Goal: Task Accomplishment & Management: Manage account settings

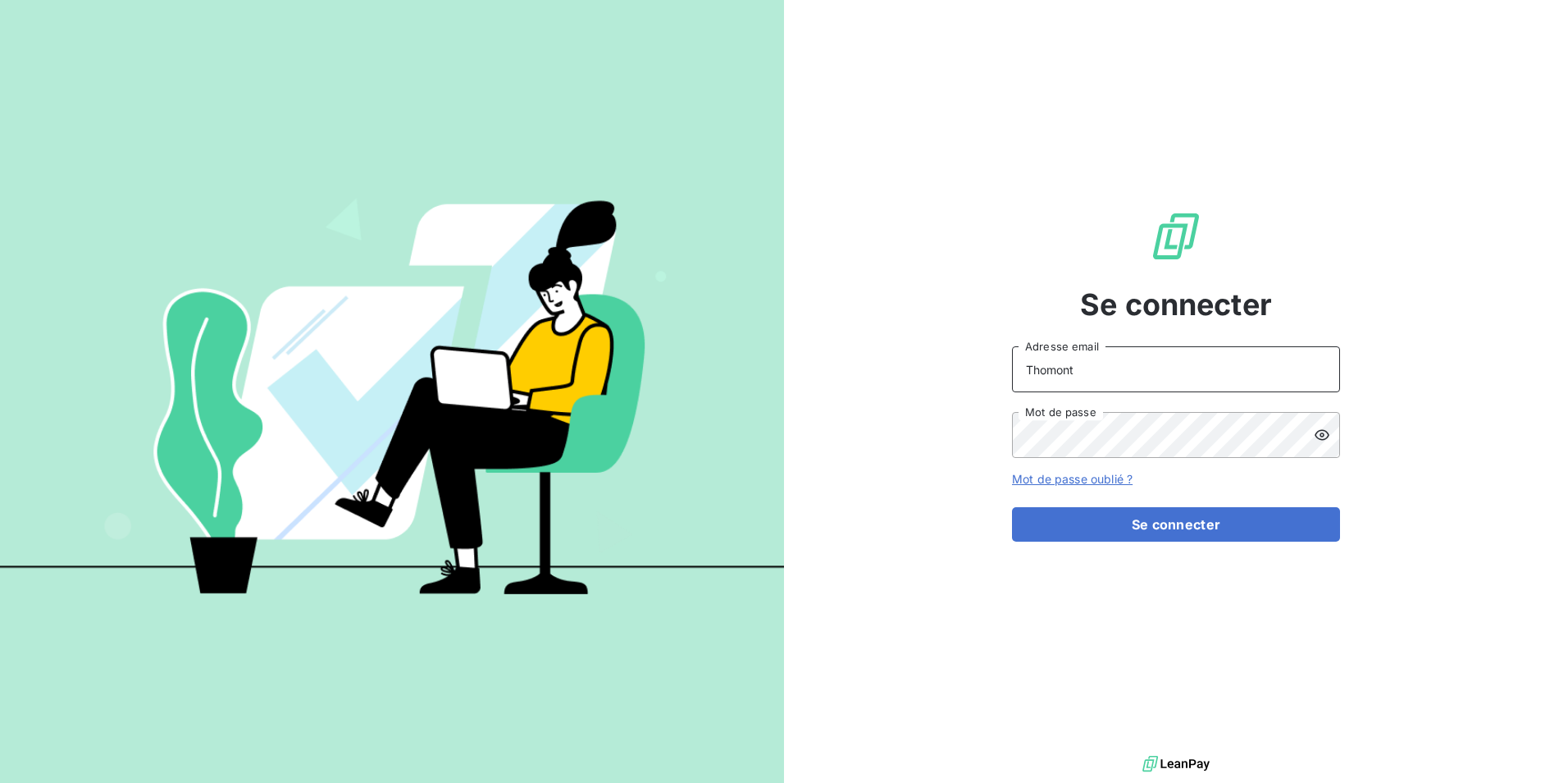
click at [1174, 384] on input "Thomont" at bounding box center [1176, 368] width 328 height 46
type input "belinda.thomont@met.com"
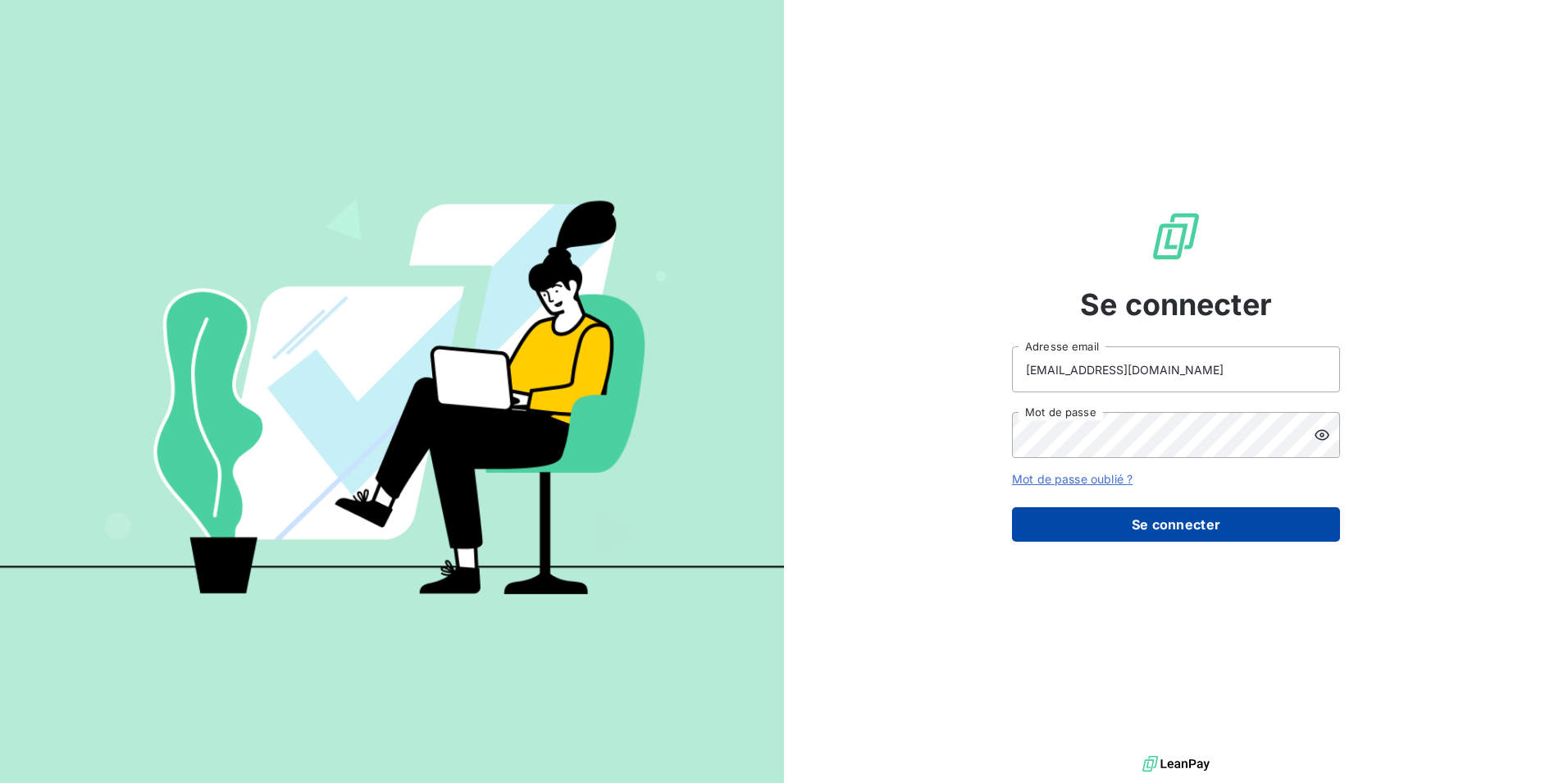
click at [1149, 513] on button "Se connecter" at bounding box center [1176, 524] width 328 height 35
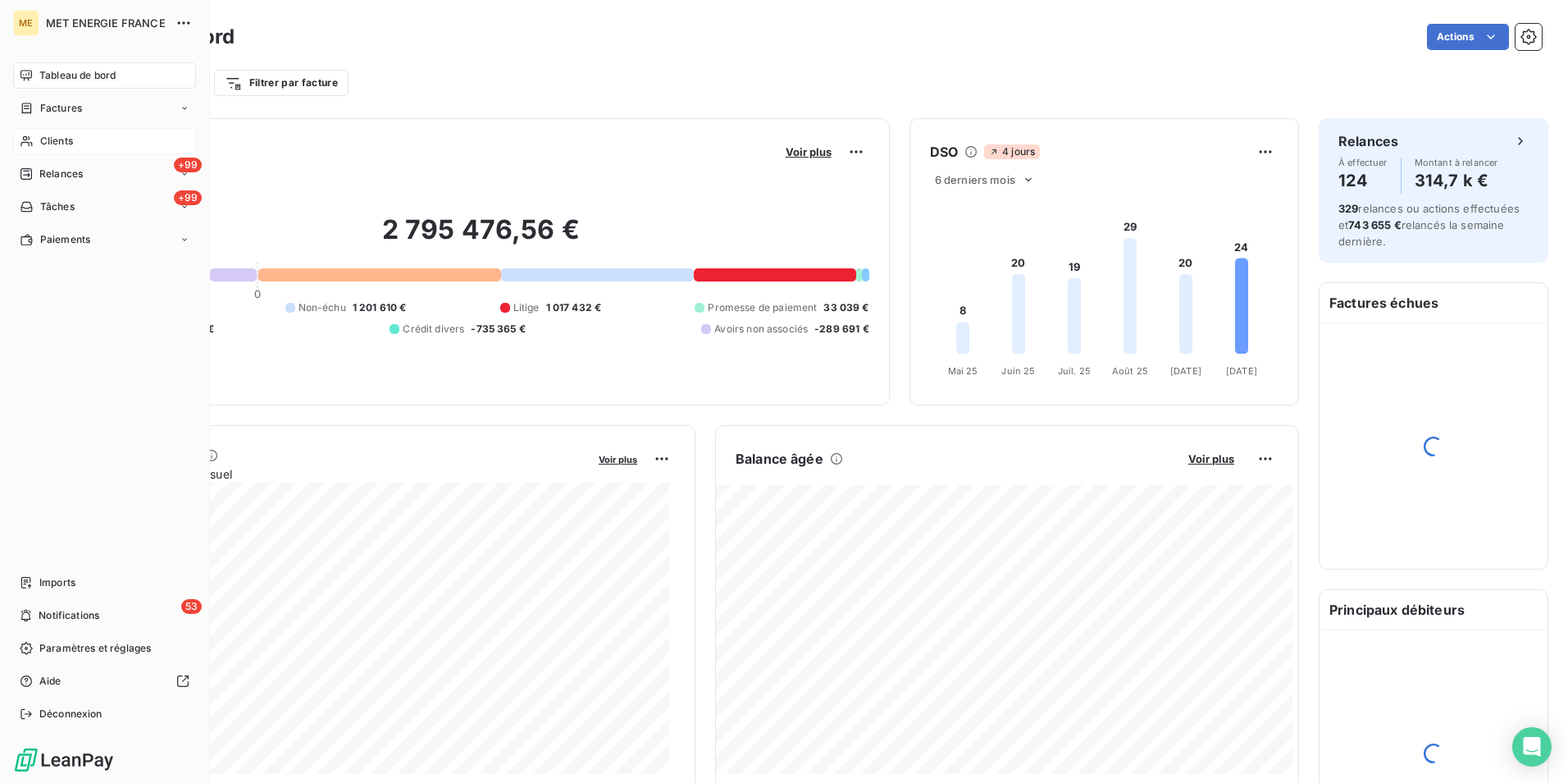
click at [50, 141] on span "Clients" at bounding box center [56, 141] width 33 height 15
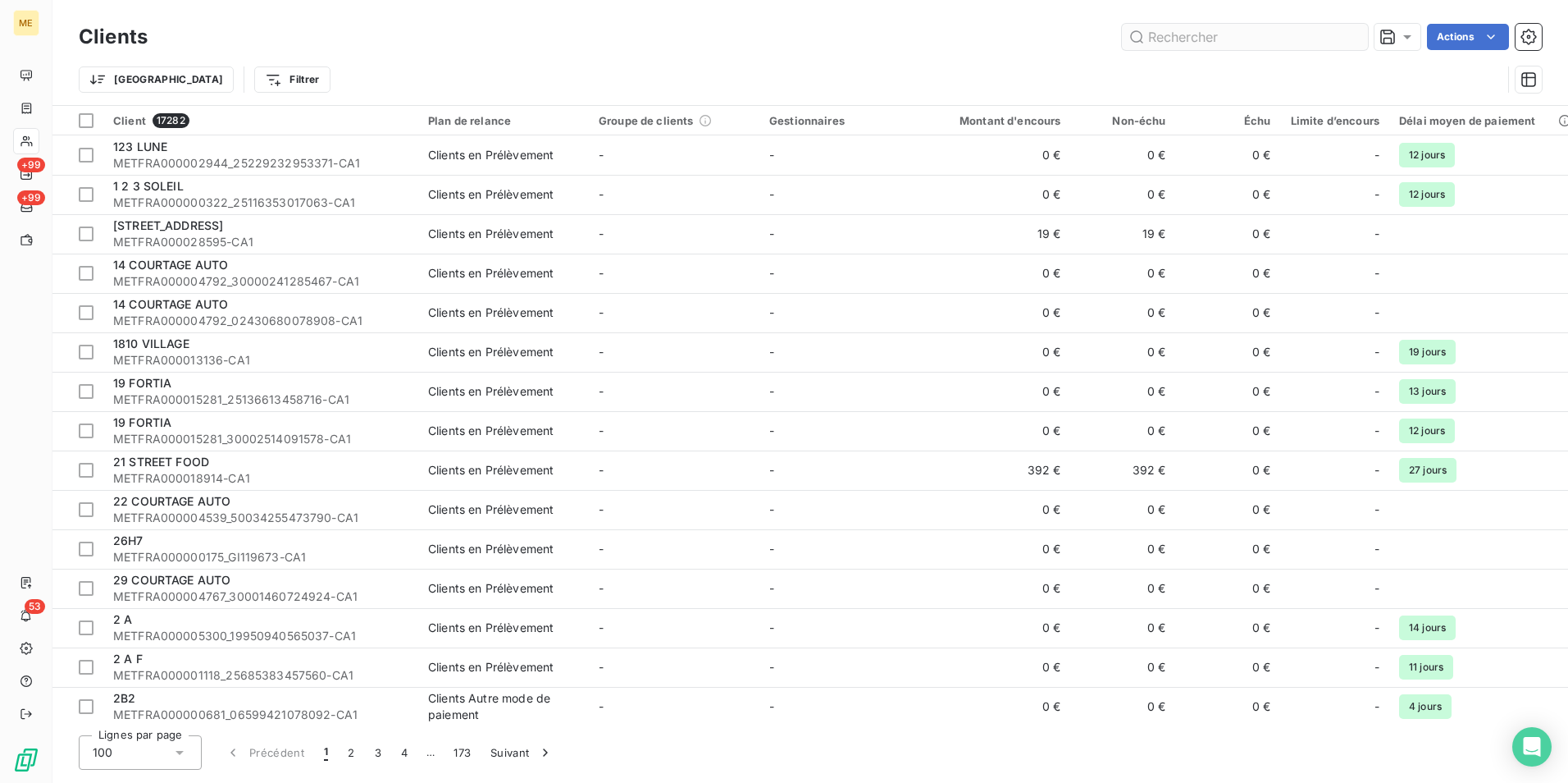
click at [1266, 29] on input "text" at bounding box center [1245, 37] width 246 height 26
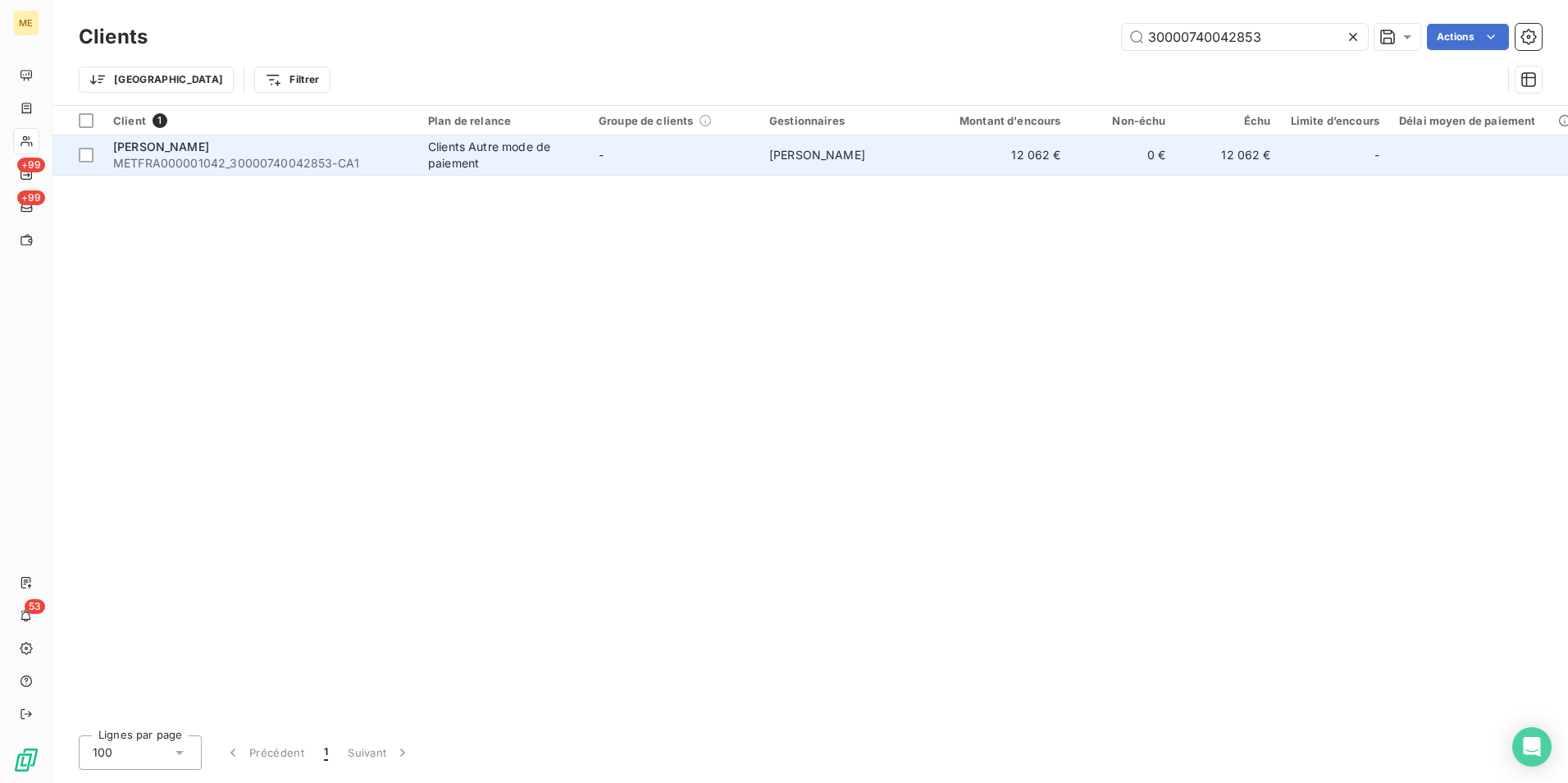
type input "30000740042853"
click at [628, 158] on td "-" at bounding box center [674, 155] width 170 height 40
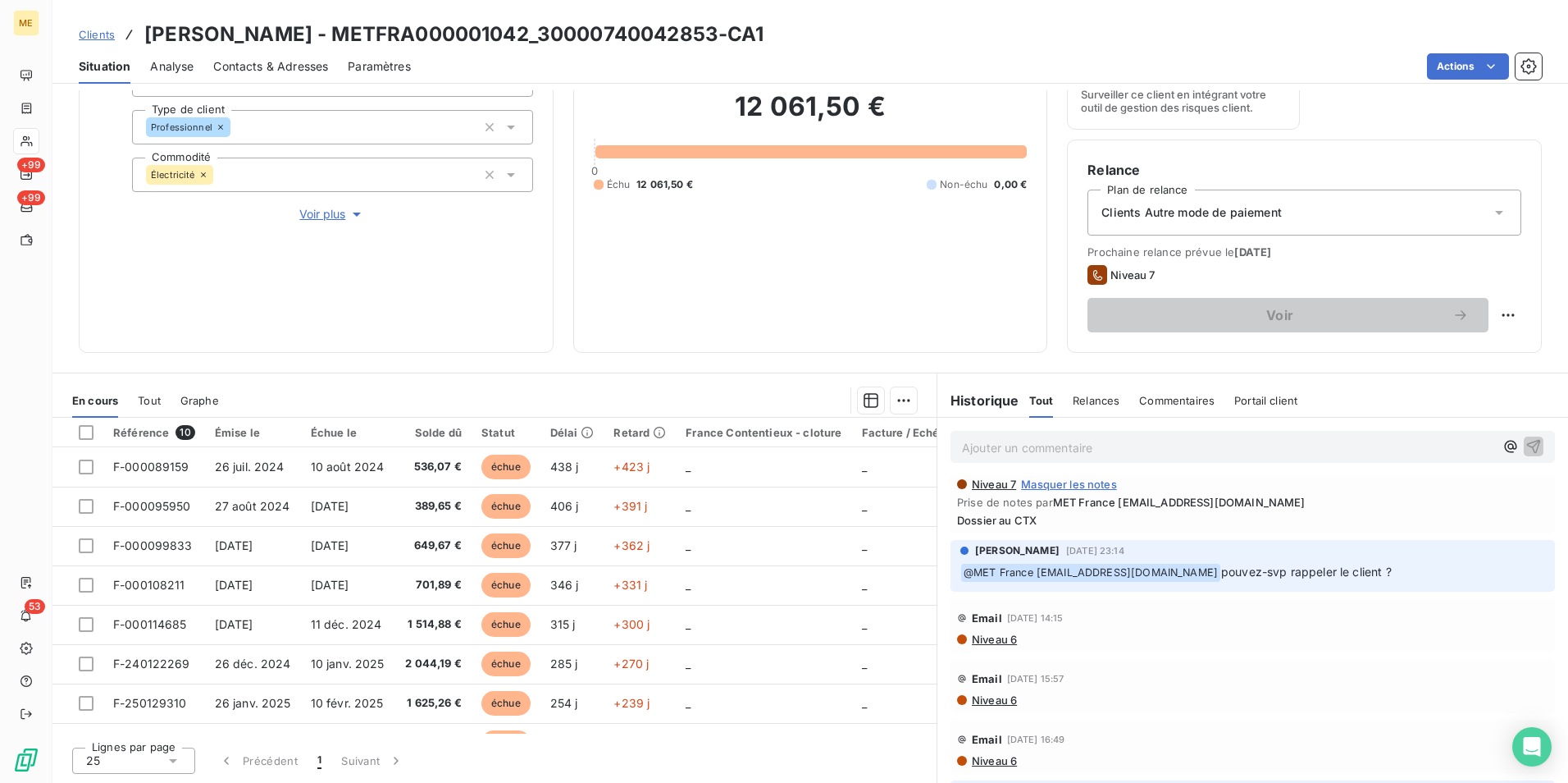
scroll to position [329, 0]
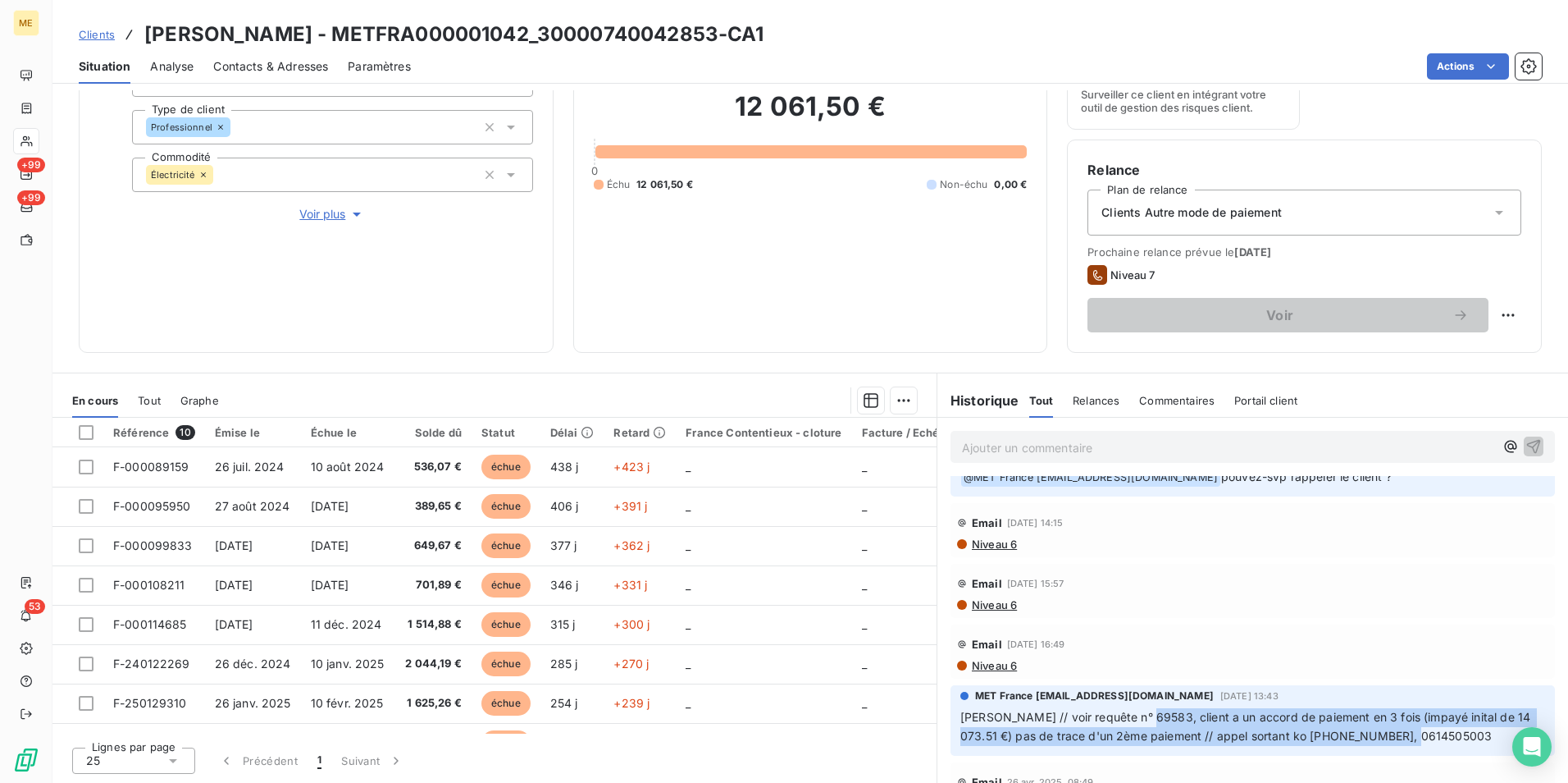
drag, startPoint x: 1134, startPoint y: 705, endPoint x: 1409, endPoint y: 713, distance: 275.1
click at [1409, 713] on p "Sylvain // voir requête n° 69583, client a un accord de paiement en 3 fois (imp…" at bounding box center [1253, 727] width 585 height 38
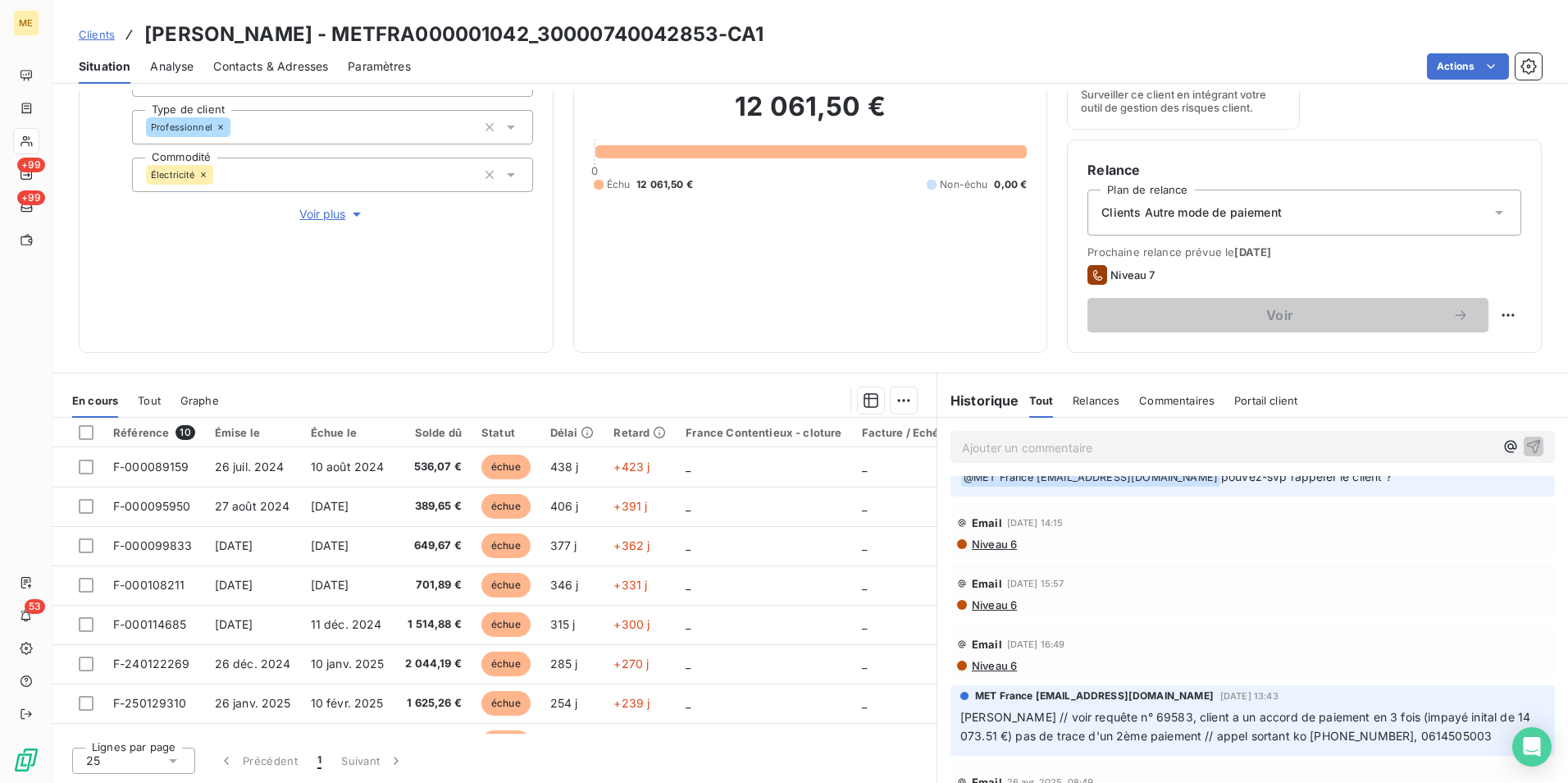
click at [1126, 708] on p "Sylvain // voir requête n° 69583, client a un accord de paiement en 3 fois (imp…" at bounding box center [1253, 727] width 585 height 38
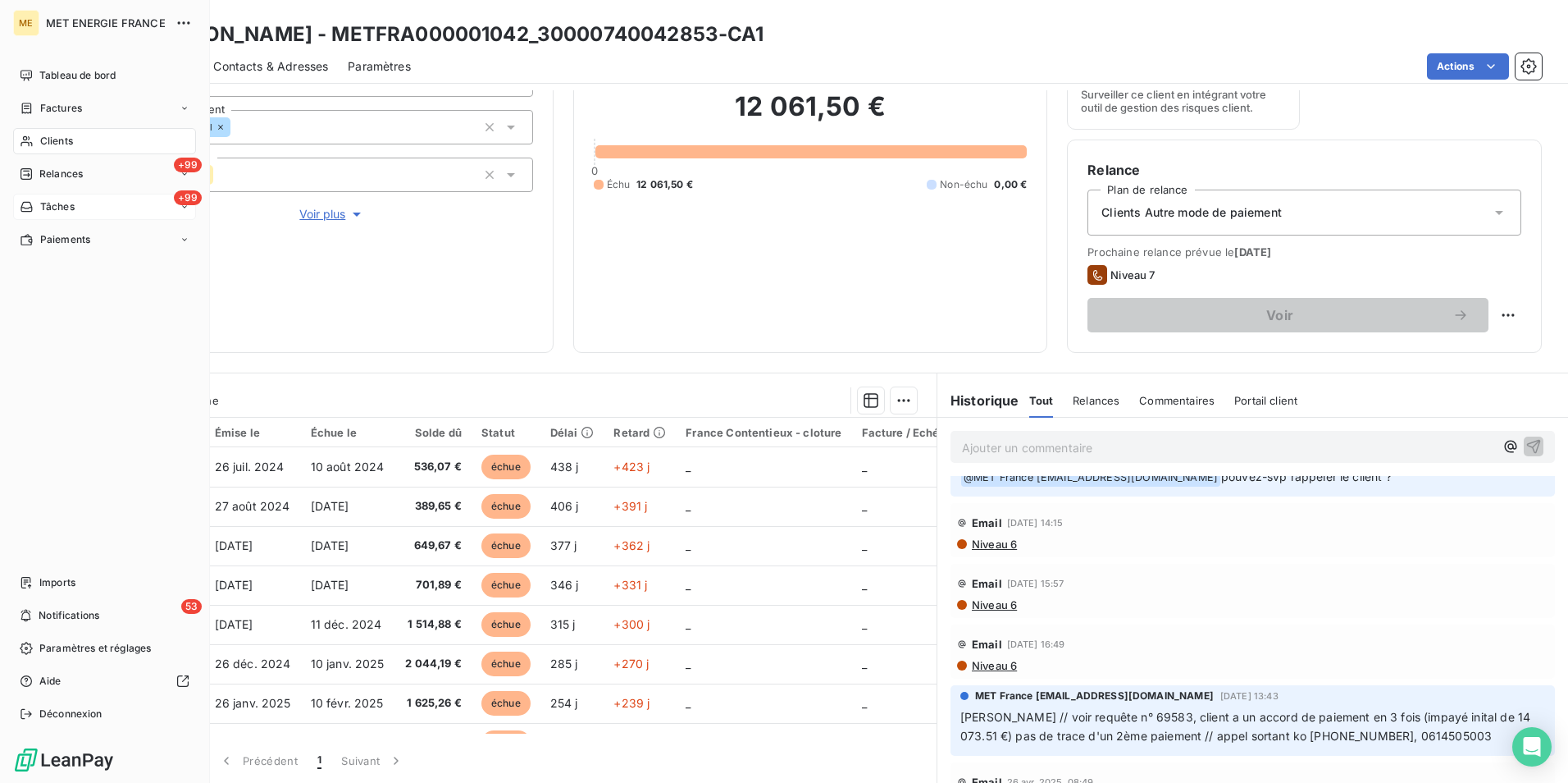
click at [115, 206] on div "+99 Tâches" at bounding box center [105, 206] width 183 height 26
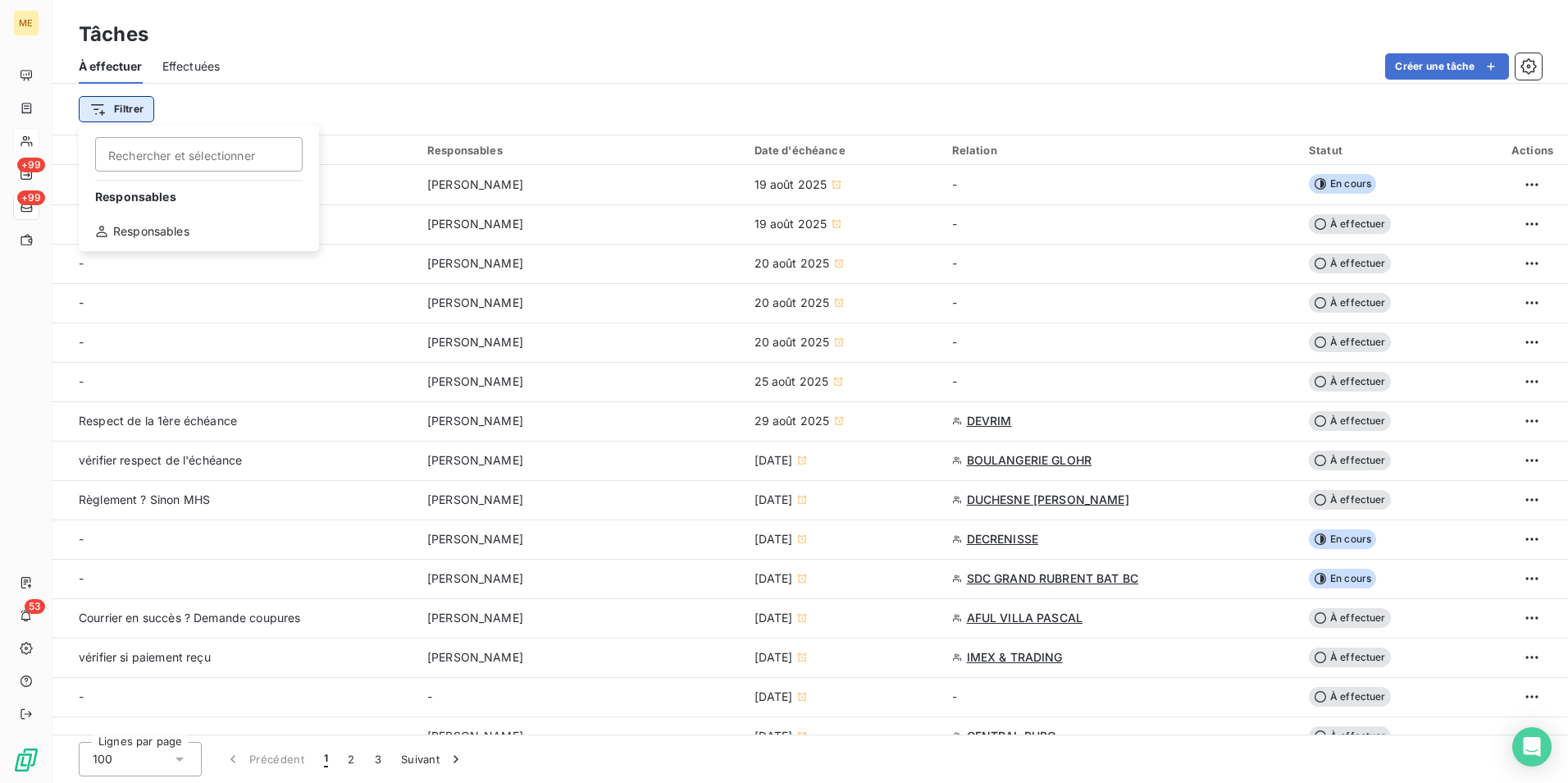
click at [140, 107] on html "ME +99 +99 53 Tâches À effectuer Effectuées Créer une tâche Filtrer Rechercher …" at bounding box center [784, 392] width 1568 height 783
click at [205, 235] on div "Responsables" at bounding box center [199, 231] width 228 height 26
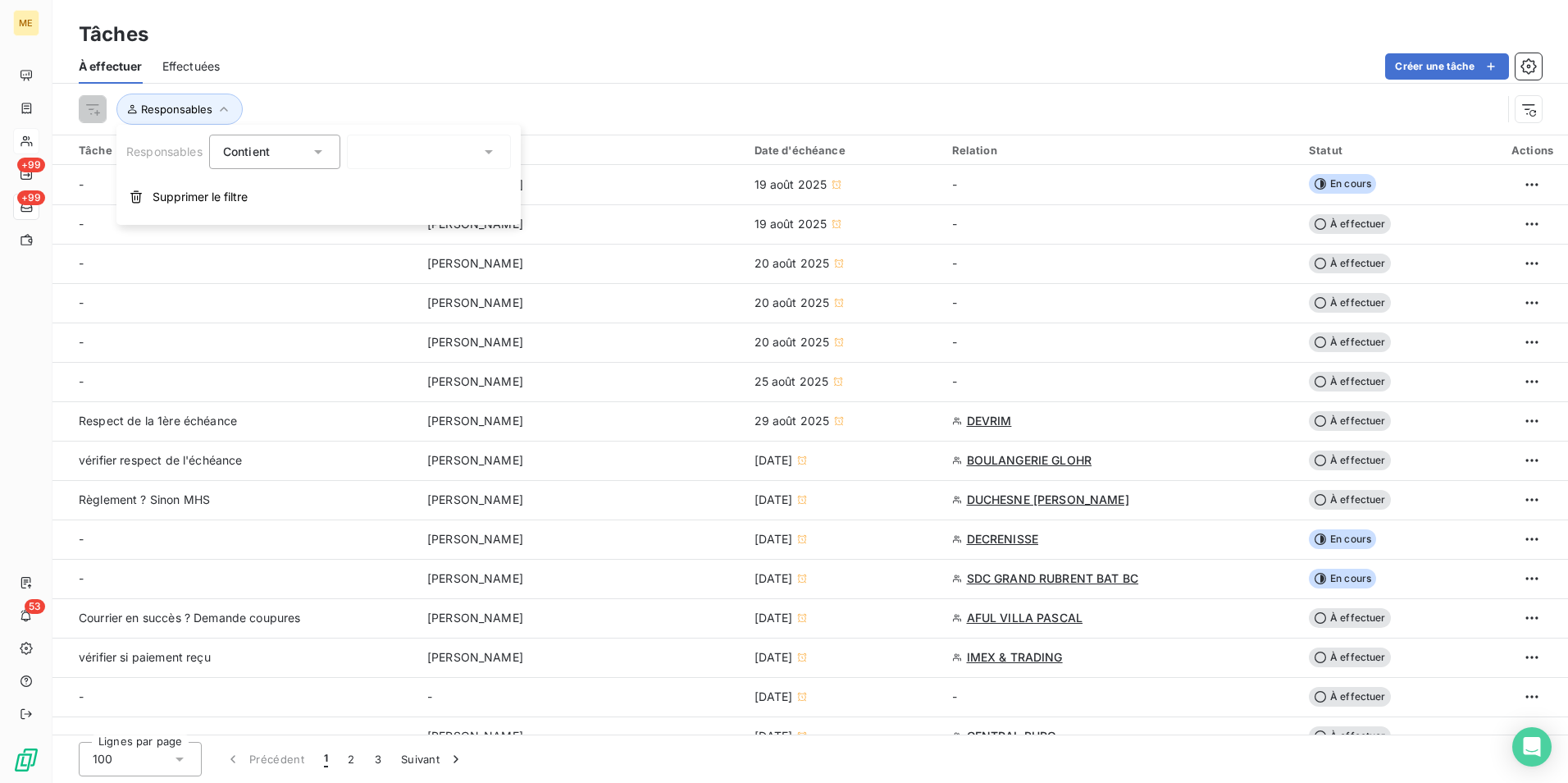
click at [399, 154] on div at bounding box center [428, 152] width 164 height 35
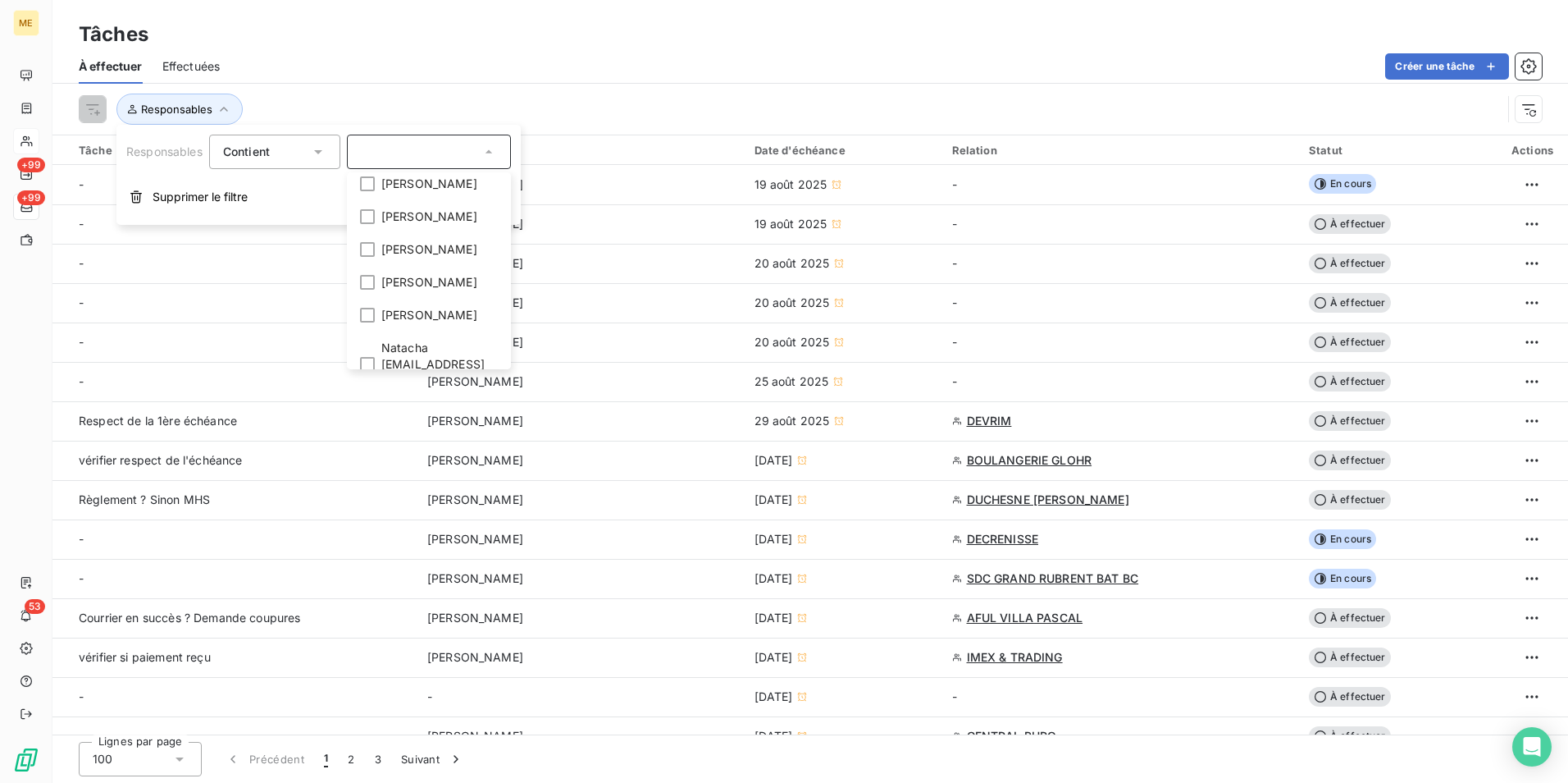
scroll to position [364, 0]
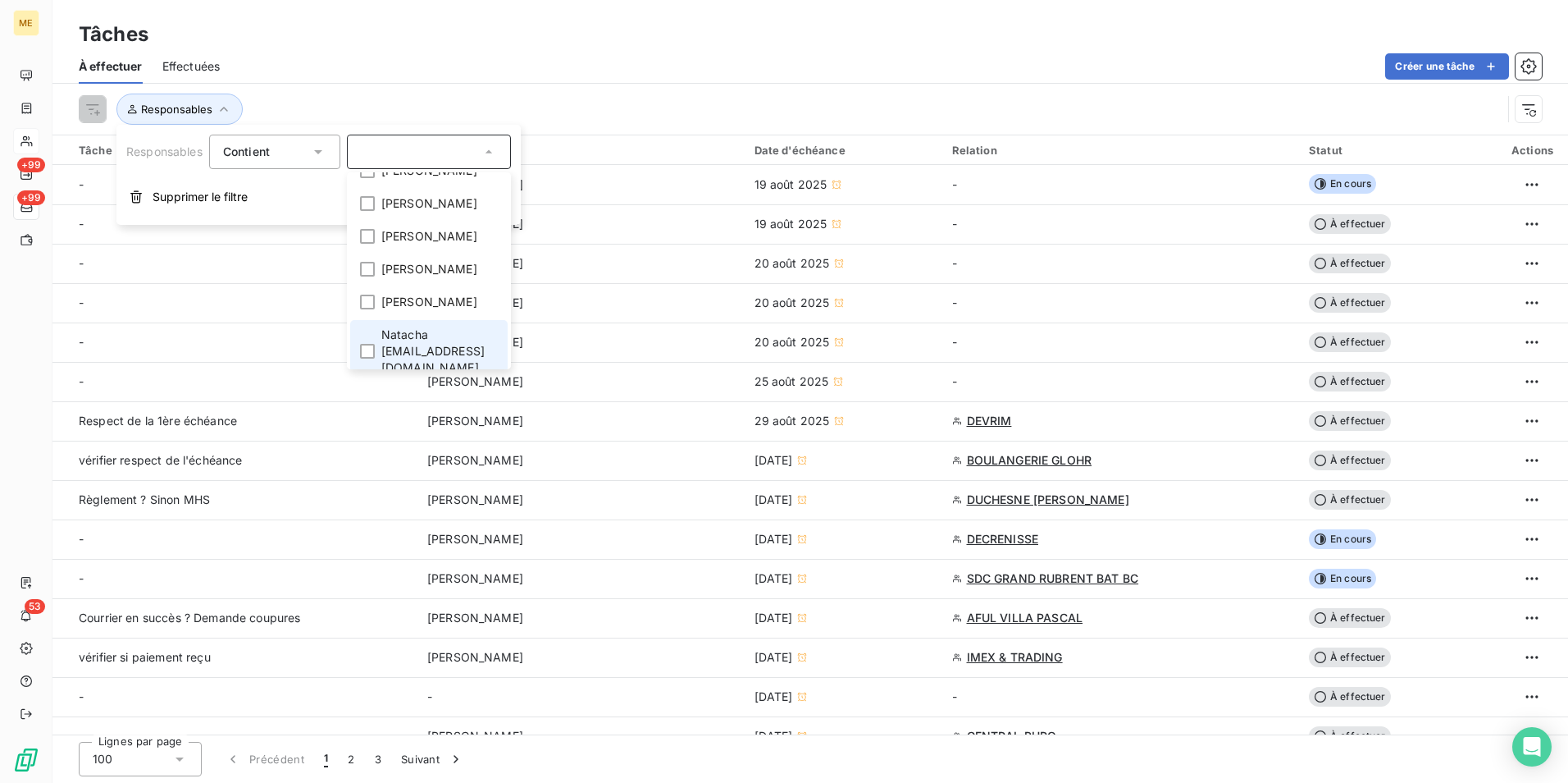
click at [476, 327] on span "Natacha natacha.procter@met.com" at bounding box center [440, 351] width 116 height 49
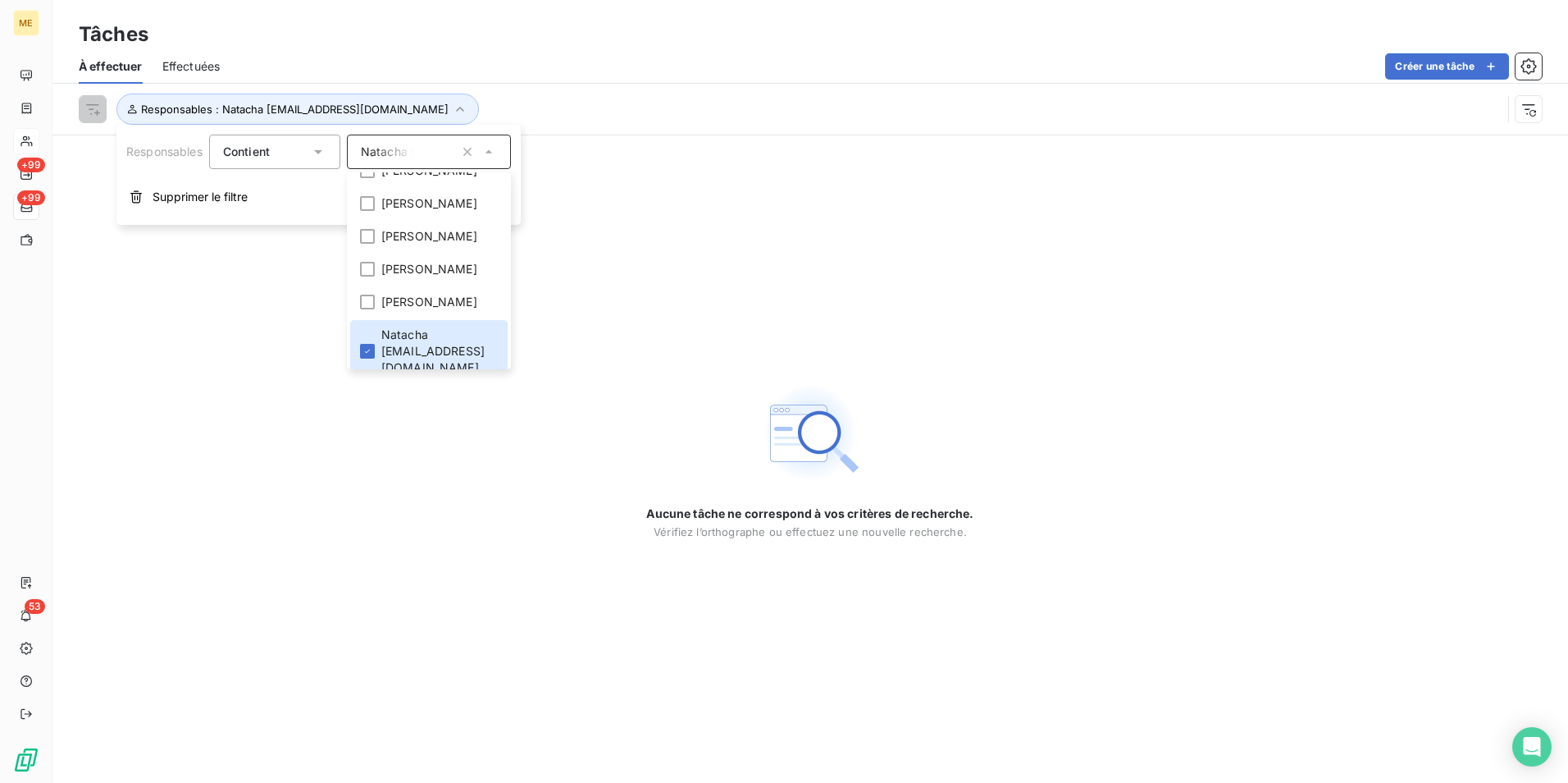
click at [599, 80] on div "À effectuer Effectuées Créer une tâche" at bounding box center [810, 67] width 1516 height 35
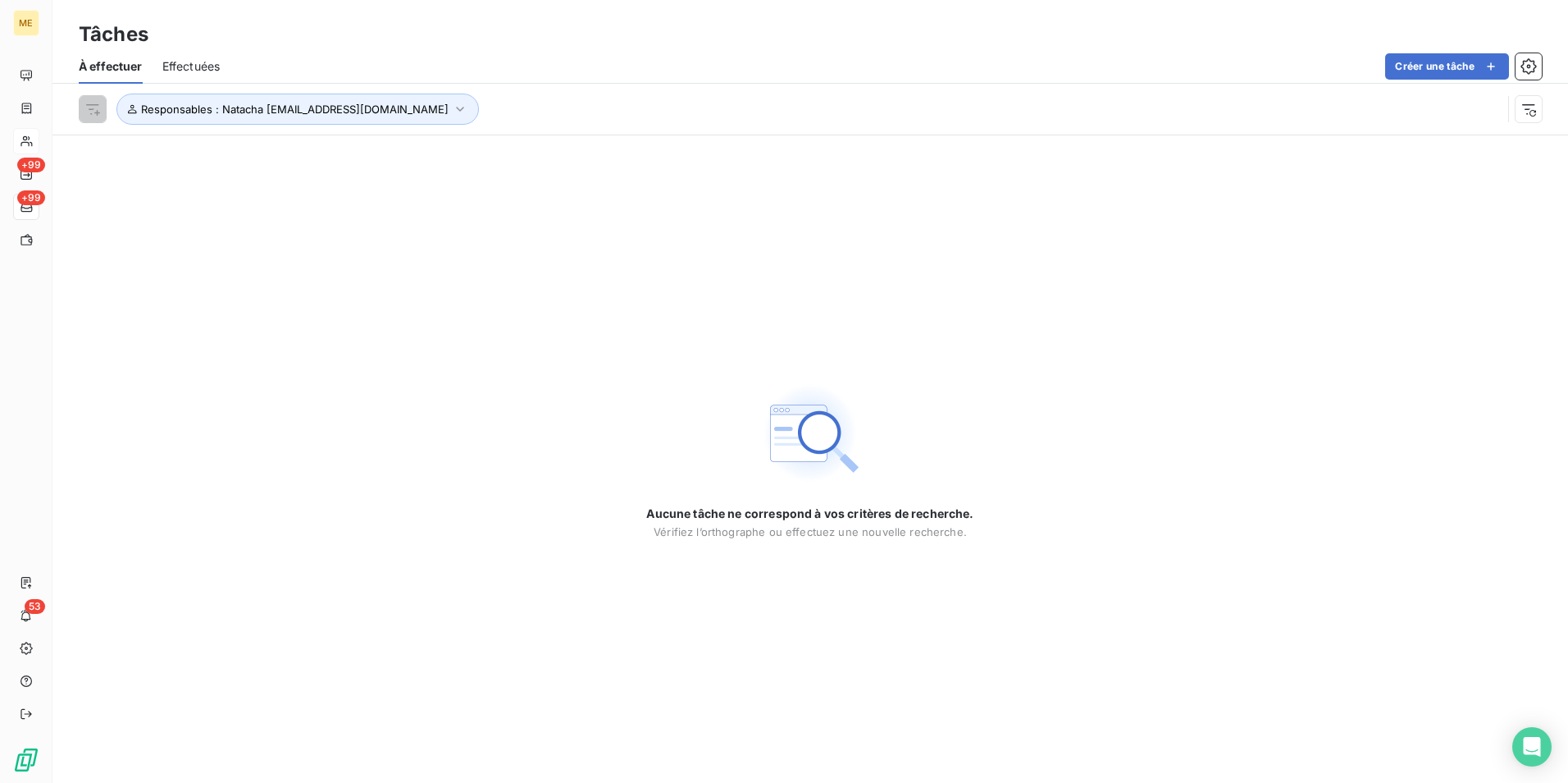
click at [206, 71] on span "Effectuées" at bounding box center [192, 66] width 58 height 16
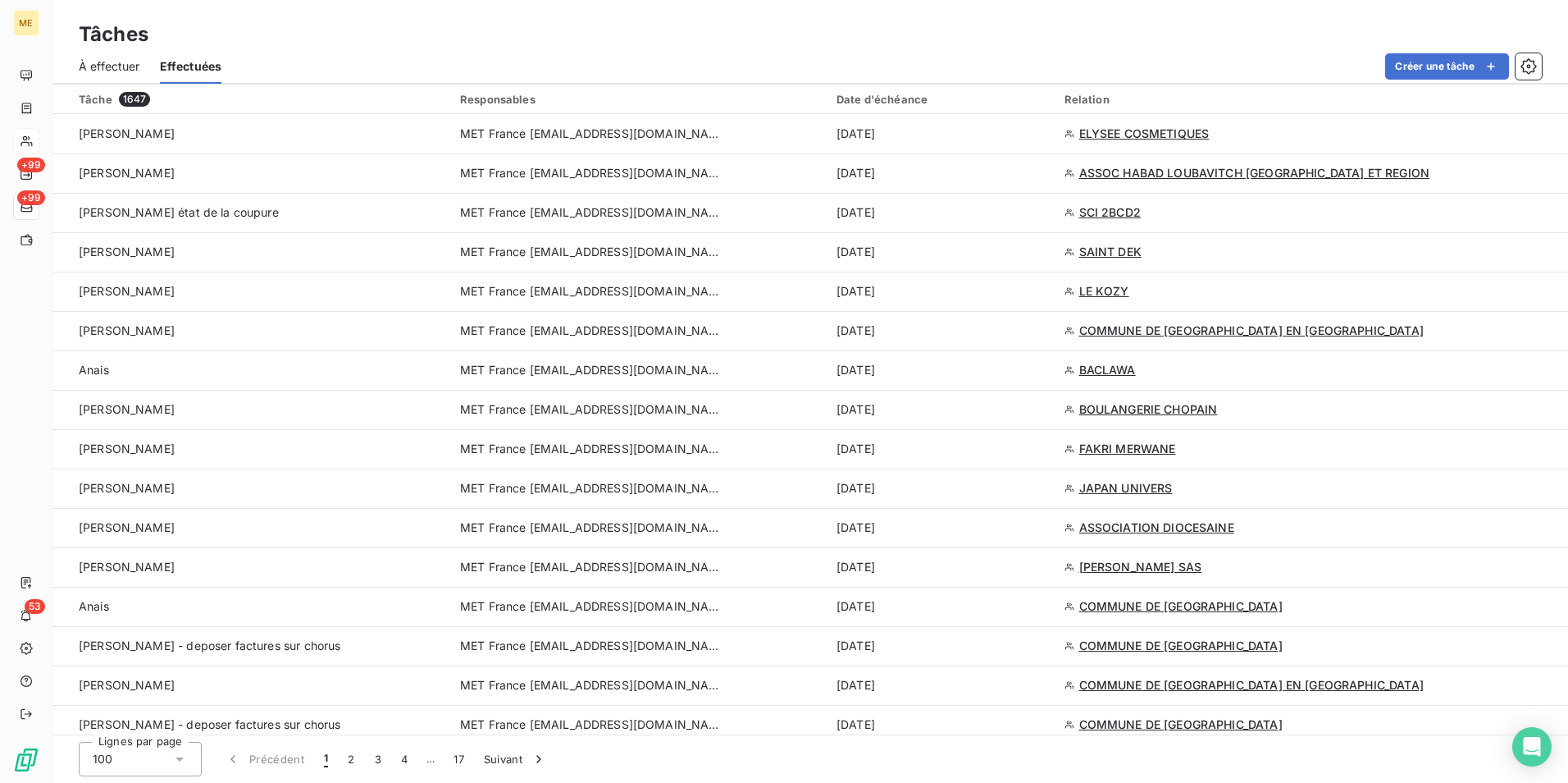
click at [115, 67] on span "À effectuer" at bounding box center [109, 66] width 62 height 16
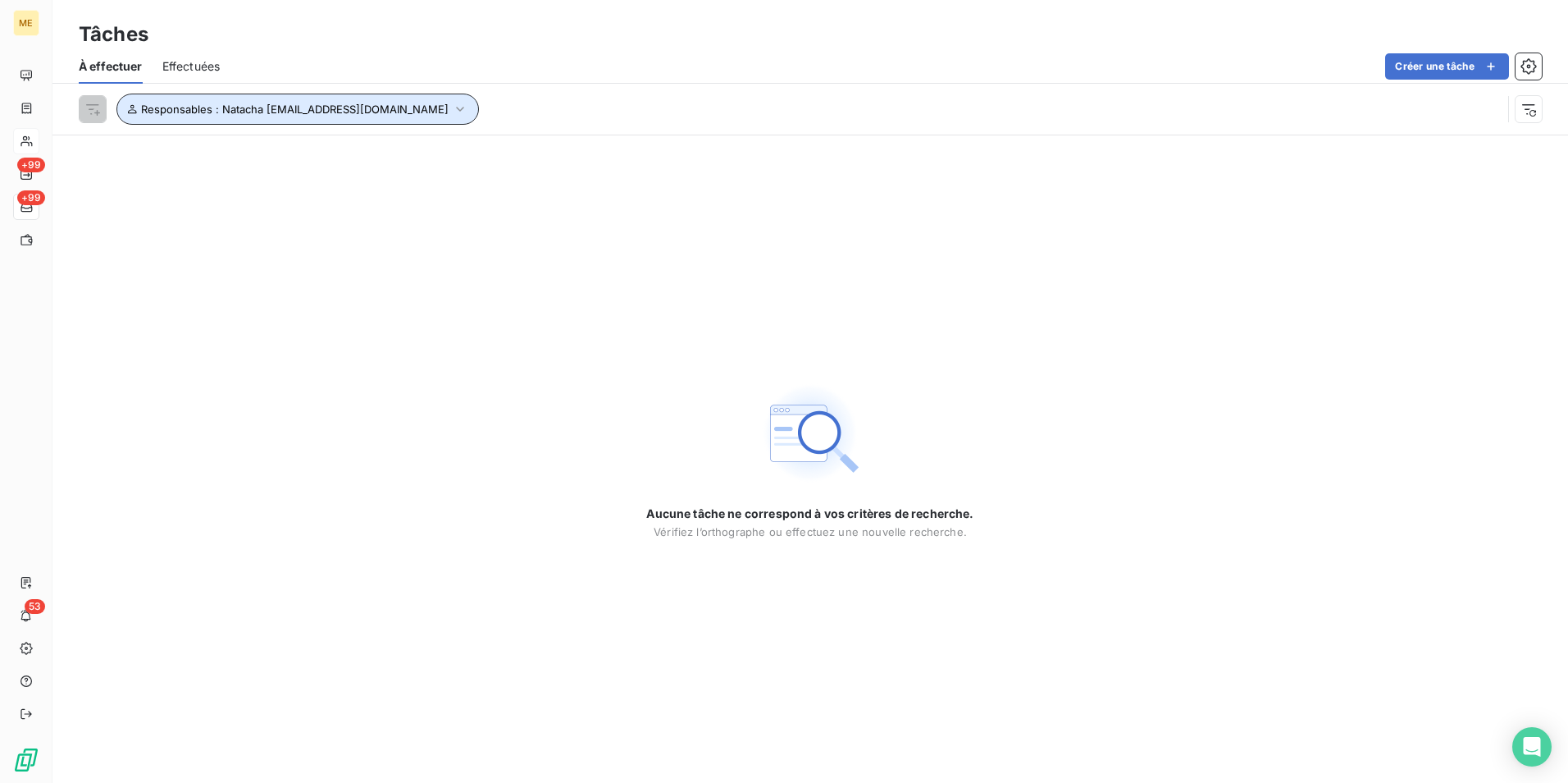
click at [123, 104] on button "Responsables : Natacha natacha.procter@met.com" at bounding box center [297, 110] width 362 height 31
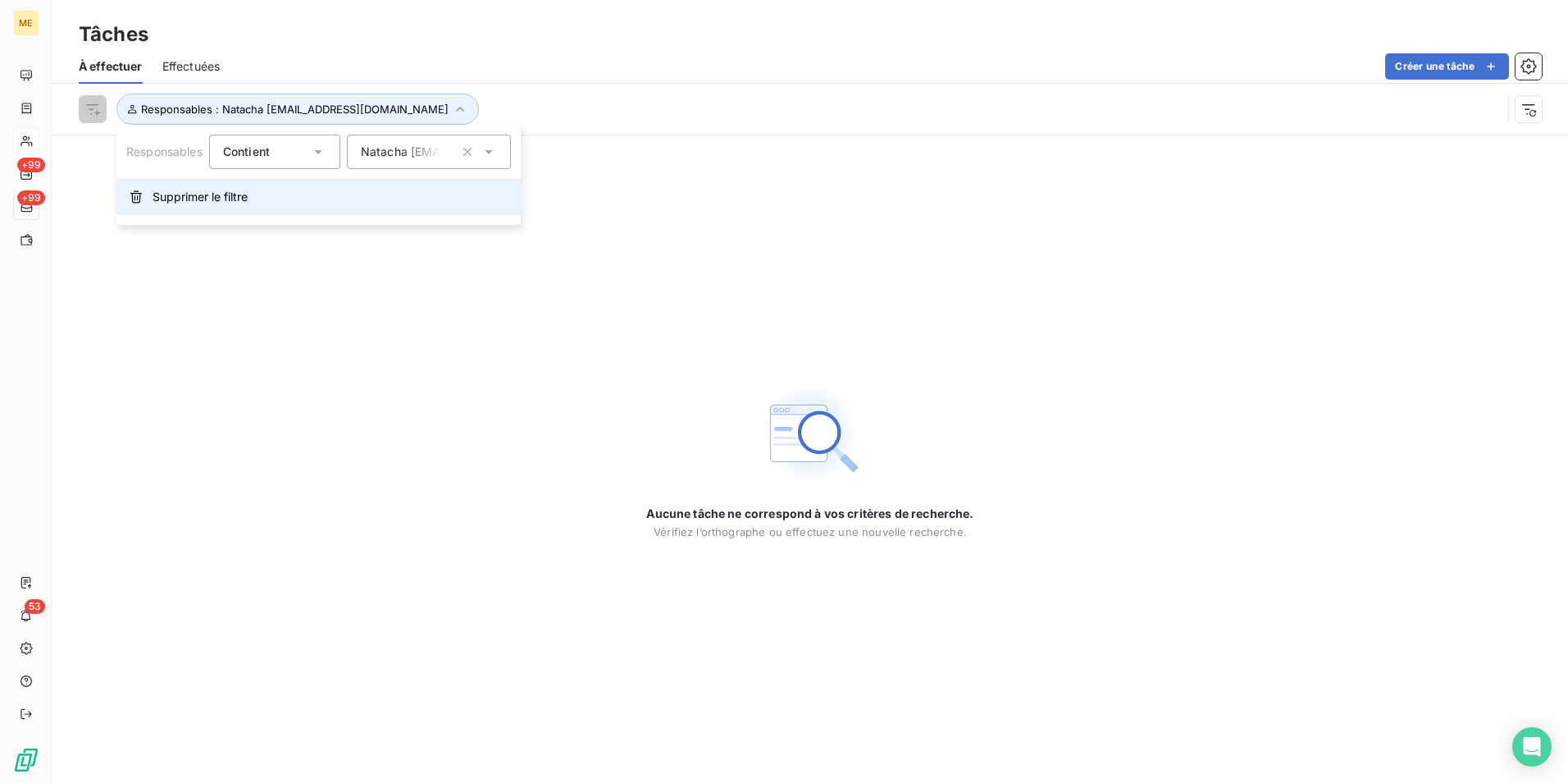
click at [229, 194] on span "Supprimer le filtre" at bounding box center [200, 197] width 95 height 16
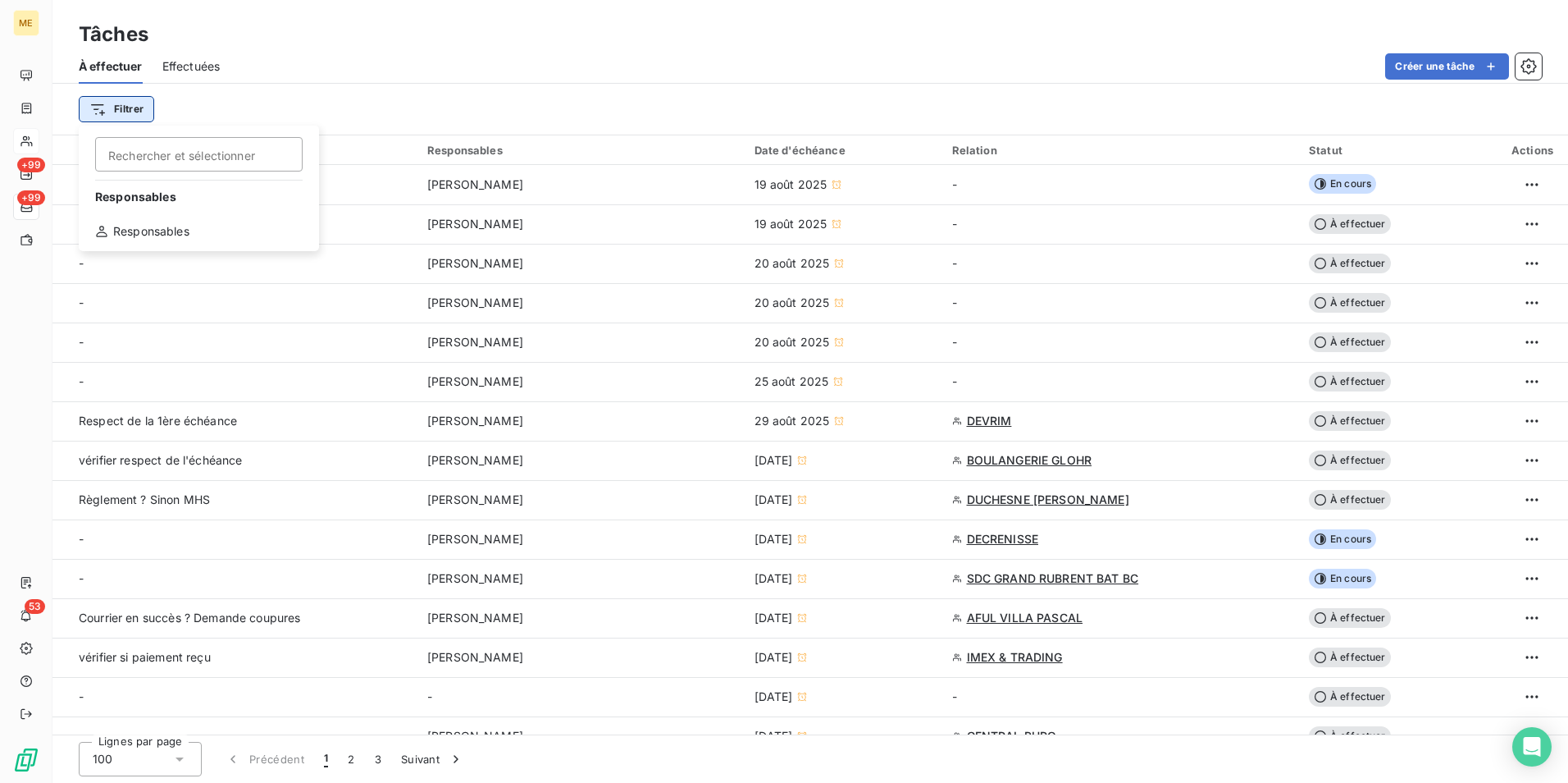
click at [146, 110] on html "ME +99 +99 53 Tâches À effectuer Effectuées Créer une tâche Filtrer Rechercher …" at bounding box center [784, 392] width 1568 height 783
click at [579, 66] on html "ME +99 +99 53 Tâches À effectuer Effectuées Créer une tâche Filtrer Rechercher …" at bounding box center [784, 392] width 1568 height 783
click at [1522, 71] on icon "button" at bounding box center [1528, 66] width 16 height 16
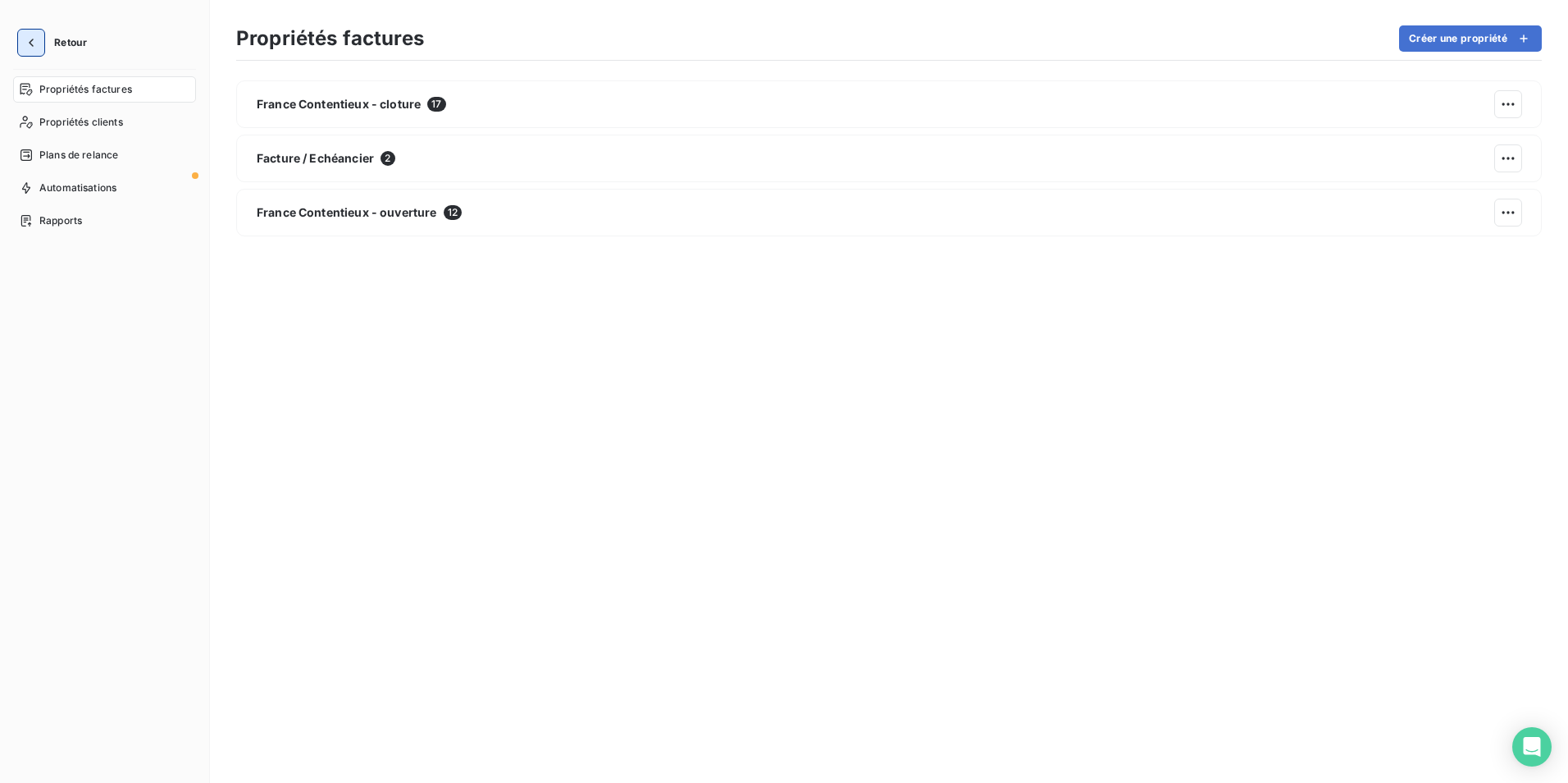
drag, startPoint x: 35, startPoint y: 43, endPoint x: 40, endPoint y: 49, distance: 7.8
click at [35, 43] on icon "button" at bounding box center [31, 43] width 16 height 16
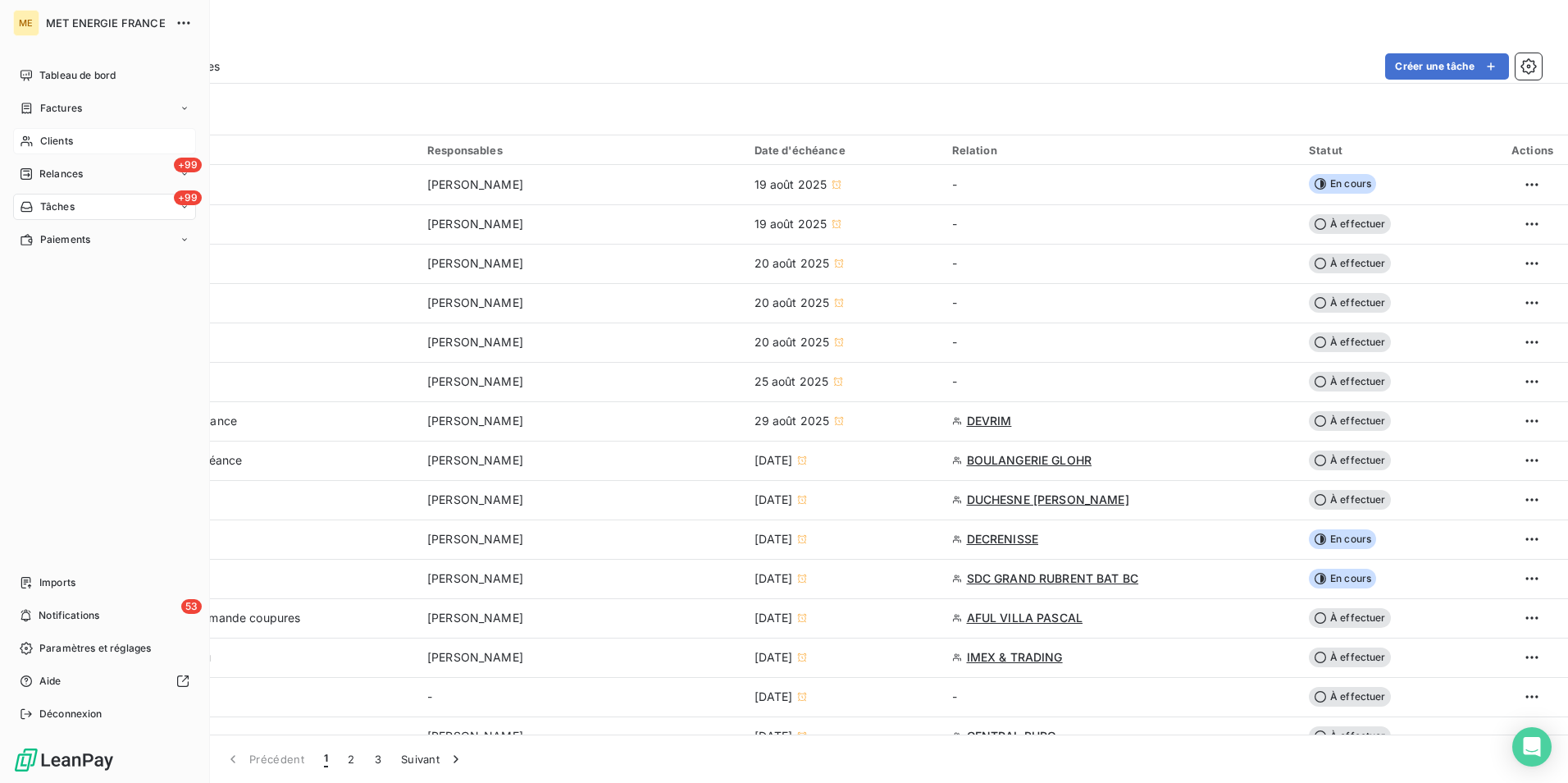
click at [56, 140] on span "Clients" at bounding box center [56, 141] width 33 height 15
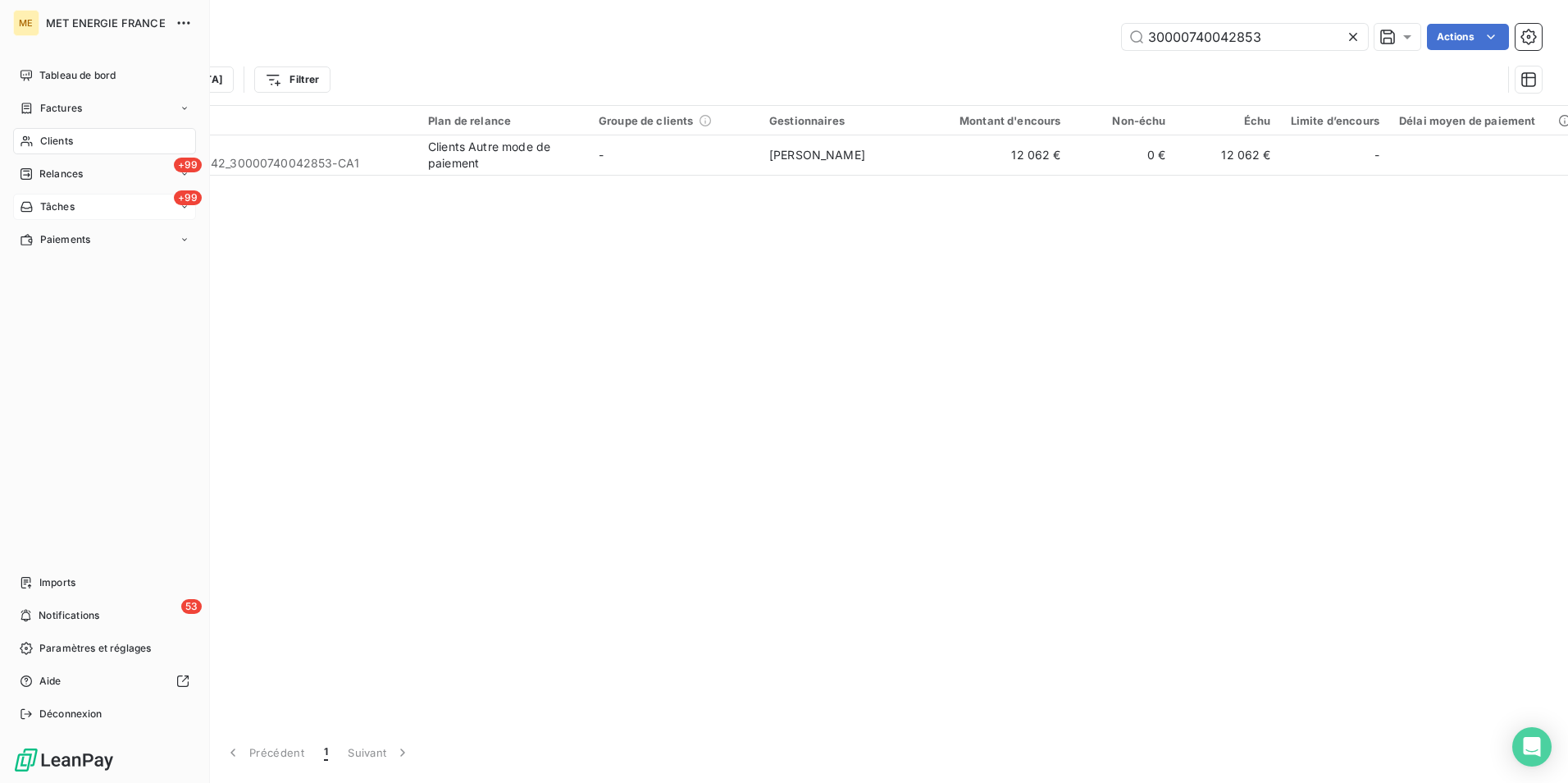
click at [77, 212] on div "+99 Tâches" at bounding box center [105, 206] width 183 height 26
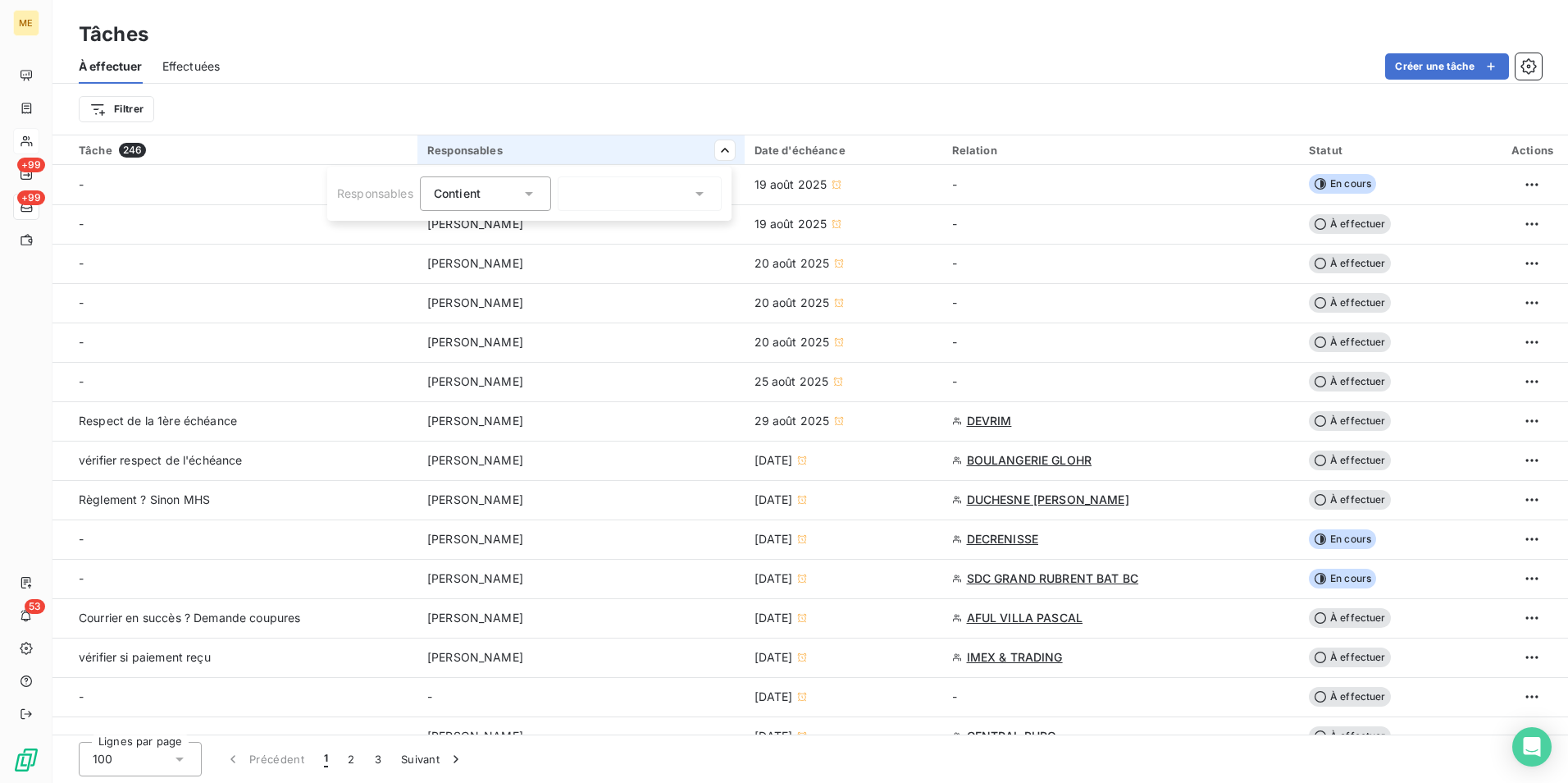
click at [625, 192] on div at bounding box center [639, 194] width 164 height 35
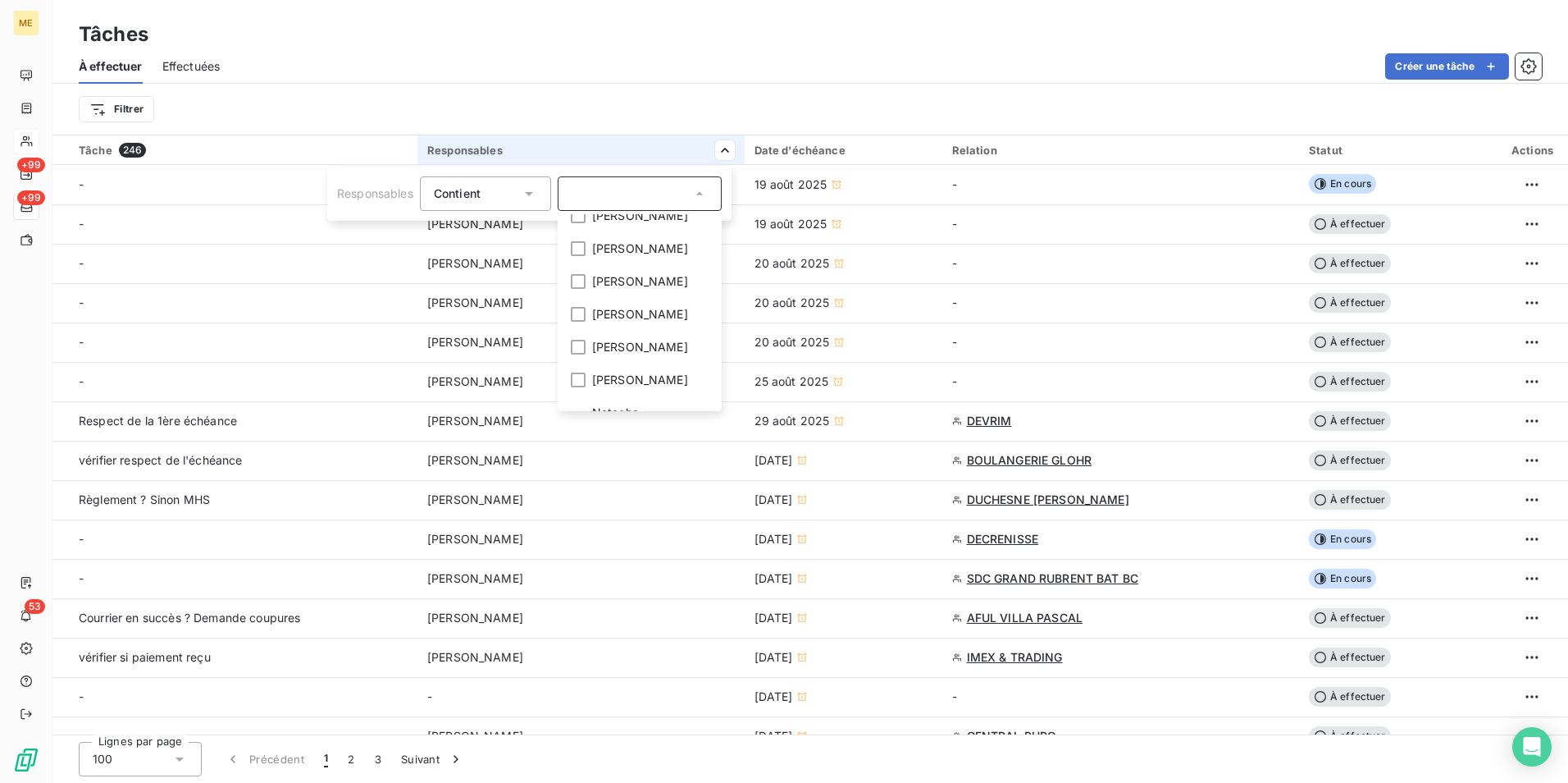
scroll to position [364, 0]
click at [810, 100] on html "ME +99 +99 53 Tâches À effectuer Effectuées Créer une tâche Filtrer Tâche 246 R…" at bounding box center [784, 392] width 1568 height 783
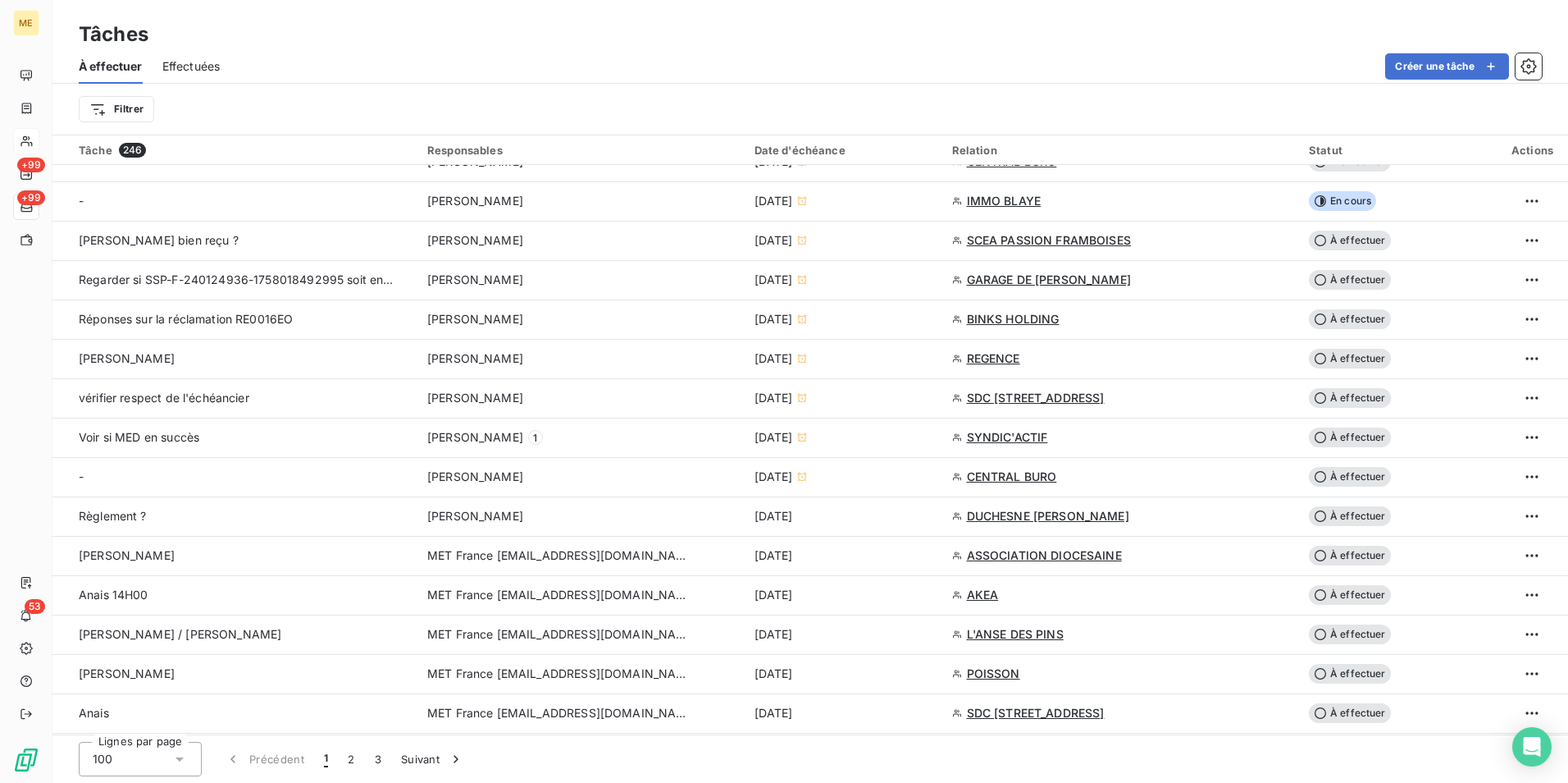
scroll to position [656, 0]
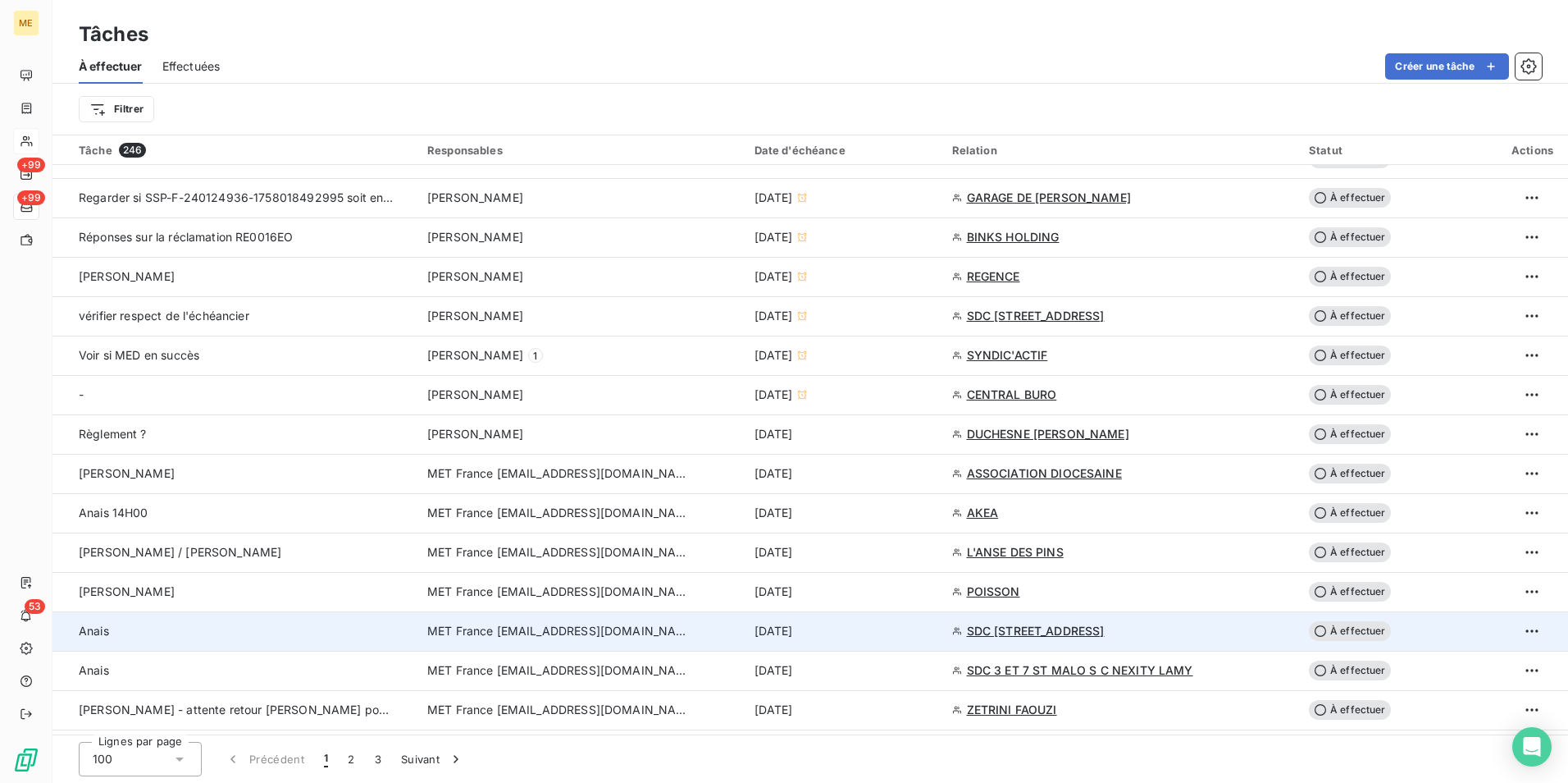
click at [879, 629] on div "7 oct. 2025" at bounding box center [844, 631] width 178 height 16
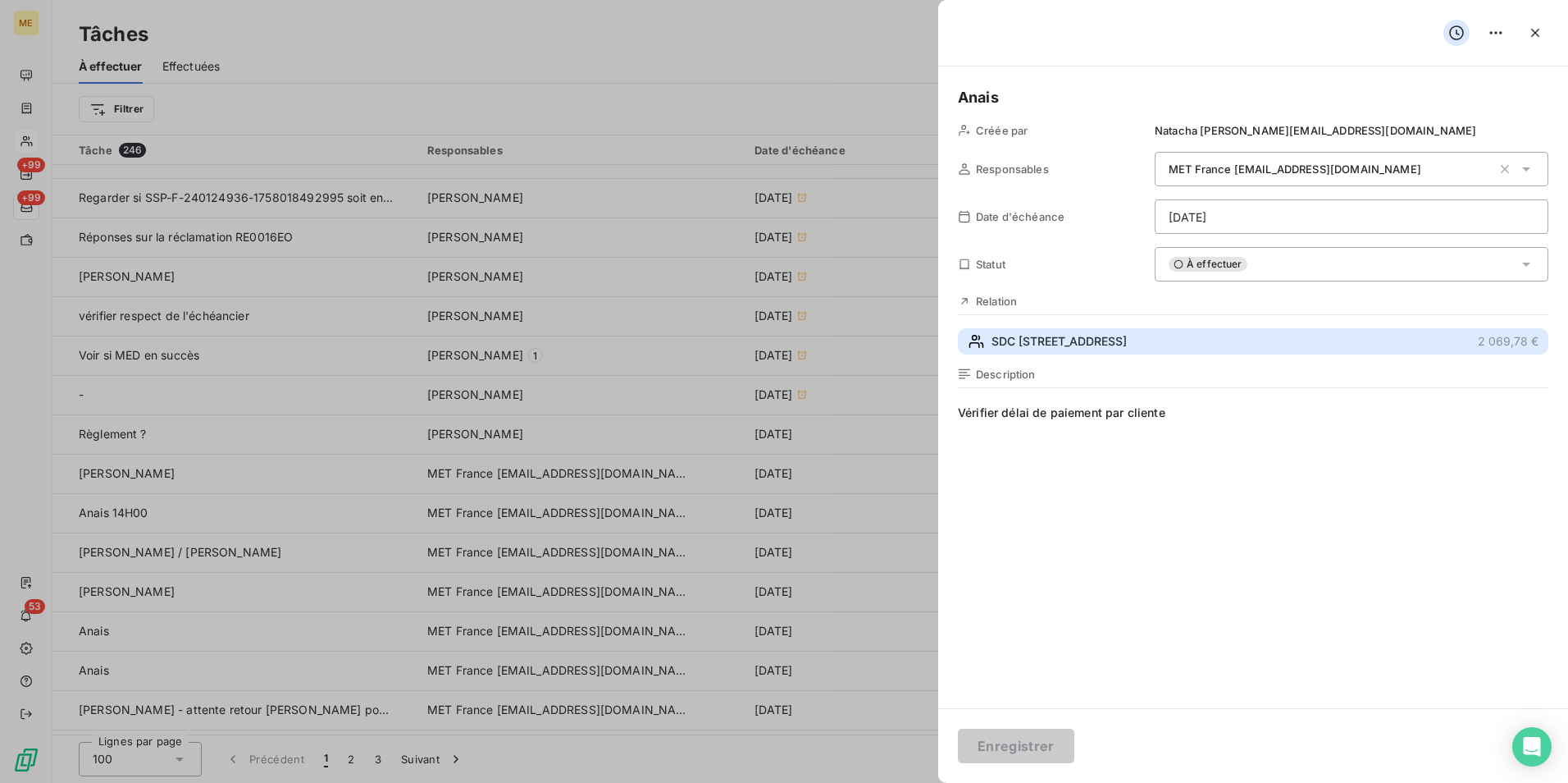
click at [1125, 335] on span "SDC 35 AVENUE BELLEFORIERE" at bounding box center [1060, 341] width 136 height 16
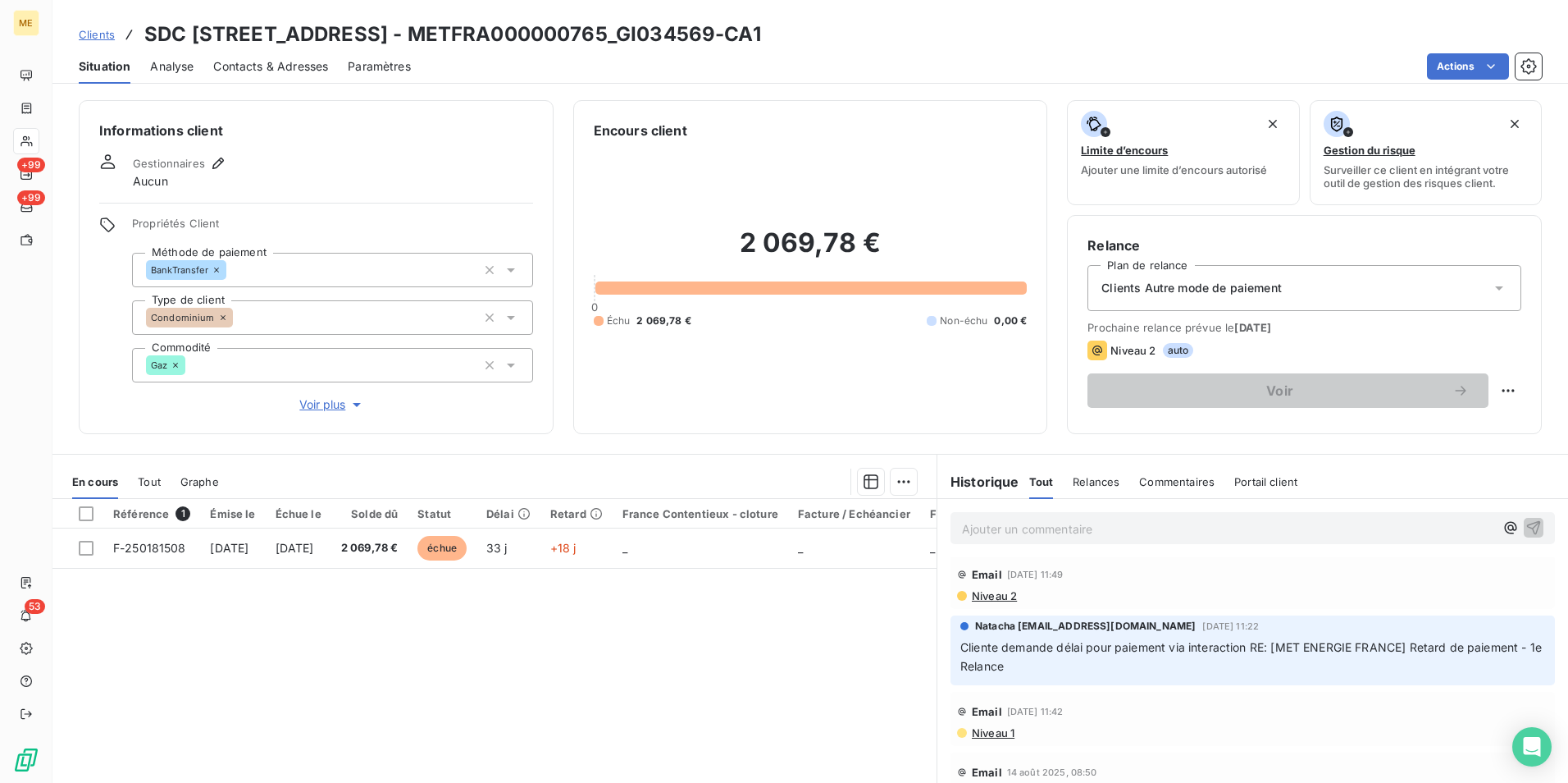
scroll to position [329, 0]
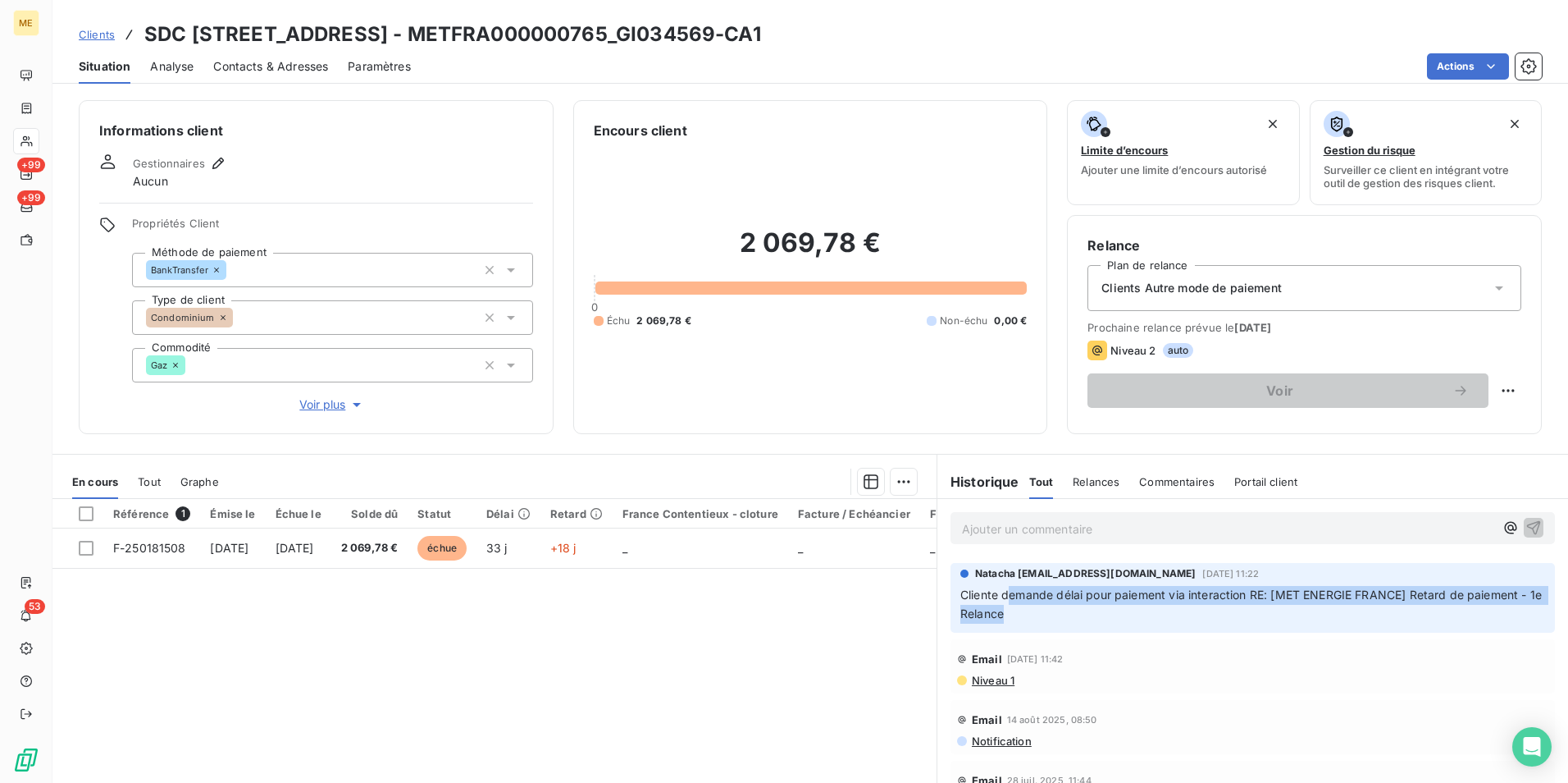
drag, startPoint x: 1001, startPoint y: 594, endPoint x: 1206, endPoint y: 608, distance: 205.5
click at [1206, 608] on p "Cliente demande délai pour paiement via interaction RE: [MET ENERGIE FRANCE] Re…" at bounding box center [1253, 605] width 585 height 38
click at [812, 682] on div "Référence 1 Émise le Échue le Solde dû Statut Délai Retard France Contentieux -…" at bounding box center [494, 657] width 884 height 316
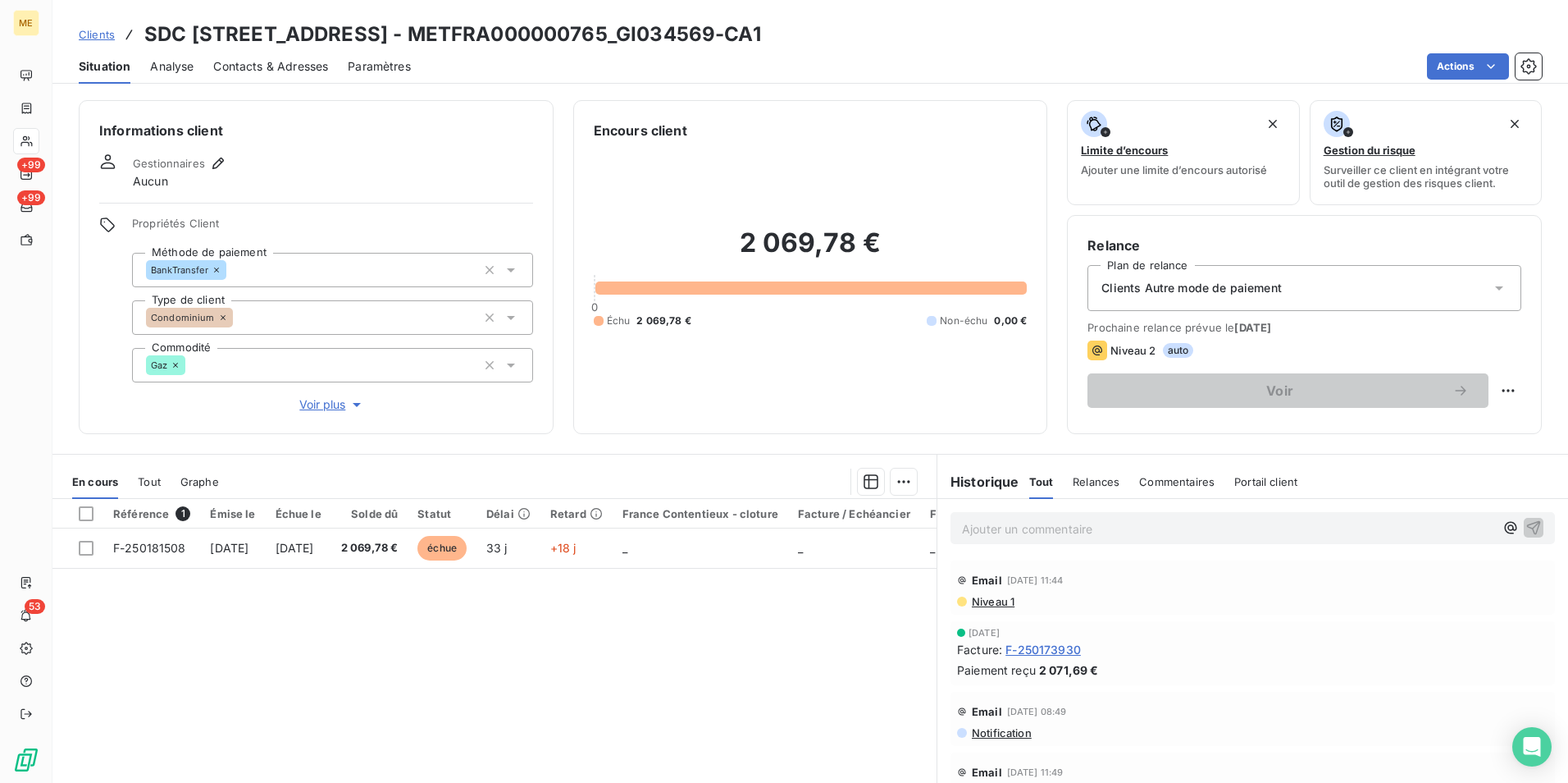
scroll to position [0, 0]
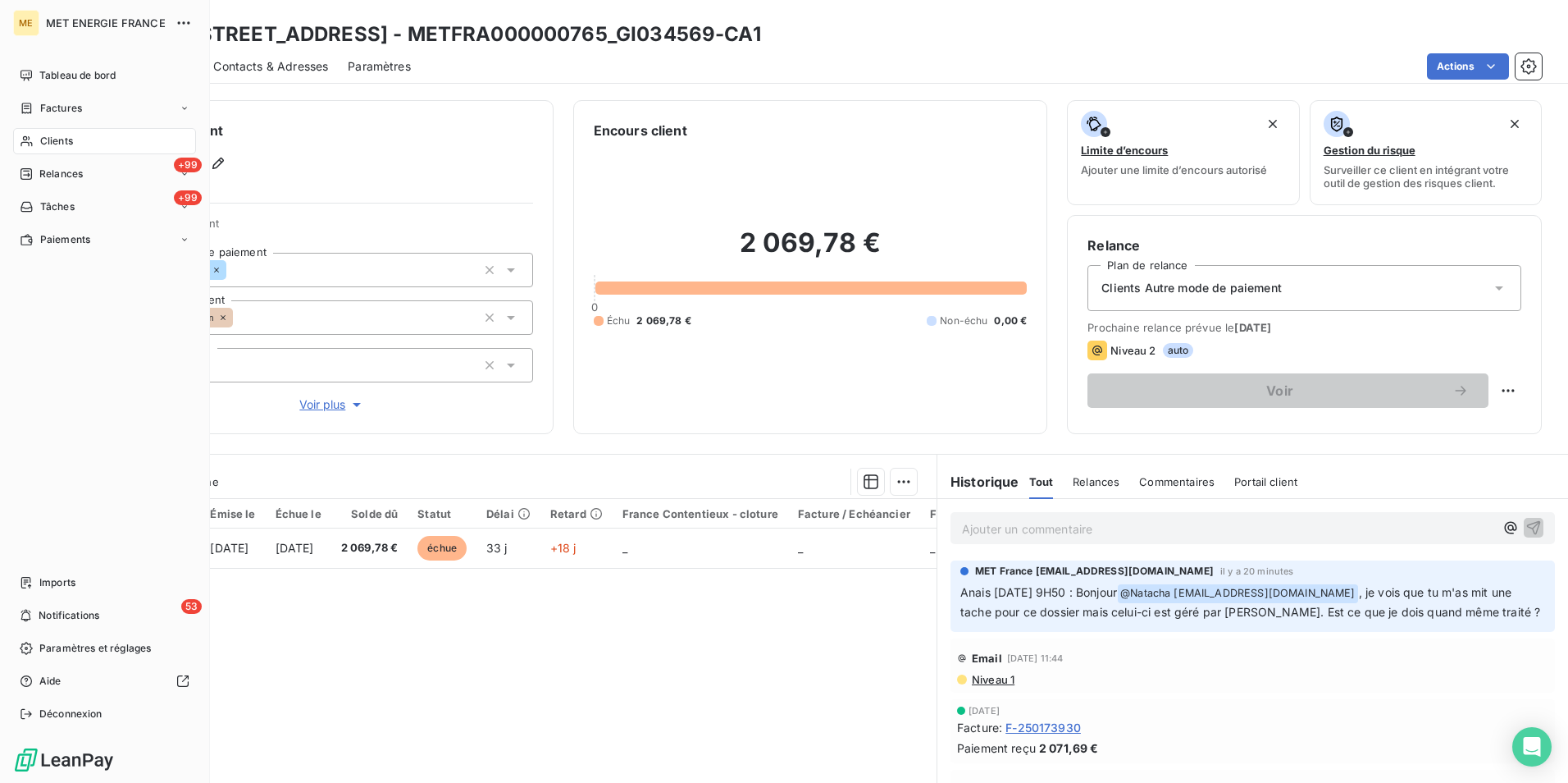
click at [139, 137] on div "Clients" at bounding box center [105, 141] width 183 height 26
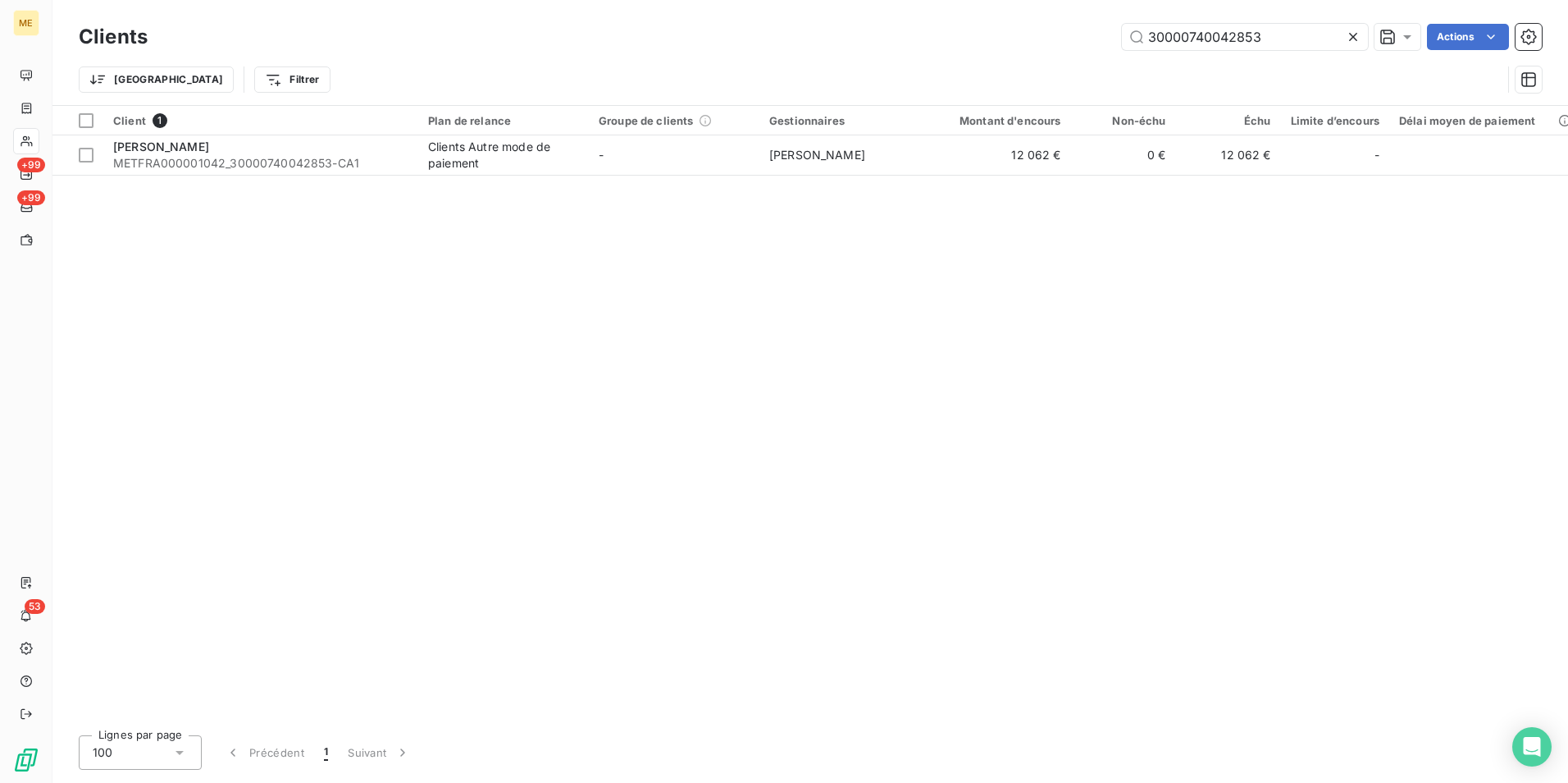
click at [1352, 25] on div at bounding box center [1357, 37] width 23 height 26
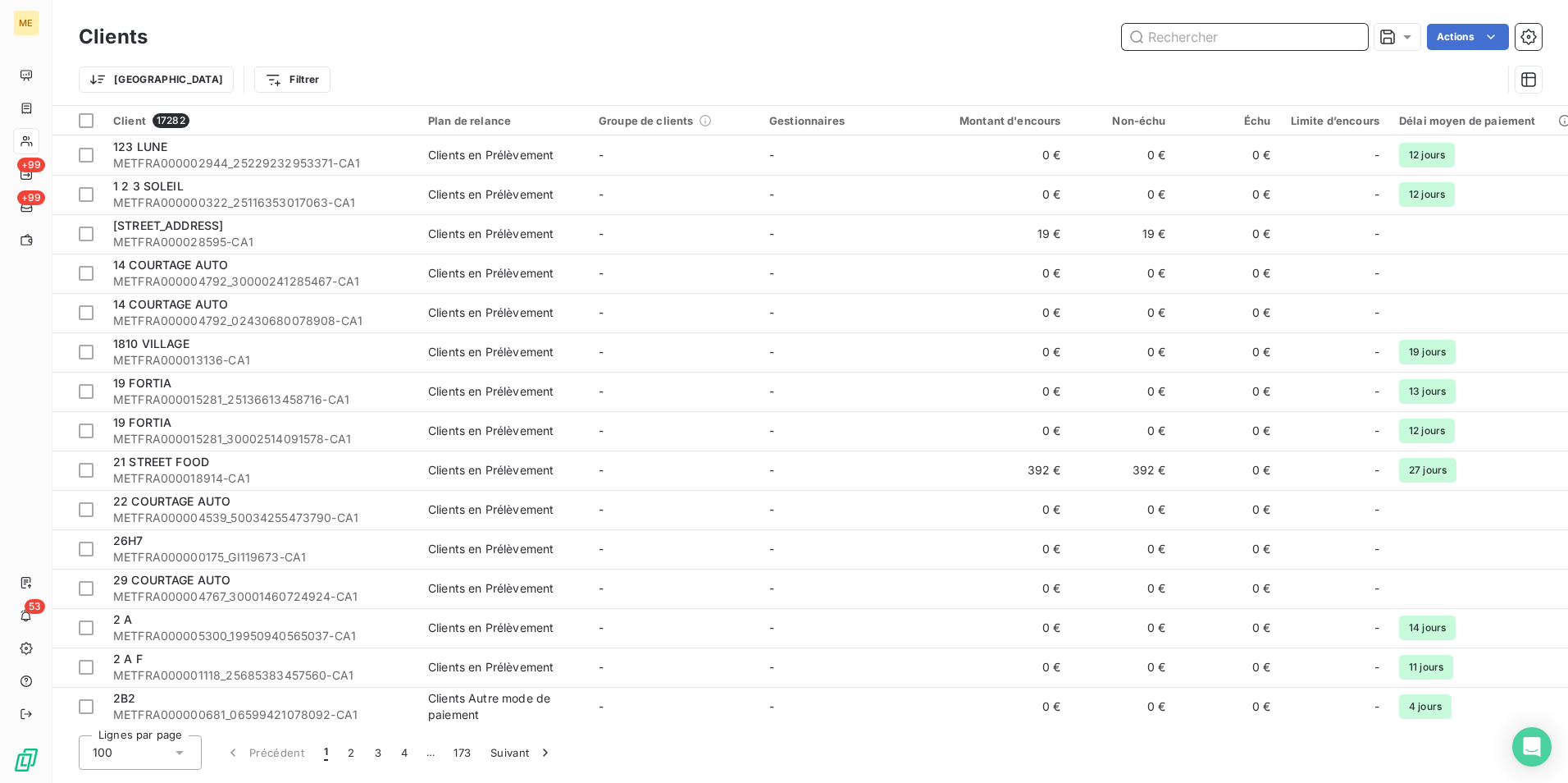
click at [1283, 46] on input "text" at bounding box center [1245, 37] width 246 height 26
paste input "6197620"
type input "6197620"
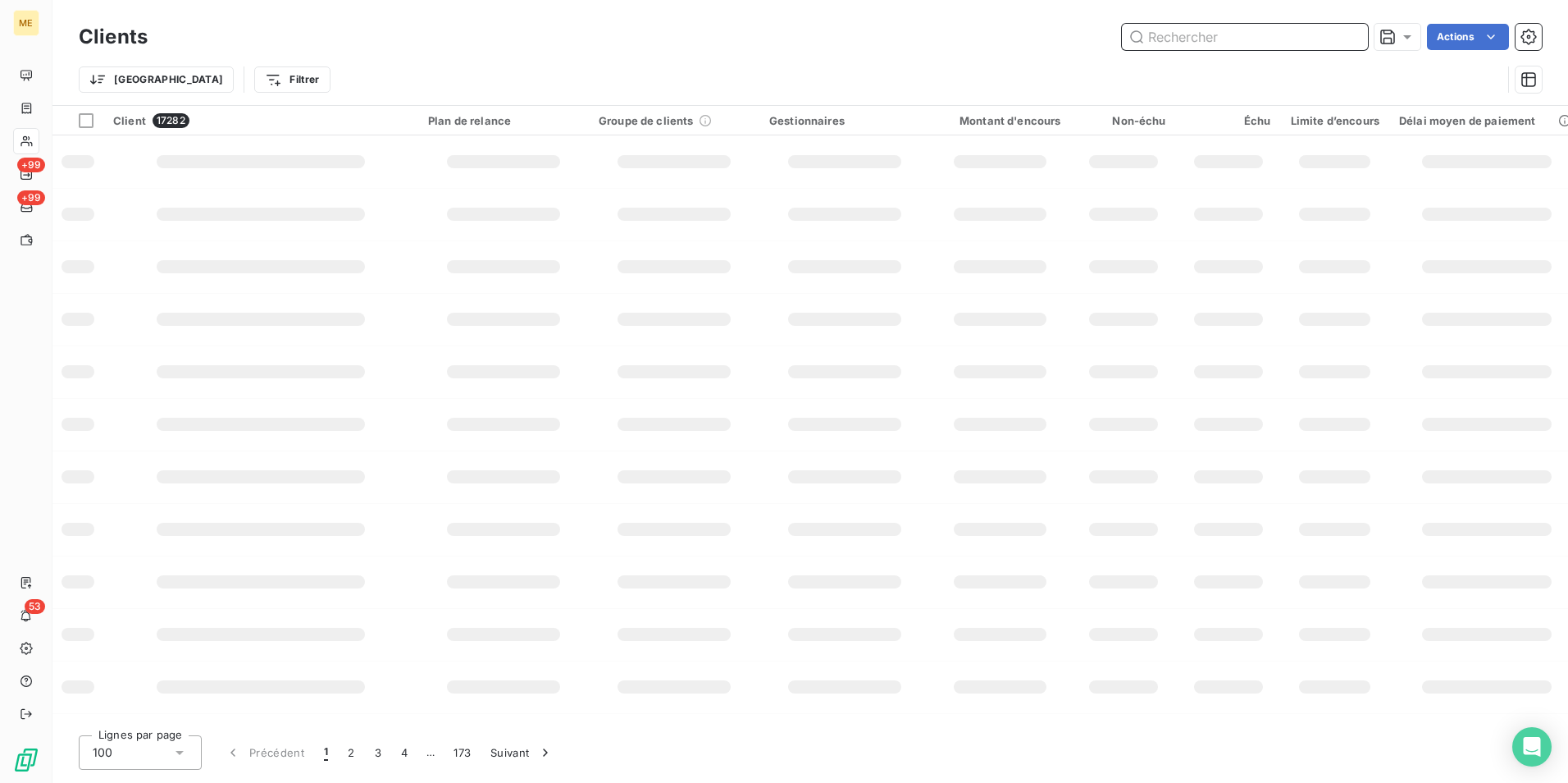
paste input "6197620"
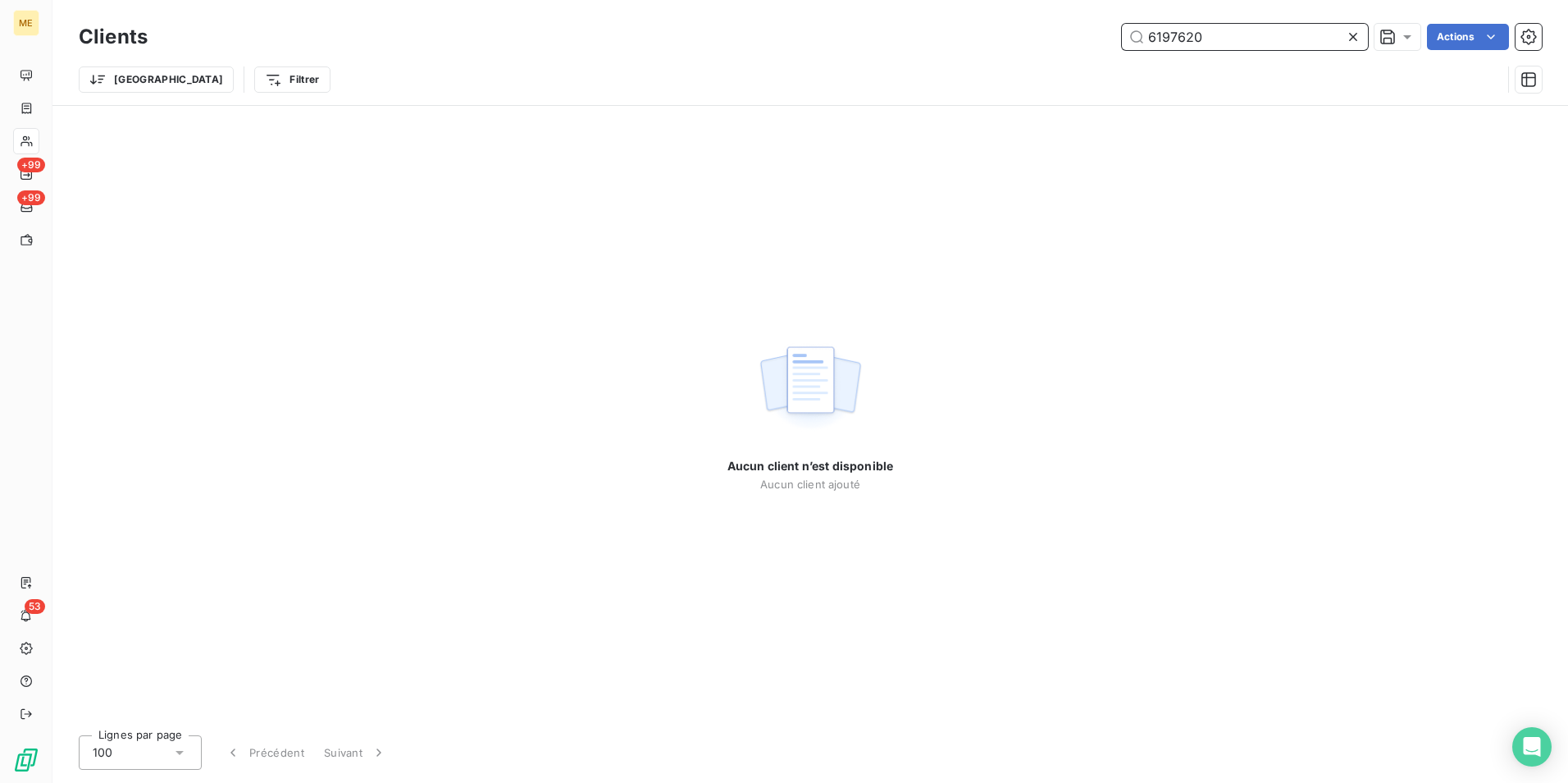
click at [1278, 49] on input "6197620" at bounding box center [1245, 37] width 246 height 26
paste input "30000740042853"
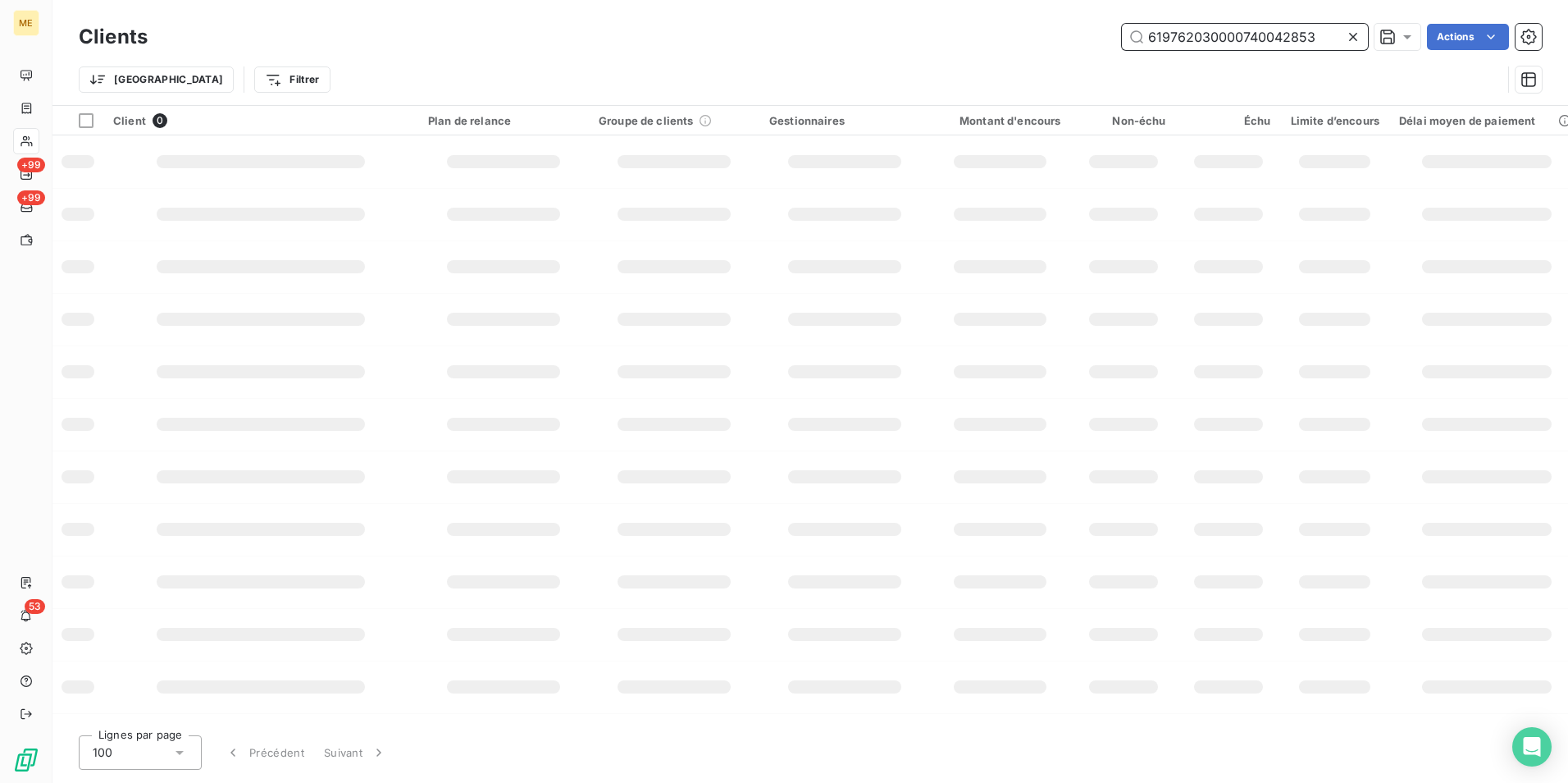
click at [1278, 49] on input "619762030000740042853" at bounding box center [1245, 37] width 246 height 26
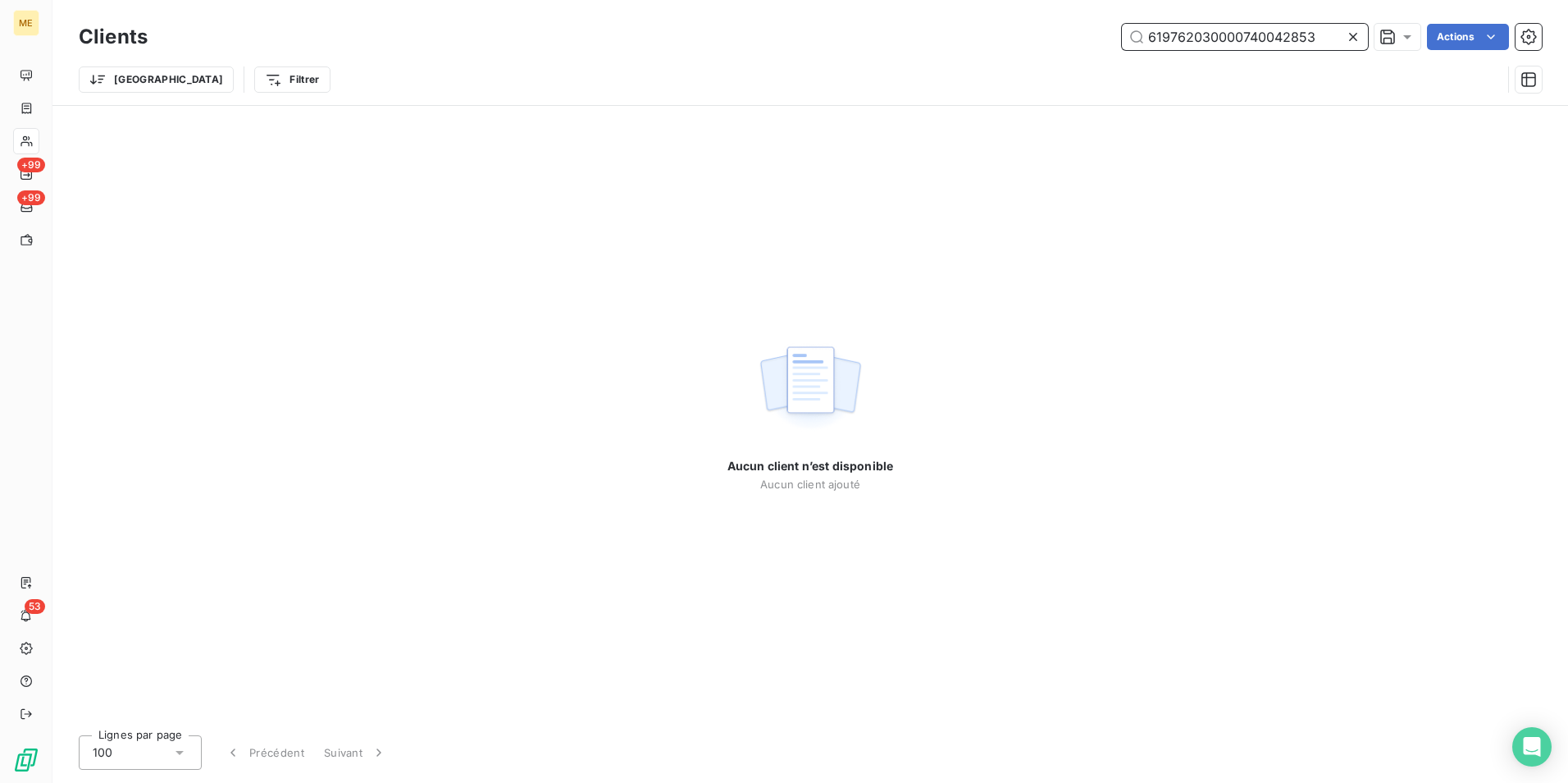
paste input "text"
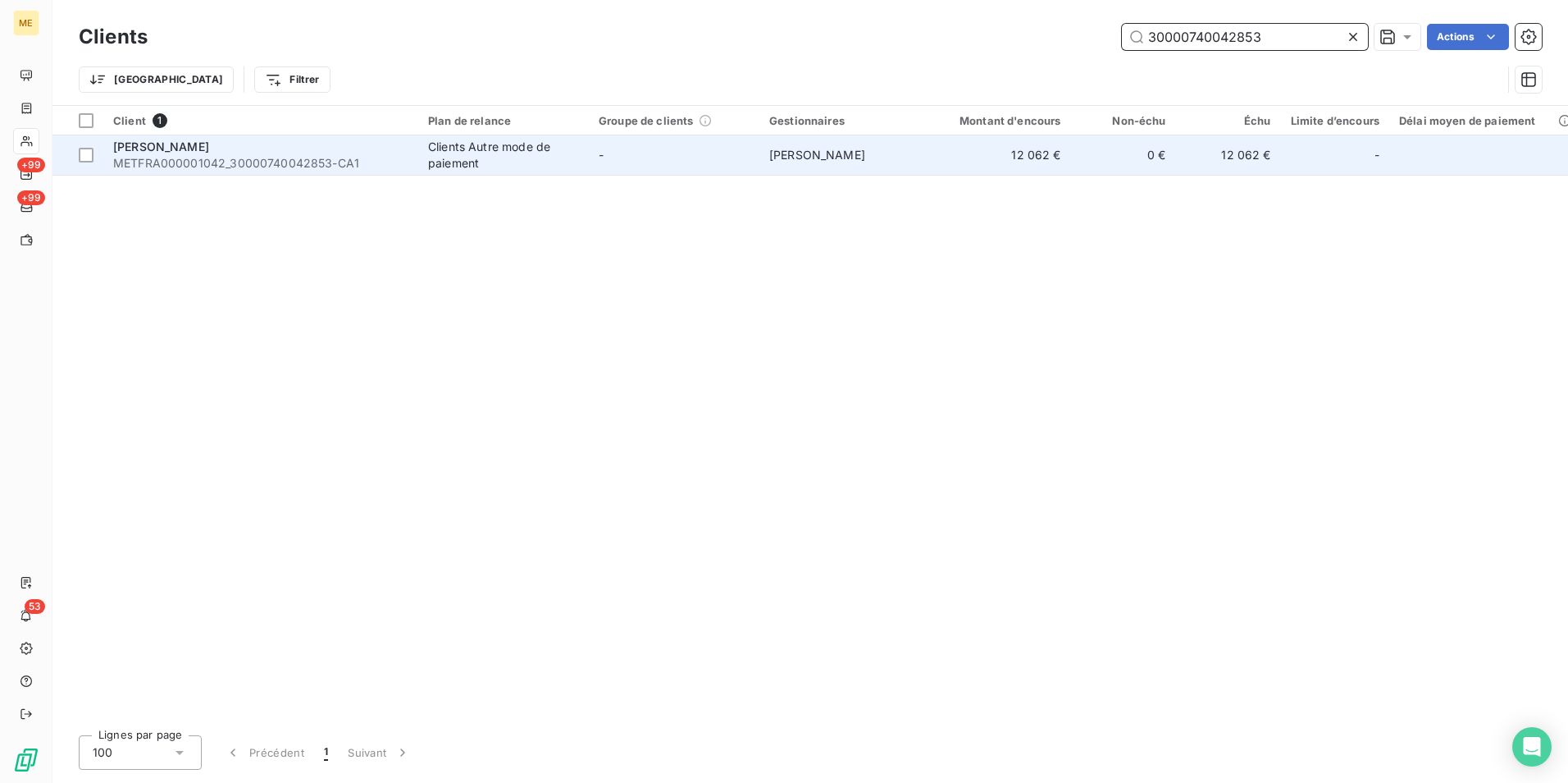
type input "30000740042853"
click at [698, 164] on td "-" at bounding box center [674, 155] width 170 height 40
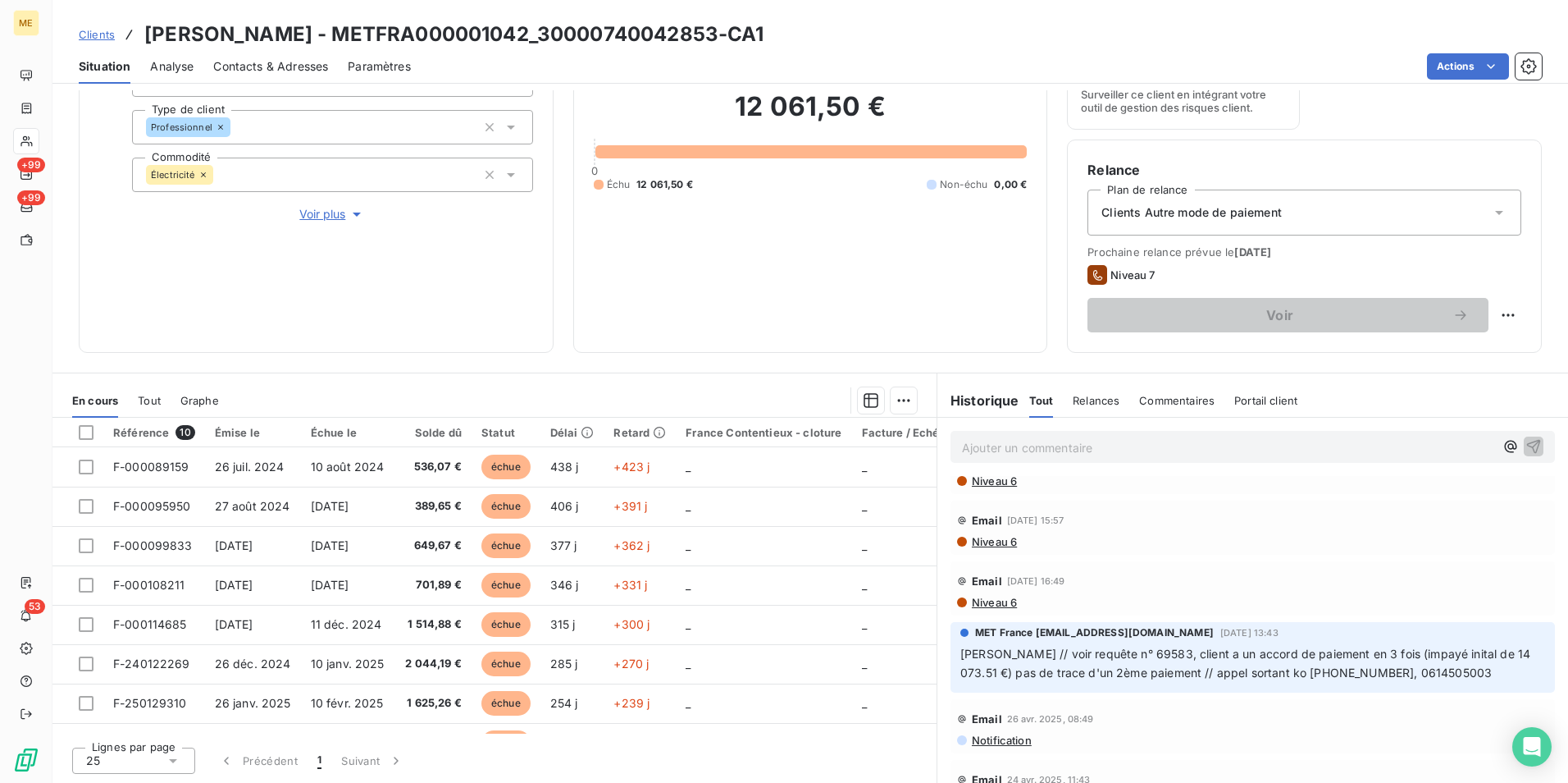
scroll to position [410, 0]
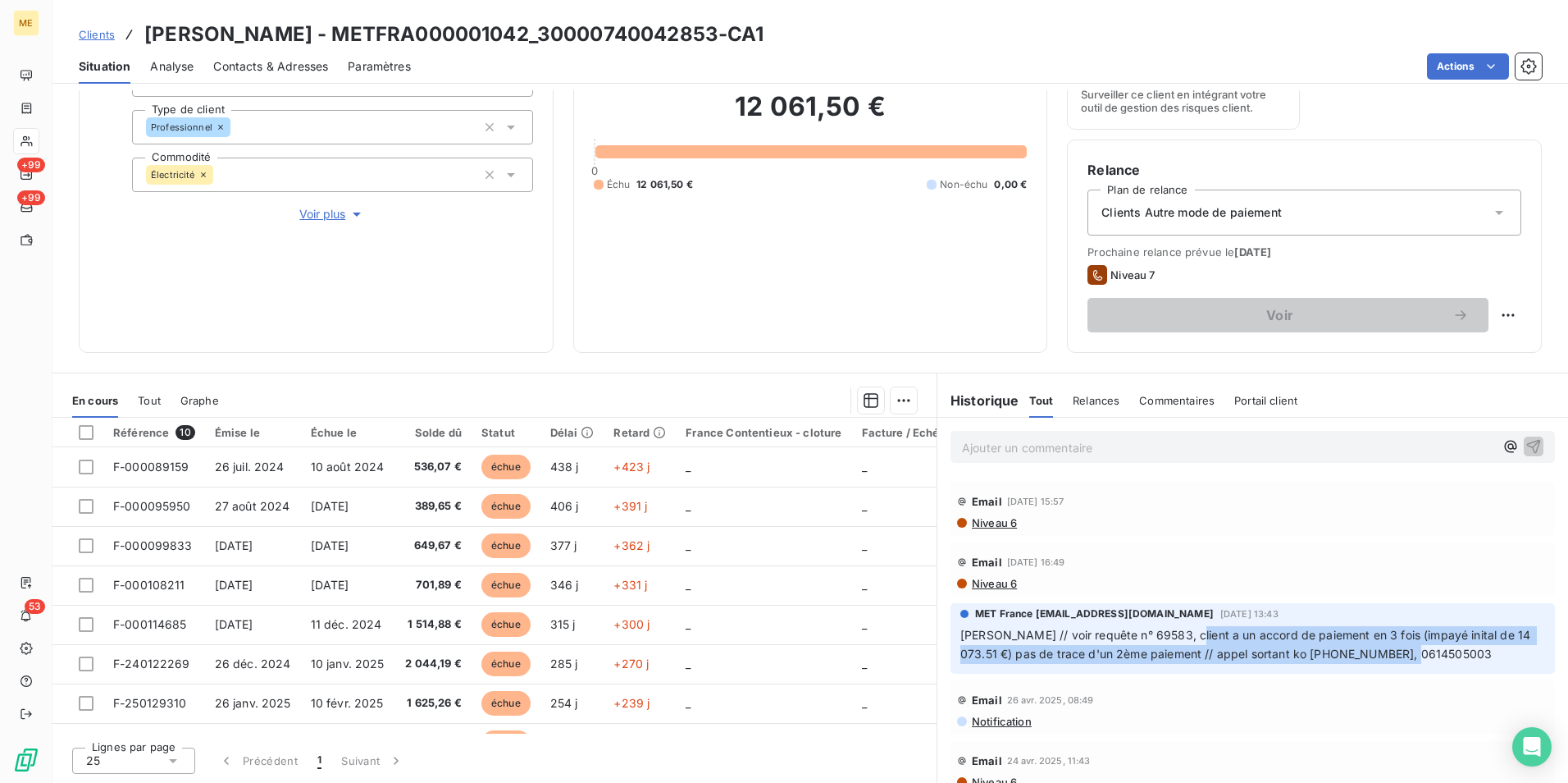
drag, startPoint x: 1169, startPoint y: 619, endPoint x: 1430, endPoint y: 633, distance: 261.4
click at [1430, 633] on p "Sylvain // voir requête n° 69583, client a un accord de paiement en 3 fois (imp…" at bounding box center [1253, 644] width 585 height 38
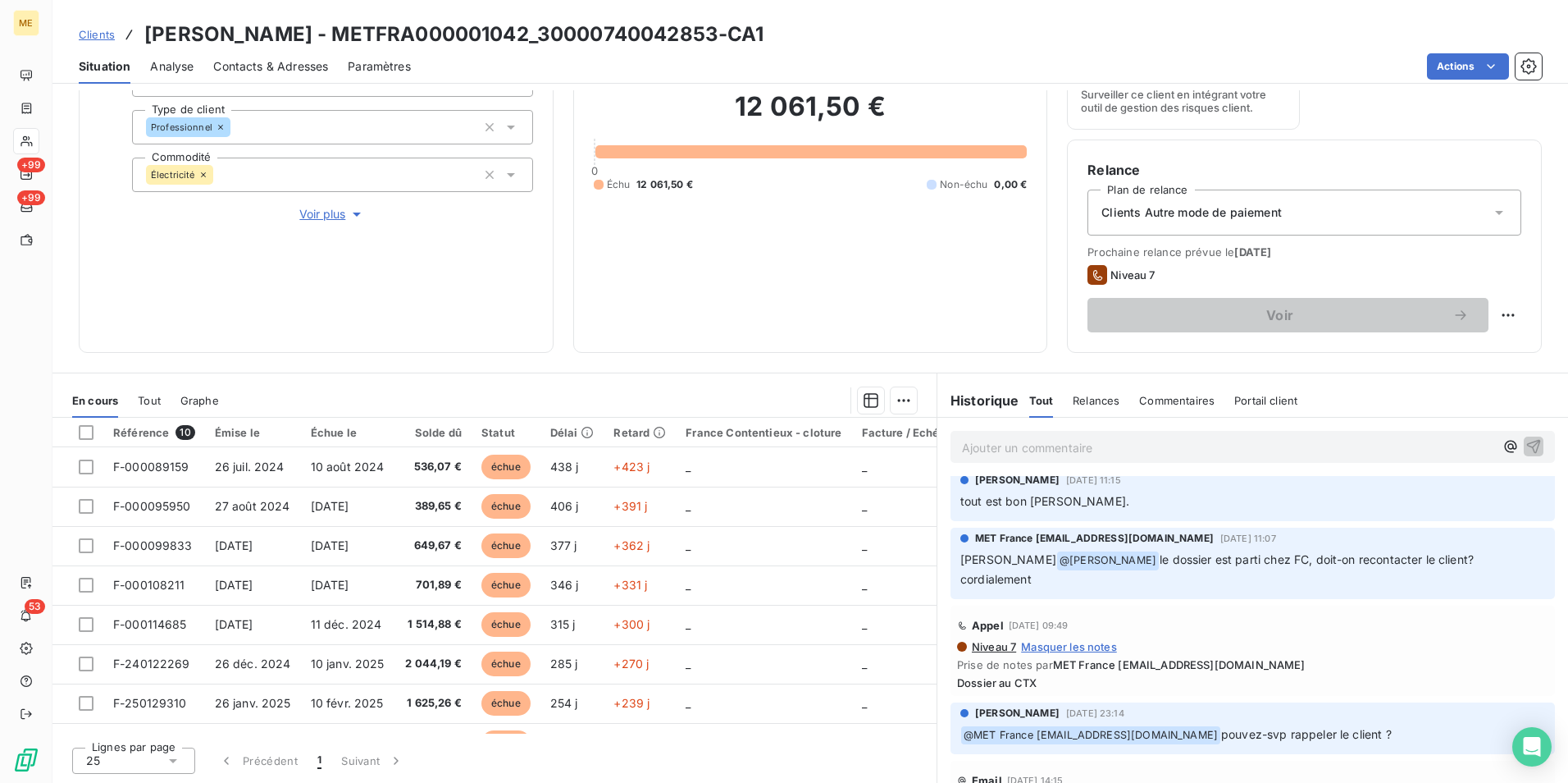
scroll to position [0, 0]
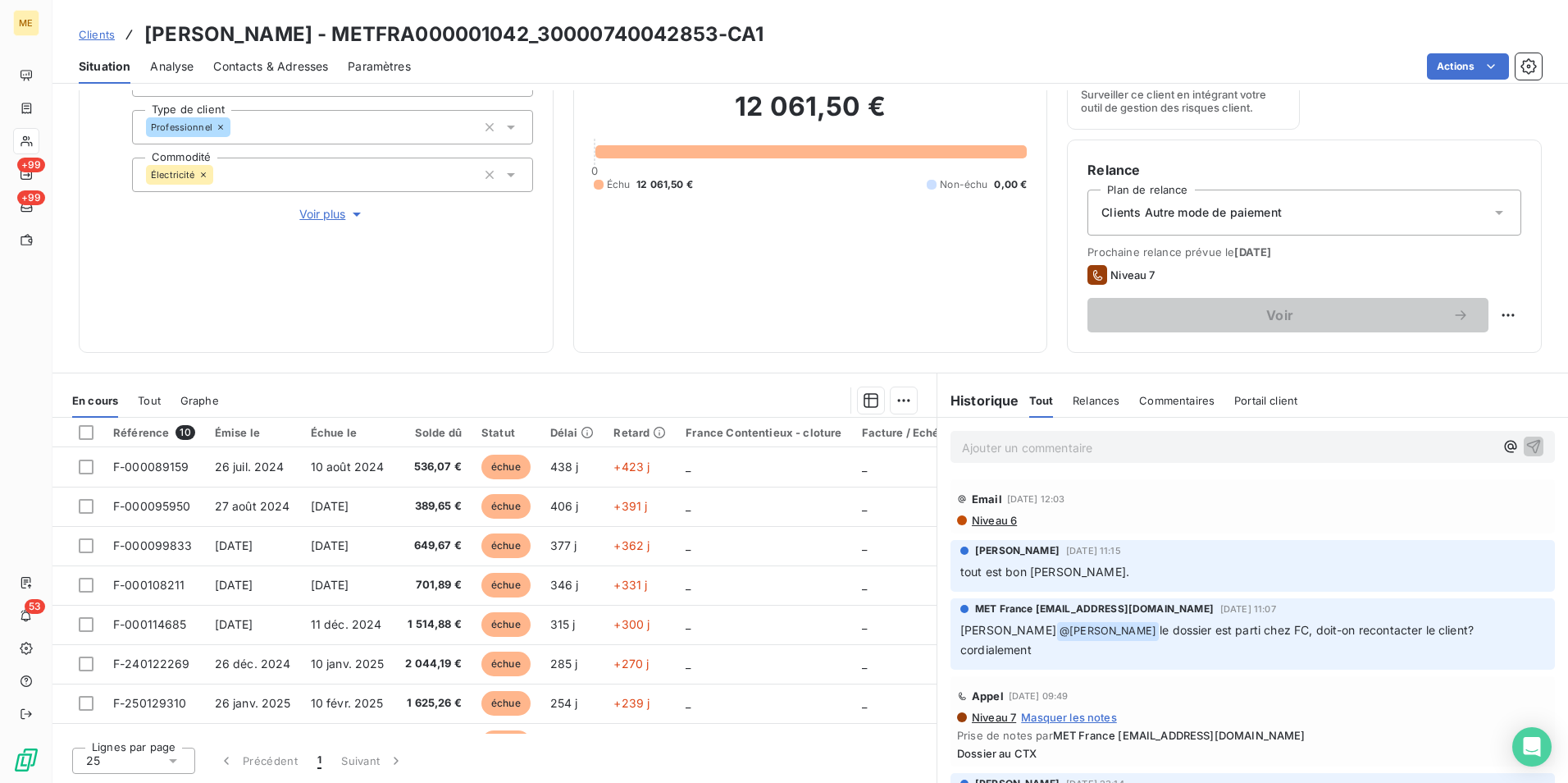
click at [343, 212] on span "Voir plus" at bounding box center [332, 214] width 66 height 16
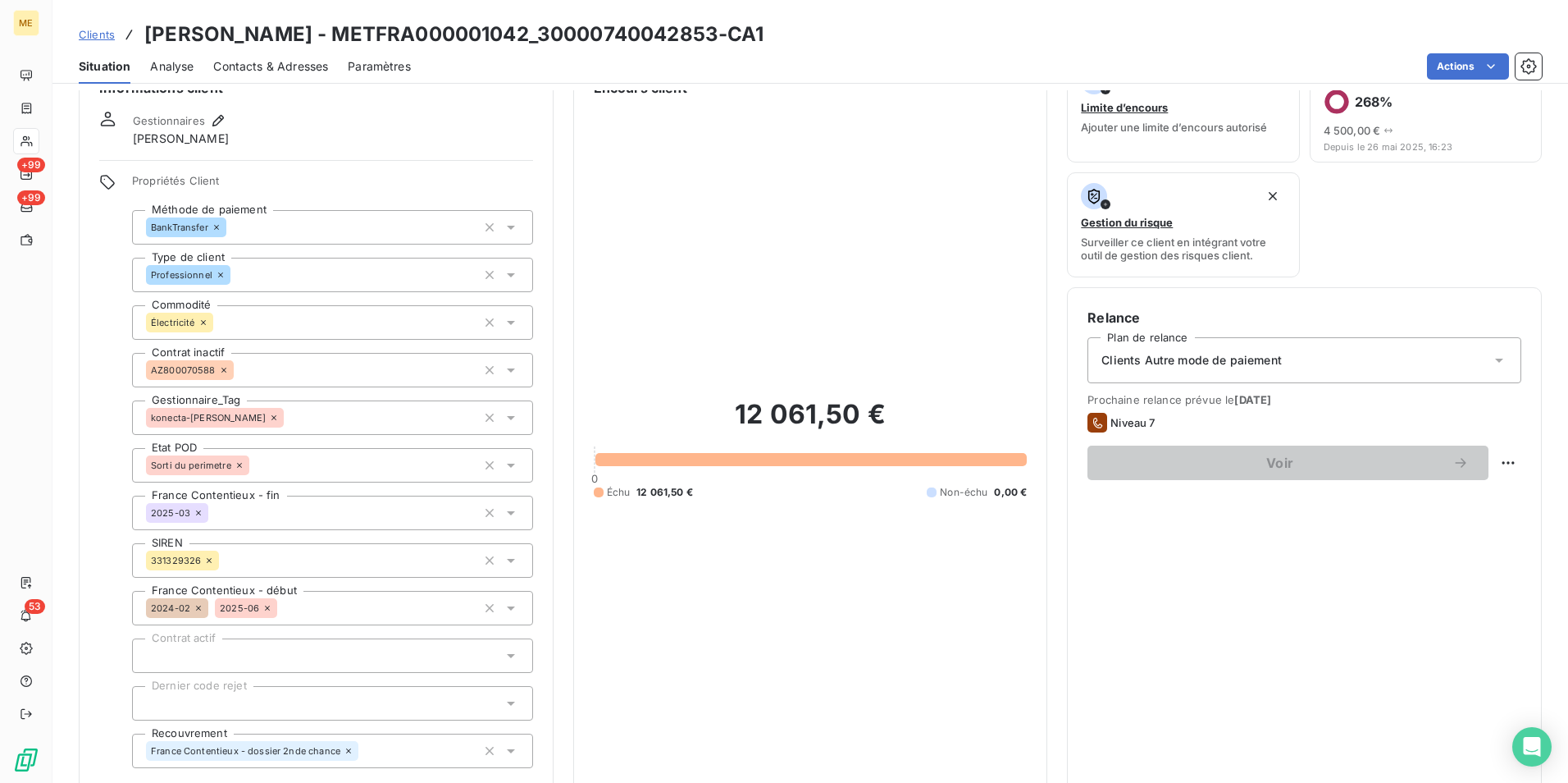
scroll to position [26, 0]
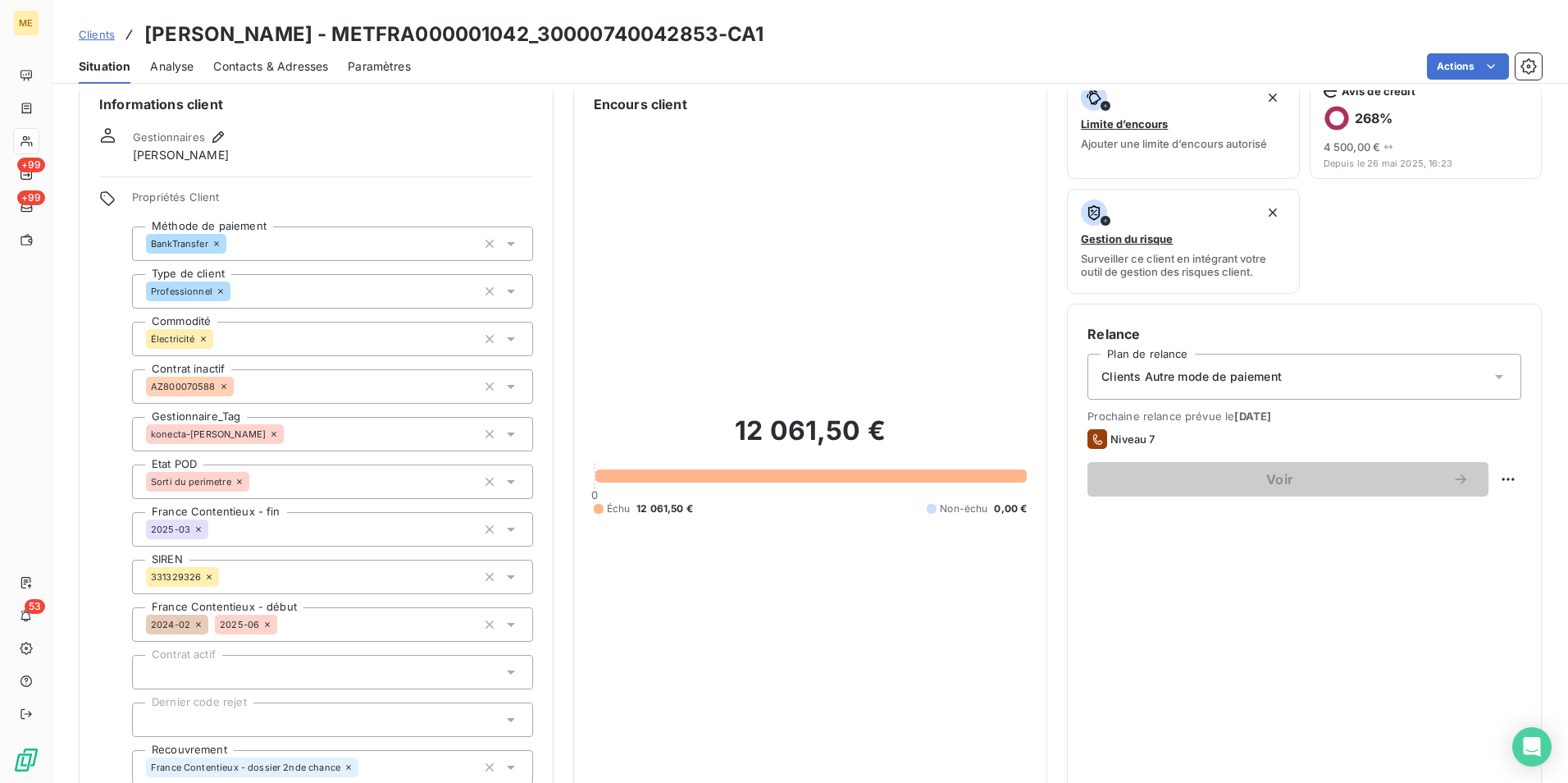
click at [244, 67] on span "Contacts & Adresses" at bounding box center [270, 66] width 115 height 16
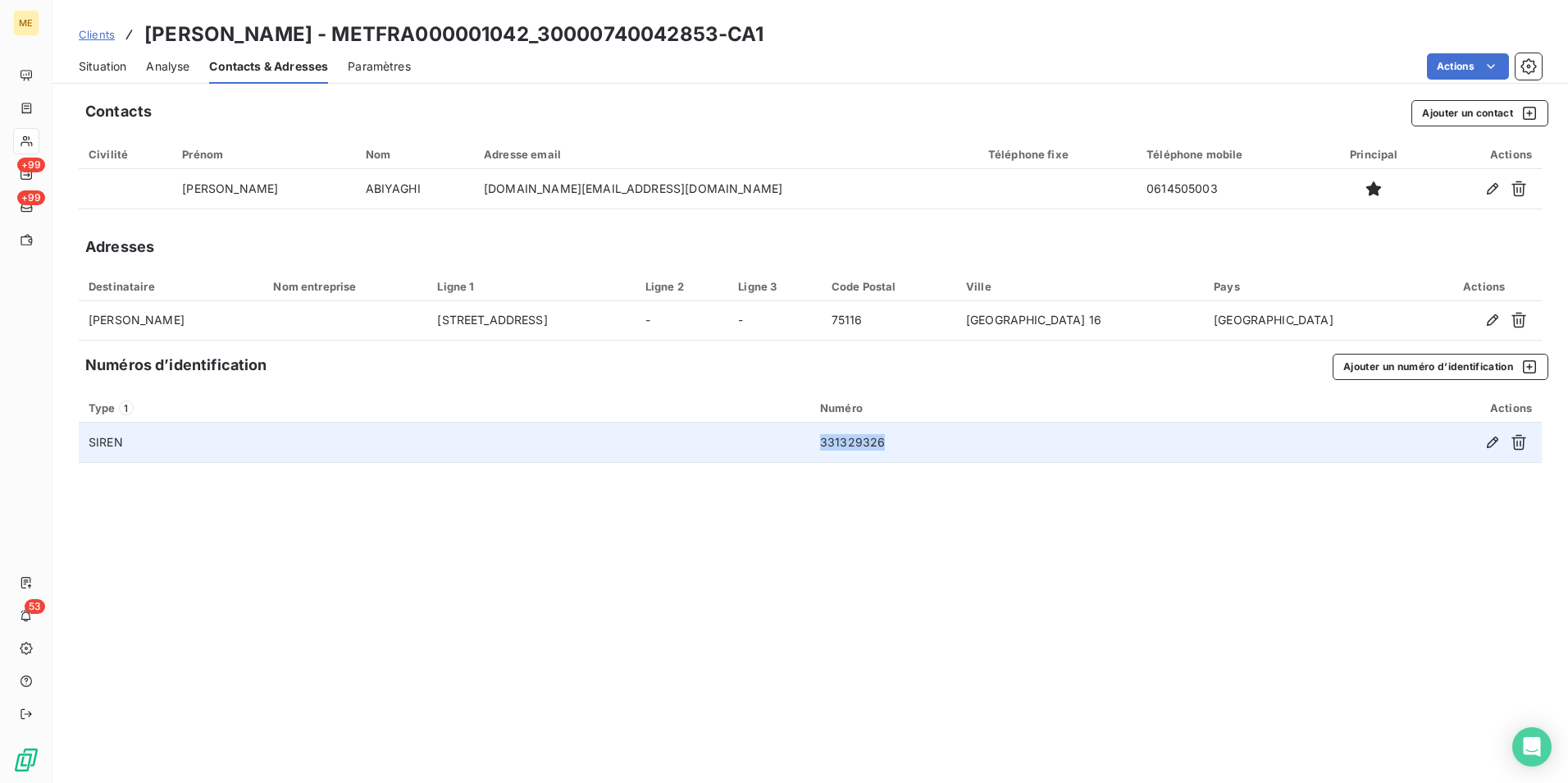
drag, startPoint x: 893, startPoint y: 454, endPoint x: 816, endPoint y: 452, distance: 77.0
click at [816, 452] on td "331329326" at bounding box center [1008, 442] width 395 height 40
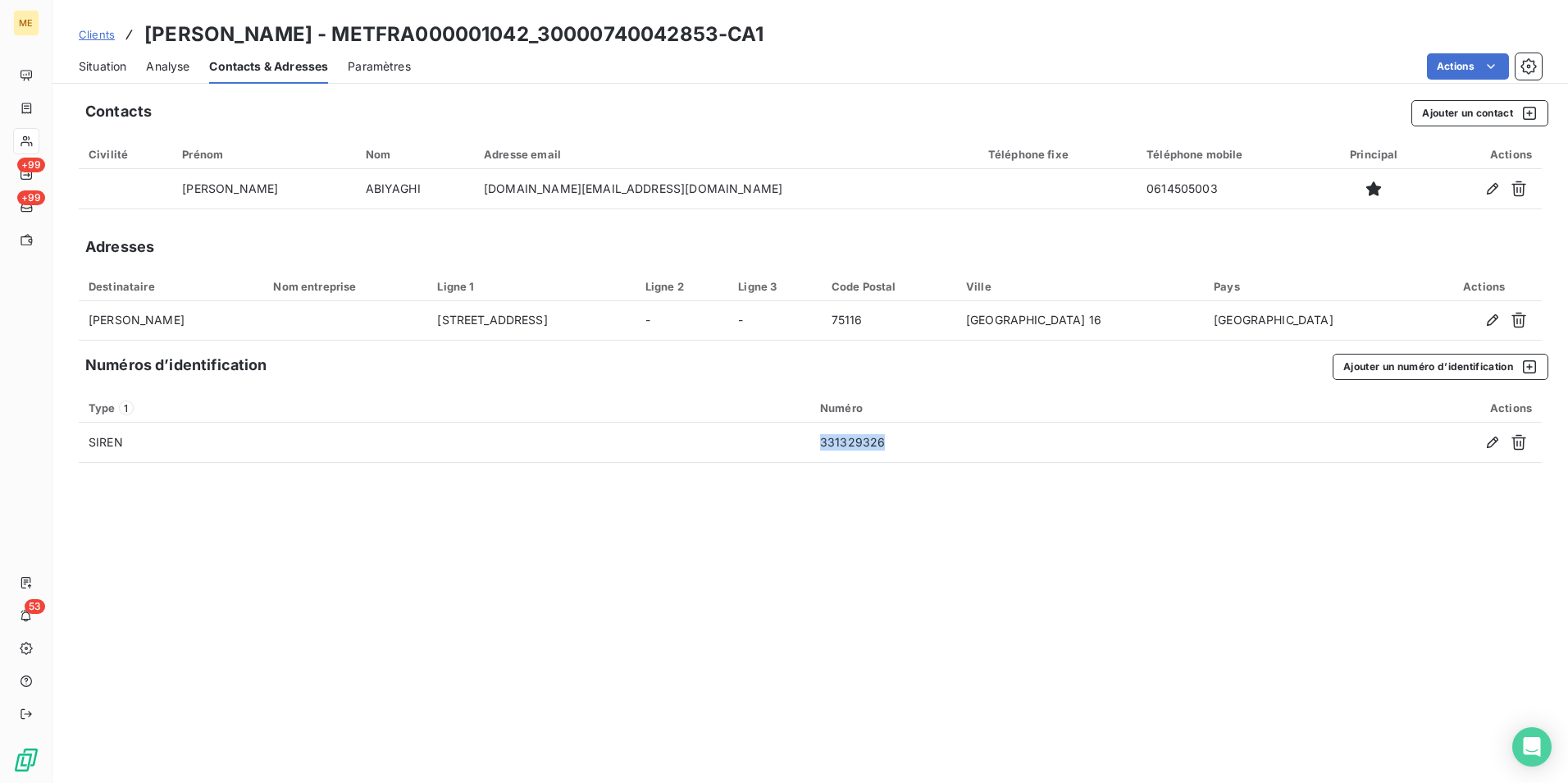
copy td "331329326"
click at [106, 35] on span "Clients" at bounding box center [96, 35] width 36 height 14
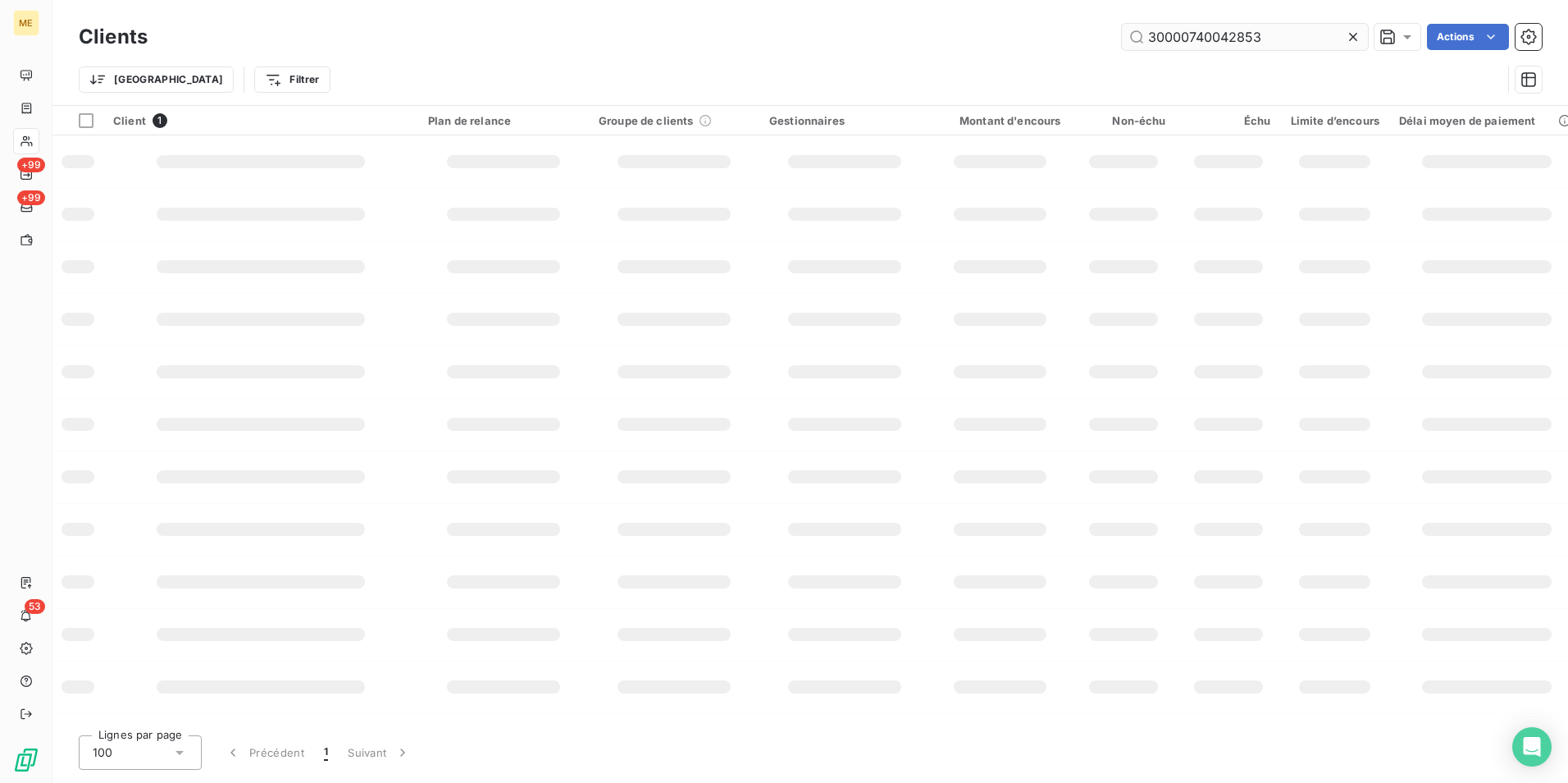
click at [1287, 31] on input "30000740042853" at bounding box center [1245, 37] width 246 height 26
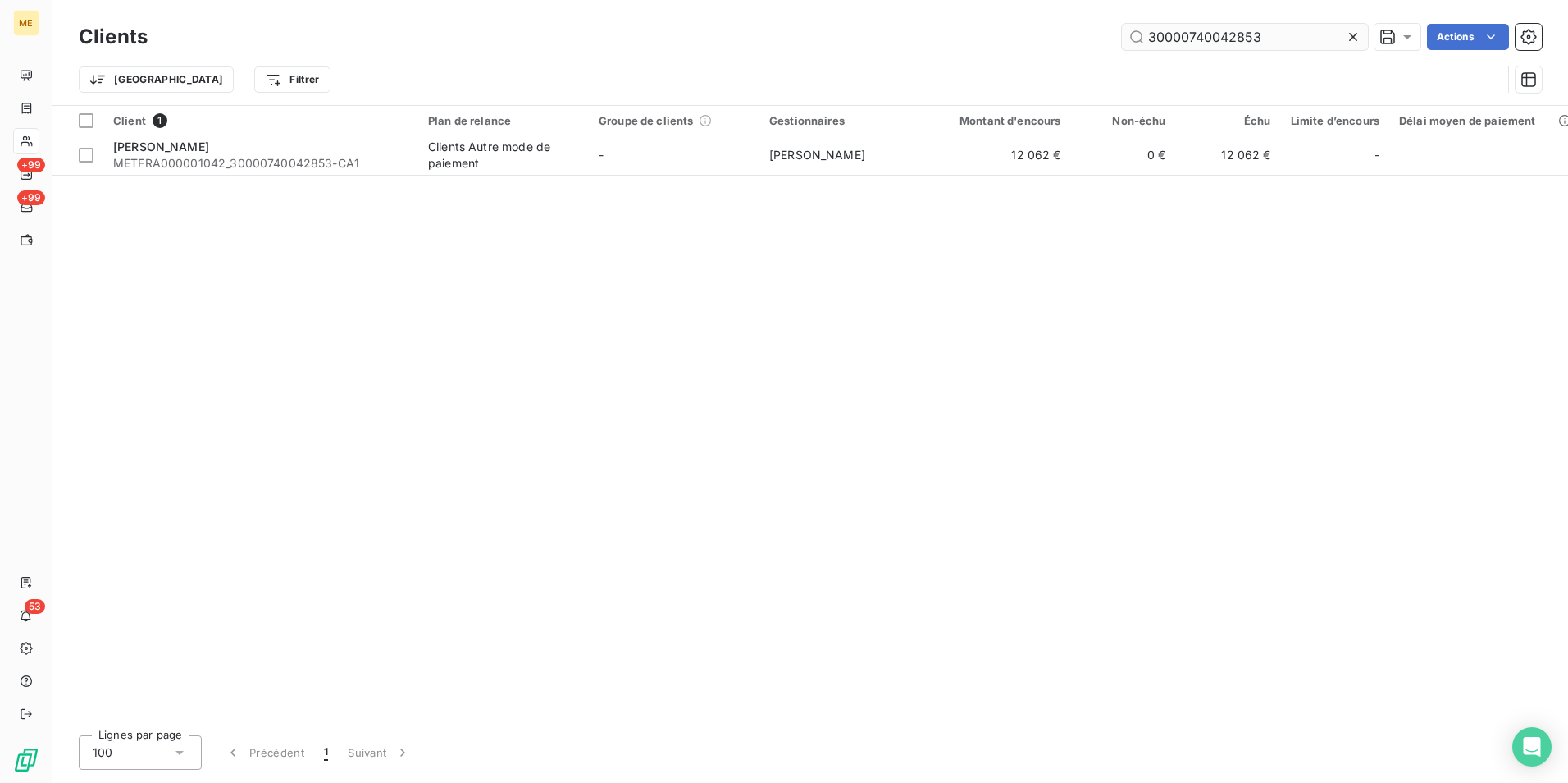
click at [1287, 31] on input "30000740042853" at bounding box center [1245, 37] width 246 height 26
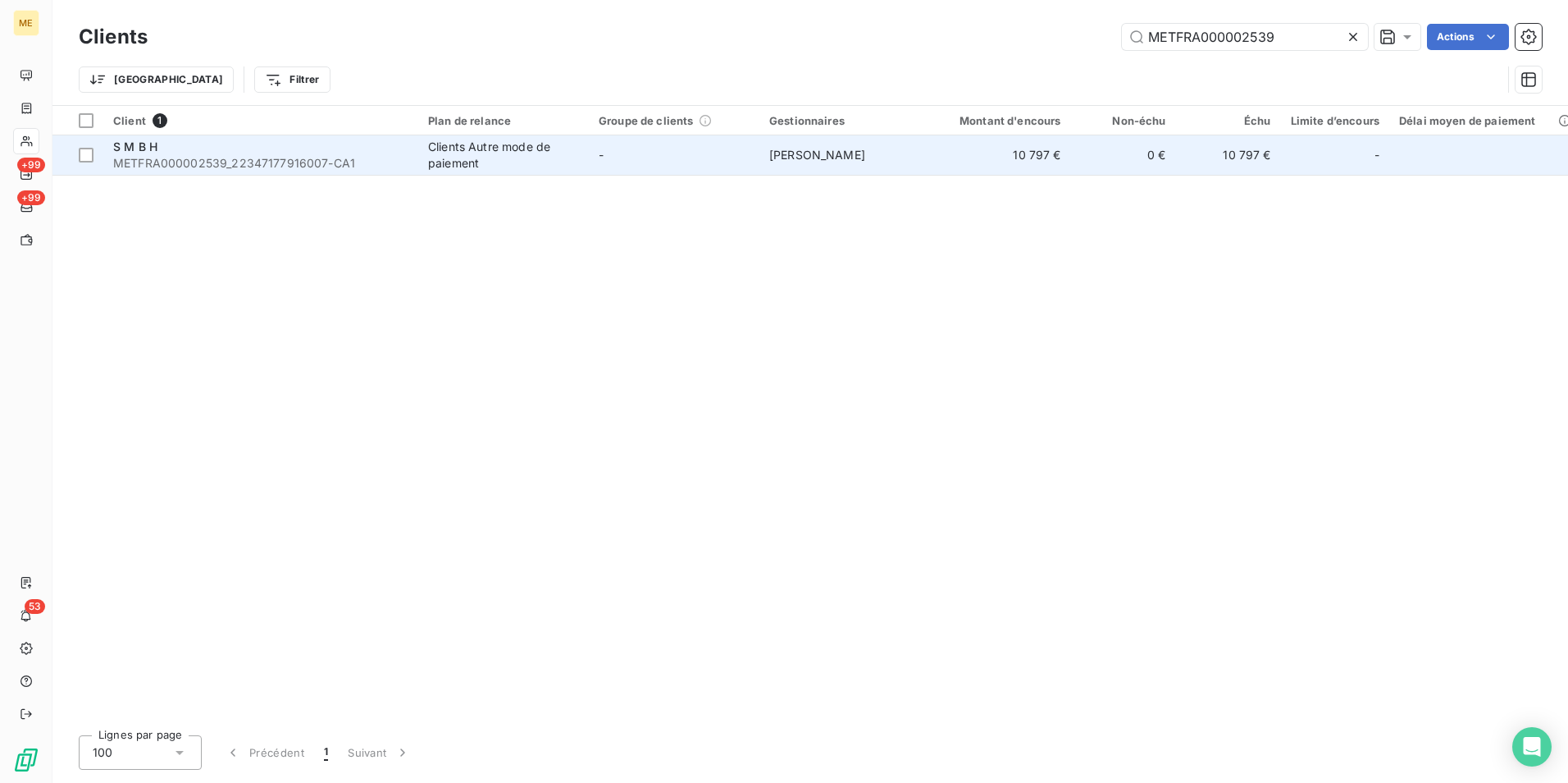
type input "METFRA000002539"
click at [548, 155] on div "Clients Autre mode de paiement" at bounding box center [504, 155] width 151 height 33
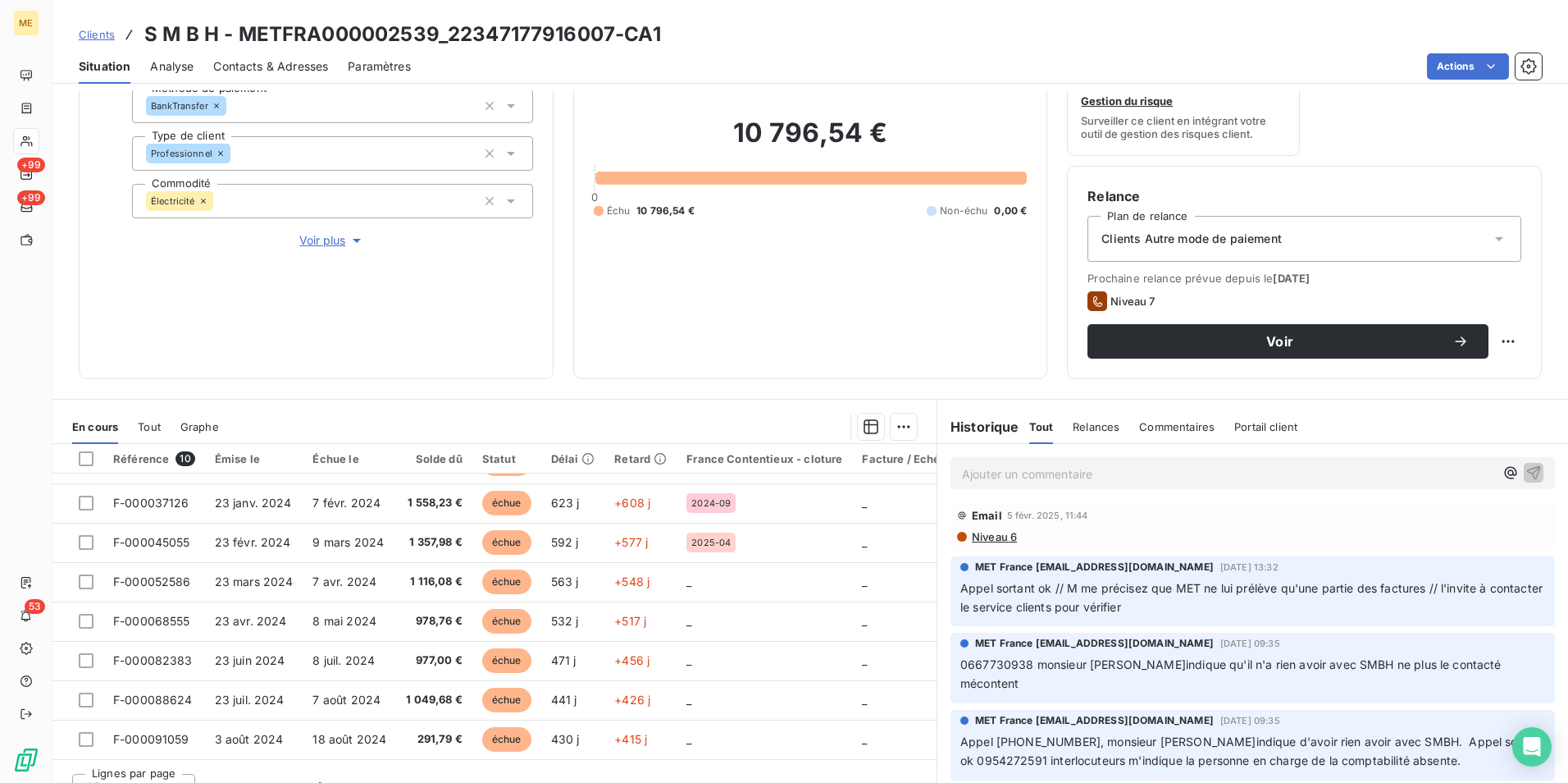
scroll to position [575, 0]
drag, startPoint x: 1445, startPoint y: 702, endPoint x: 1519, endPoint y: 703, distance: 74.0
click at [1519, 732] on p "Appel 0638665895, monsieur m'indique d'avoir rien avoir avec SMBH. Appel sortan…" at bounding box center [1253, 750] width 585 height 38
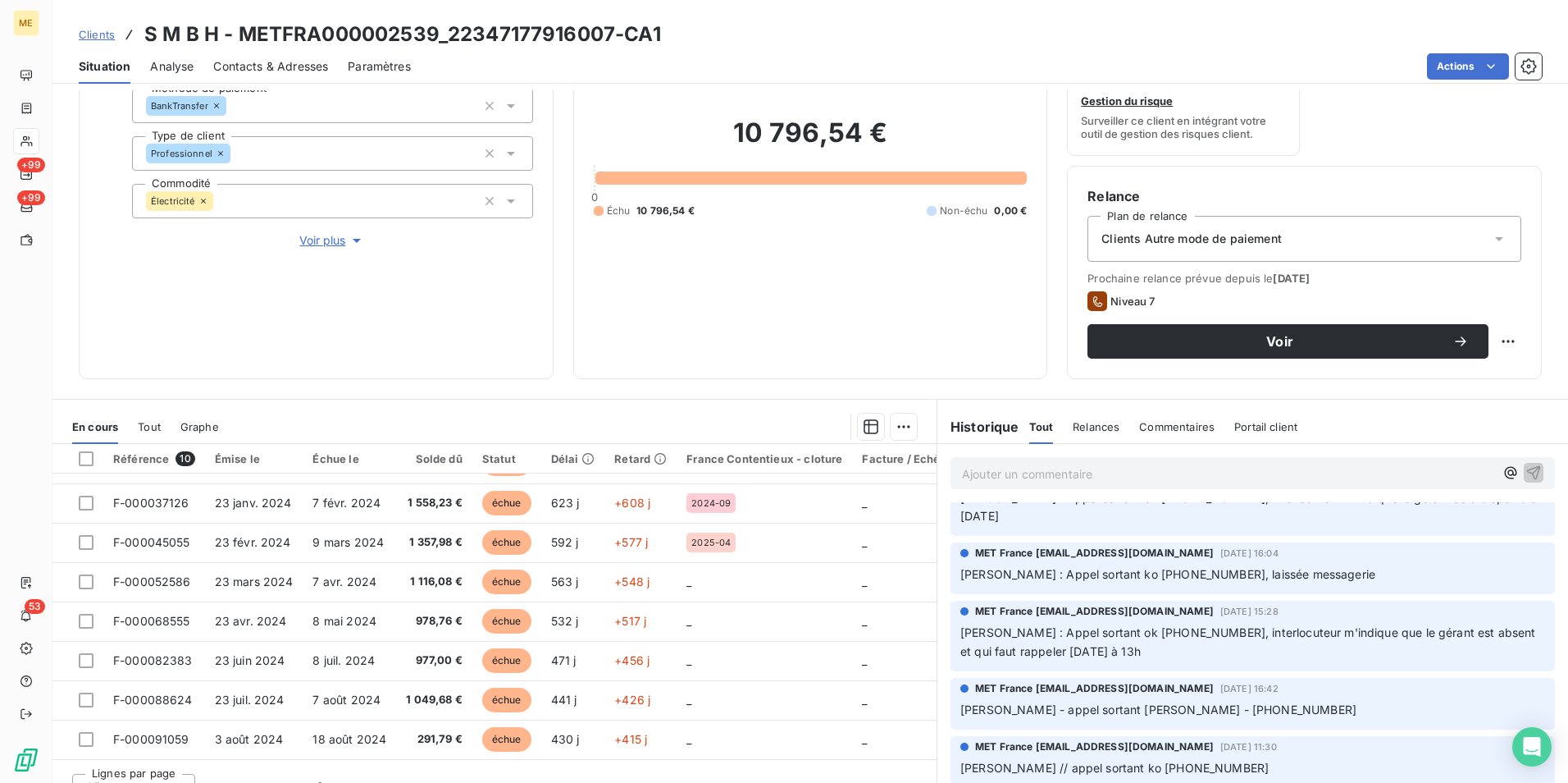
scroll to position [246, 0]
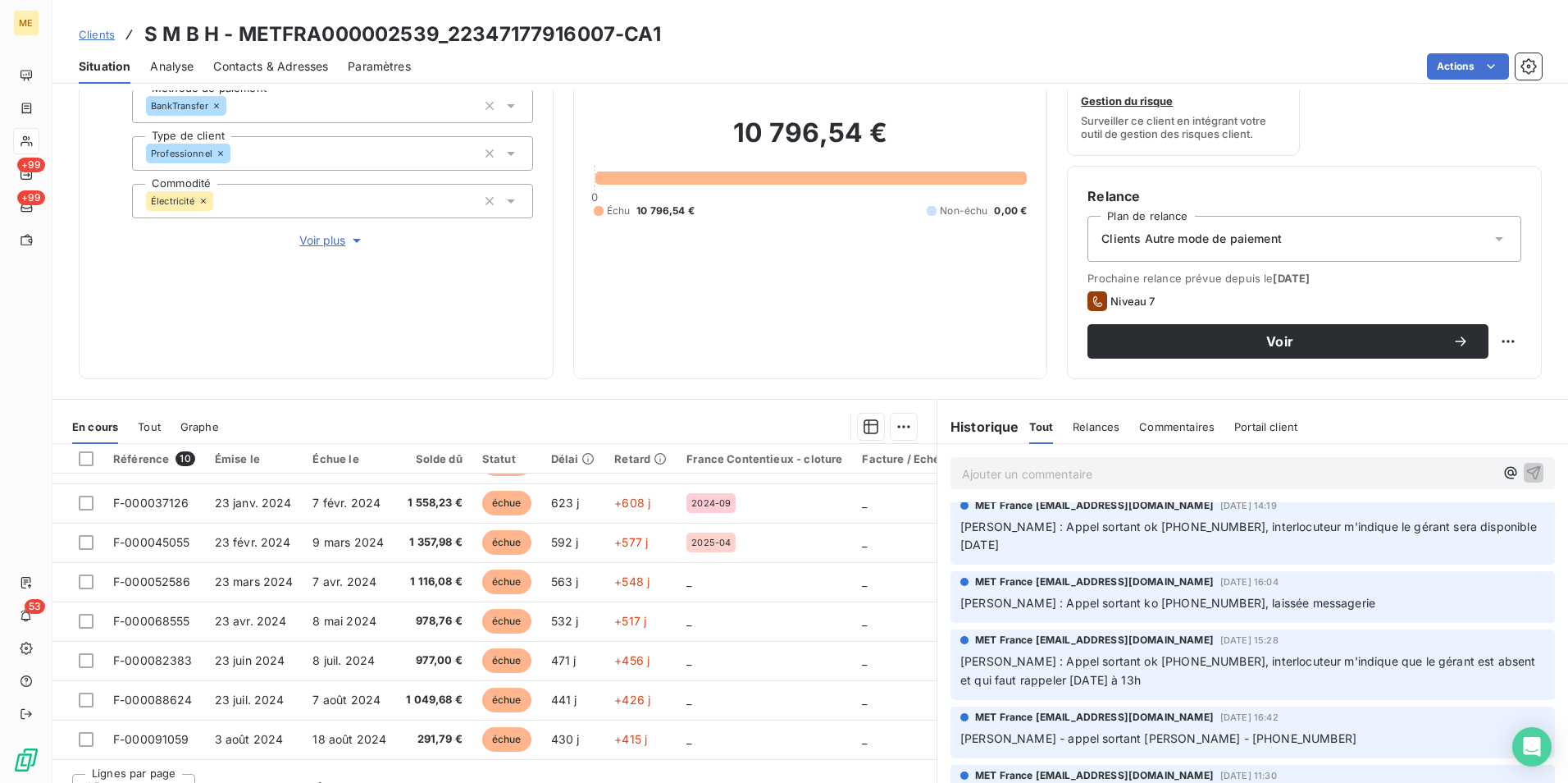
click at [1135, 654] on span "Laurine : Appel sortant ok 0954272591, interlocuteur m'indique que le gérant es…" at bounding box center [1250, 671] width 579 height 33
copy span "0954272591"
click at [311, 60] on span "Contacts & Adresses" at bounding box center [270, 66] width 115 height 16
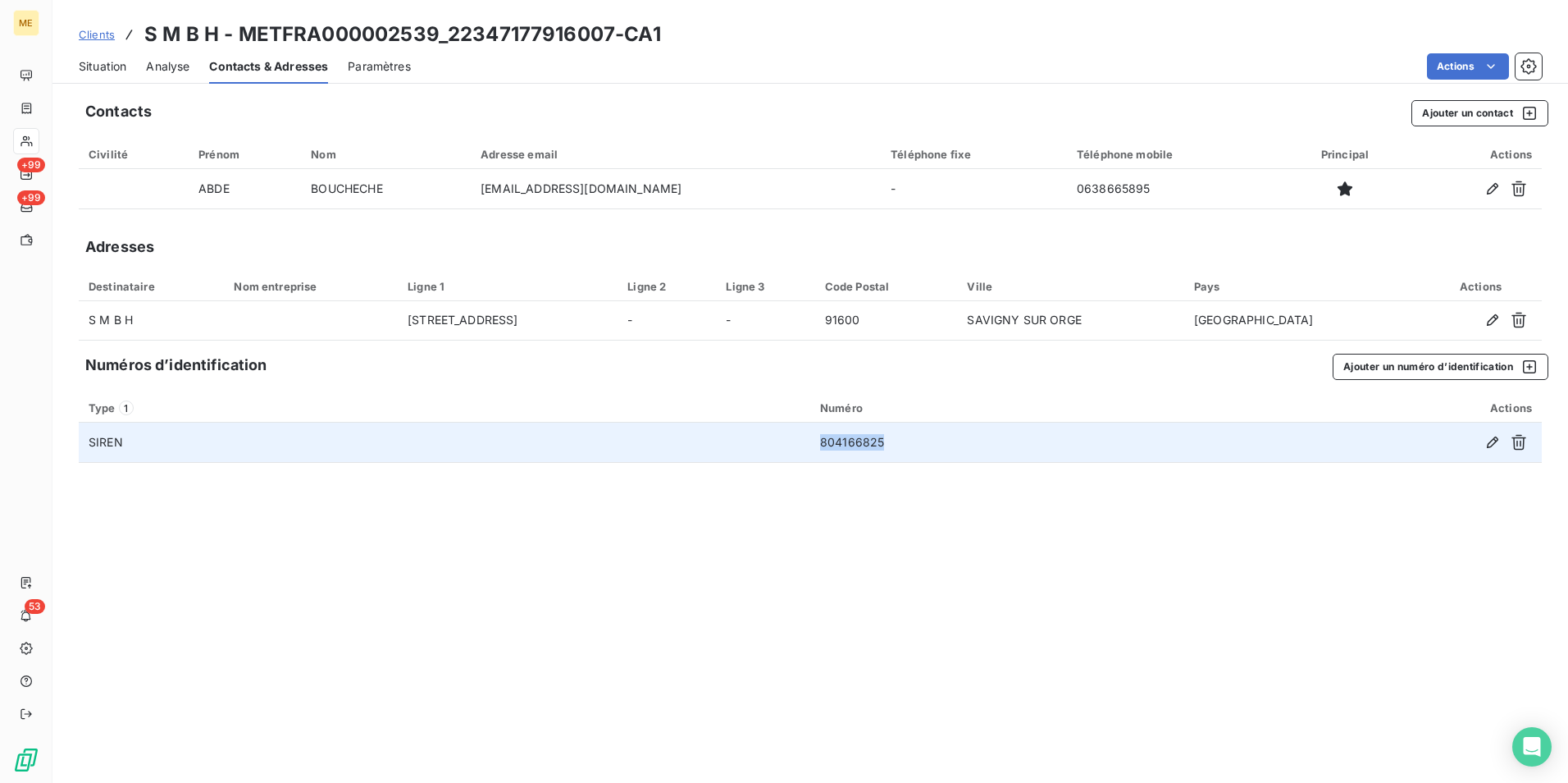
drag, startPoint x: 886, startPoint y: 443, endPoint x: 813, endPoint y: 443, distance: 73.0
click at [813, 443] on td "804166825" at bounding box center [1007, 442] width 393 height 40
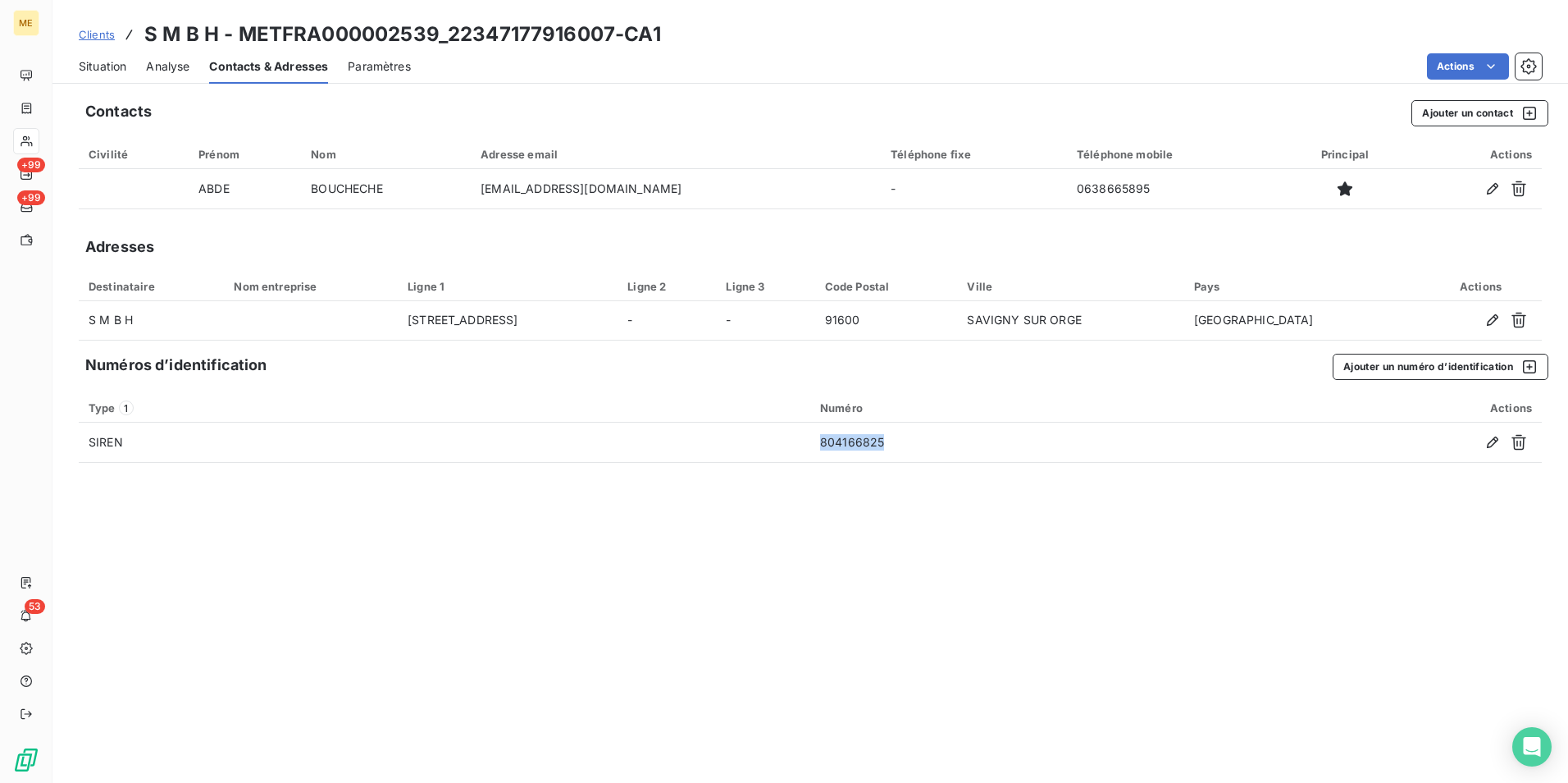
copy td "804166825"
click at [105, 38] on span "Clients" at bounding box center [96, 35] width 36 height 14
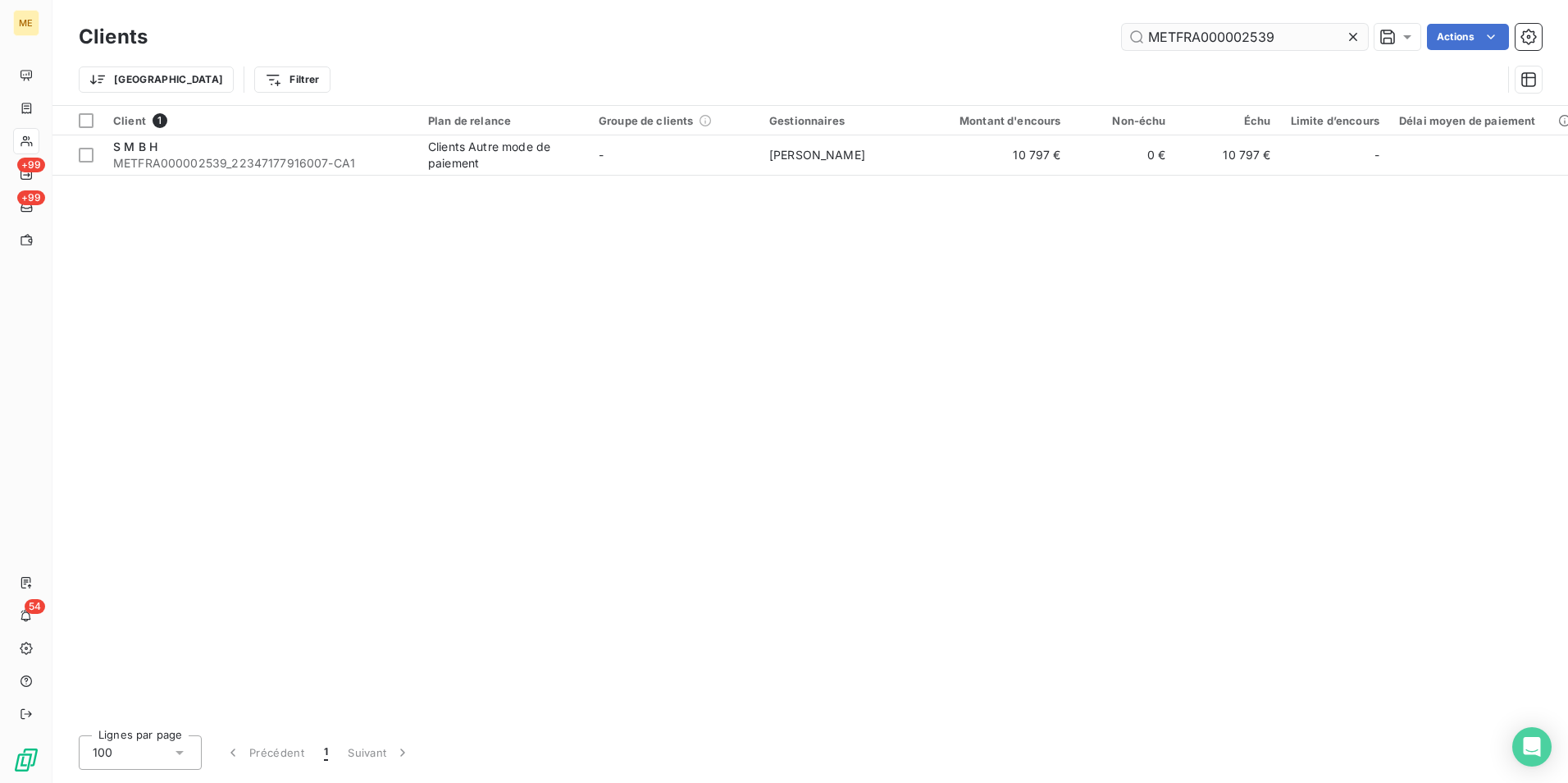
click at [1184, 35] on input "METFRA000002539" at bounding box center [1245, 37] width 246 height 26
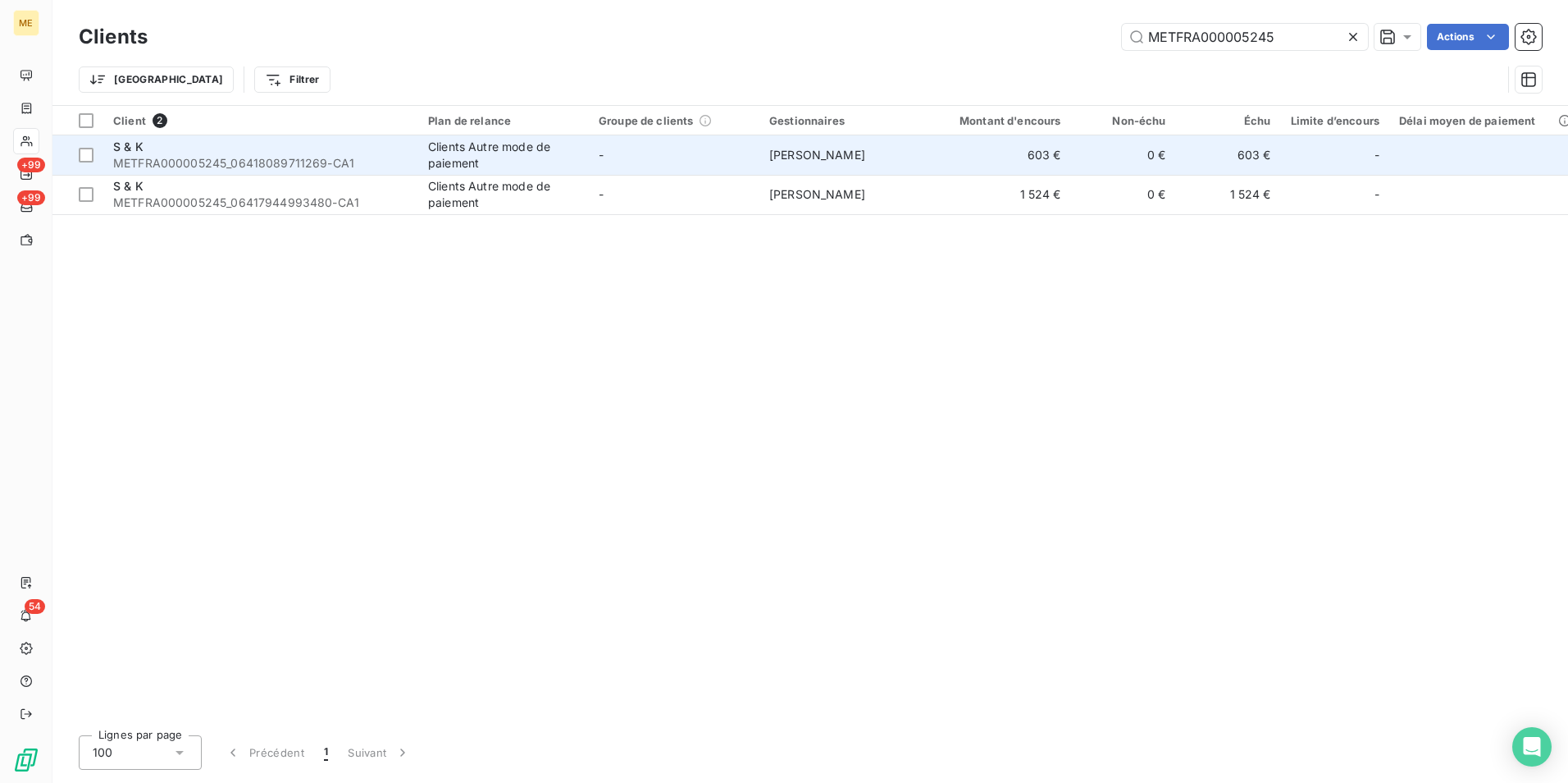
type input "METFRA000005245"
click at [276, 164] on span "METFRA000005245_06418089711269-CA1" at bounding box center [261, 163] width 295 height 16
click at [678, 148] on td "-" at bounding box center [674, 155] width 170 height 40
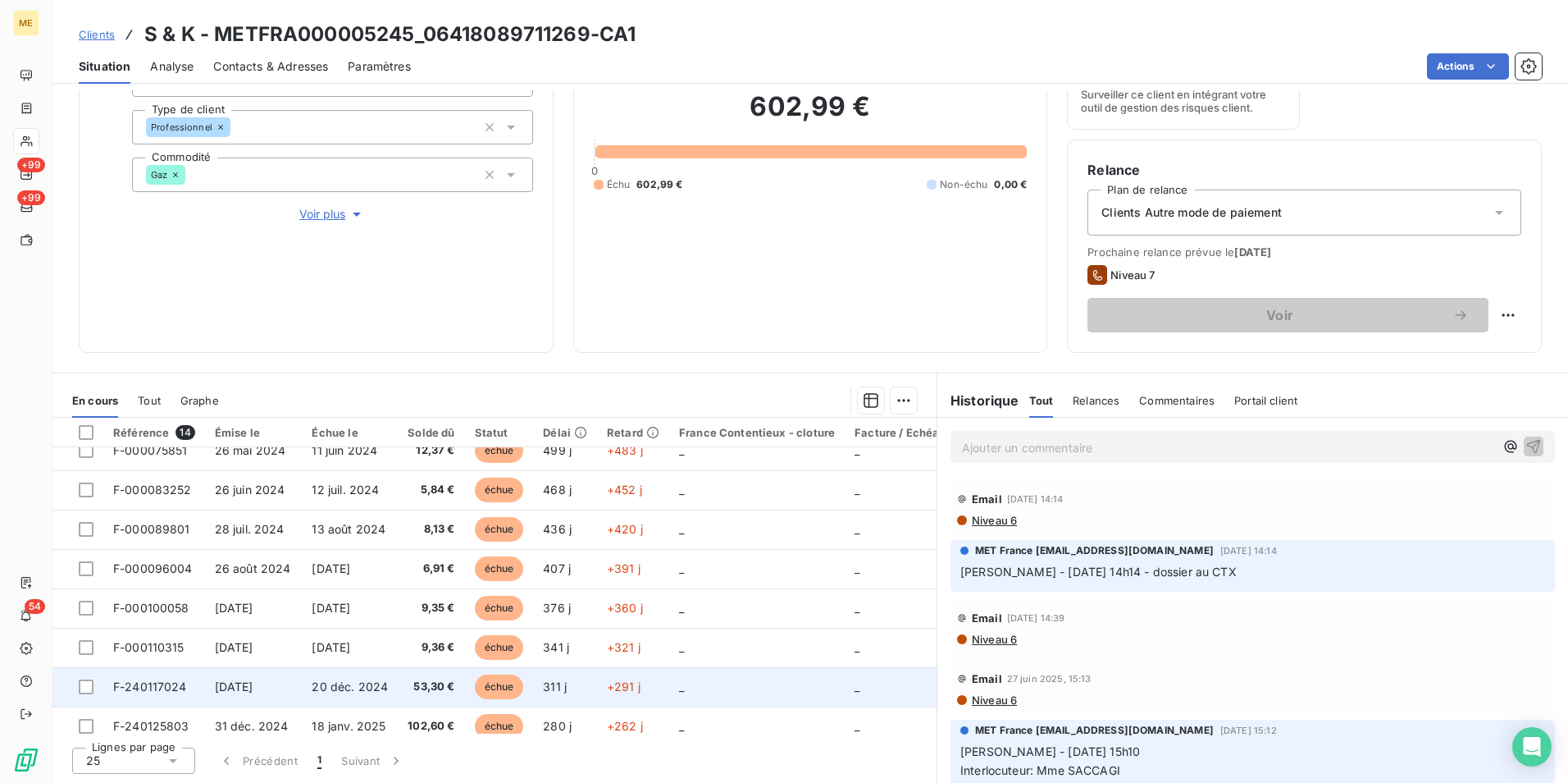
scroll to position [272, 0]
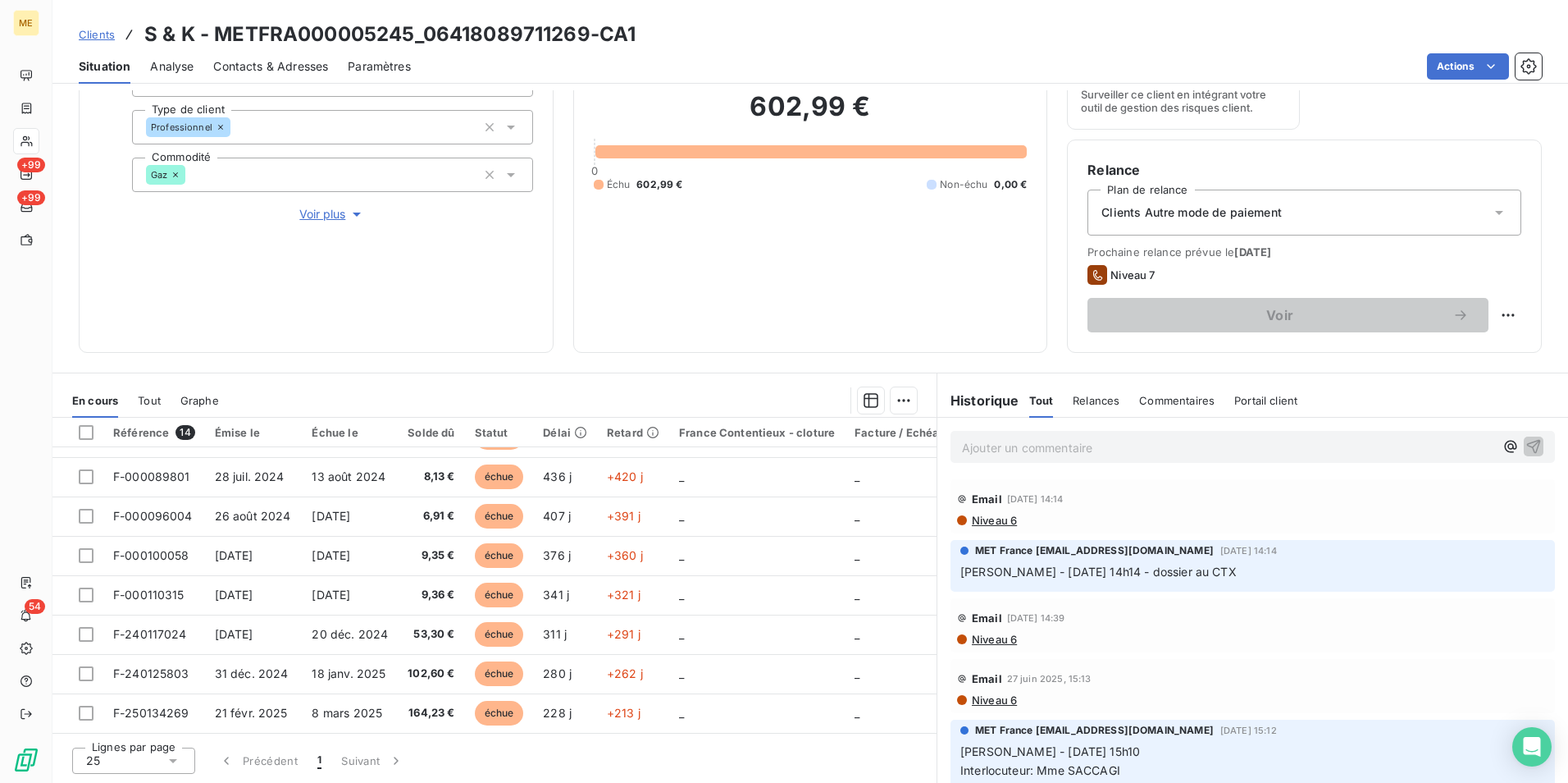
click at [264, 73] on span "Contacts & Adresses" at bounding box center [270, 66] width 115 height 16
click at [273, 55] on div "Contacts & Adresses" at bounding box center [270, 67] width 115 height 35
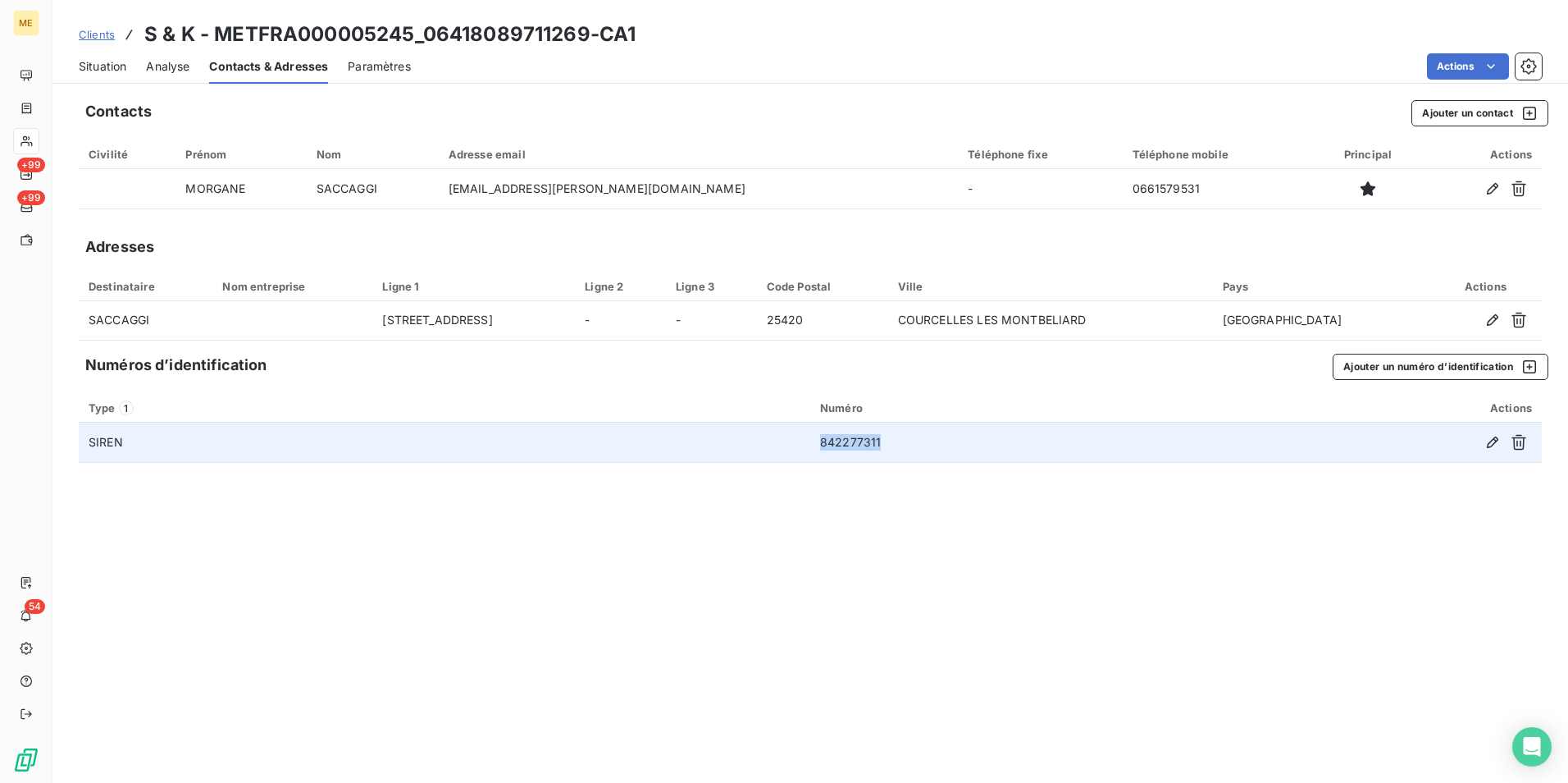
drag, startPoint x: 955, startPoint y: 451, endPoint x: 814, endPoint y: 451, distance: 141.0
click at [814, 451] on td "842277311" at bounding box center [1003, 442] width 386 height 40
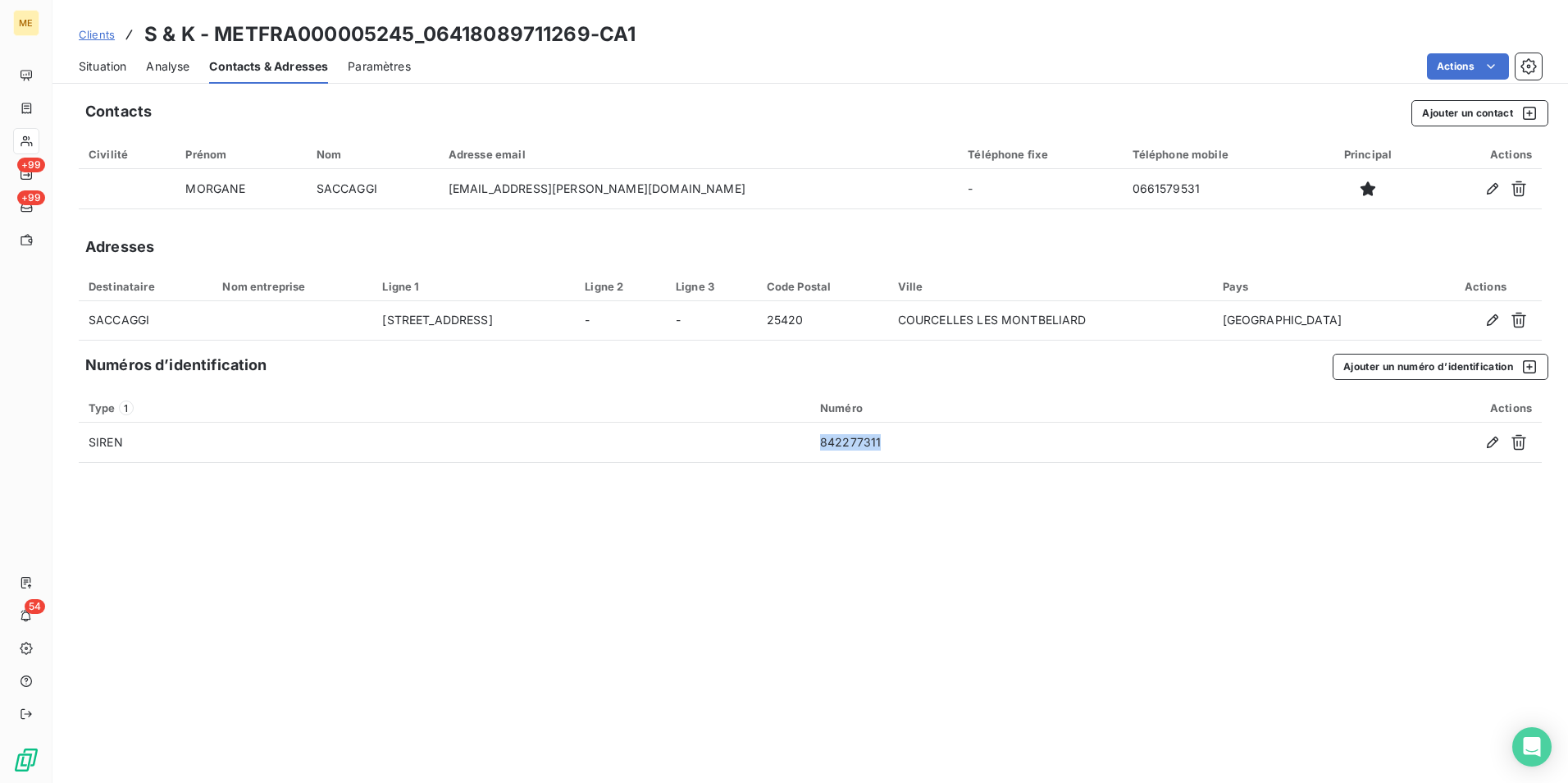
copy td "842277311"
click at [106, 28] on span "Clients" at bounding box center [96, 35] width 36 height 14
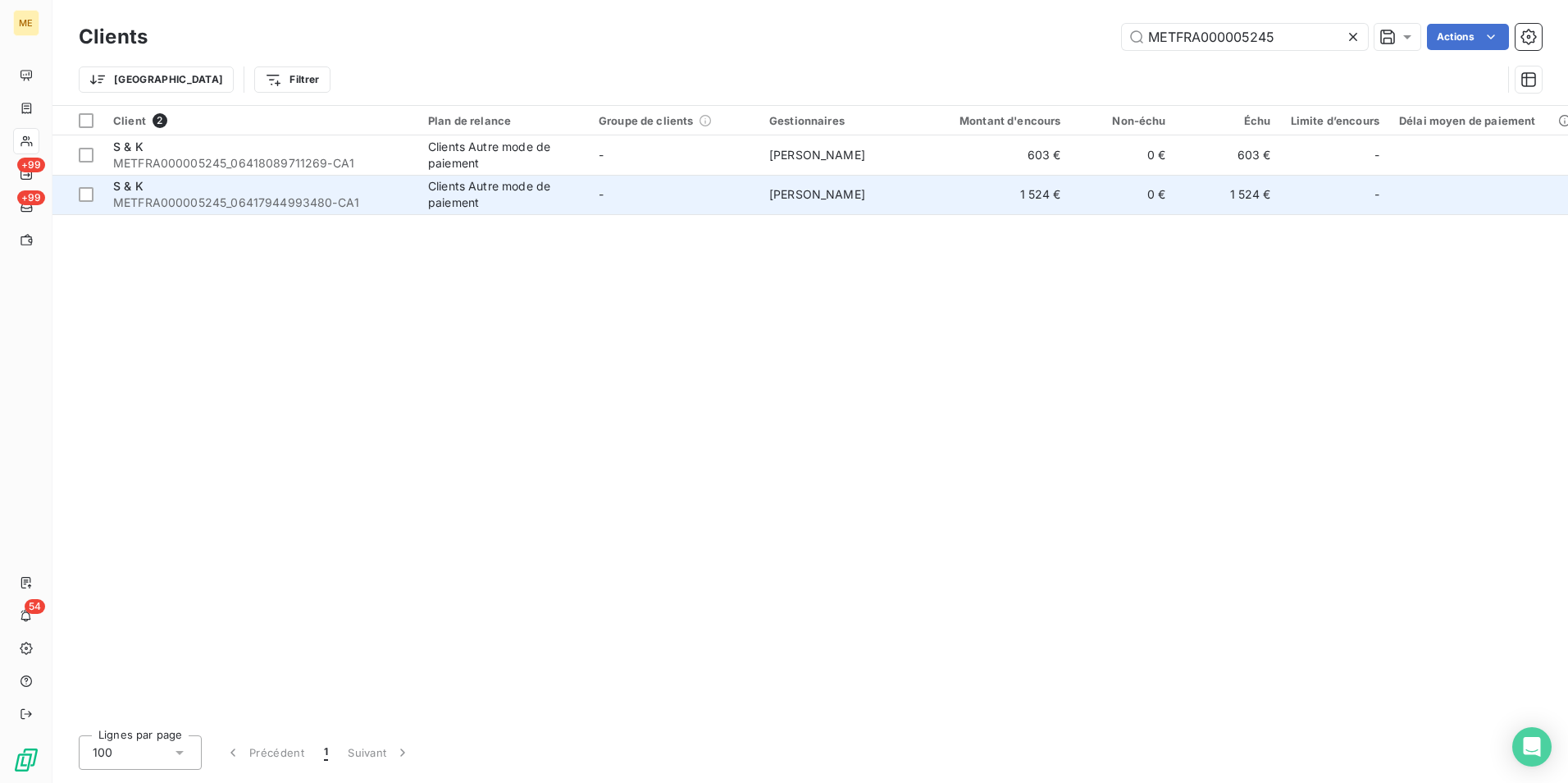
click at [612, 196] on td "-" at bounding box center [674, 194] width 170 height 40
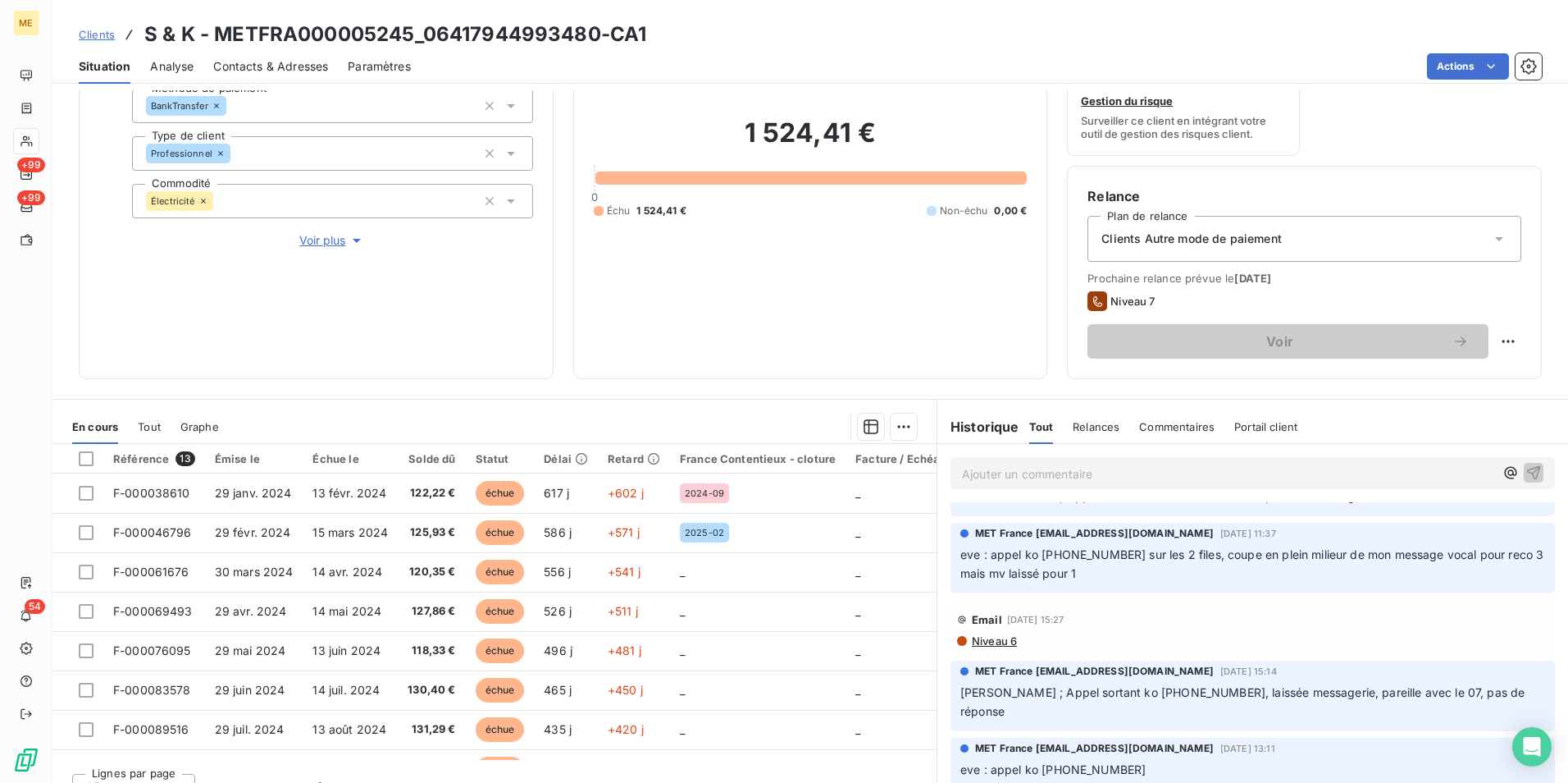
scroll to position [821, 0]
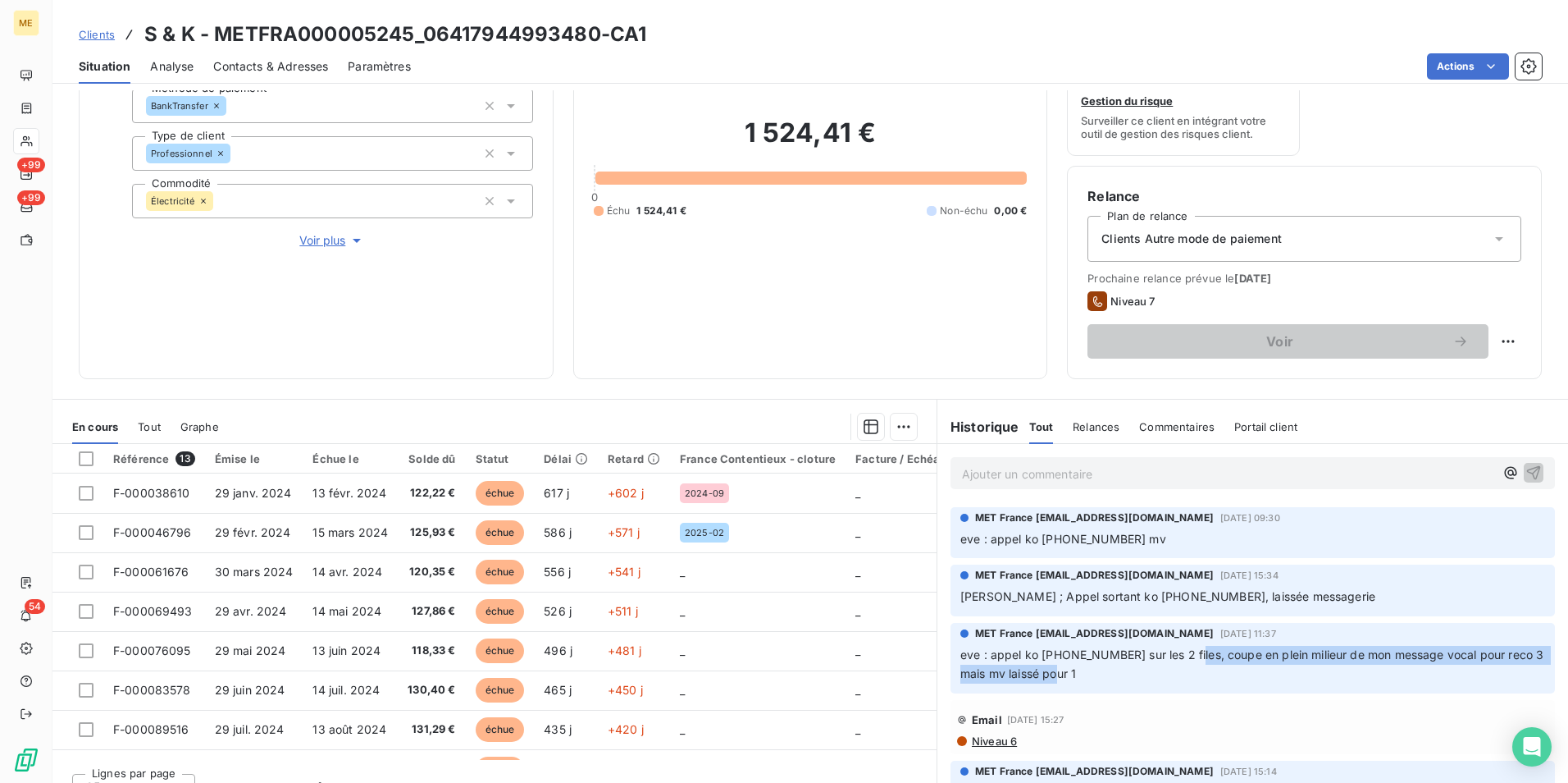
drag, startPoint x: 1182, startPoint y: 650, endPoint x: 1460, endPoint y: 677, distance: 279.3
click at [1460, 677] on p "eve : appel ko 0661579531 sur les 2 files, coupe en plein milieur de mon messag…" at bounding box center [1253, 664] width 585 height 38
click at [1255, 712] on div "Email 31 mars 2025, 15:27" at bounding box center [1252, 719] width 592 height 26
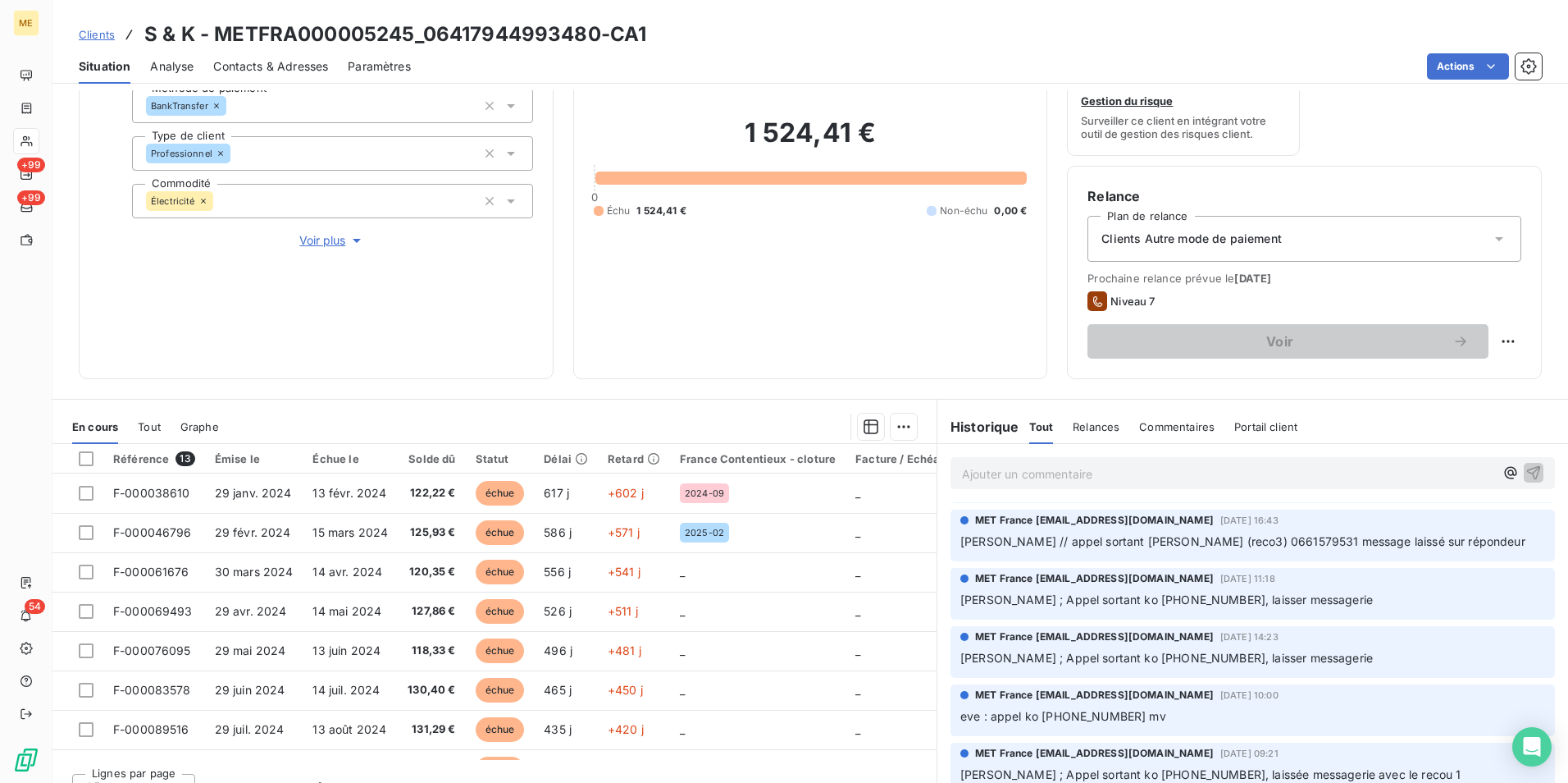
scroll to position [0, 0]
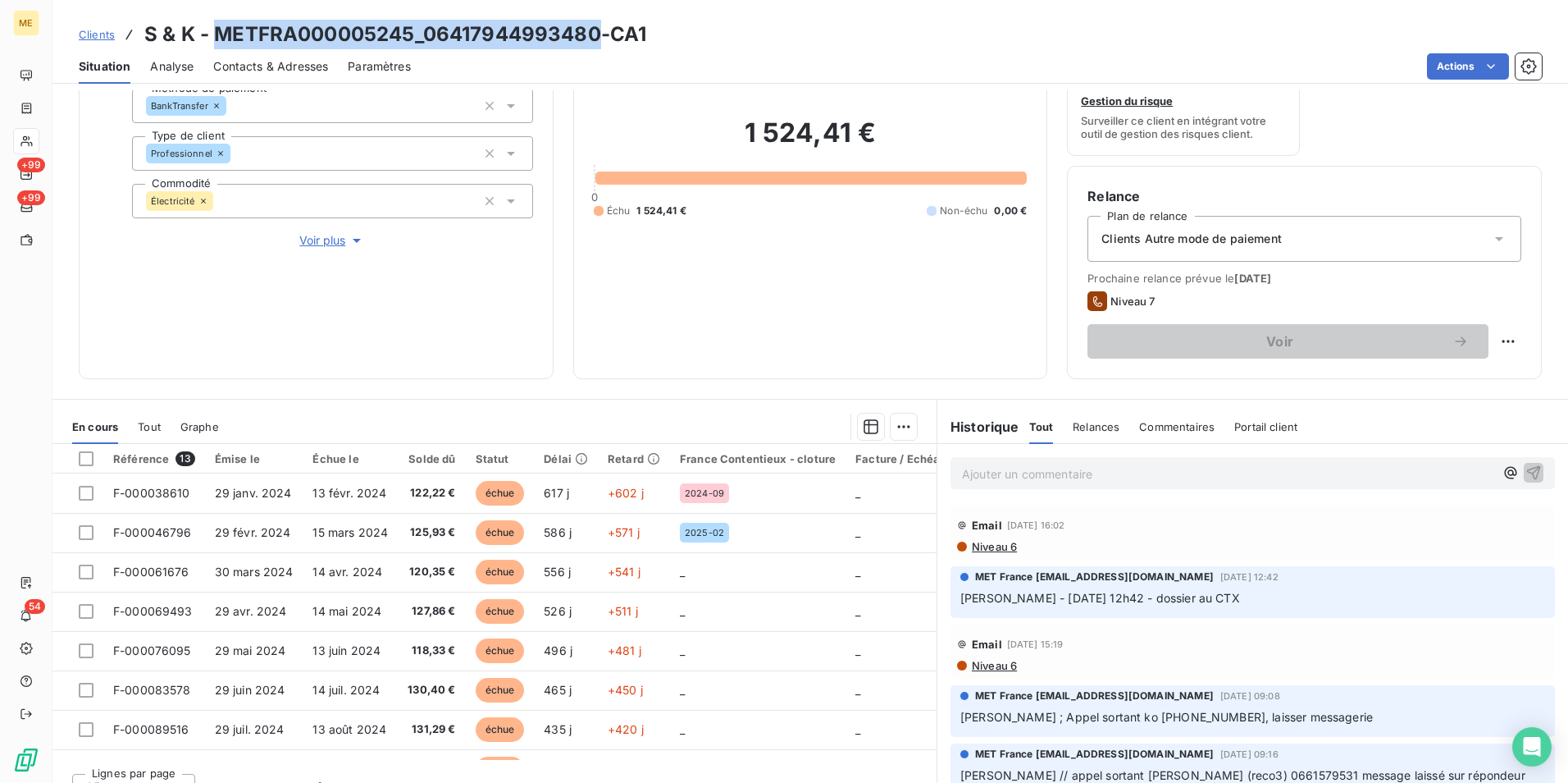
drag, startPoint x: 585, startPoint y: 46, endPoint x: 215, endPoint y: 44, distance: 370.0
click at [215, 44] on h3 "S & K - METFRA000005245_06417944993480-CA1" at bounding box center [395, 34] width 502 height 29
drag, startPoint x: 495, startPoint y: 44, endPoint x: 393, endPoint y: 24, distance: 103.9
click at [494, 44] on h3 "S & K - METFRA000005245_06417944993480-CA1" at bounding box center [395, 34] width 502 height 29
click at [411, 29] on h3 "S & K - METFRA000005245_06417944993480-CA1" at bounding box center [395, 34] width 502 height 29
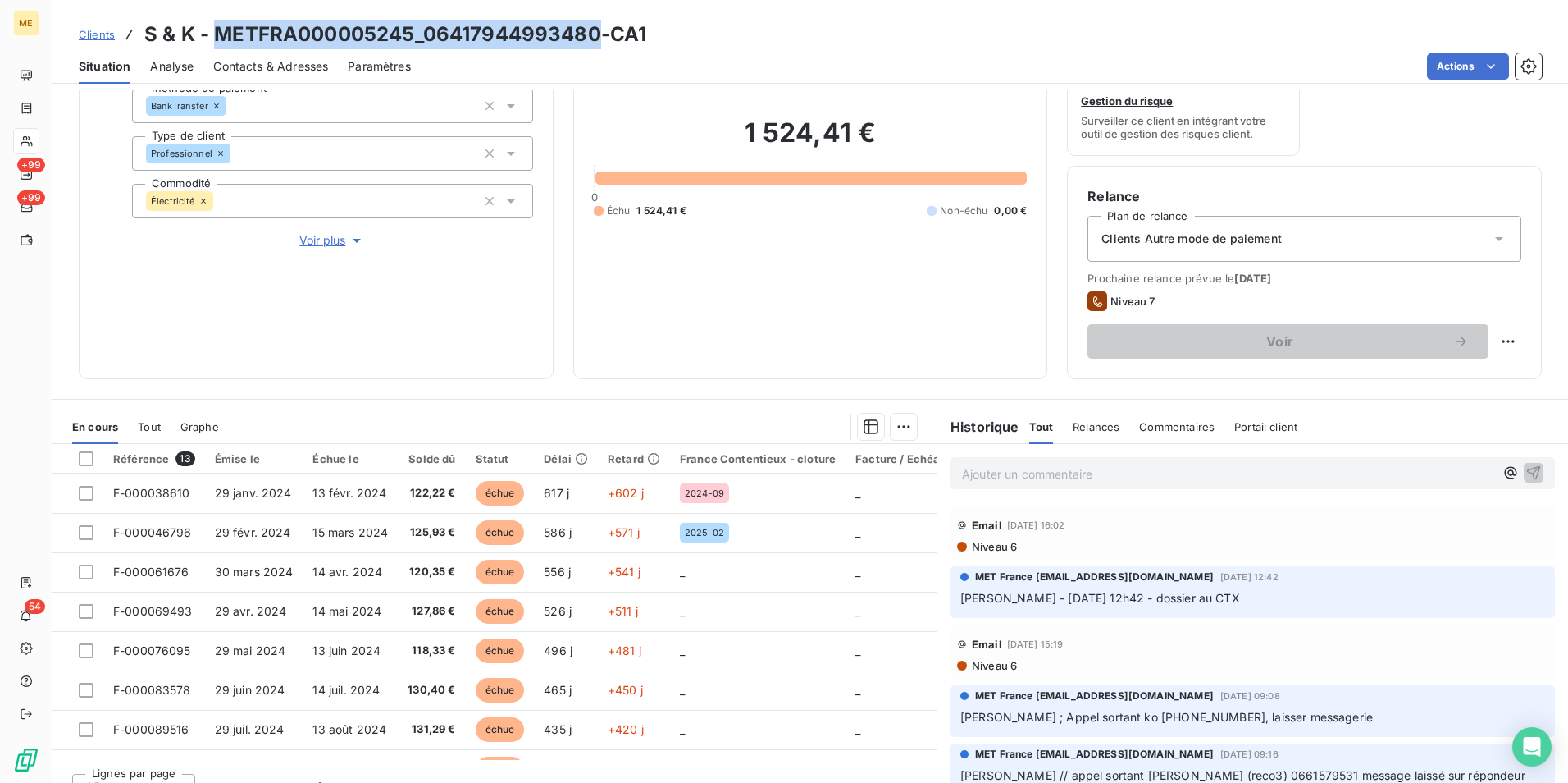
click at [411, 31] on h3 "S & K - METFRA000005245_06417944993480-CA1" at bounding box center [395, 34] width 502 height 29
drag, startPoint x: 413, startPoint y: 36, endPoint x: 219, endPoint y: 19, distance: 194.7
click at [219, 19] on h3 "S & K - METFRA000005245_06417944993480-CA1" at bounding box center [395, 34] width 502 height 29
copy h3 "METFRA000005245"
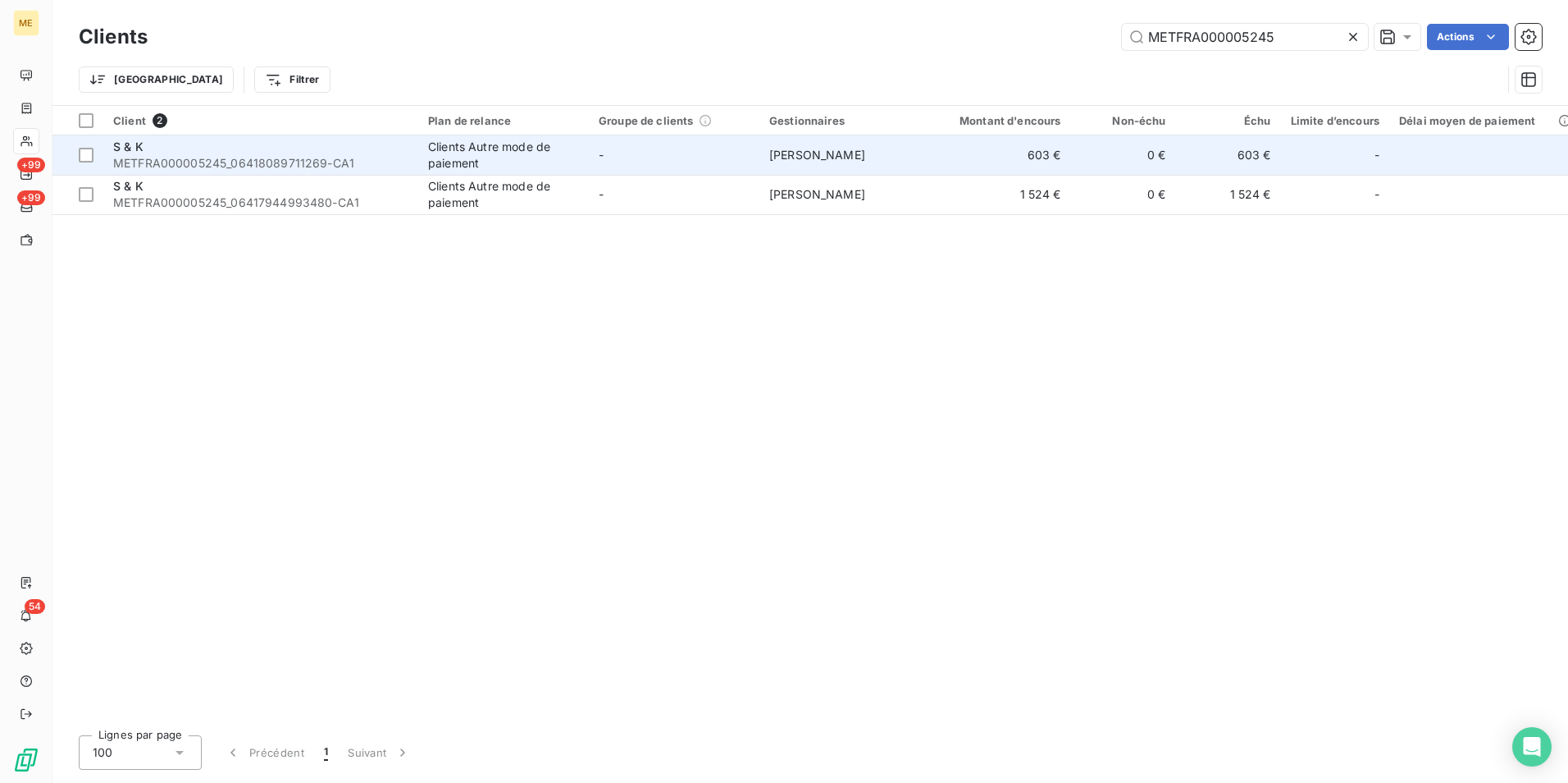
click at [681, 166] on td "-" at bounding box center [674, 155] width 170 height 40
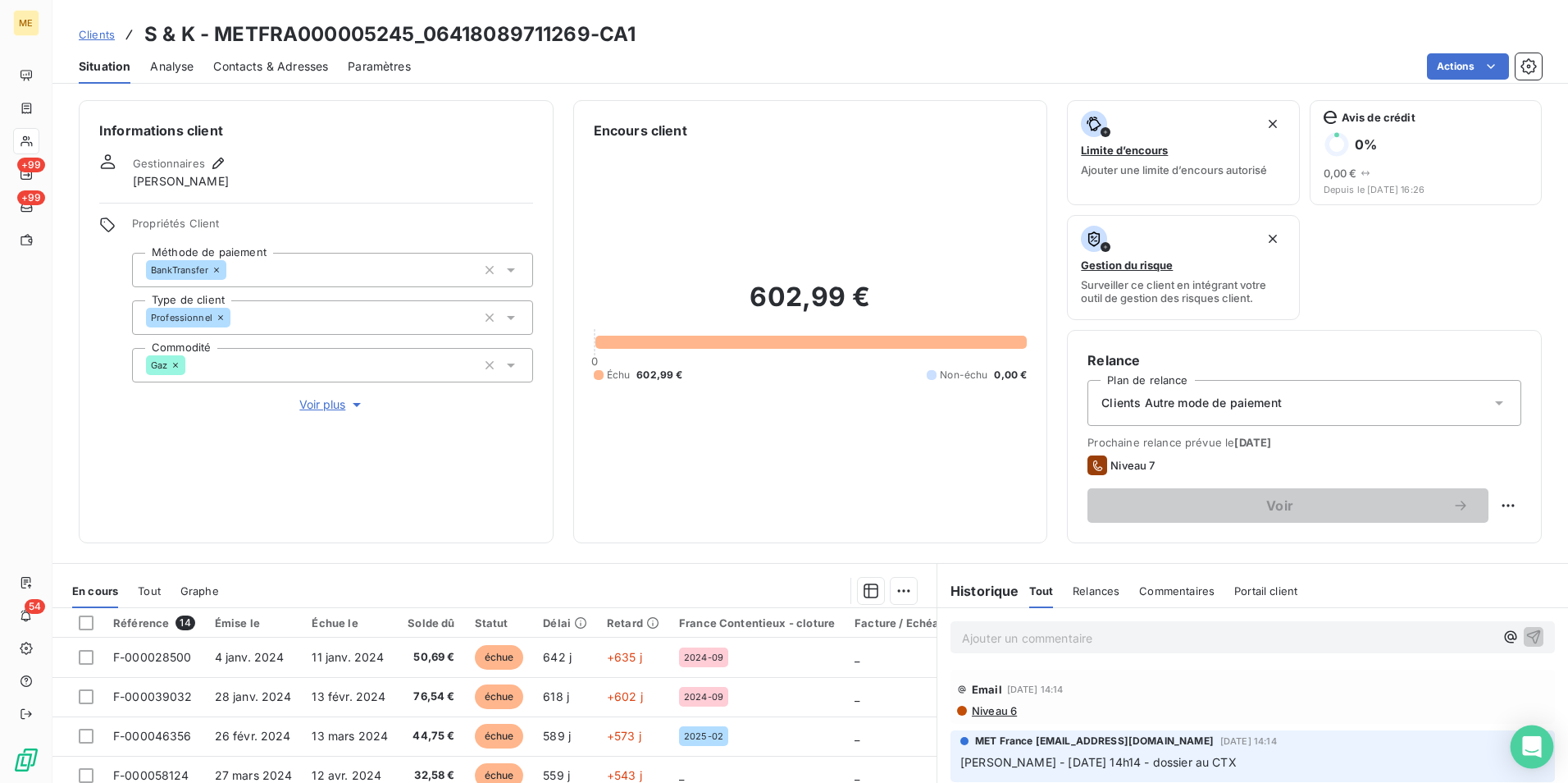
click at [1521, 758] on div "Open Intercom Messenger" at bounding box center [1532, 747] width 44 height 44
click at [1488, 60] on html "ME +99 +99 54 Clients S & K - METFRA000005245_06418089711269-CA1 Situation Anal…" at bounding box center [784, 392] width 1568 height 783
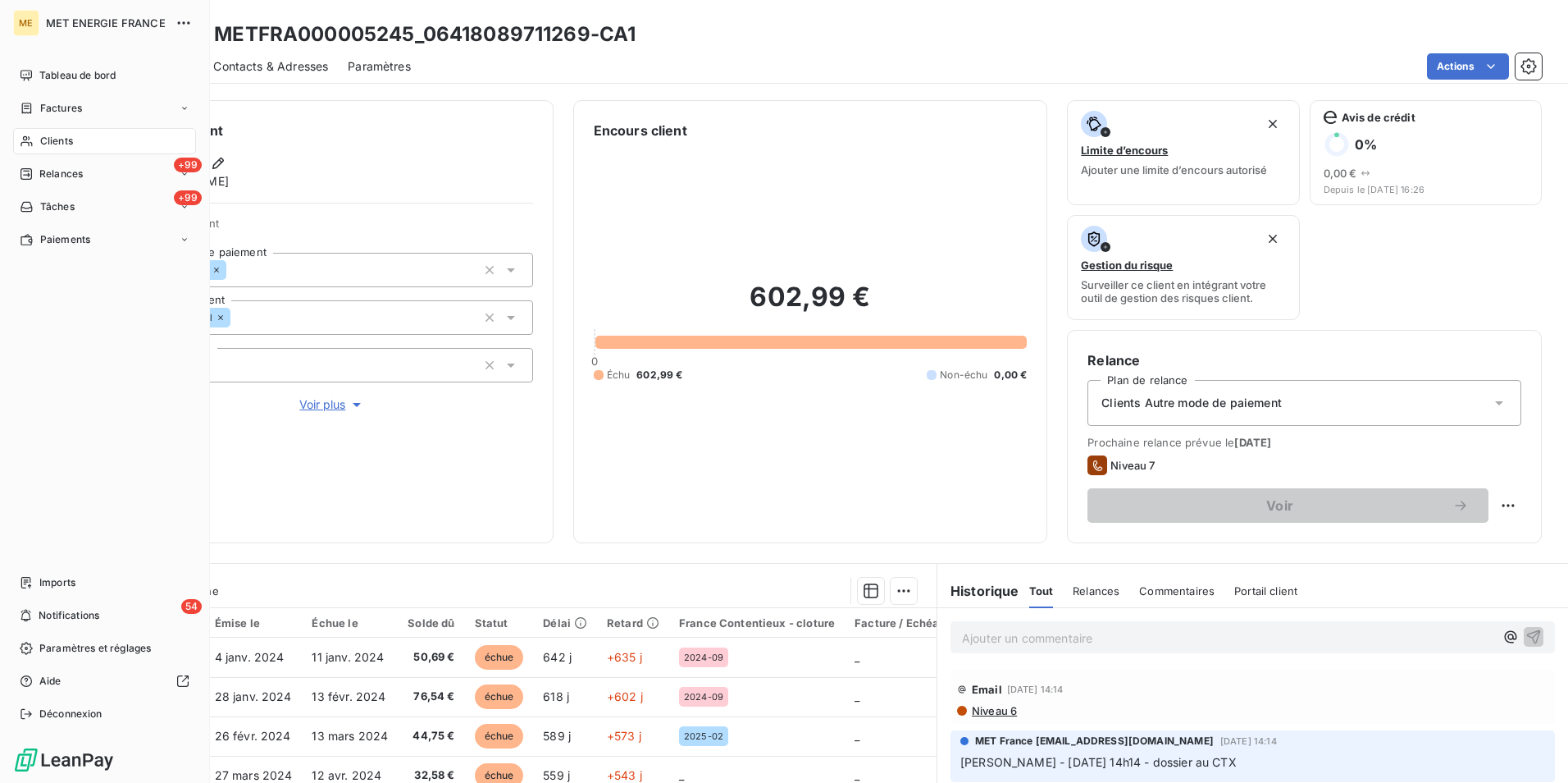
click at [33, 137] on html "ME MET ENERGIE FRANCE Tableau de bord Factures Clients +99 Relances +99 Tâches …" at bounding box center [784, 392] width 1568 height 783
drag, startPoint x: 53, startPoint y: 55, endPoint x: 57, endPoint y: 79, distance: 24.3
click at [53, 57] on div "ME MET ENERGIE FRANCE Tableau de bord Factures Clients +99 Relances +99 Tâches …" at bounding box center [105, 392] width 210 height 783
click at [57, 79] on span "Tableau de bord" at bounding box center [77, 75] width 77 height 15
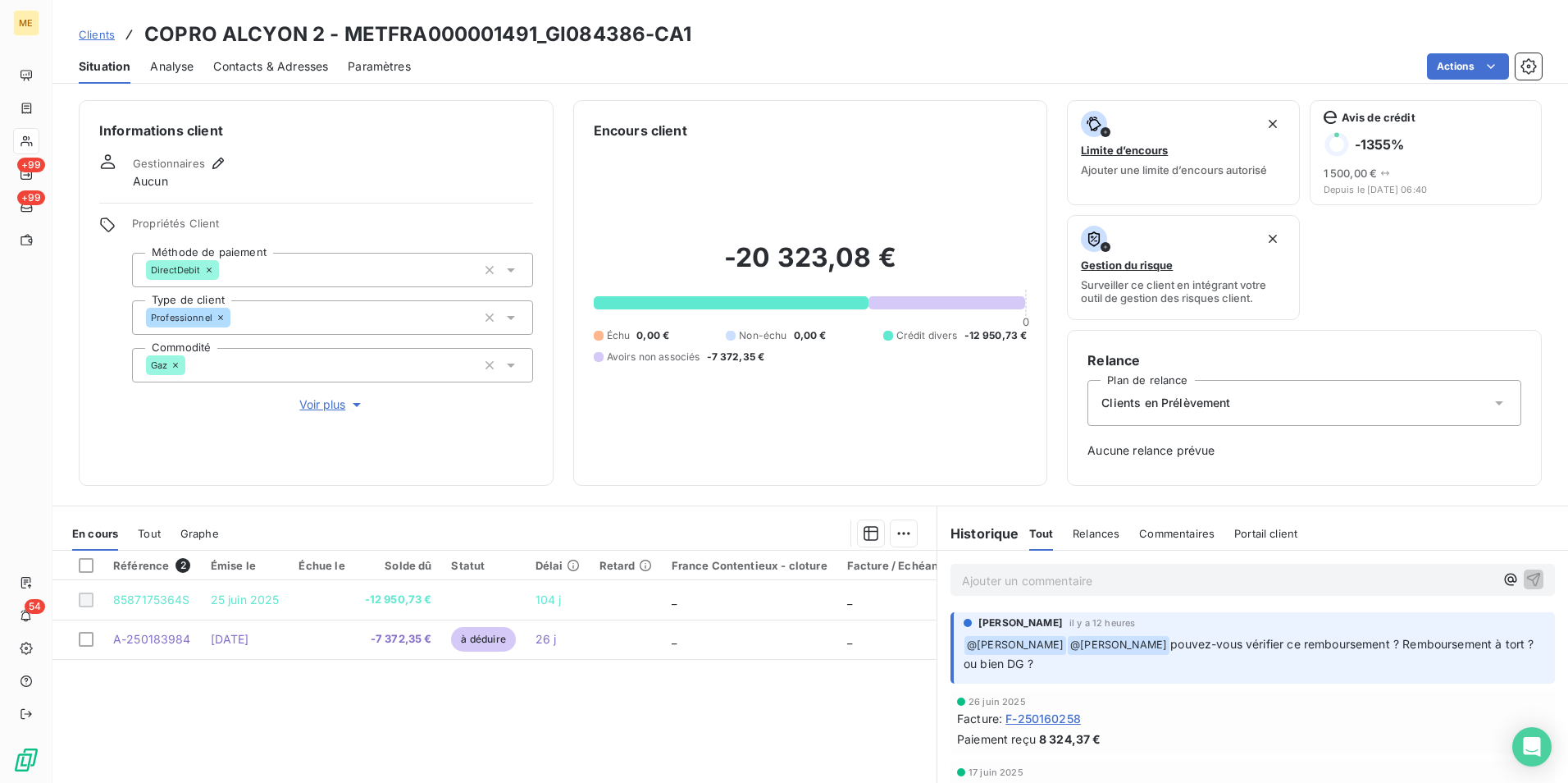
drag, startPoint x: 1151, startPoint y: 645, endPoint x: 1445, endPoint y: 660, distance: 294.4
click at [1445, 660] on p "﻿ @ Amélie Matray ﻿ @ Bélinda Thomont pouvez-vous vérifier ce remboursement ? R…" at bounding box center [1254, 654] width 581 height 39
click at [871, 727] on div "Référence 2 Émise le Échue le Solde dû Statut Délai Retard France Contentieux -…" at bounding box center [494, 708] width 884 height 316
click at [514, 24] on h3 "COPRO ALCYON 2 - METFRA000001491_GI084386-CA1" at bounding box center [417, 34] width 547 height 29
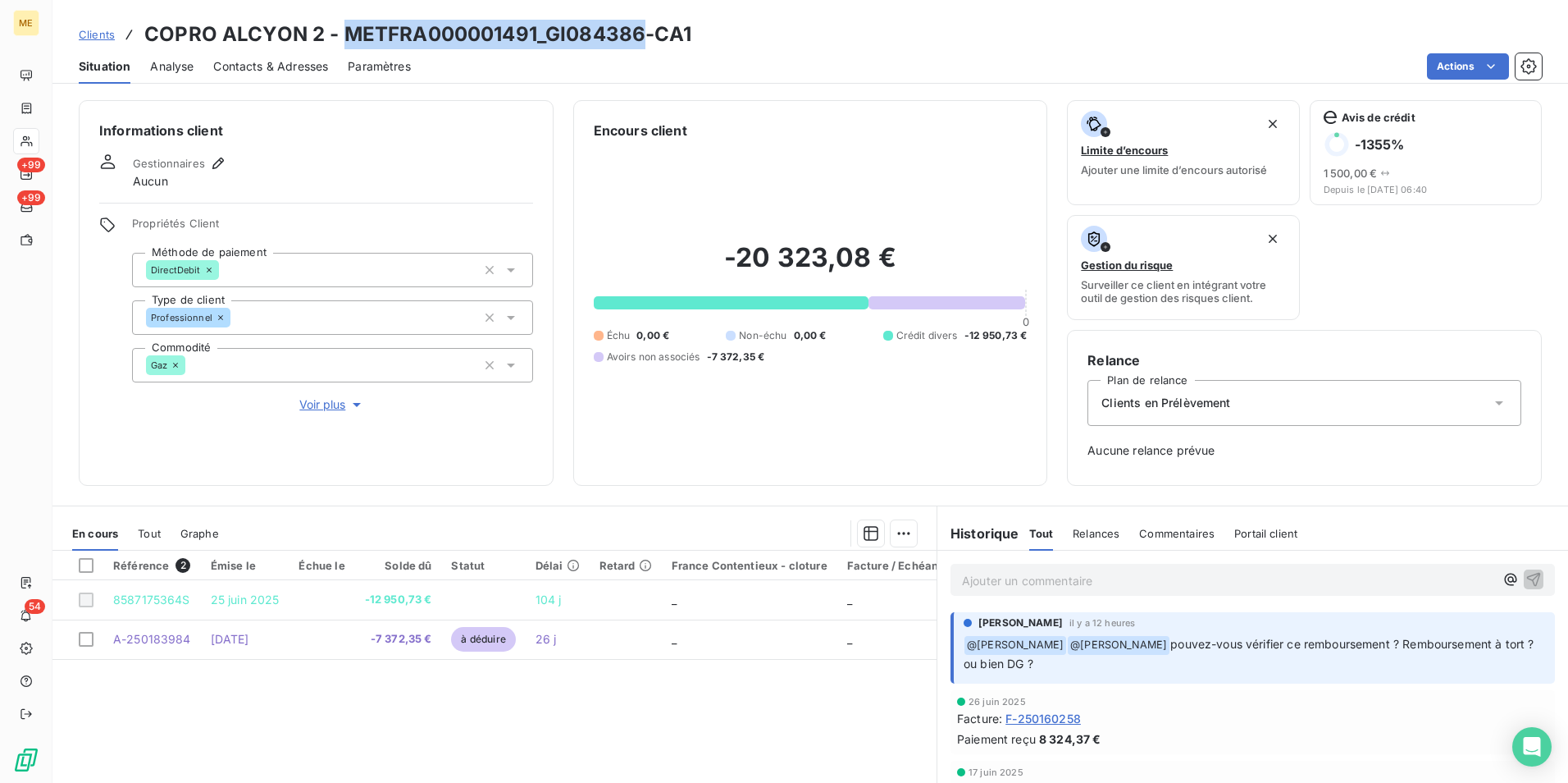
copy h3 "METFRA000001491_GI084386"
click at [642, 25] on h3 "COPRO ALCYON 2 - METFRA000001491_GI084386-CA1" at bounding box center [417, 34] width 547 height 29
drag, startPoint x: 640, startPoint y: 29, endPoint x: 348, endPoint y: 33, distance: 292.0
click at [348, 33] on h3 "COPRO ALCYON 2 - METFRA000001491_GI084386-CA1" at bounding box center [417, 34] width 547 height 29
copy h3 "METFRA000001491_GI084386"
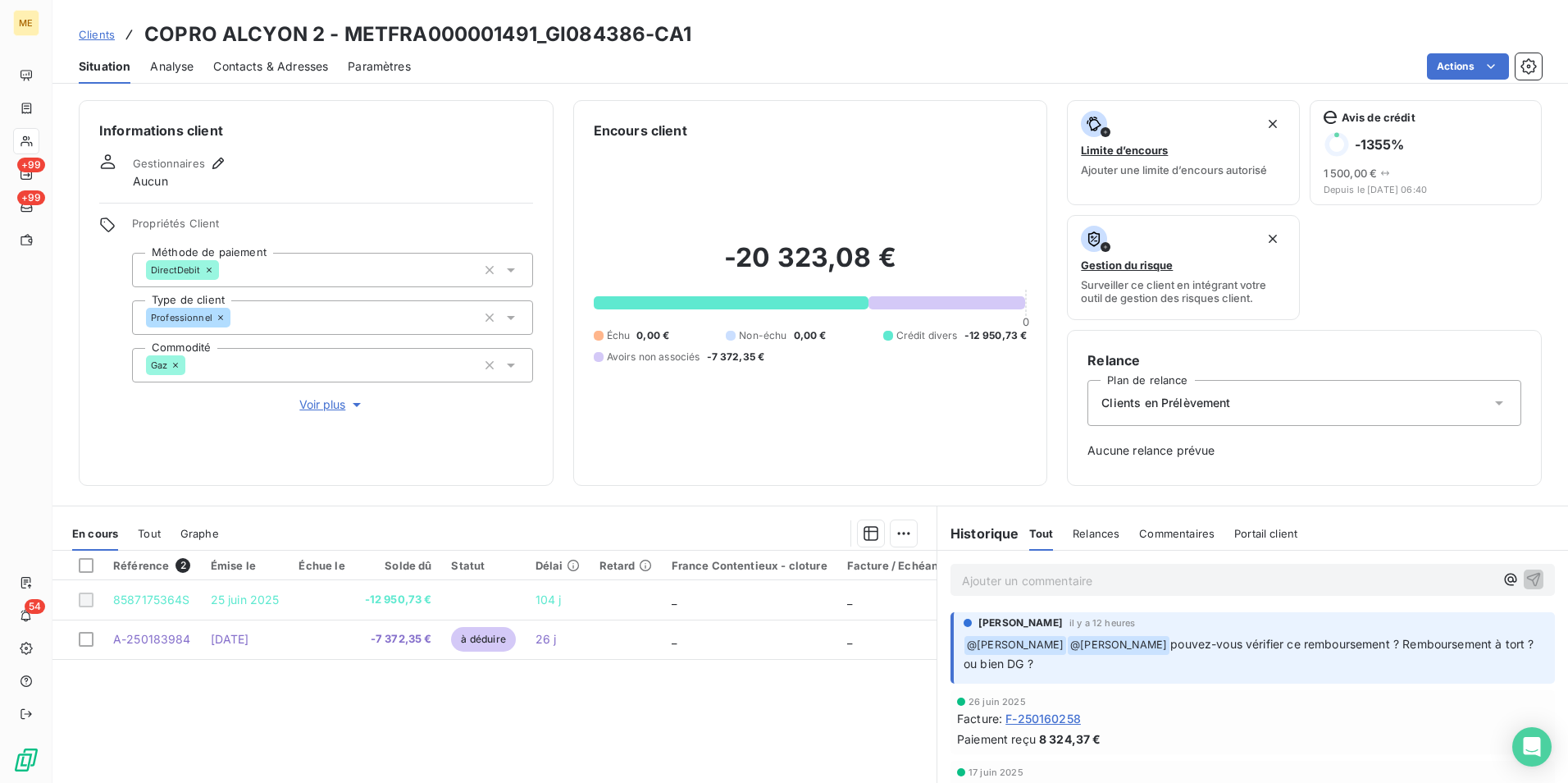
click at [1166, 586] on p "Ajouter un commentaire ﻿" at bounding box center [1228, 579] width 533 height 20
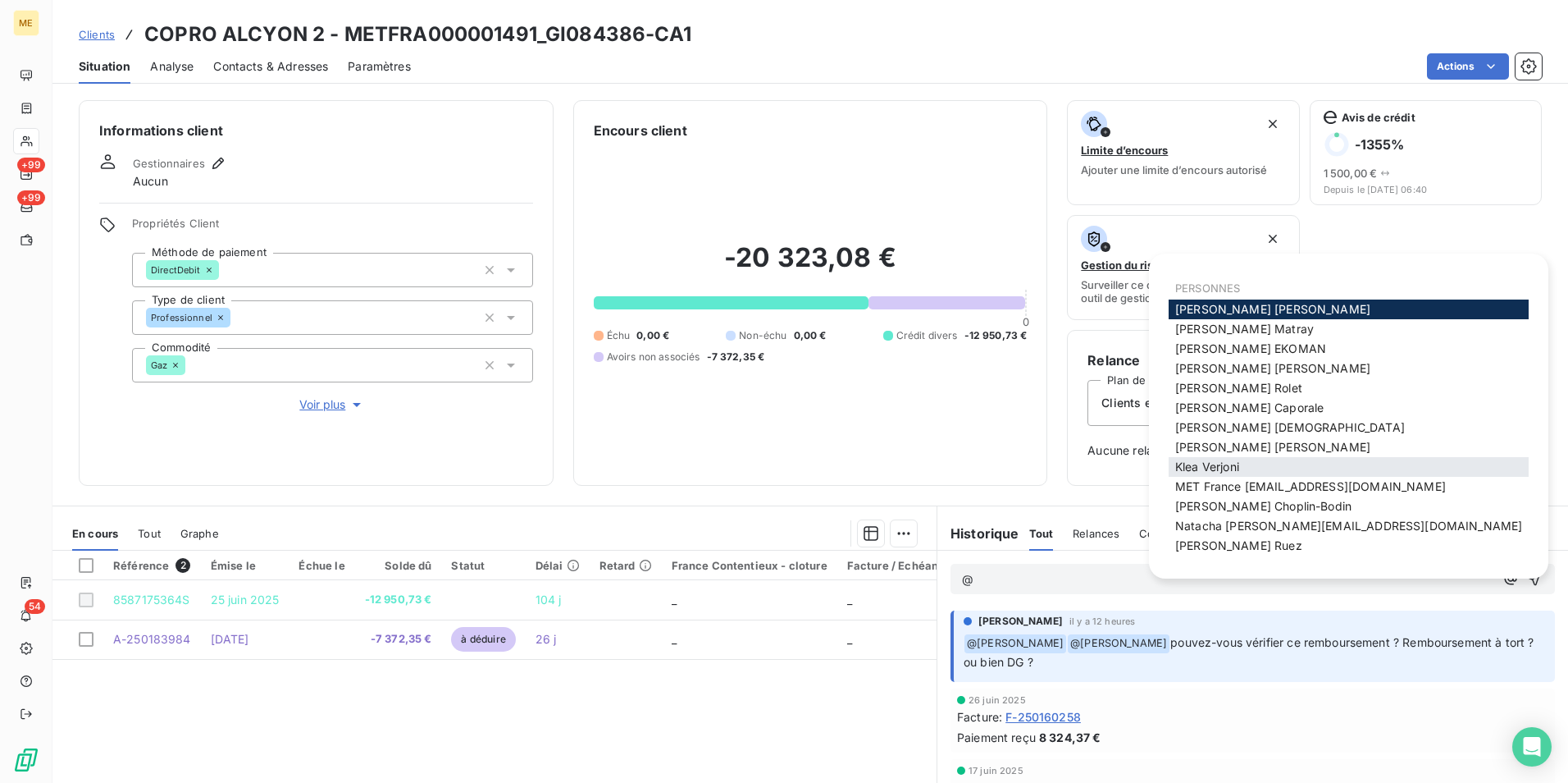
click at [1225, 476] on div "Klea Verjoni" at bounding box center [1349, 467] width 360 height 19
click at [1216, 537] on div "Xavier Ruez" at bounding box center [1349, 546] width 360 height 19
click at [1217, 541] on span "Xavier Ruez" at bounding box center [1238, 545] width 127 height 14
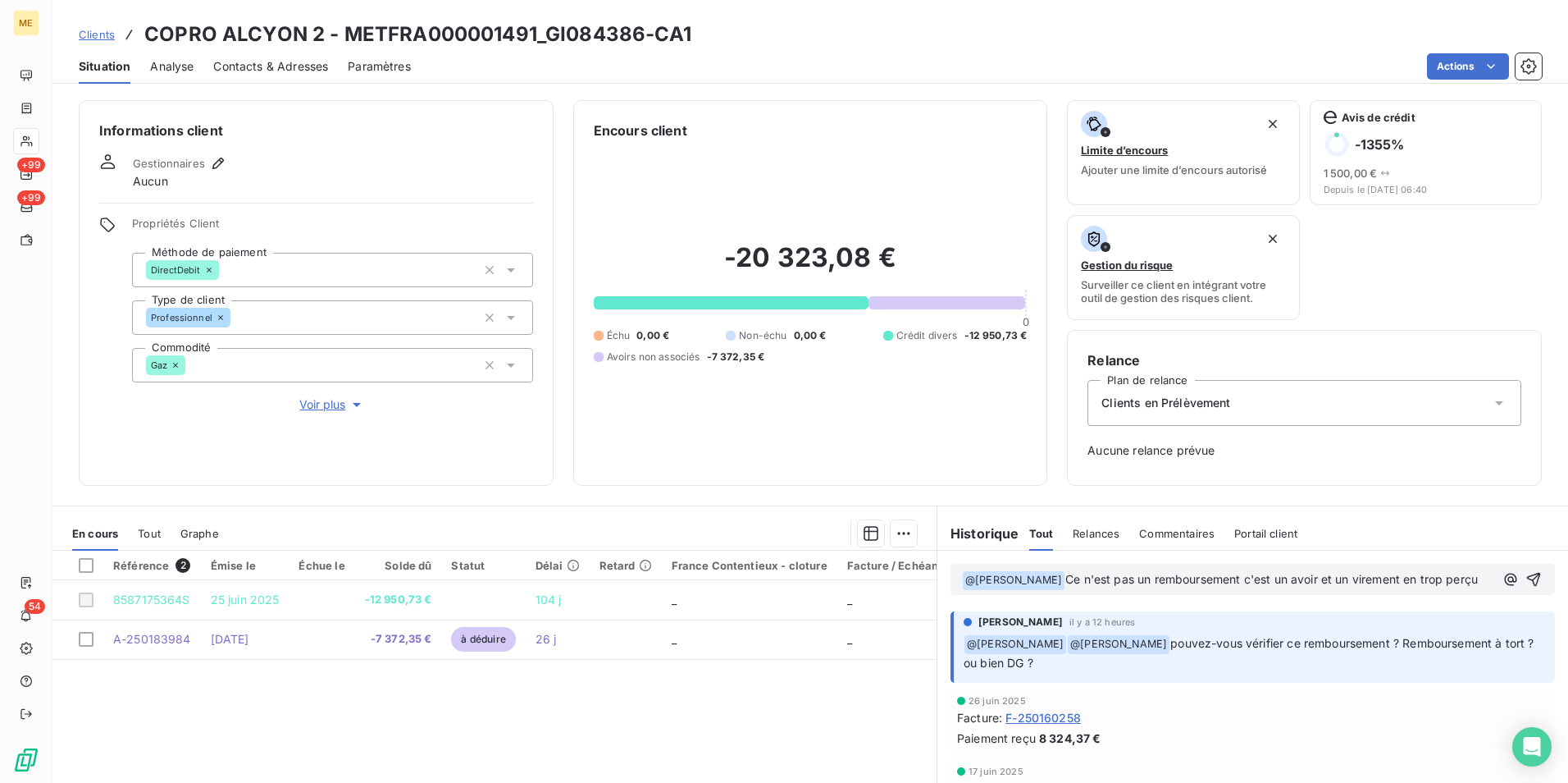
click at [1212, 580] on span "Ce n'est pas un remboursement c'est un avoir et un virement en trop perçu" at bounding box center [1272, 579] width 413 height 14
drag, startPoint x: 1374, startPoint y: 579, endPoint x: 1450, endPoint y: 576, distance: 76.1
click at [1450, 576] on span "Ce n'est pas un remboursement, c'est un avoir et un virement en trop perçu" at bounding box center [1273, 579] width 415 height 14
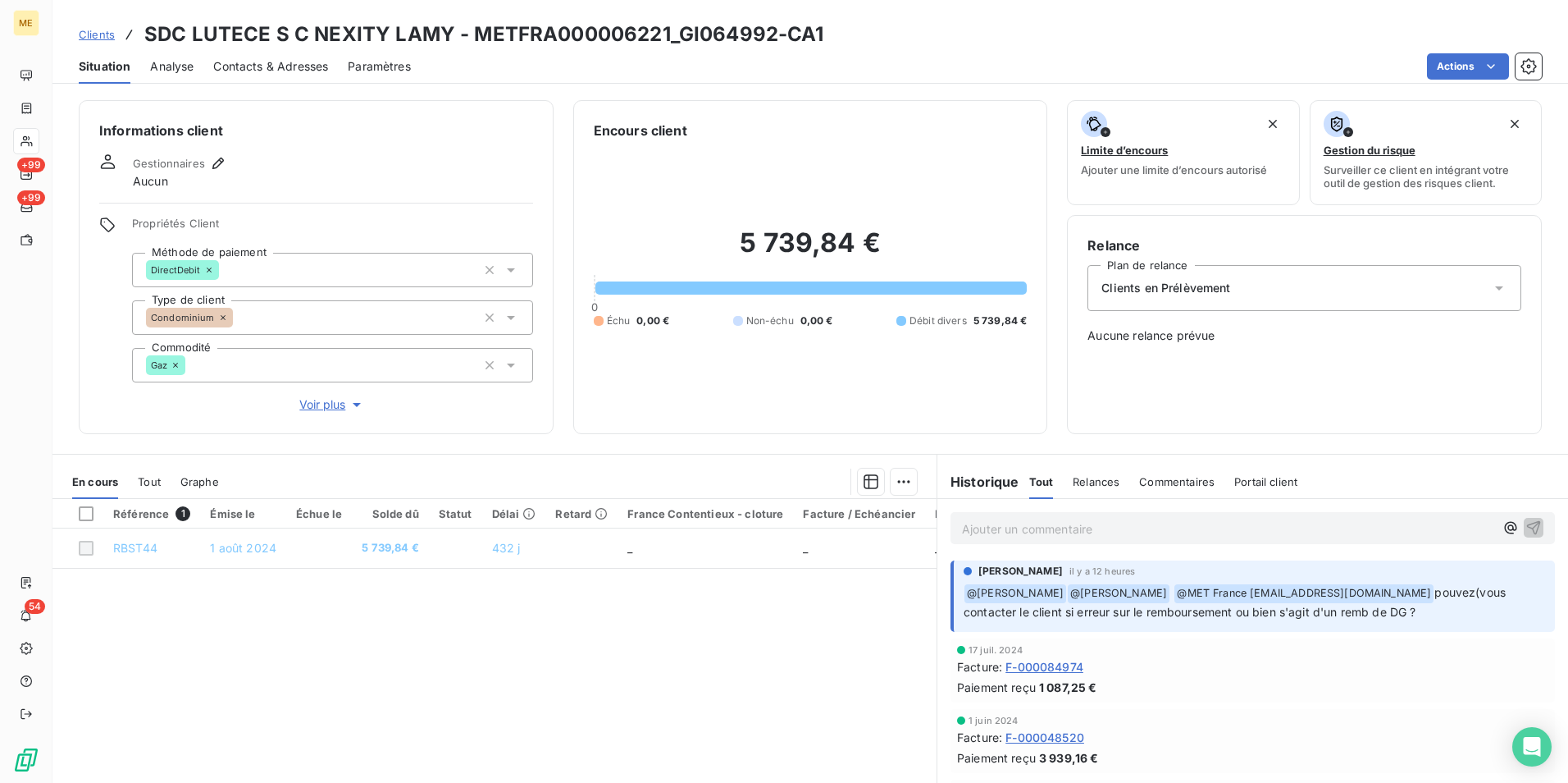
click at [580, 32] on h3 "SDC LUTECE S C NEXITY LAMY - METFRA000006221_GI064992-CA1" at bounding box center [484, 34] width 680 height 29
copy h3 "METFRA000006221_GI064992"
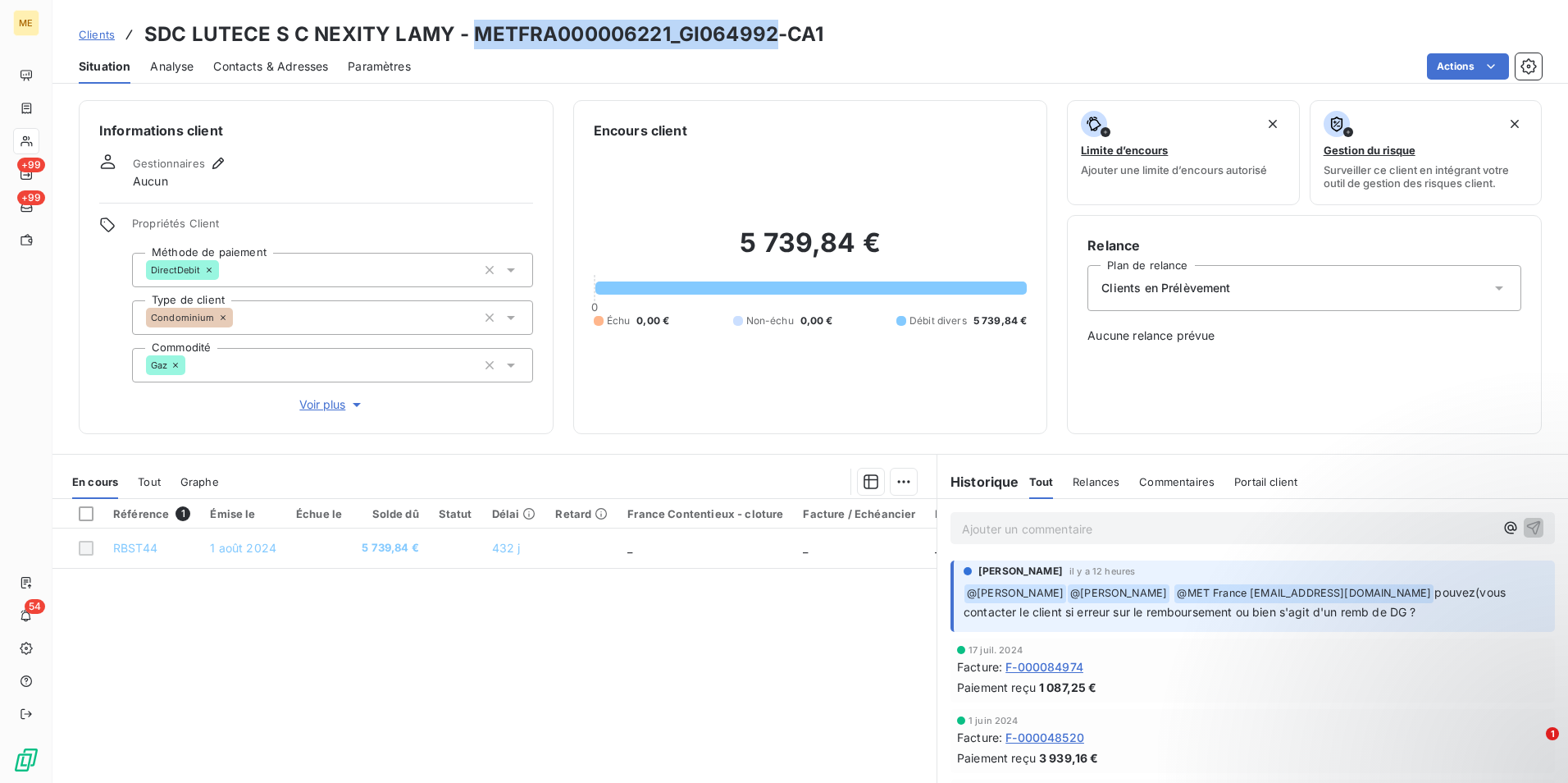
click at [862, 703] on div "Référence 1 Émise le Échue le Solde dû Statut Délai Retard France Contentieux -…" at bounding box center [494, 657] width 884 height 316
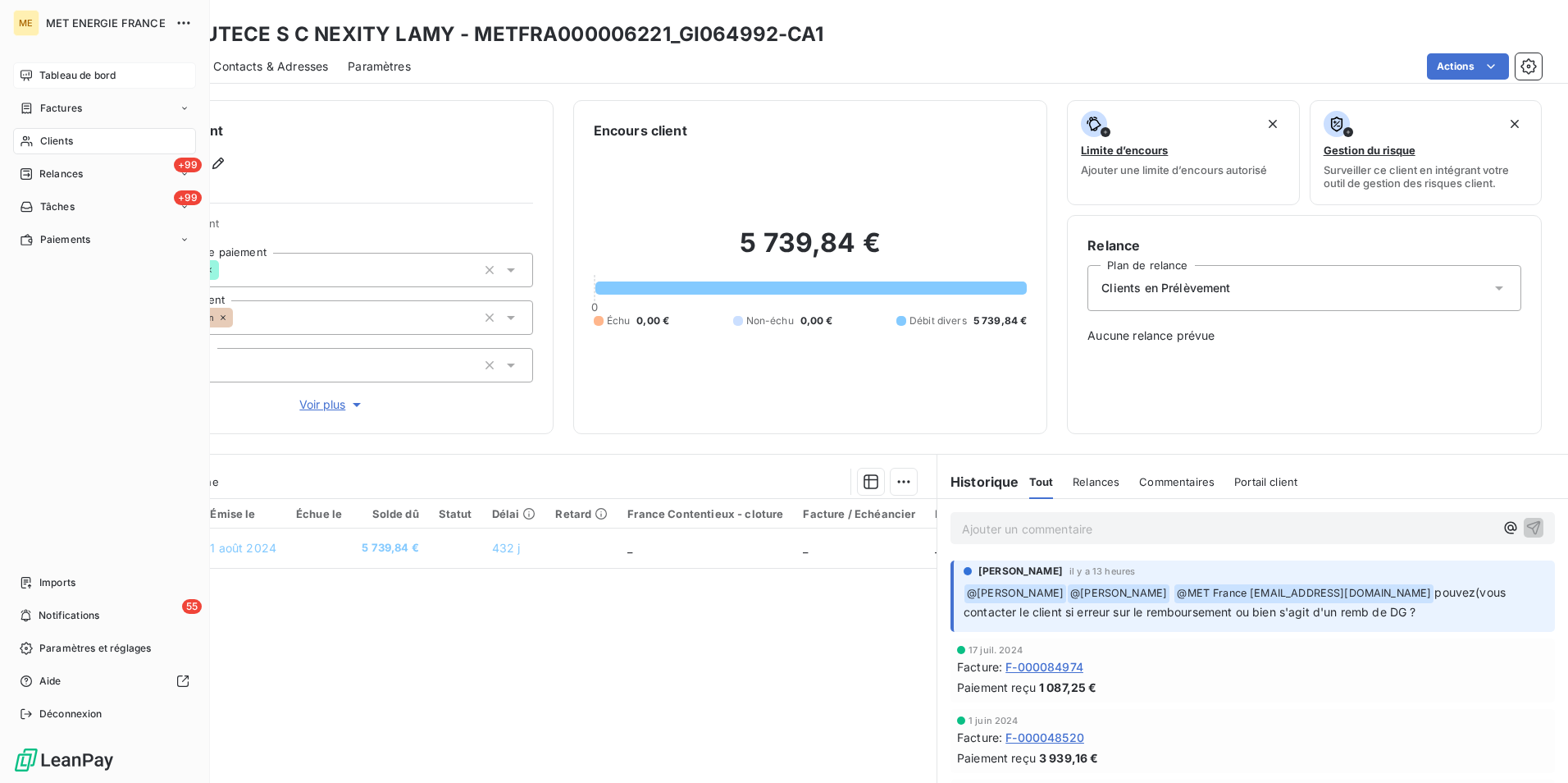
click at [112, 78] on span "Tableau de bord" at bounding box center [77, 75] width 77 height 15
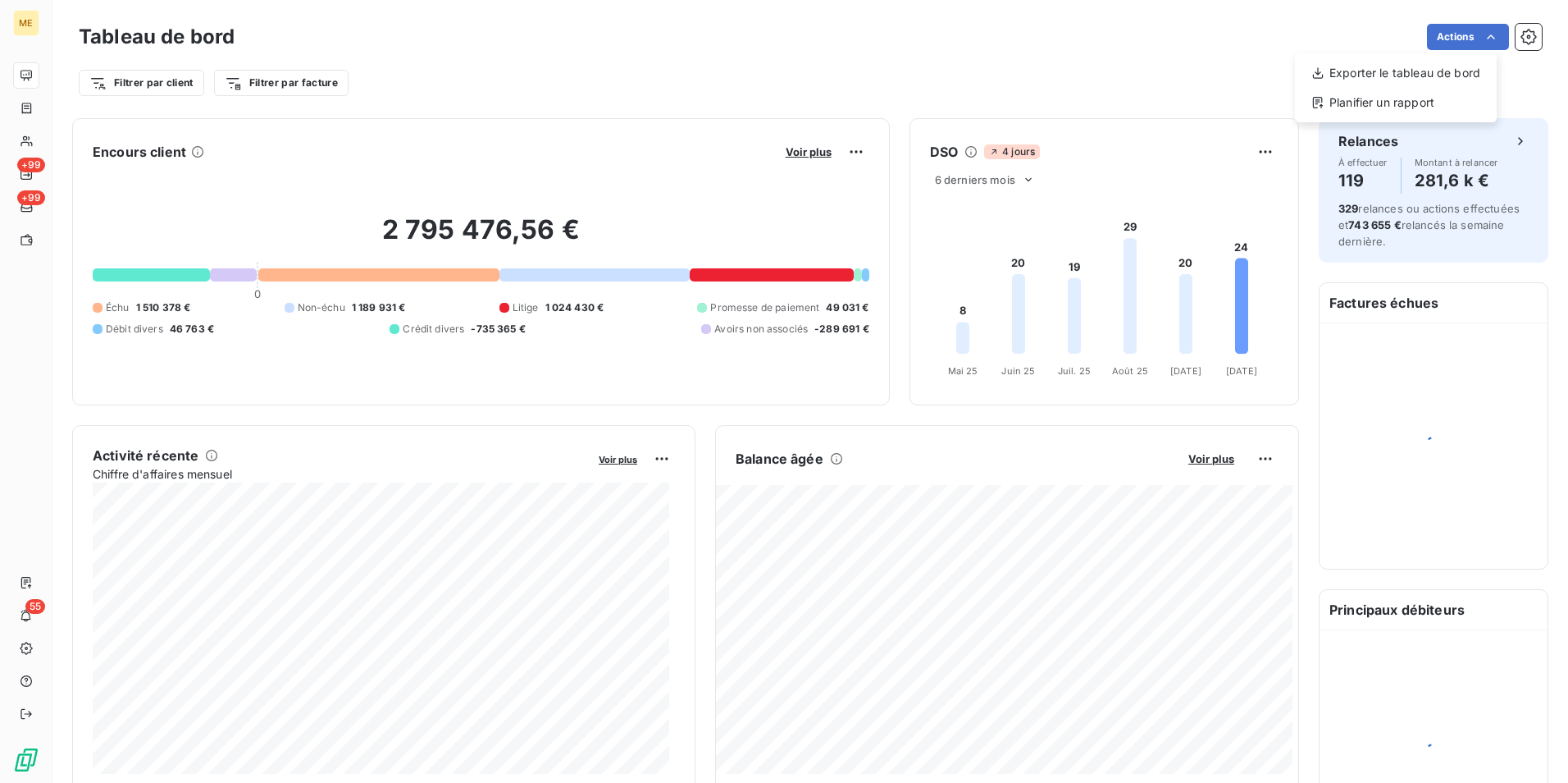
click at [1505, 42] on html "ME +99 +99 55 Tableau de bord Actions Exporter le tableau de bord Planifier un …" at bounding box center [784, 392] width 1568 height 783
click at [1521, 42] on icon "button" at bounding box center [1528, 37] width 16 height 16
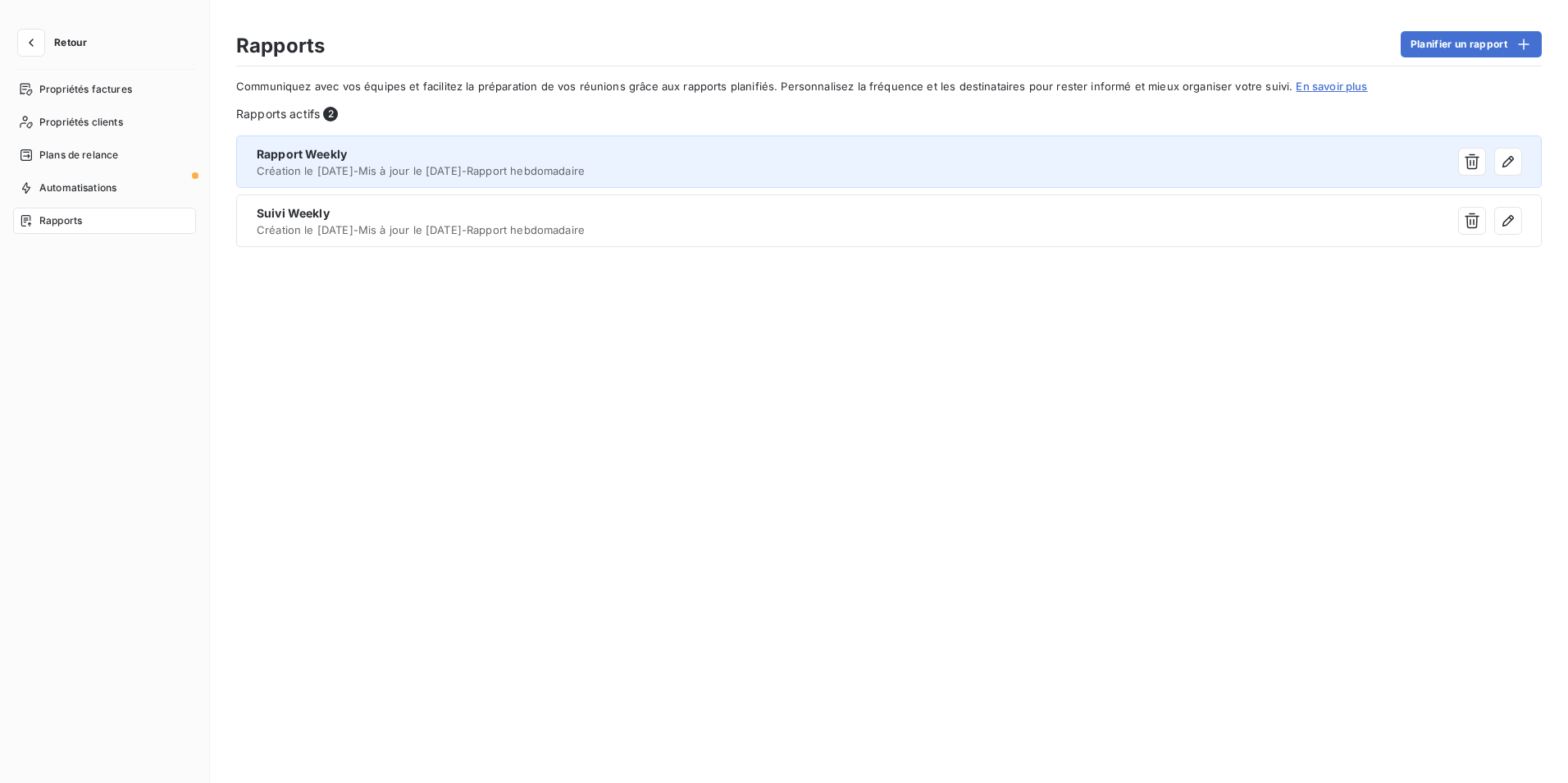
click at [1081, 162] on div "Rapport Weekly" at bounding box center [727, 154] width 941 height 16
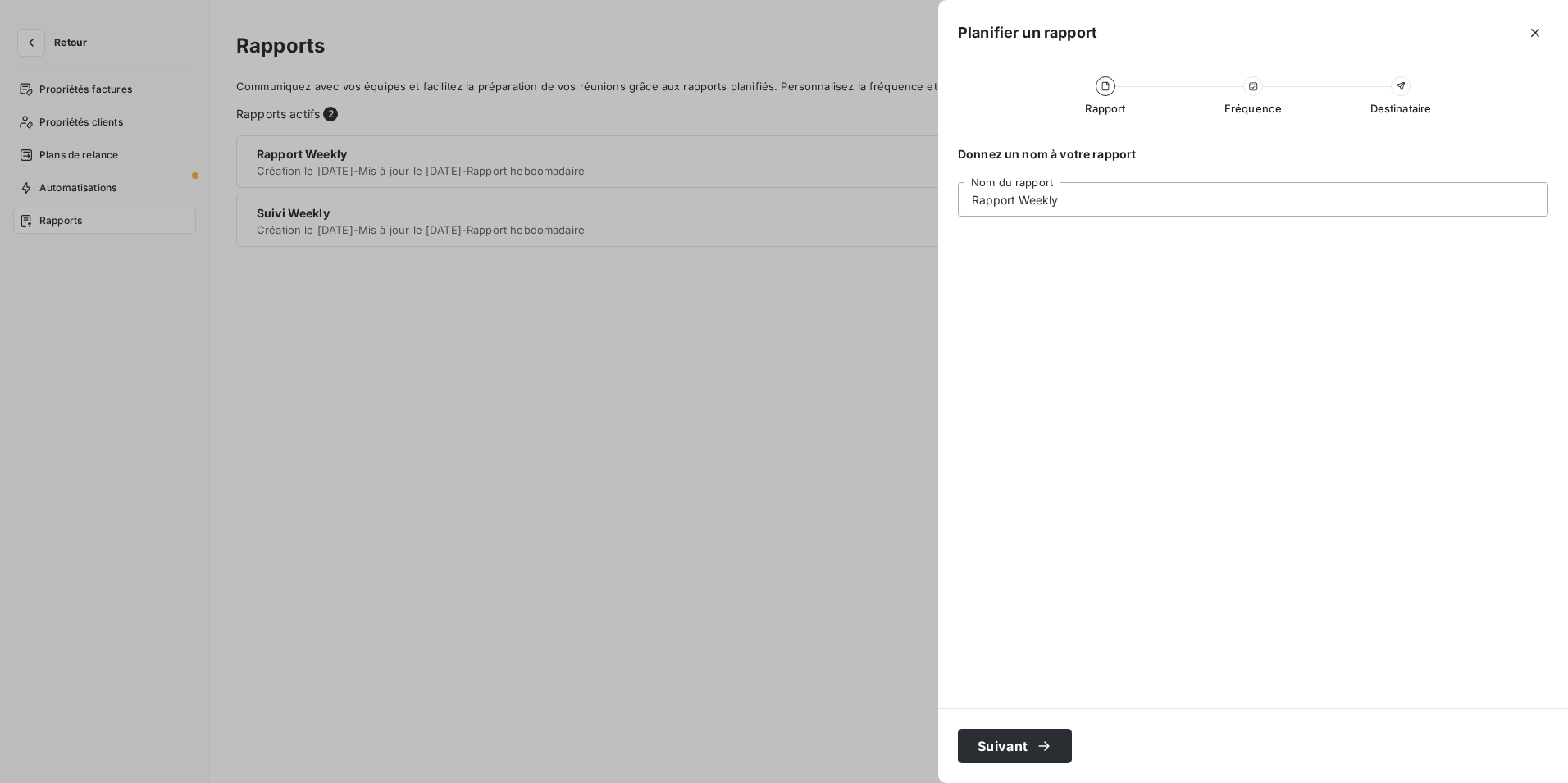
click at [693, 306] on div at bounding box center [784, 392] width 1568 height 783
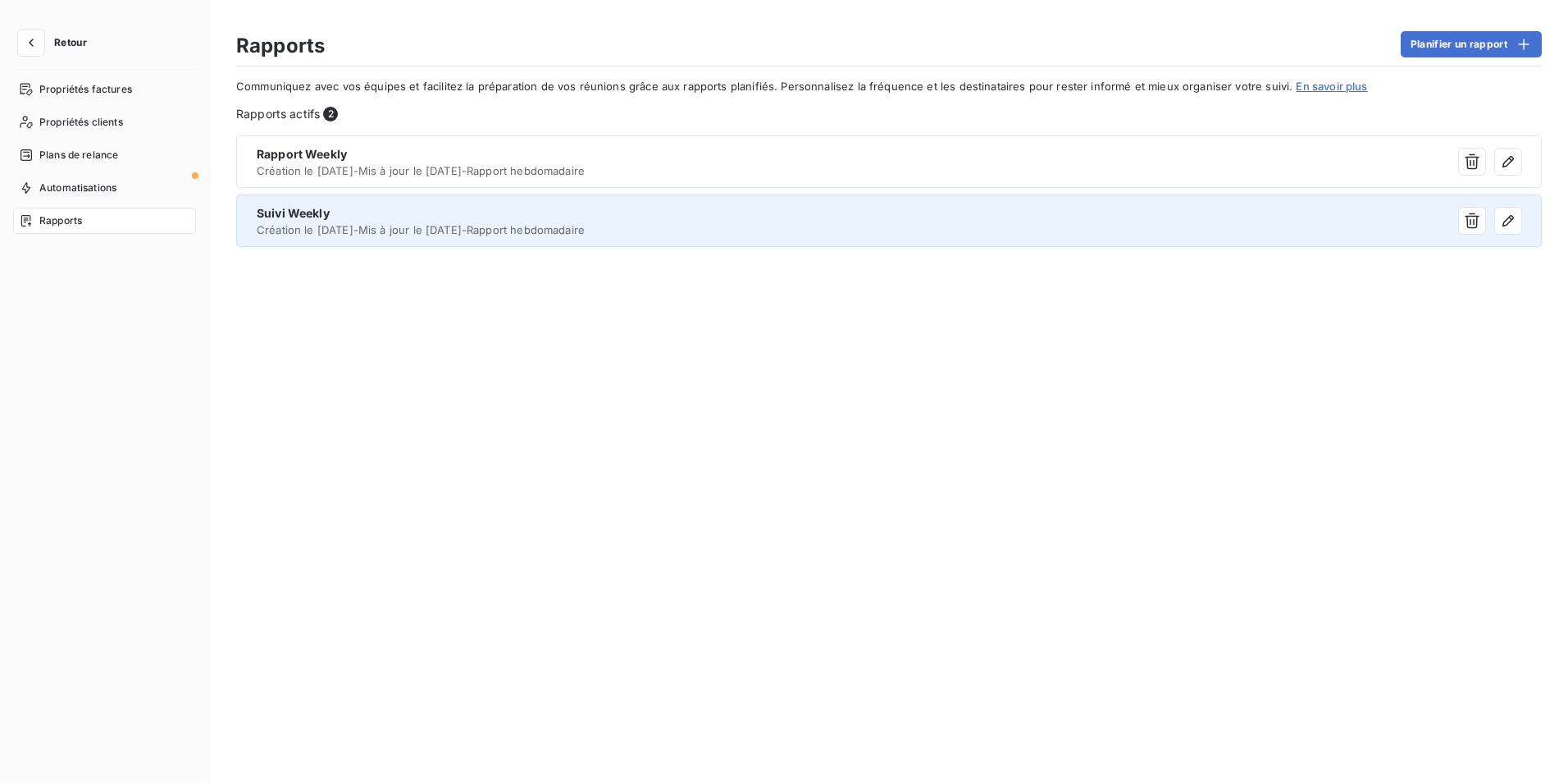
click at [582, 221] on div "Suivi Weekly" at bounding box center [727, 213] width 941 height 16
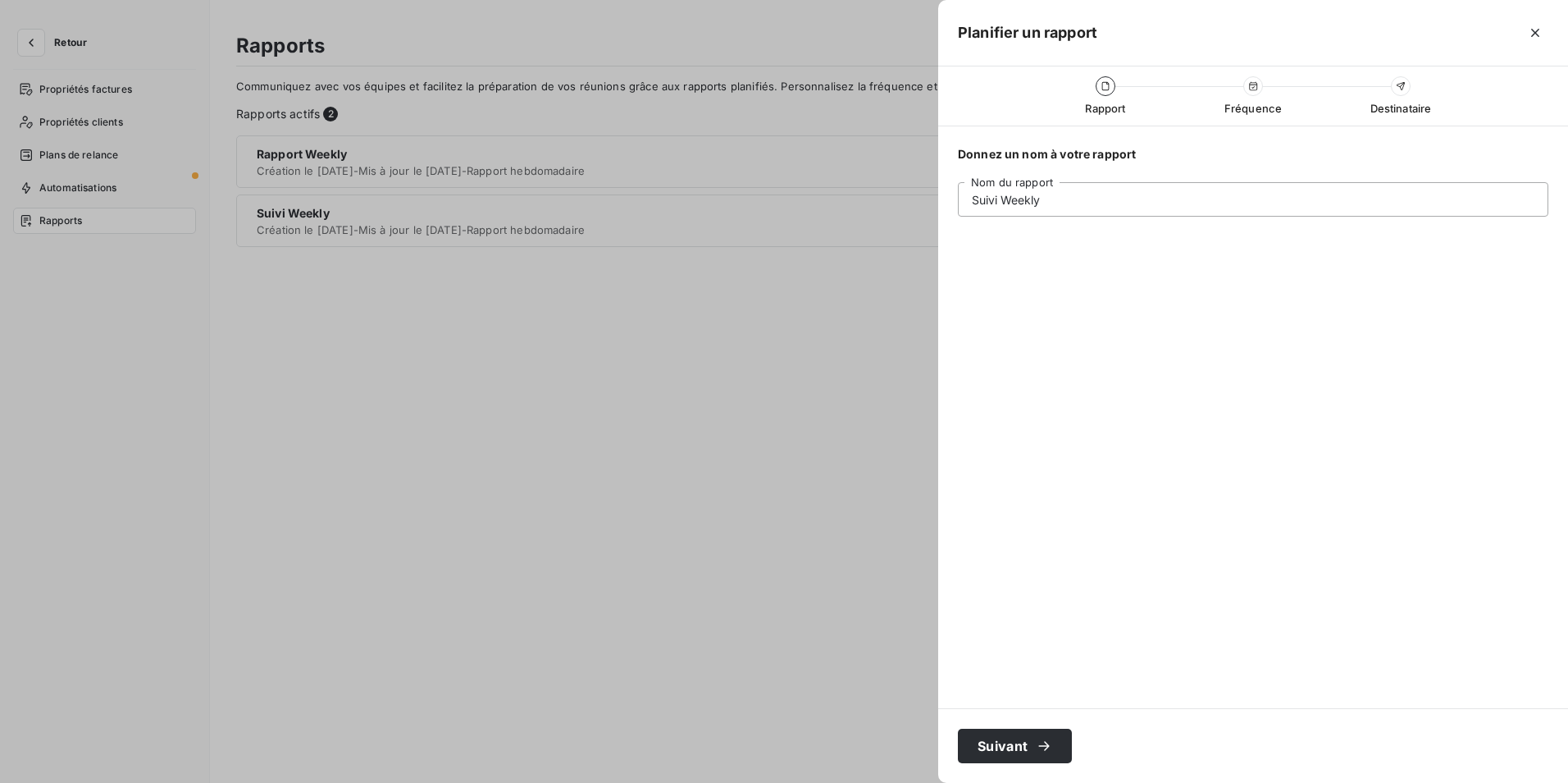
click at [1399, 89] on icon at bounding box center [1400, 86] width 10 height 10
click at [1395, 87] on div "Destinataire" at bounding box center [1400, 86] width 19 height 19
click at [687, 366] on div at bounding box center [784, 392] width 1568 height 783
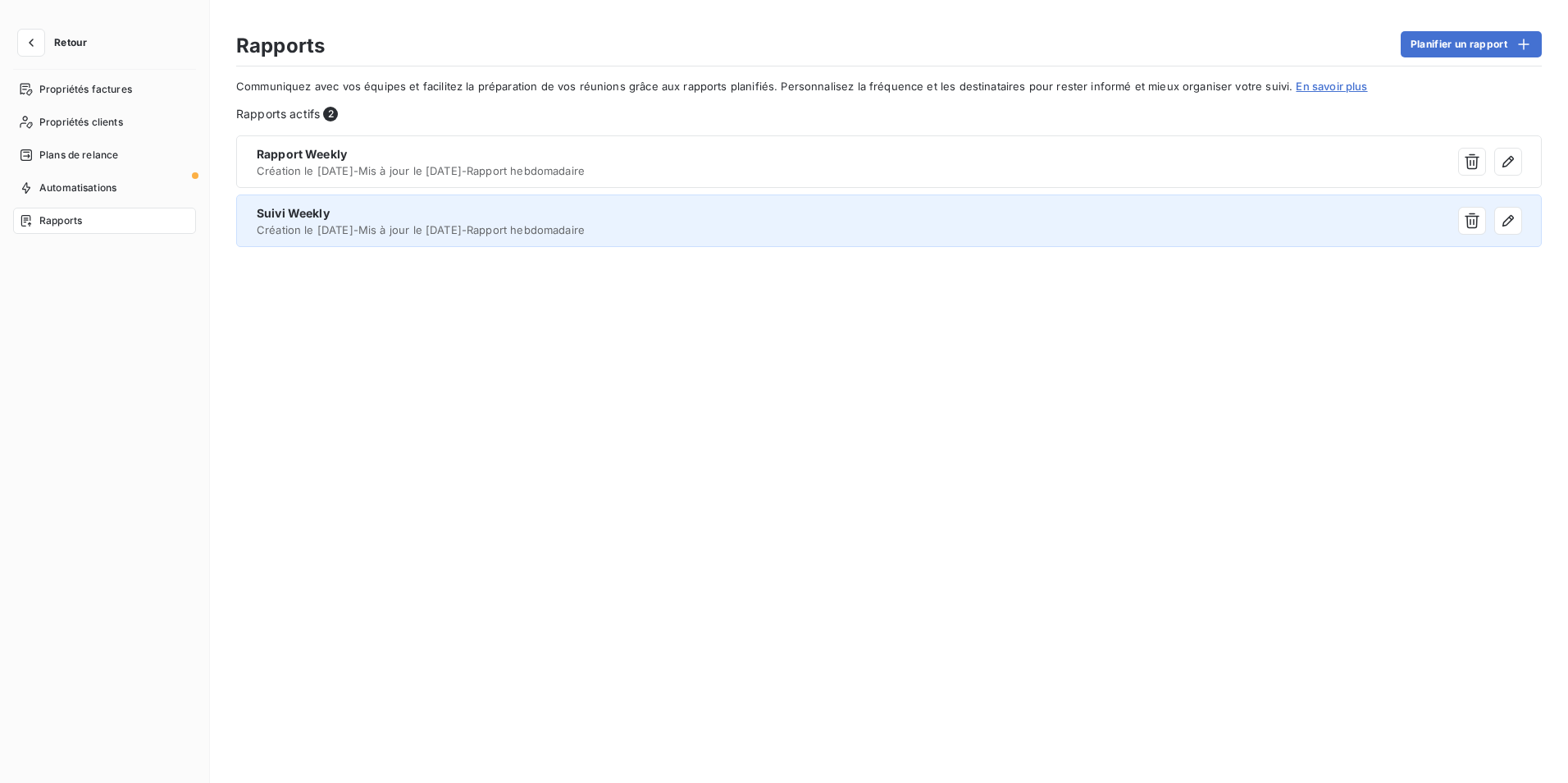
click at [1057, 204] on div "Suivi Weekly Création le 6 oct. 2025 - Mis à jour le 6 oct. 2025 - Rapport hebd…" at bounding box center [889, 221] width 1306 height 52
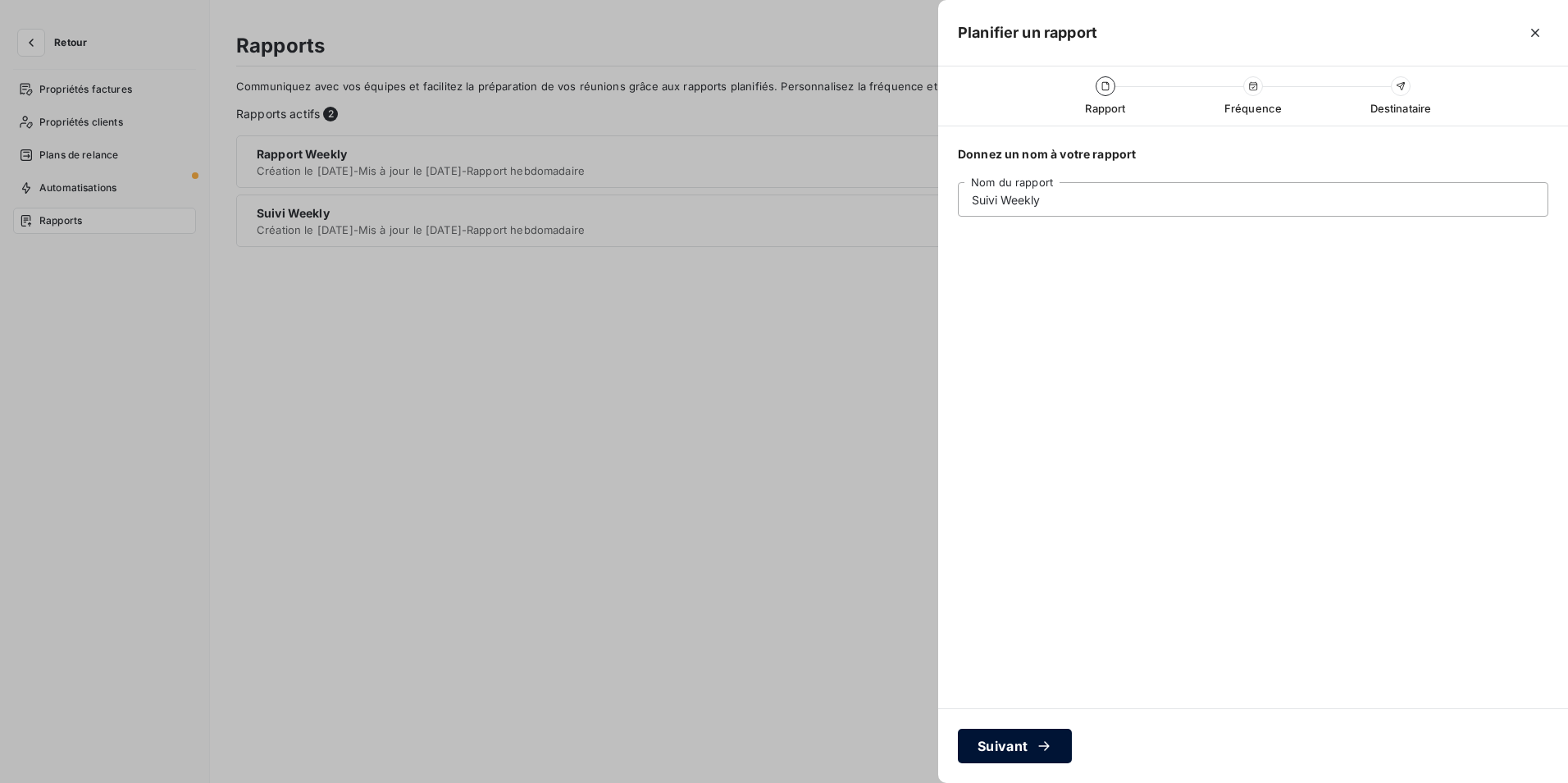
click at [994, 746] on button "Suivant" at bounding box center [1015, 746] width 114 height 35
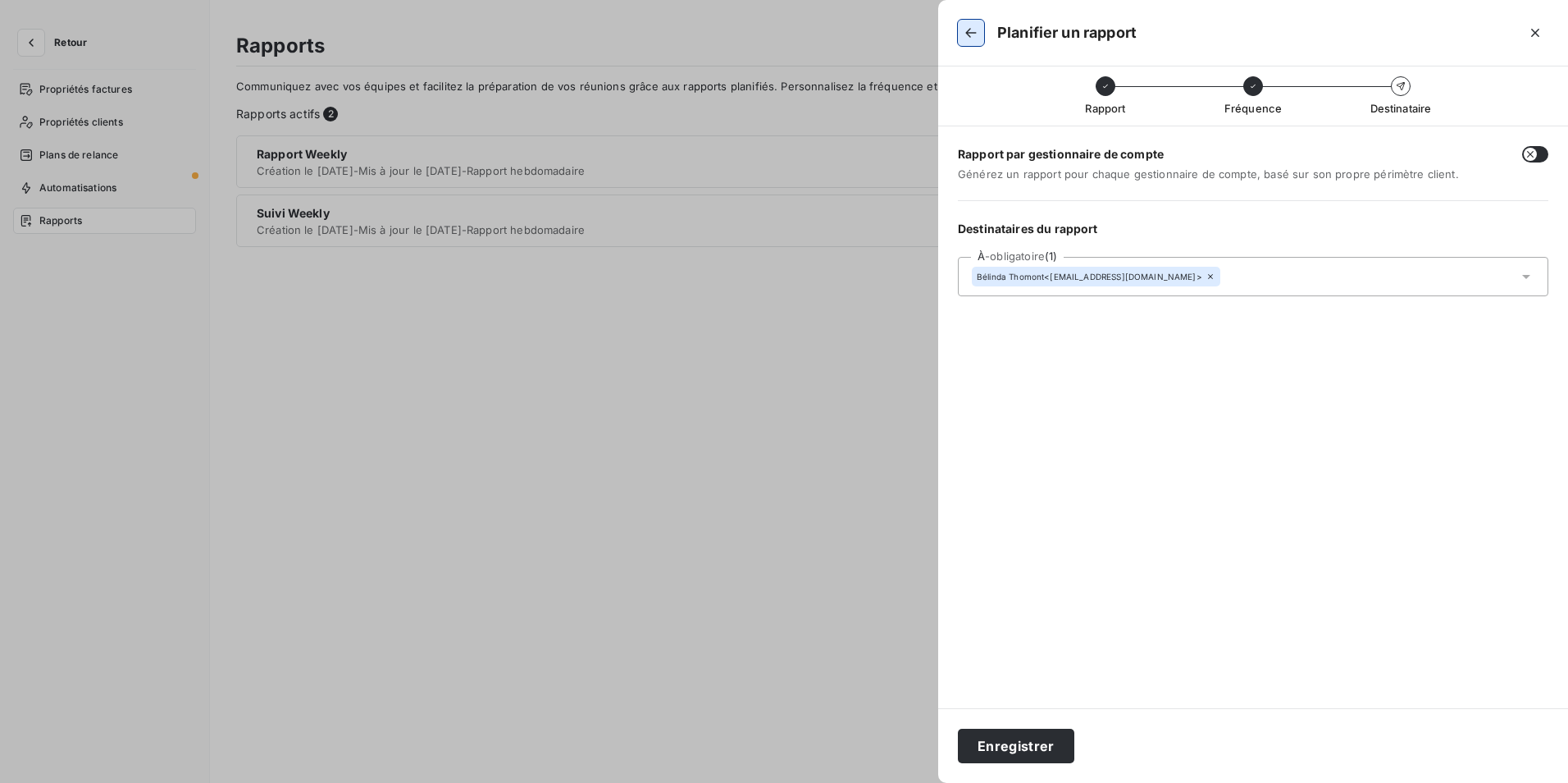
click at [969, 31] on icon "button" at bounding box center [970, 32] width 16 height 16
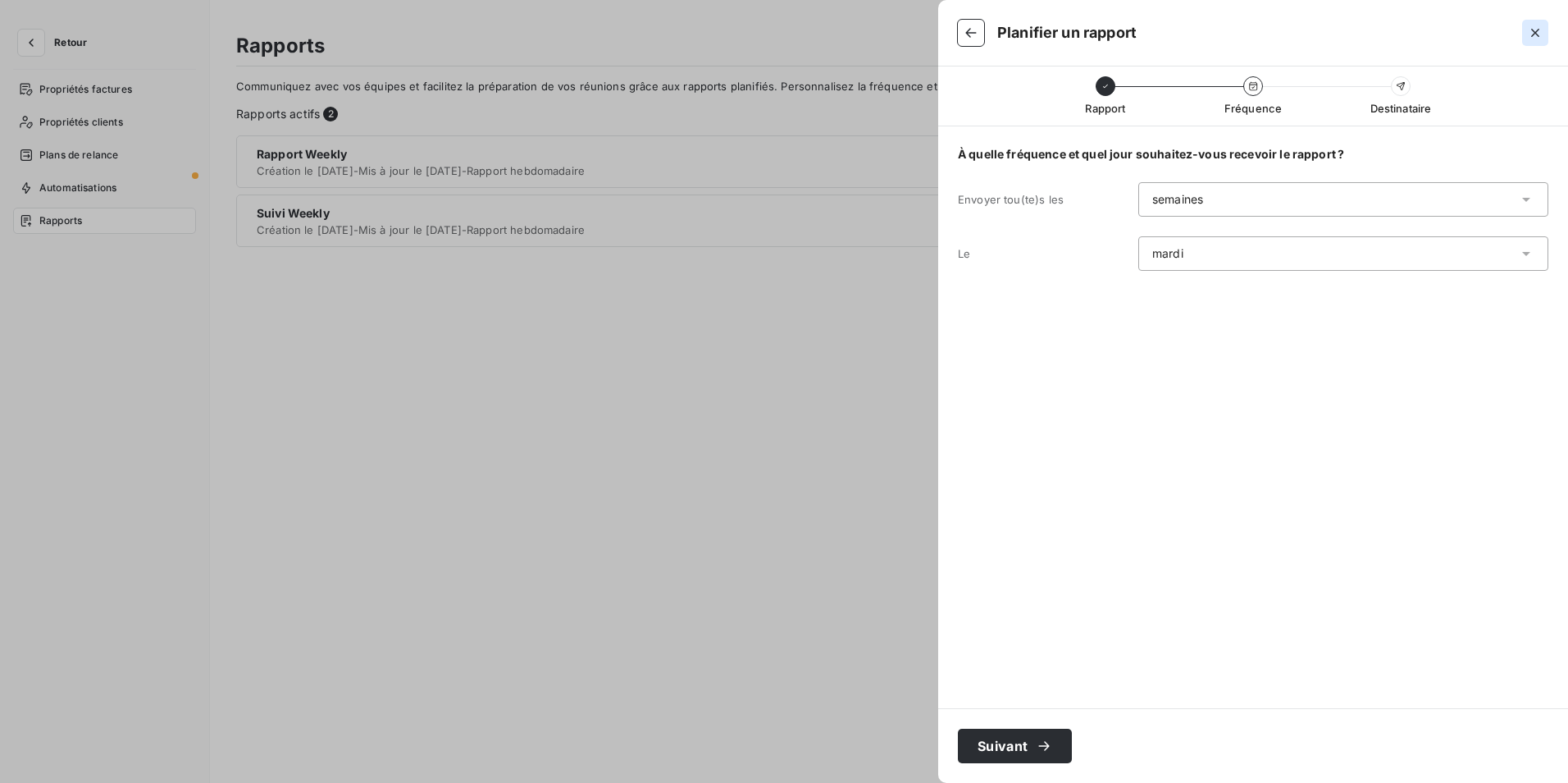
click at [1534, 33] on icon "button" at bounding box center [1535, 33] width 8 height 8
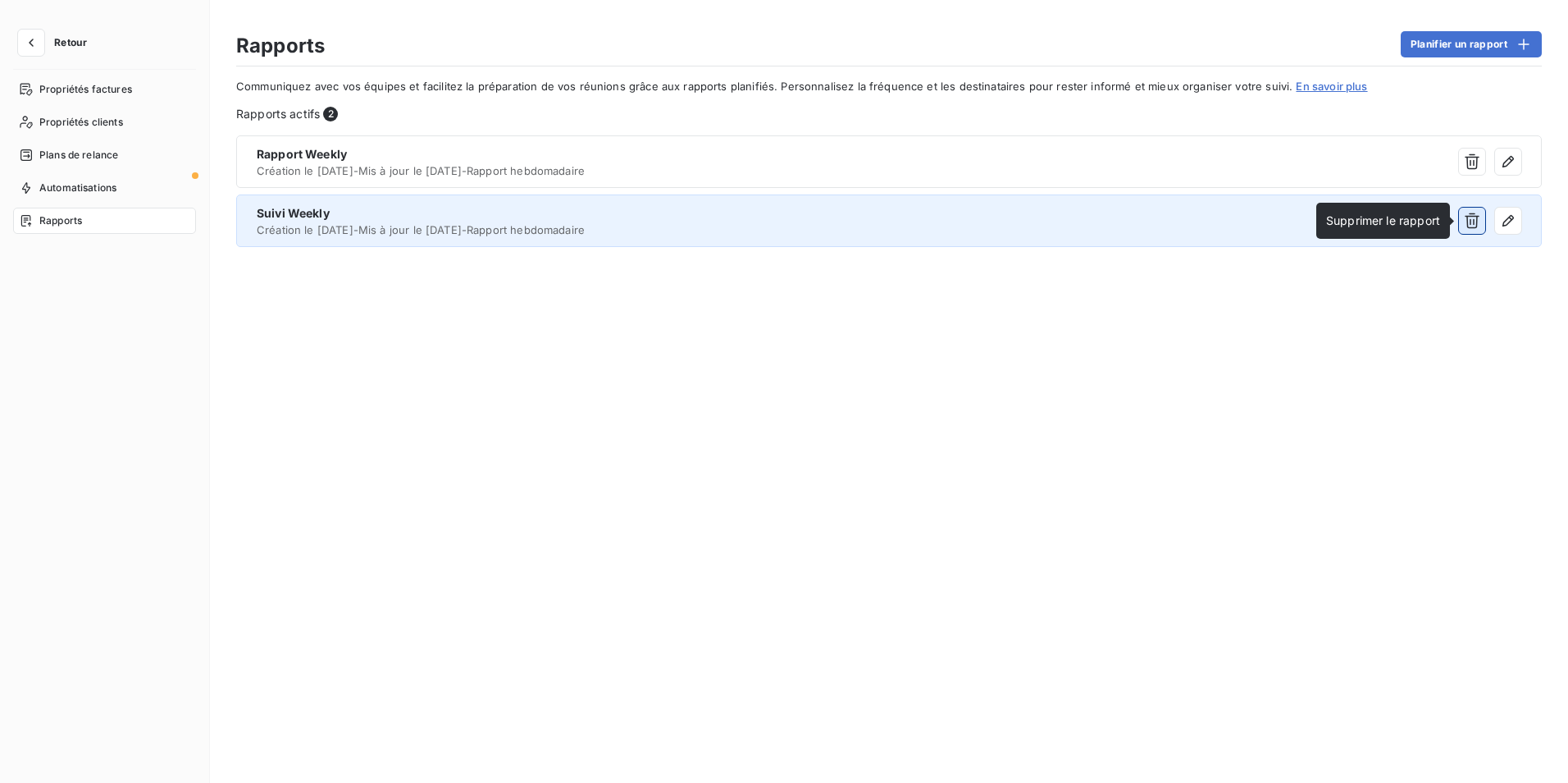
click at [1479, 216] on icon "button" at bounding box center [1471, 221] width 15 height 16
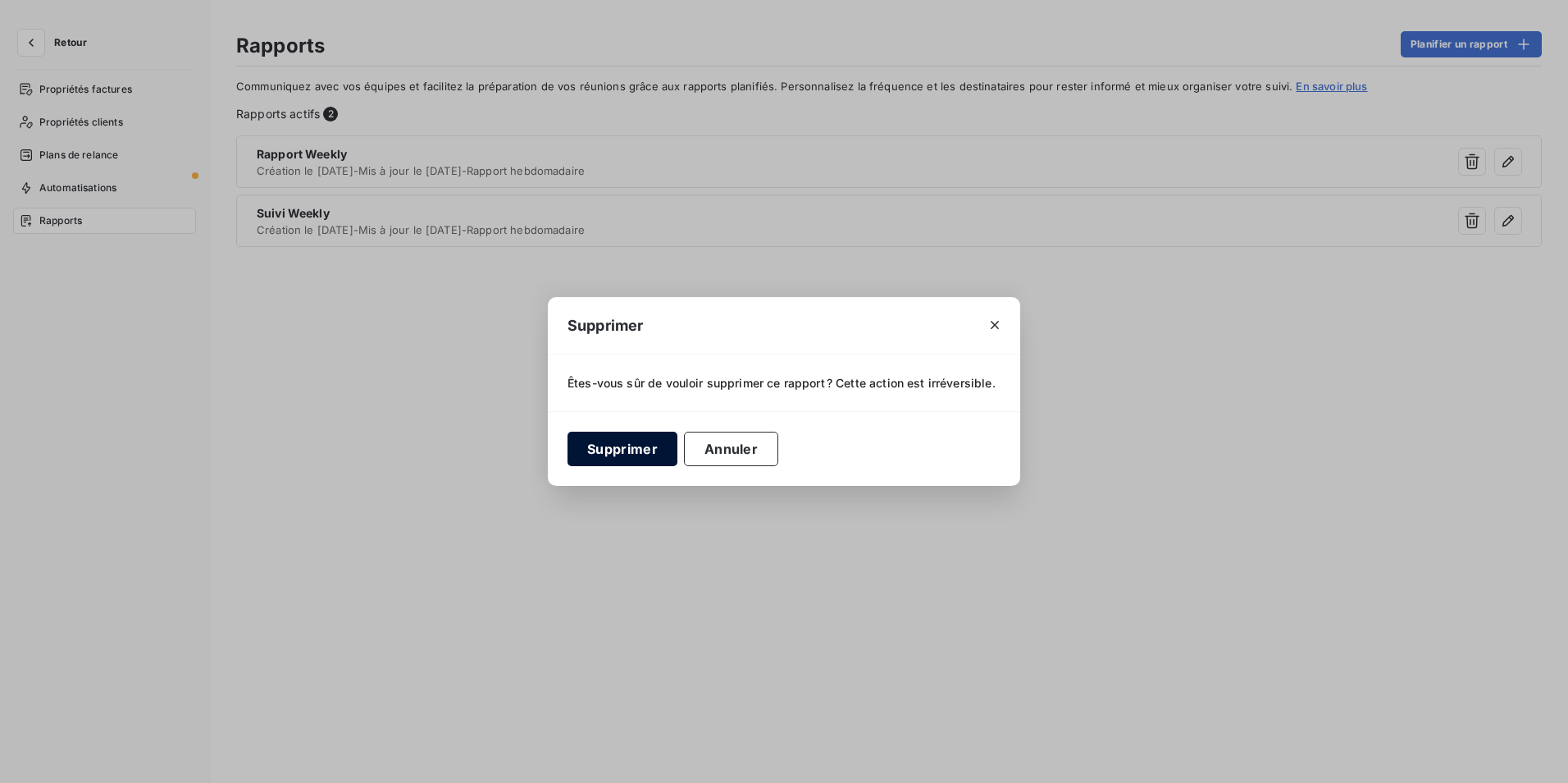
click at [646, 447] on button "Supprimer" at bounding box center [622, 449] width 109 height 35
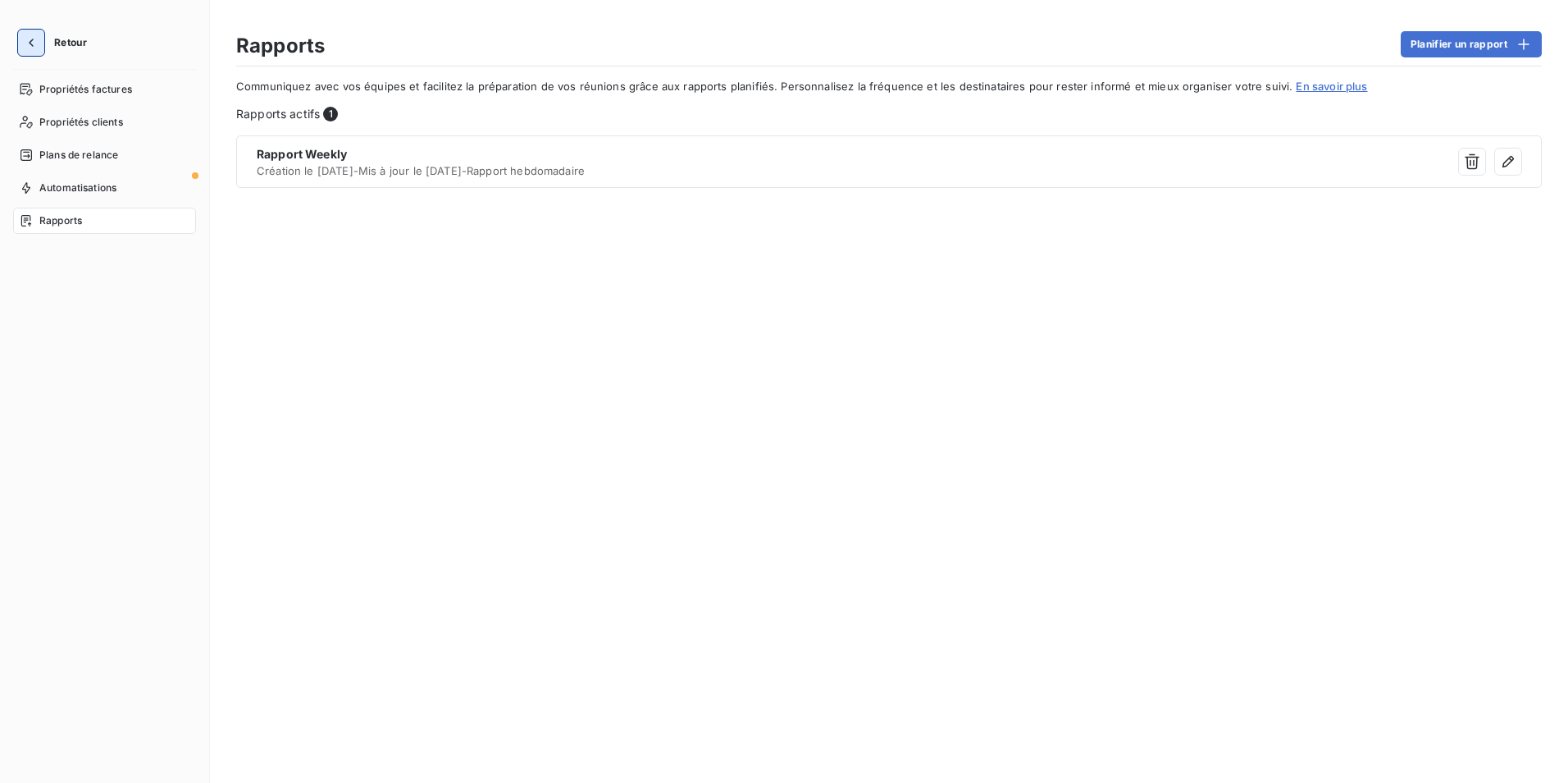
click at [35, 42] on icon "button" at bounding box center [31, 43] width 16 height 16
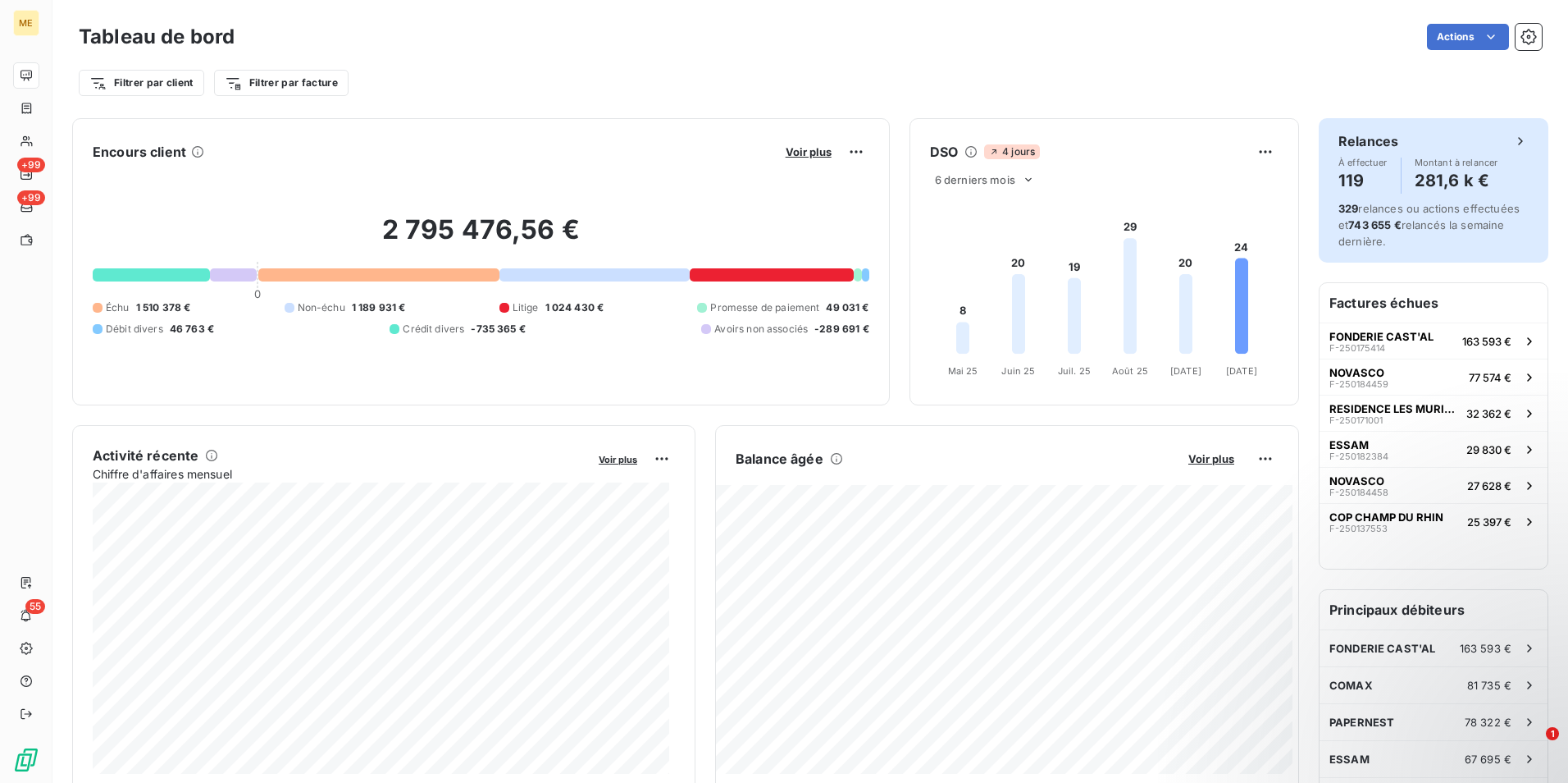
click at [1394, 144] on div "Relances" at bounding box center [1433, 141] width 190 height 19
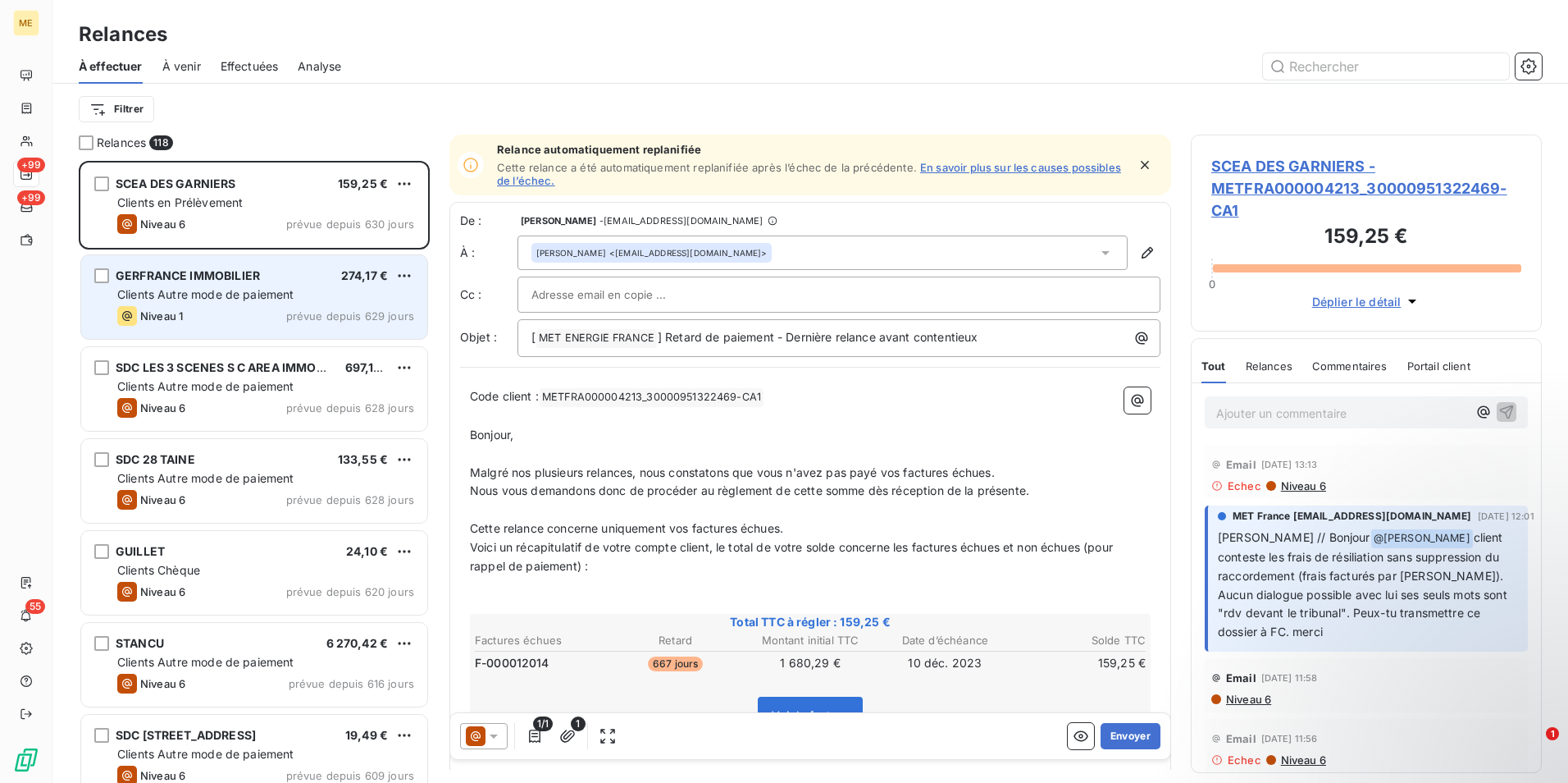
click at [277, 287] on div "Clients Autre mode de paiement" at bounding box center [265, 295] width 297 height 16
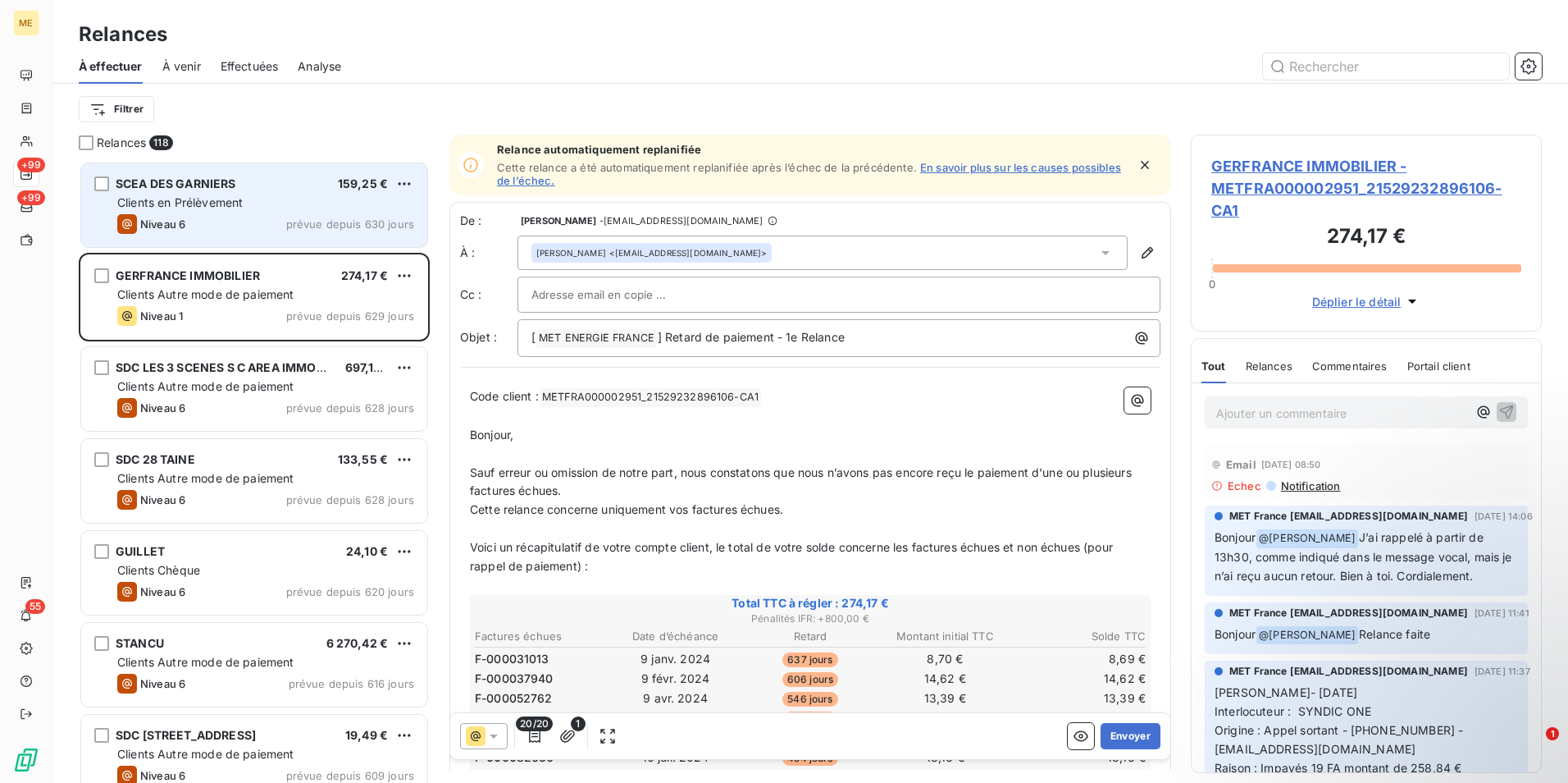
click at [276, 204] on div "Clients en Prélèvement" at bounding box center [265, 203] width 297 height 16
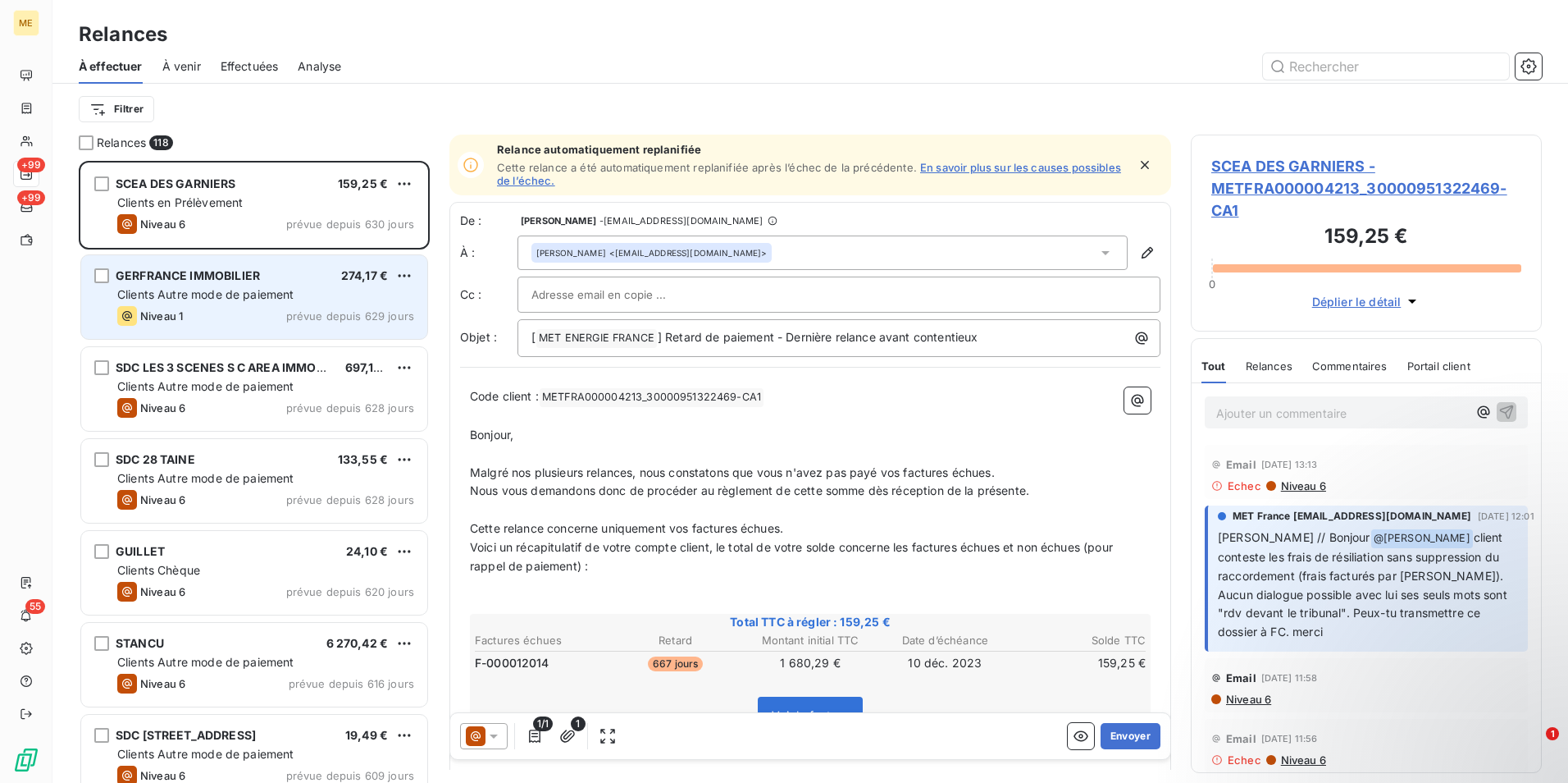
click at [270, 302] on div "GERFRANCE IMMOBILIER 274,17 € Clients Autre mode de paiement Niveau 1 prévue de…" at bounding box center [254, 297] width 346 height 83
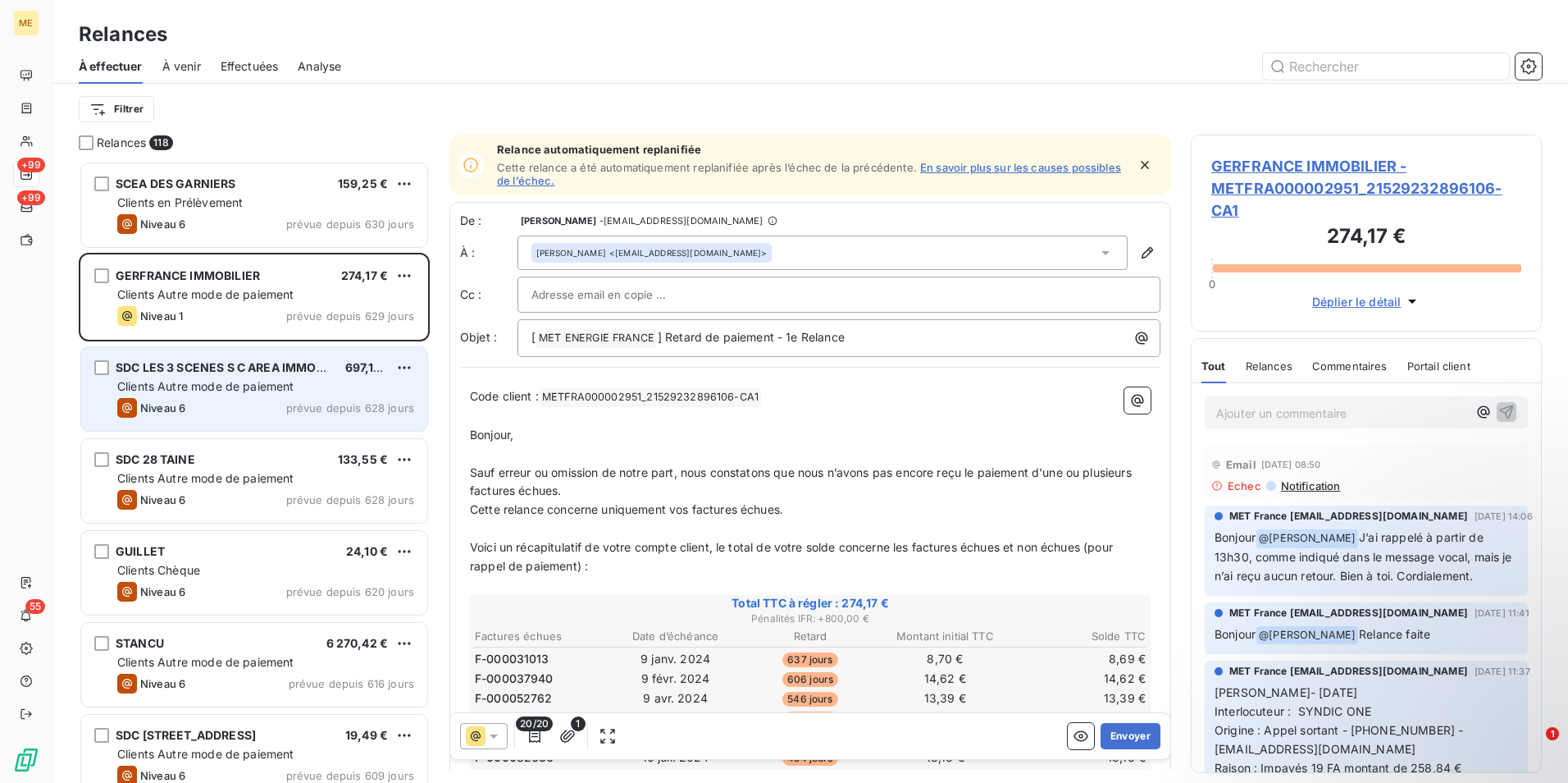
click at [255, 378] on div "SDC LES 3 SCENES S C AREA IMMOBILIER 697,12 € Clients Autre mode de paiement Ni…" at bounding box center [254, 389] width 346 height 83
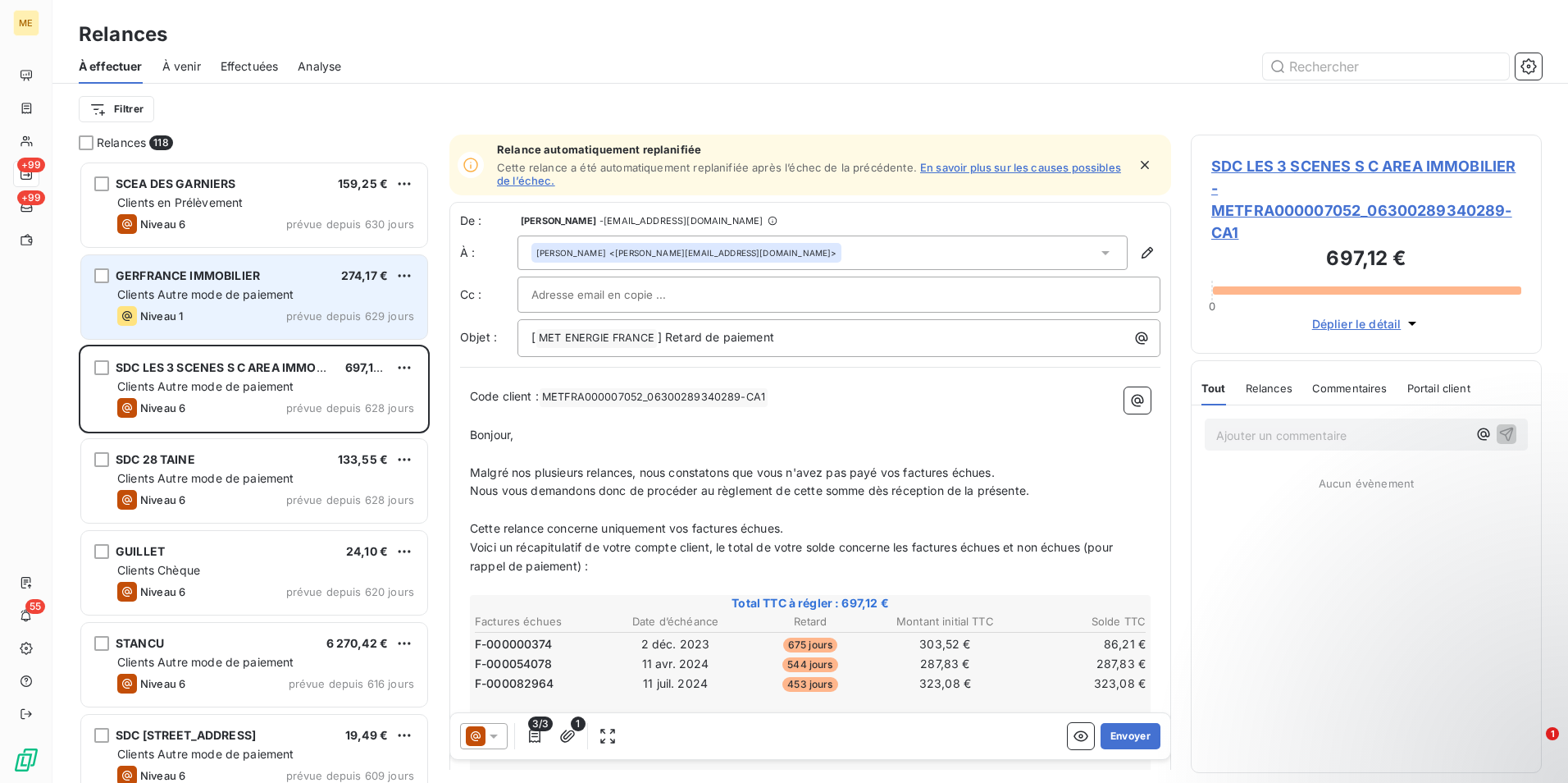
click at [262, 306] on div "Niveau 1 prévue depuis 629 jours" at bounding box center [265, 316] width 297 height 19
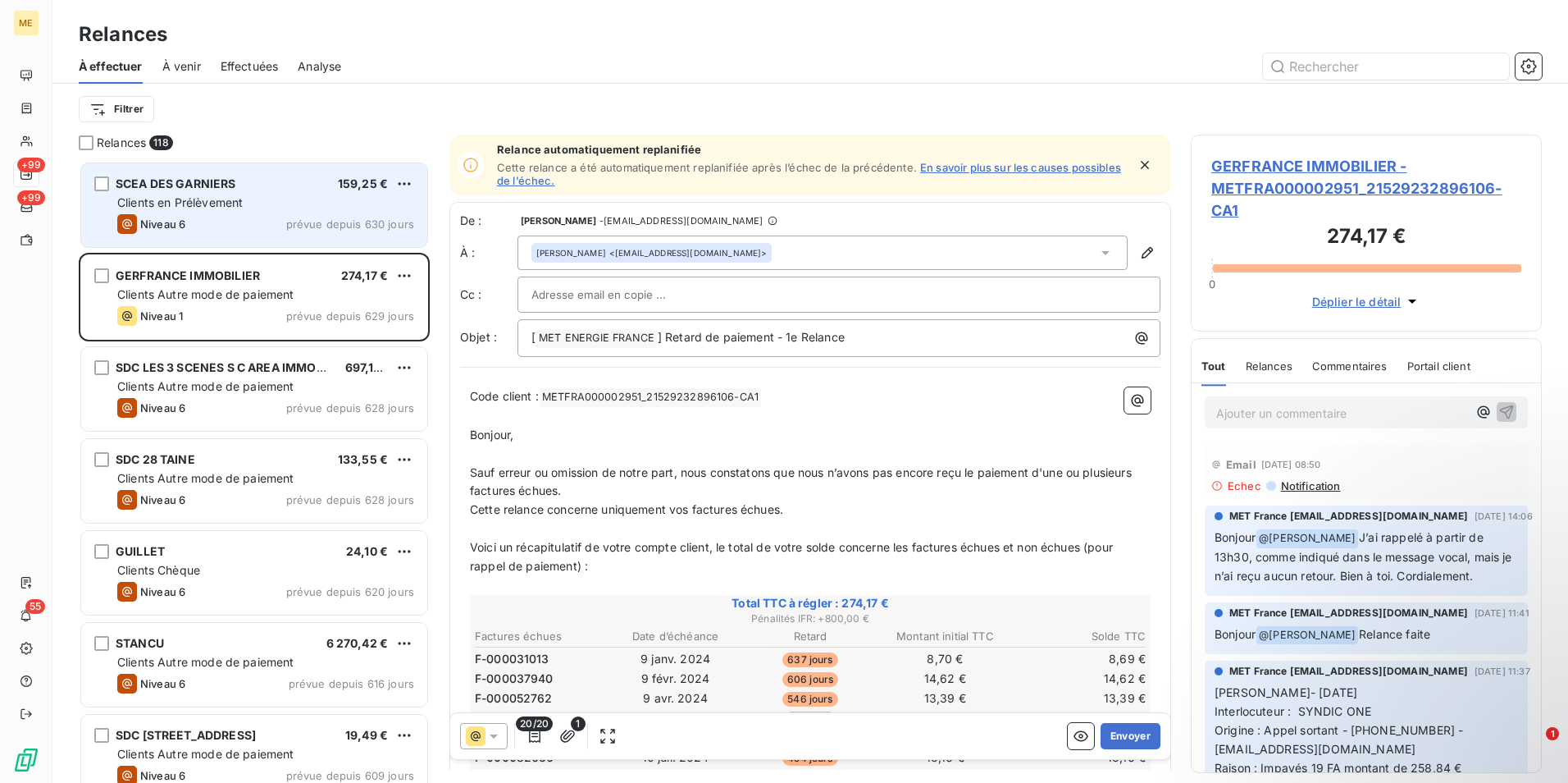
click at [269, 207] on div "Clients en Prélèvement" at bounding box center [265, 203] width 297 height 16
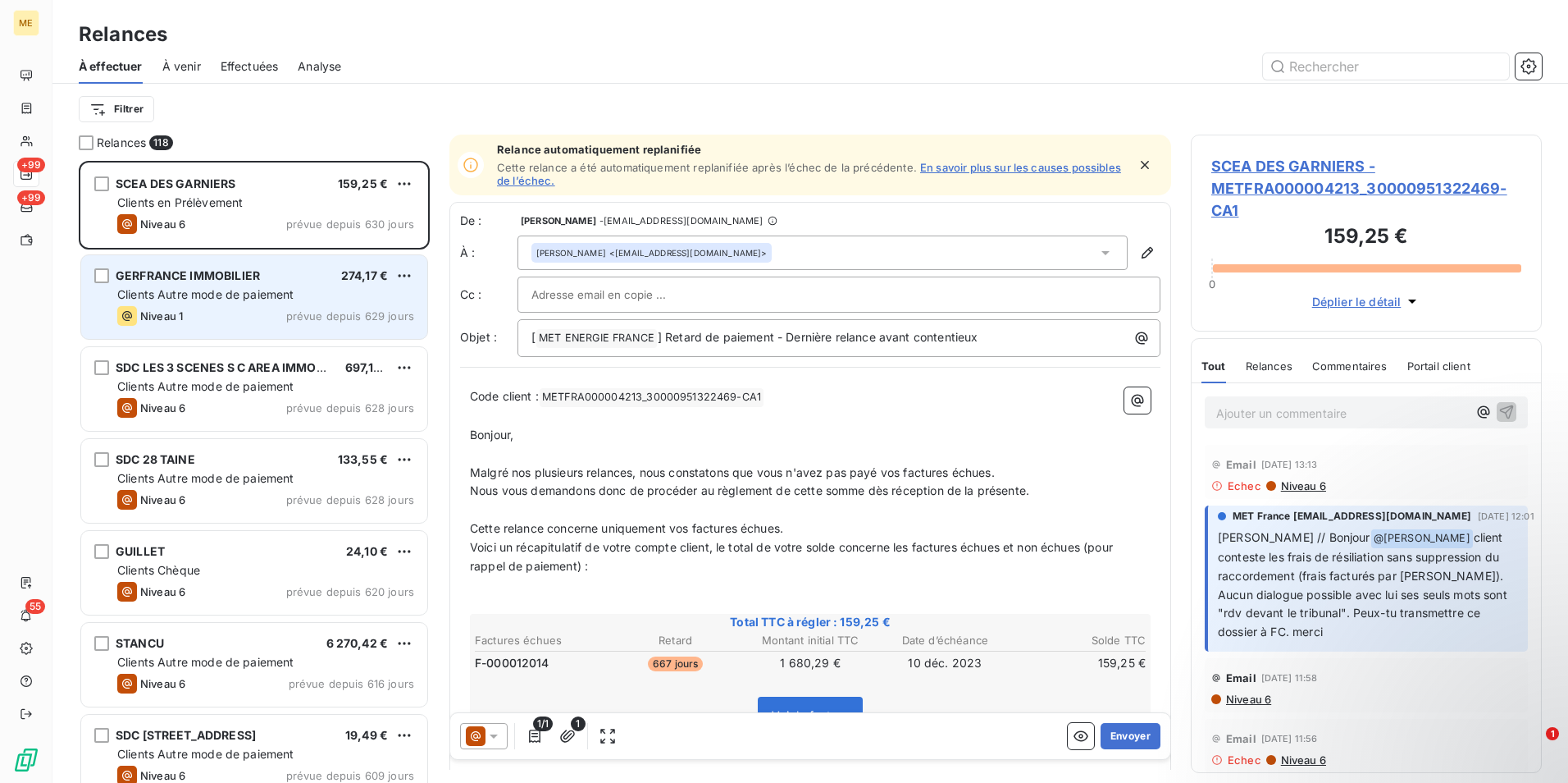
click at [263, 301] on div "Clients Autre mode de paiement" at bounding box center [265, 295] width 297 height 16
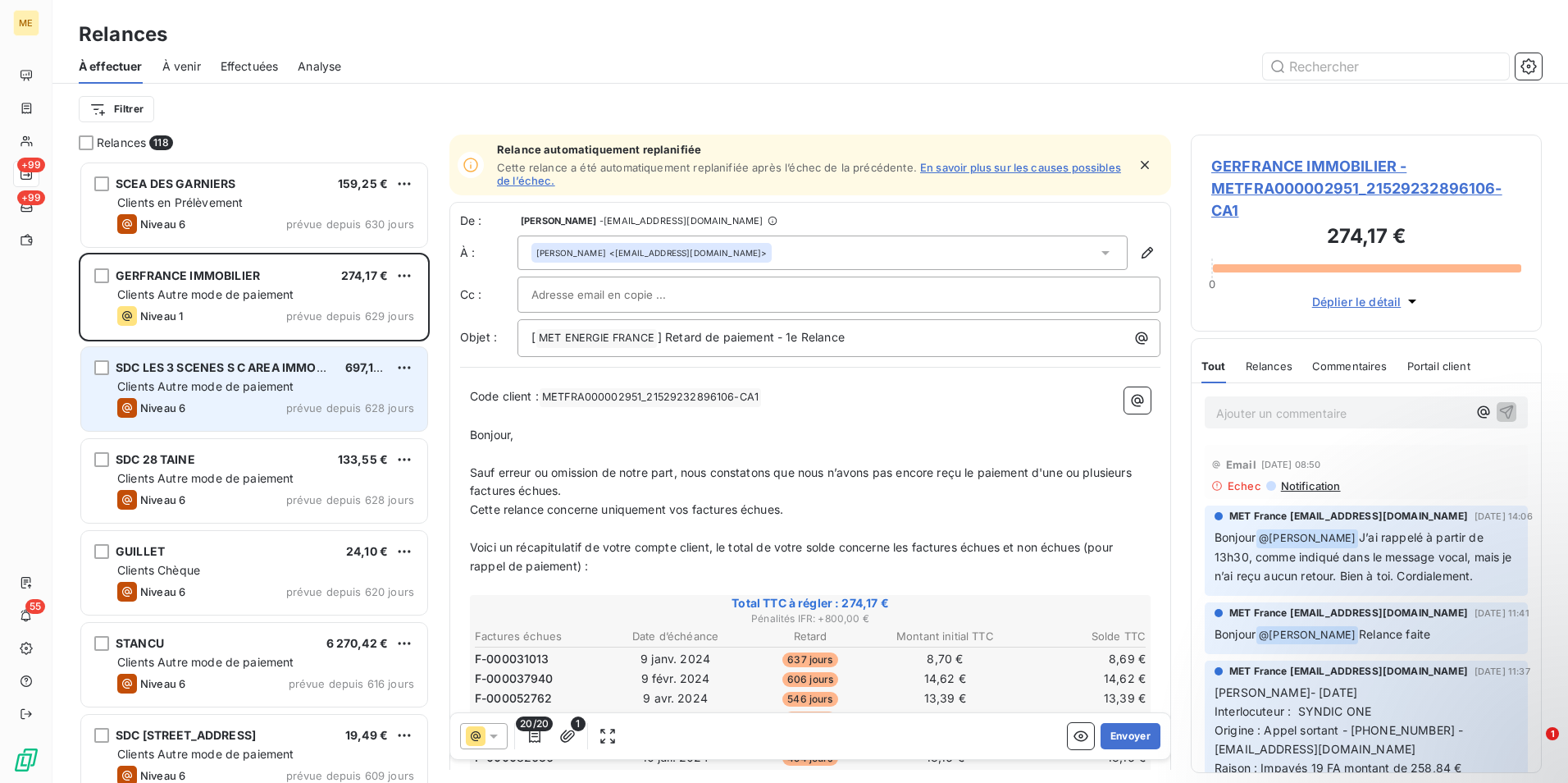
click at [238, 393] on div "Clients Autre mode de paiement" at bounding box center [265, 386] width 297 height 16
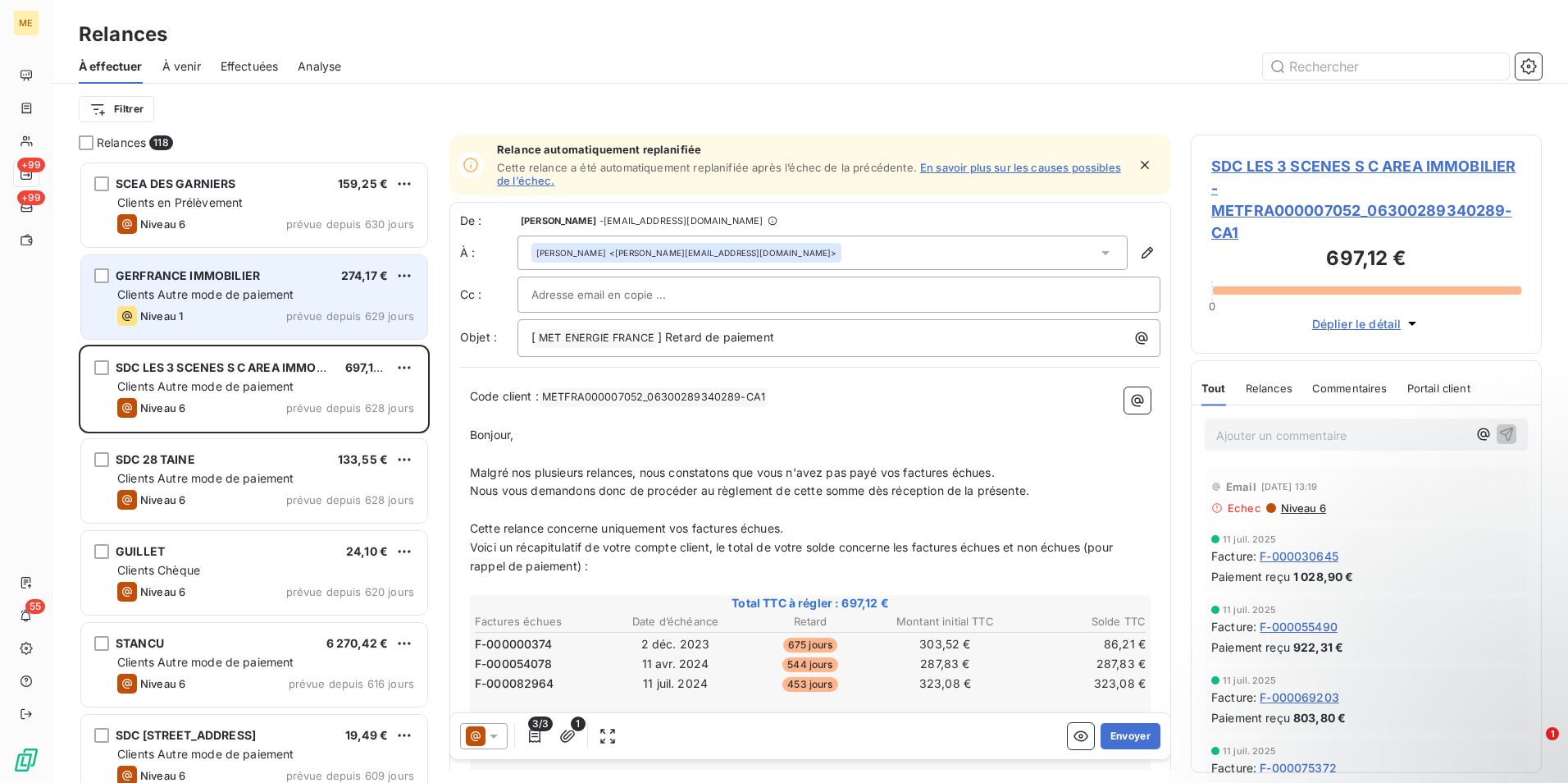
click at [259, 298] on span "Clients Autre mode de paiement" at bounding box center [205, 294] width 177 height 14
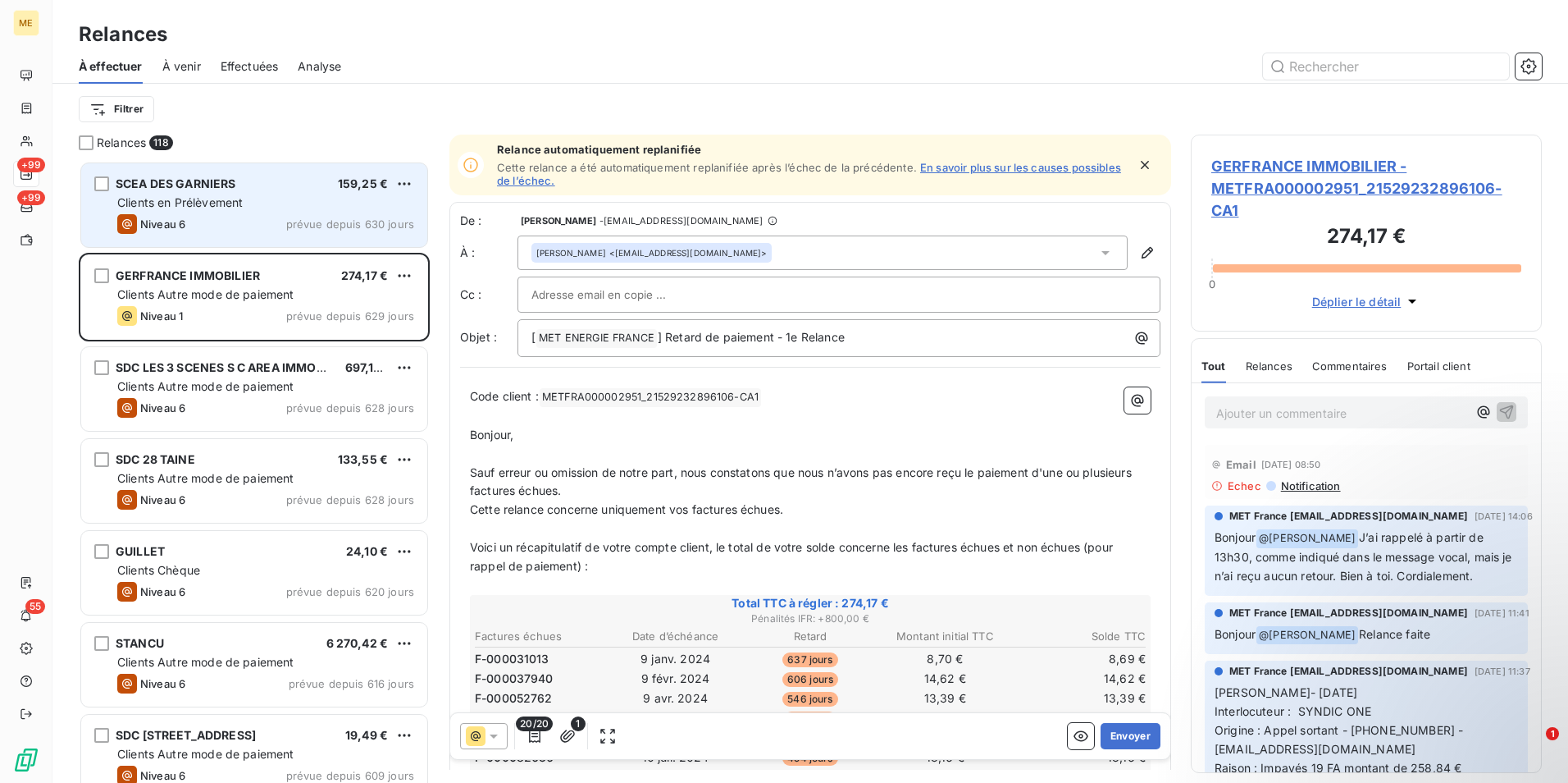
click at [296, 182] on div "SCEA DES GARNIERS 159,25 €" at bounding box center [265, 183] width 297 height 15
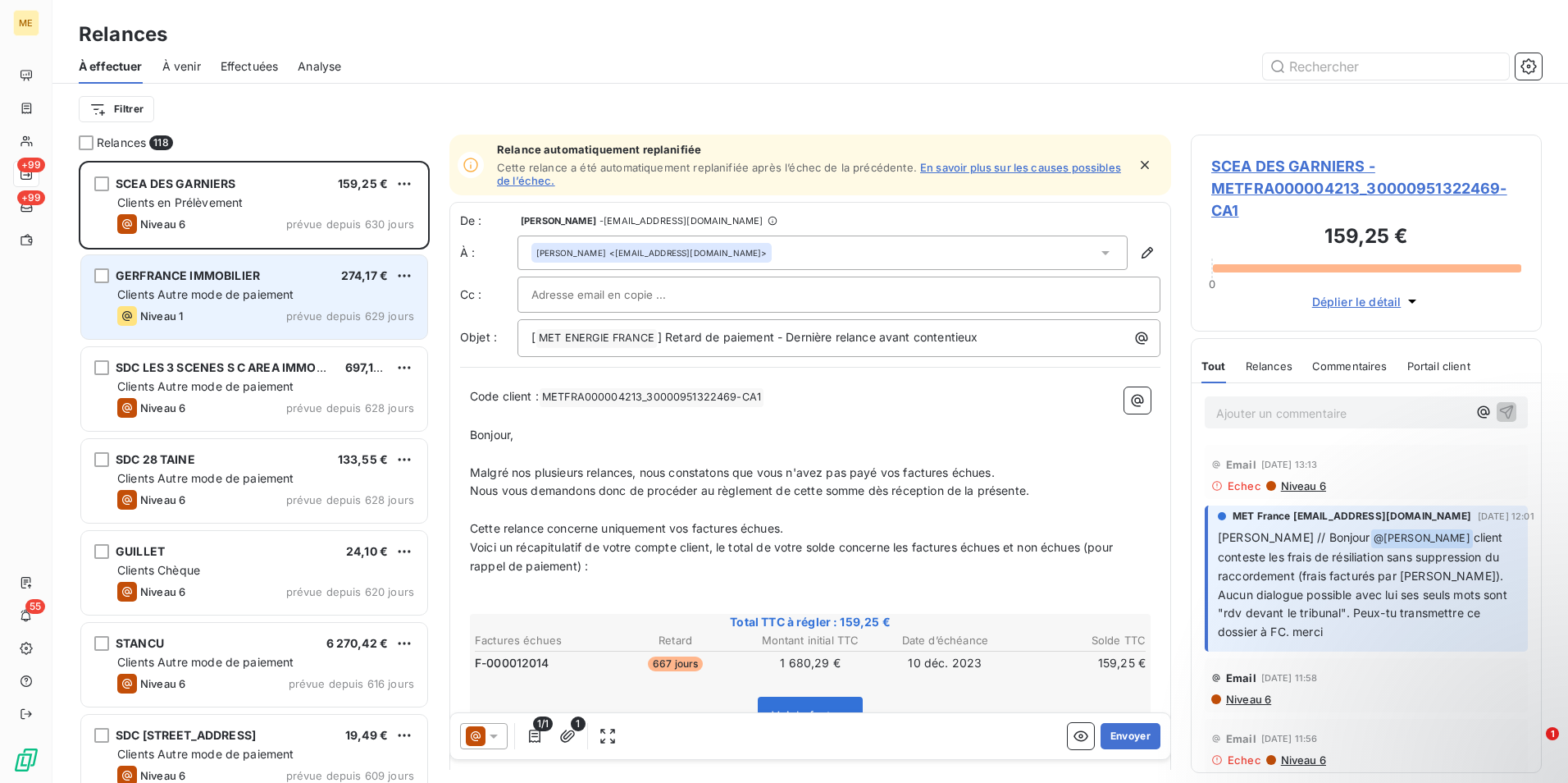
click at [296, 315] on span "prévue depuis 629 jours" at bounding box center [351, 316] width 128 height 14
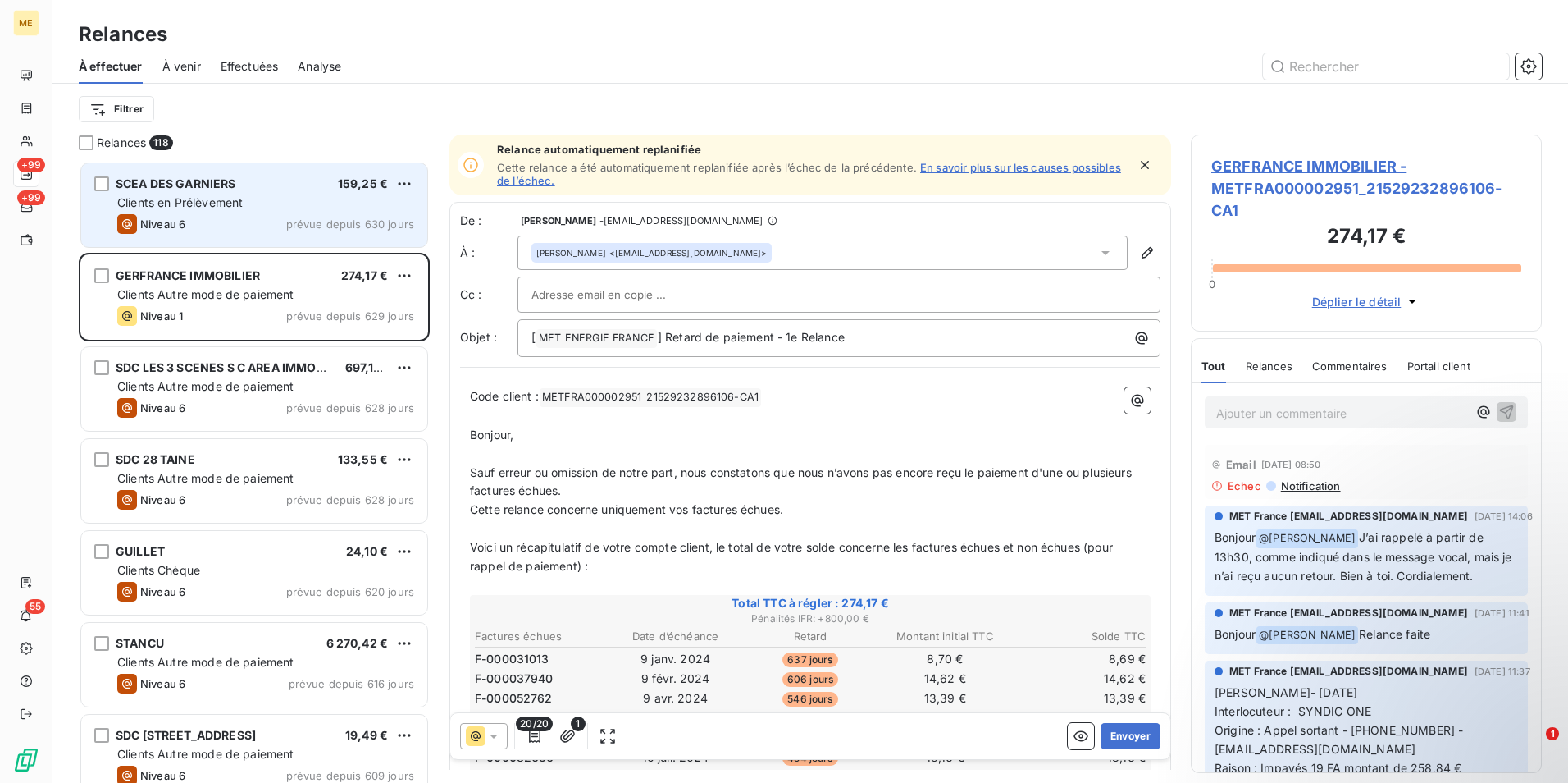
click at [243, 211] on div "SCEA DES GARNIERS 159,25 € Clients en Prélèvement Niveau 6 prévue depuis 630 jo…" at bounding box center [254, 205] width 346 height 83
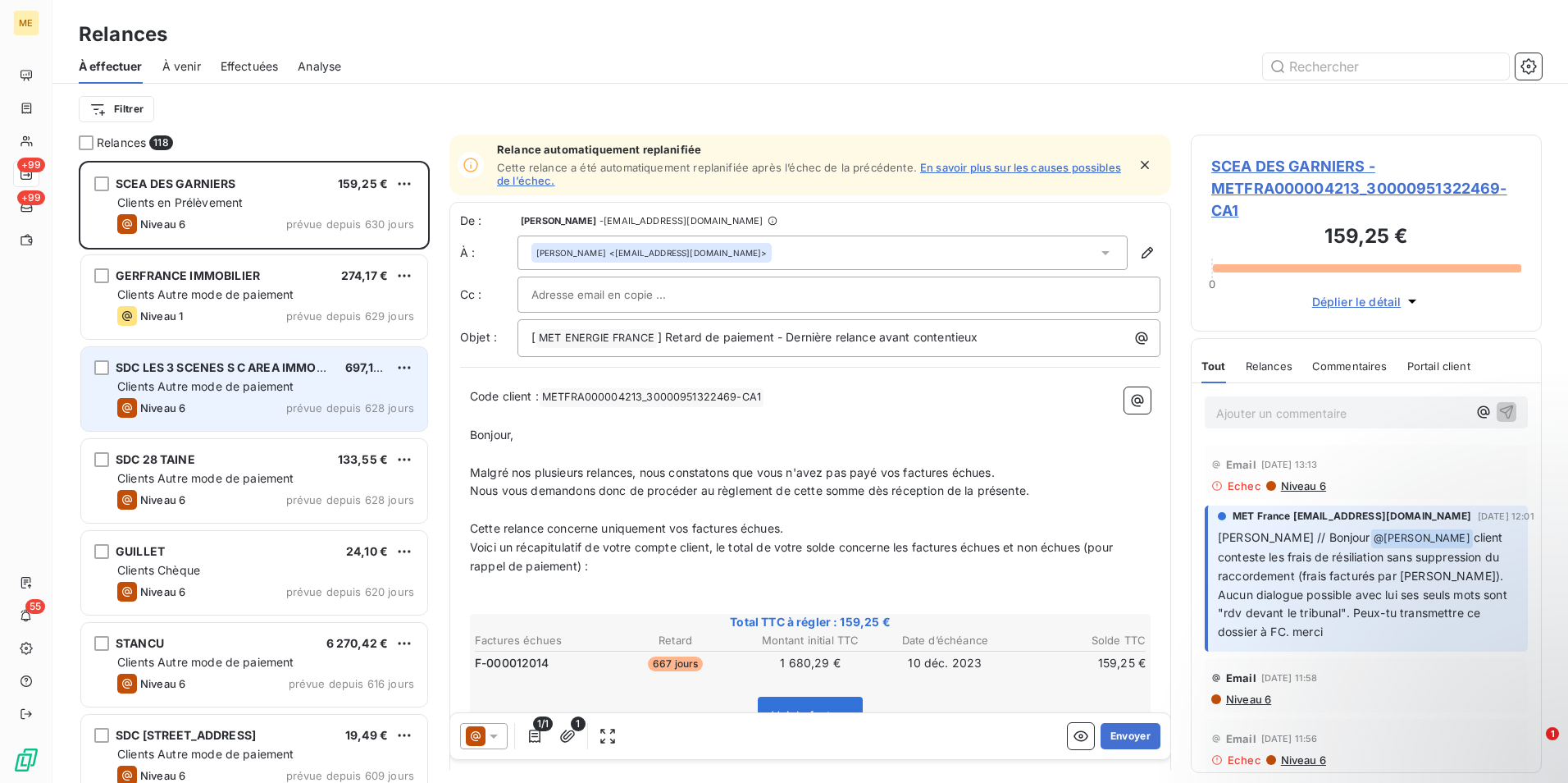
click at [275, 396] on div "SDC LES 3 SCENES S C AREA IMMOBILIER 697,12 € Clients Autre mode de paiement Ni…" at bounding box center [254, 389] width 346 height 83
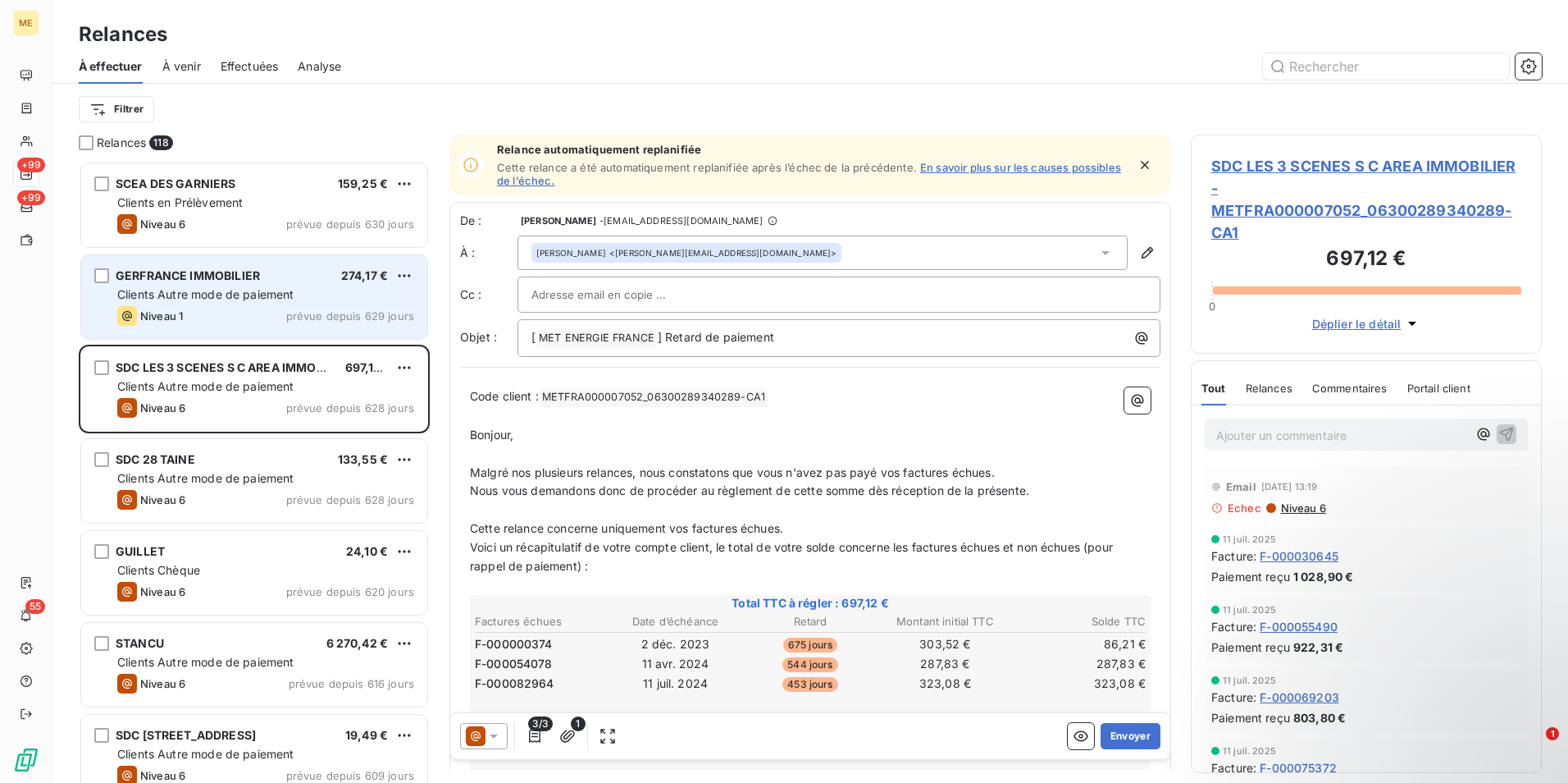
click at [276, 299] on span "Clients Autre mode de paiement" at bounding box center [205, 294] width 177 height 14
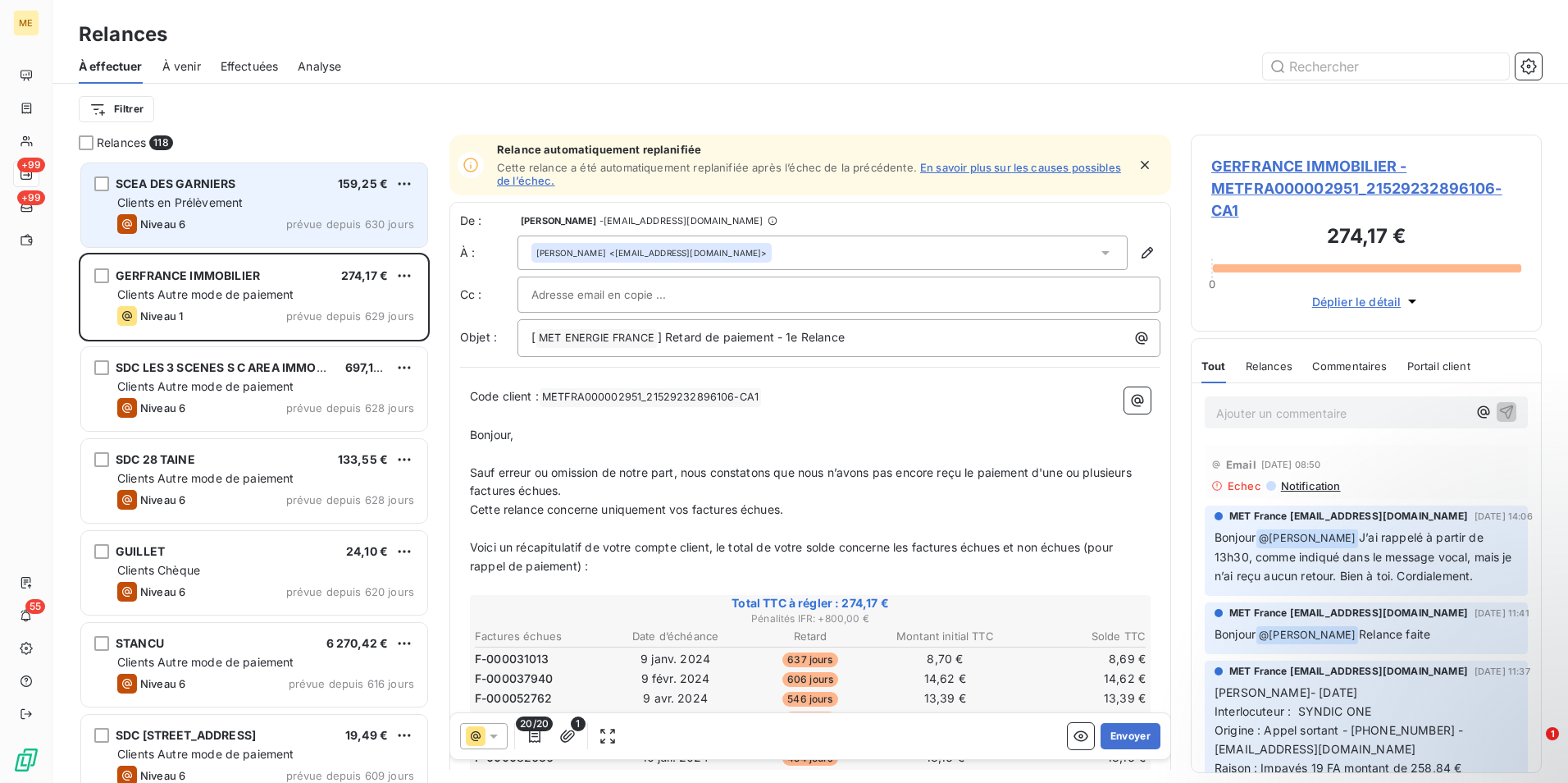
click at [287, 199] on div "Clients en Prélèvement" at bounding box center [265, 203] width 297 height 16
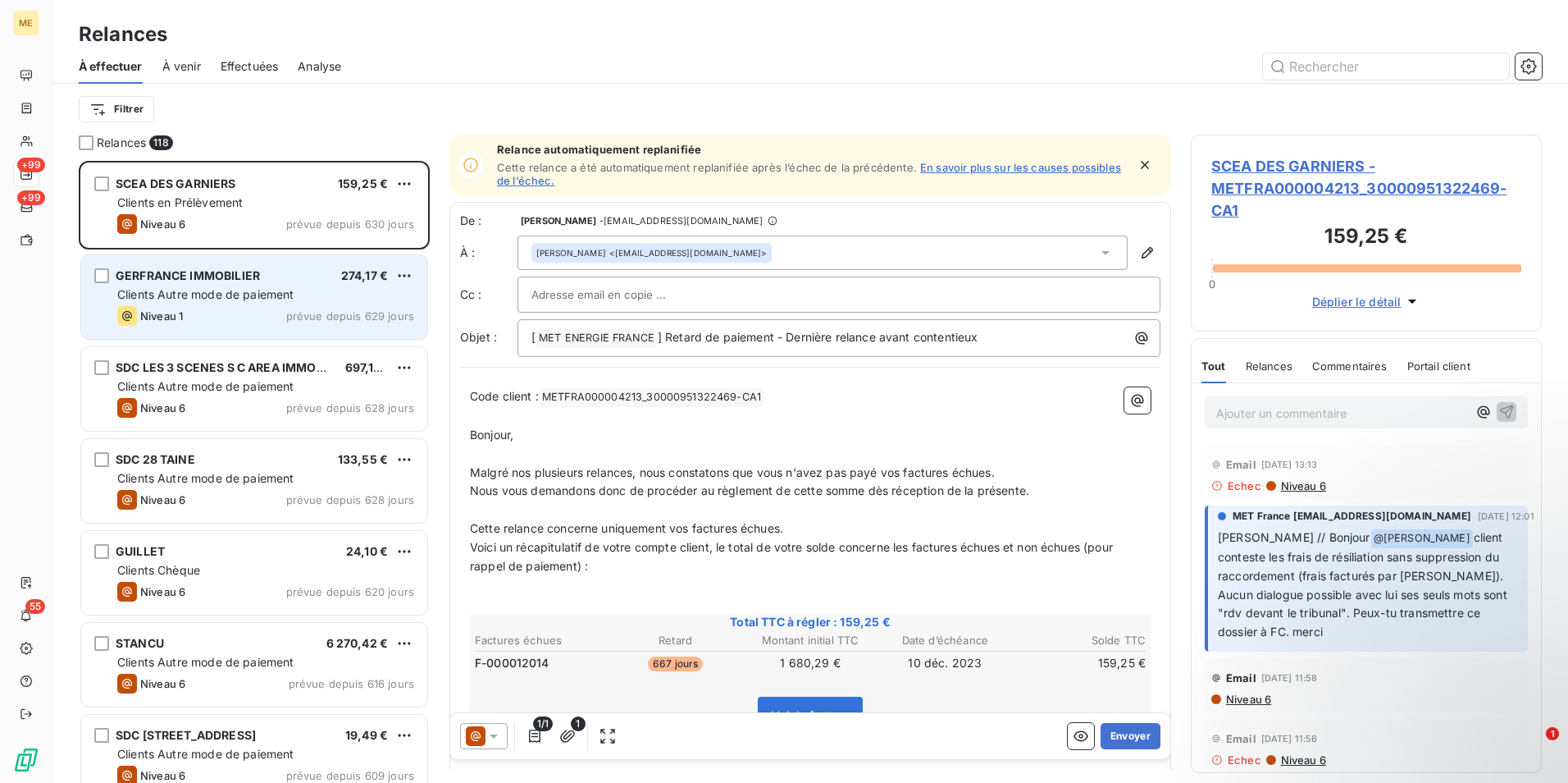
drag, startPoint x: 273, startPoint y: 292, endPoint x: 283, endPoint y: 302, distance: 14.1
click at [282, 300] on span "Clients Autre mode de paiement" at bounding box center [205, 294] width 177 height 14
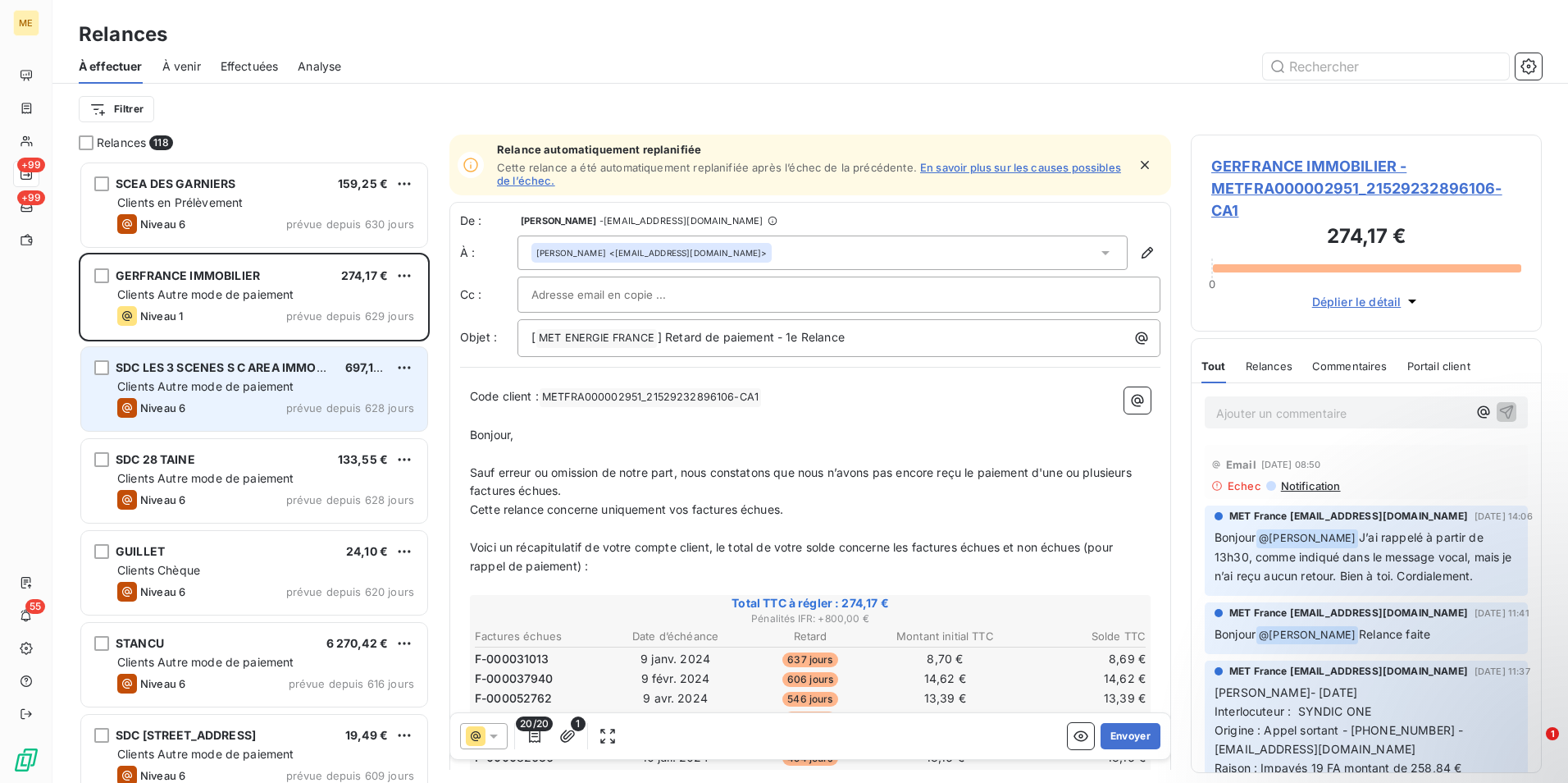
drag, startPoint x: 283, startPoint y: 302, endPoint x: 264, endPoint y: 399, distance: 98.8
click at [264, 399] on div "Niveau 6 prévue depuis 628 jours" at bounding box center [265, 408] width 297 height 19
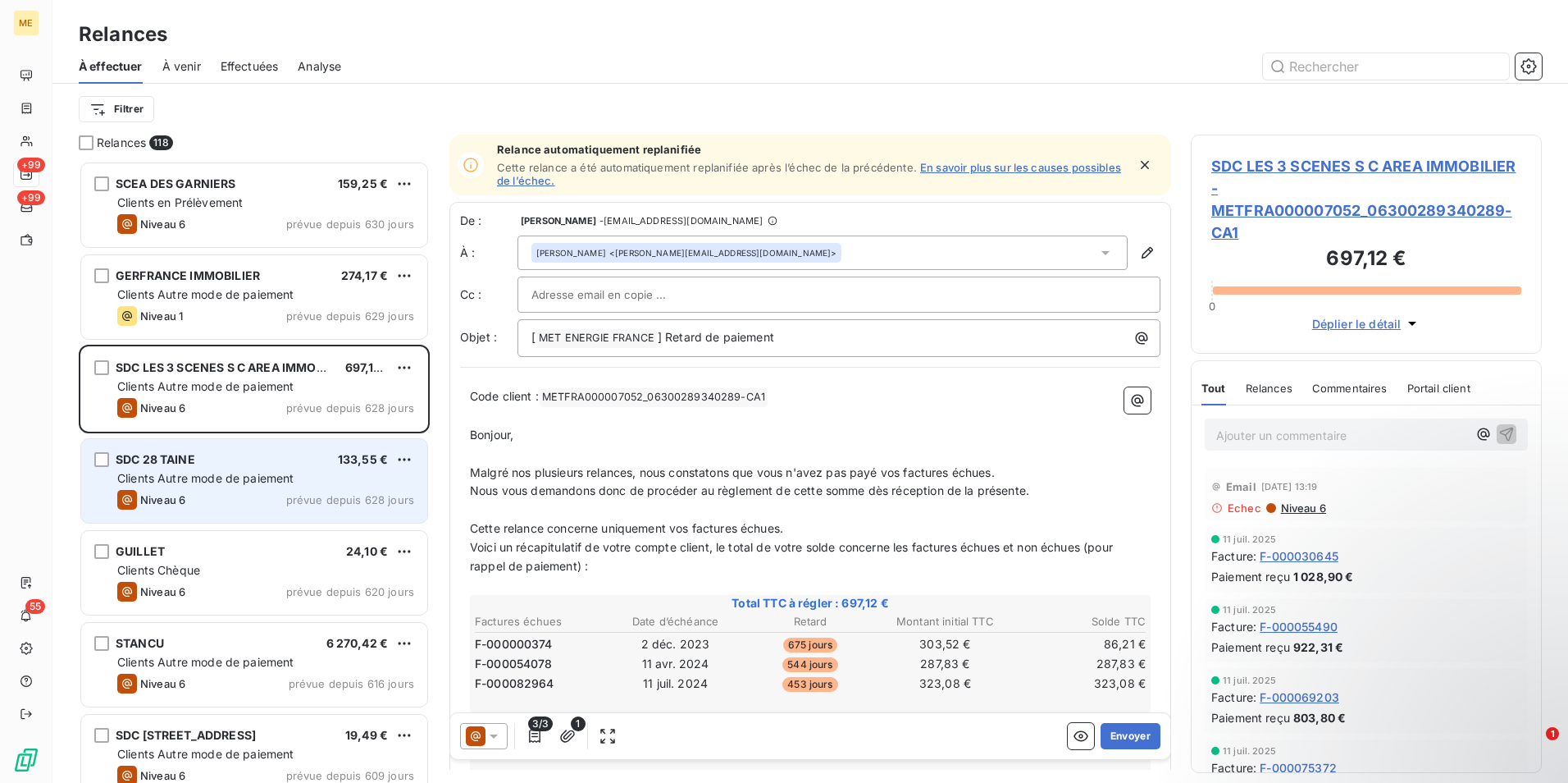
click at [255, 477] on span "Clients Autre mode de paiement" at bounding box center [205, 478] width 177 height 14
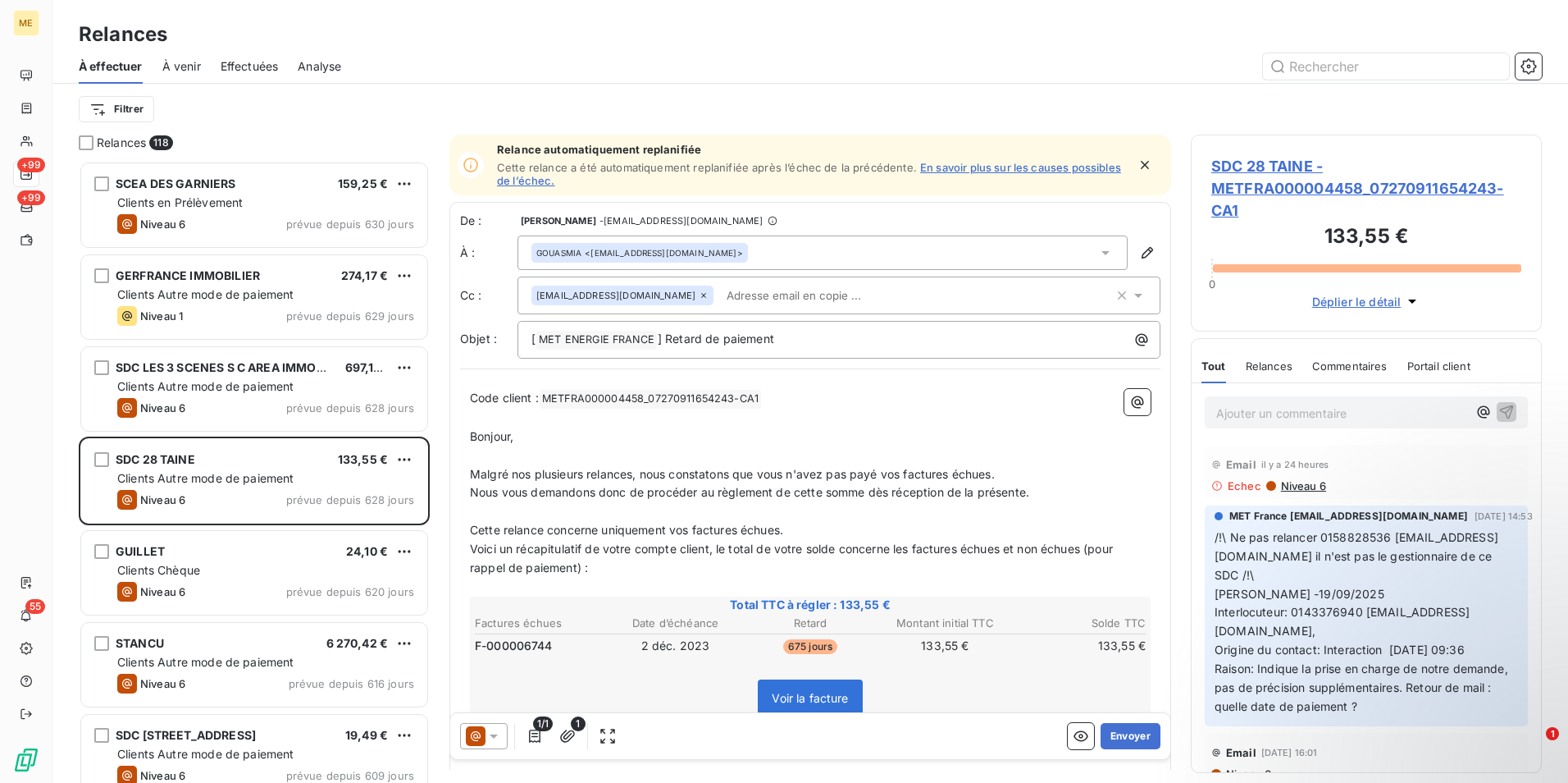
click at [424, 62] on div at bounding box center [951, 66] width 1181 height 26
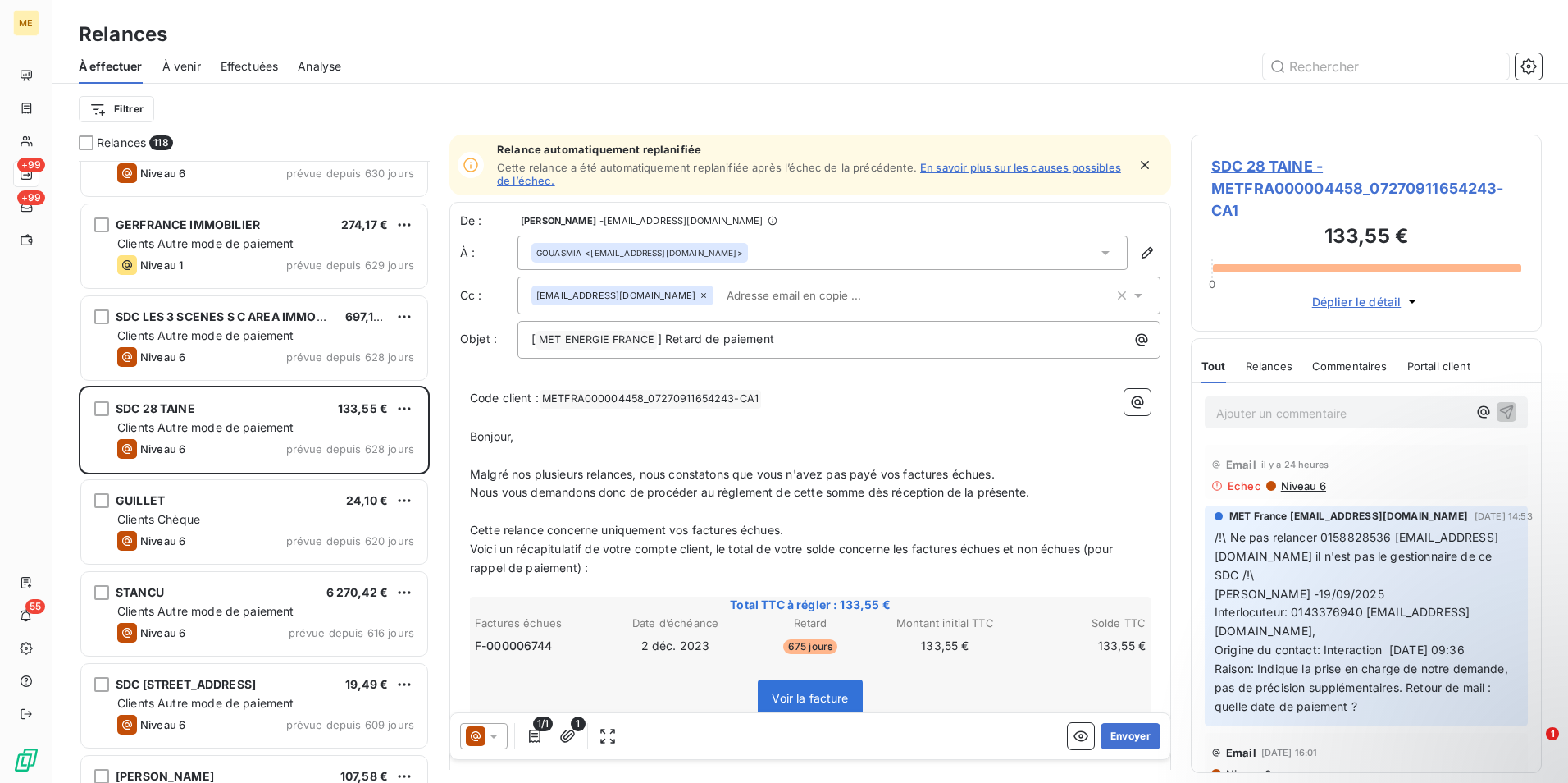
scroll to position [247, 0]
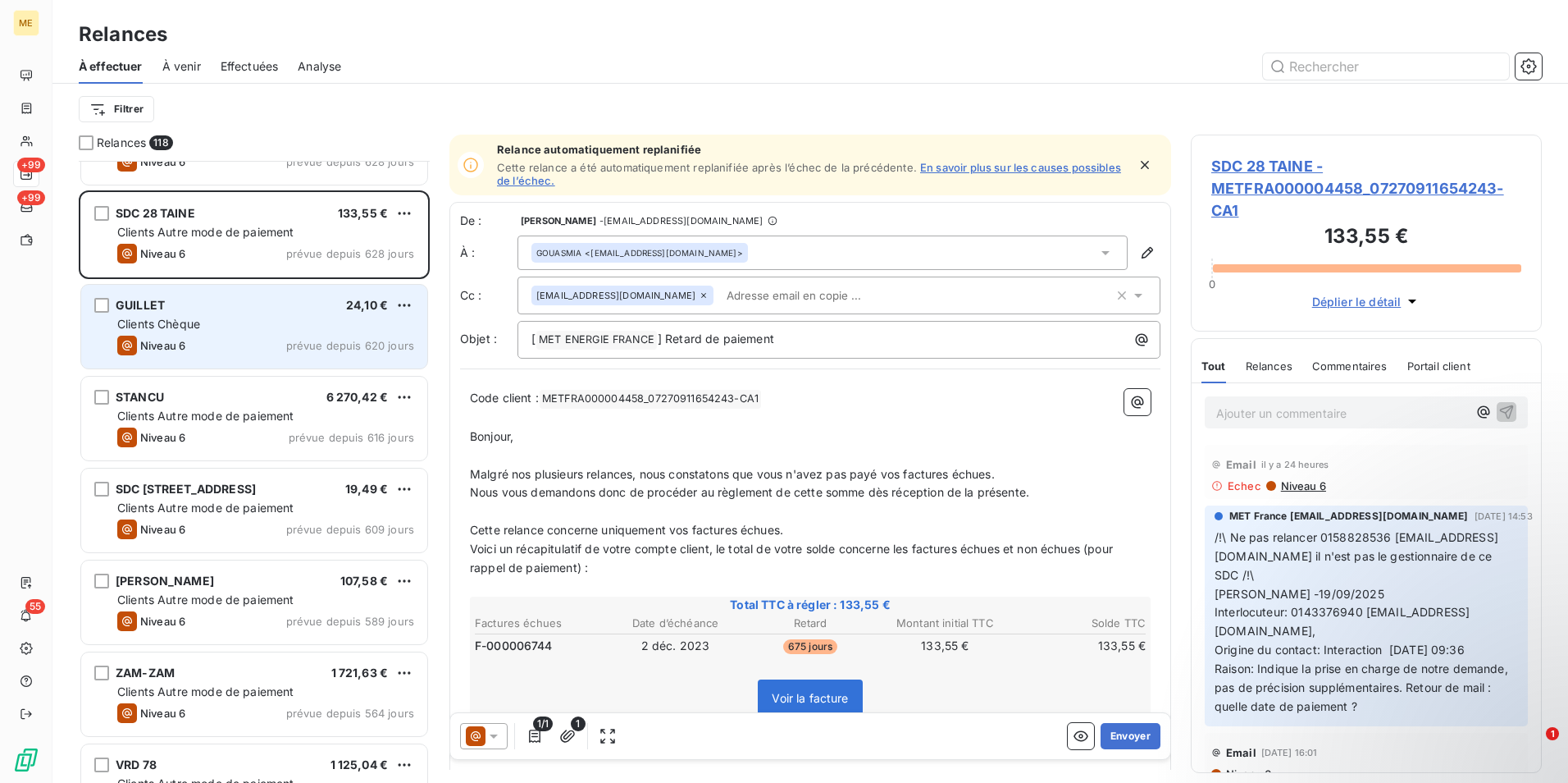
click at [222, 342] on div "Niveau 6 prévue depuis 620 jours" at bounding box center [265, 345] width 297 height 19
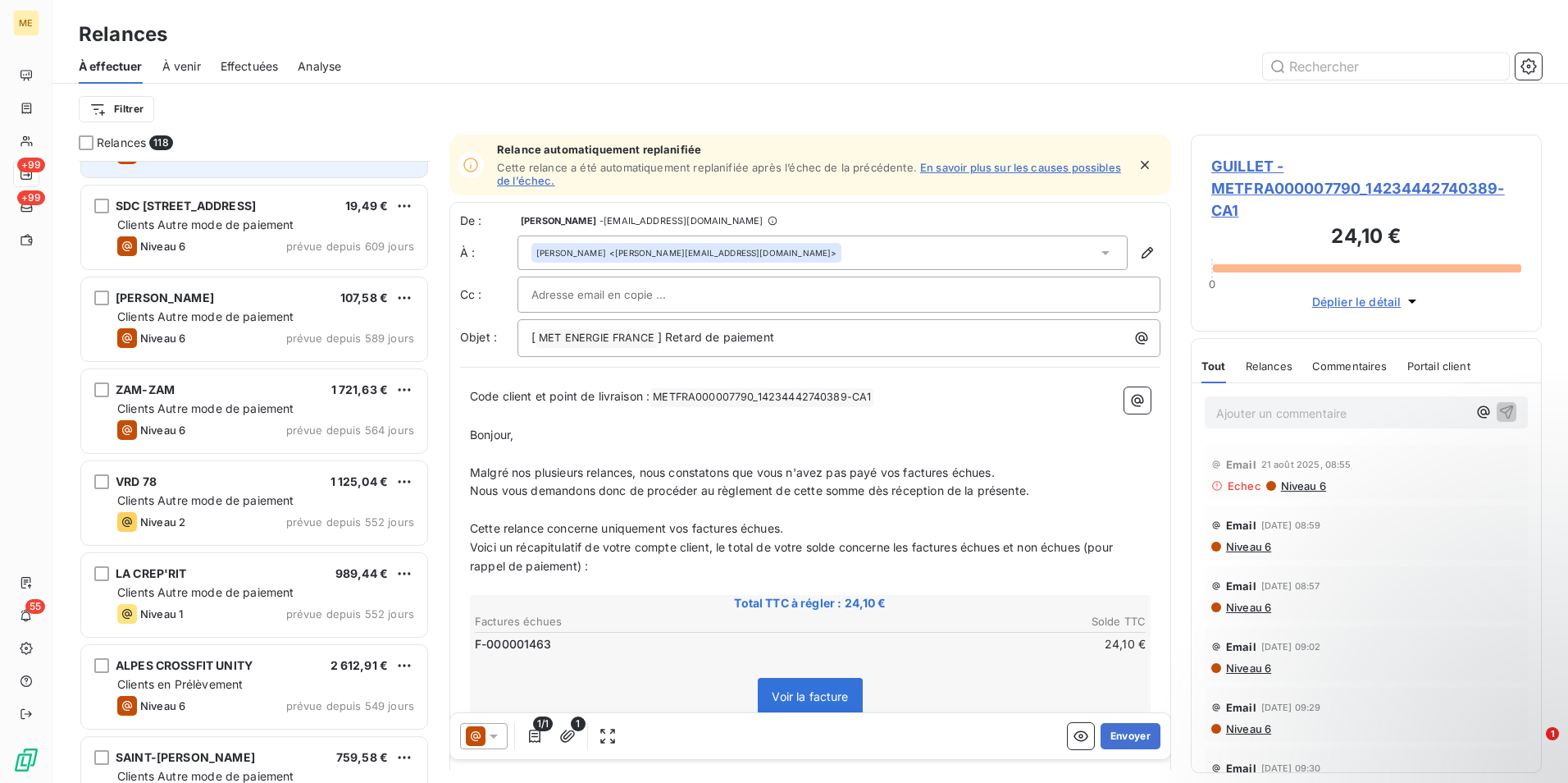
scroll to position [657, 0]
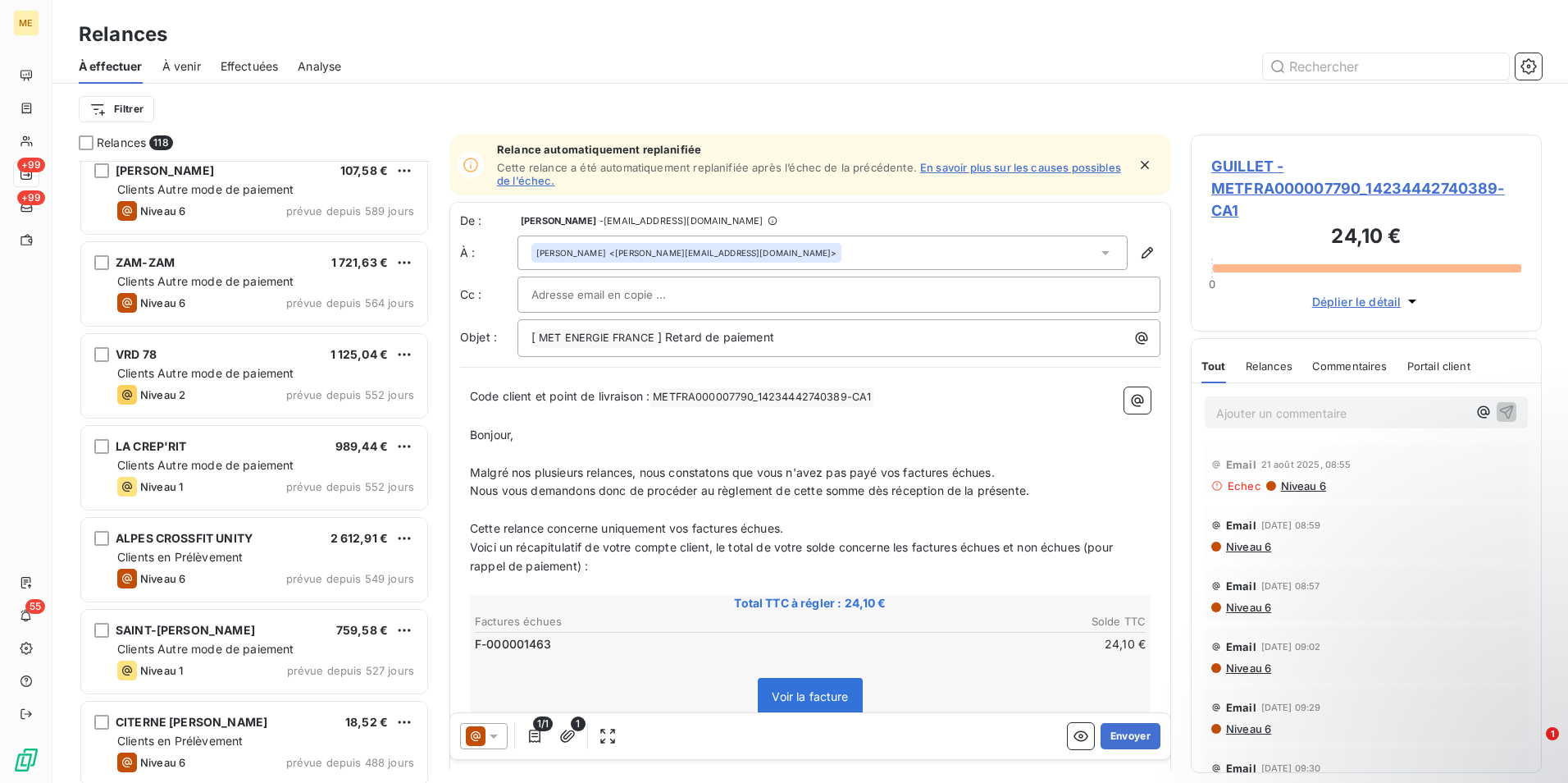
click at [260, 329] on div "ZAM-ZAM 1 721,63 € Clients Autre mode de paiement Niveau 6 prévue depuis 564 jo…" at bounding box center [254, 285] width 351 height 92
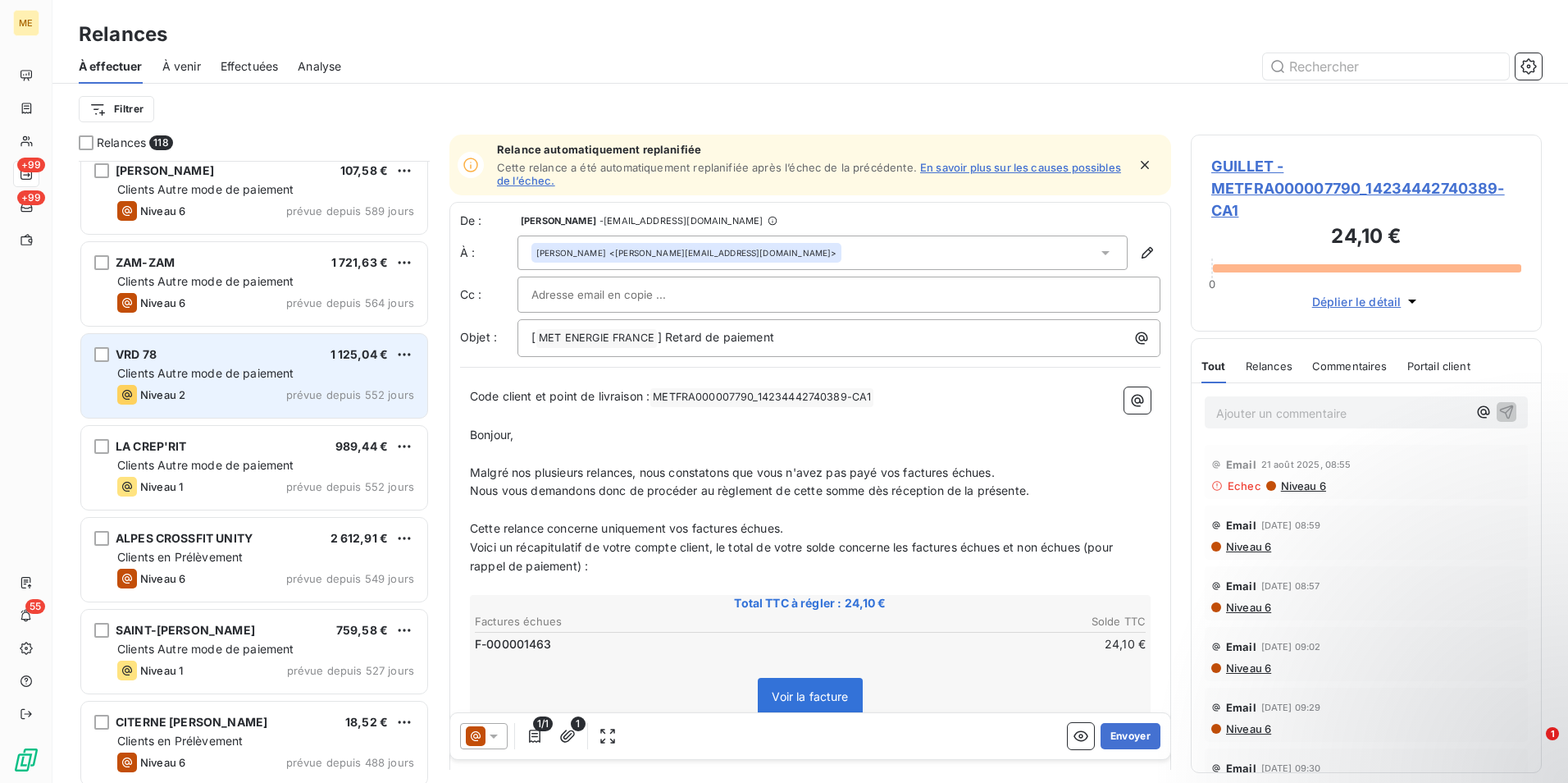
click at [248, 375] on span "Clients Autre mode de paiement" at bounding box center [205, 373] width 177 height 14
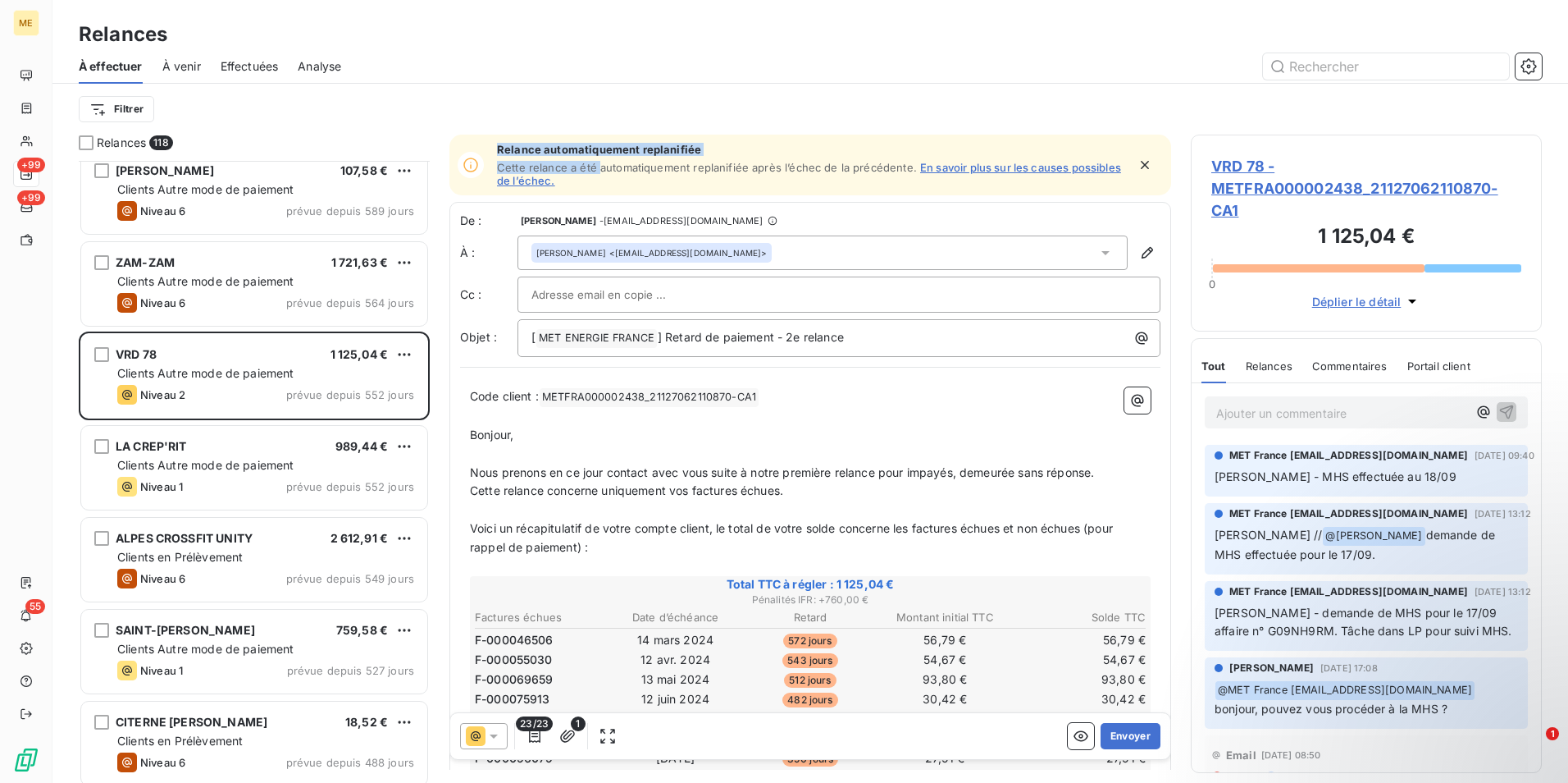
drag, startPoint x: 499, startPoint y: 151, endPoint x: 598, endPoint y: 162, distance: 99.6
click at [598, 162] on div "Relance automatiquement replanifiée Cette relance a été automatiquement replani…" at bounding box center [812, 165] width 630 height 45
drag, startPoint x: 740, startPoint y: 169, endPoint x: 907, endPoint y: 167, distance: 167.0
click at [907, 167] on span "Cette relance a été automatiquement replanifiée après l’échec de la précédente." at bounding box center [707, 168] width 420 height 14
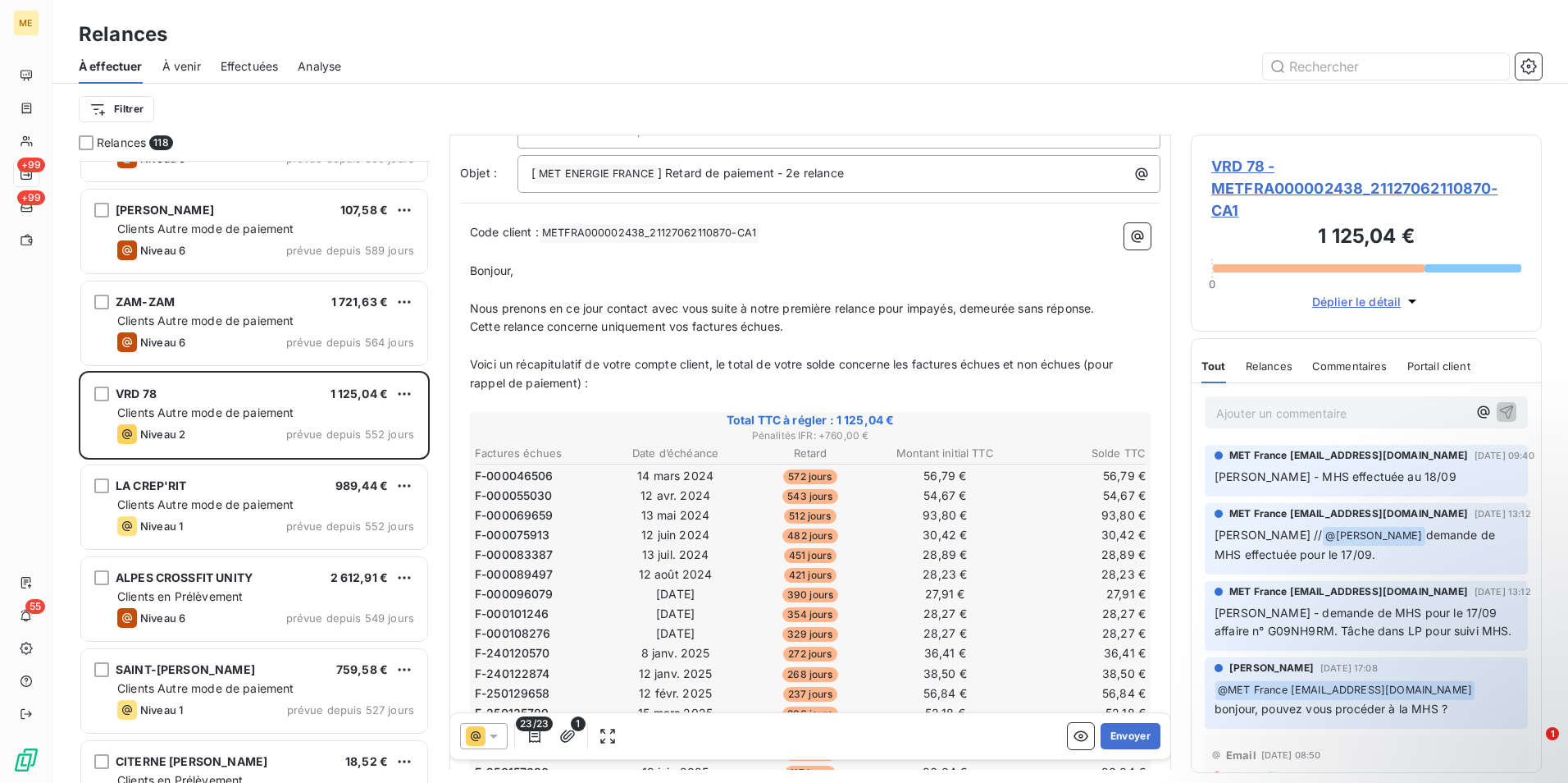
scroll to position [493, 0]
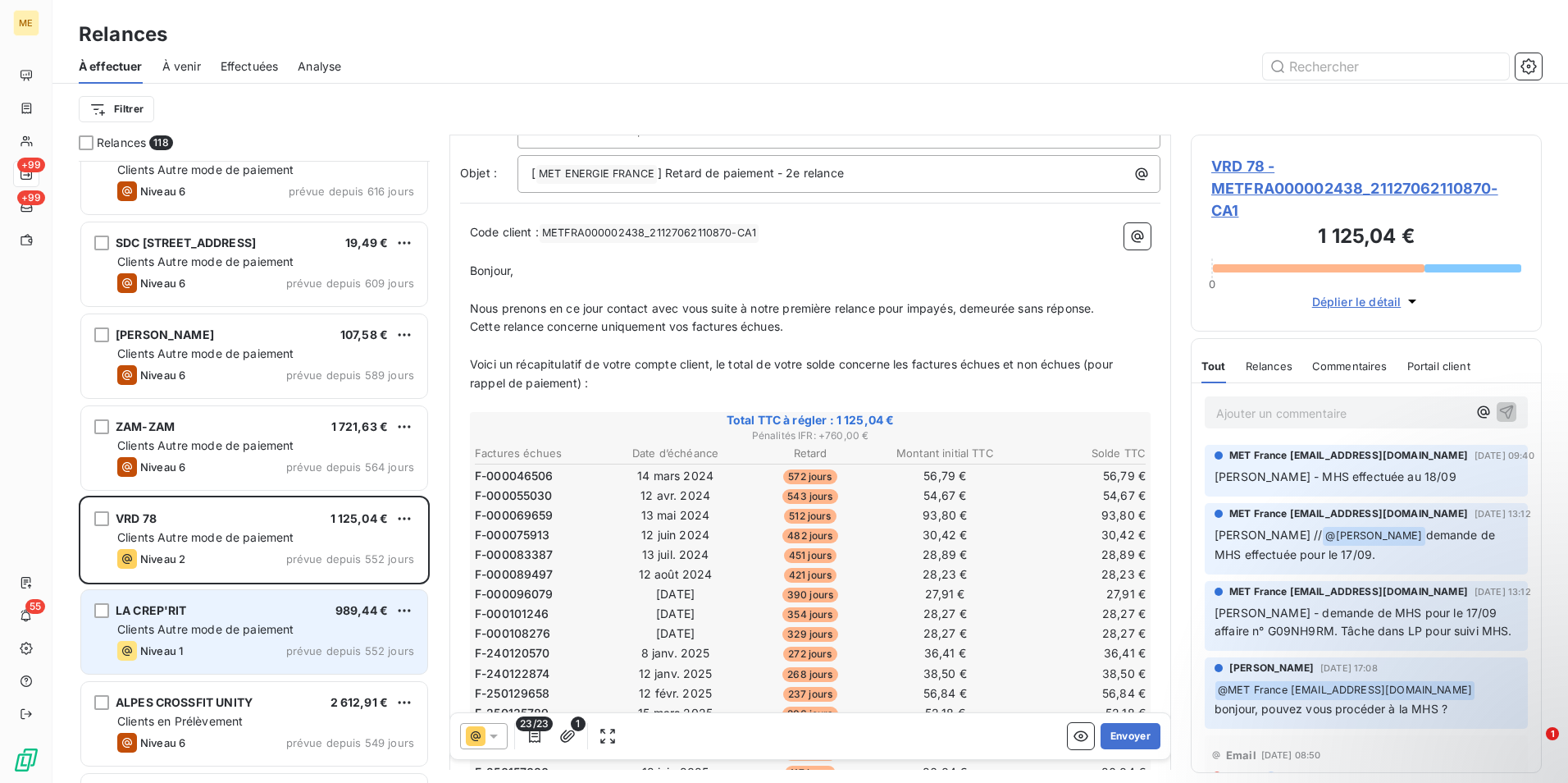
click at [232, 624] on span "Clients Autre mode de paiement" at bounding box center [205, 629] width 177 height 14
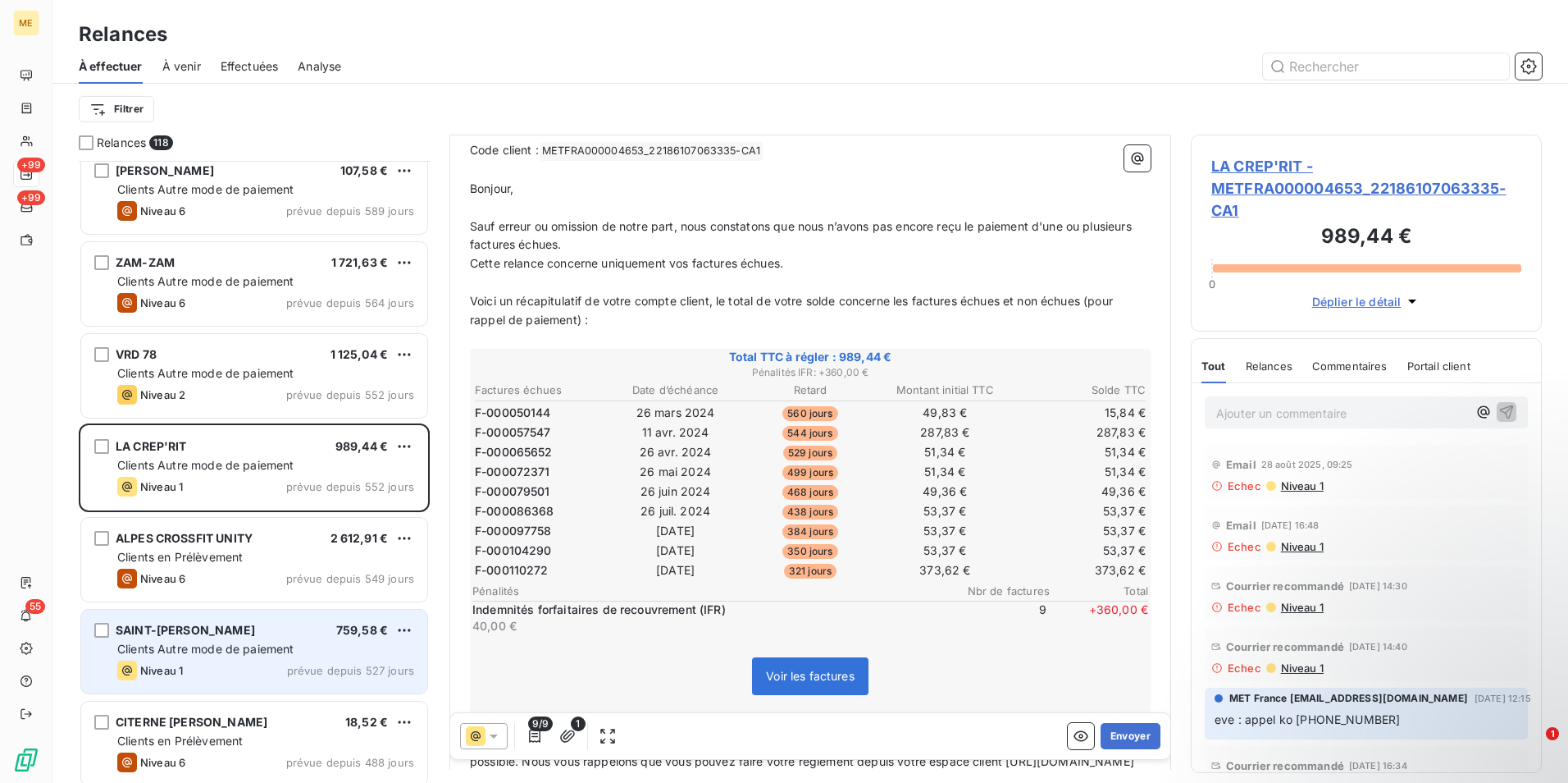
click at [260, 662] on div "Niveau 1 prévue depuis 527 jours" at bounding box center [265, 671] width 297 height 19
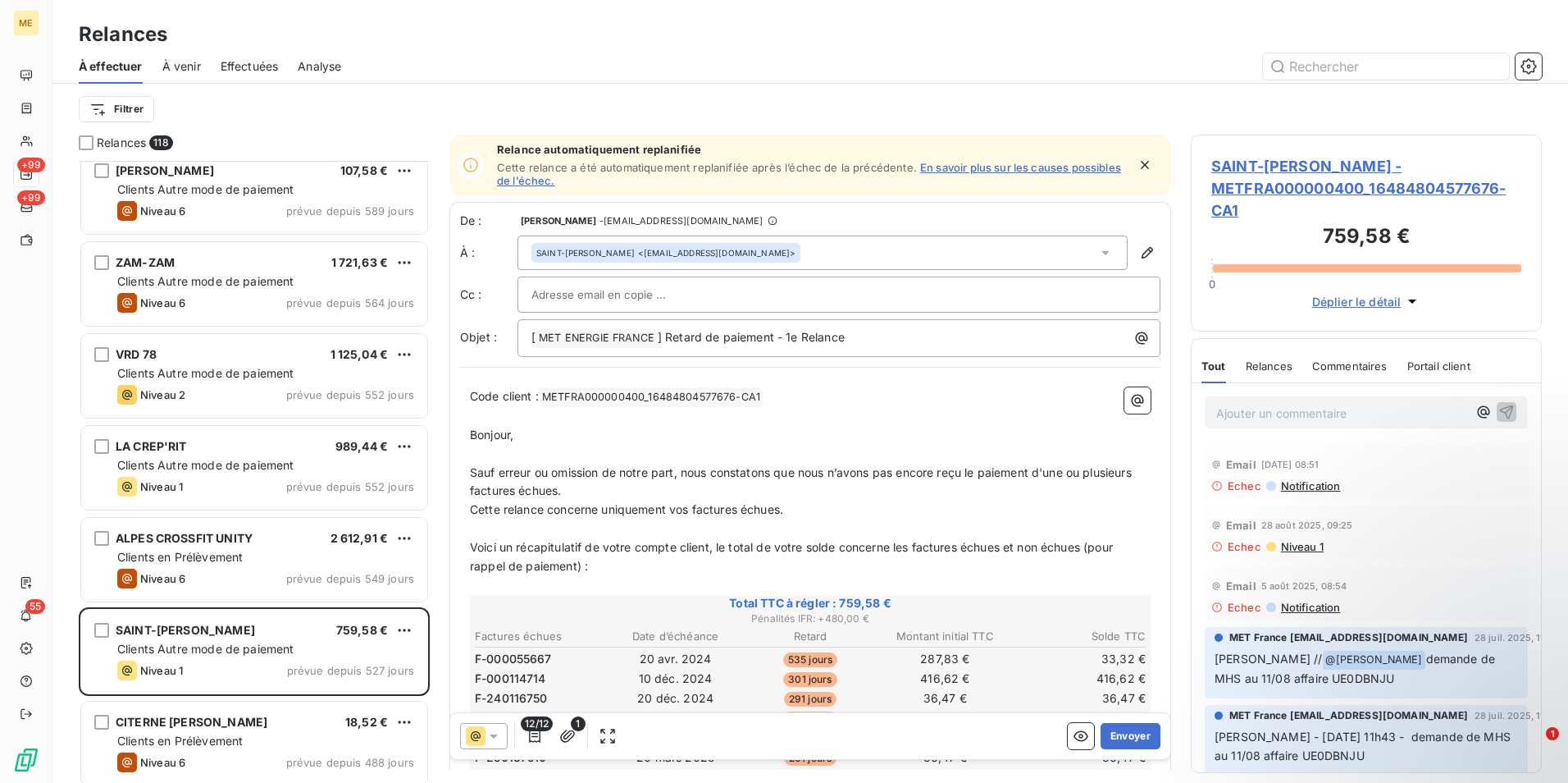
scroll to position [82, 0]
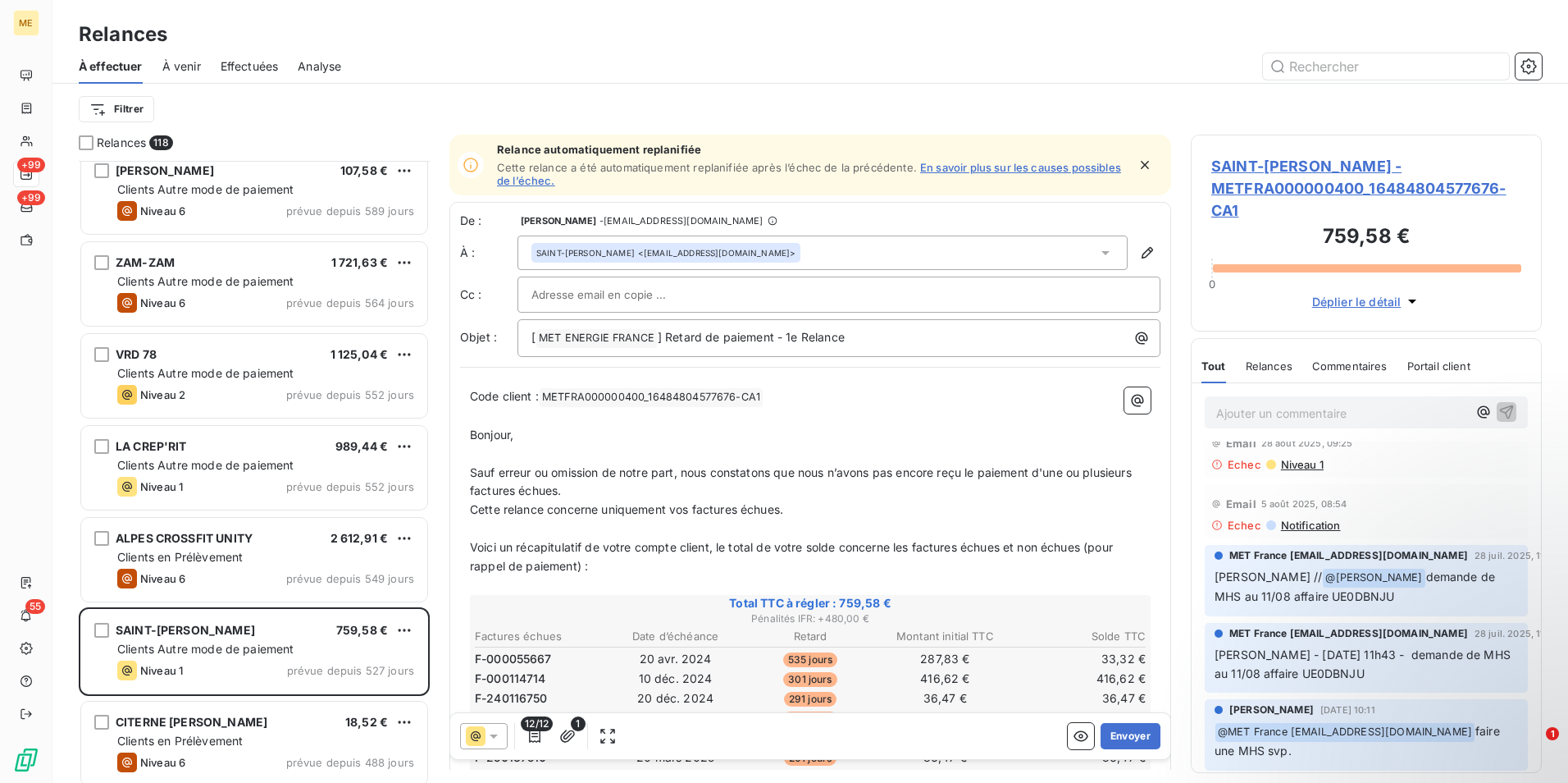
click at [1320, 528] on span "Notification" at bounding box center [1310, 525] width 62 height 14
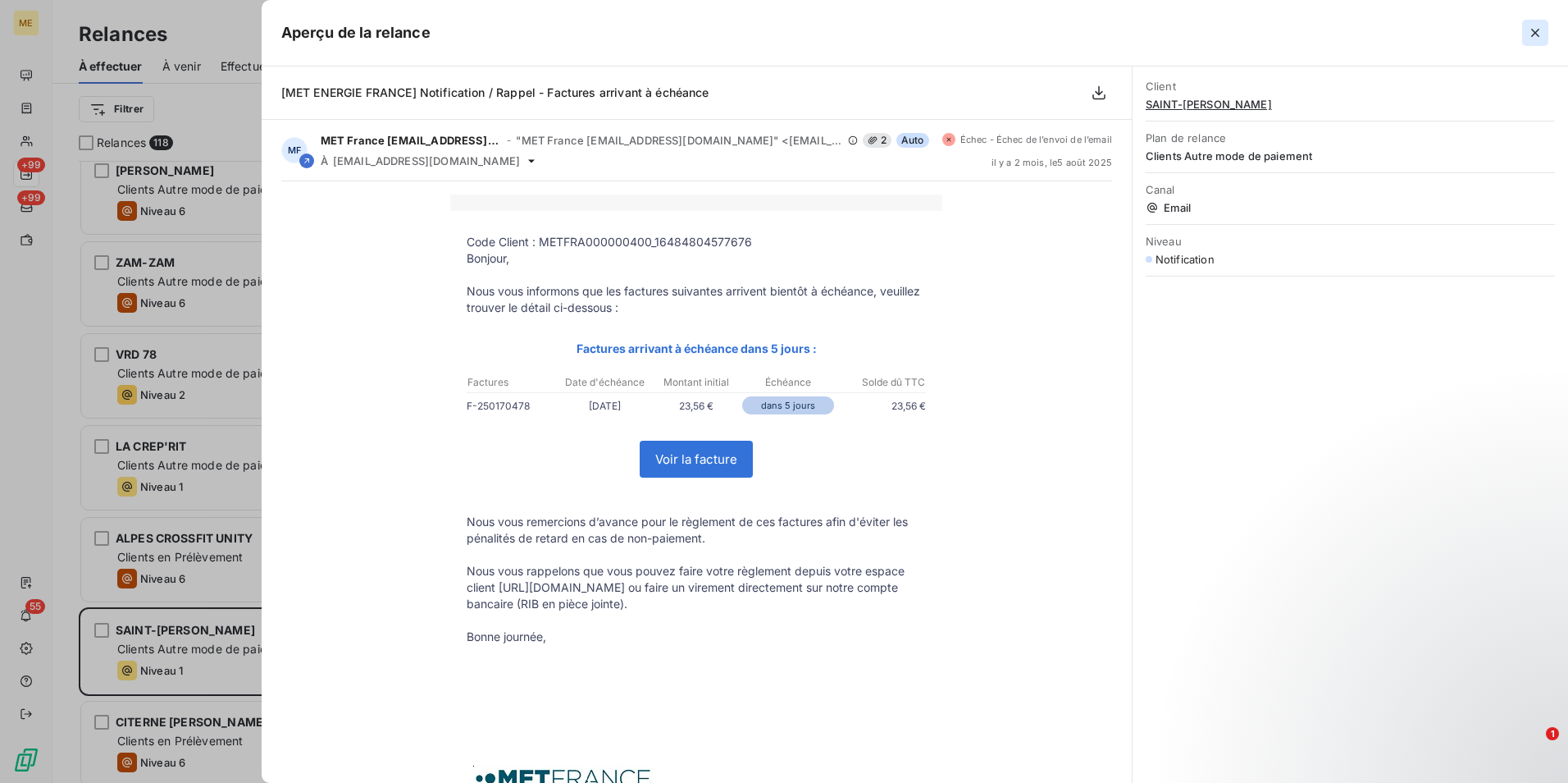
click at [1531, 34] on icon "button" at bounding box center [1535, 32] width 16 height 16
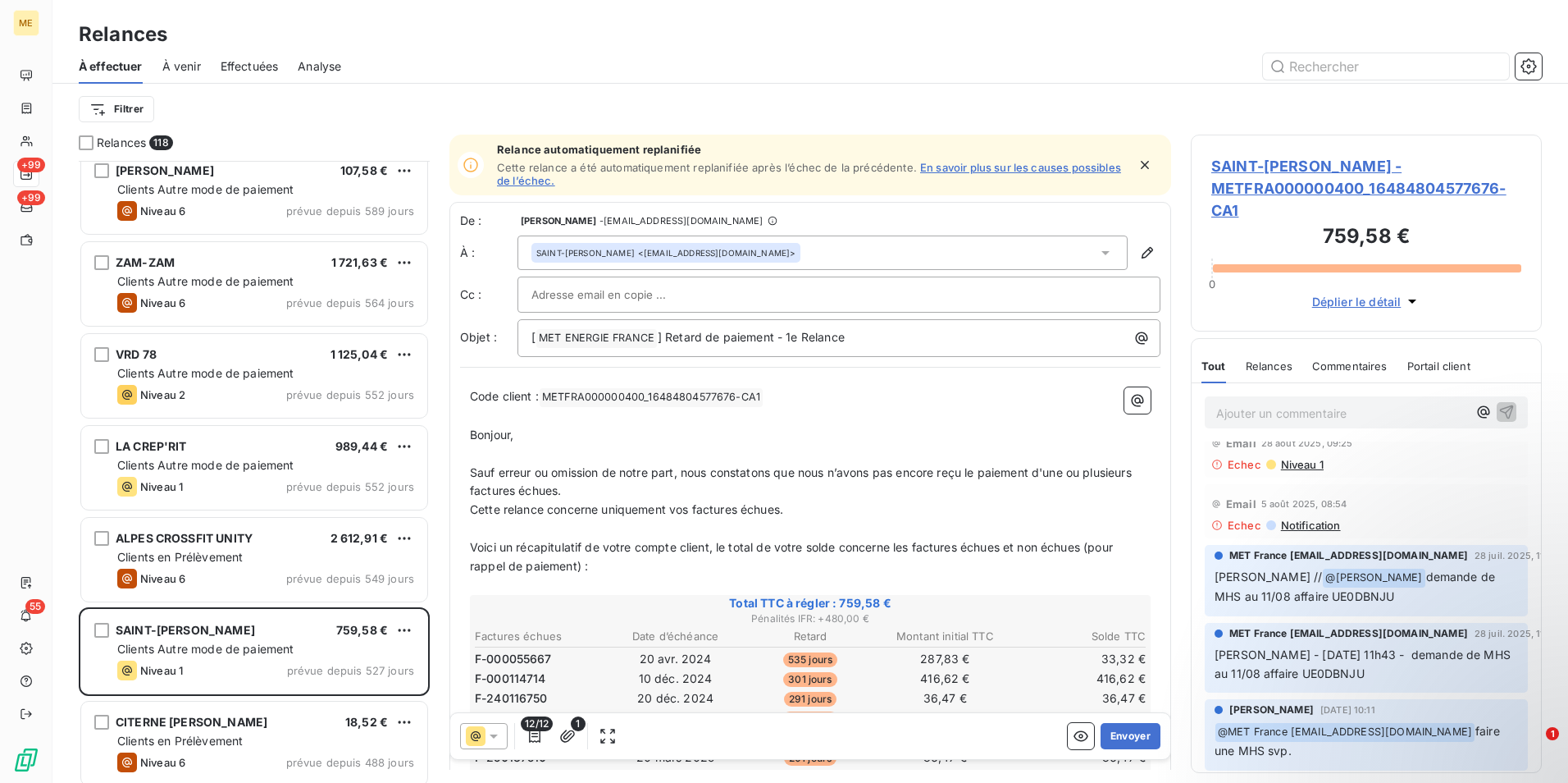
scroll to position [0, 0]
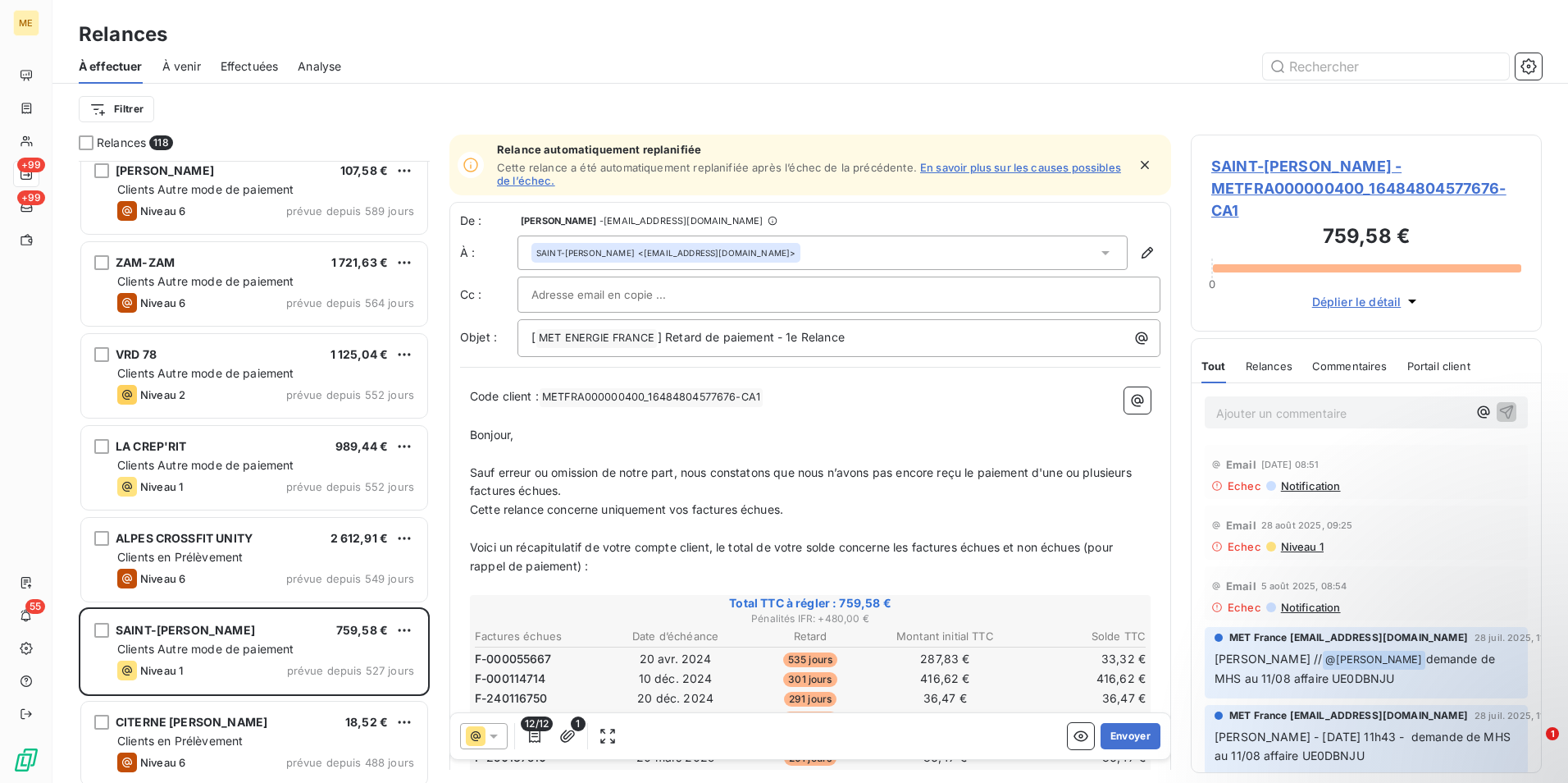
click at [1291, 549] on span "Niveau 1" at bounding box center [1302, 547] width 45 height 14
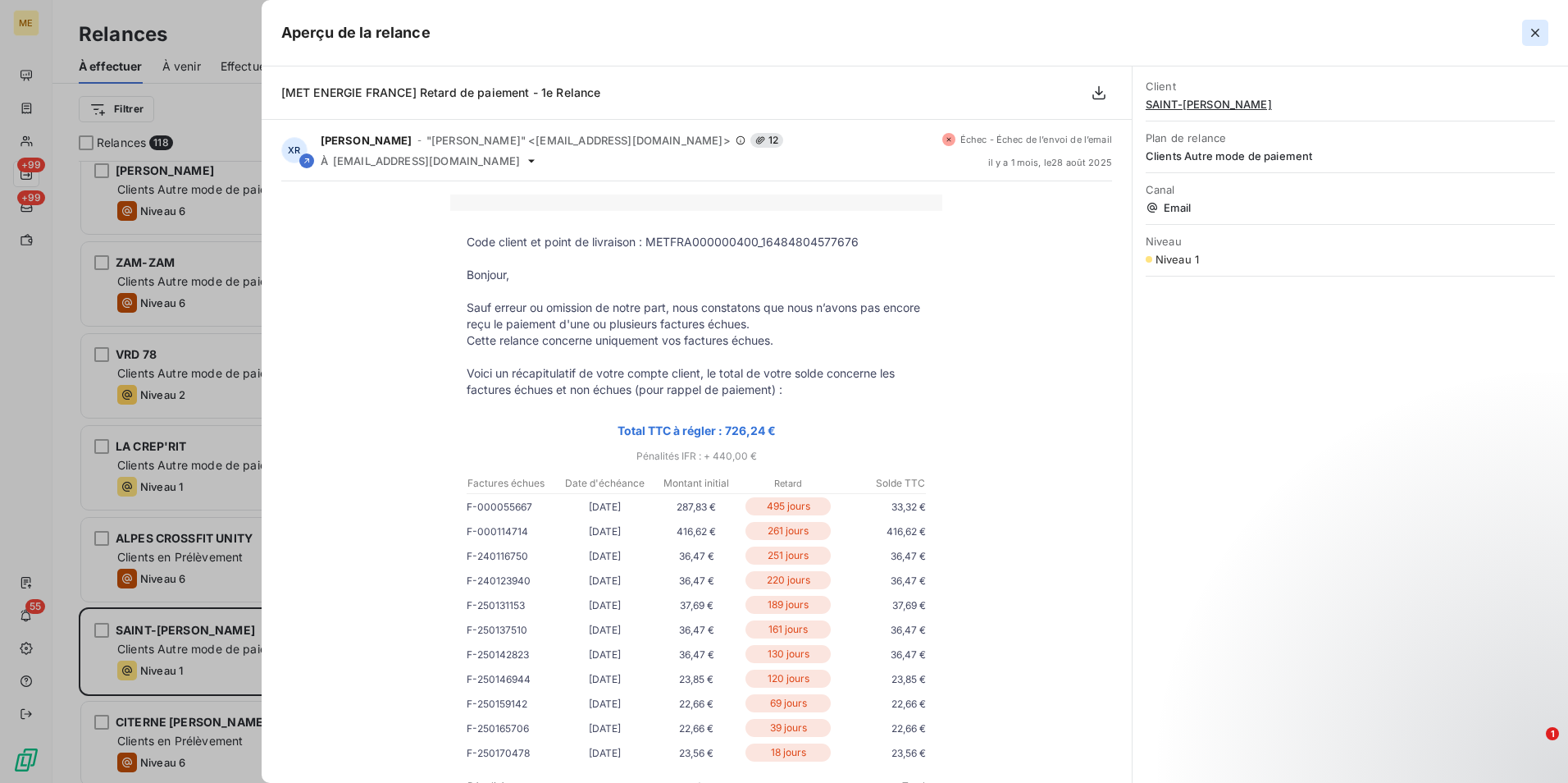
click at [1537, 35] on icon "button" at bounding box center [1535, 33] width 8 height 8
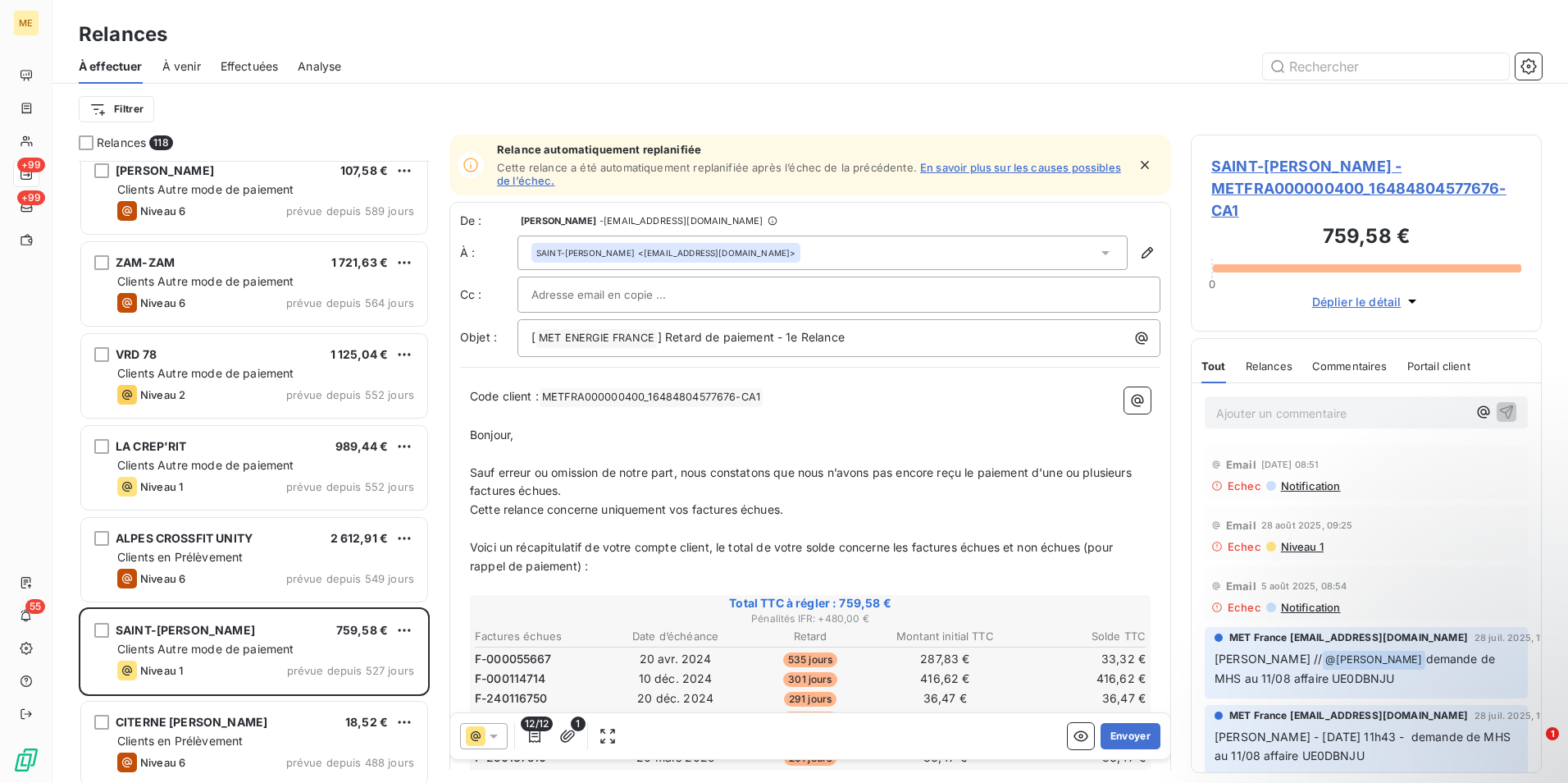
drag, startPoint x: 233, startPoint y: 659, endPoint x: 439, endPoint y: 124, distance: 573.3
click at [439, 124] on div "Filtrer" at bounding box center [810, 110] width 1463 height 31
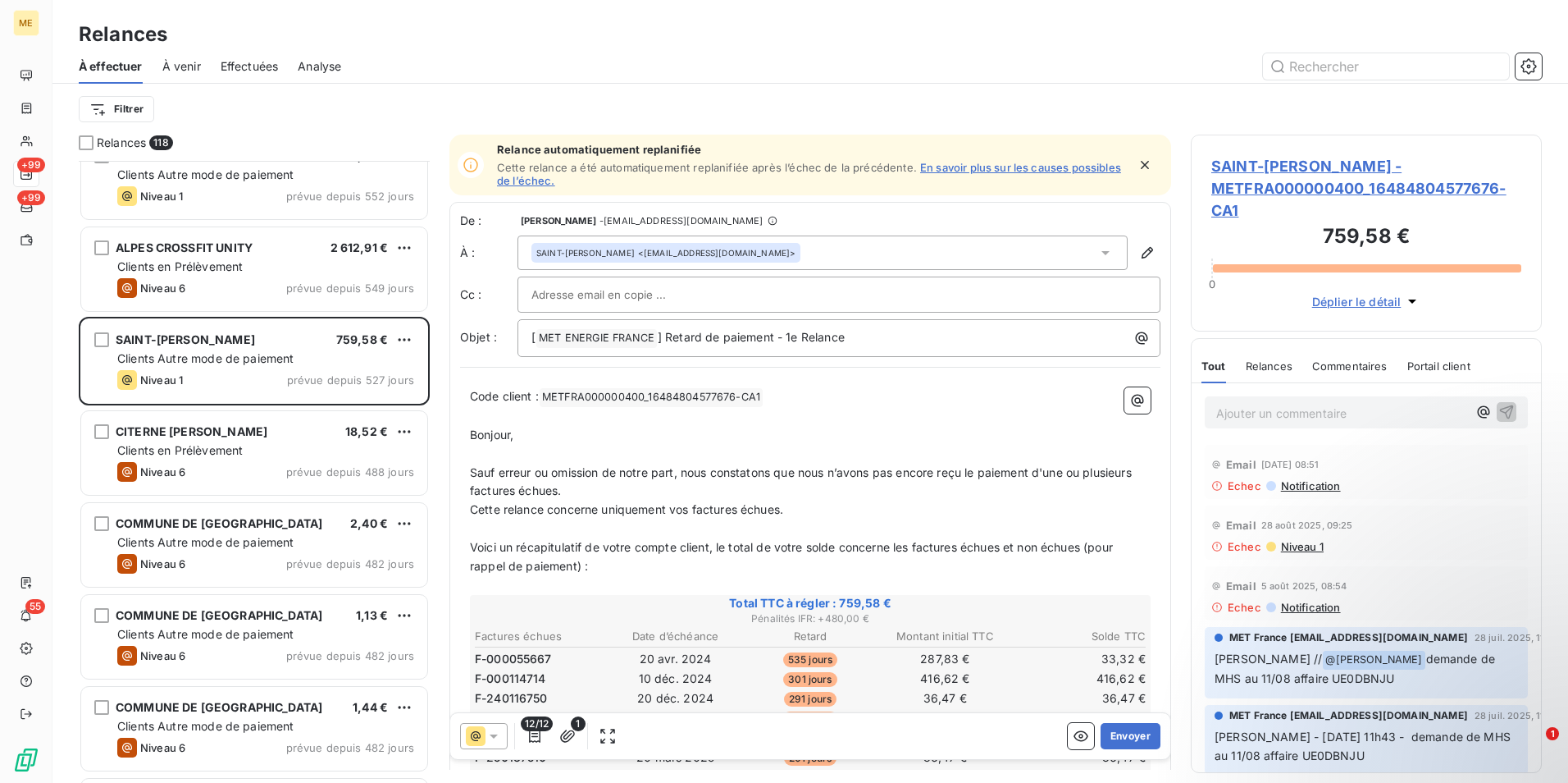
scroll to position [986, 0]
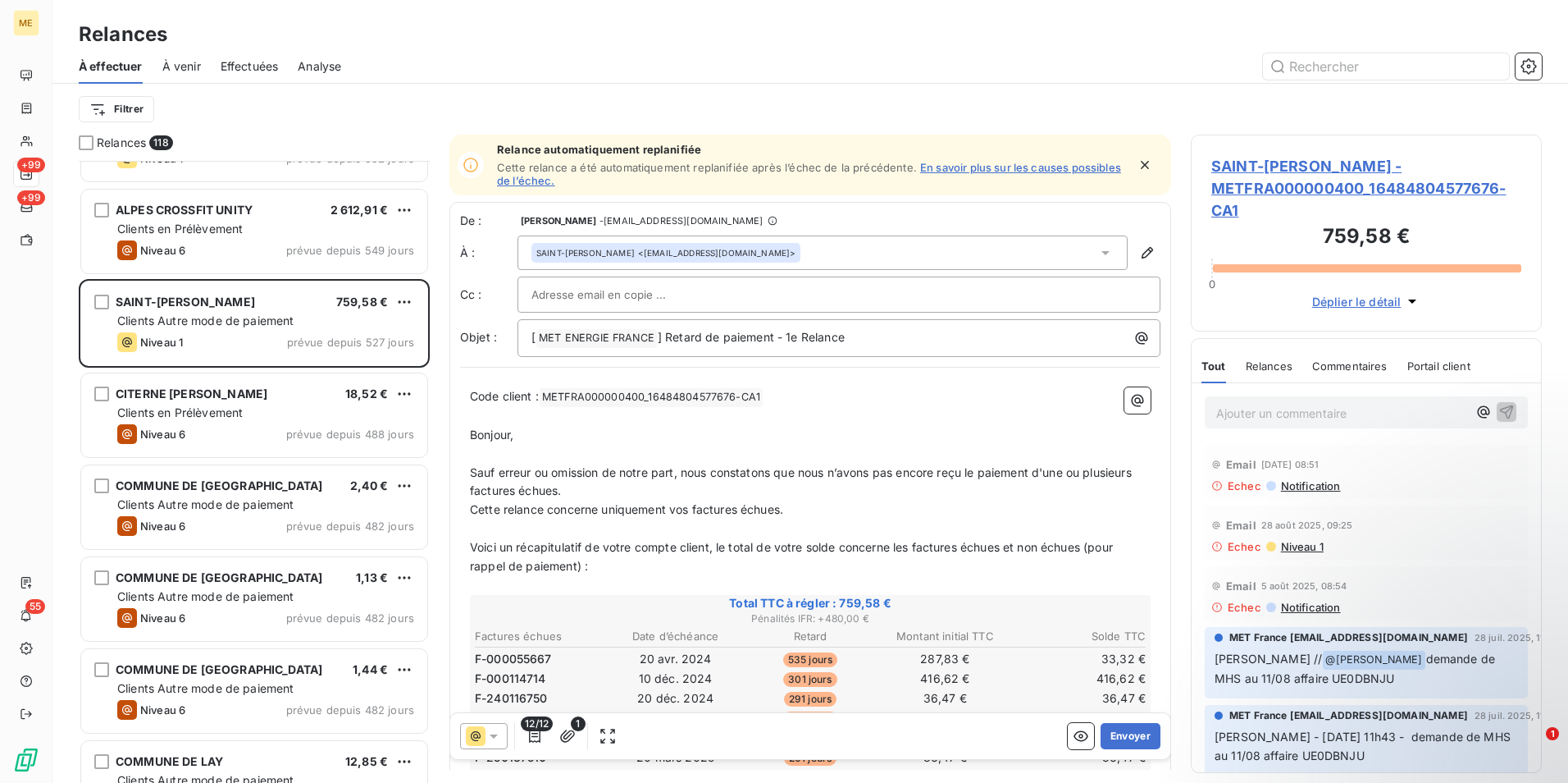
click at [1317, 489] on span "Notification" at bounding box center [1310, 486] width 62 height 14
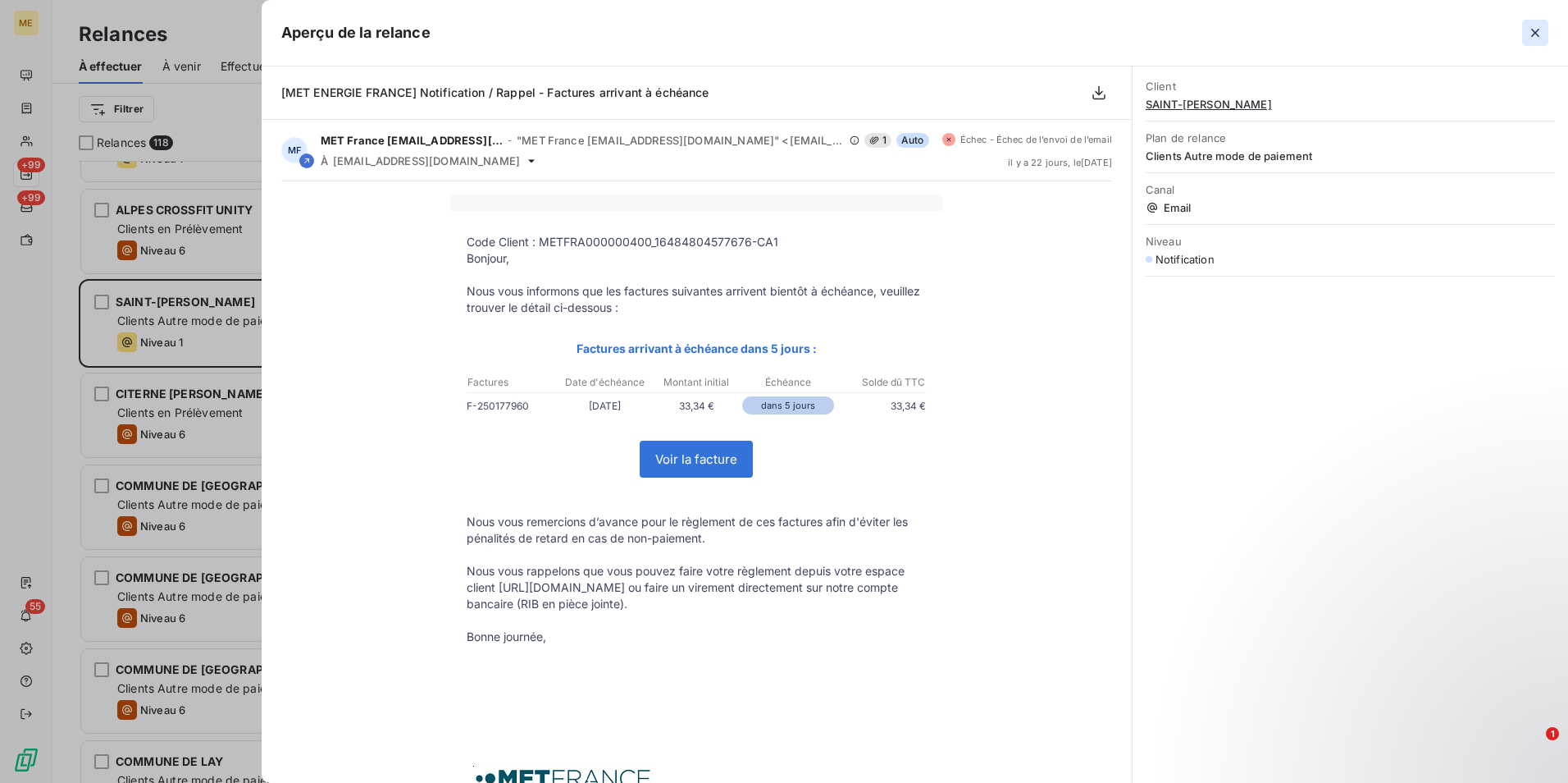
click at [1530, 35] on icon "button" at bounding box center [1535, 32] width 16 height 16
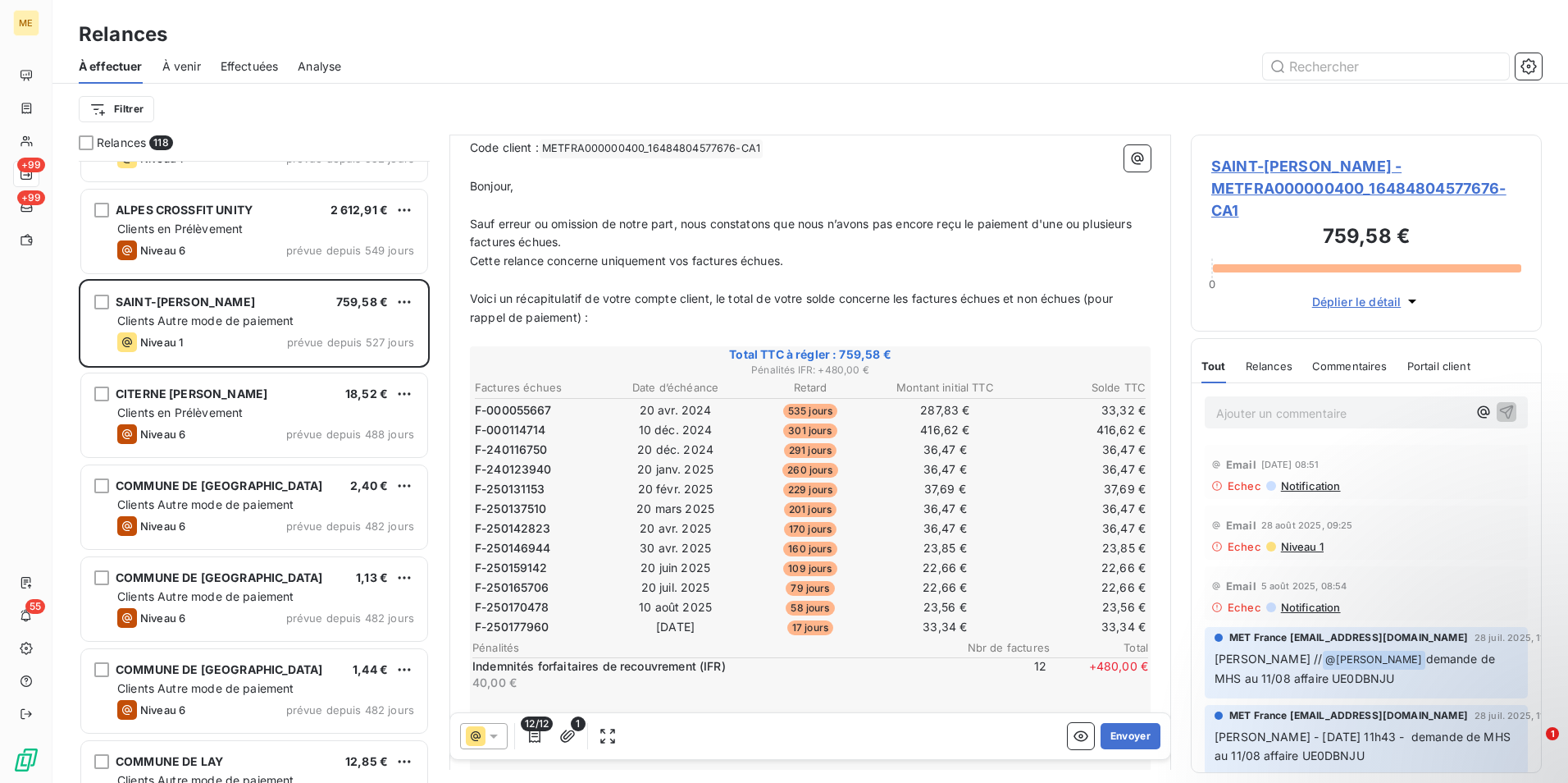
scroll to position [329, 0]
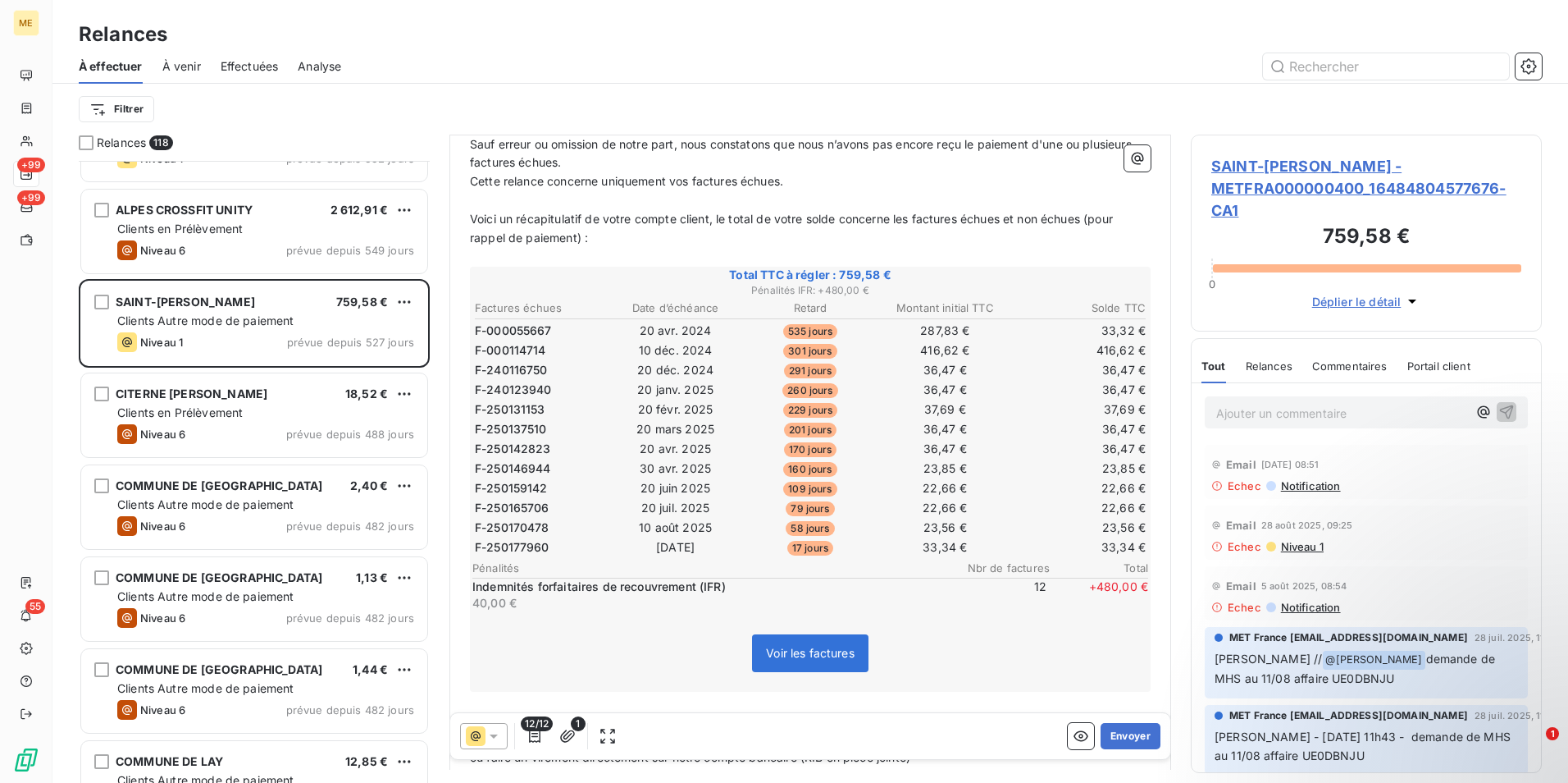
click at [1384, 169] on span "SAINT-MARTIN MARIE-THERESE - METFRA000000400_16484804577676-CA1" at bounding box center [1367, 188] width 310 height 67
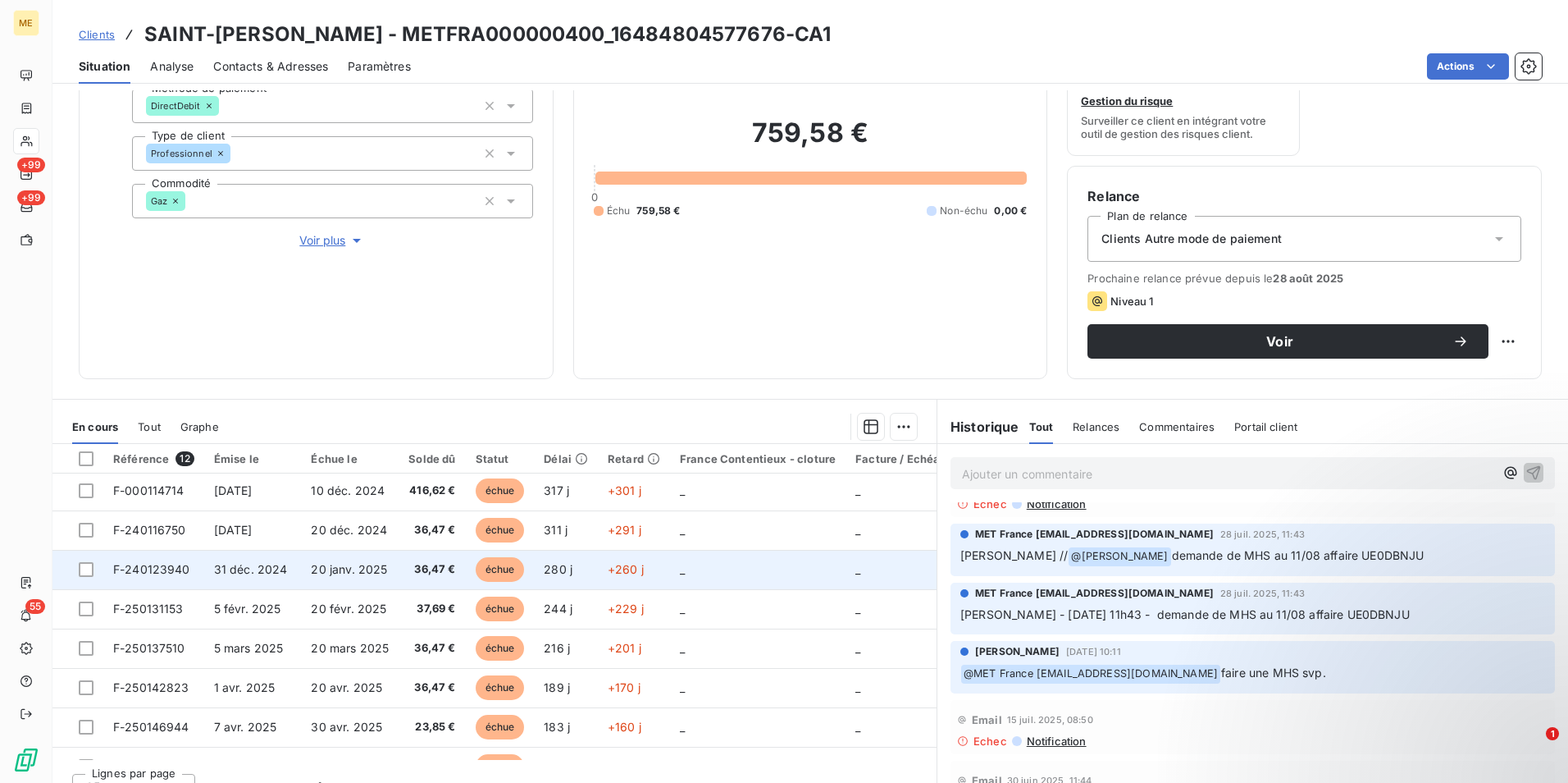
scroll to position [82, 0]
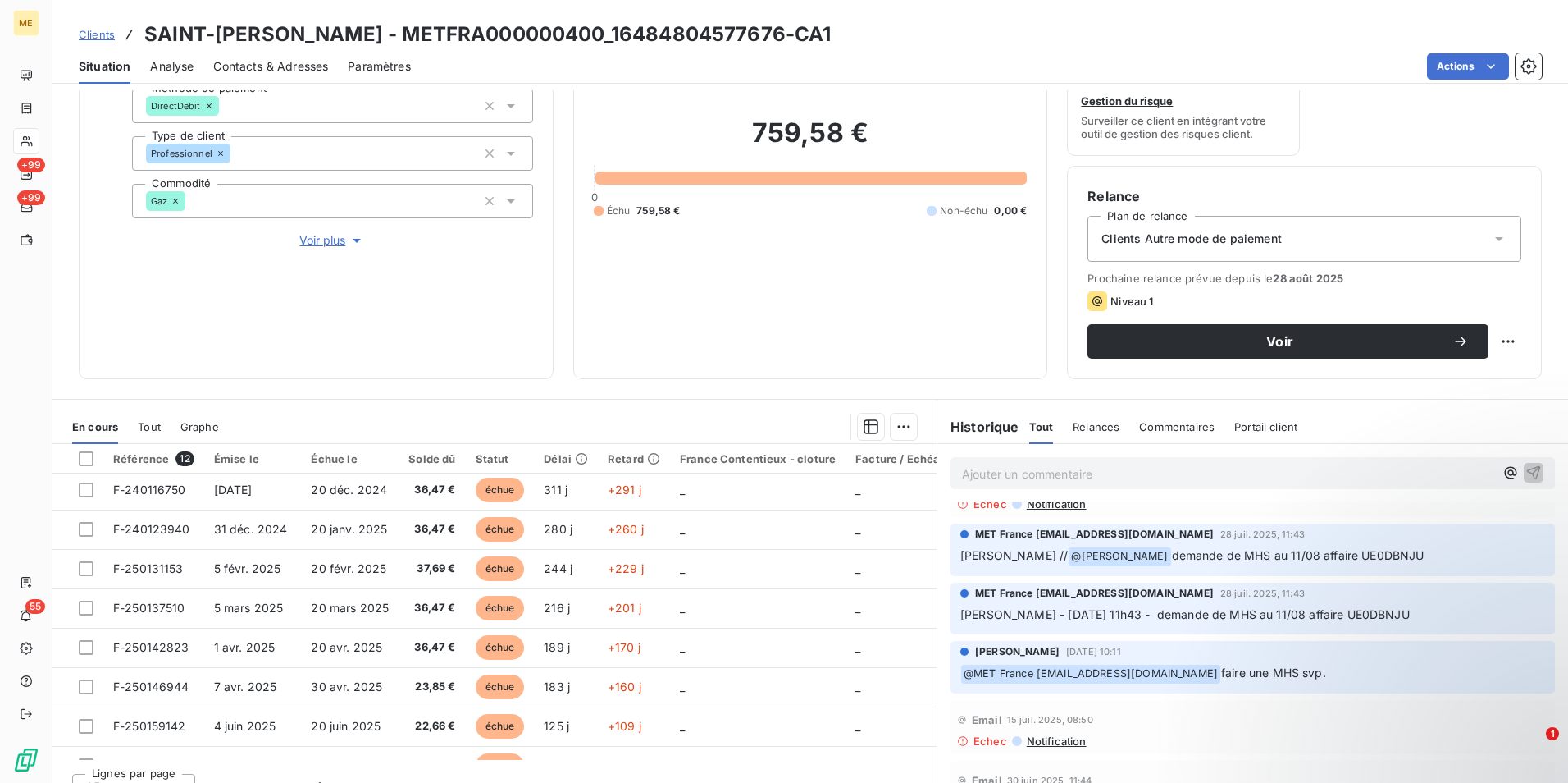
click at [1337, 280] on span "Prochaine relance prévue depuis le 28 août 2025" at bounding box center [1305, 278] width 434 height 14
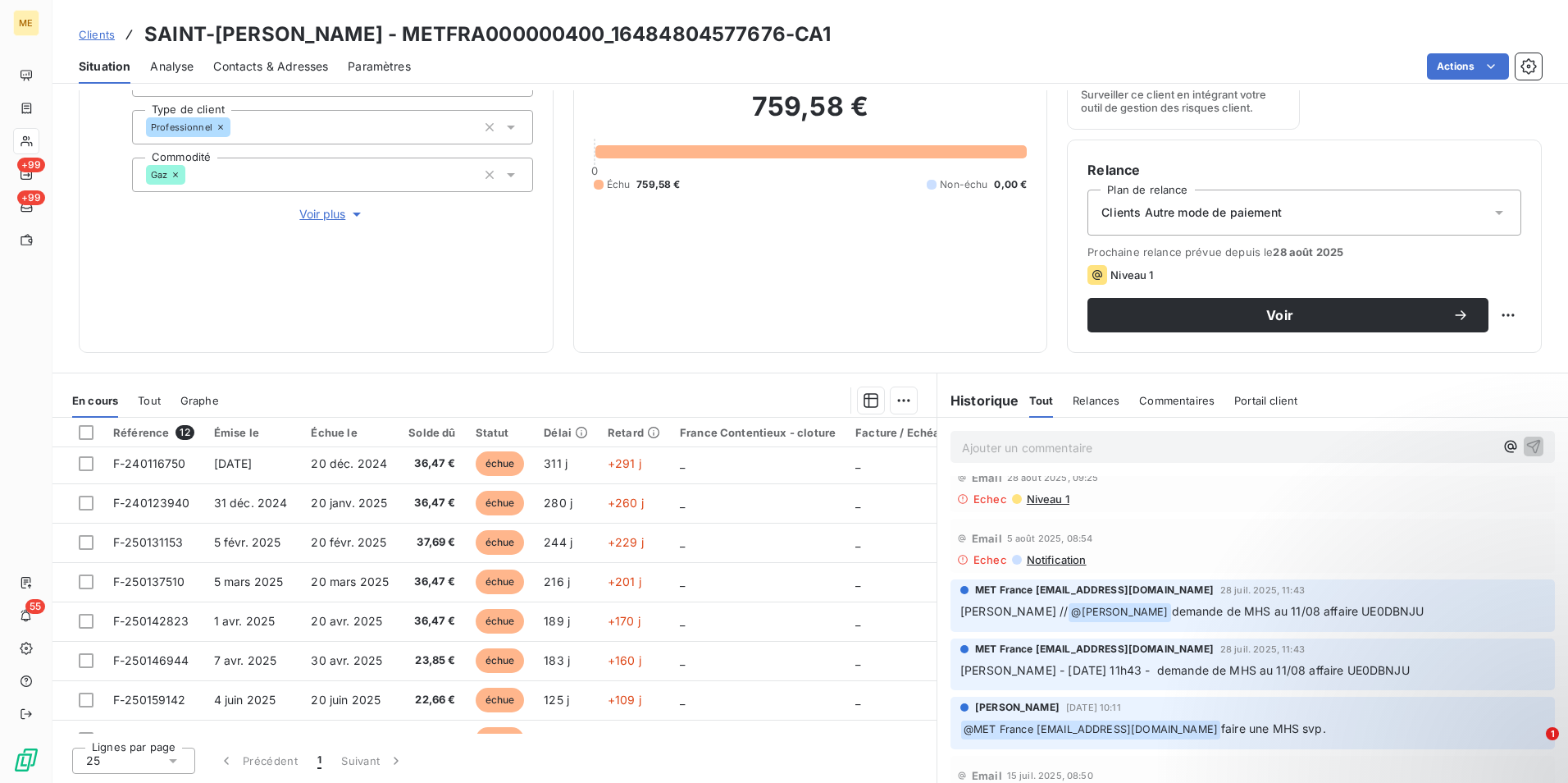
click at [1041, 502] on span "Niveau 1" at bounding box center [1047, 499] width 45 height 14
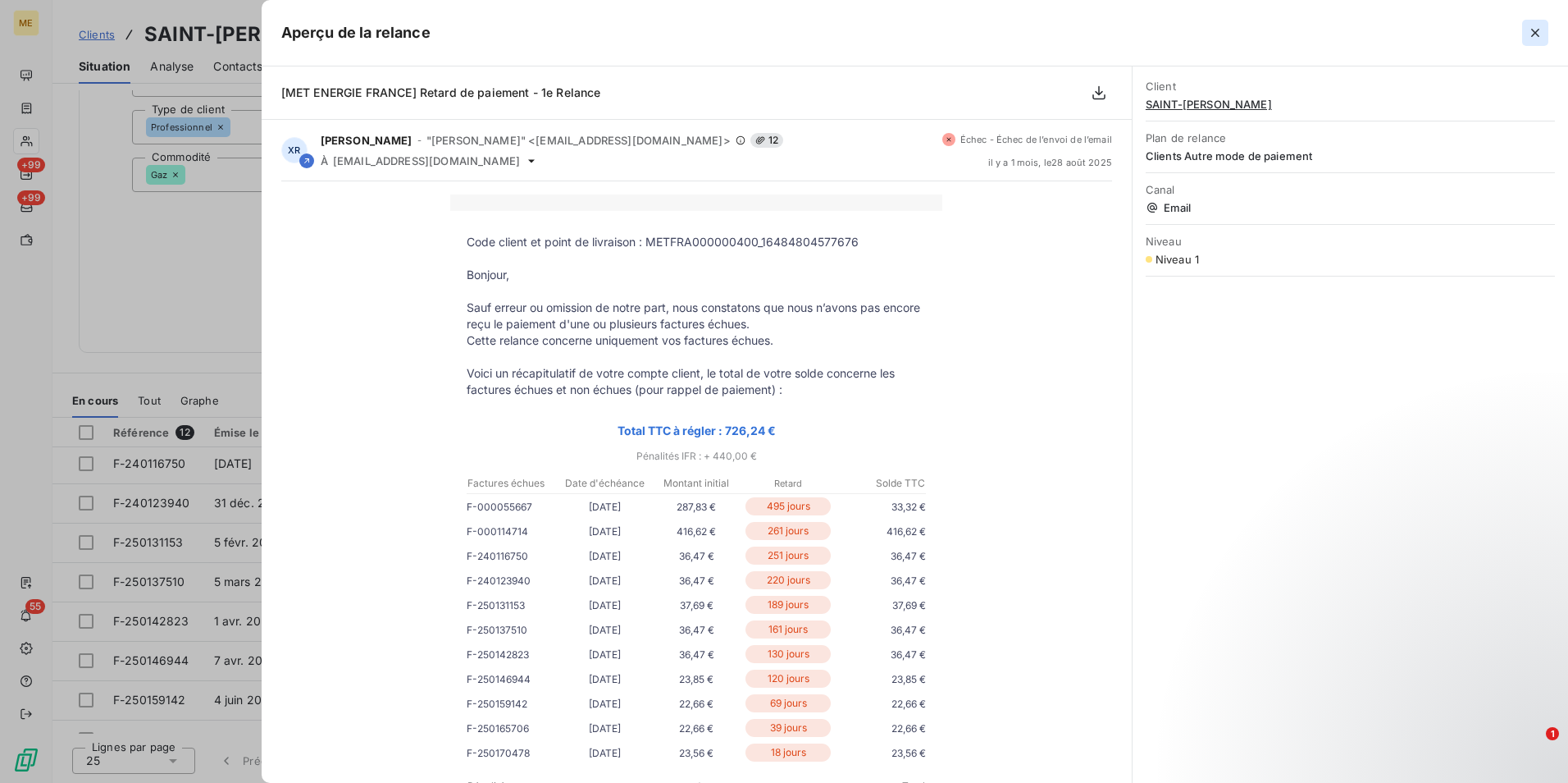
click at [1530, 36] on icon "button" at bounding box center [1535, 32] width 16 height 16
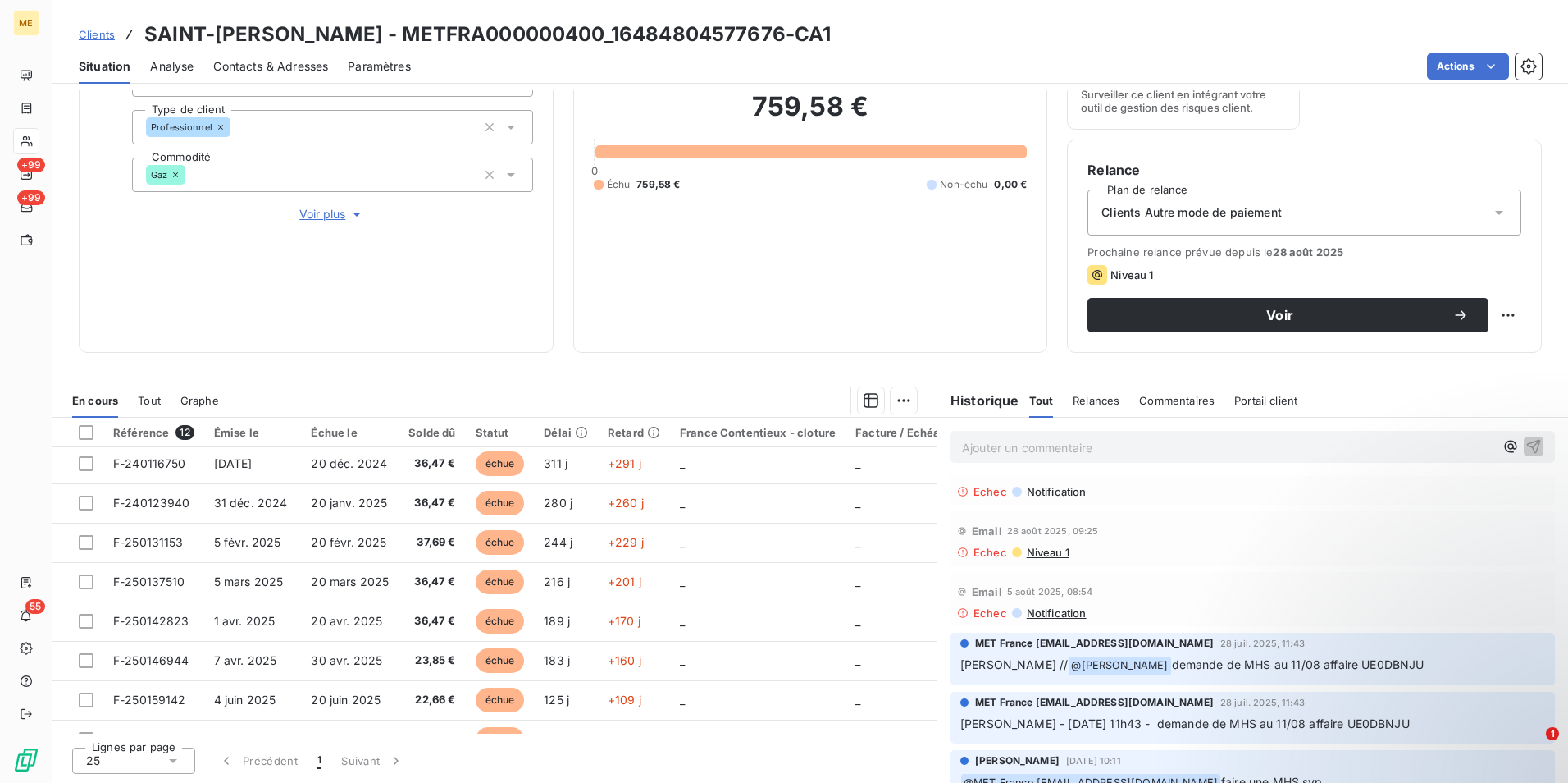
scroll to position [0, 0]
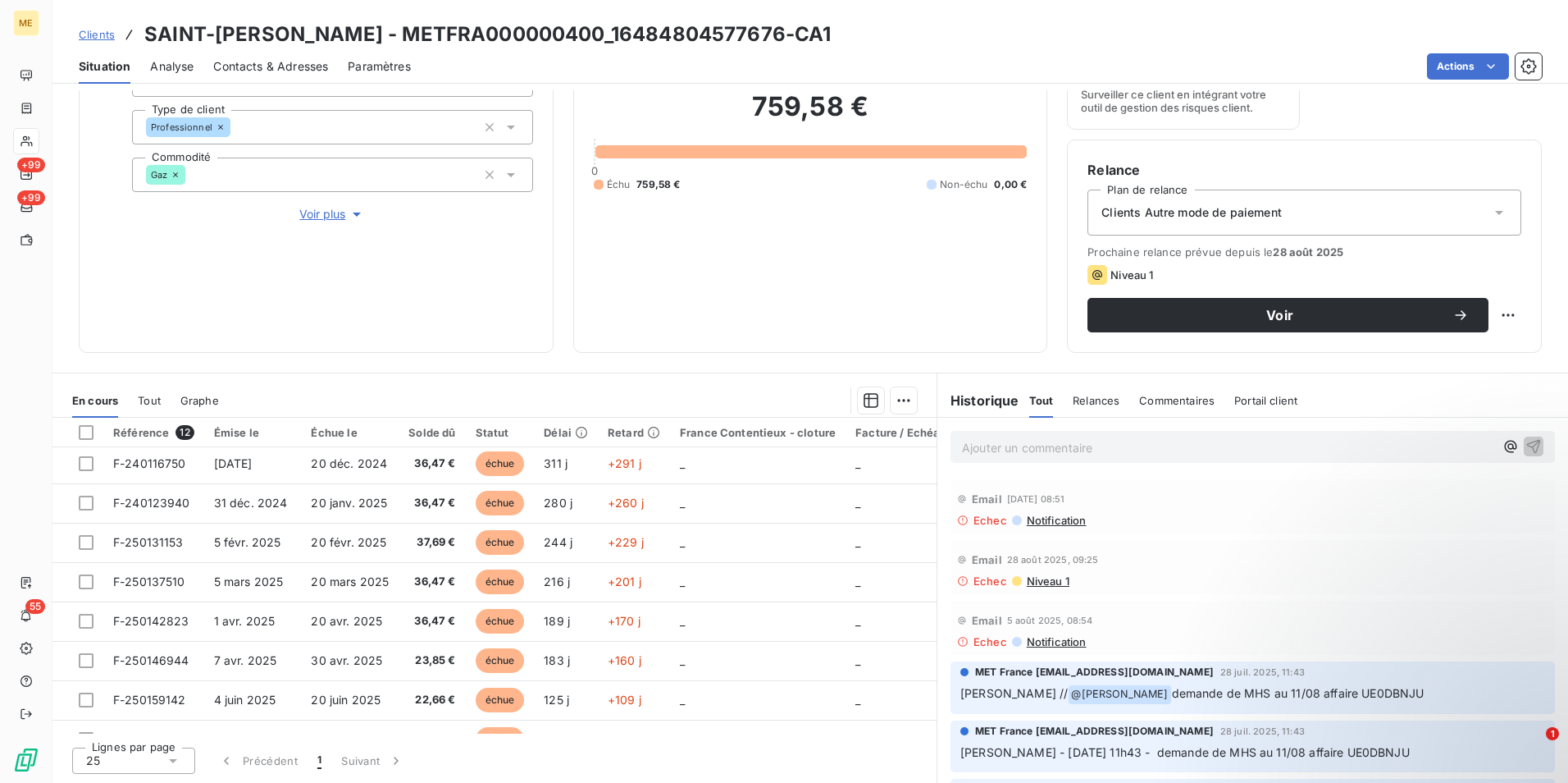
click at [1044, 645] on span "Notification" at bounding box center [1056, 642] width 62 height 14
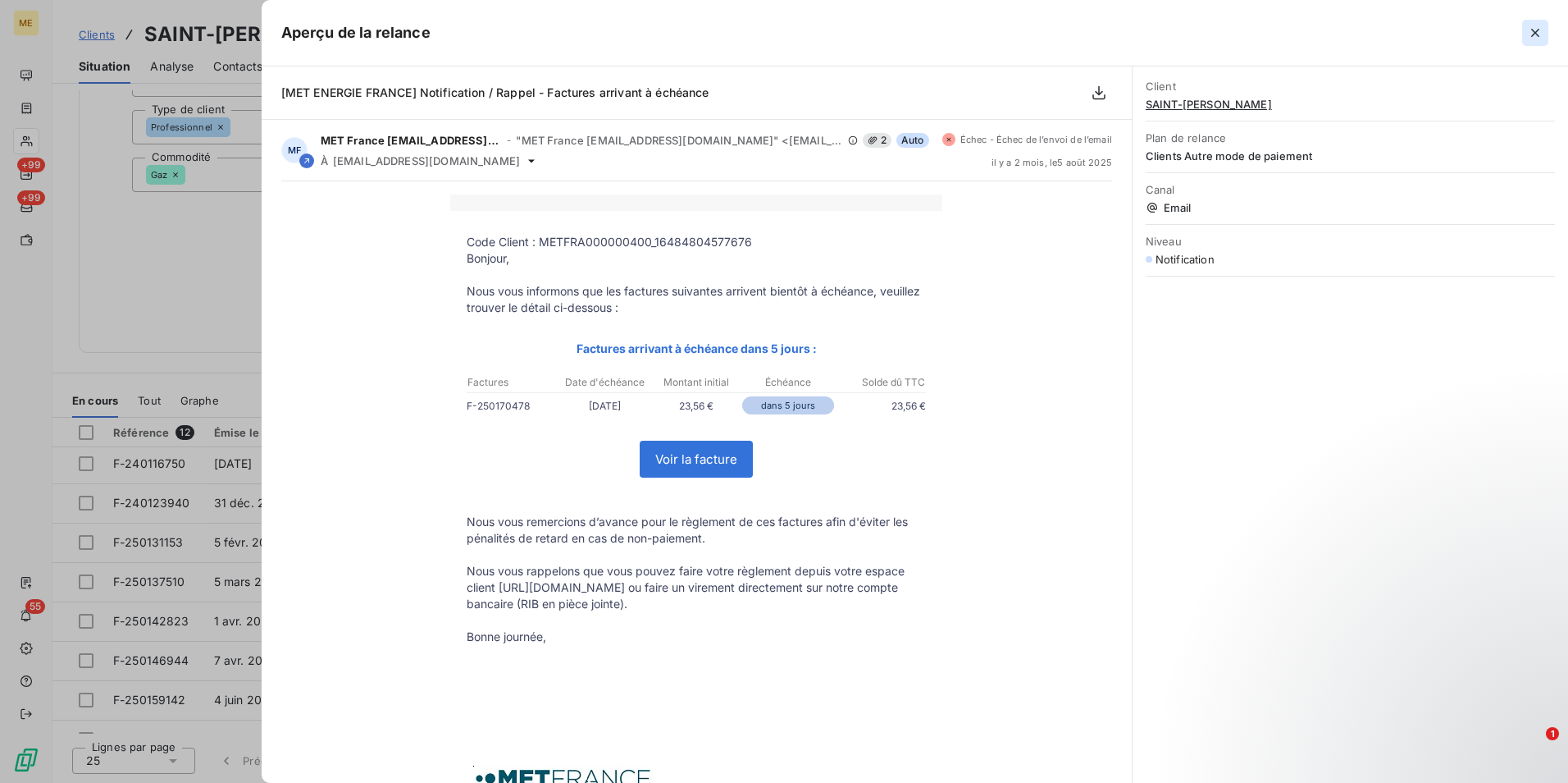
click at [1539, 34] on icon "button" at bounding box center [1535, 32] width 16 height 16
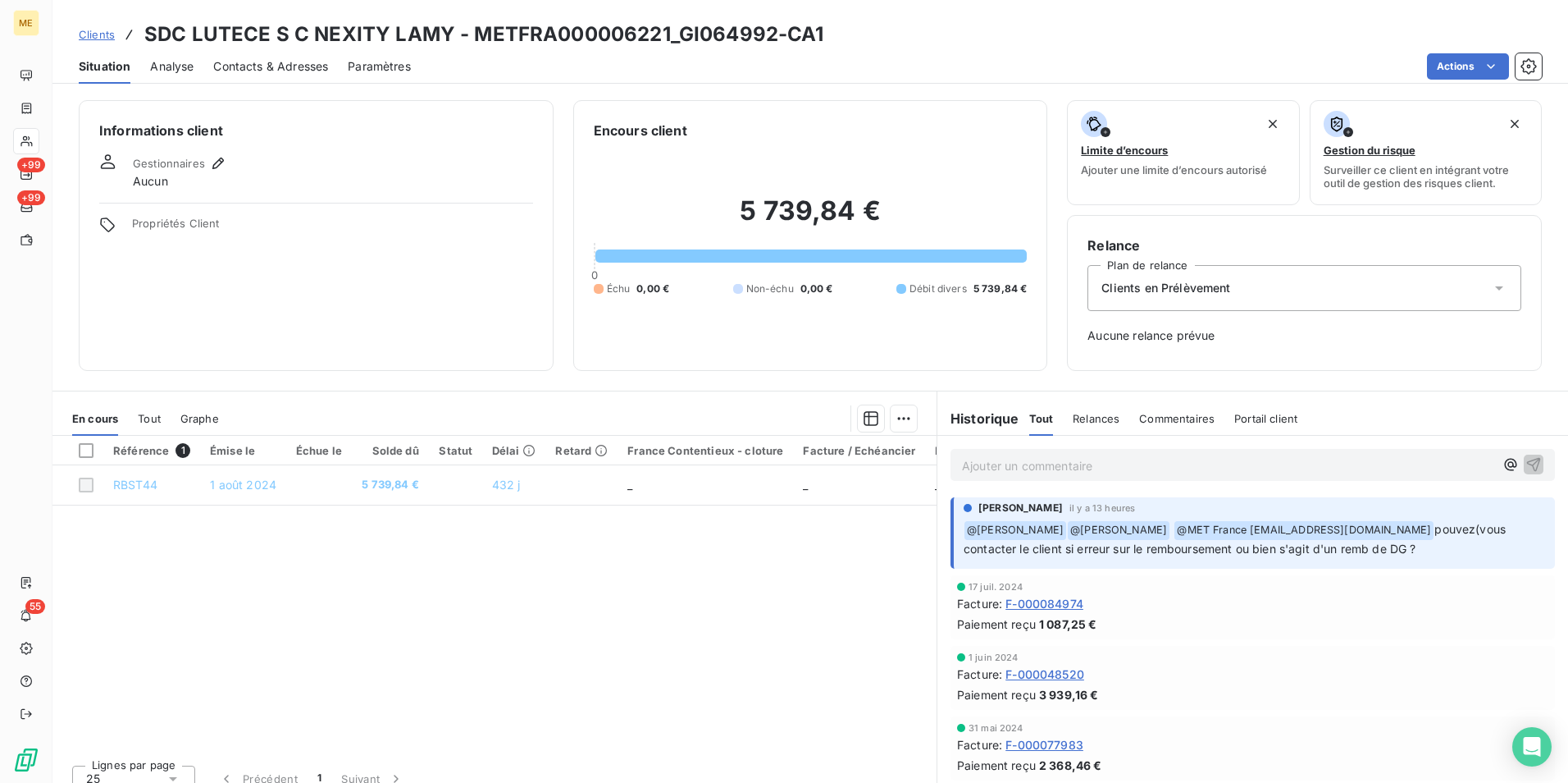
click at [1042, 405] on div "Tout" at bounding box center [1041, 419] width 24 height 35
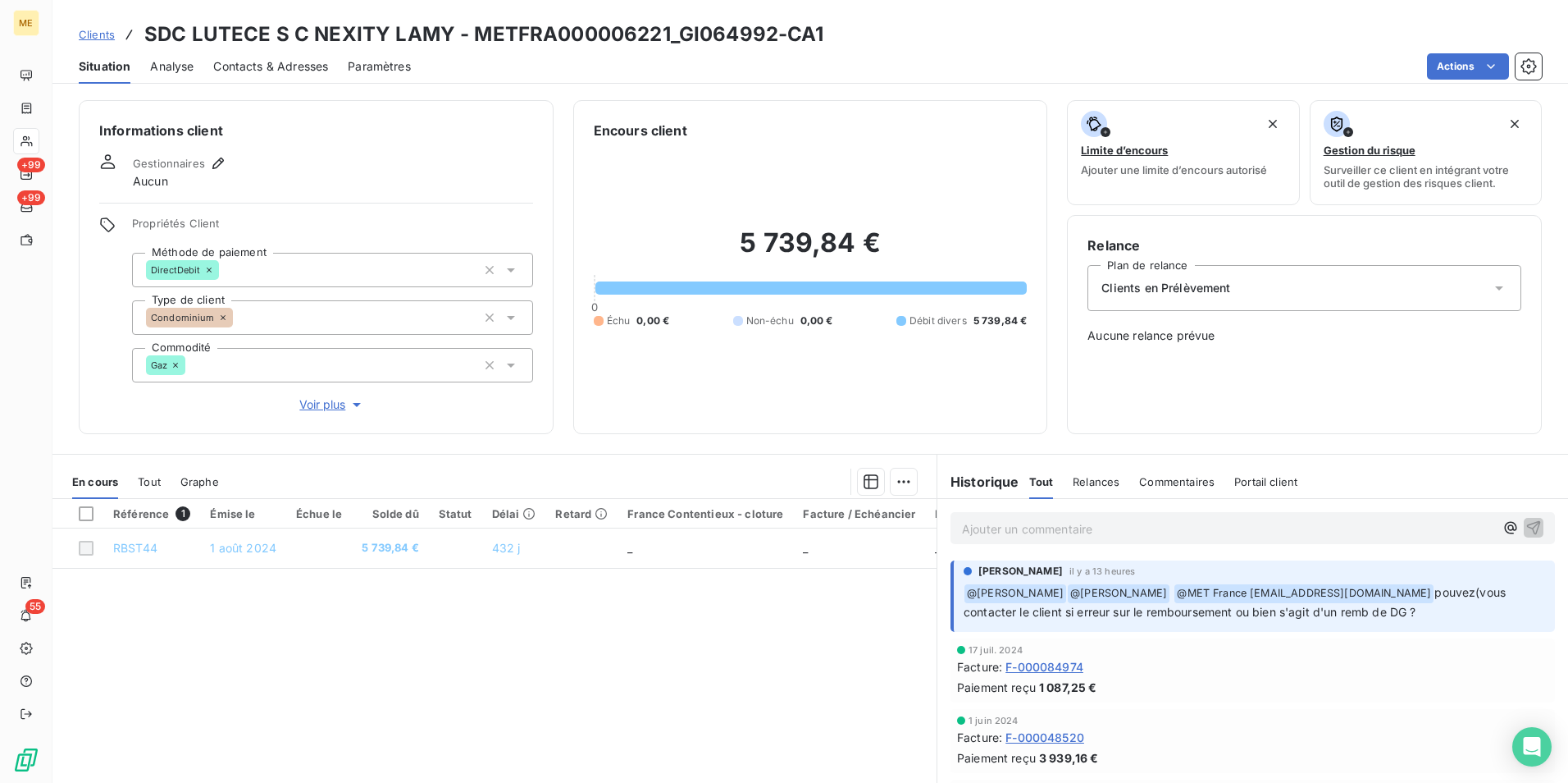
click at [1079, 527] on p "Ajouter un commentaire ﻿" at bounding box center [1228, 528] width 533 height 20
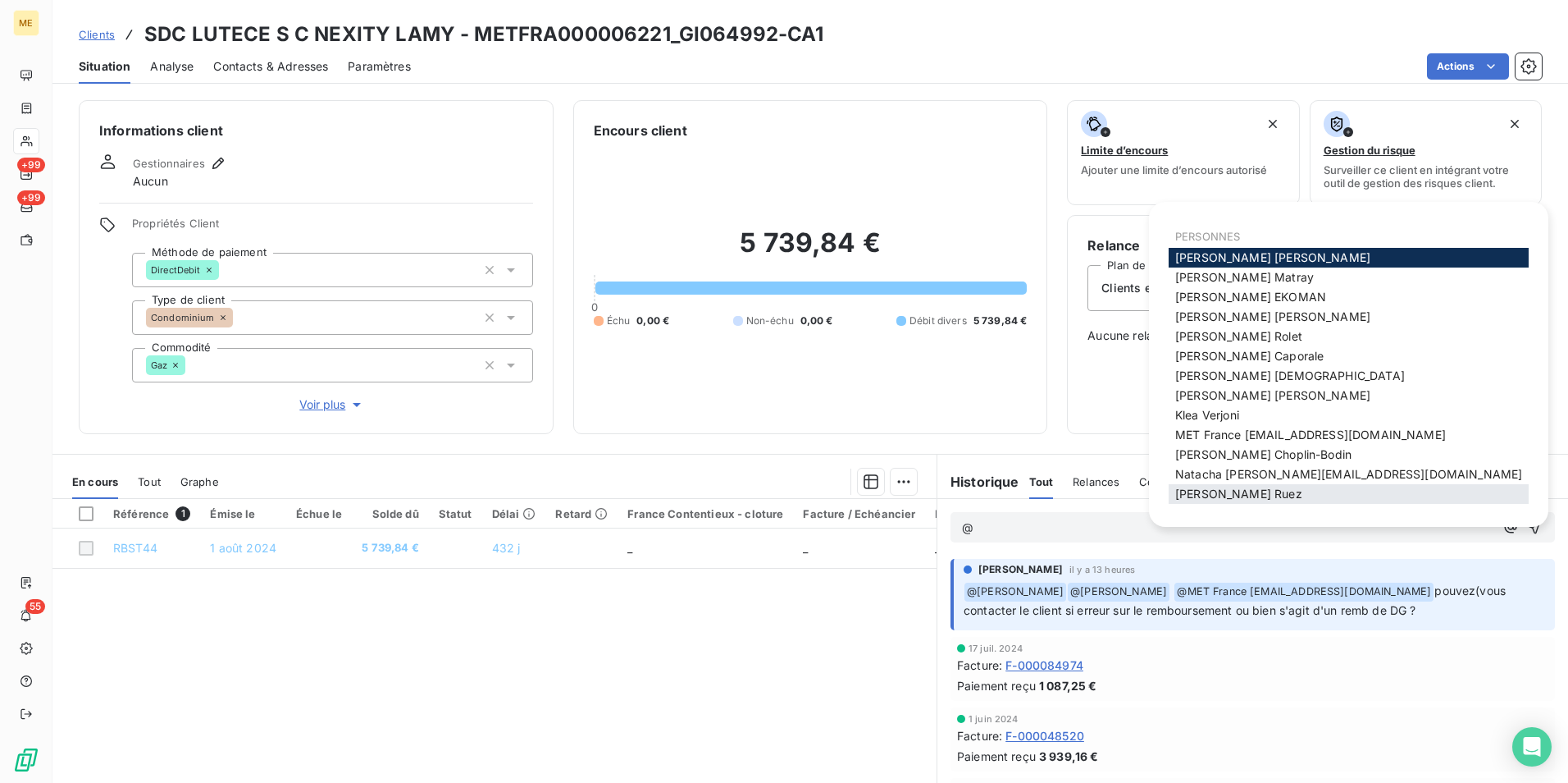
click at [1235, 498] on span "Xavier Ruez" at bounding box center [1238, 493] width 127 height 14
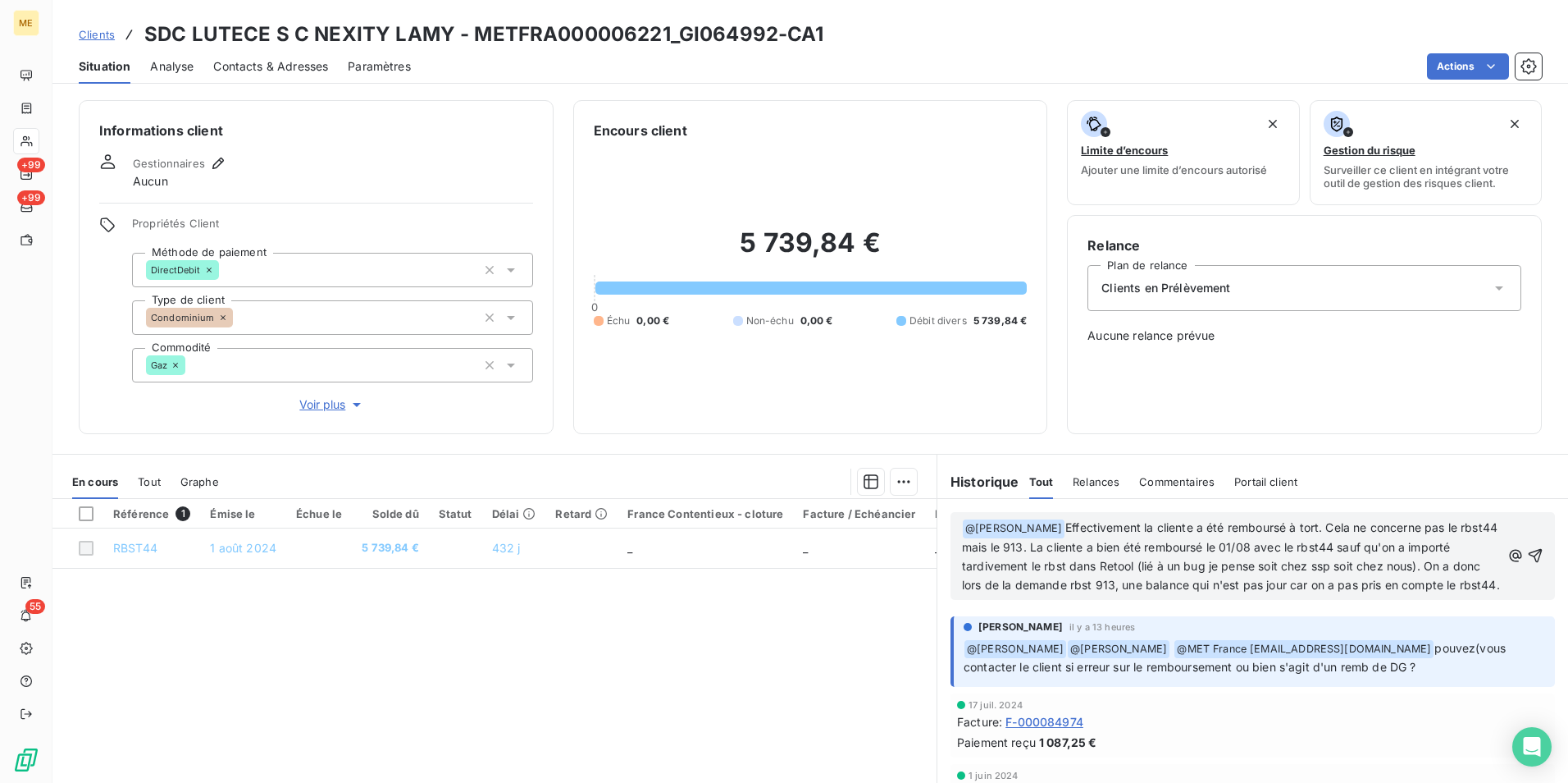
click at [1122, 582] on span "Effectivement la cliente a été remboursé à tort. Cela ne concerne pas le rbst44…" at bounding box center [1231, 556] width 538 height 72
click at [1087, 595] on p "﻿ @ Xavier Ruez ﻿ Effectivement la cliente a été remboursé à tort. Cela ne conc…" at bounding box center [1231, 556] width 538 height 77
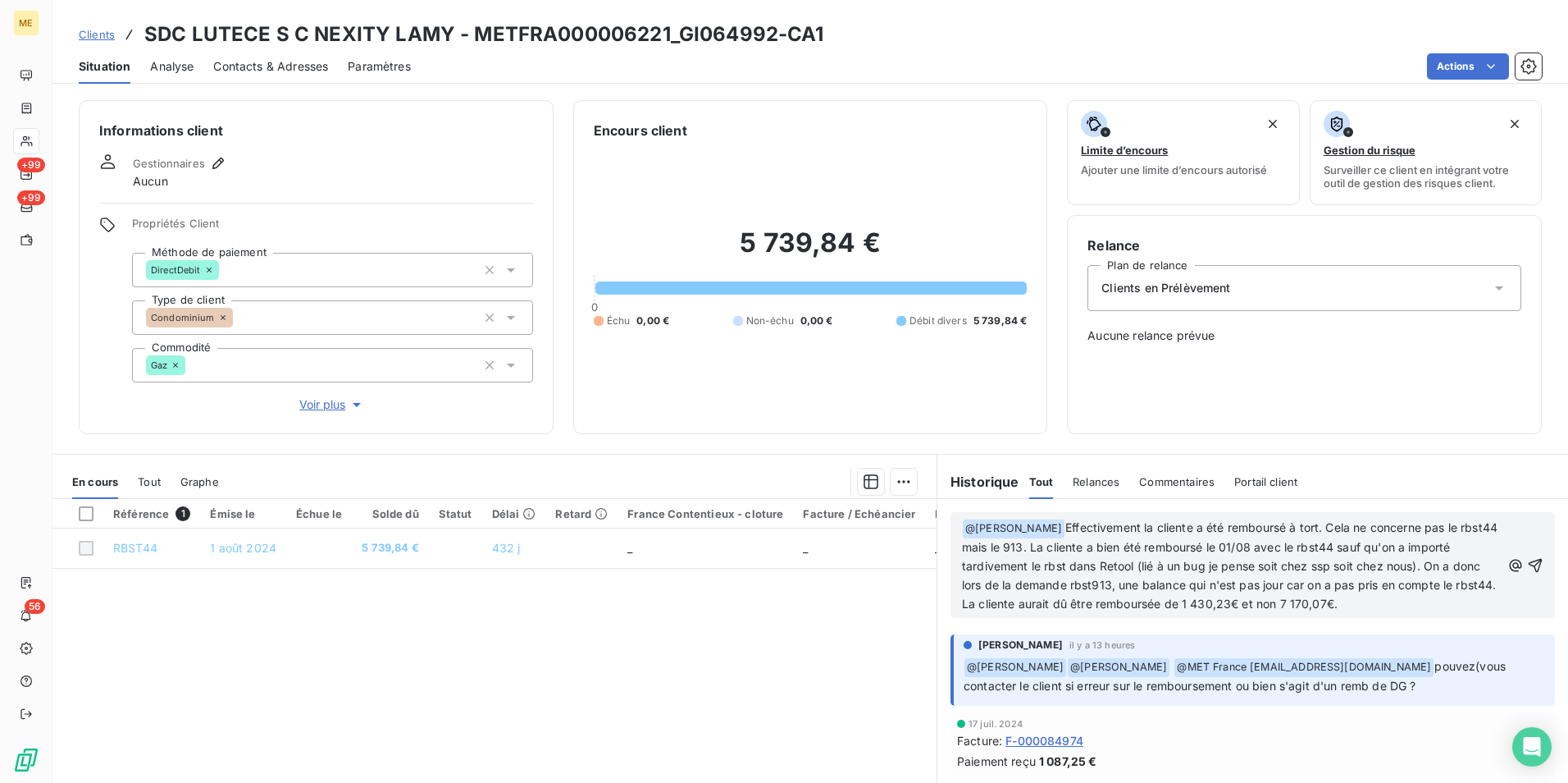
drag, startPoint x: 1143, startPoint y: 586, endPoint x: 1410, endPoint y: 599, distance: 267.3
click at [1410, 599] on p "﻿ @ Xavier Ruez ﻿ Effectivement la cliente a été remboursé à tort. Cela ne conc…" at bounding box center [1231, 565] width 538 height 94
click at [1423, 601] on p "﻿ @ Xavier Ruez ﻿ Effectivement la cliente a été remboursé à tort. Cela ne conc…" at bounding box center [1231, 565] width 538 height 94
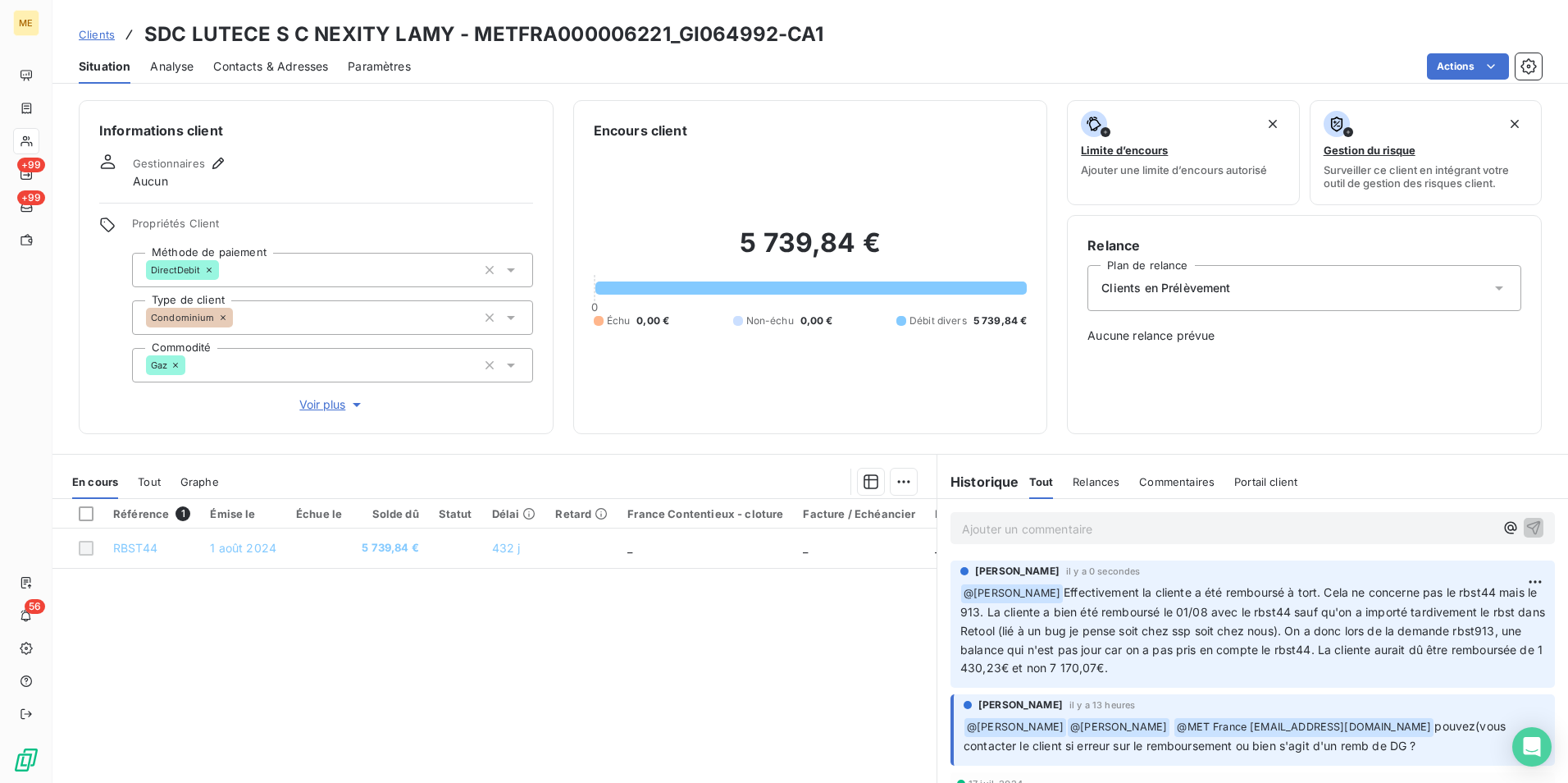
click at [1271, 527] on p "Ajouter un commentaire ﻿" at bounding box center [1228, 528] width 533 height 20
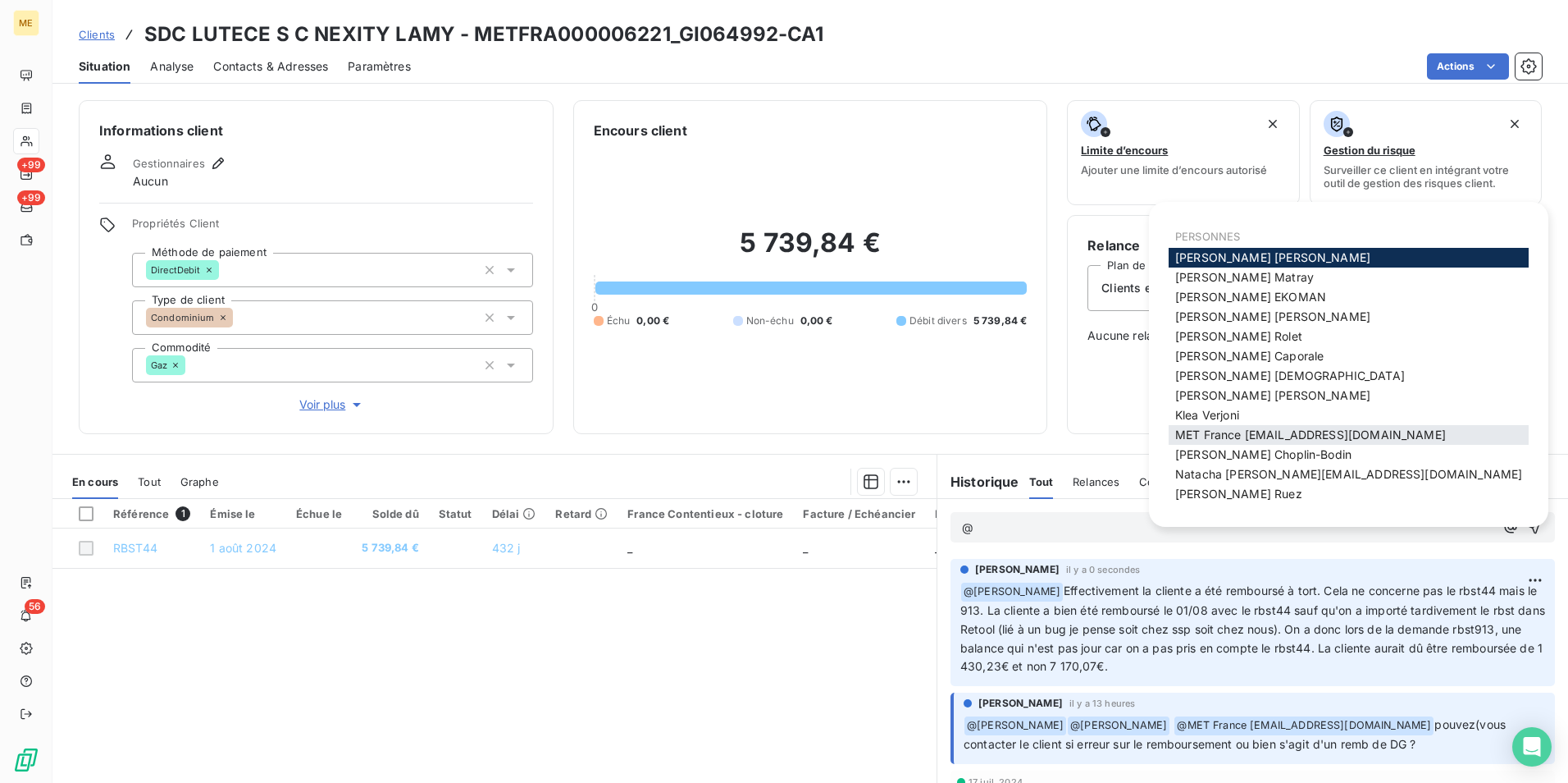
click at [1299, 429] on span "MET France met-france@recouvrement.met.com" at bounding box center [1309, 434] width 270 height 14
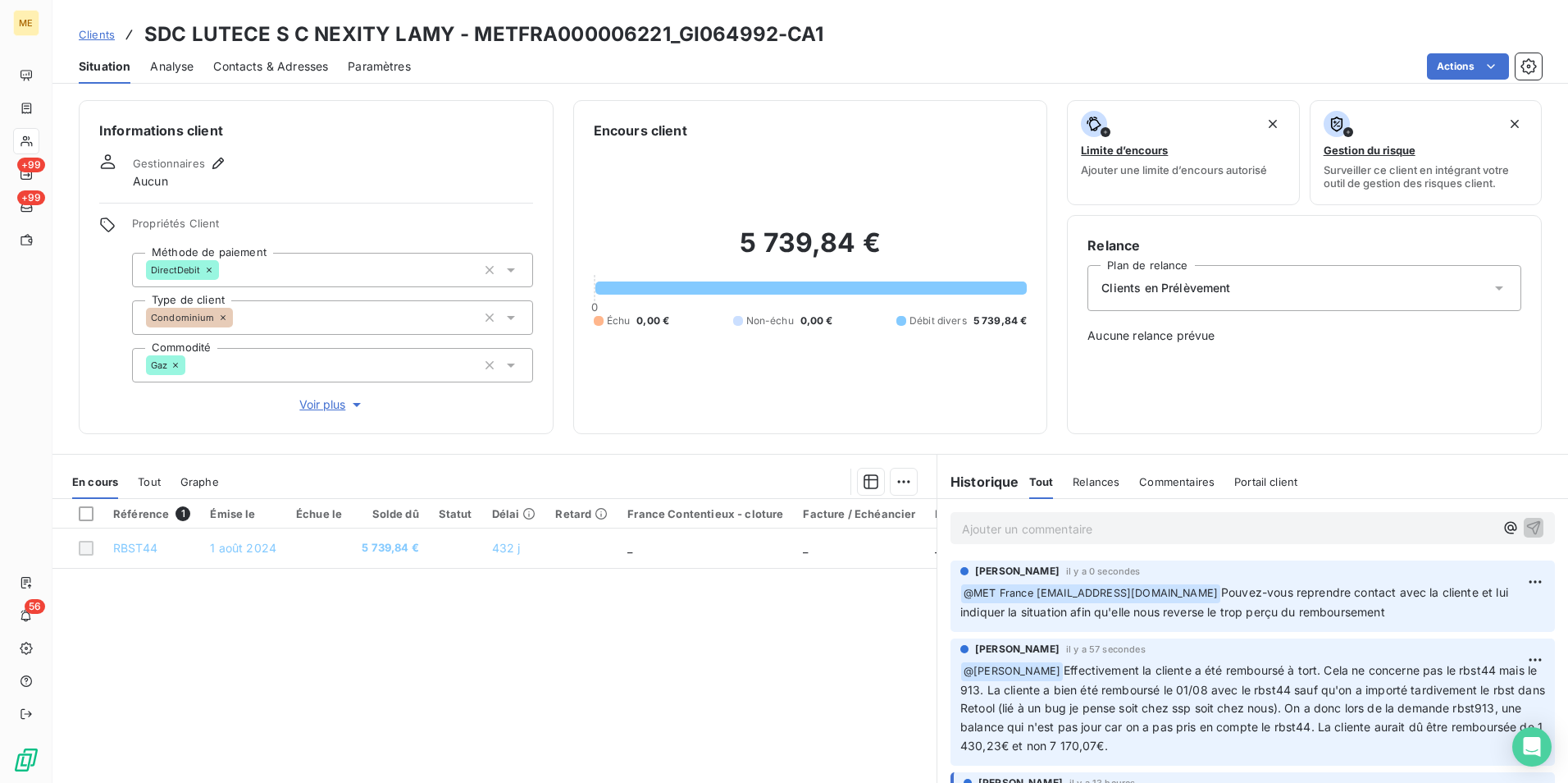
drag, startPoint x: 1001, startPoint y: 614, endPoint x: 1395, endPoint y: 617, distance: 394.0
click at [1395, 617] on p "﻿ @ MET France met-france@recouvrement.met.com Pouvez-vous reprendre contact av…" at bounding box center [1253, 603] width 585 height 39
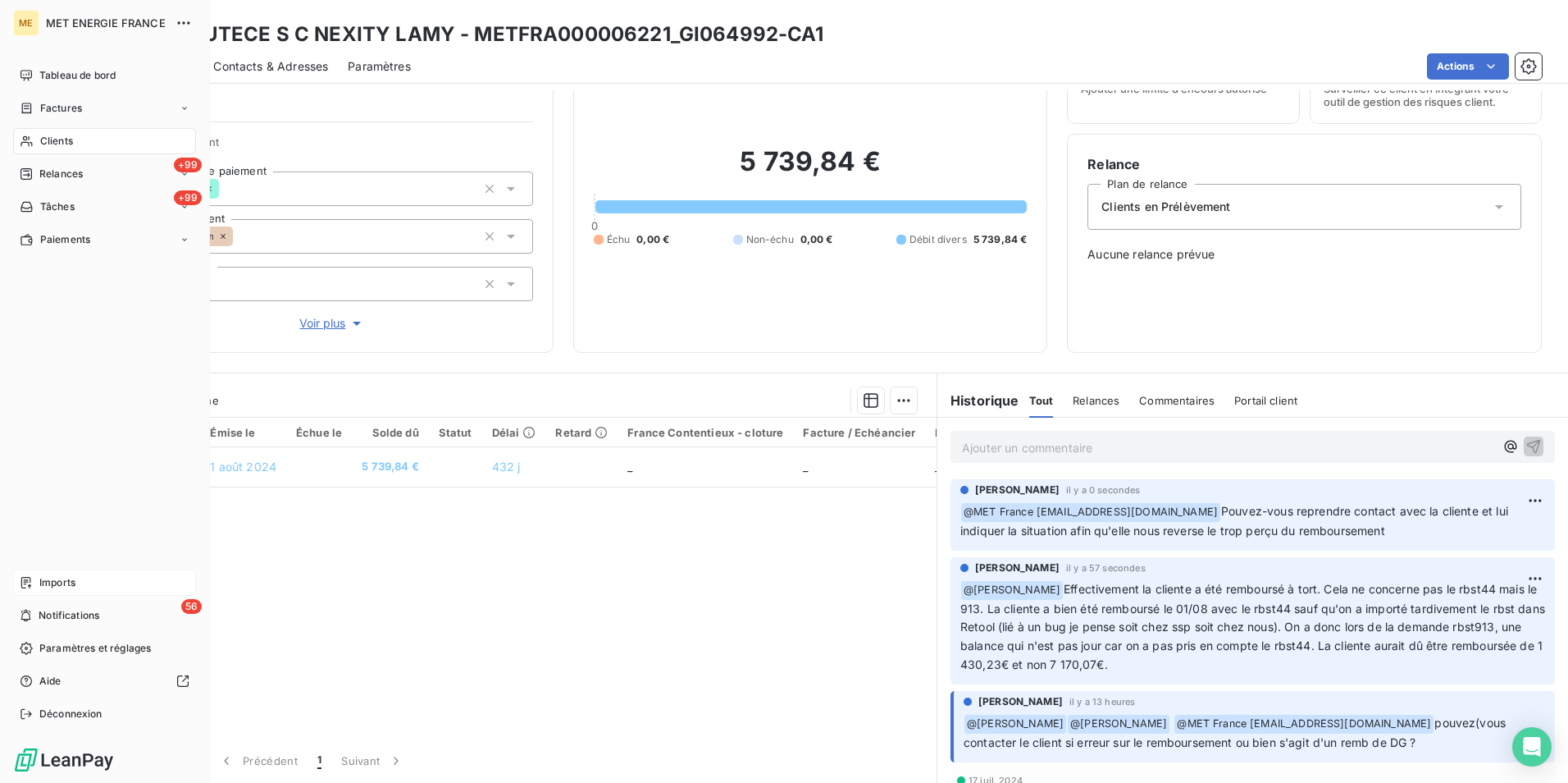
click at [59, 585] on span "Imports" at bounding box center [57, 582] width 36 height 15
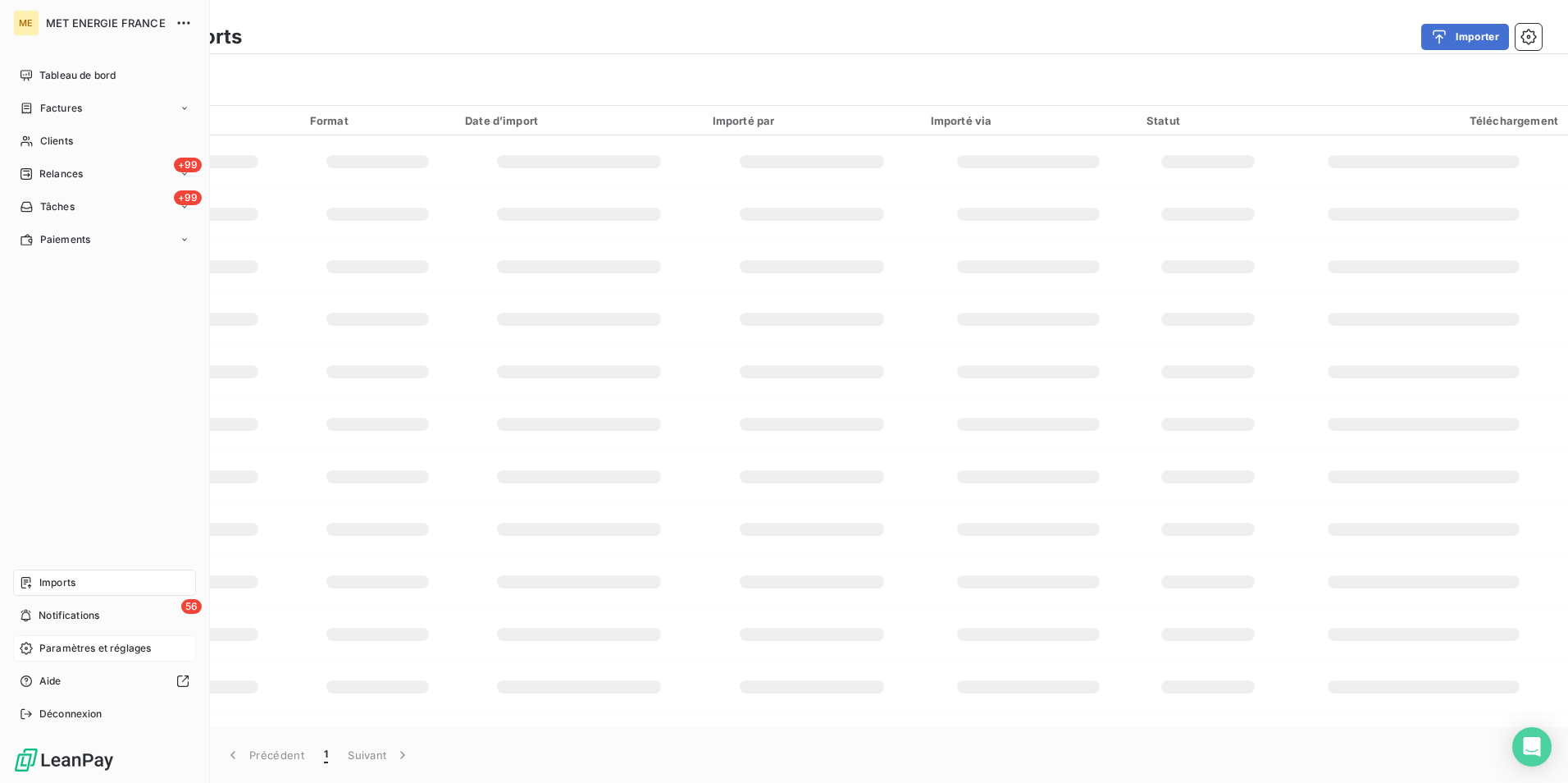
click at [88, 657] on div "Paramètres et réglages" at bounding box center [105, 647] width 183 height 26
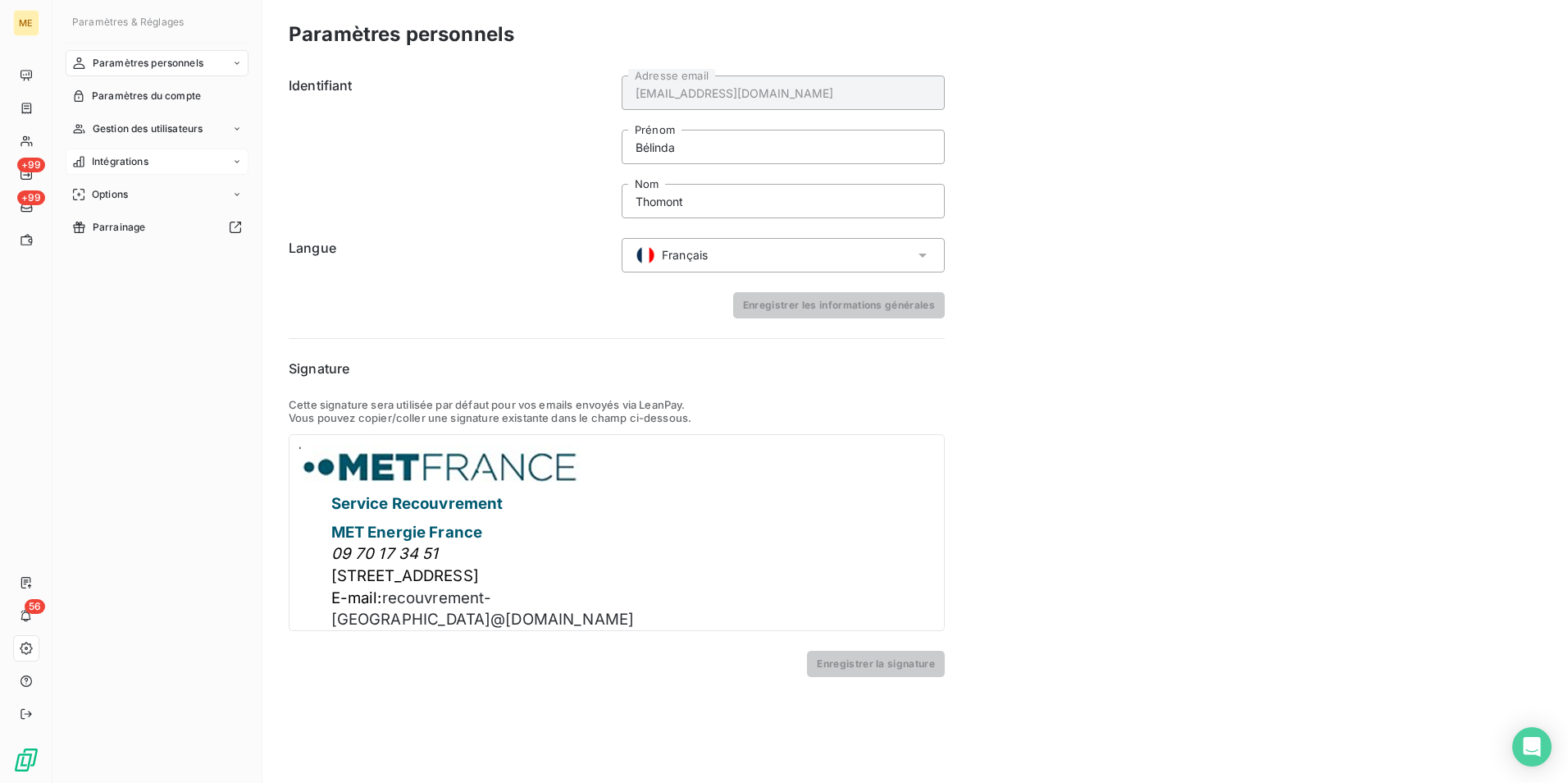
click at [174, 162] on div "Intégrations" at bounding box center [157, 161] width 183 height 26
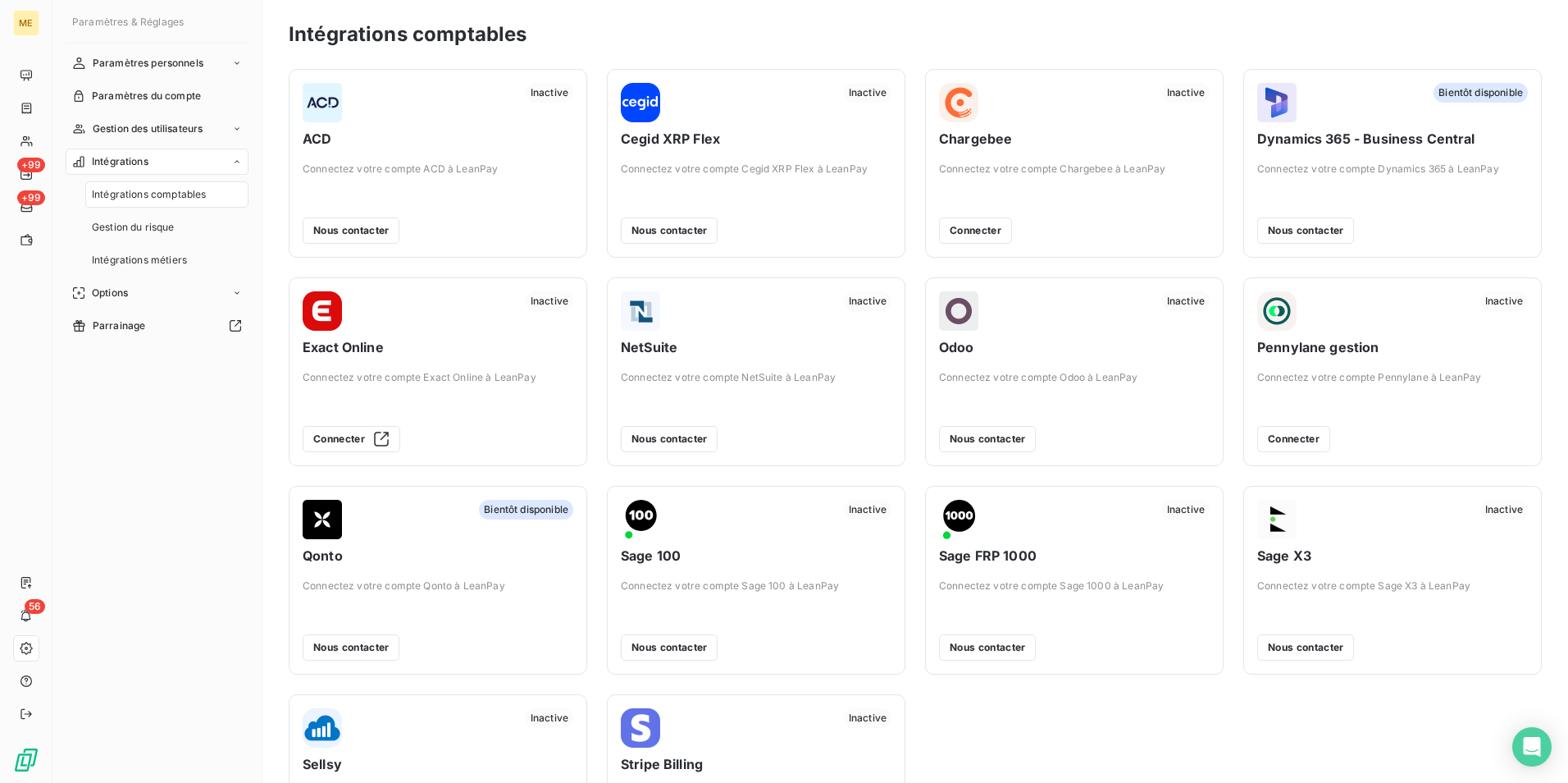
click at [223, 158] on div "Intégrations" at bounding box center [157, 161] width 183 height 26
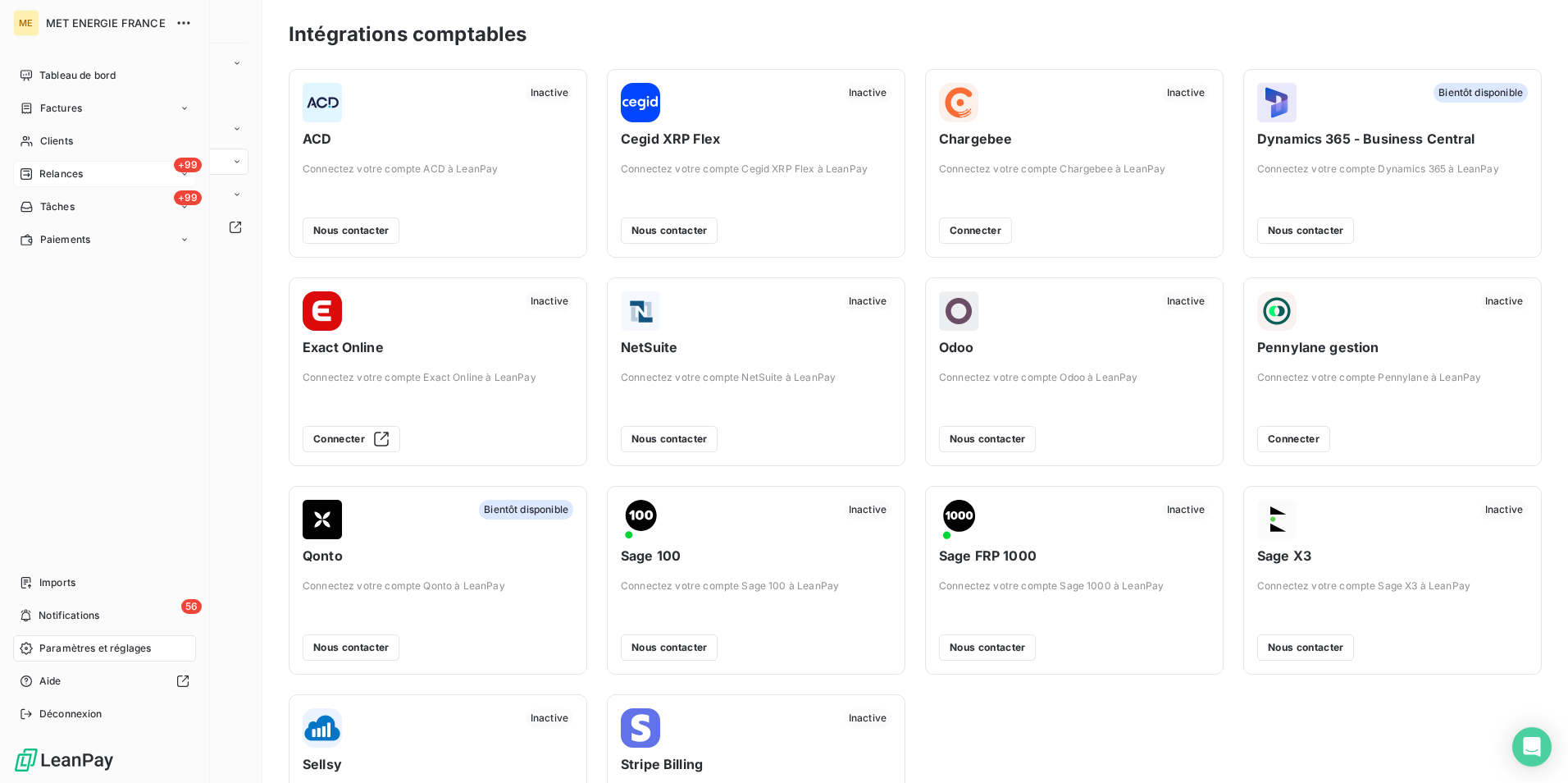
click at [73, 170] on span "Relances" at bounding box center [61, 173] width 44 height 15
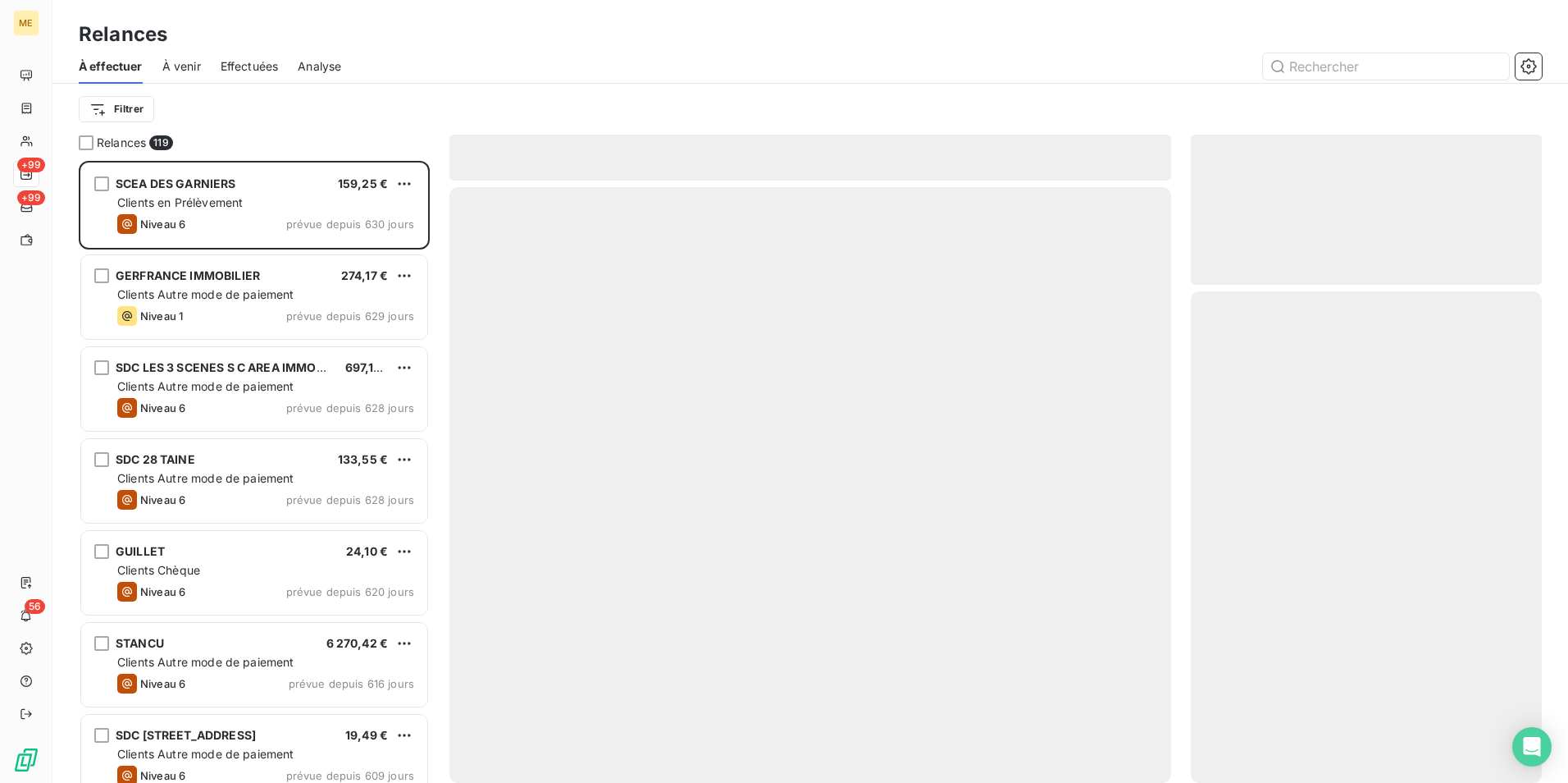
scroll to position [610, 339]
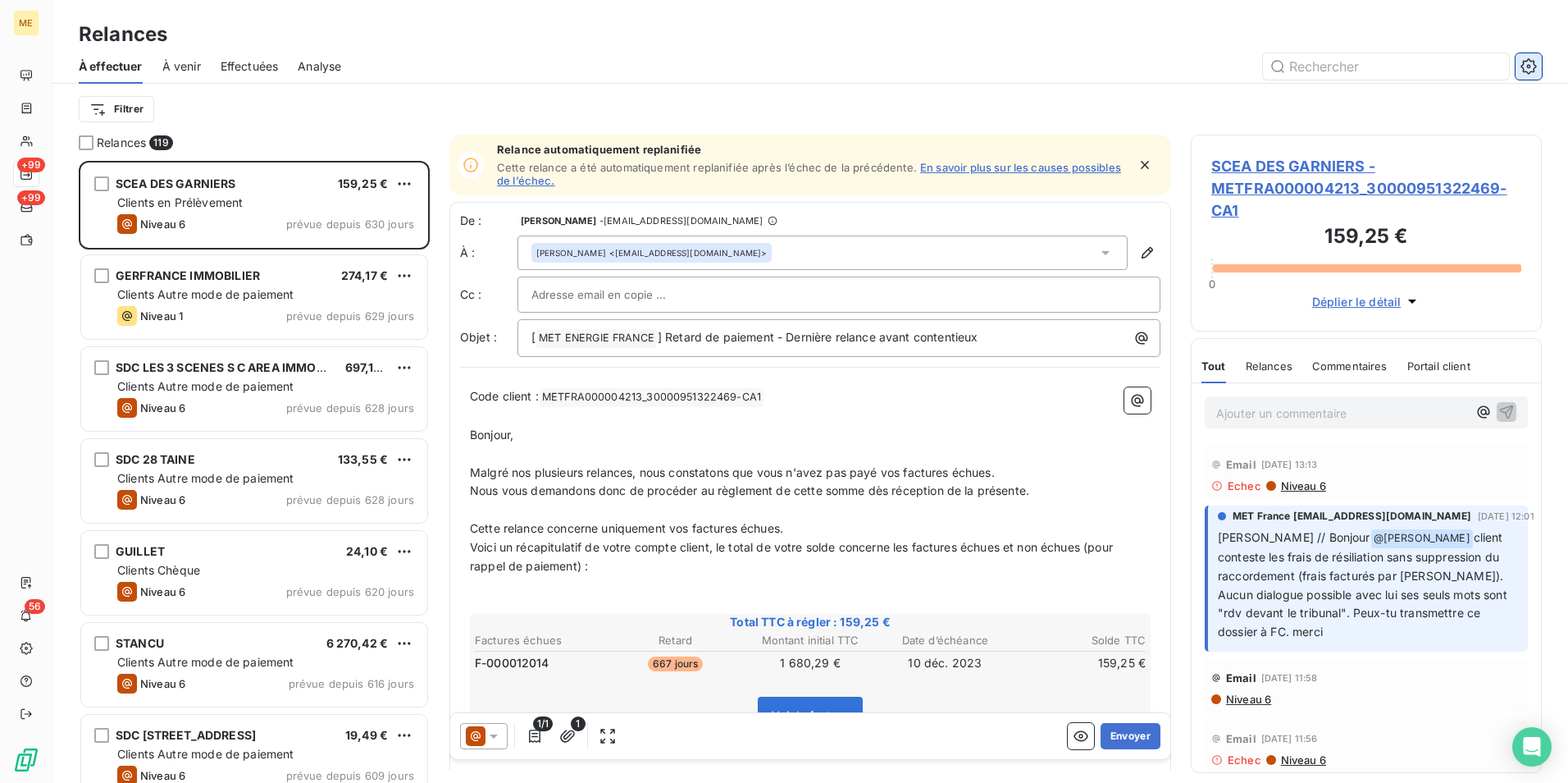
click at [1522, 71] on icon "button" at bounding box center [1528, 66] width 16 height 16
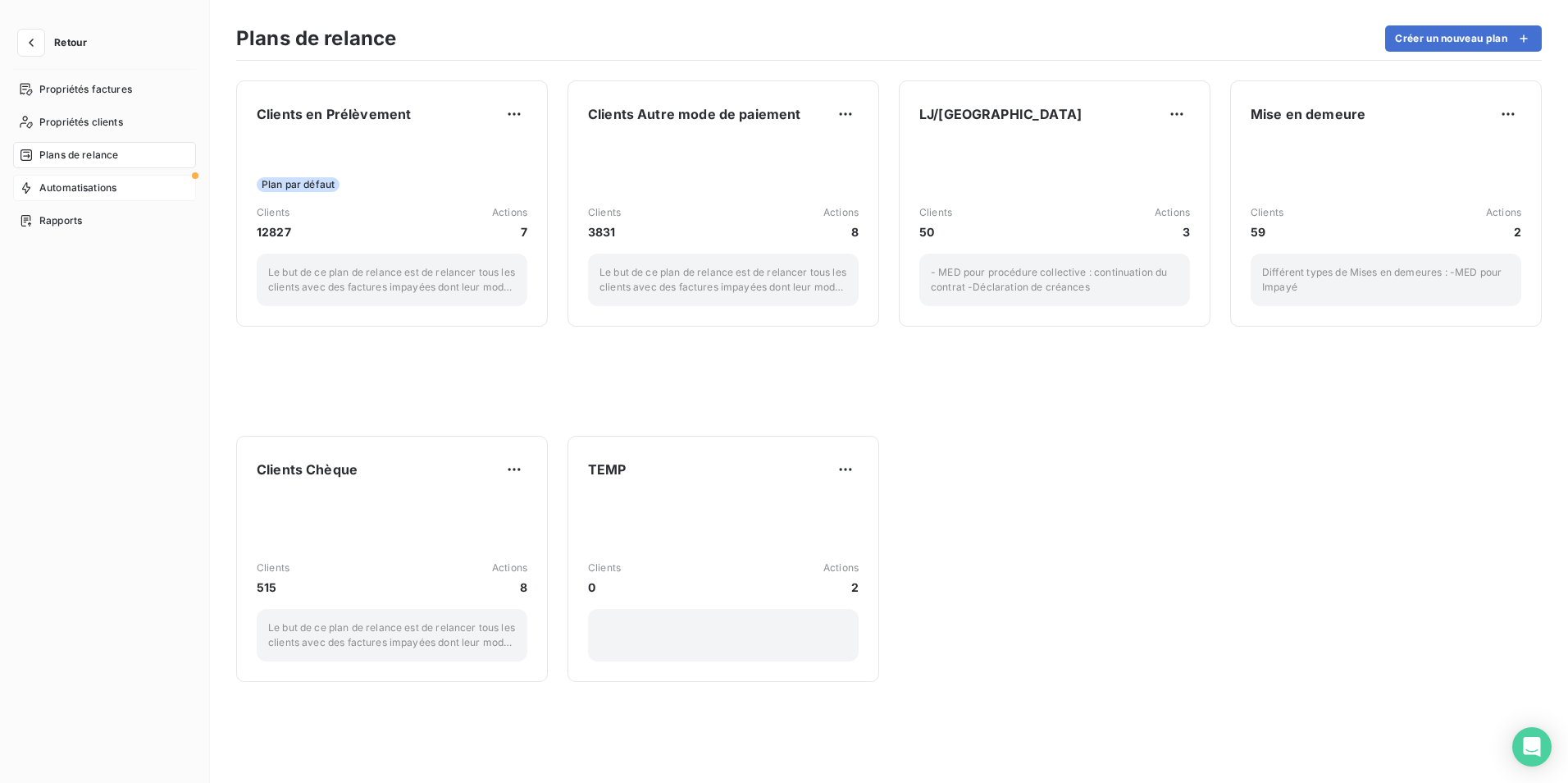
click at [152, 184] on div "Automatisations" at bounding box center [105, 187] width 183 height 26
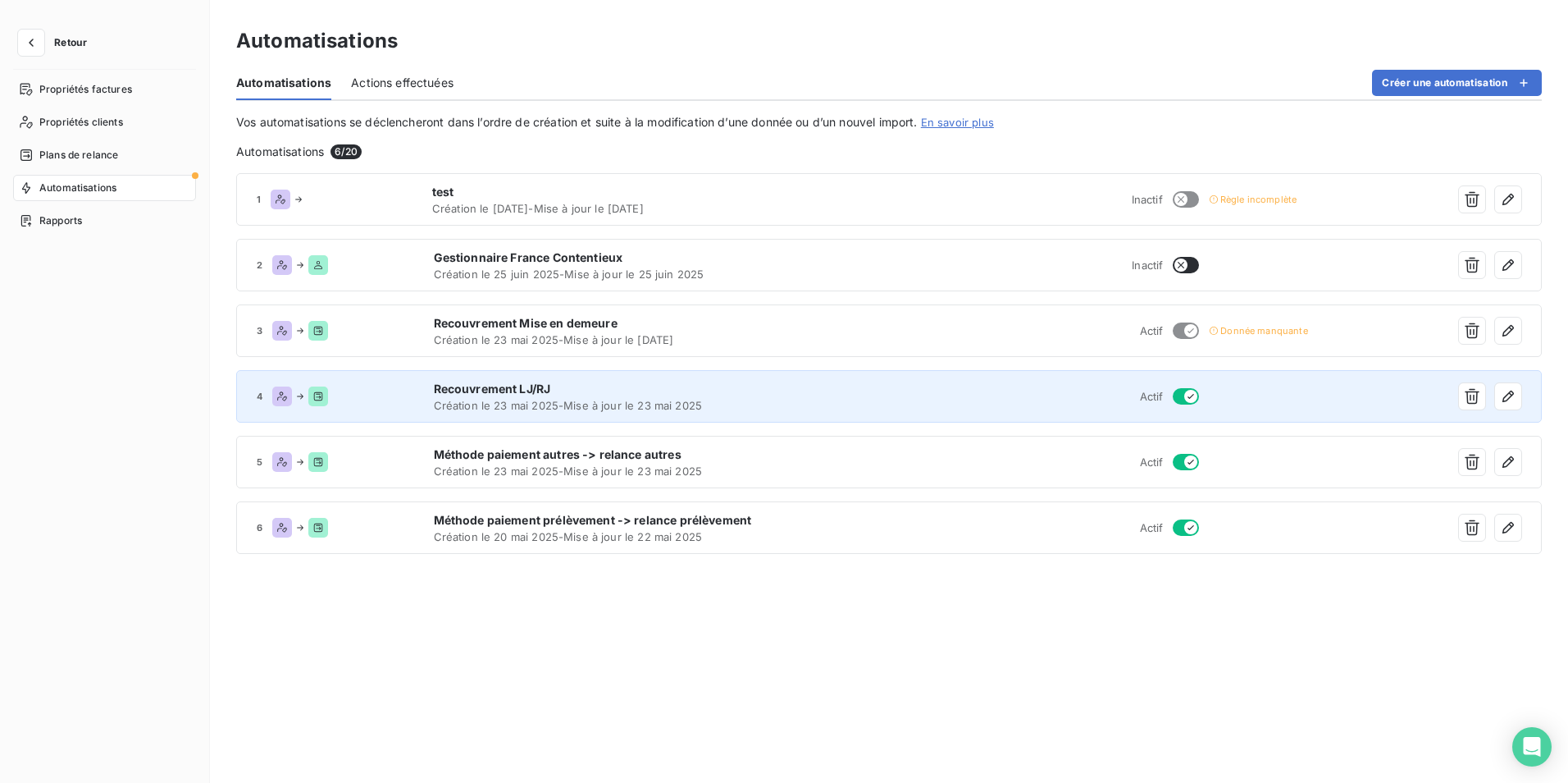
click at [530, 400] on span "Création le 23 mai 2025 - Mise à jour le 23 mai 2025" at bounding box center [661, 406] width 453 height 14
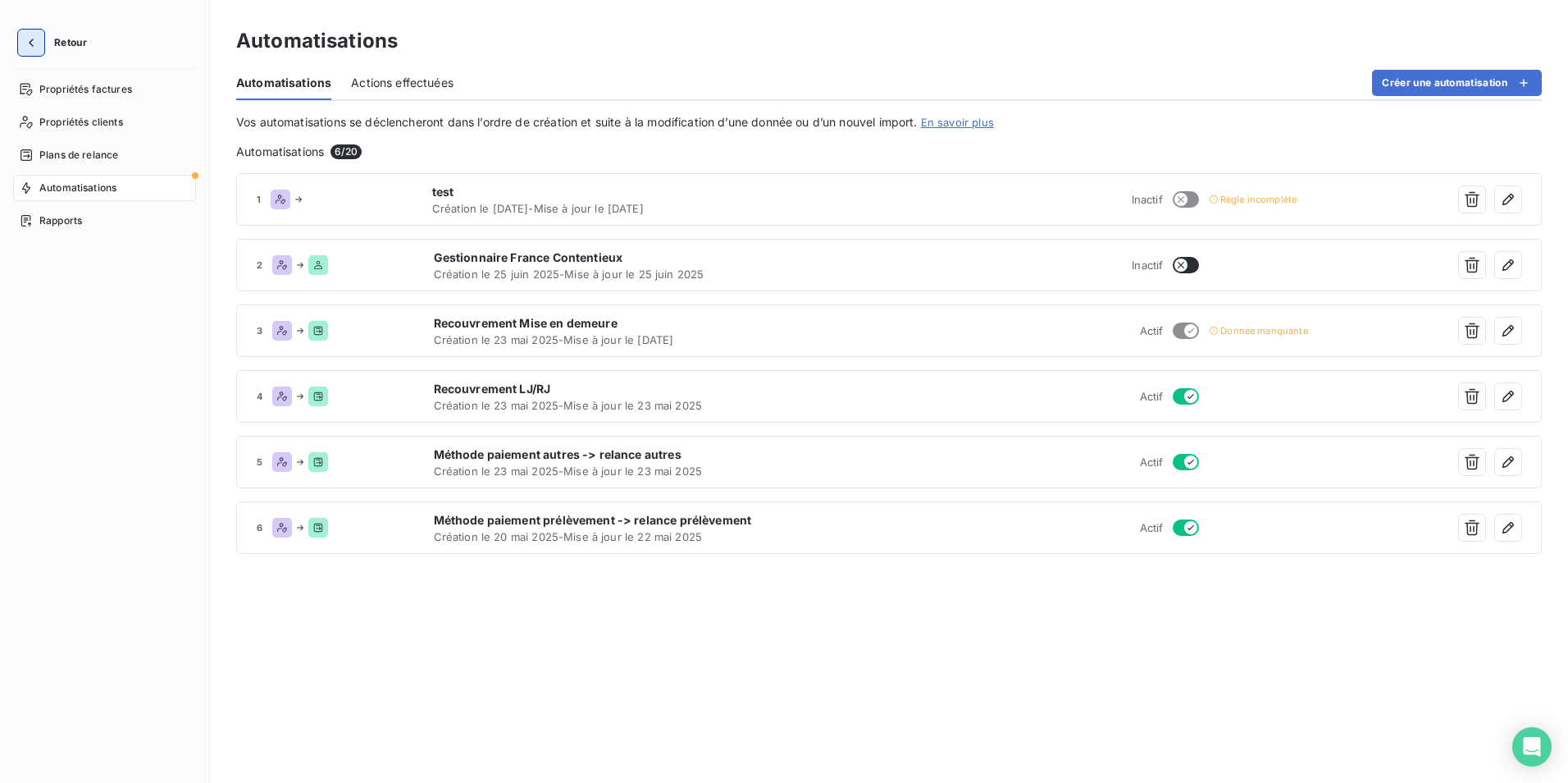
click at [35, 38] on icon "button" at bounding box center [31, 43] width 16 height 16
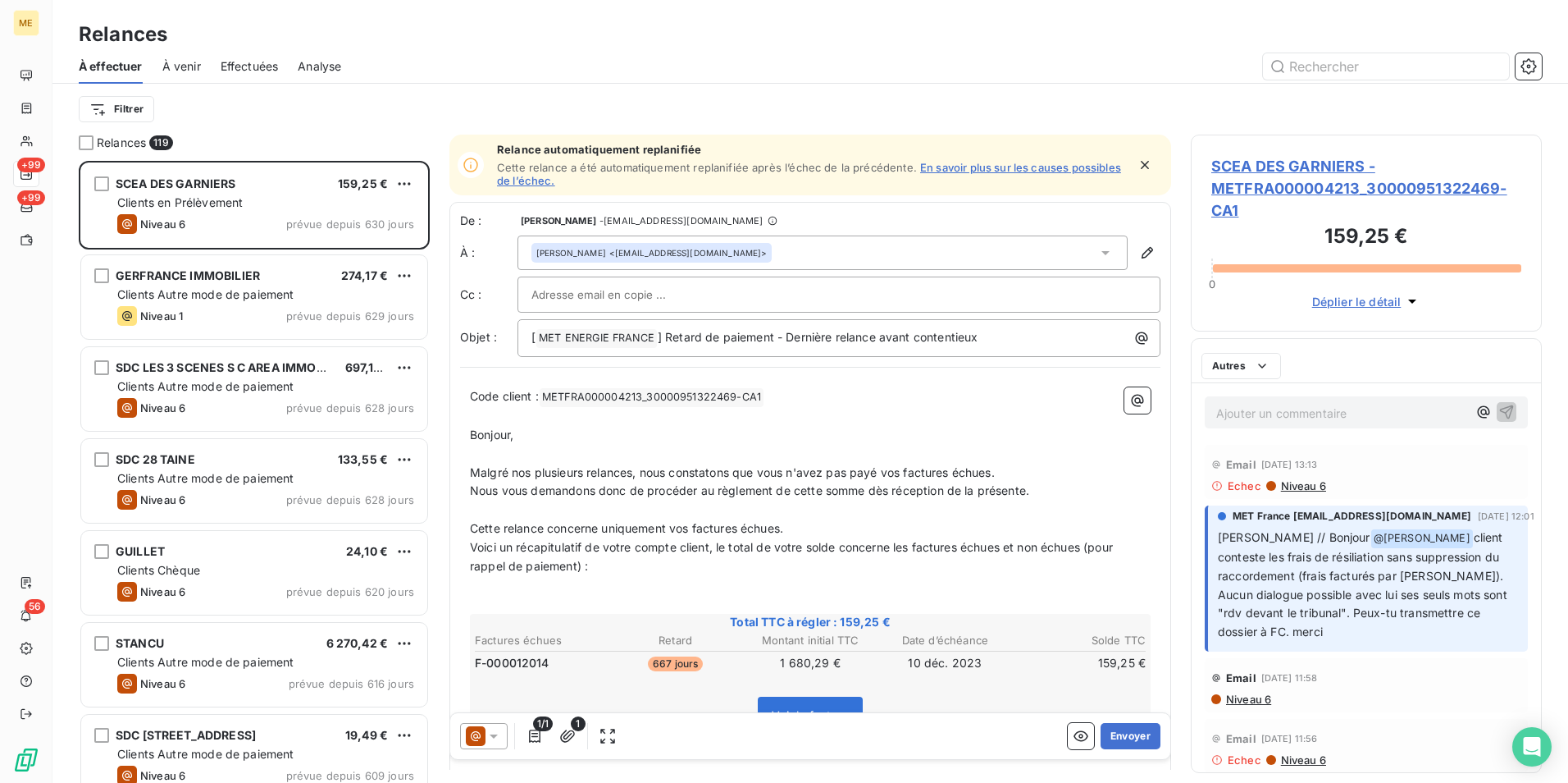
scroll to position [610, 339]
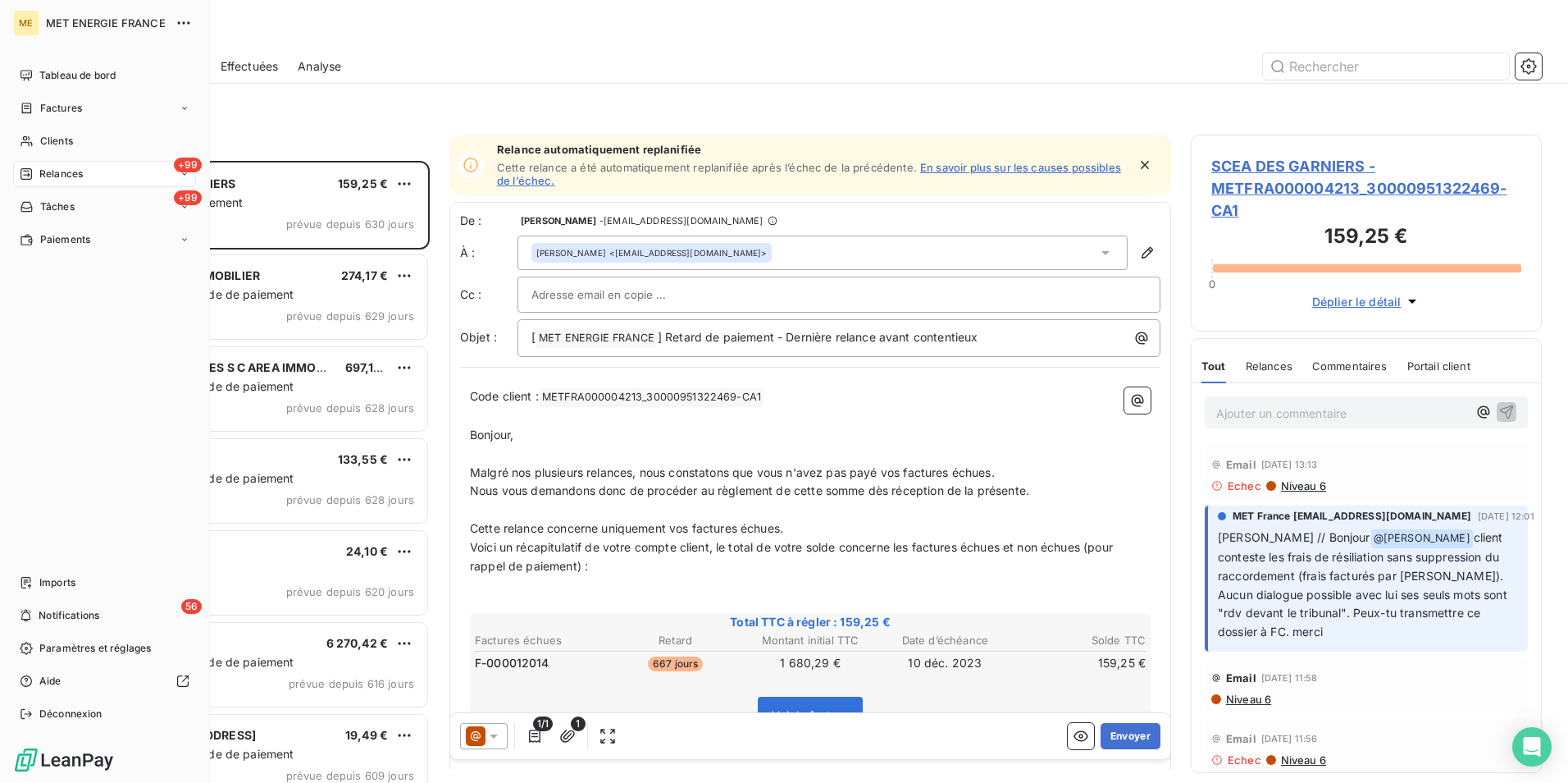
click at [83, 170] on div "+99 Relances" at bounding box center [105, 173] width 183 height 26
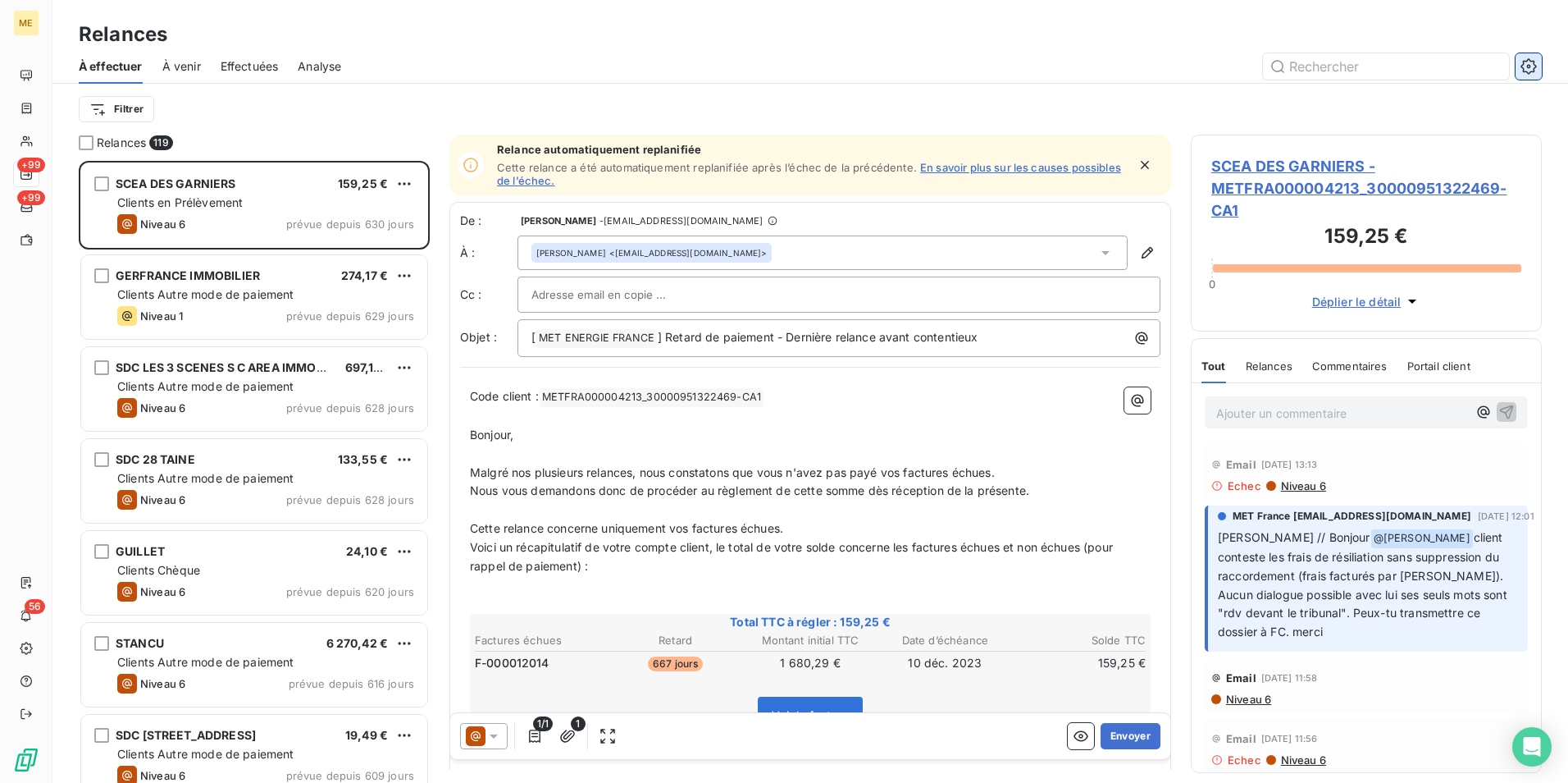
click at [1523, 78] on button "button" at bounding box center [1528, 66] width 26 height 26
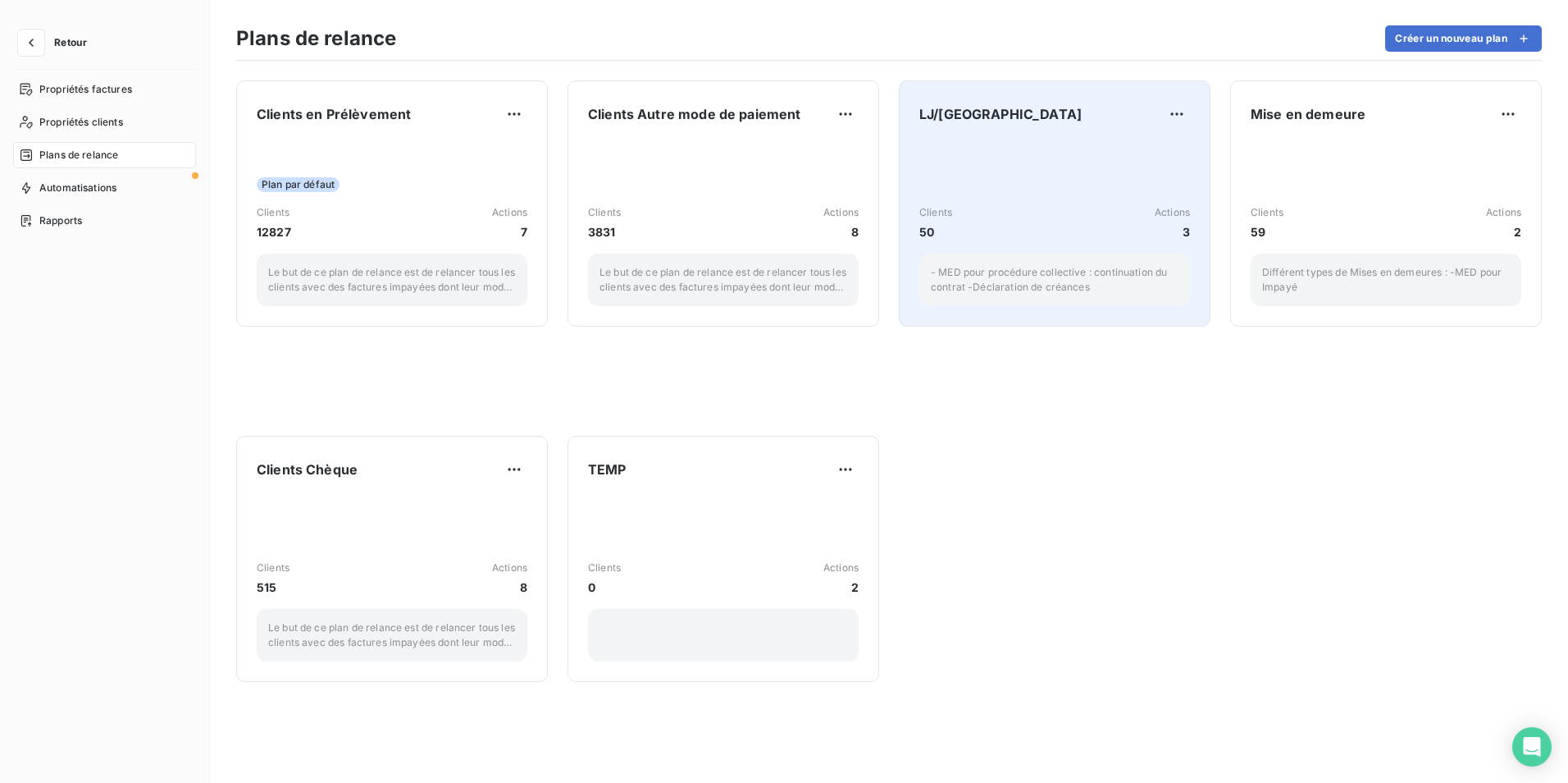
click at [999, 156] on div "Clients 50 Actions 3 - MED pour procédure collective : continuation du contrat …" at bounding box center [1054, 223] width 270 height 166
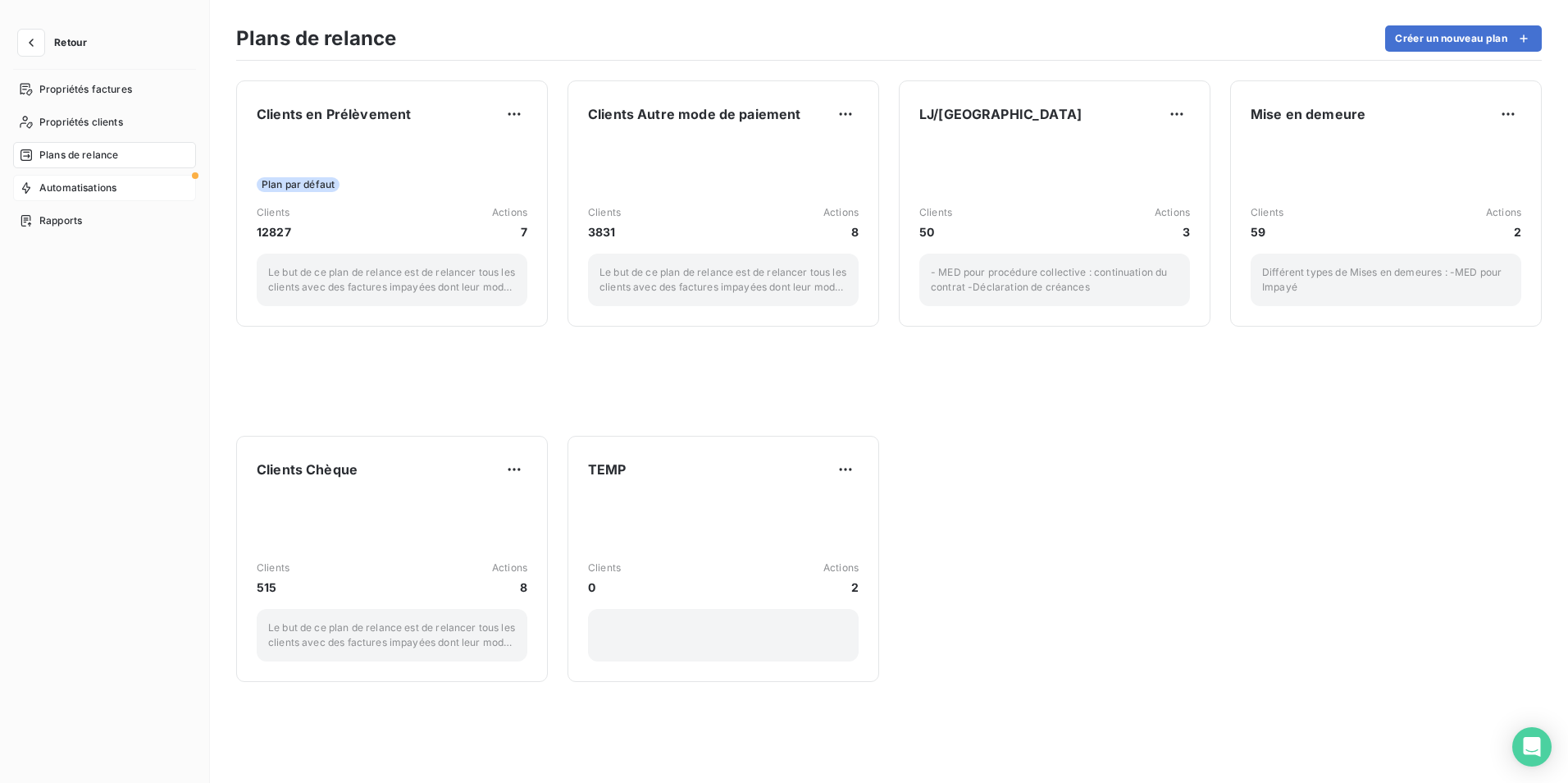
click at [108, 181] on span "Automatisations" at bounding box center [78, 187] width 77 height 15
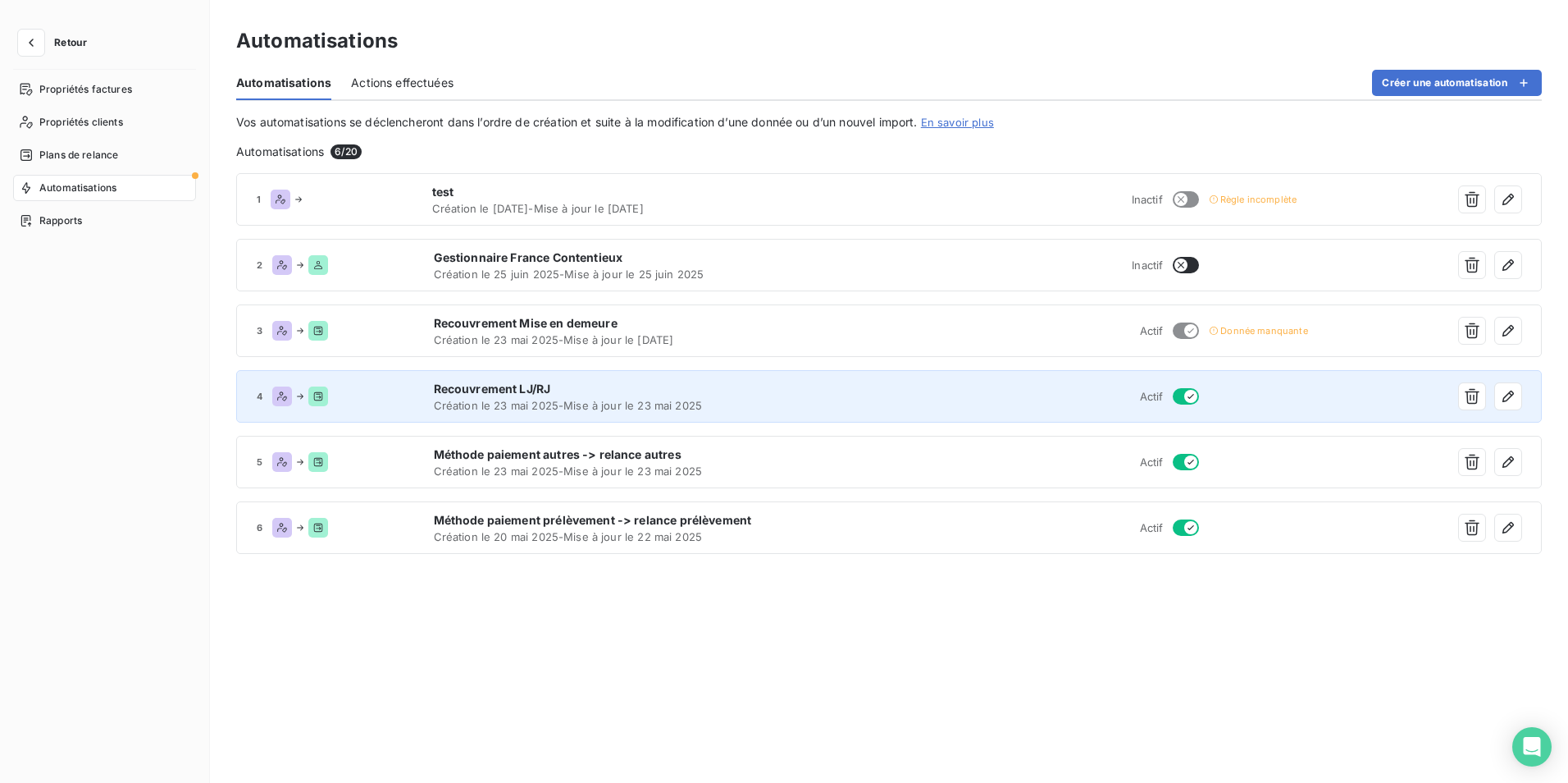
click at [602, 403] on span "Création le 23 mai 2025 - Mise à jour le 23 mai 2025" at bounding box center [661, 406] width 453 height 14
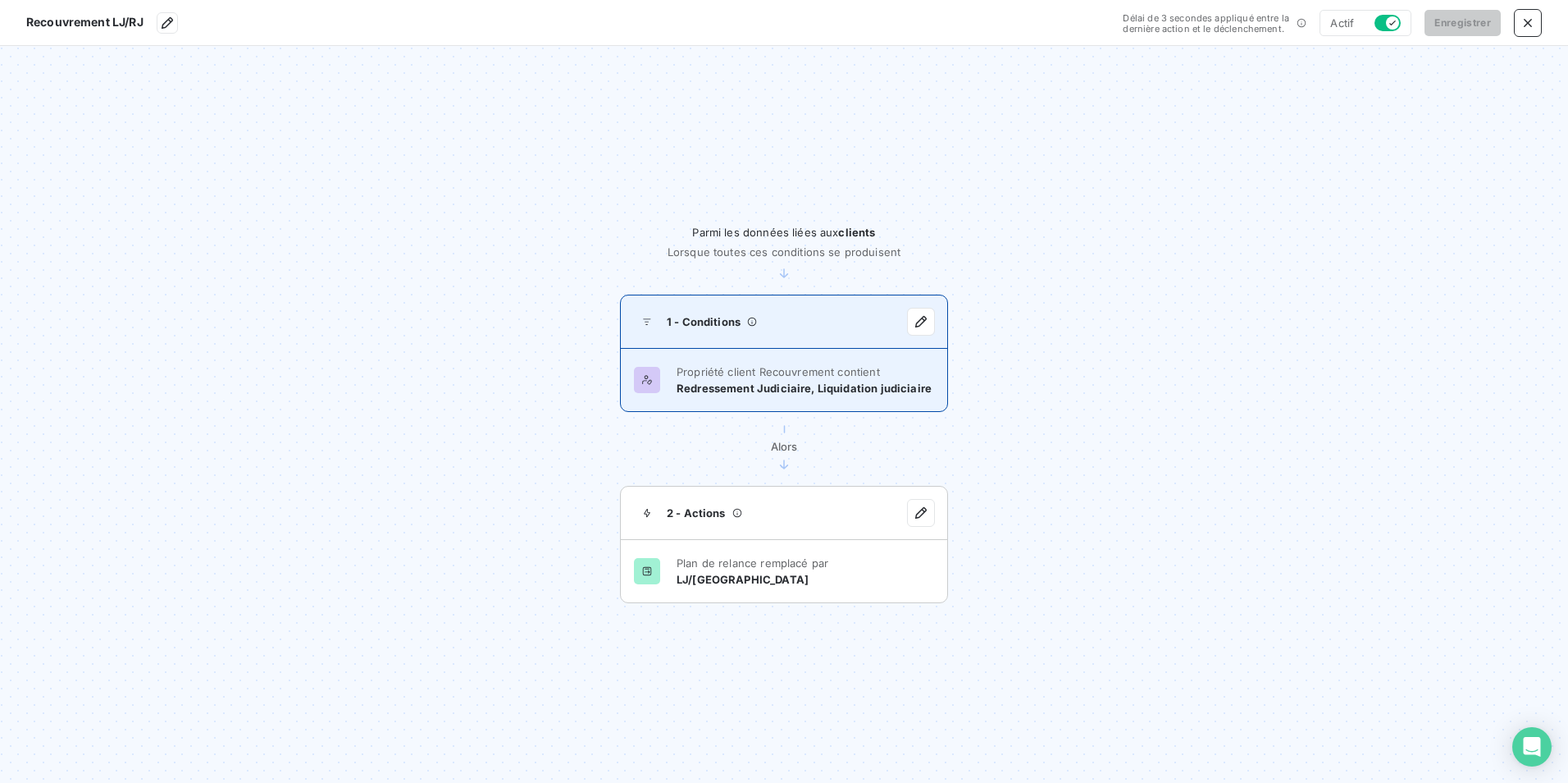
click at [745, 393] on span "Redressement Judiciaire, Liquidation judiciaire" at bounding box center [804, 389] width 255 height 14
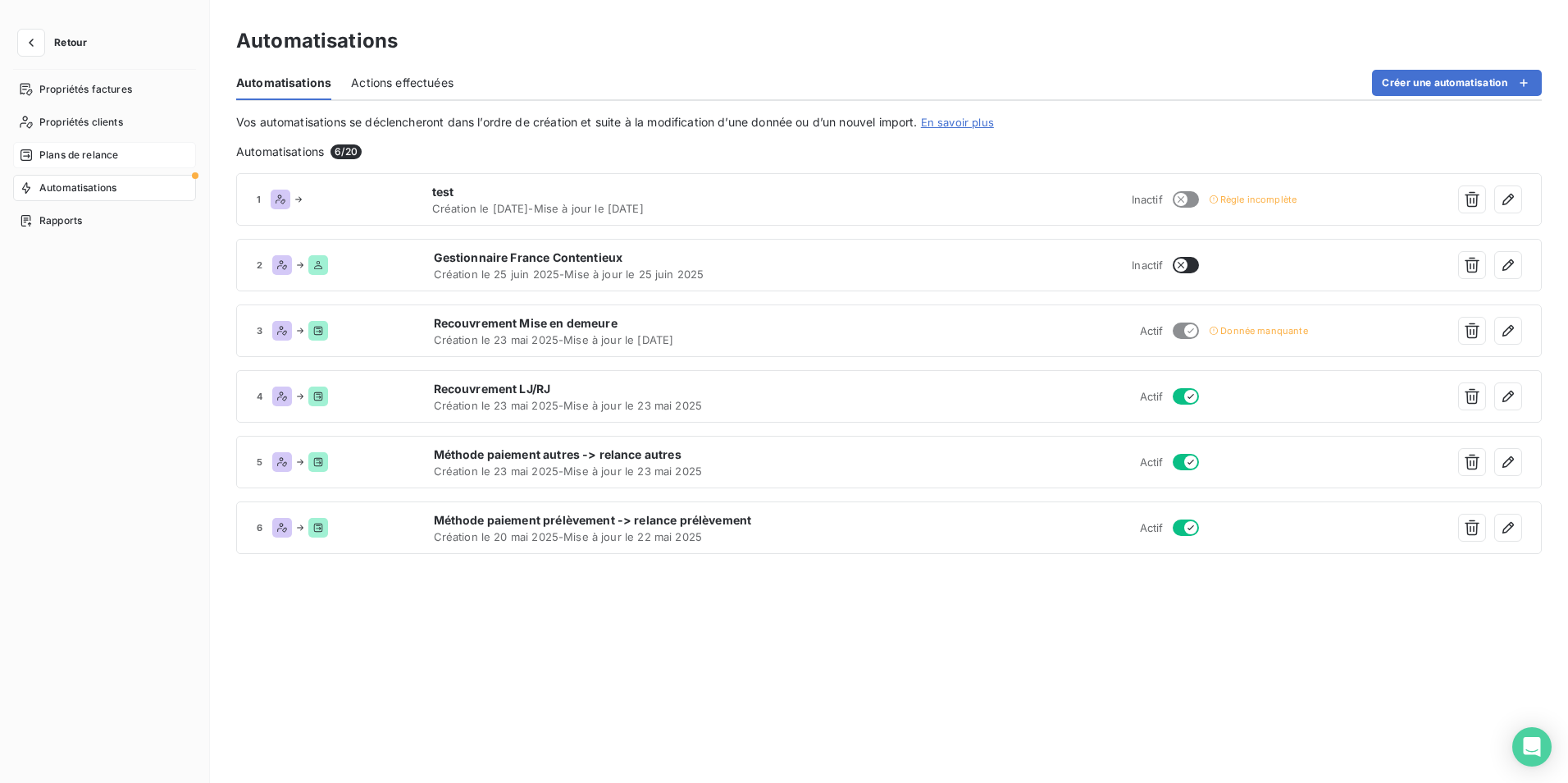
click at [120, 153] on div "Plans de relance" at bounding box center [105, 154] width 183 height 26
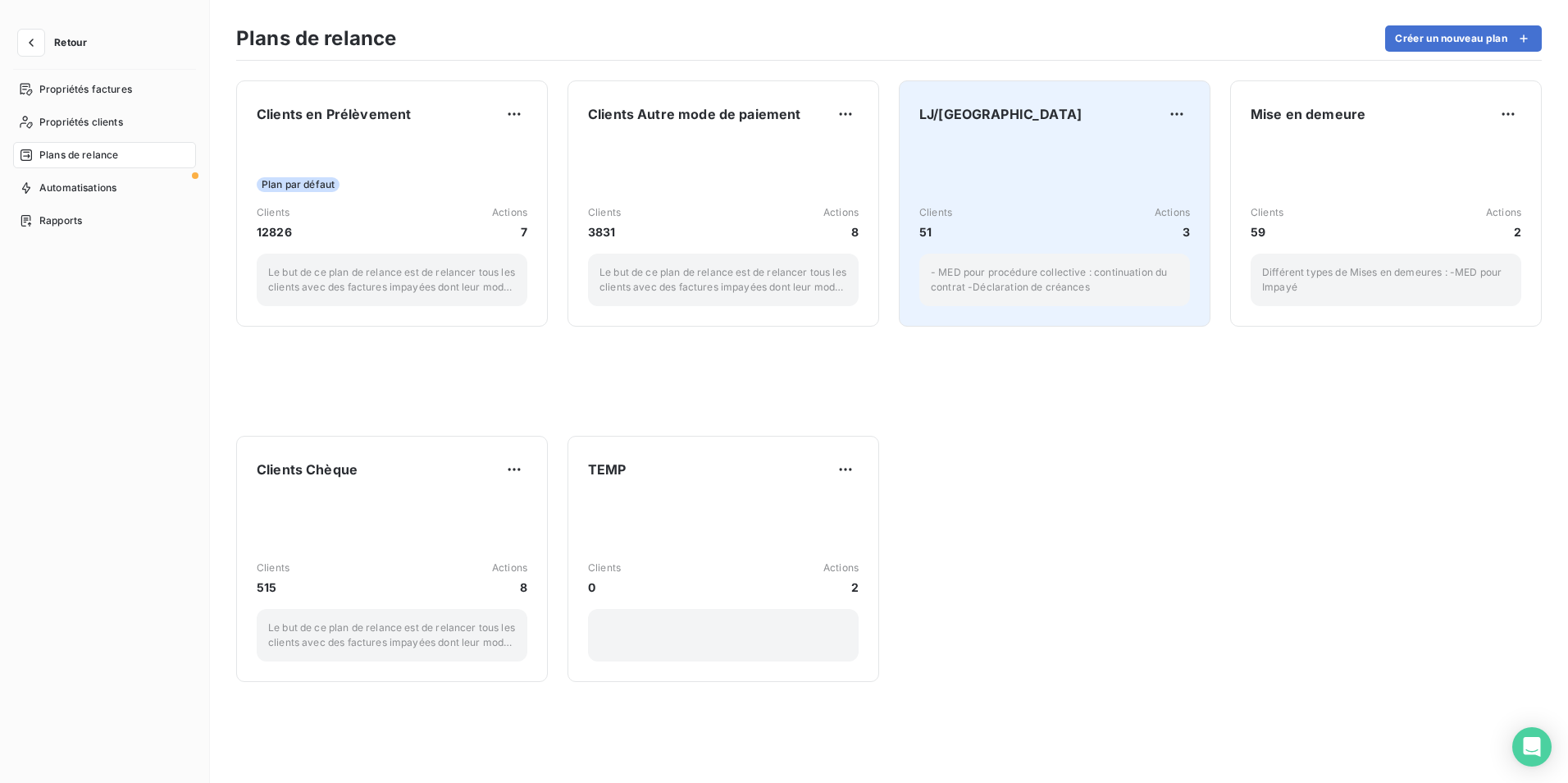
click at [1046, 181] on div "Clients 51 Actions 3 - MED pour procédure collective : continuation du contrat …" at bounding box center [1054, 223] width 270 height 166
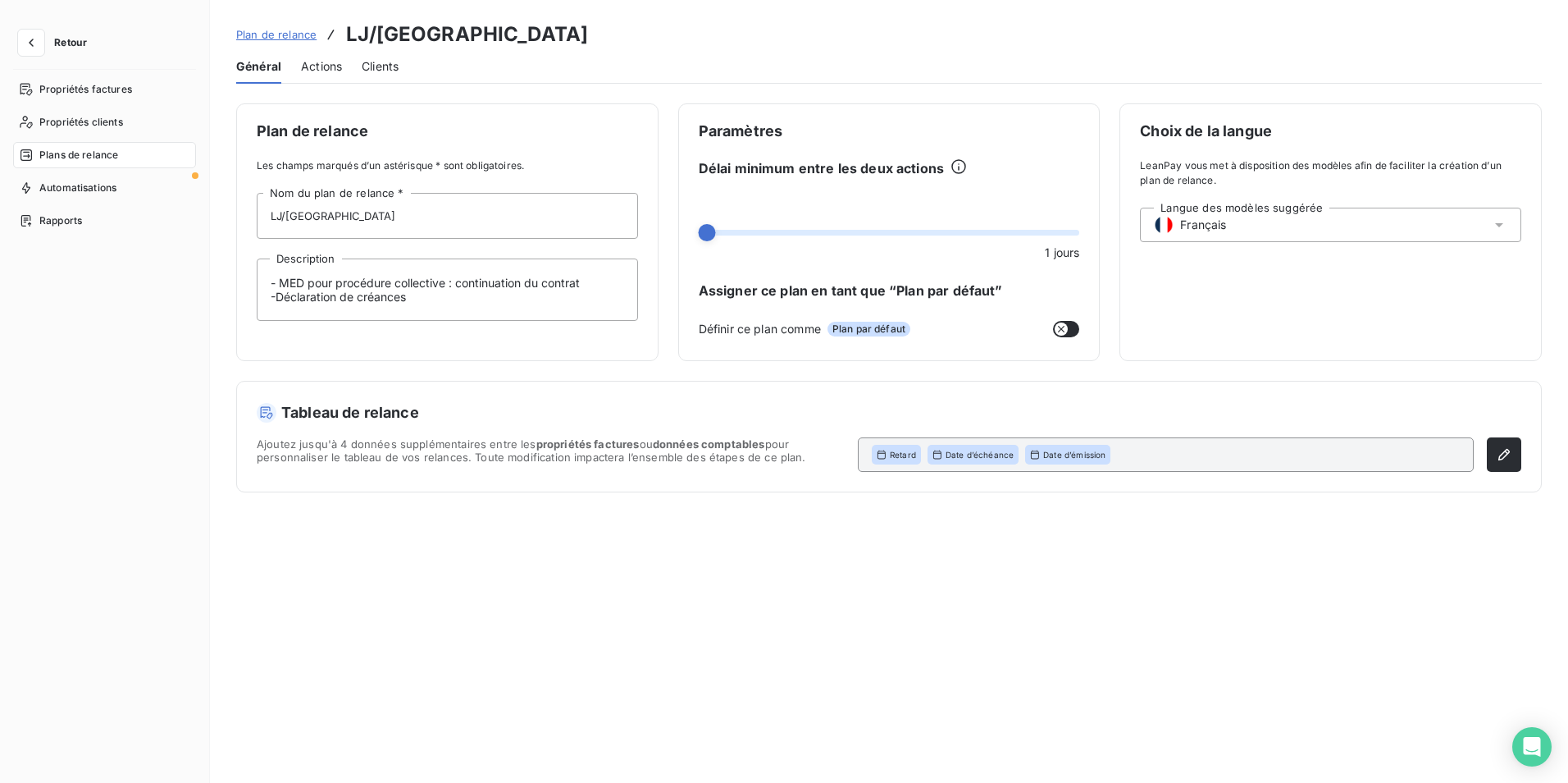
click at [321, 67] on span "Actions" at bounding box center [322, 66] width 41 height 16
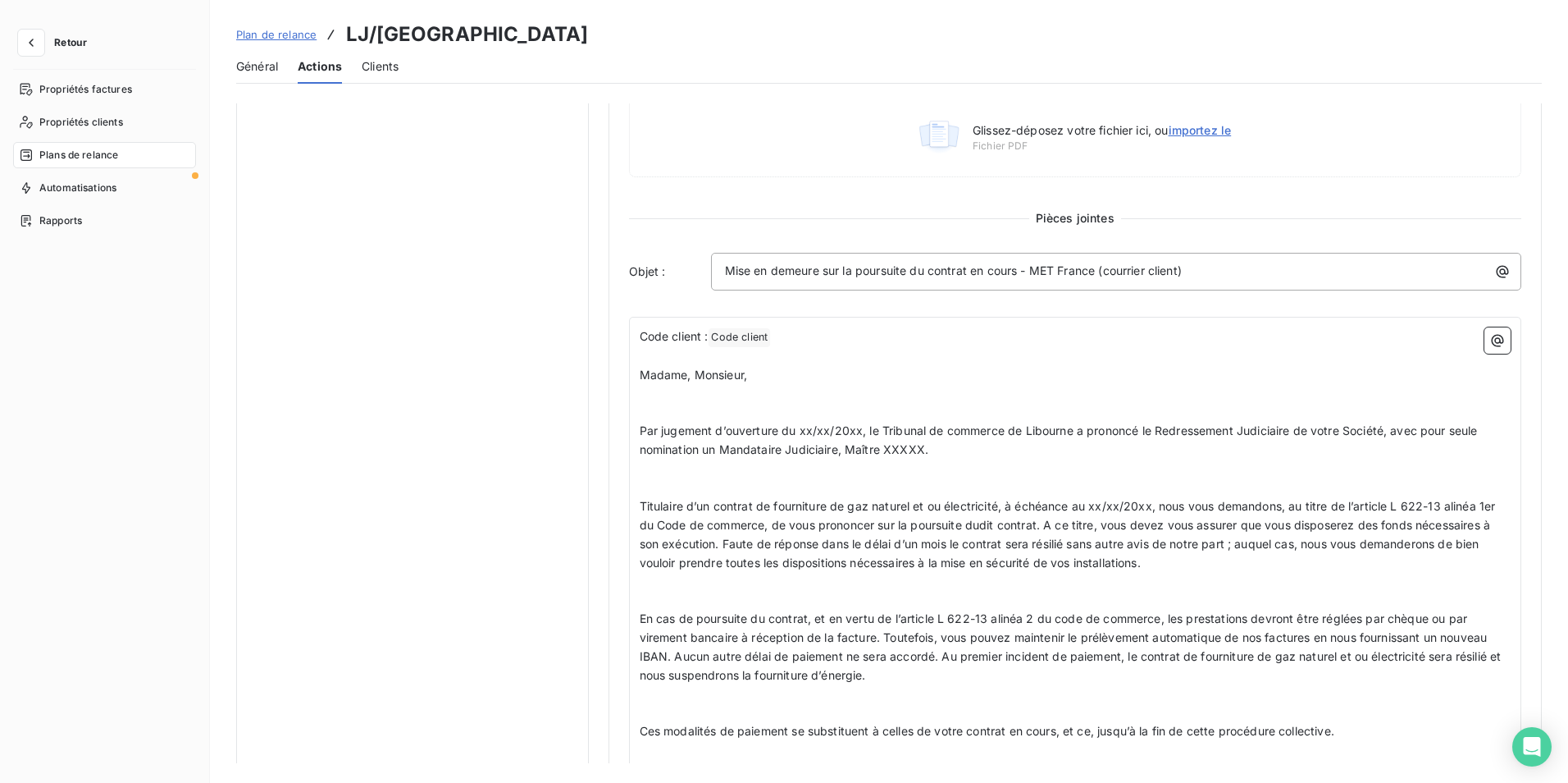
scroll to position [575, 0]
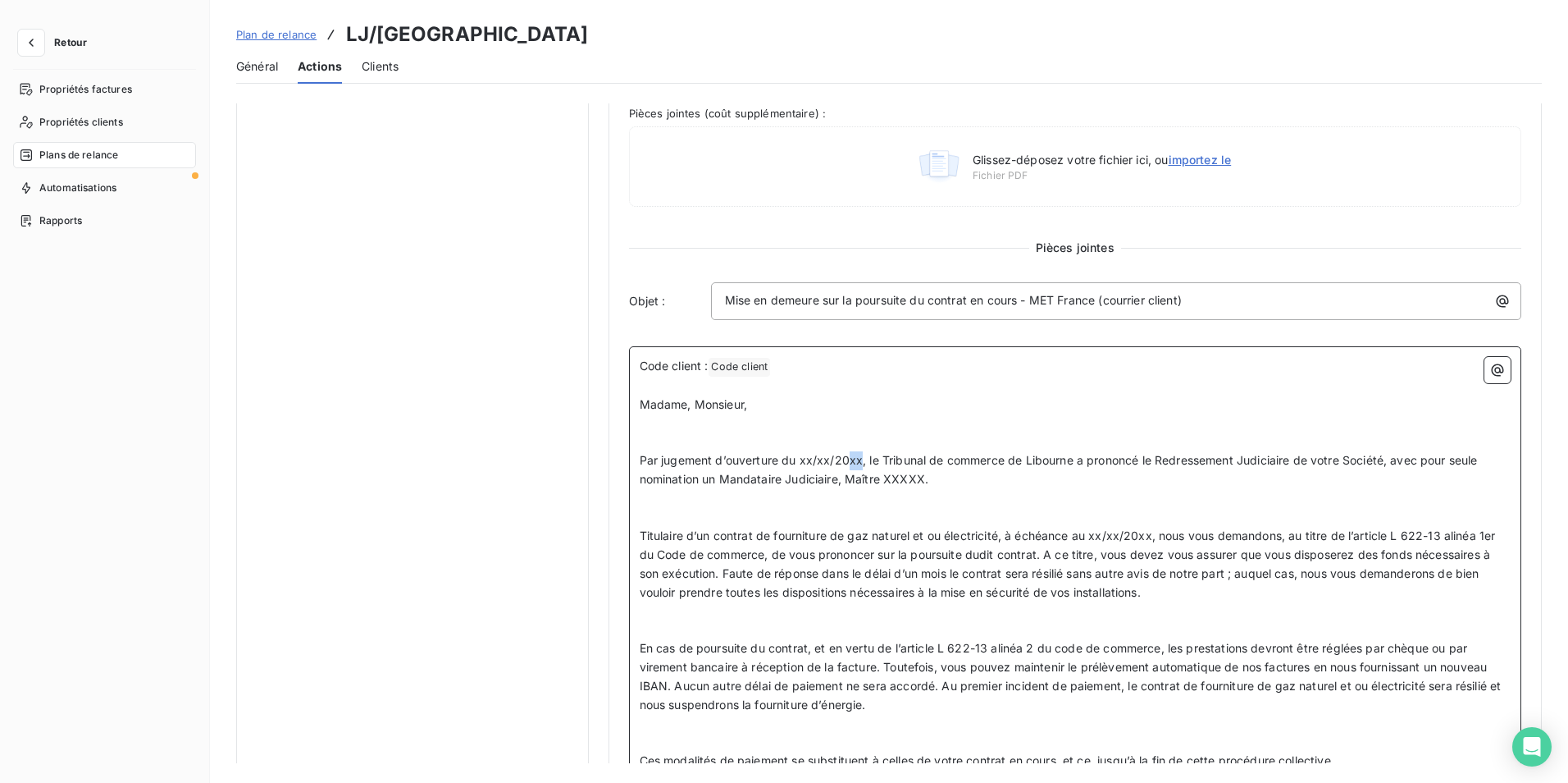
drag, startPoint x: 859, startPoint y: 462, endPoint x: 848, endPoint y: 462, distance: 11.0
click at [848, 462] on span "Par jugement d’ouverture du xx/xx/20xx, le Tribunal de commerce de Libourne a p…" at bounding box center [1060, 469] width 842 height 33
drag, startPoint x: 800, startPoint y: 457, endPoint x: 859, endPoint y: 453, distance: 59.1
click at [859, 453] on p "Par jugement d’ouverture du xx/xx/20xx, le Tribunal de commerce de Libourne a p…" at bounding box center [1075, 470] width 872 height 38
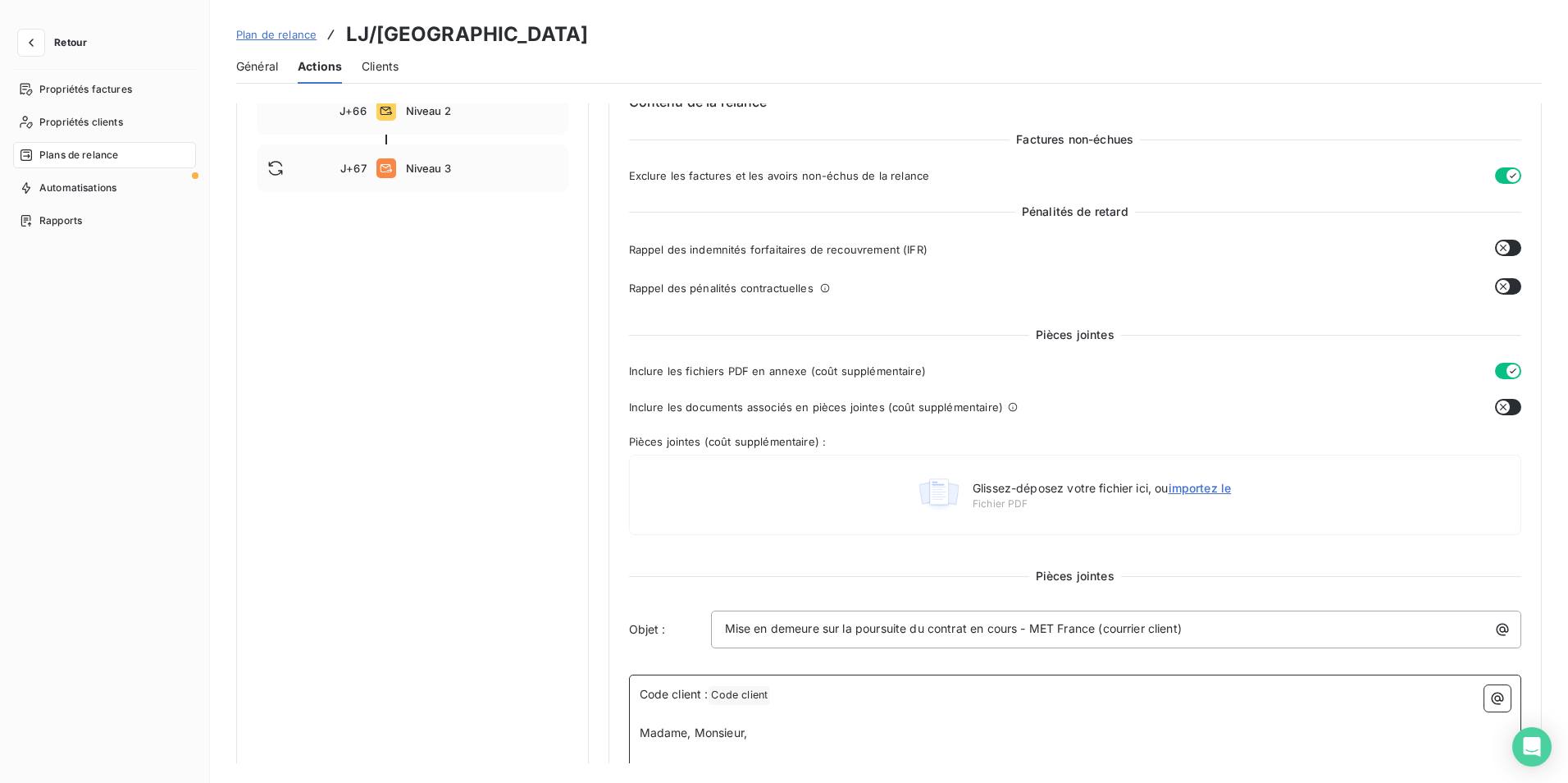
scroll to position [410, 0]
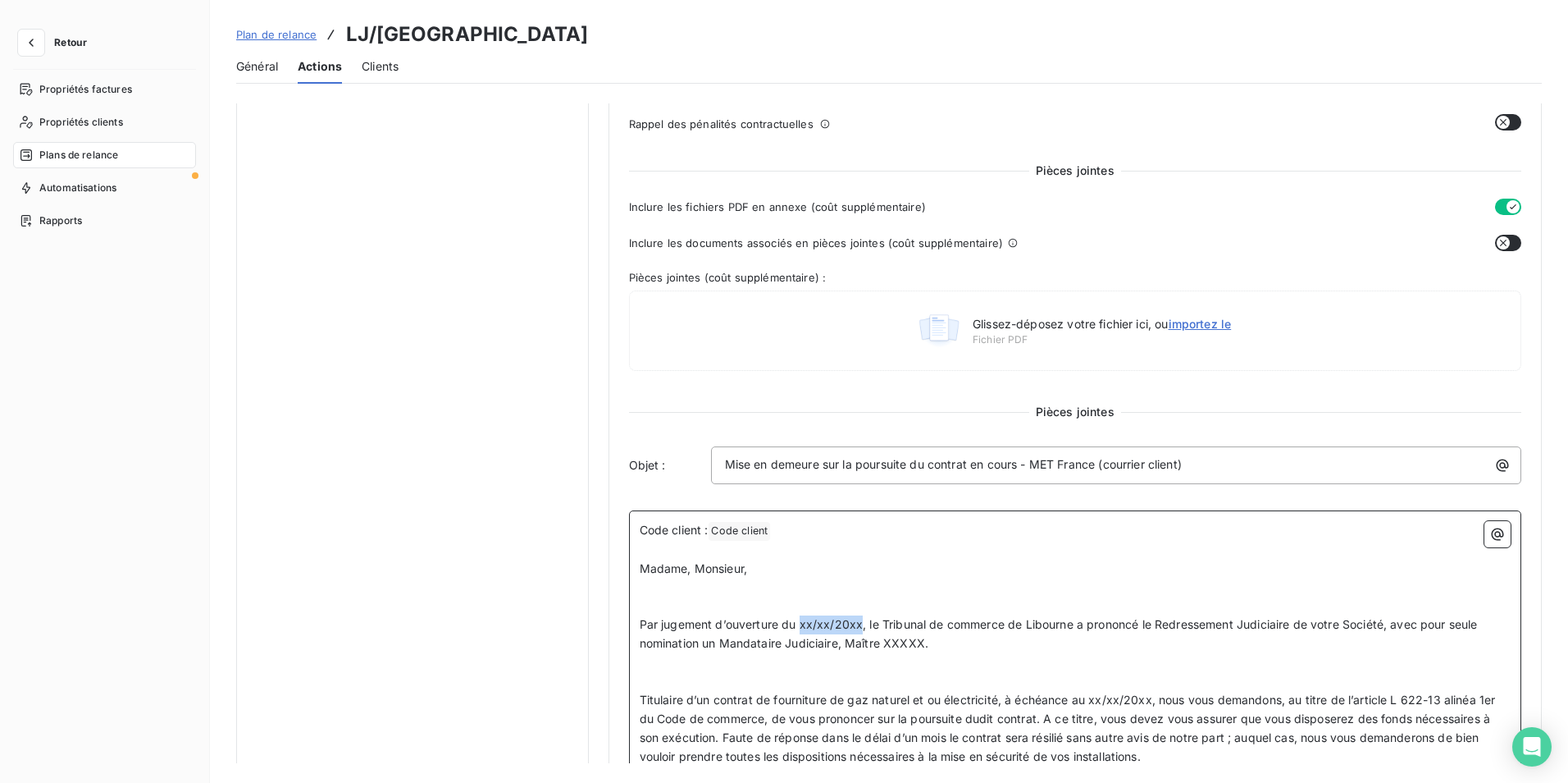
click at [799, 621] on span "Par jugement d’ouverture du xx/xx/20xx, le Tribunal de commerce de Libourne a p…" at bounding box center [1060, 634] width 842 height 33
drag, startPoint x: 88, startPoint y: 183, endPoint x: 105, endPoint y: 192, distance: 19.2
click at [88, 183] on span "Automatisations" at bounding box center [78, 187] width 77 height 15
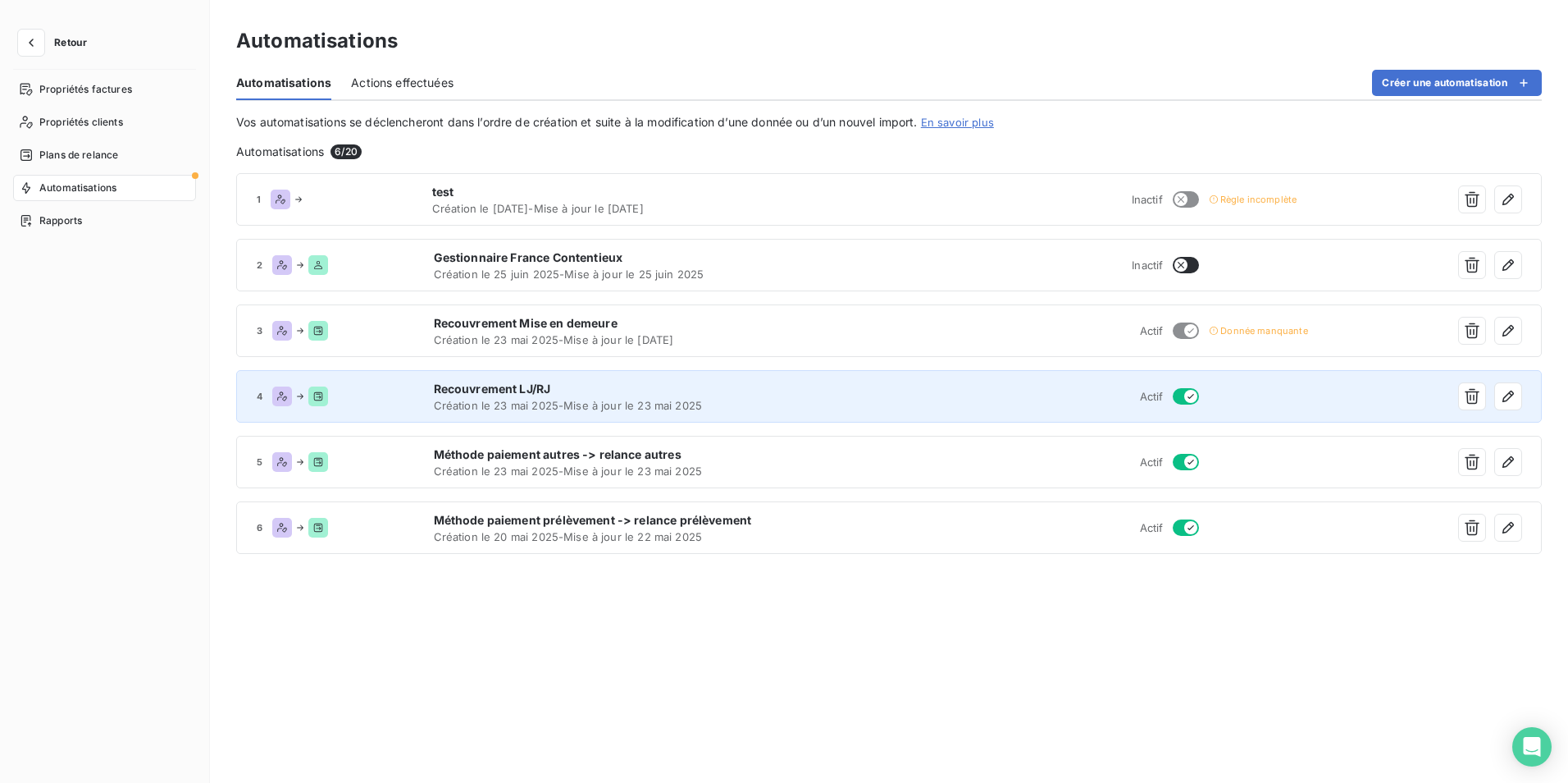
click at [1180, 396] on button "button" at bounding box center [1185, 396] width 26 height 16
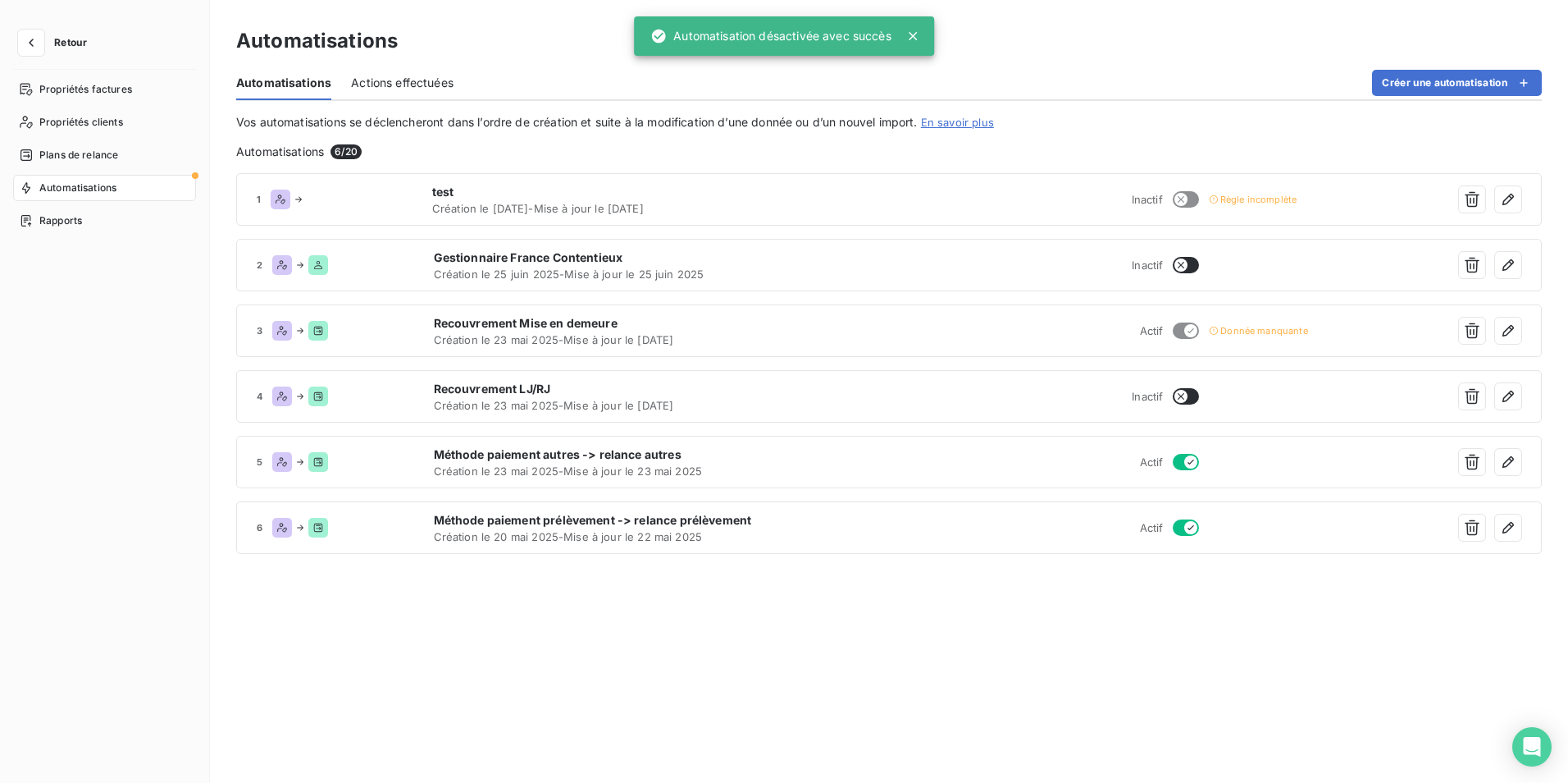
click at [993, 659] on div "1 test Création le 25 sept. 2025 - Mise à jour le 25 sept. 2025 Inactif Règle i…" at bounding box center [889, 465] width 1306 height 583
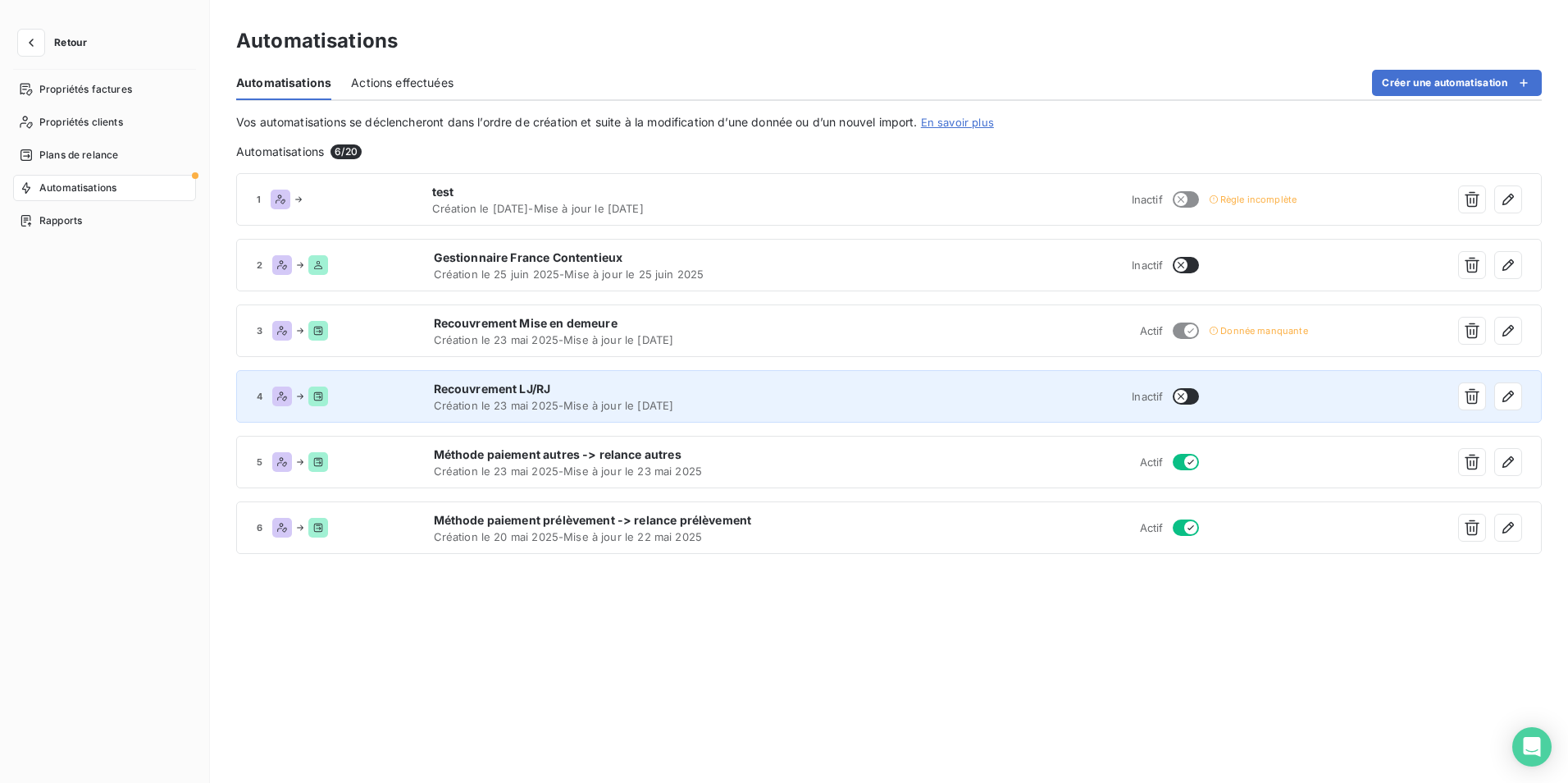
click at [917, 397] on div "Inactif" at bounding box center [1048, 396] width 302 height 16
click at [1239, 392] on div "4 Recouvrement LJ/RJ Création le 23 mai 2025 - Mise à jour le 7 oct. 2025 Inact…" at bounding box center [889, 396] width 1306 height 52
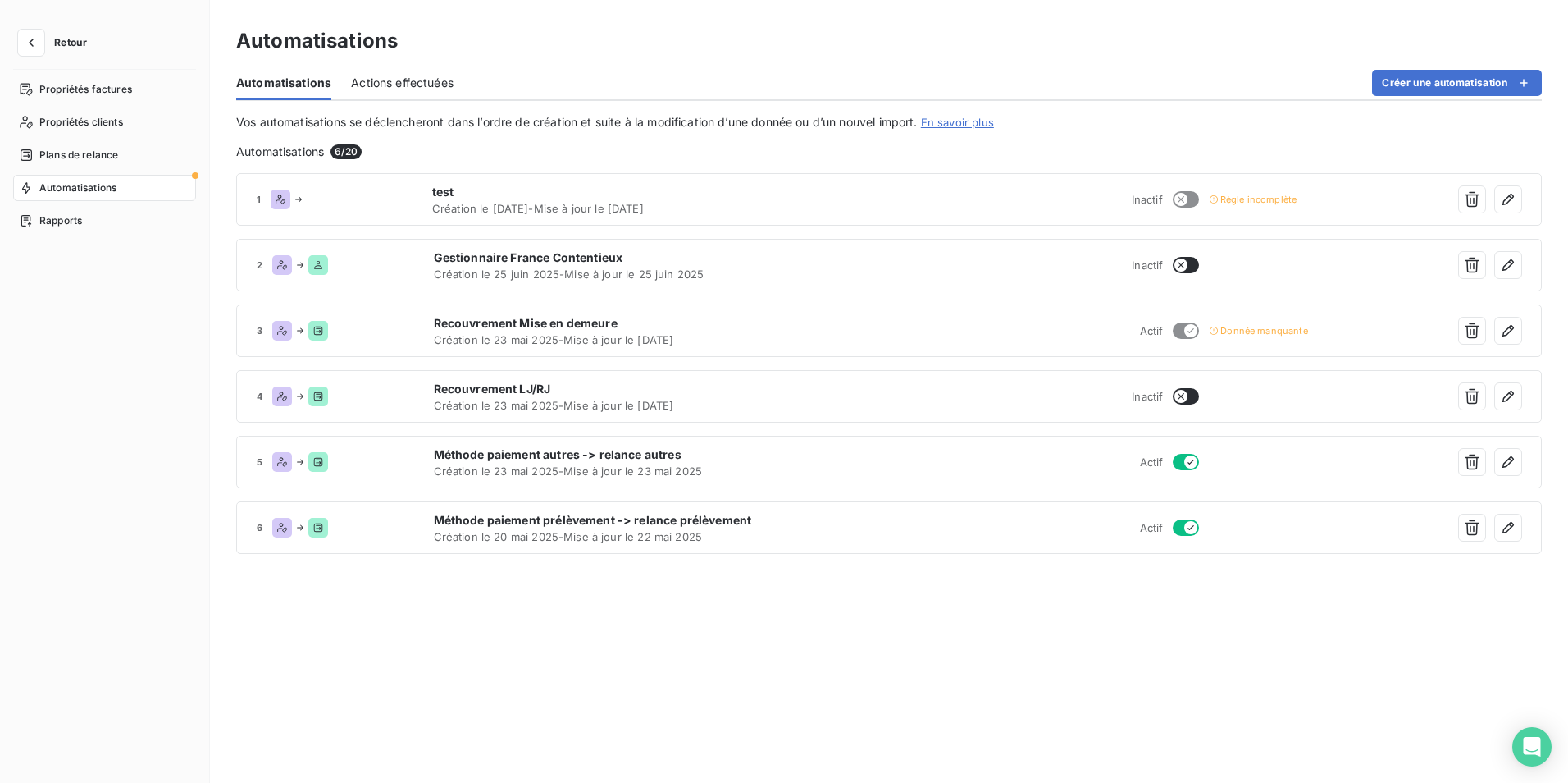
click at [399, 88] on span "Actions effectuées" at bounding box center [402, 82] width 103 height 16
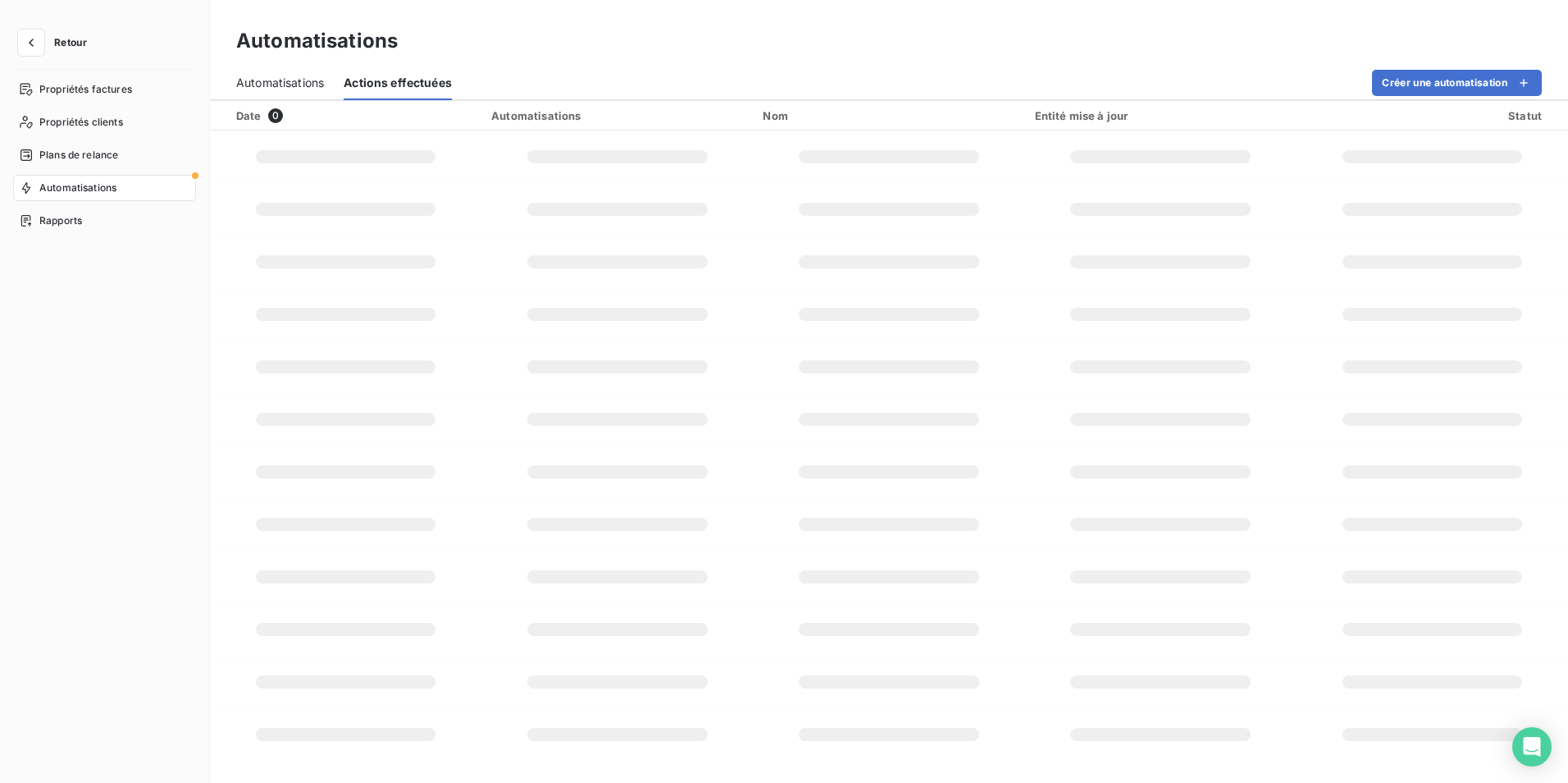
click at [276, 82] on span "Automatisations" at bounding box center [280, 82] width 88 height 16
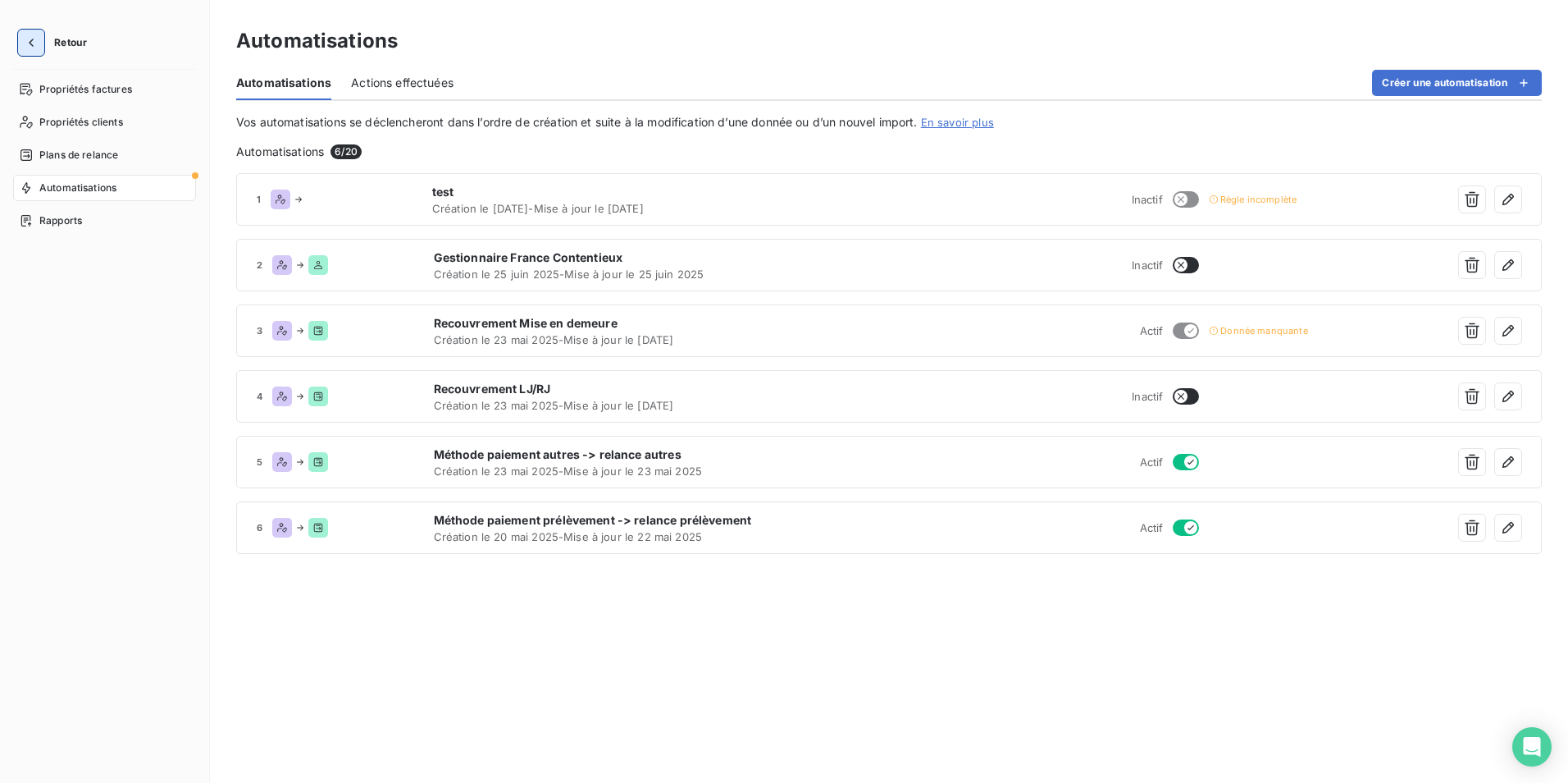
click at [33, 49] on icon "button" at bounding box center [31, 43] width 16 height 16
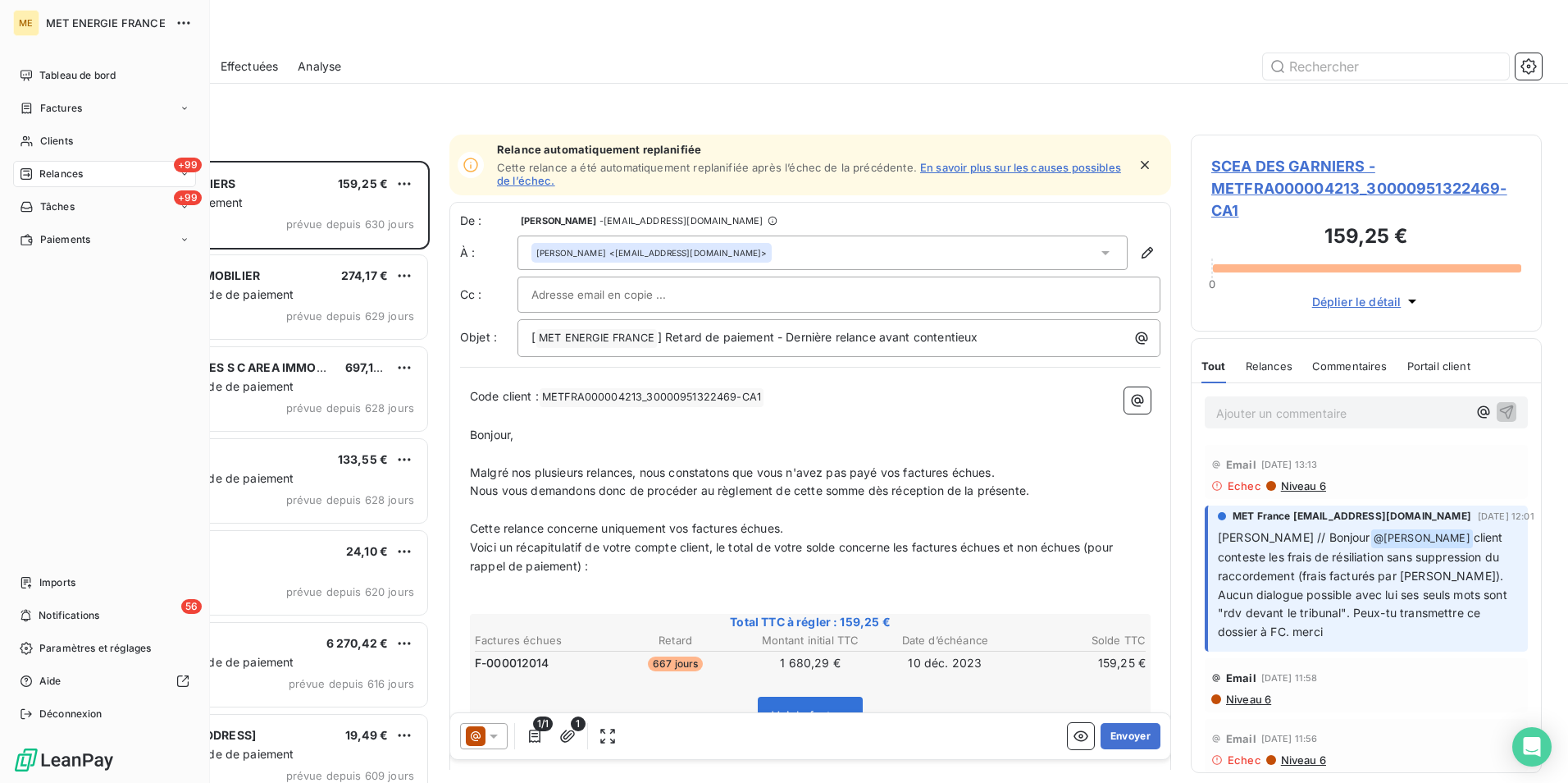
scroll to position [610, 339]
click at [63, 142] on span "Clients" at bounding box center [56, 141] width 33 height 15
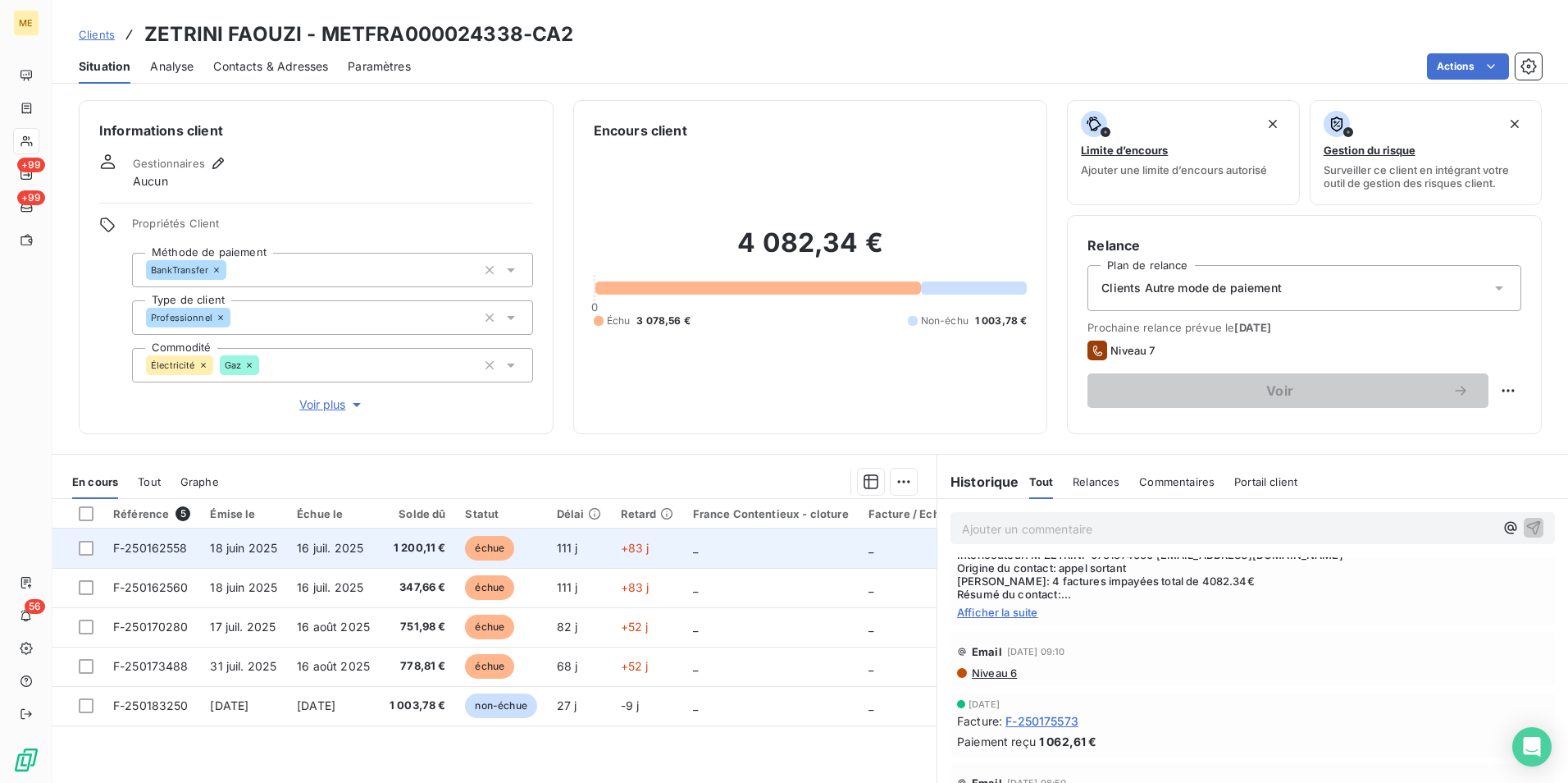
scroll to position [164, 0]
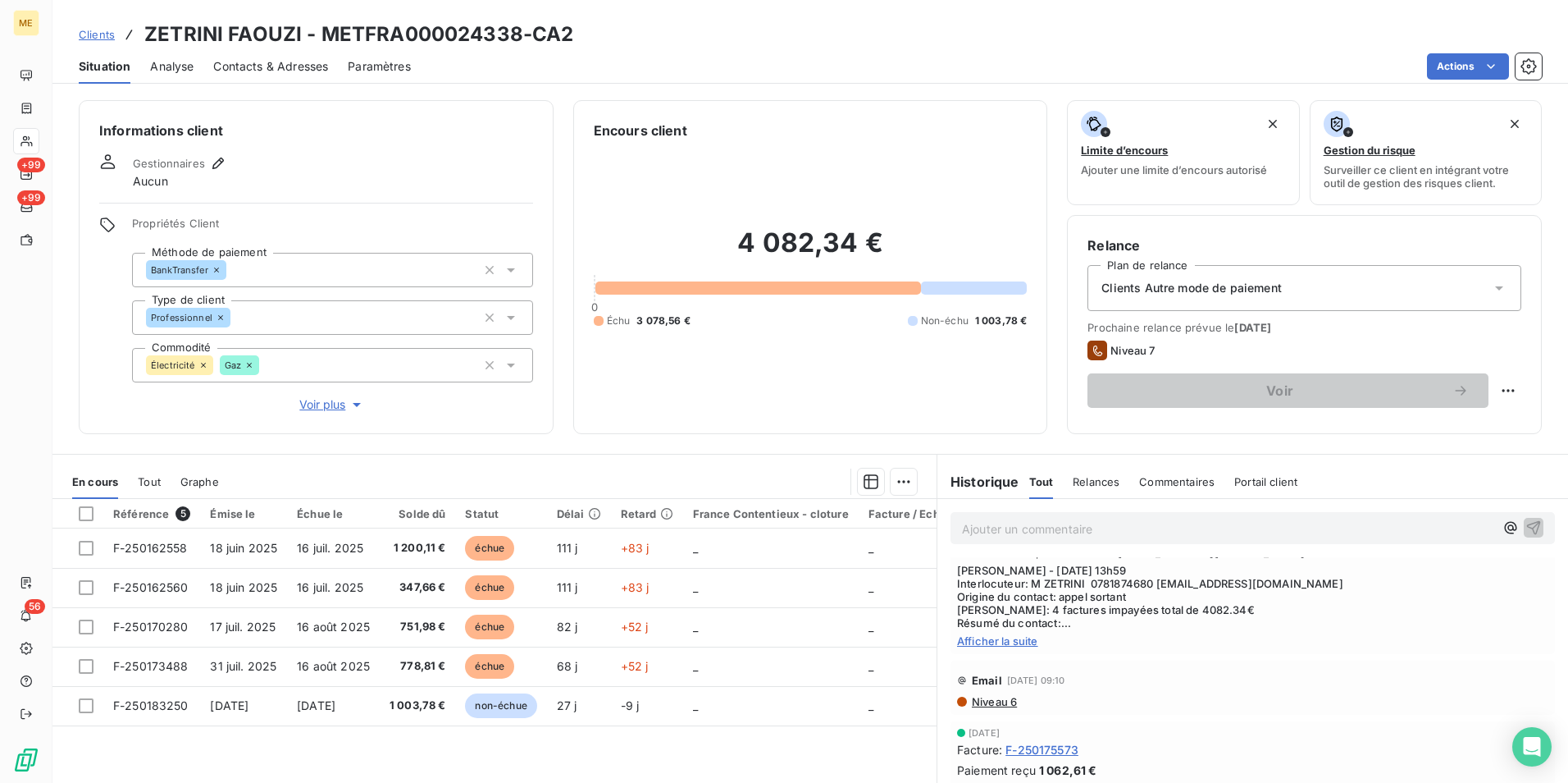
click at [329, 404] on span "Voir plus" at bounding box center [332, 404] width 66 height 16
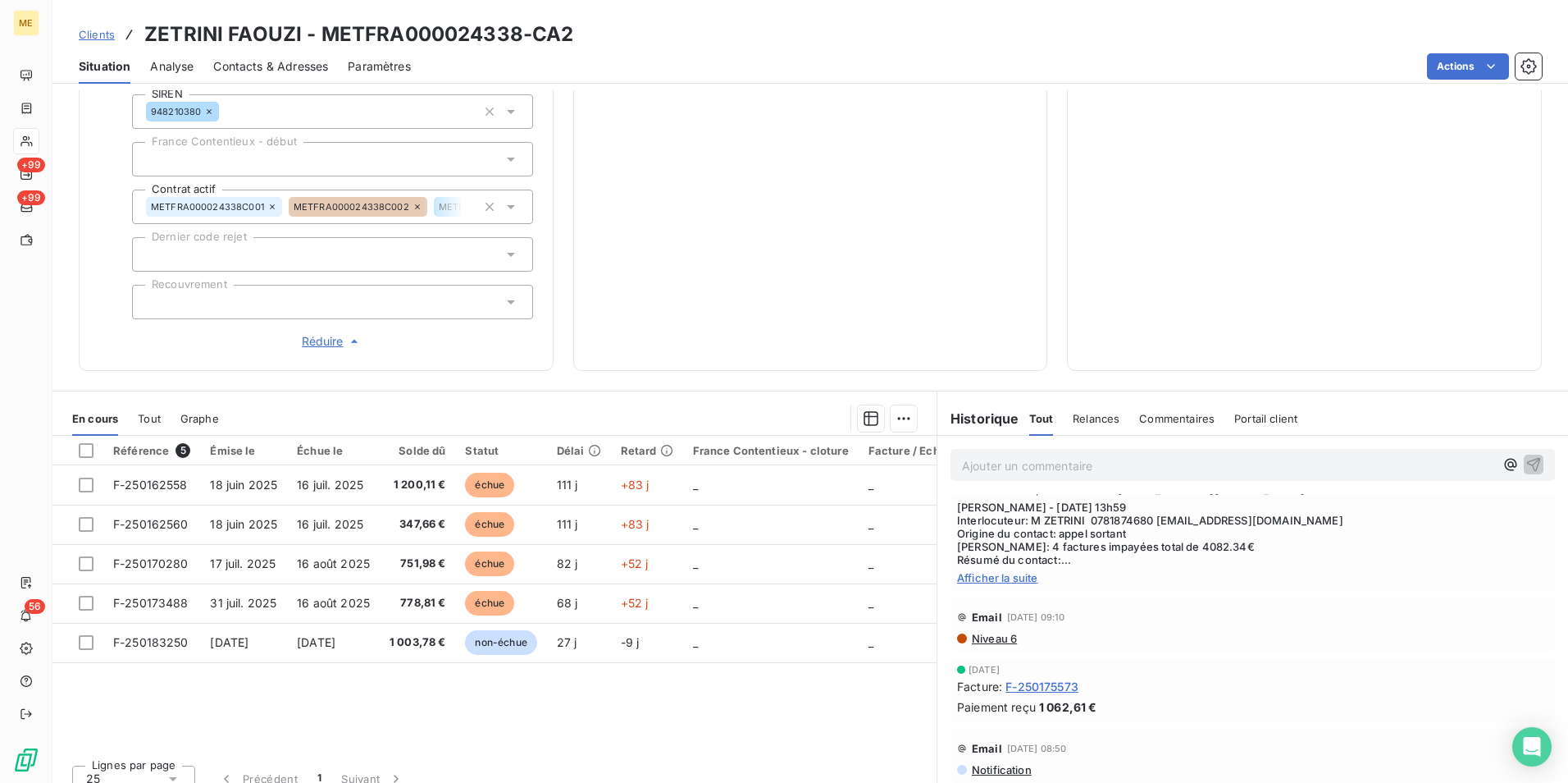
scroll to position [492, 0]
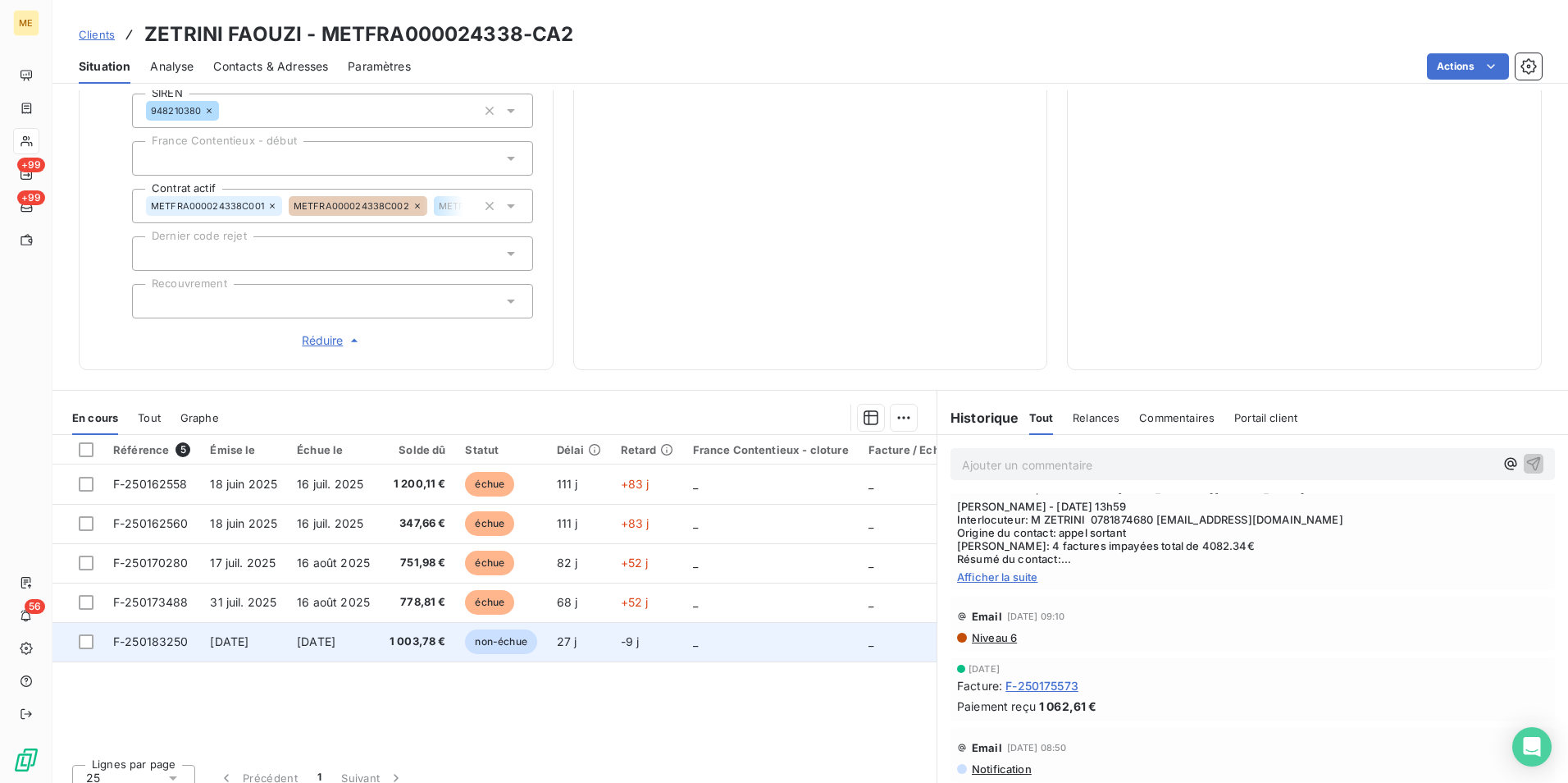
click at [420, 643] on span "1 003,78 €" at bounding box center [417, 642] width 56 height 16
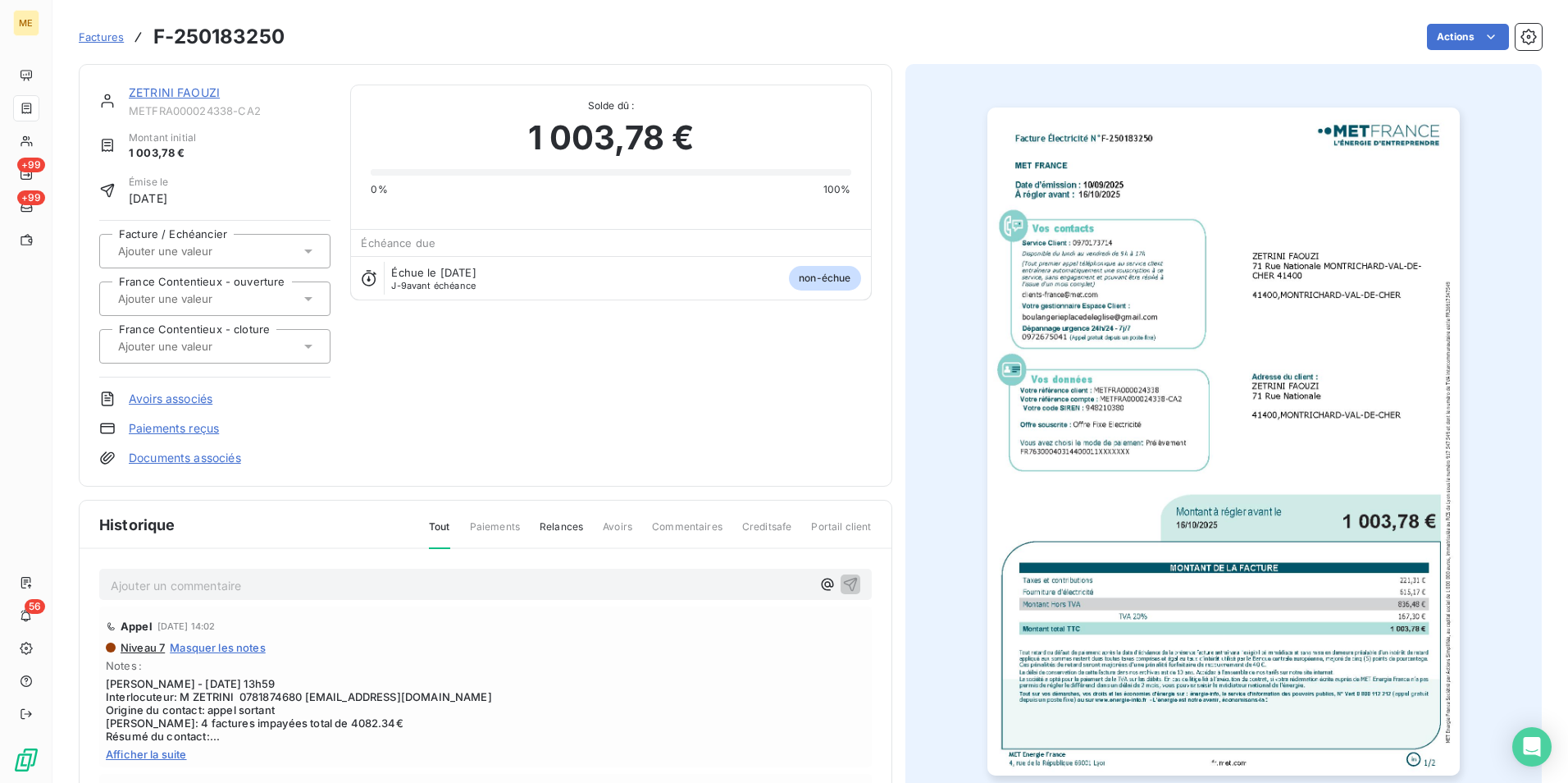
click at [1266, 438] on img "button" at bounding box center [1223, 441] width 473 height 668
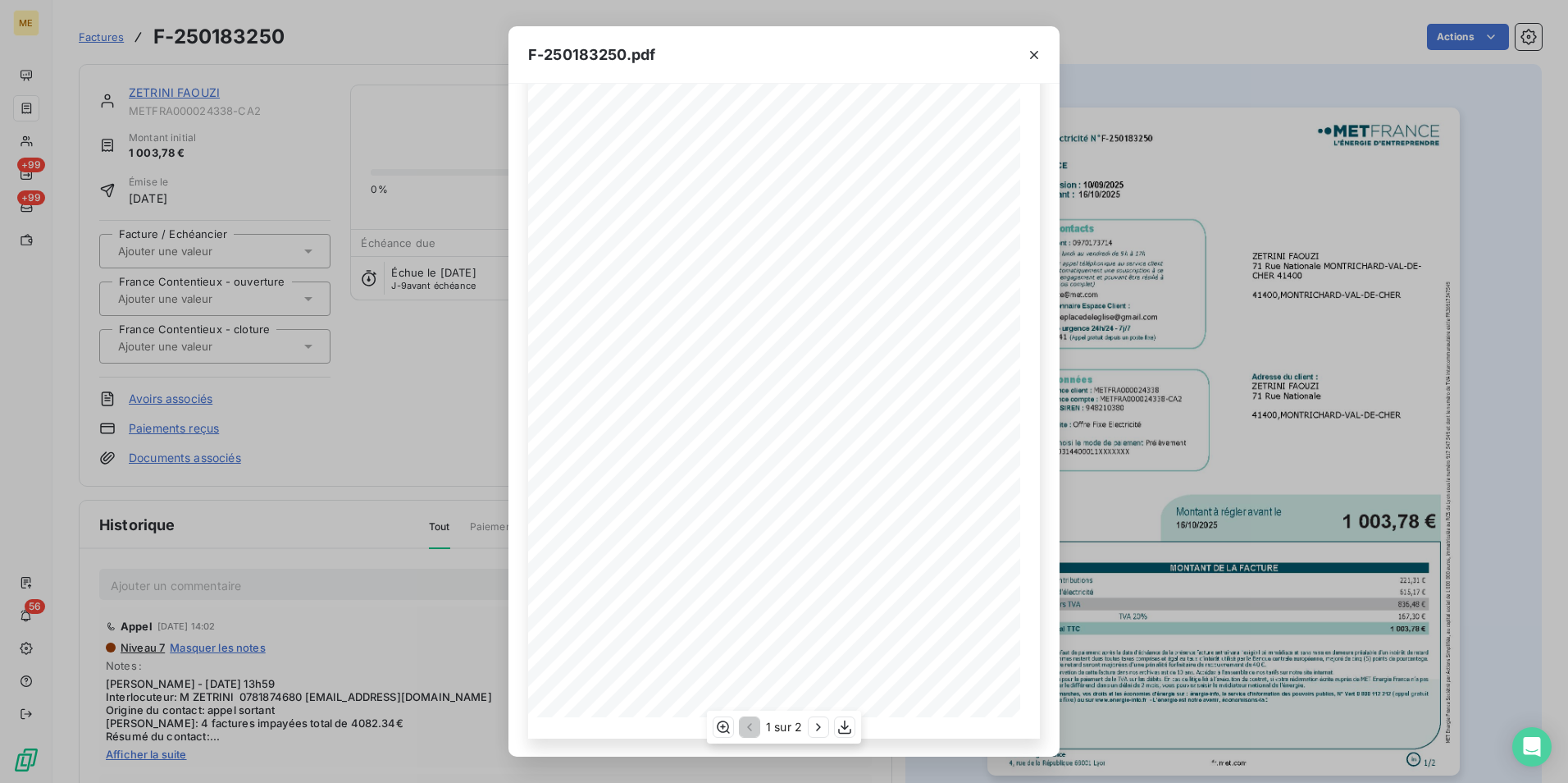
scroll to position [83, 0]
click at [820, 733] on icon "button" at bounding box center [818, 727] width 16 height 16
click at [1035, 50] on icon "button" at bounding box center [1033, 54] width 16 height 16
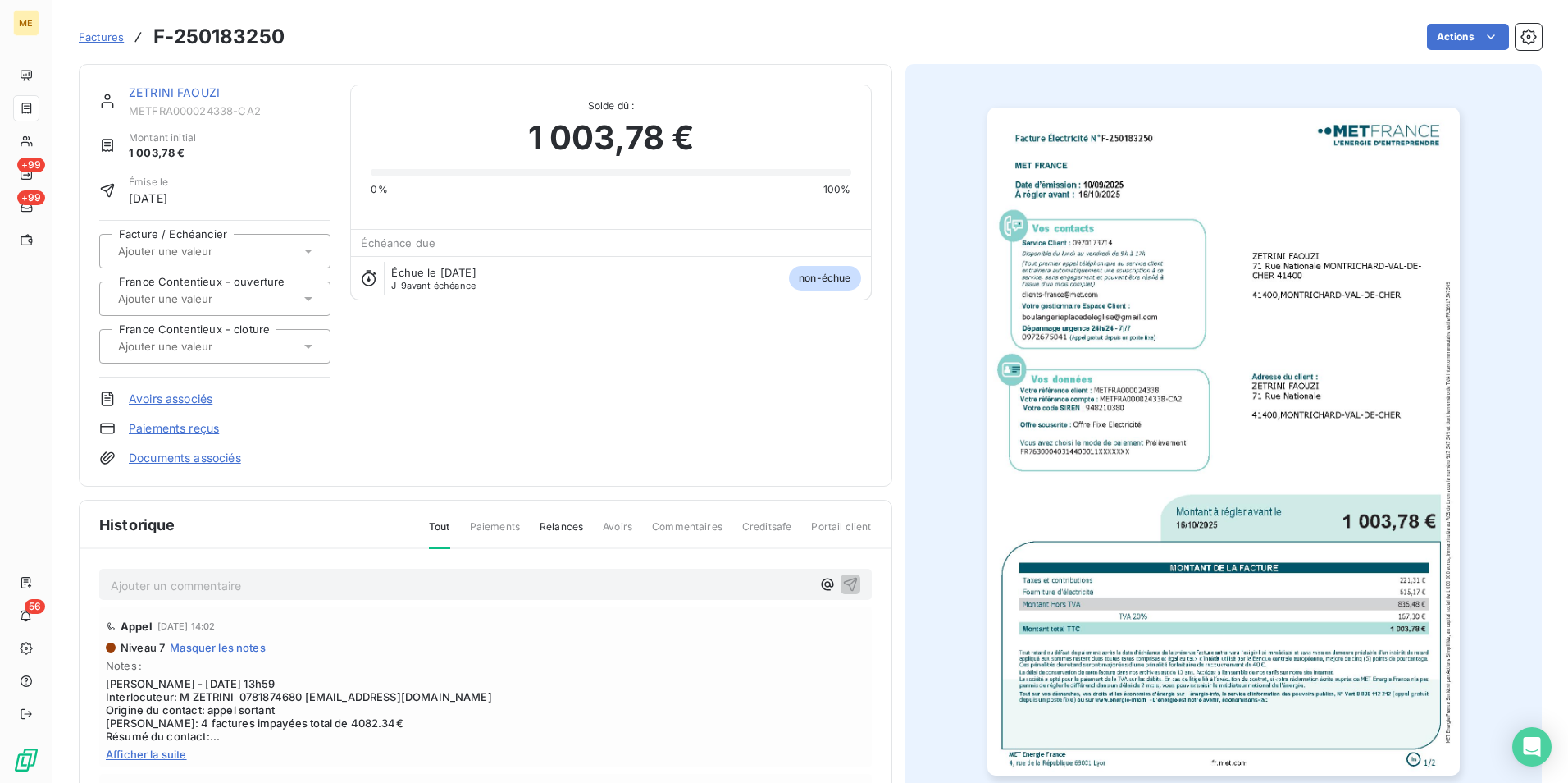
click at [1030, 64] on icon "button" at bounding box center [1022, 72] width 15 height 16
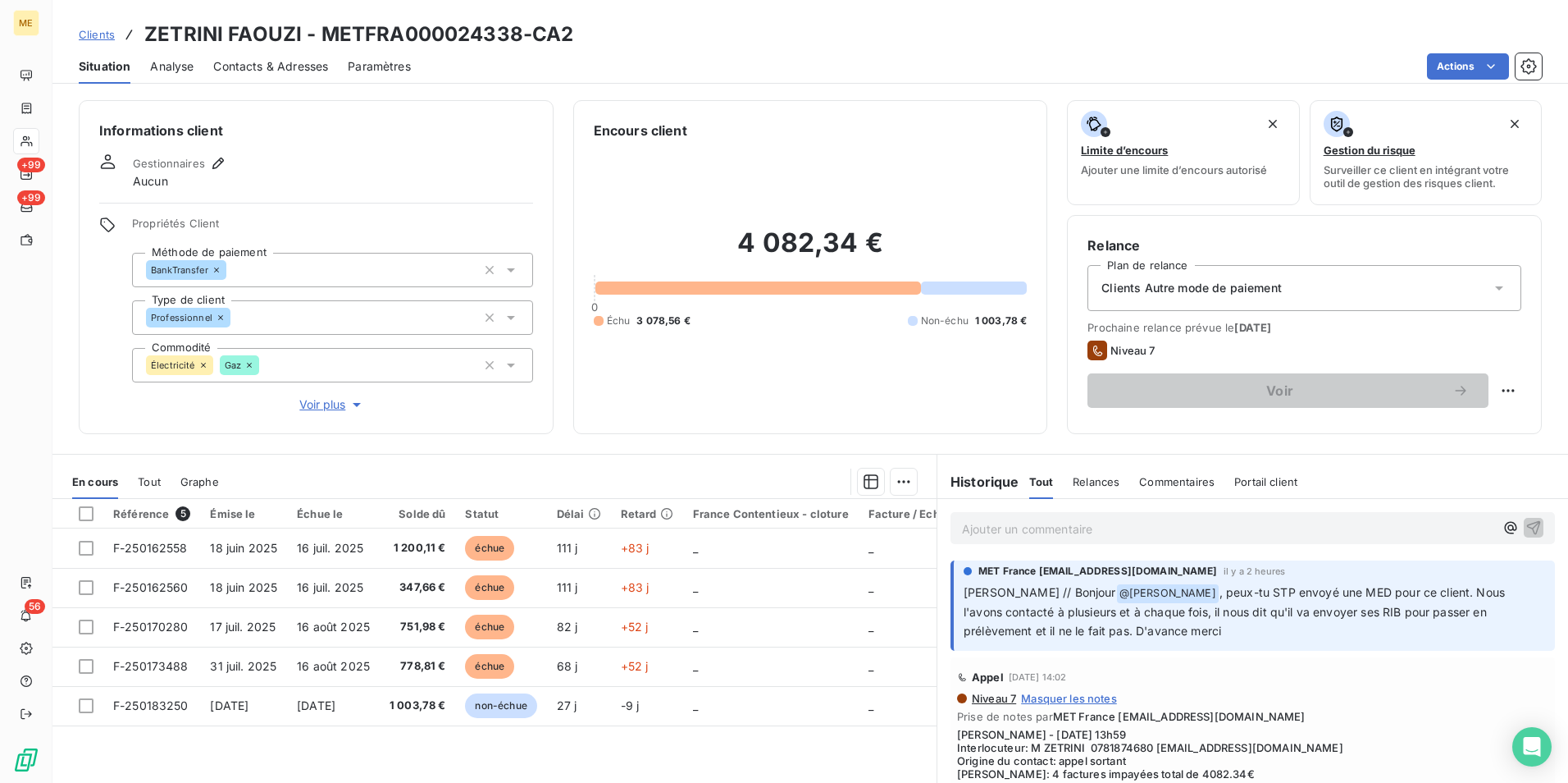
click at [442, 33] on h3 "ZETRINI FAOUZI - METFRA000024338-CA2" at bounding box center [358, 34] width 429 height 29
copy h3 "METFRA000024338"
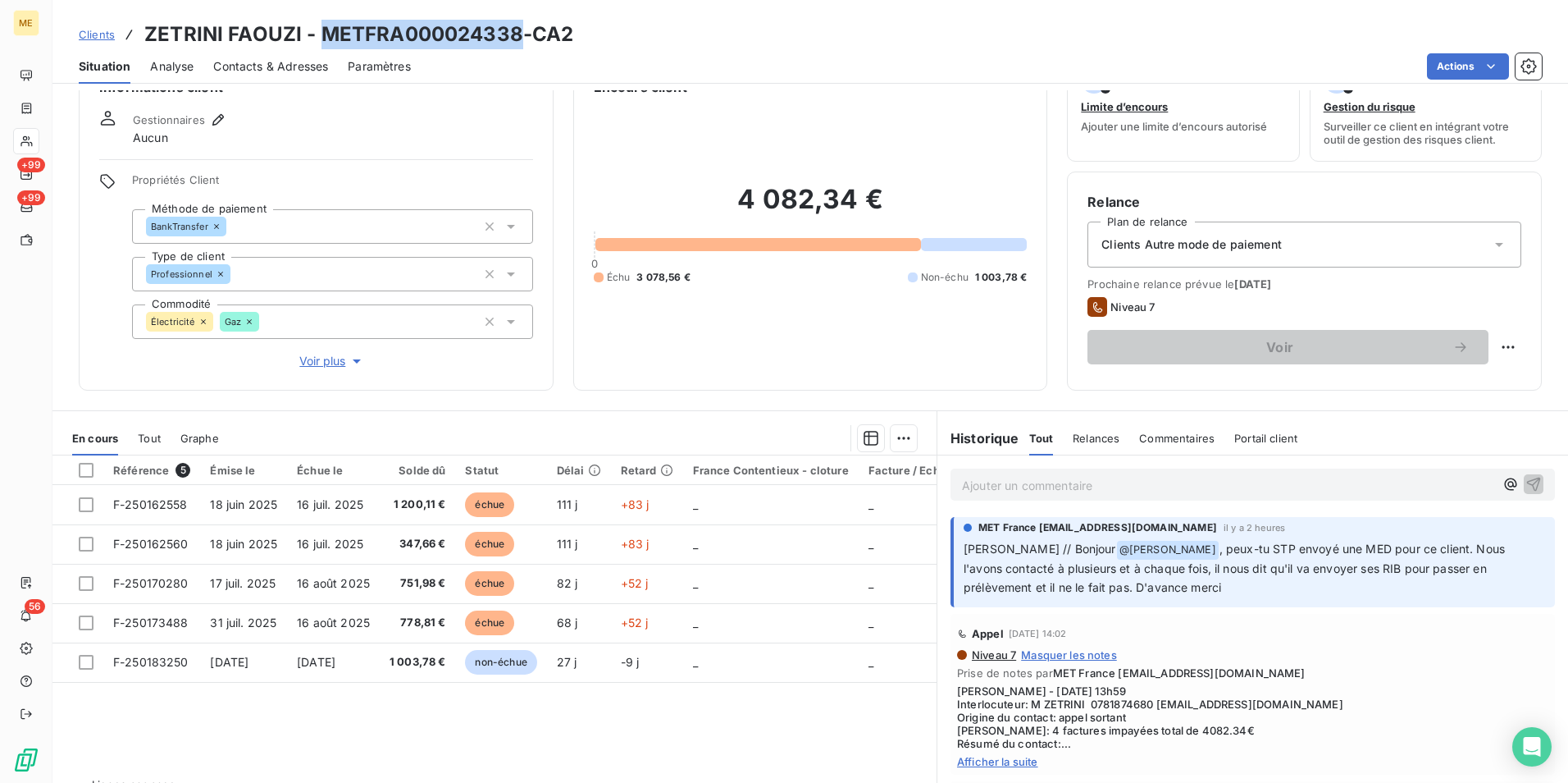
scroll to position [81, 0]
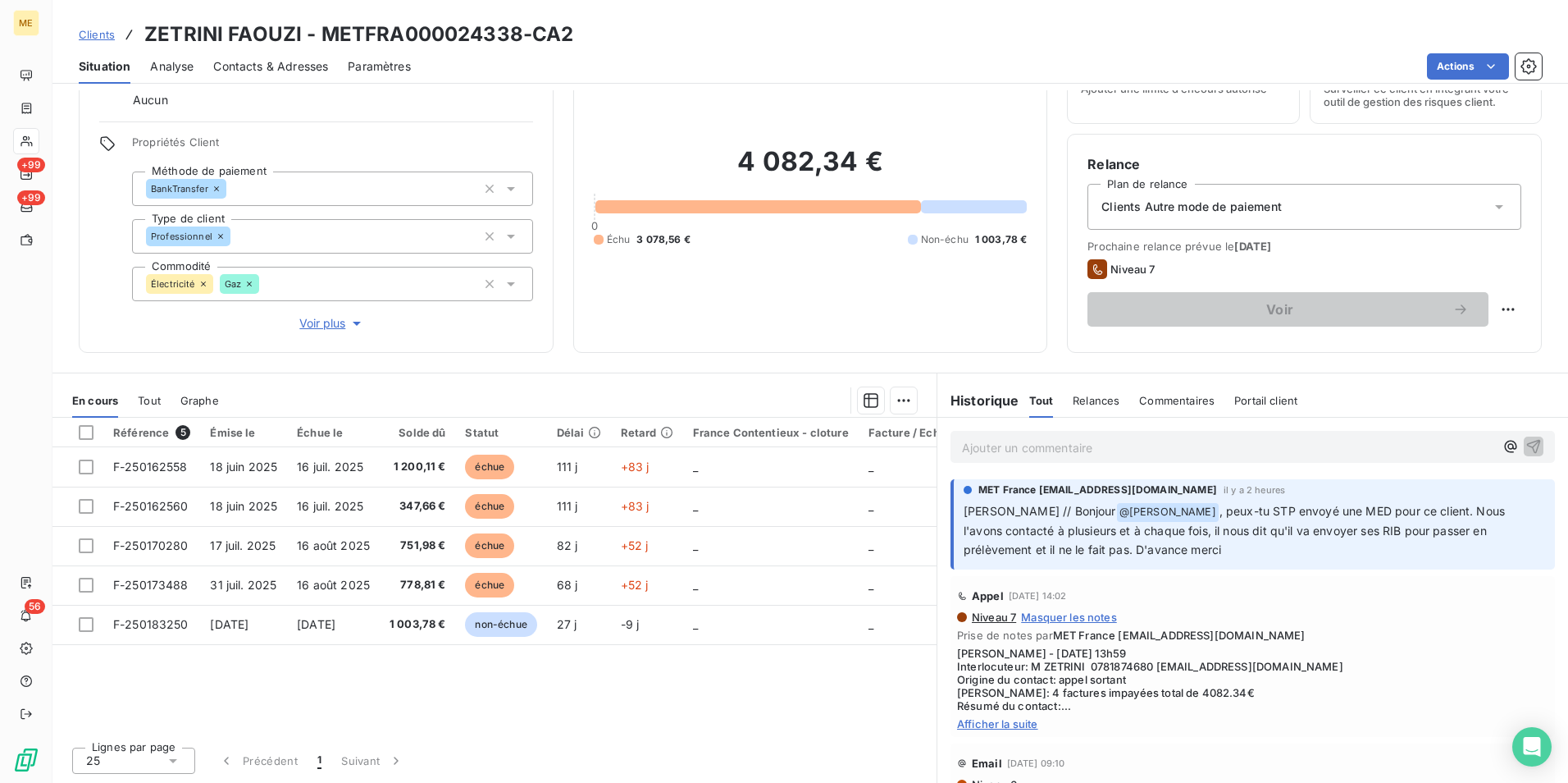
click at [1491, 212] on icon at bounding box center [1498, 206] width 16 height 16
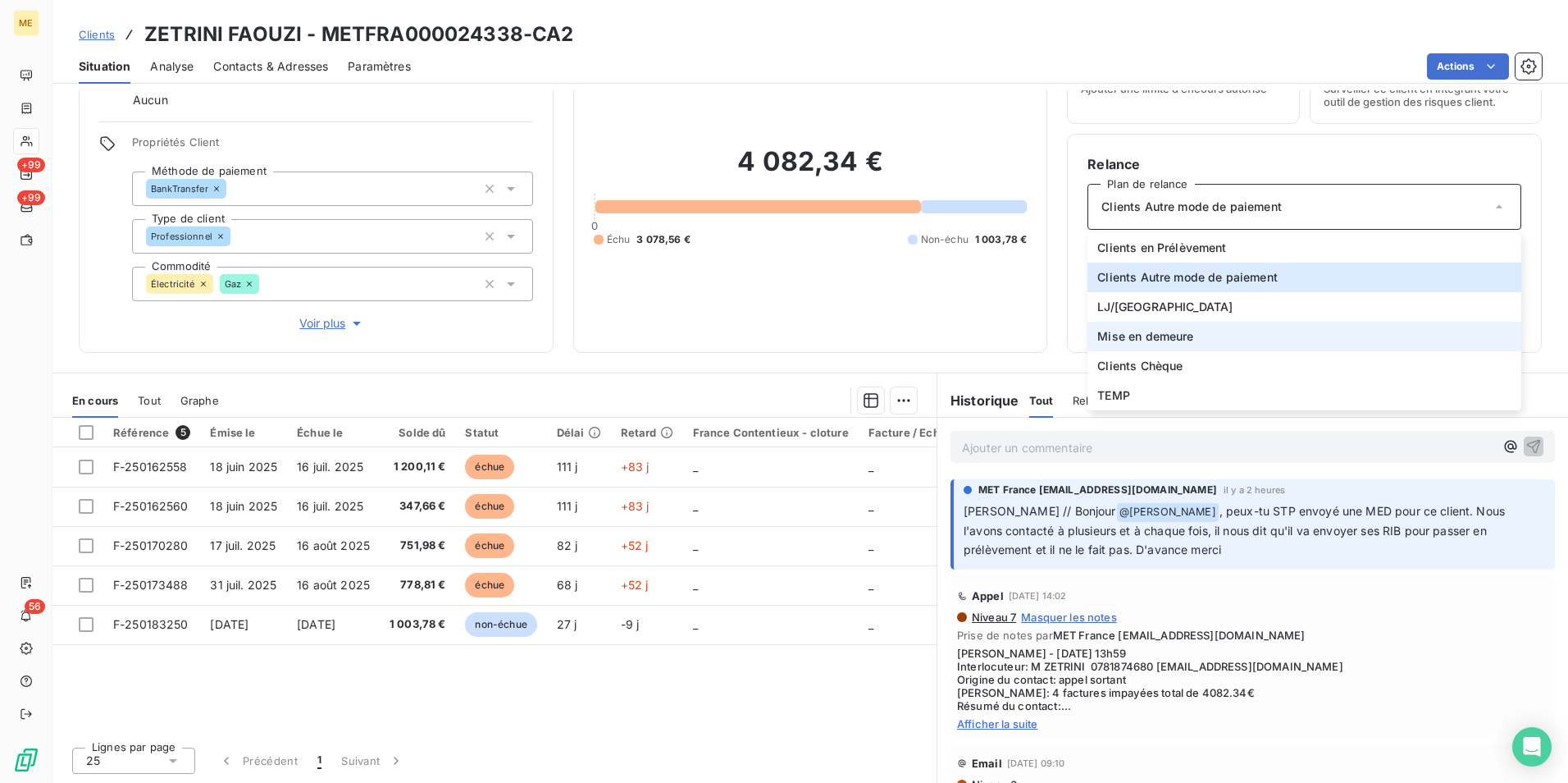
click at [1299, 329] on li "Mise en demeure" at bounding box center [1305, 336] width 434 height 29
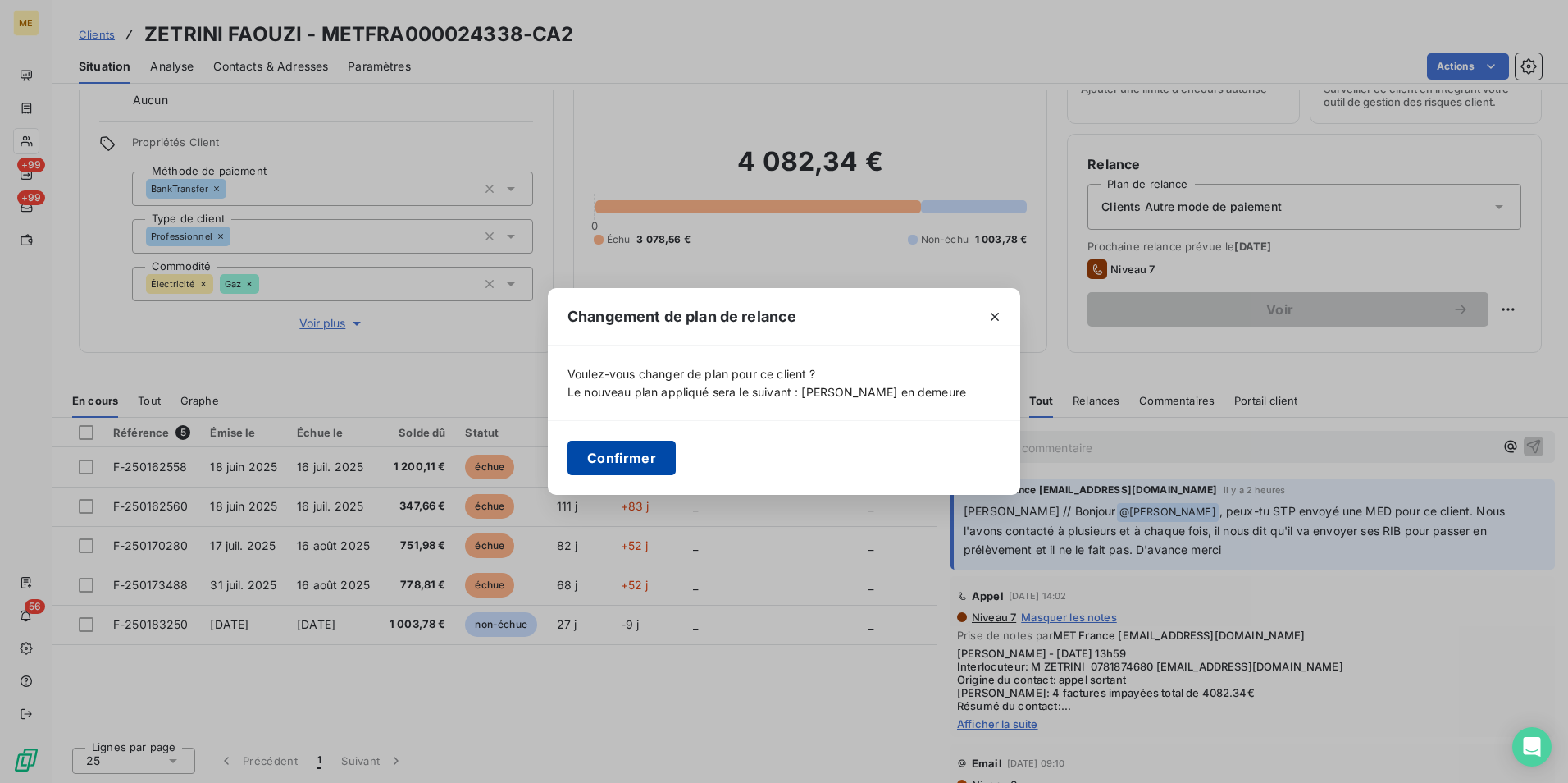
click at [647, 454] on button "Confirmer" at bounding box center [622, 458] width 108 height 35
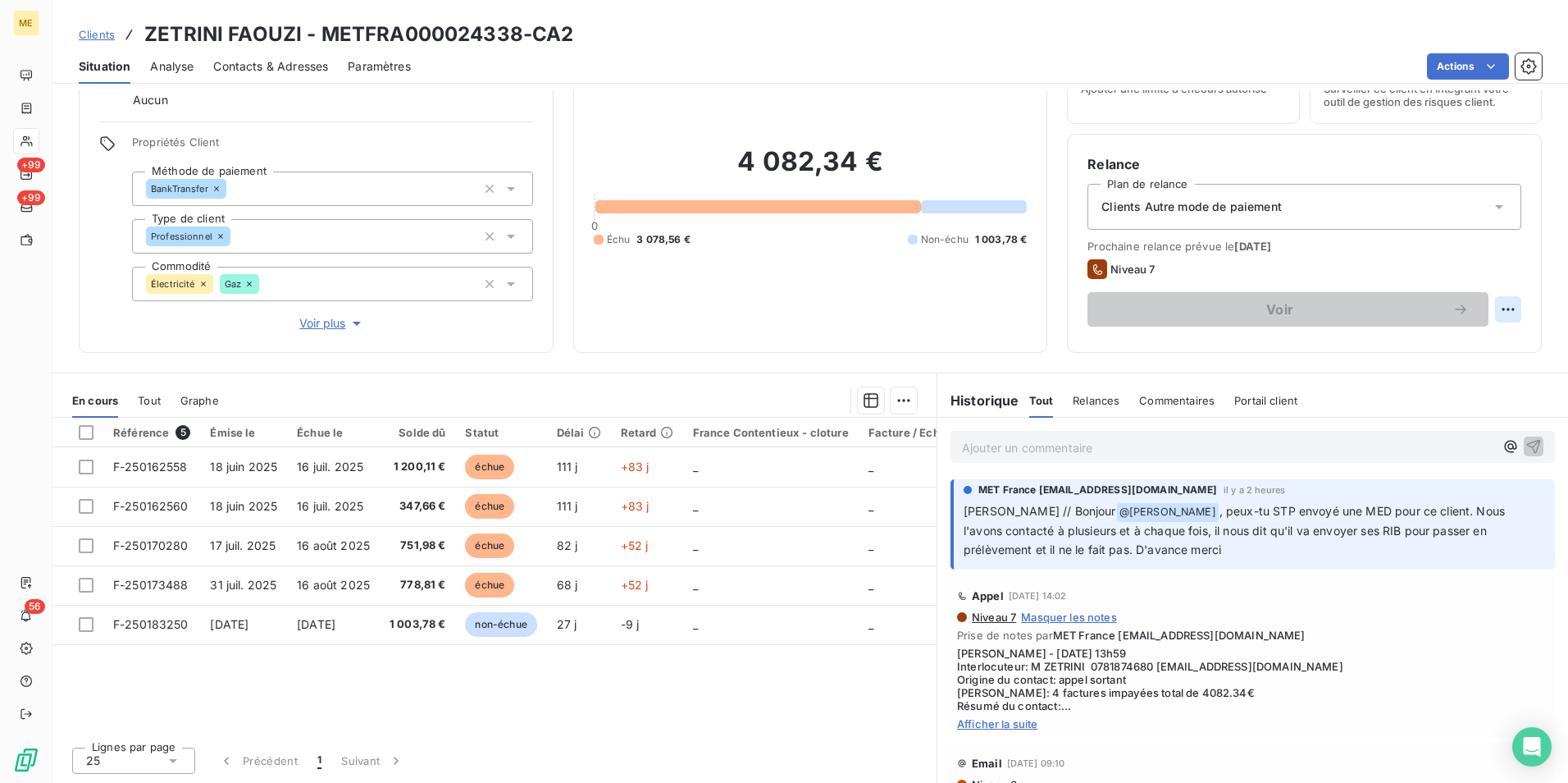
click at [1506, 311] on html "ME +99 +99 56 Clients ZETRINI FAOUZI - METFRA000024338-CA2 Situation Analyse Co…" at bounding box center [784, 392] width 1568 height 783
click at [1469, 345] on div "Replanifier cette action" at bounding box center [1429, 345] width 147 height 26
select select "9"
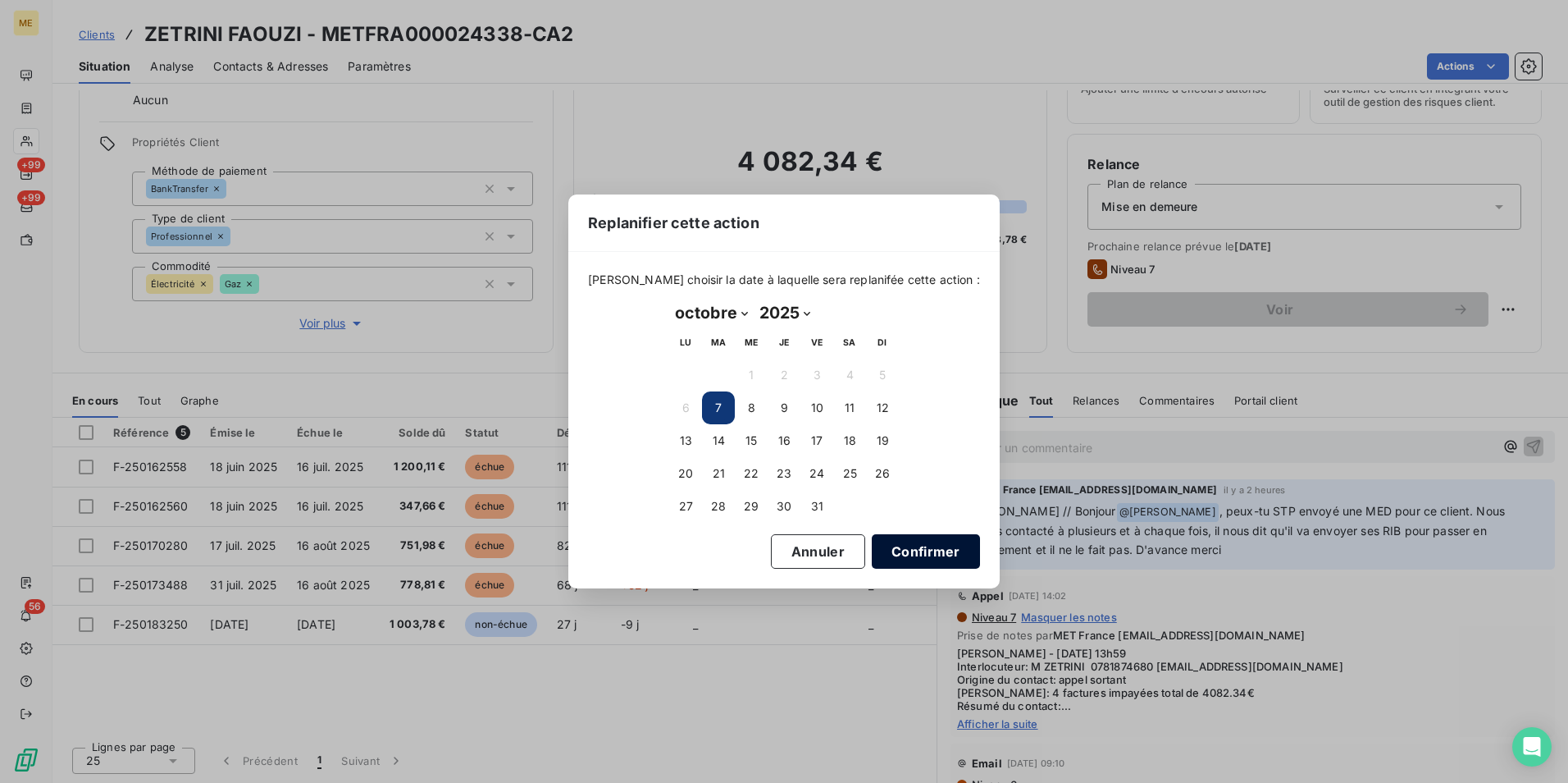
click at [928, 555] on button "Confirmer" at bounding box center [926, 551] width 108 height 35
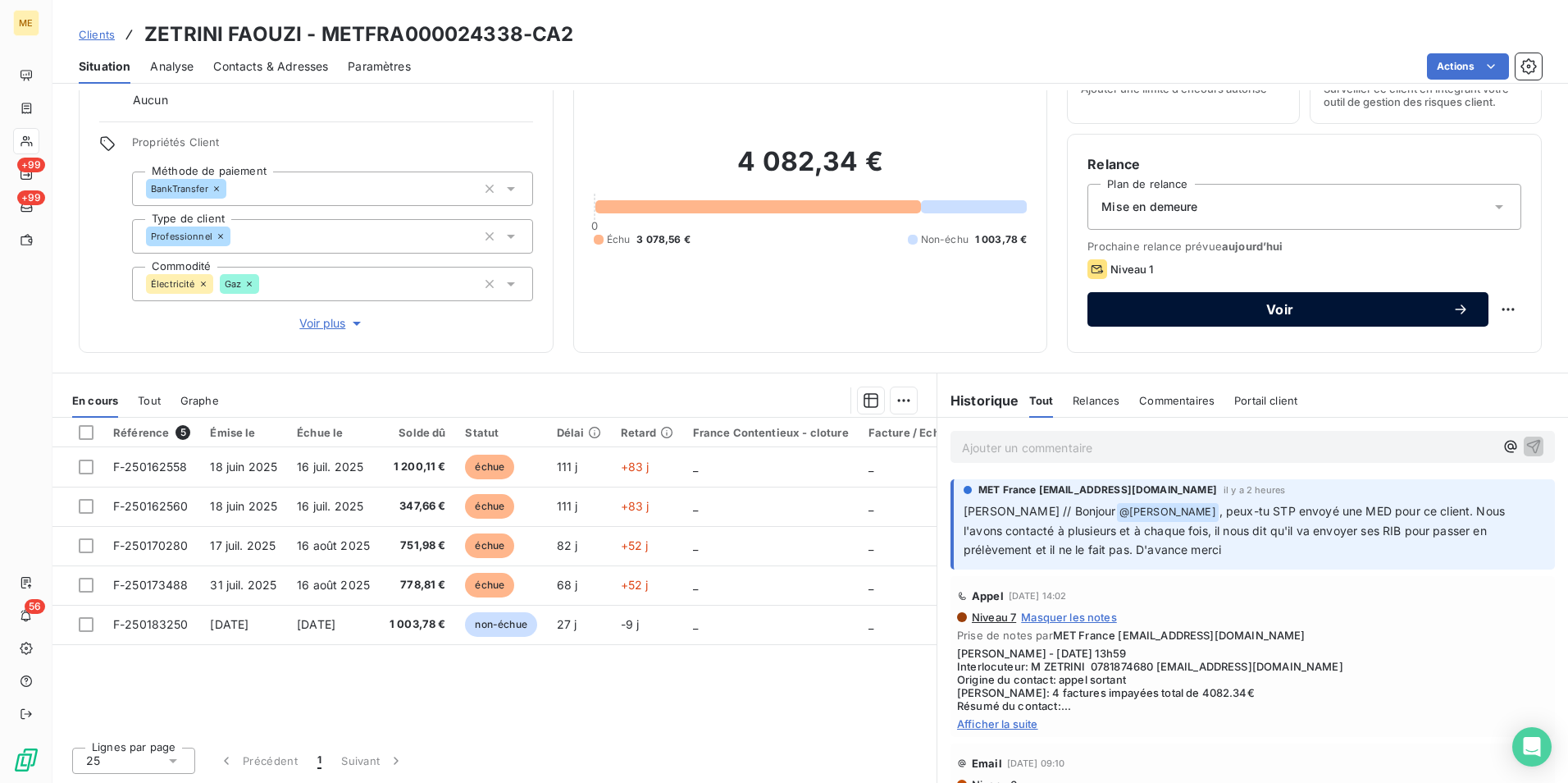
click at [1305, 308] on span "Voir" at bounding box center [1279, 309] width 345 height 14
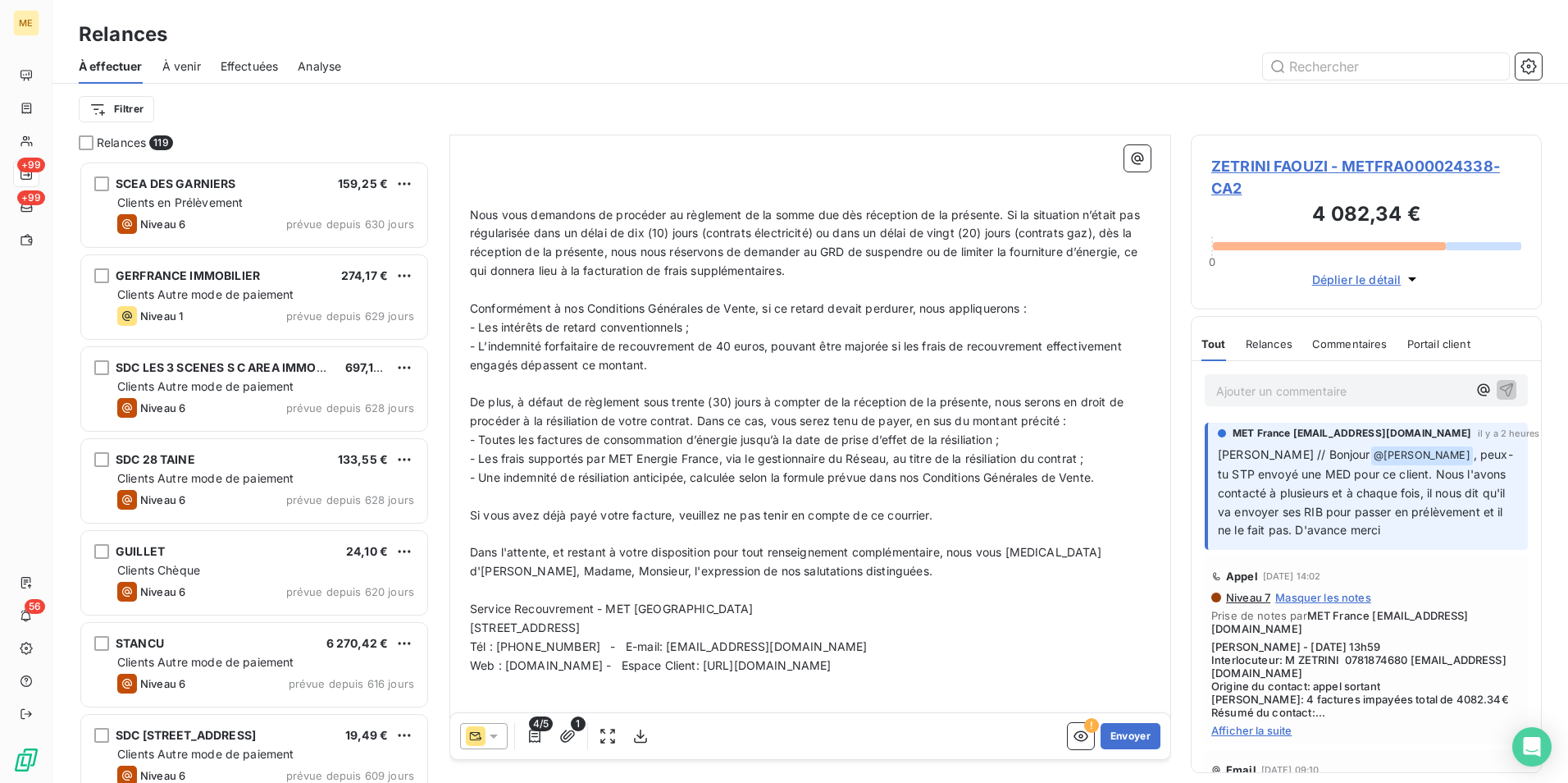
scroll to position [498, 0]
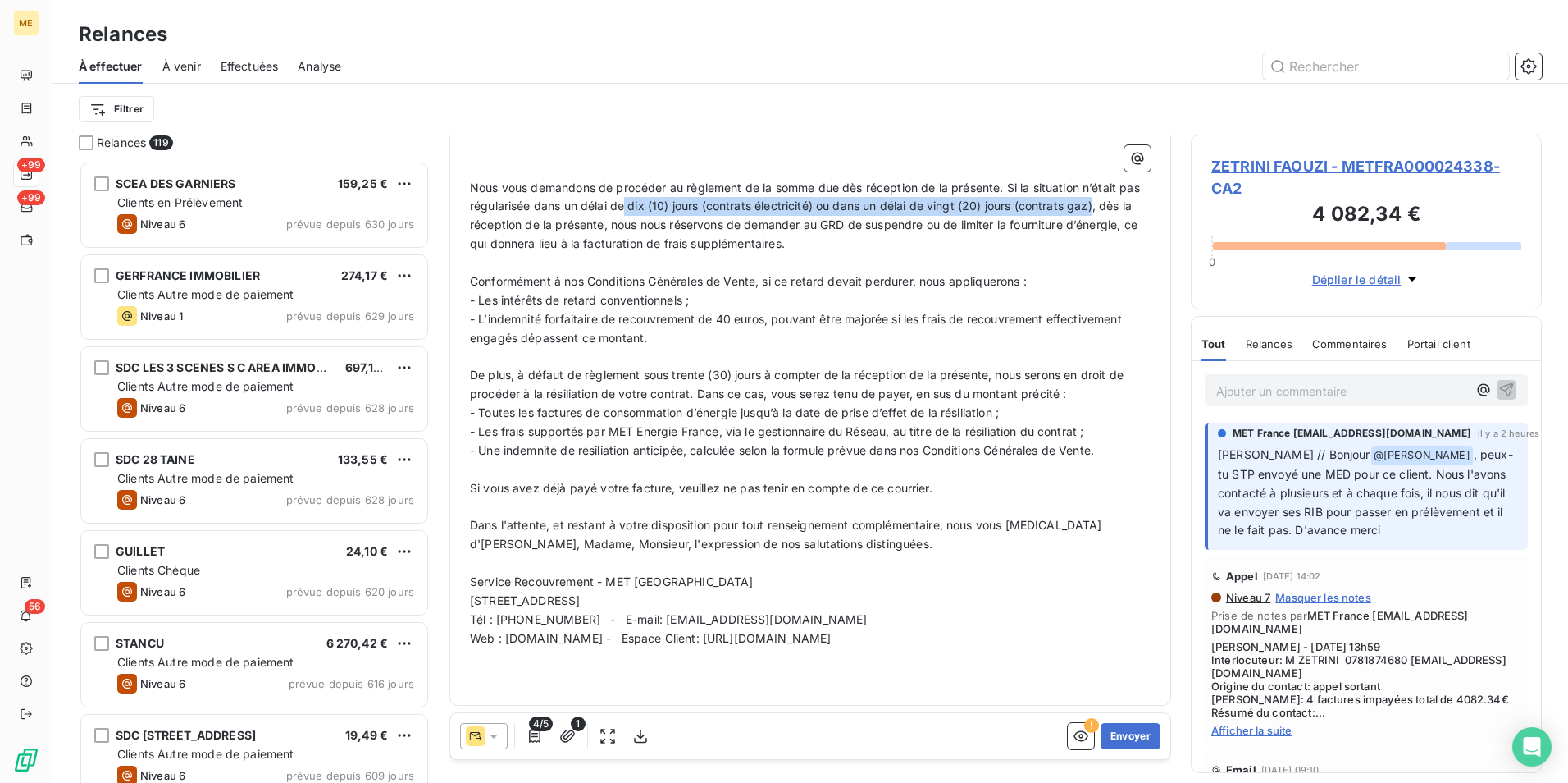
drag, startPoint x: 650, startPoint y: 201, endPoint x: 1119, endPoint y: 213, distance: 469.2
click at [1119, 213] on p "Nous vous demandons de procéder au règlement de la somme due dès réception de l…" at bounding box center [810, 217] width 681 height 76
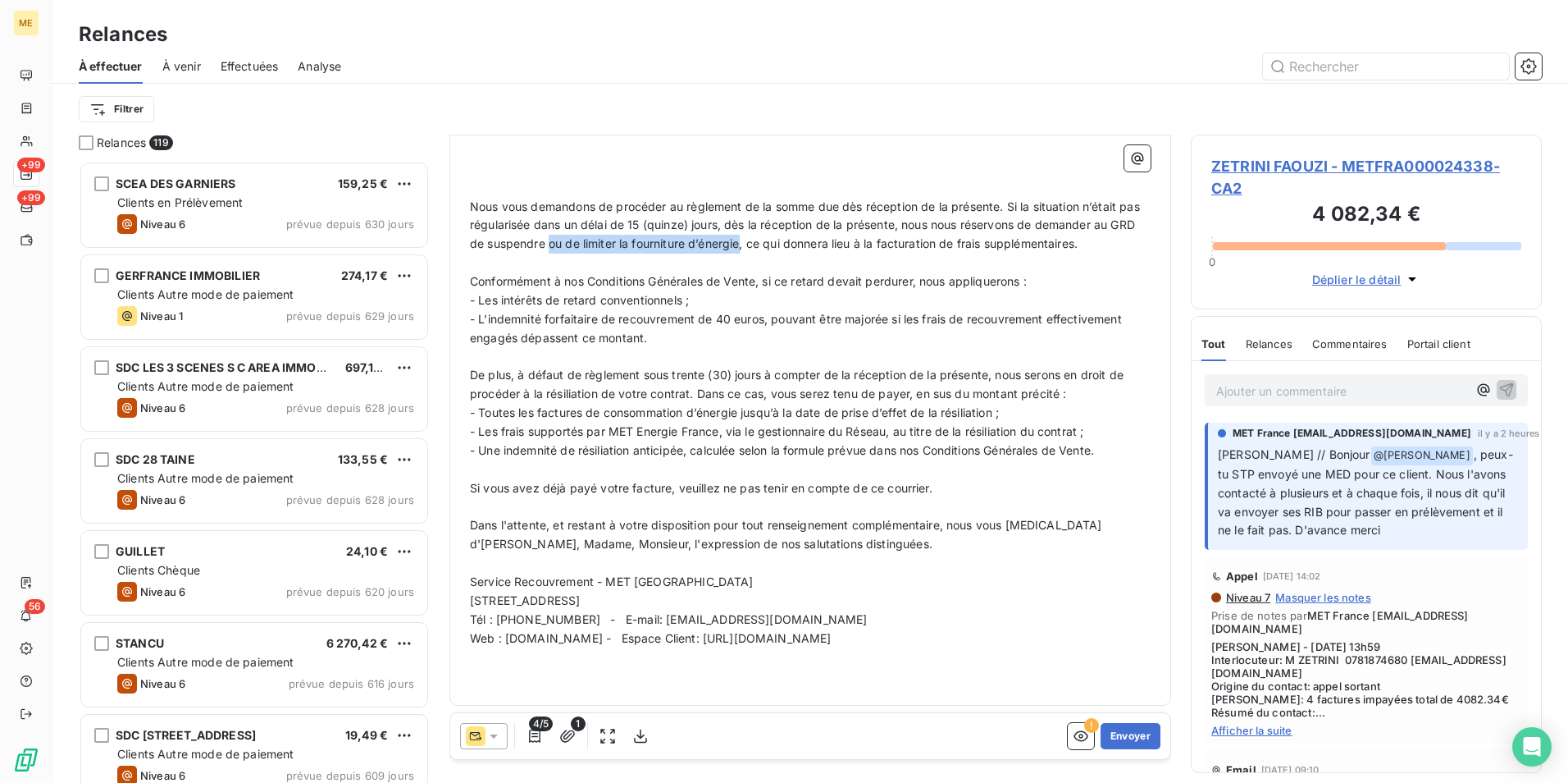
drag, startPoint x: 769, startPoint y: 242, endPoint x: 576, endPoint y: 247, distance: 193.1
click at [576, 247] on span "Nous vous demandons de procéder au règlement de la somme due dès réception de l…" at bounding box center [806, 225] width 673 height 51
drag, startPoint x: 721, startPoint y: 576, endPoint x: 699, endPoint y: 579, distance: 22.2
click at [721, 576] on p "Service Recouvrement - MET France" at bounding box center [810, 581] width 681 height 18
drag, startPoint x: 690, startPoint y: 580, endPoint x: 471, endPoint y: 579, distance: 219.0
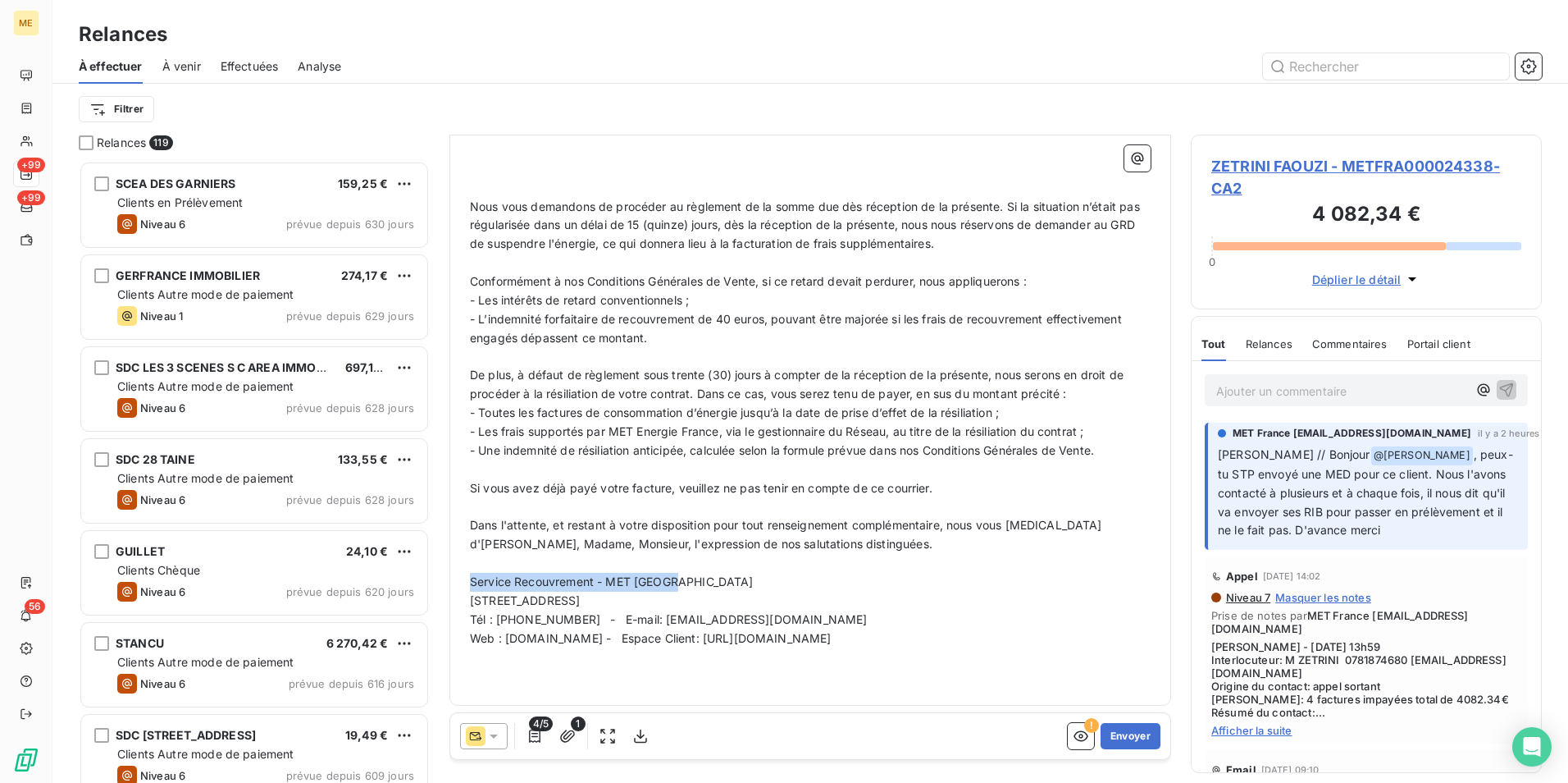
click at [471, 579] on p "Service Recouvrement - MET France" at bounding box center [810, 581] width 681 height 18
click at [1134, 736] on button "Envoyer" at bounding box center [1130, 736] width 60 height 26
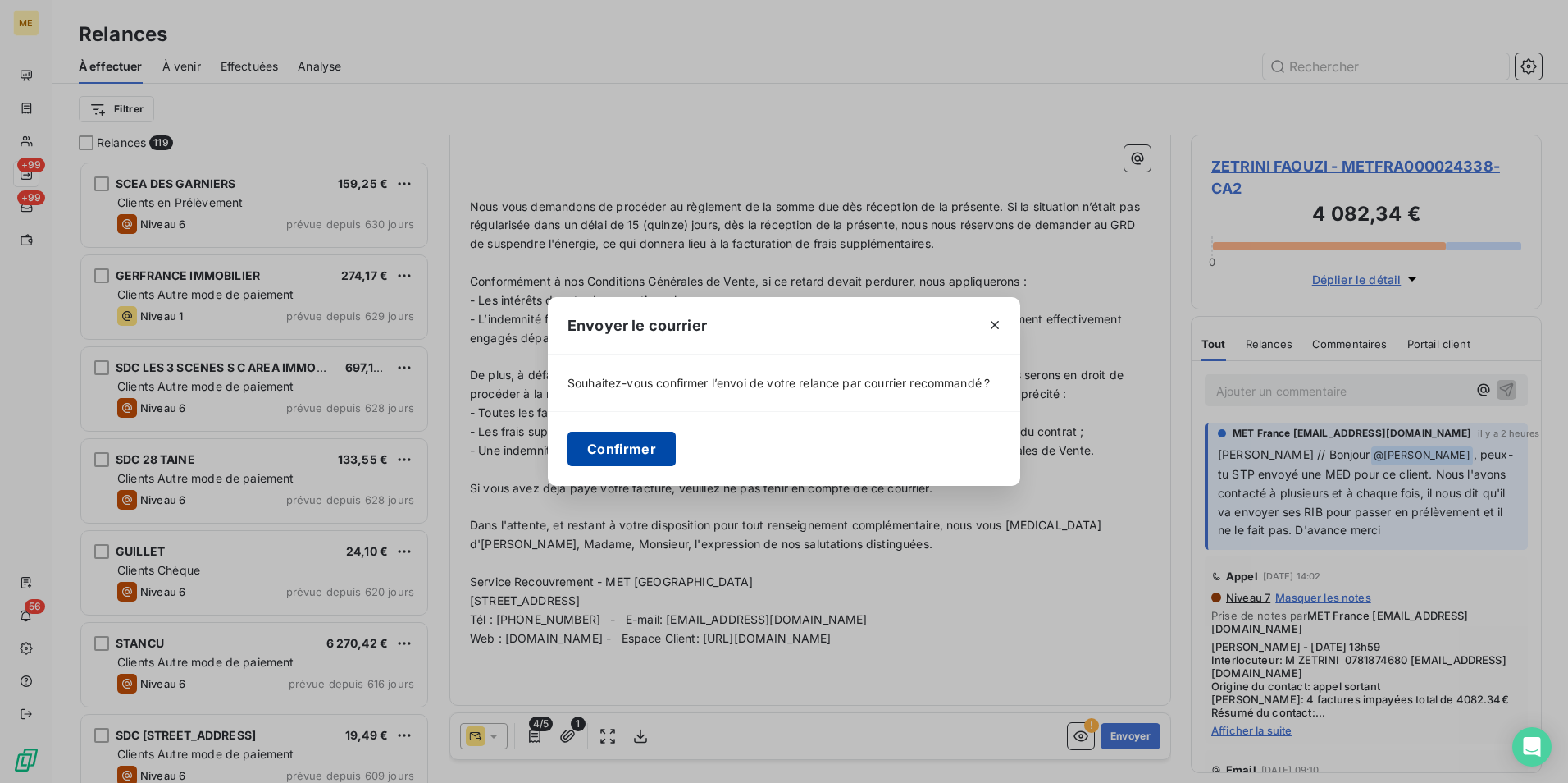
click at [630, 453] on button "Confirmer" at bounding box center [622, 449] width 108 height 35
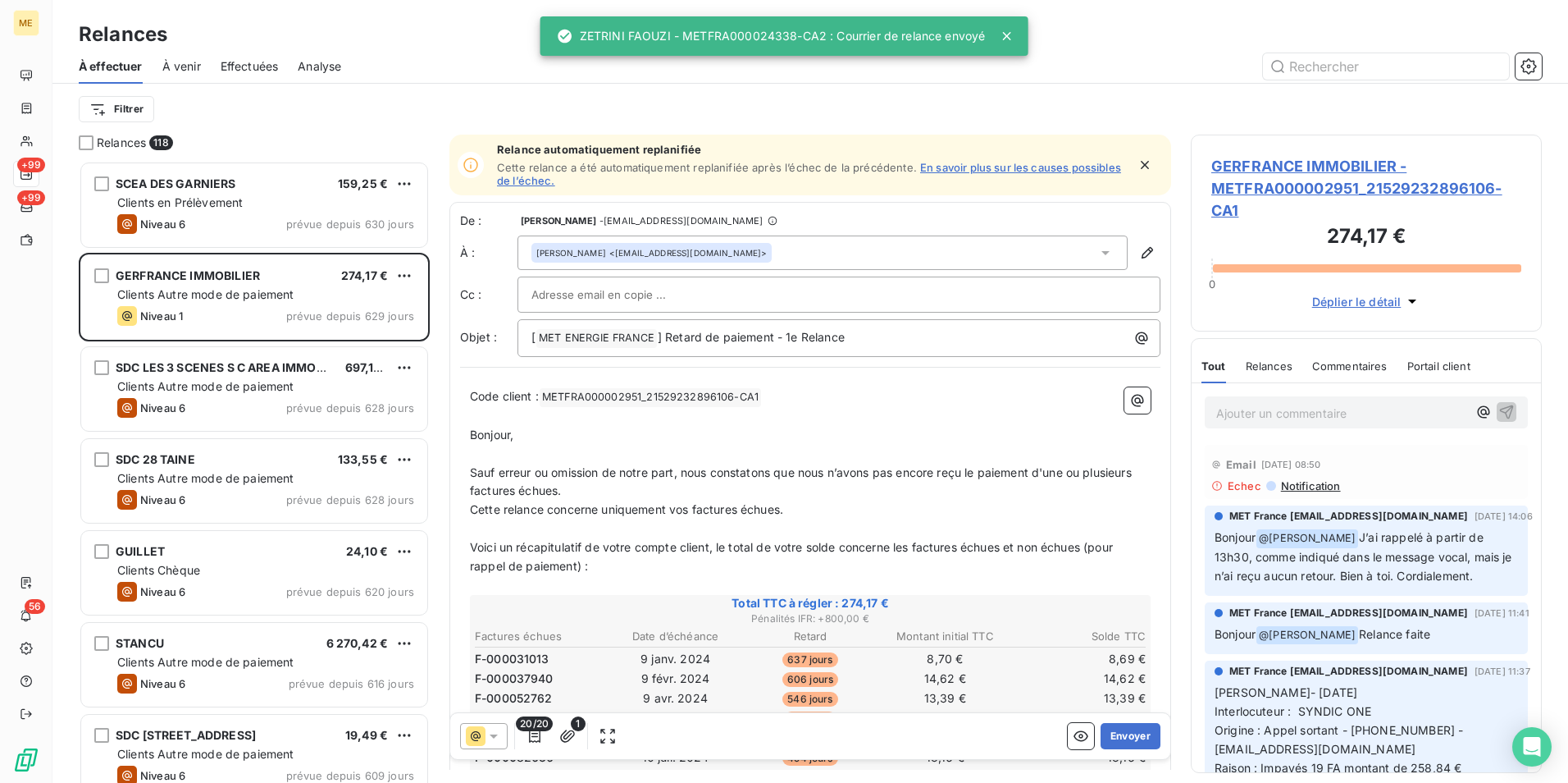
click at [737, 40] on div "ZETRINI FAOUZI - METFRA000024338-CA2 : Courrier de relance envoyé" at bounding box center [771, 36] width 429 height 29
copy div "METFRA000024338"
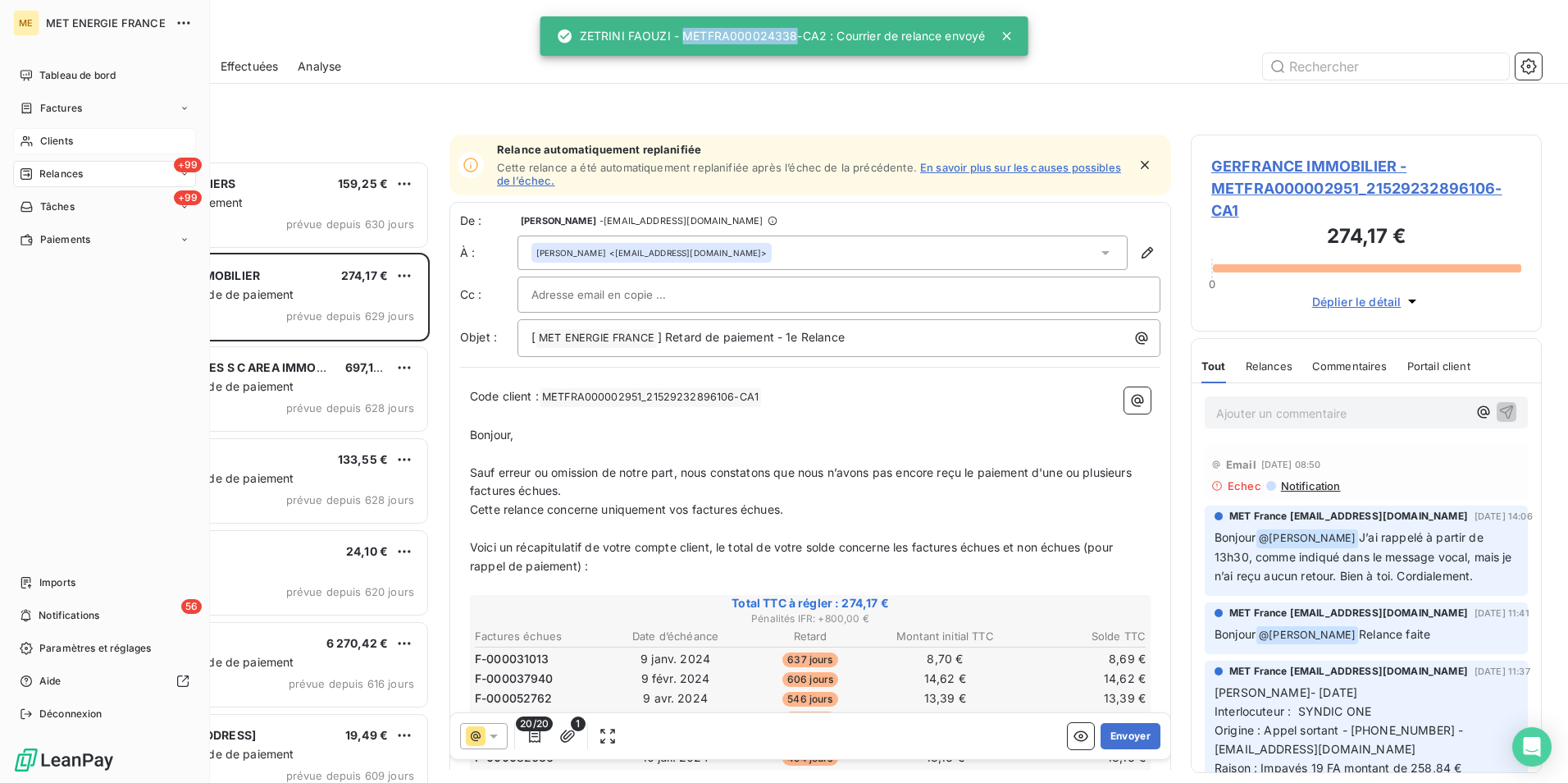
click at [57, 135] on span "Clients" at bounding box center [56, 141] width 33 height 15
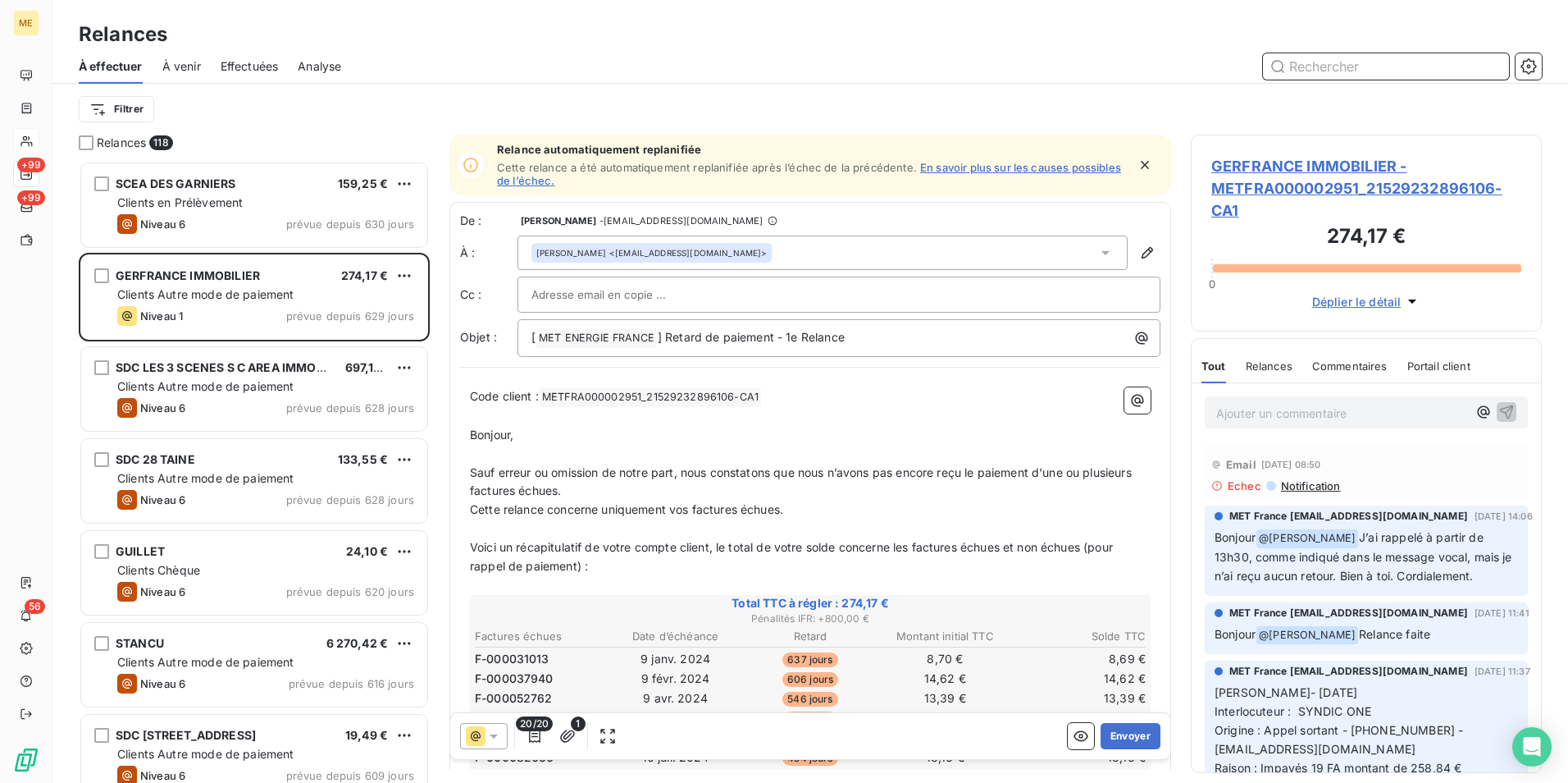
click at [1306, 66] on input "text" at bounding box center [1386, 66] width 246 height 26
paste input "METFRA000024338"
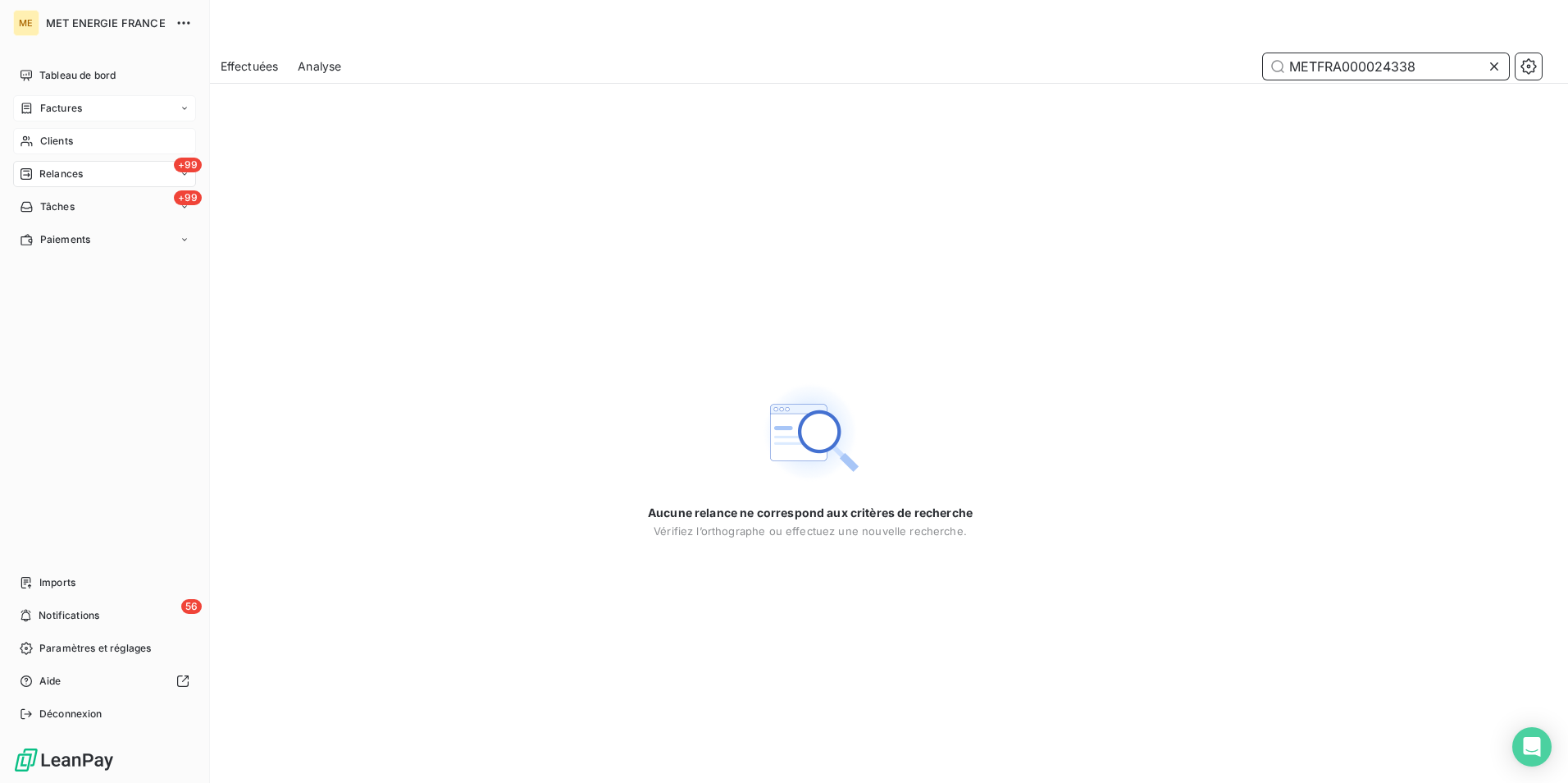
type input "METFRA000024338"
click at [56, 109] on span "Factures" at bounding box center [60, 108] width 42 height 15
click at [94, 105] on div "Factures" at bounding box center [105, 108] width 183 height 26
click at [97, 147] on div "Clients" at bounding box center [105, 141] width 183 height 26
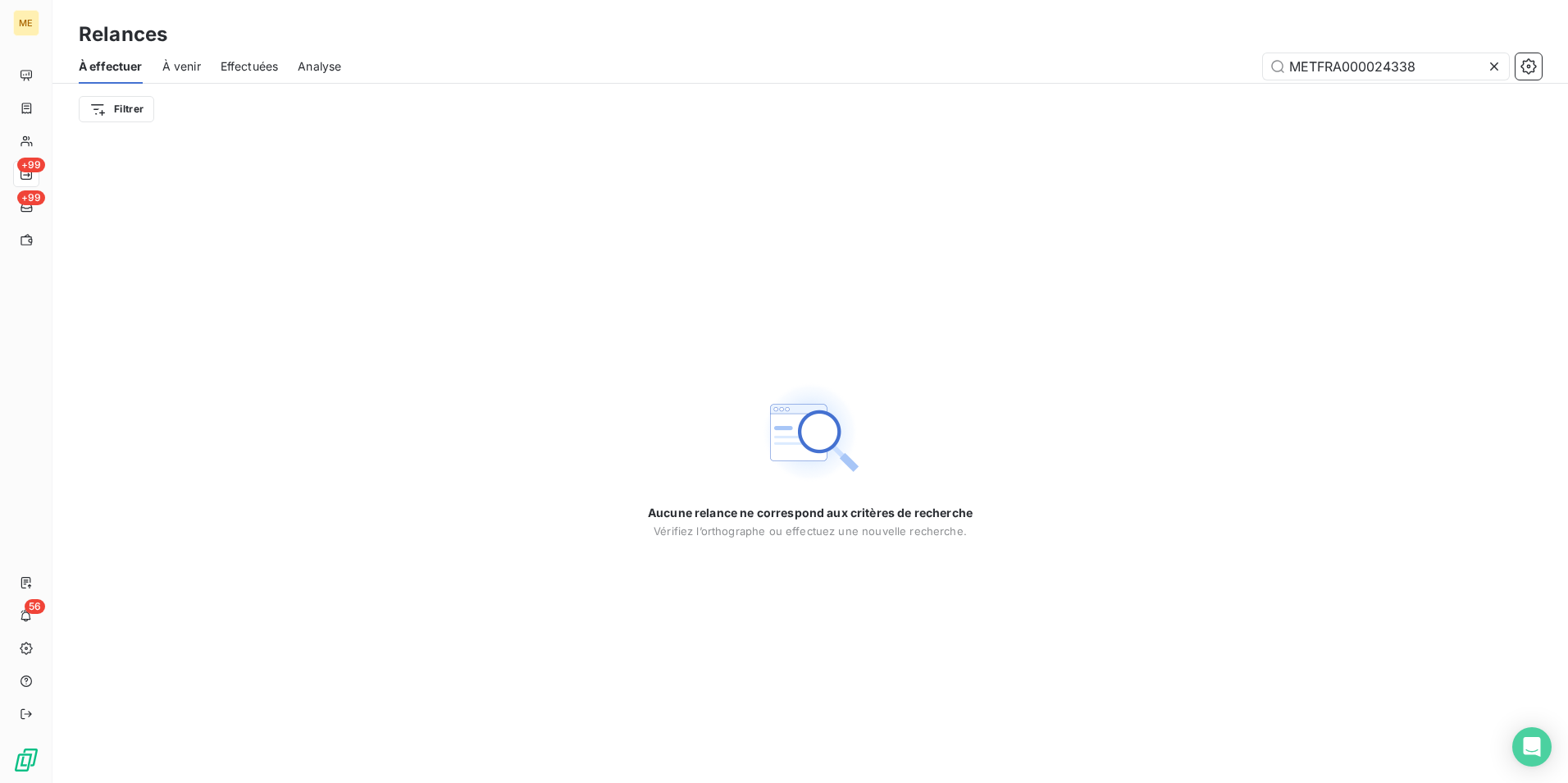
click at [1496, 76] on div at bounding box center [1497, 66] width 23 height 26
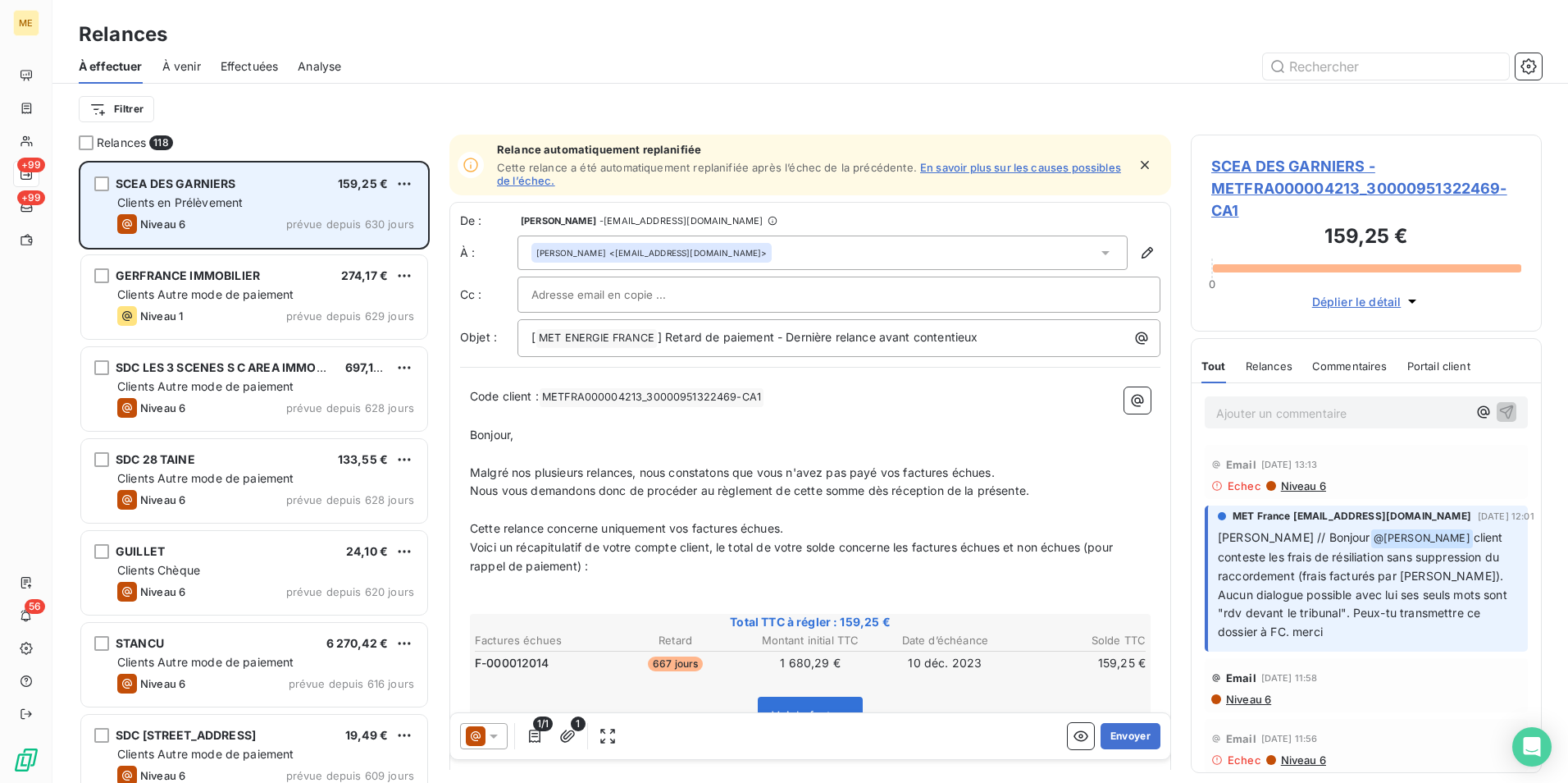
scroll to position [610, 339]
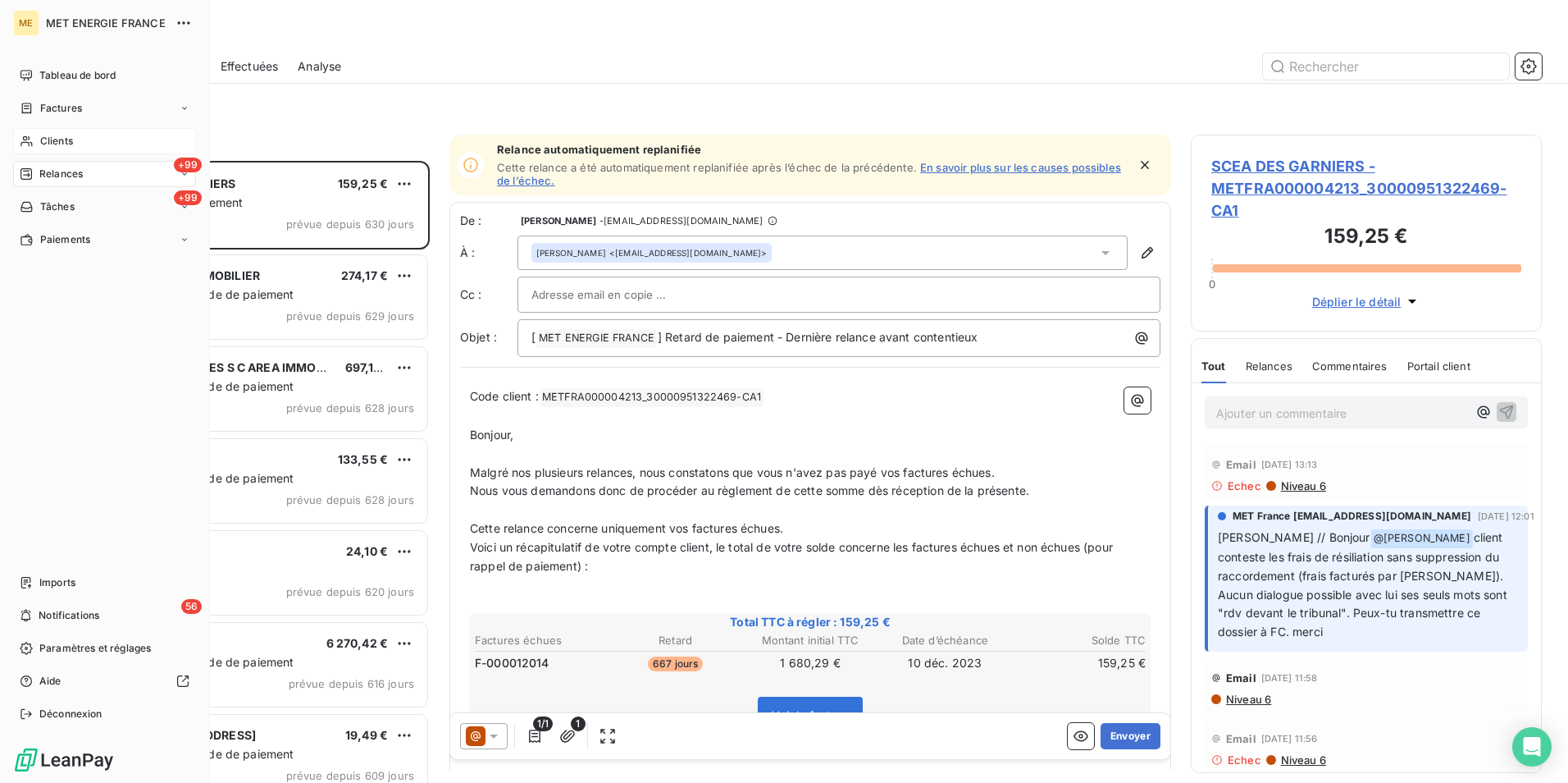
click at [103, 141] on div "Clients" at bounding box center [105, 141] width 183 height 26
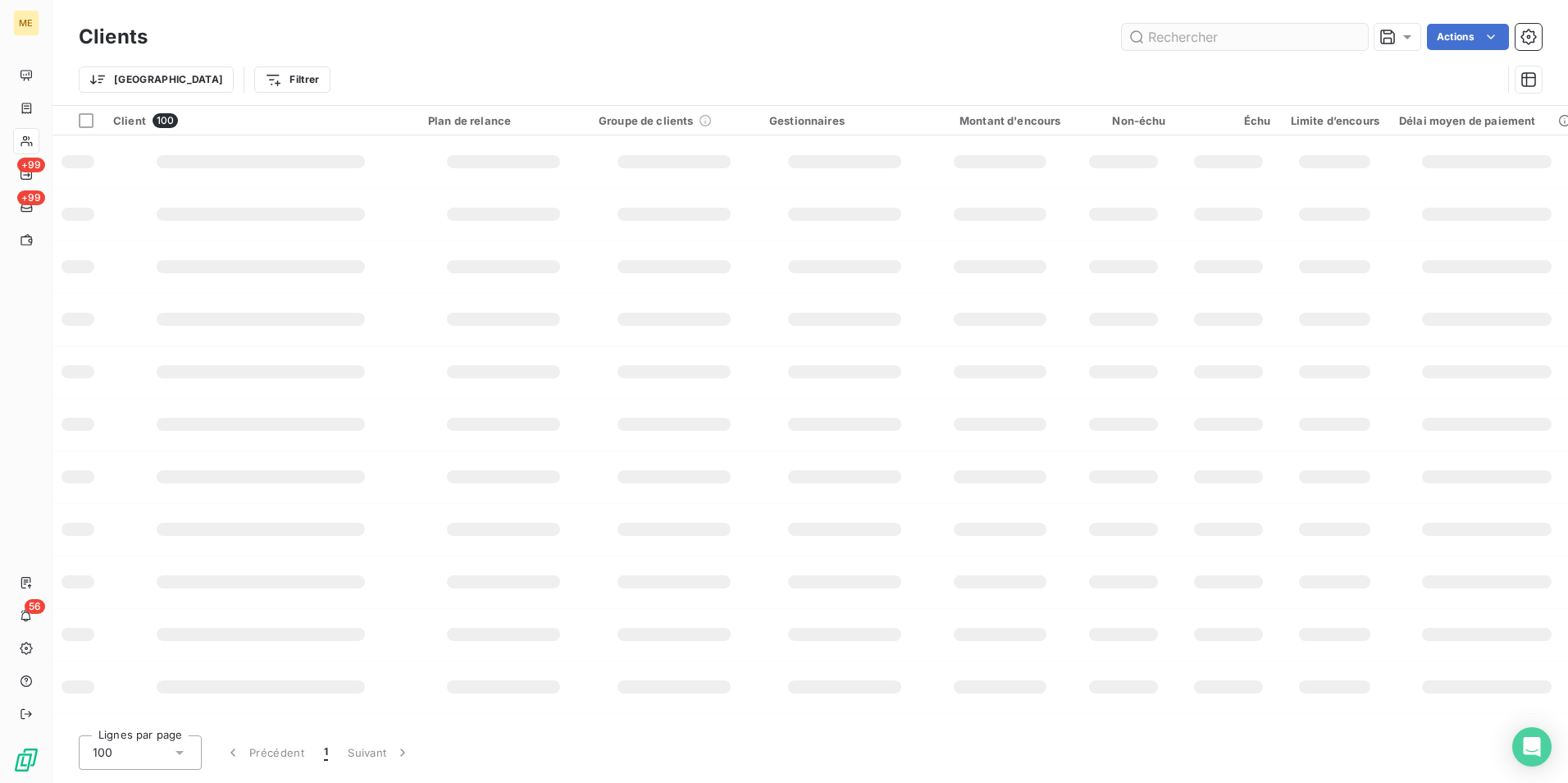
click at [1271, 35] on input "text" at bounding box center [1245, 37] width 246 height 26
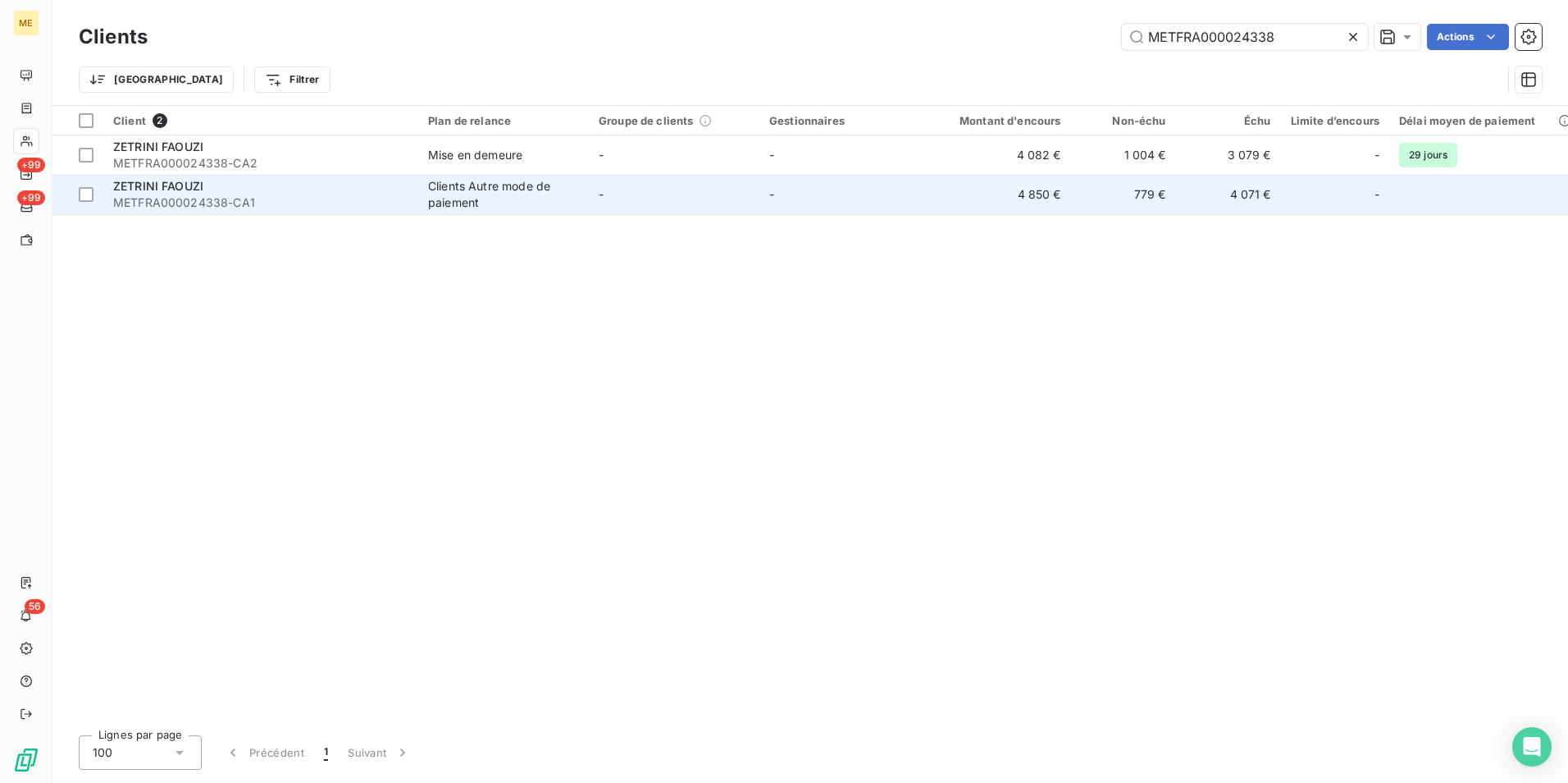
type input "METFRA000024338"
click at [378, 190] on div "ZETRINI FAOUZI" at bounding box center [261, 186] width 295 height 16
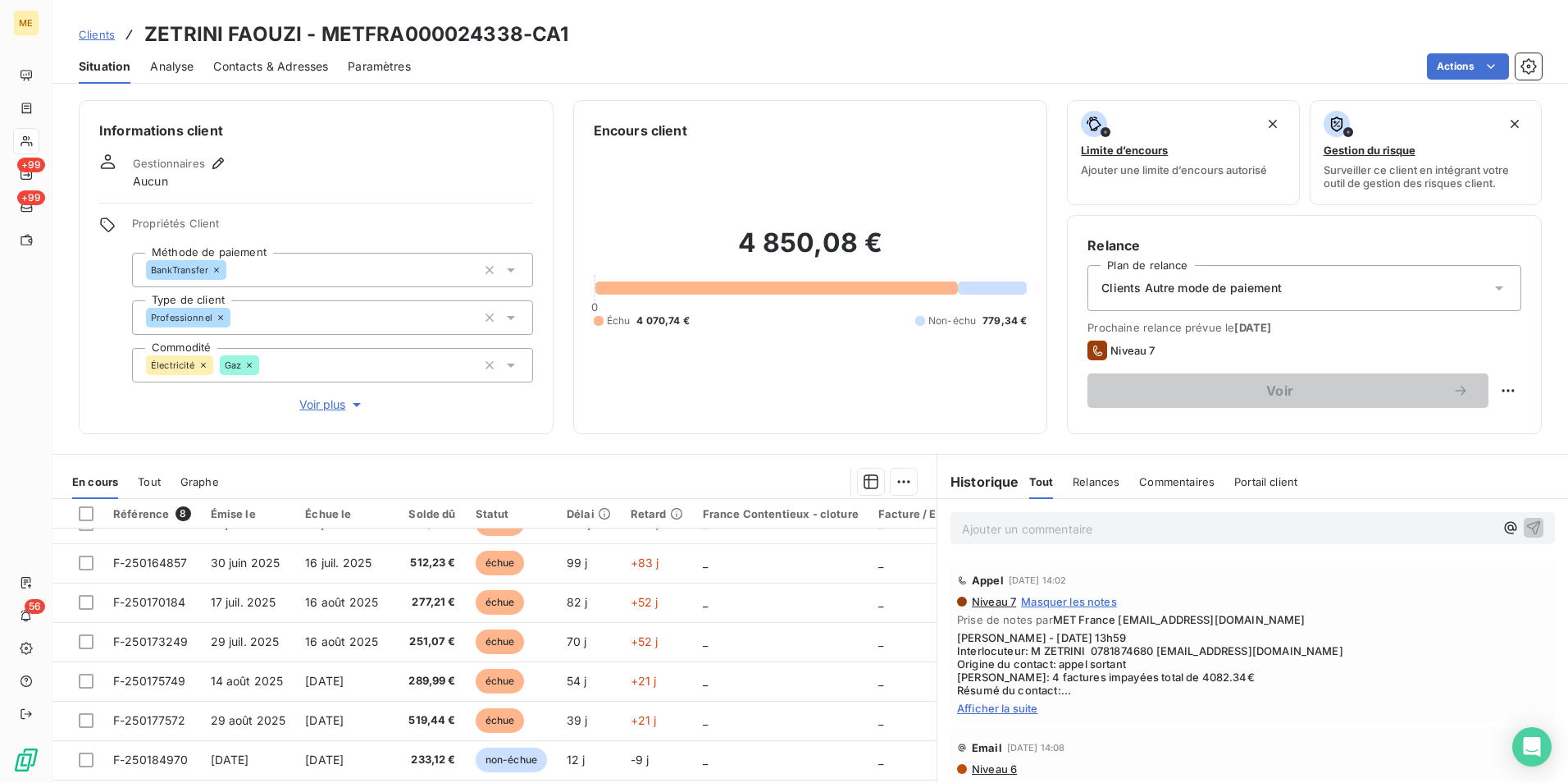
scroll to position [36, 0]
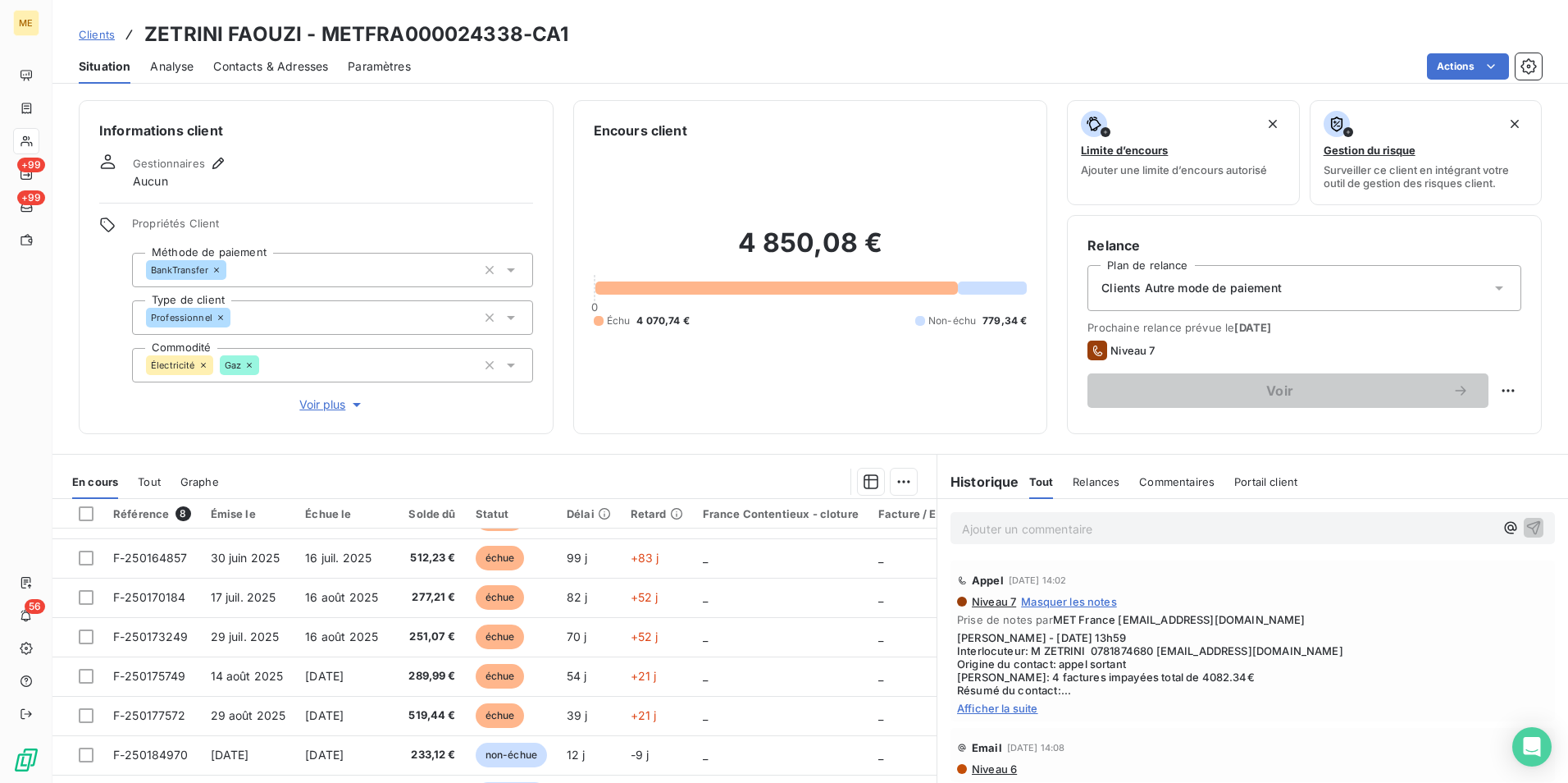
click at [1469, 287] on div "Clients Autre mode de paiement" at bounding box center [1305, 288] width 434 height 46
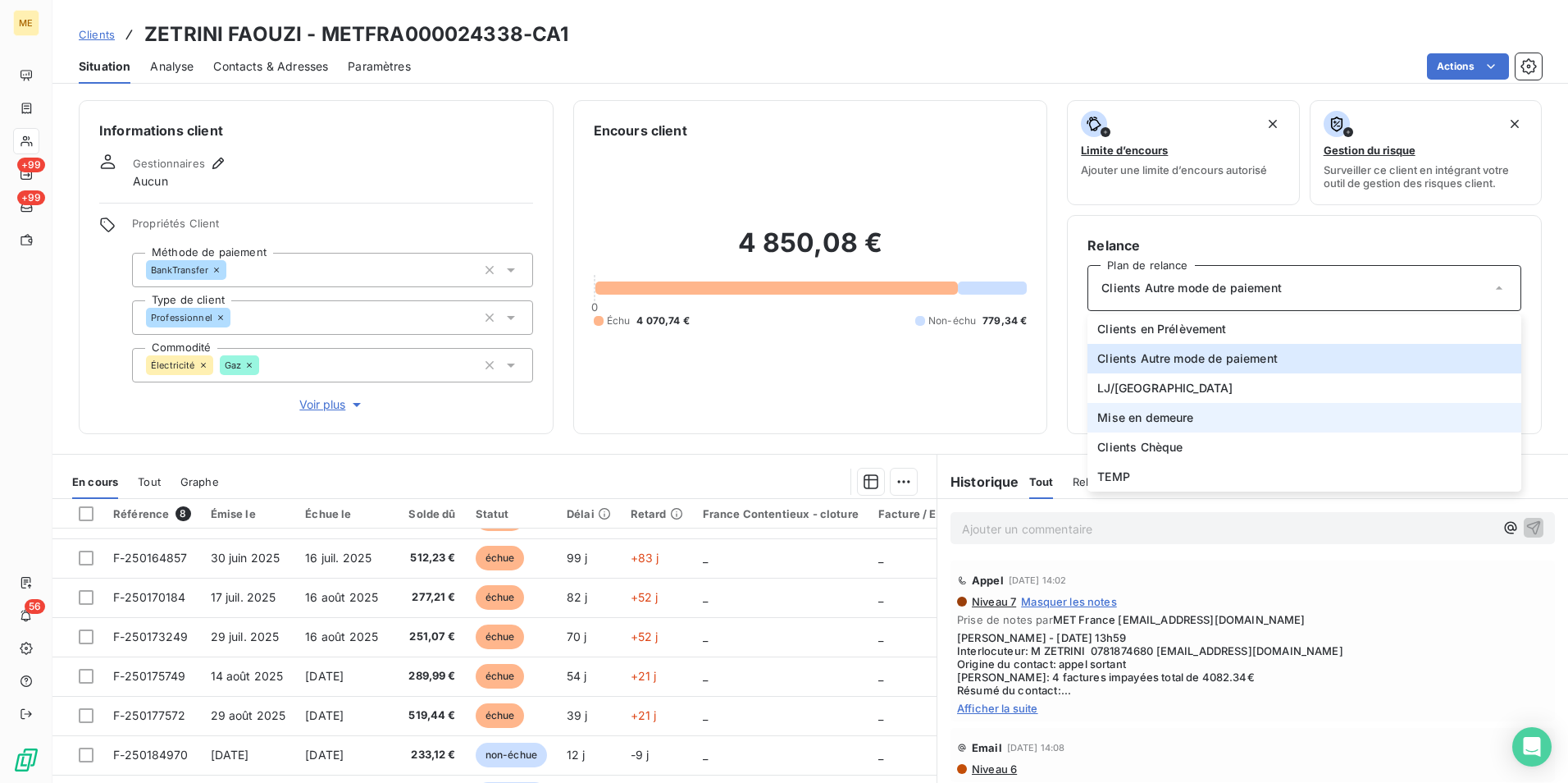
click at [1307, 407] on li "Mise en demeure" at bounding box center [1305, 418] width 434 height 29
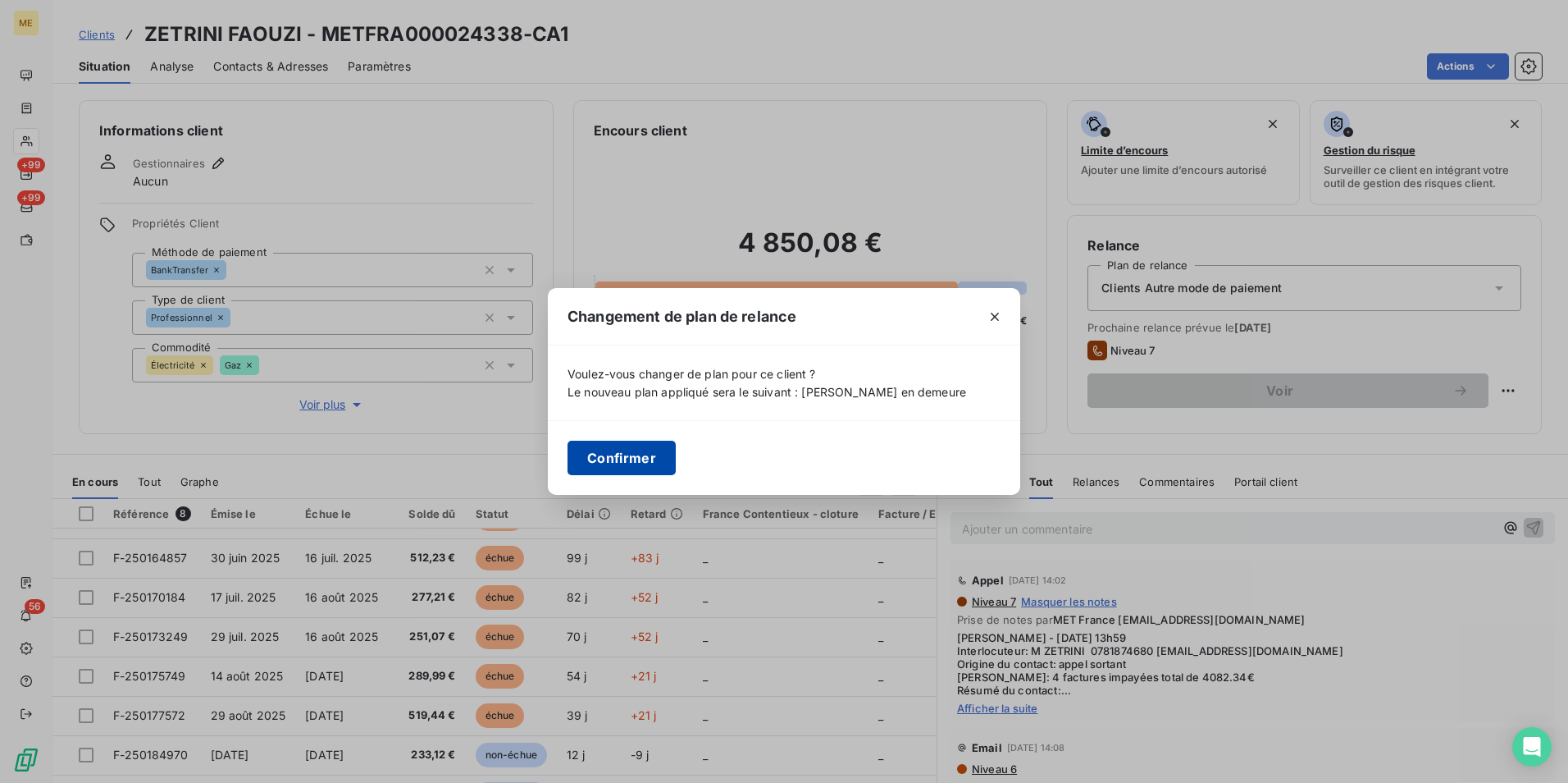
click at [629, 466] on button "Confirmer" at bounding box center [622, 458] width 108 height 35
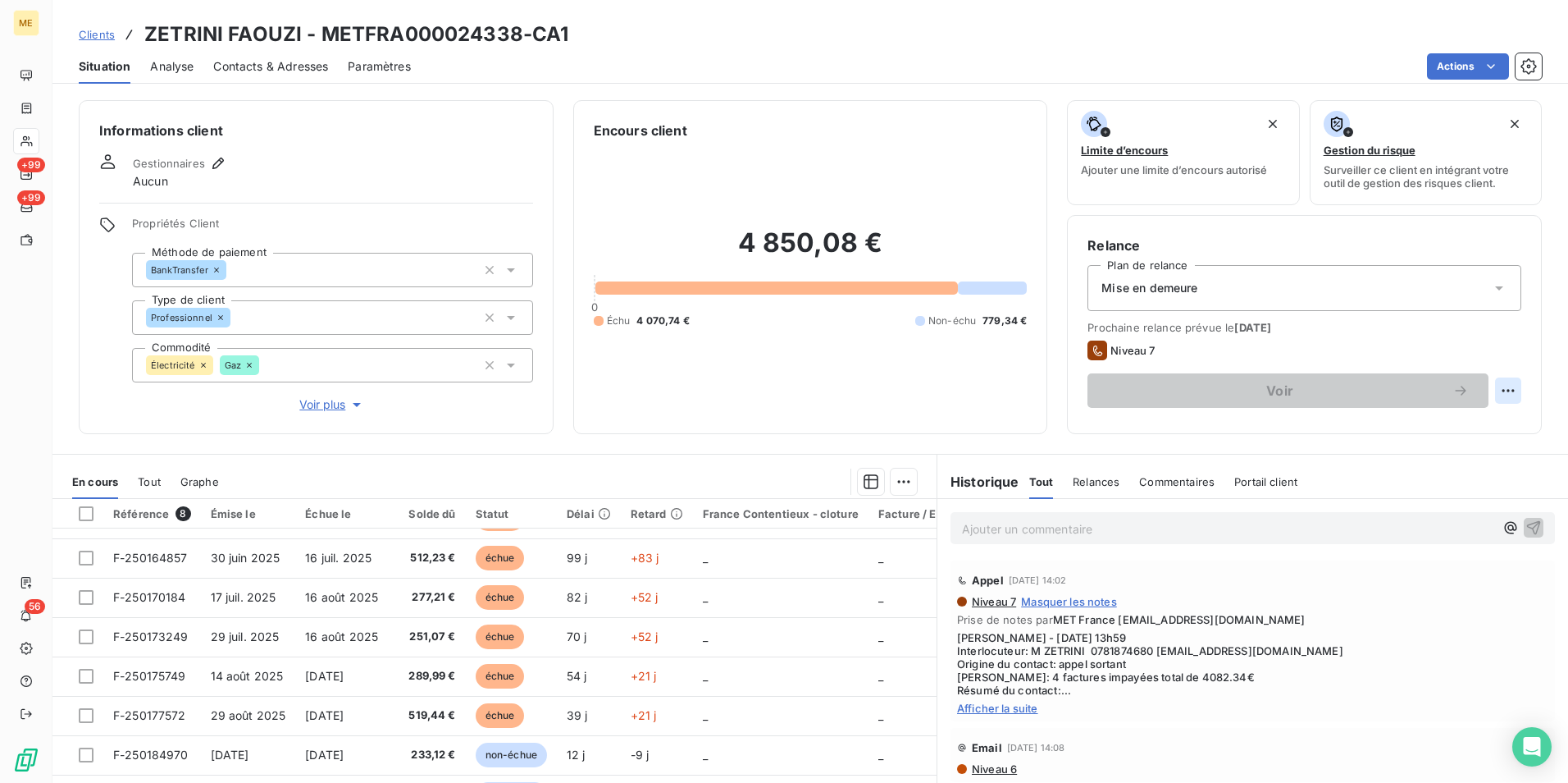
click at [1494, 396] on html "ME +99 +99 56 Clients ZETRINI FAOUZI - METFRA000024338-CA1 Situation Analyse Co…" at bounding box center [784, 392] width 1568 height 783
click at [1430, 425] on div "Replanifier cette action" at bounding box center [1429, 426] width 147 height 26
select select "9"
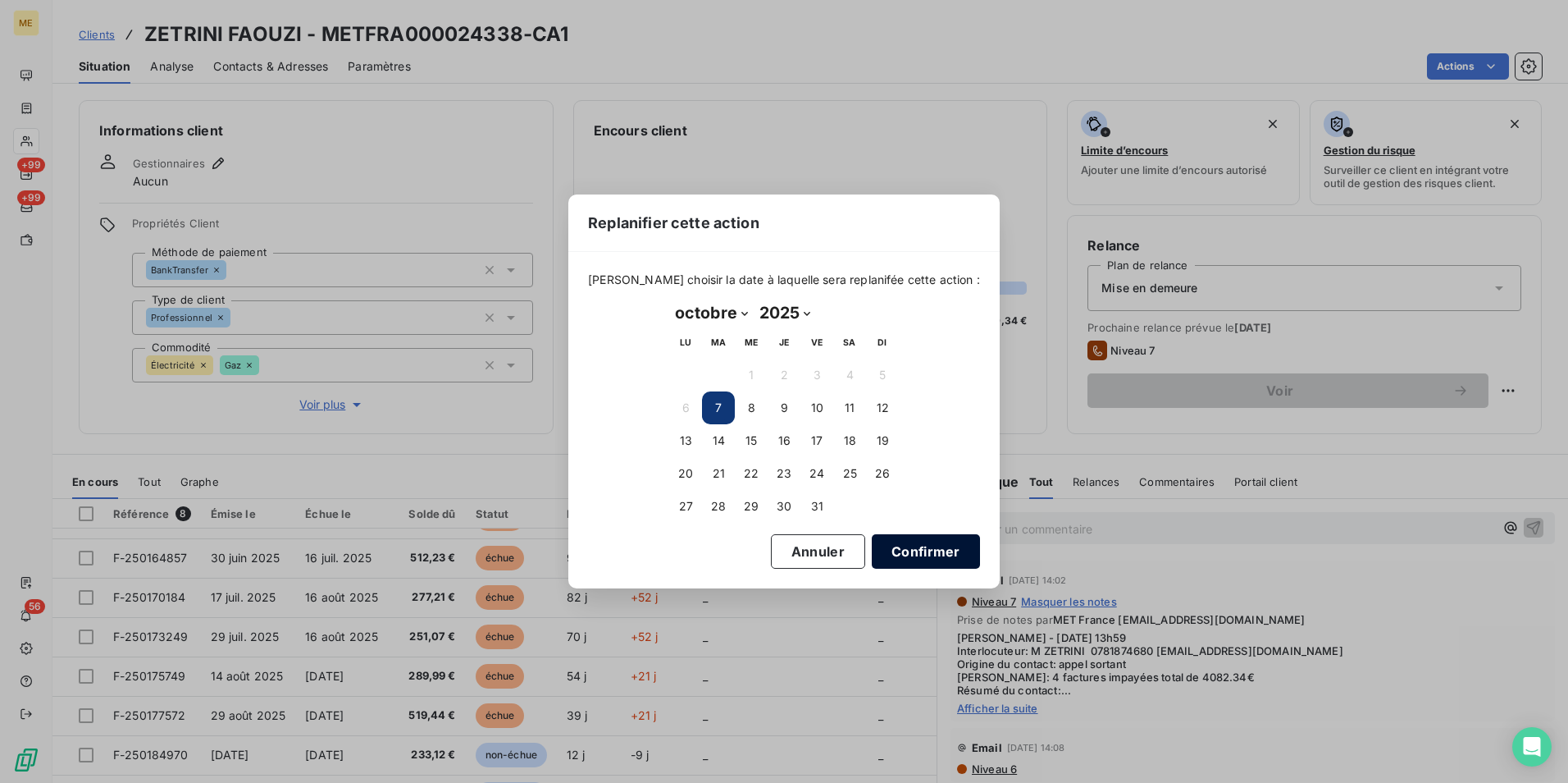
click at [929, 547] on button "Confirmer" at bounding box center [926, 551] width 108 height 35
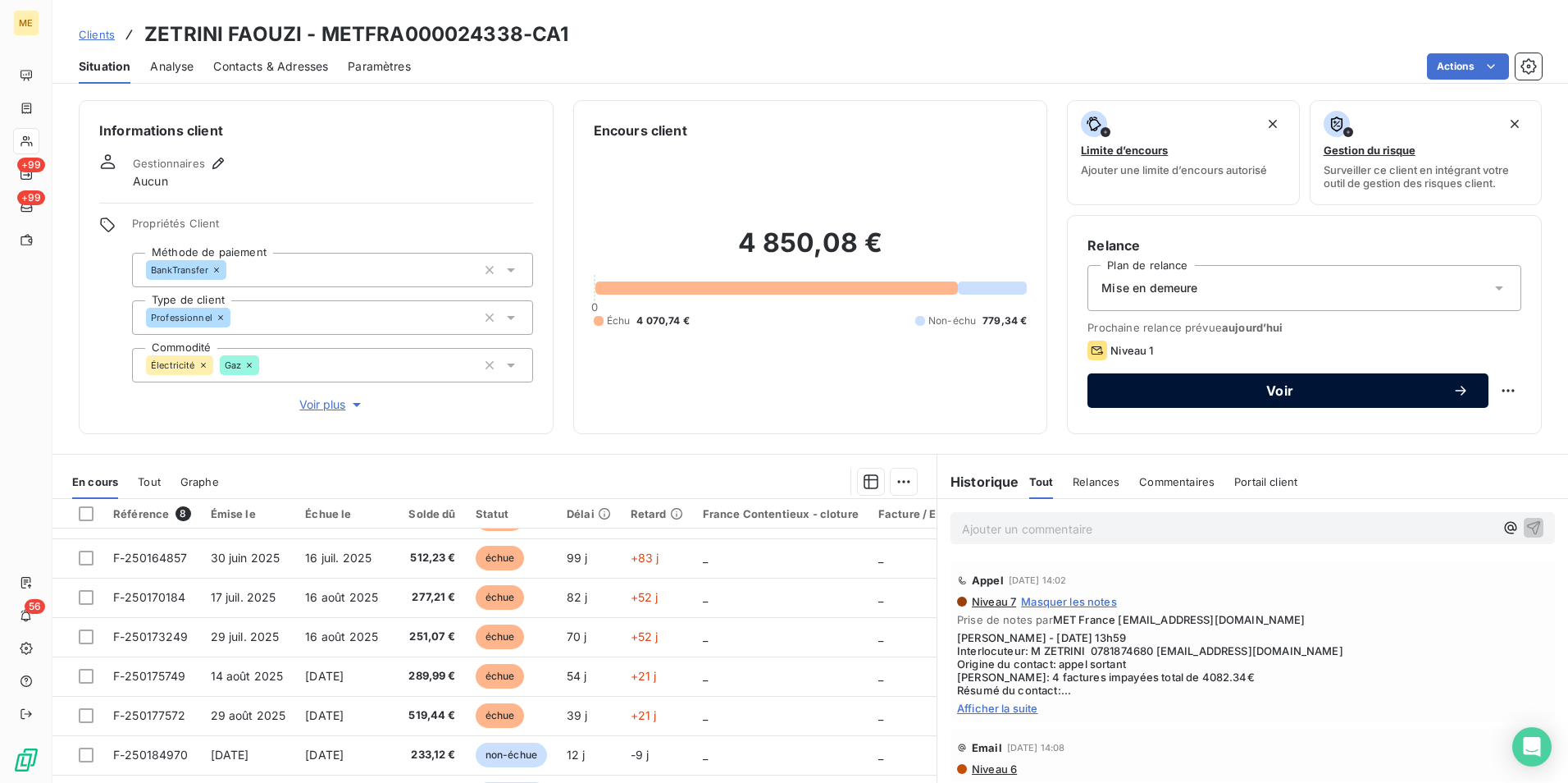
click at [1189, 391] on span "Voir" at bounding box center [1279, 391] width 345 height 14
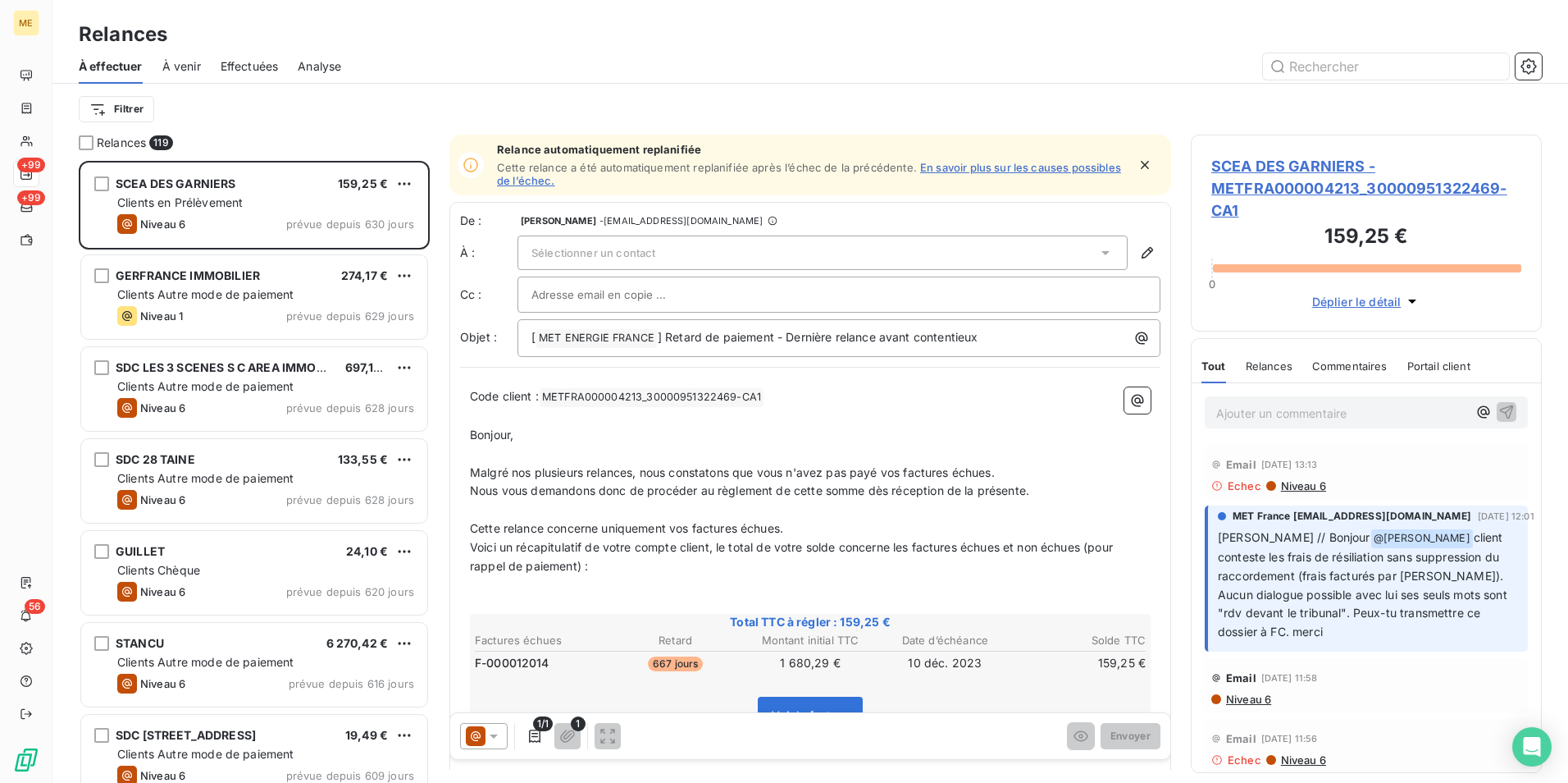
click at [696, 254] on div "Sélectionner un contact" at bounding box center [822, 253] width 610 height 35
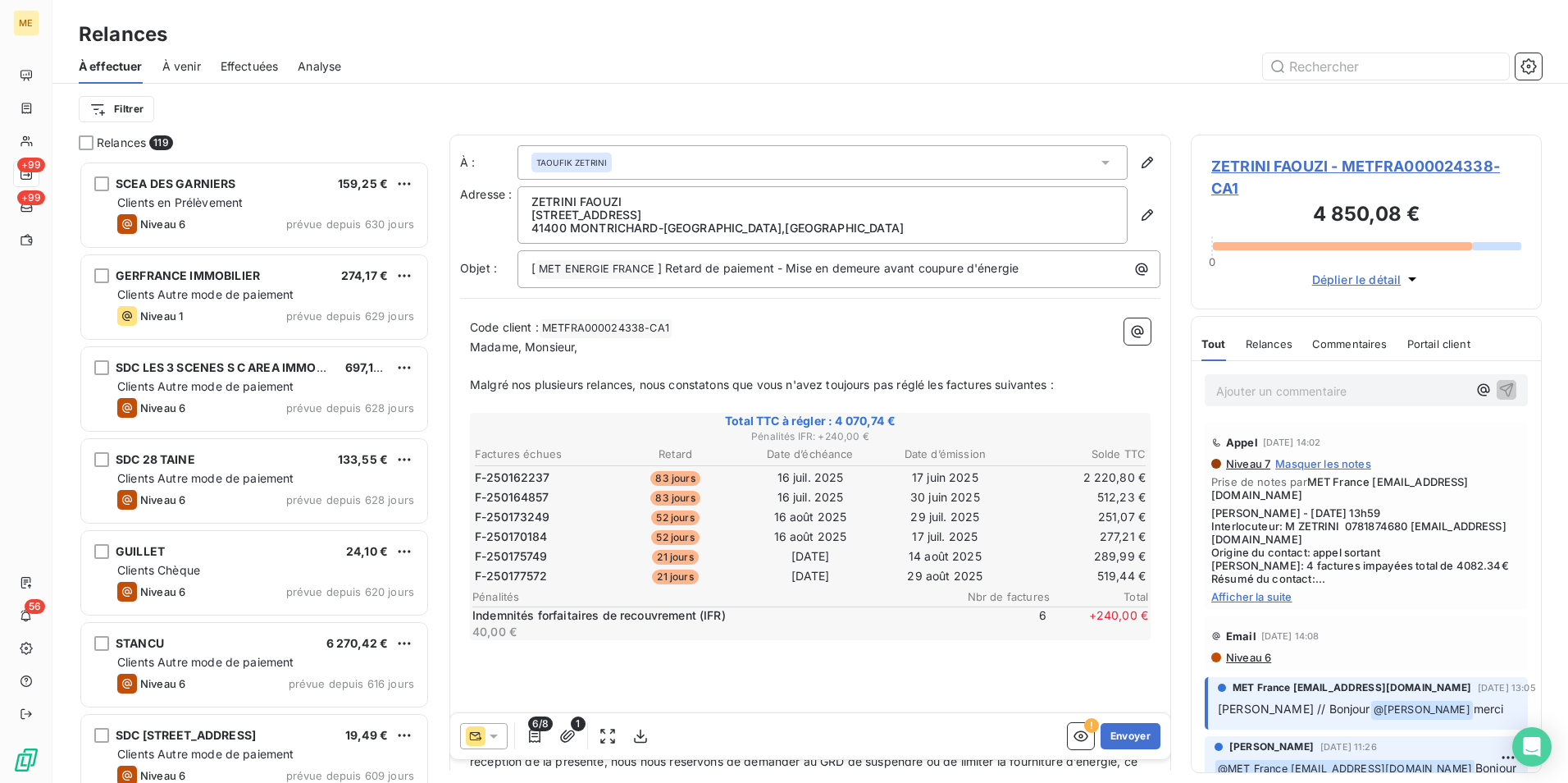
click at [1328, 160] on span "ZETRINI FAOUZI - METFRA000024338-CA1" at bounding box center [1367, 177] width 310 height 45
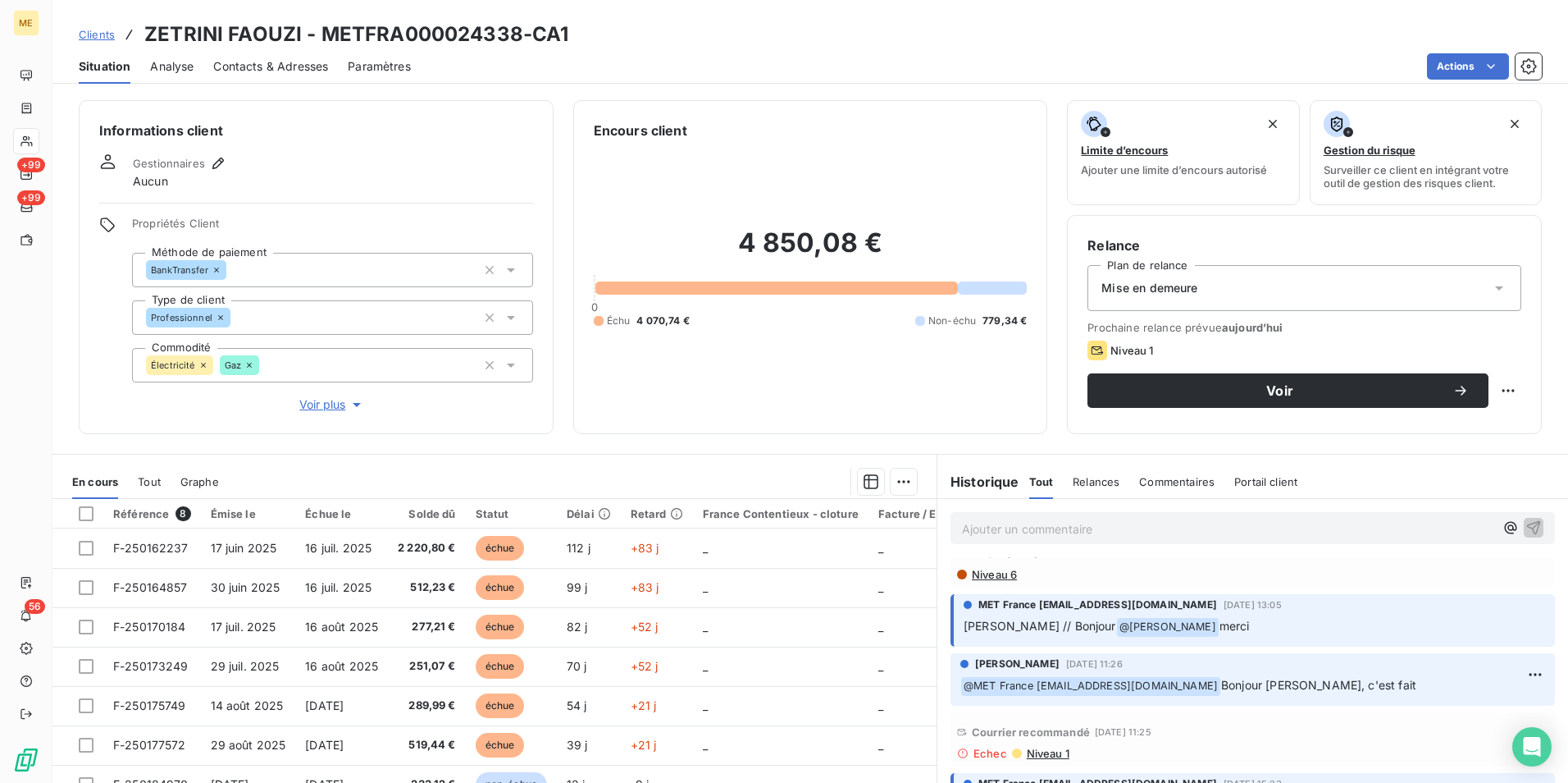
scroll to position [246, 0]
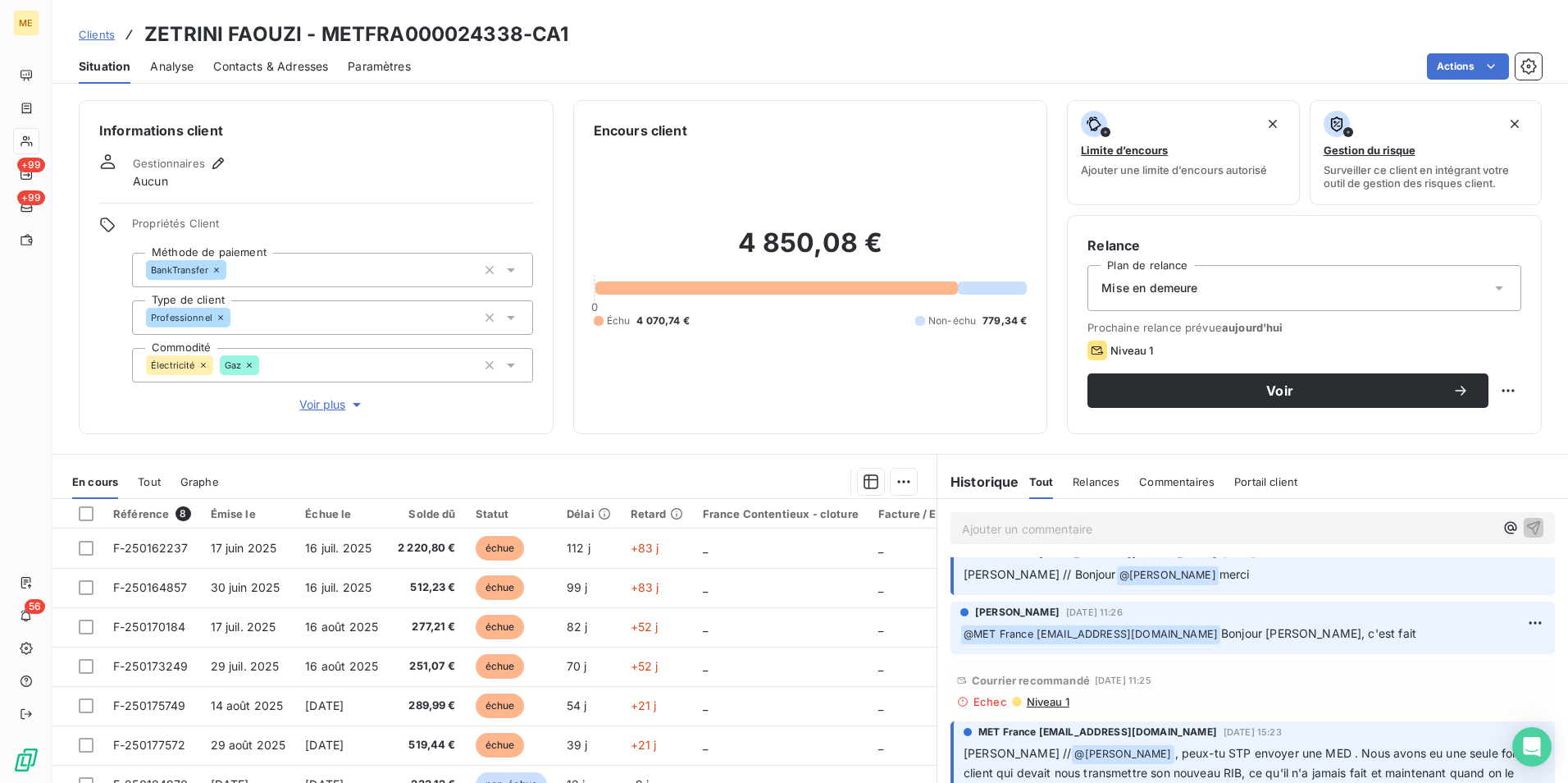
click at [1037, 703] on span "Niveau 1" at bounding box center [1047, 702] width 45 height 14
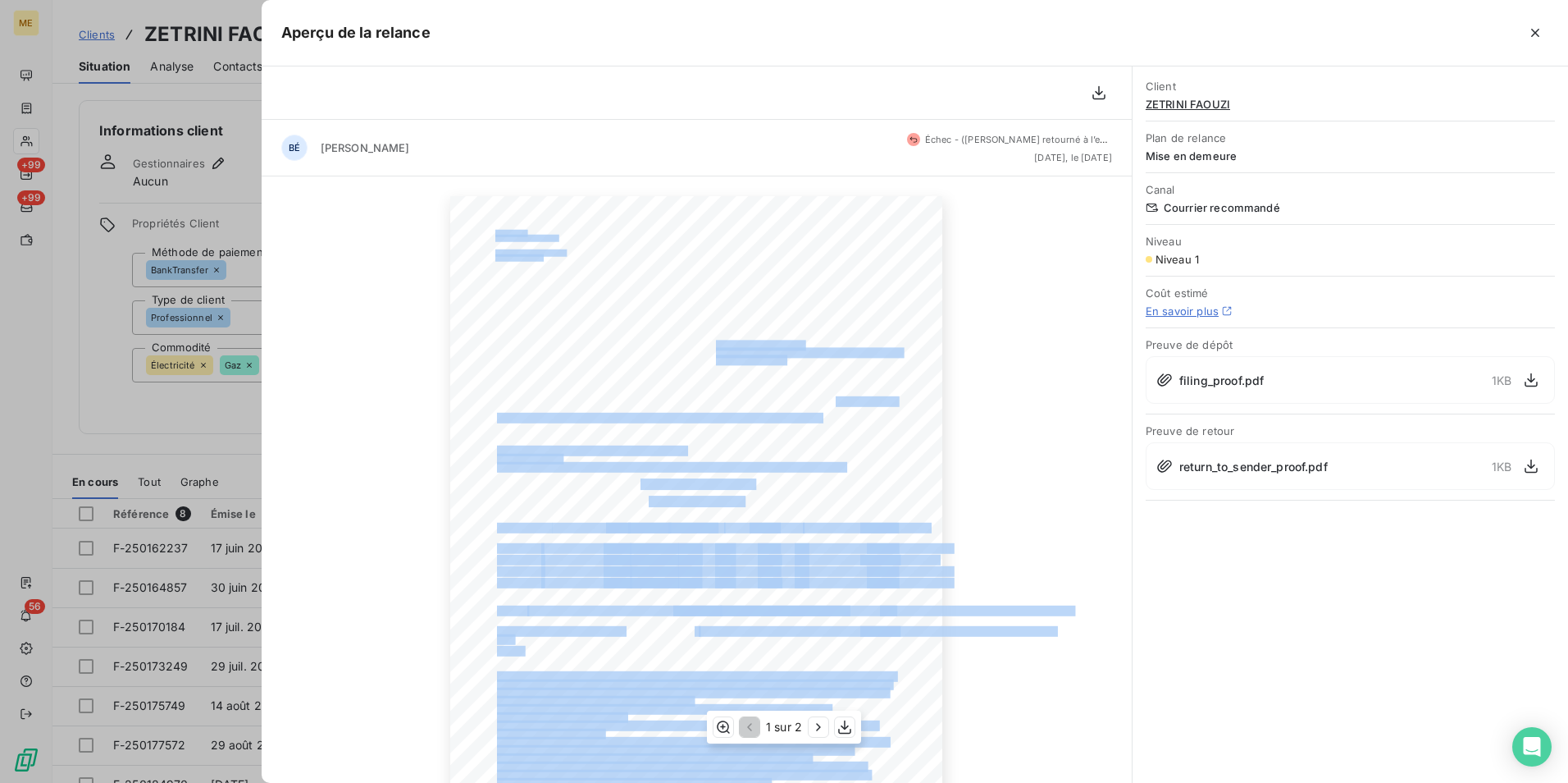
click at [787, 334] on div "5 septembre 2025 Objet : [MET ENERGIE FRANCE] Retard de paiement - Mise en deme…" at bounding box center [696, 544] width 492 height 697
click at [1532, 27] on icon "button" at bounding box center [1535, 32] width 16 height 16
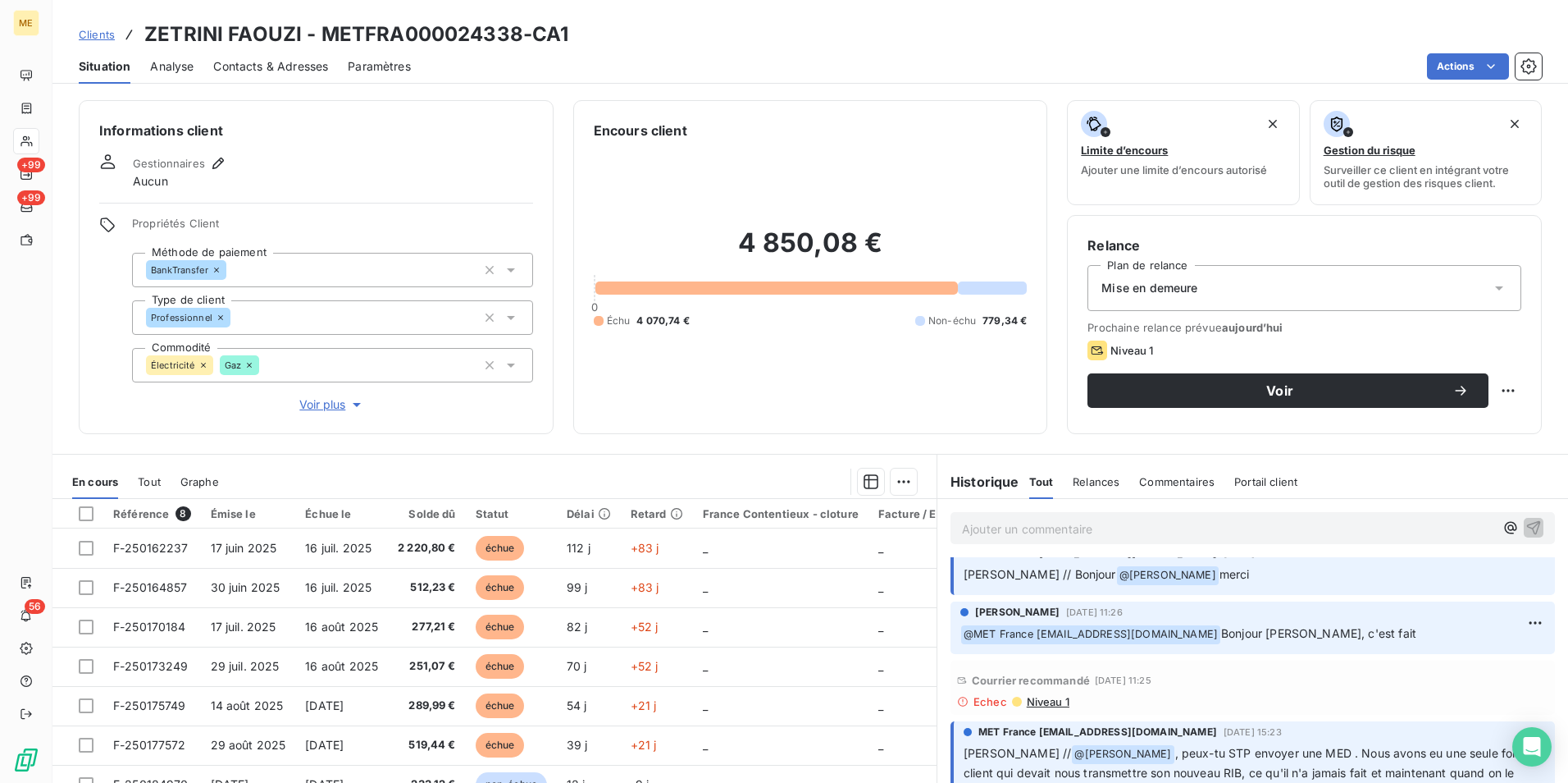
click at [272, 66] on span "Contacts & Adresses" at bounding box center [270, 66] width 115 height 16
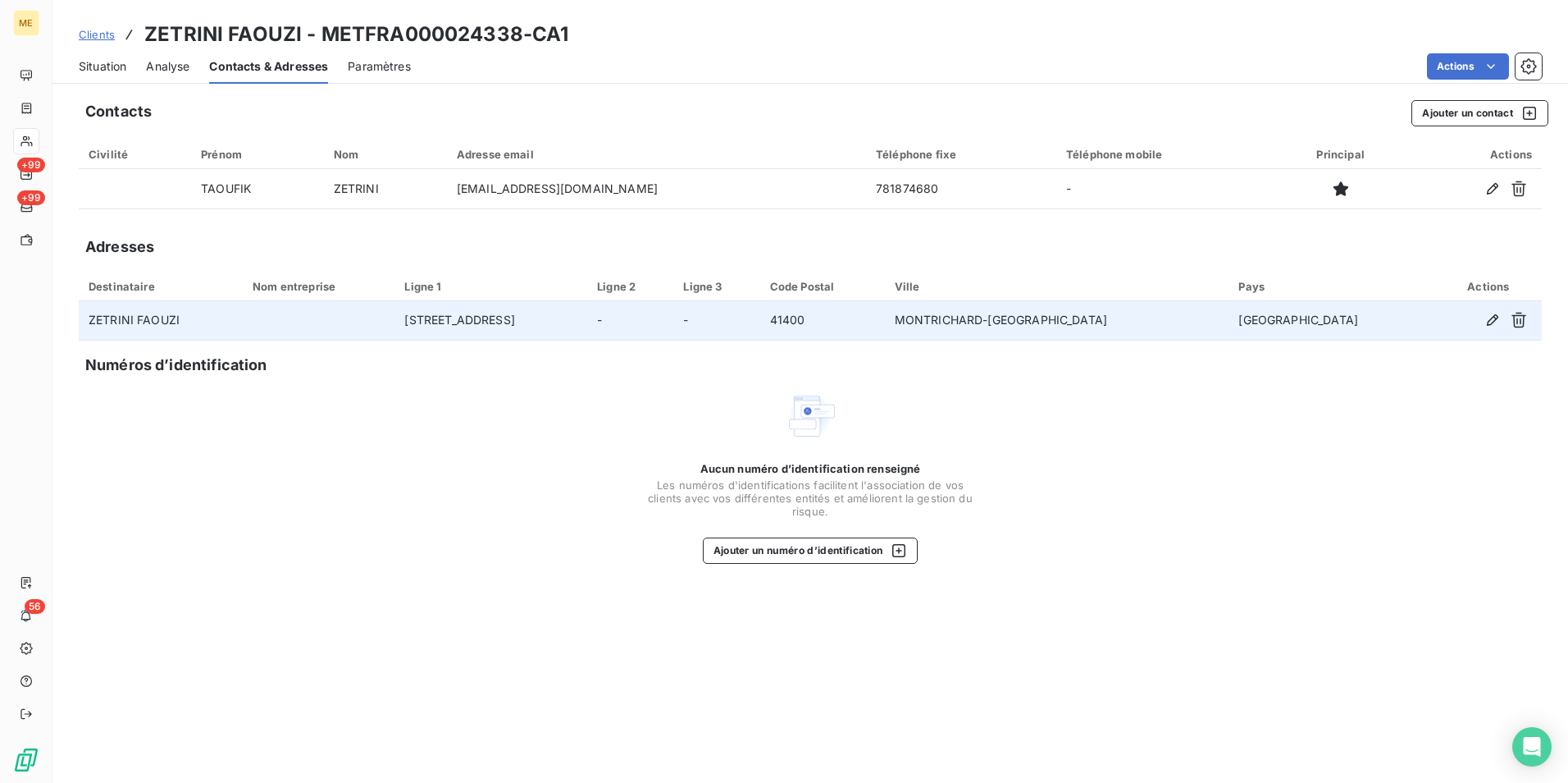
click at [512, 326] on td "71 Rue Nationale" at bounding box center [490, 321] width 193 height 40
click at [576, 318] on td "71 Rue Nationale" at bounding box center [490, 321] width 193 height 40
click at [1495, 319] on icon "button" at bounding box center [1492, 320] width 12 height 12
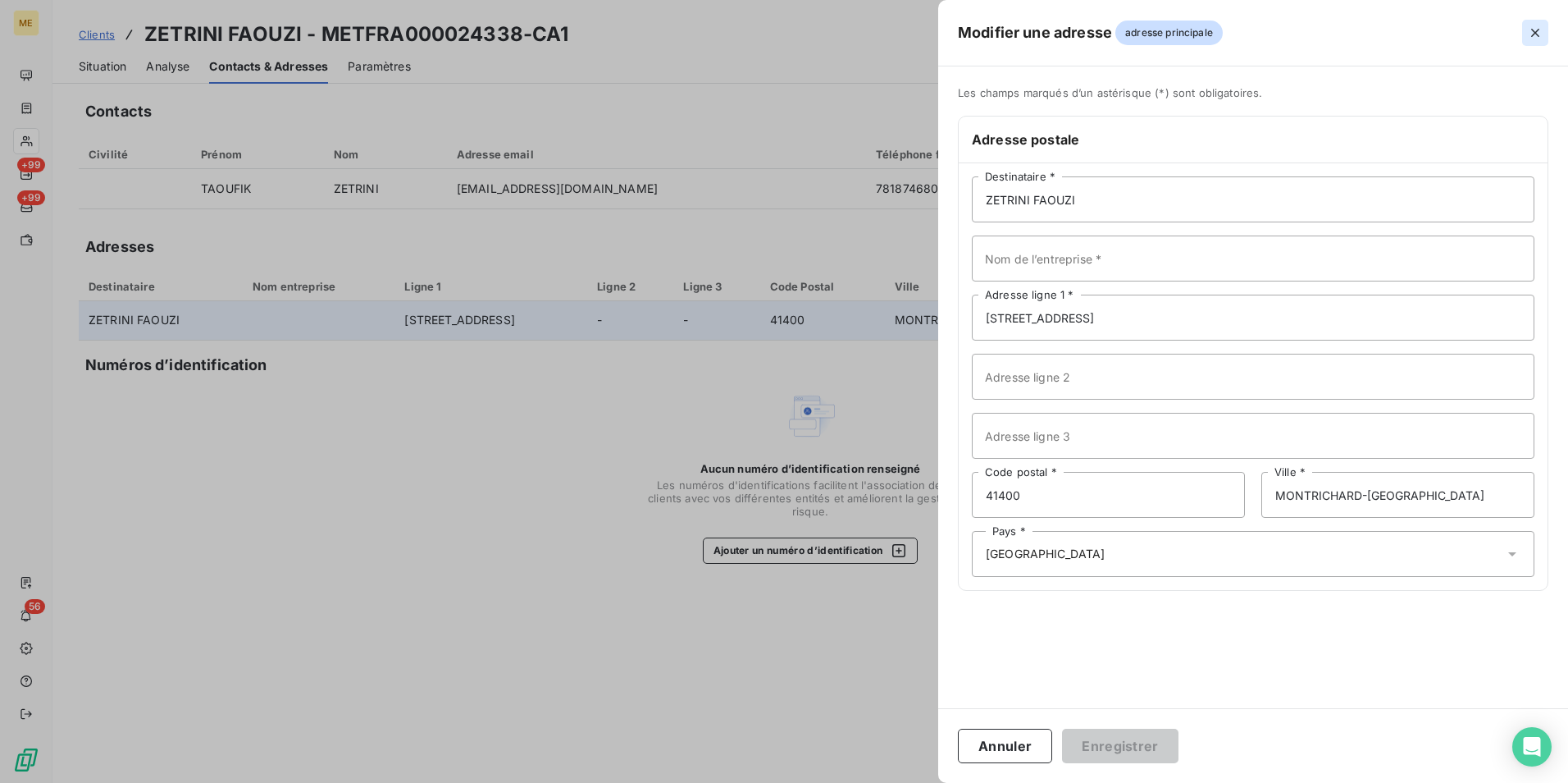
click at [1542, 34] on icon "button" at bounding box center [1535, 32] width 16 height 16
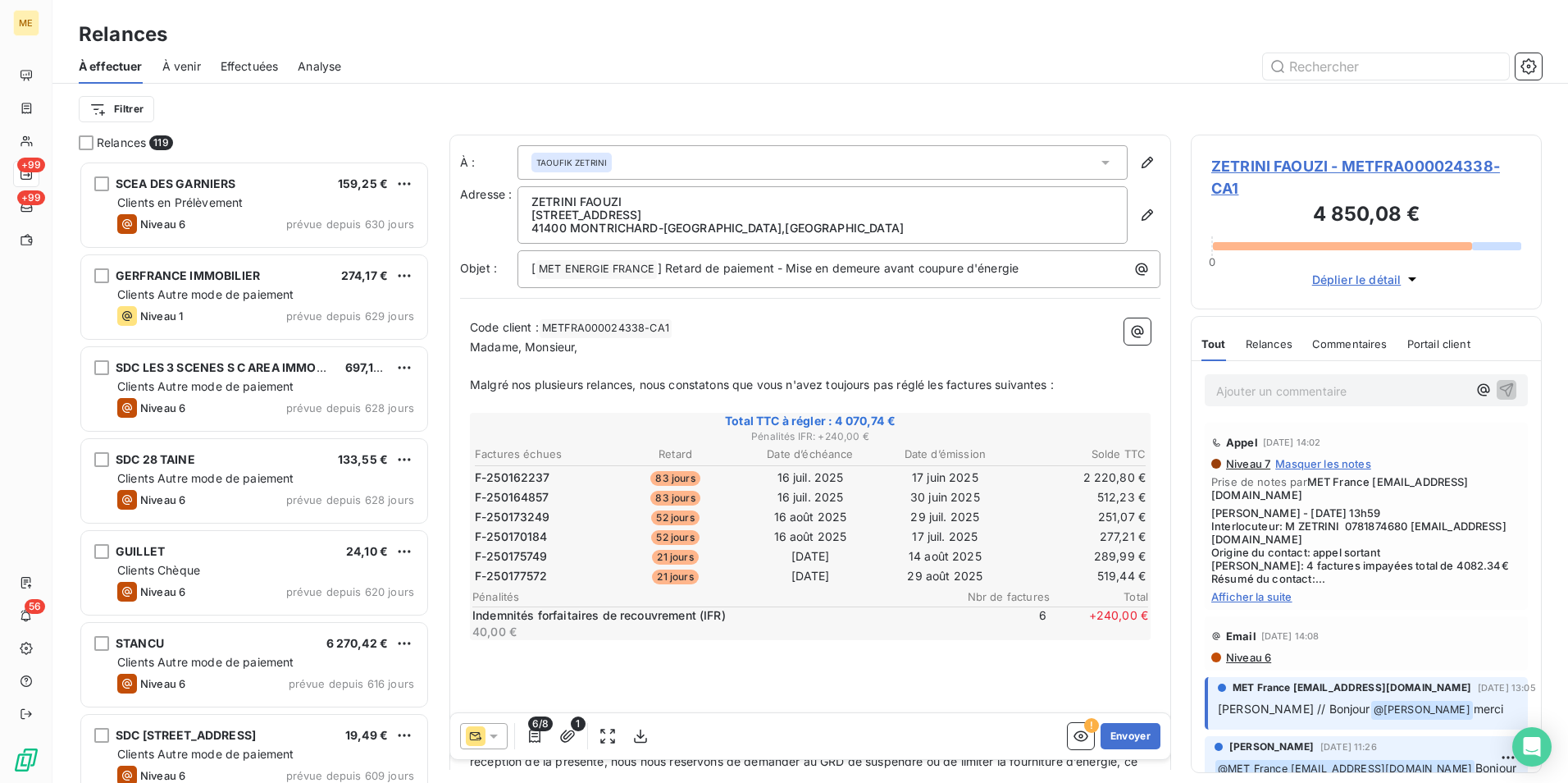
scroll to position [610, 339]
click at [1260, 597] on span "Afficher la suite" at bounding box center [1367, 597] width 310 height 14
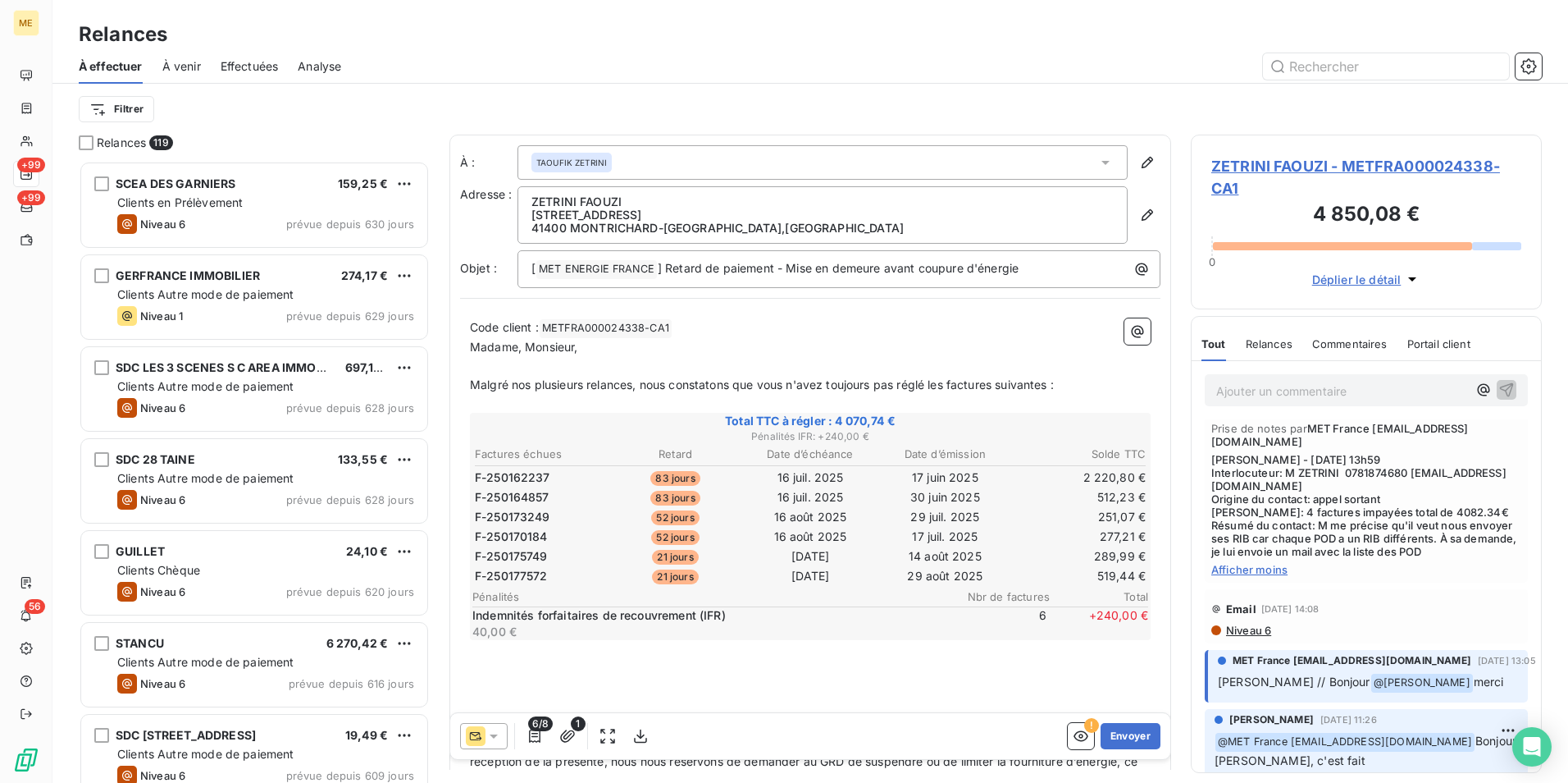
scroll to position [82, 0]
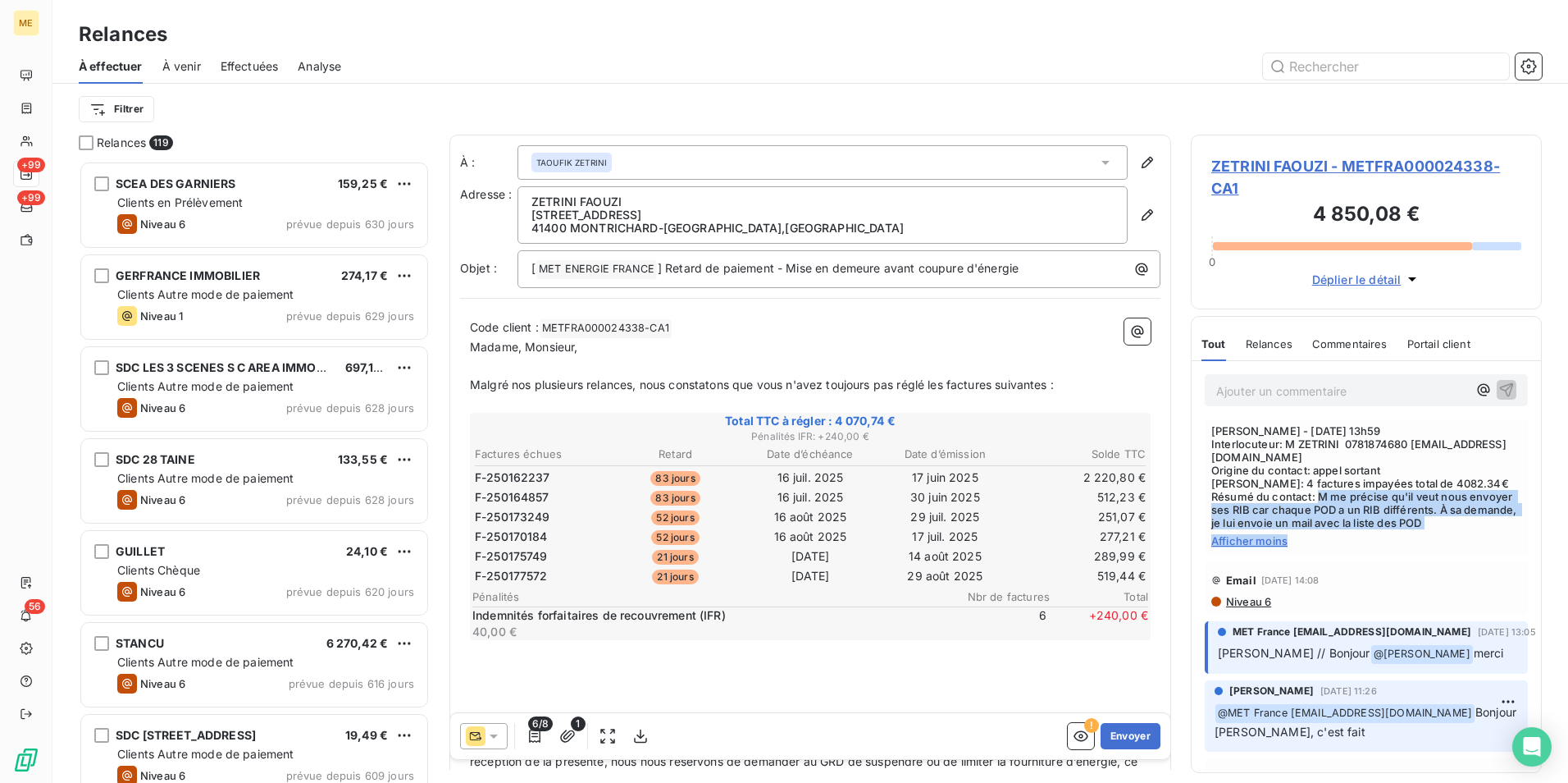
drag, startPoint x: 1321, startPoint y: 501, endPoint x: 1470, endPoint y: 537, distance: 153.3
click at [1470, 537] on div "Niveau 7 Masquer les notes Prise de notes par MET France met-france@recouvremen…" at bounding box center [1367, 461] width 310 height 172
click at [1359, 169] on span "ZETRINI FAOUZI - METFRA000024338-CA1" at bounding box center [1367, 177] width 310 height 45
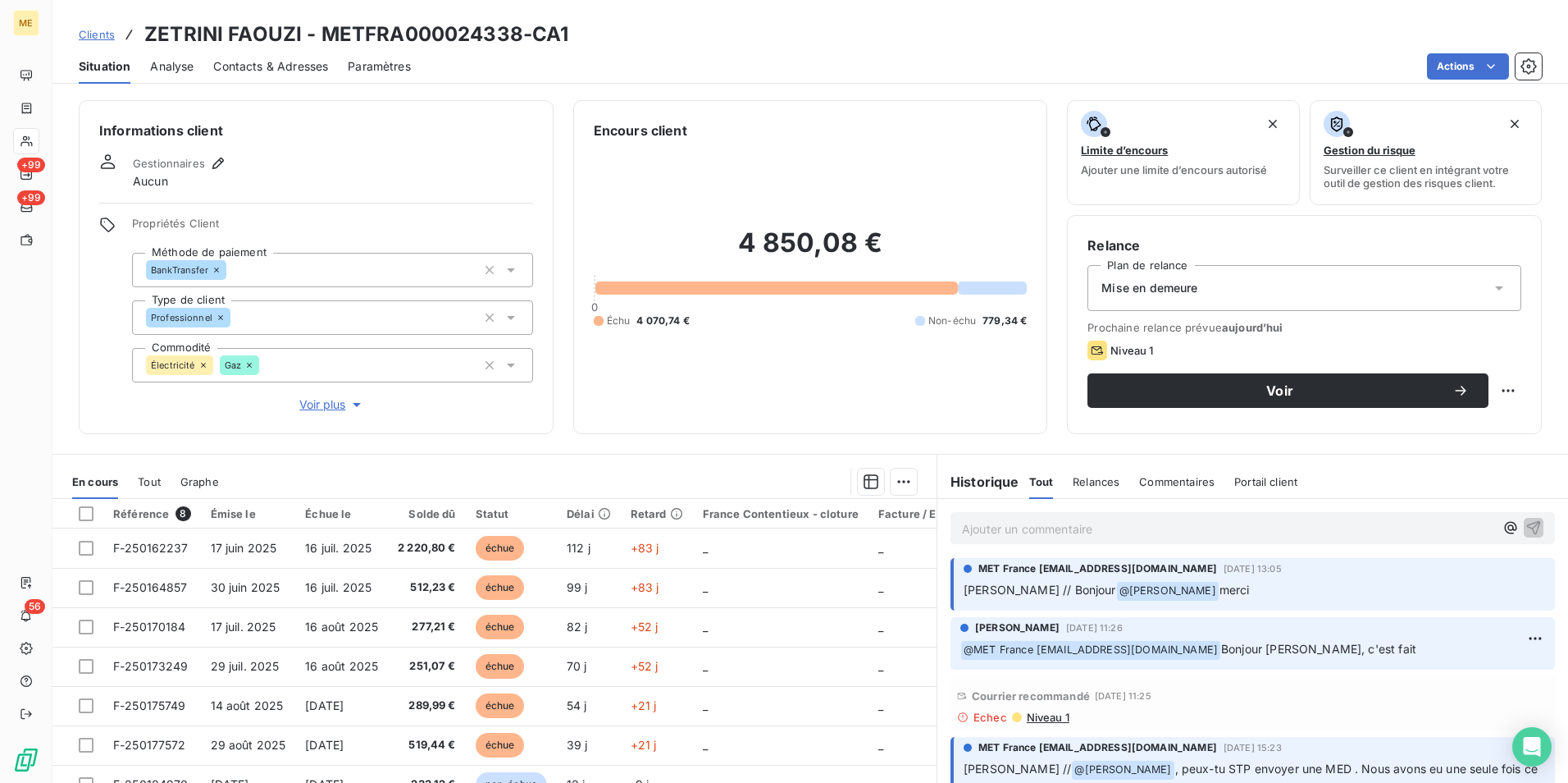
scroll to position [329, 0]
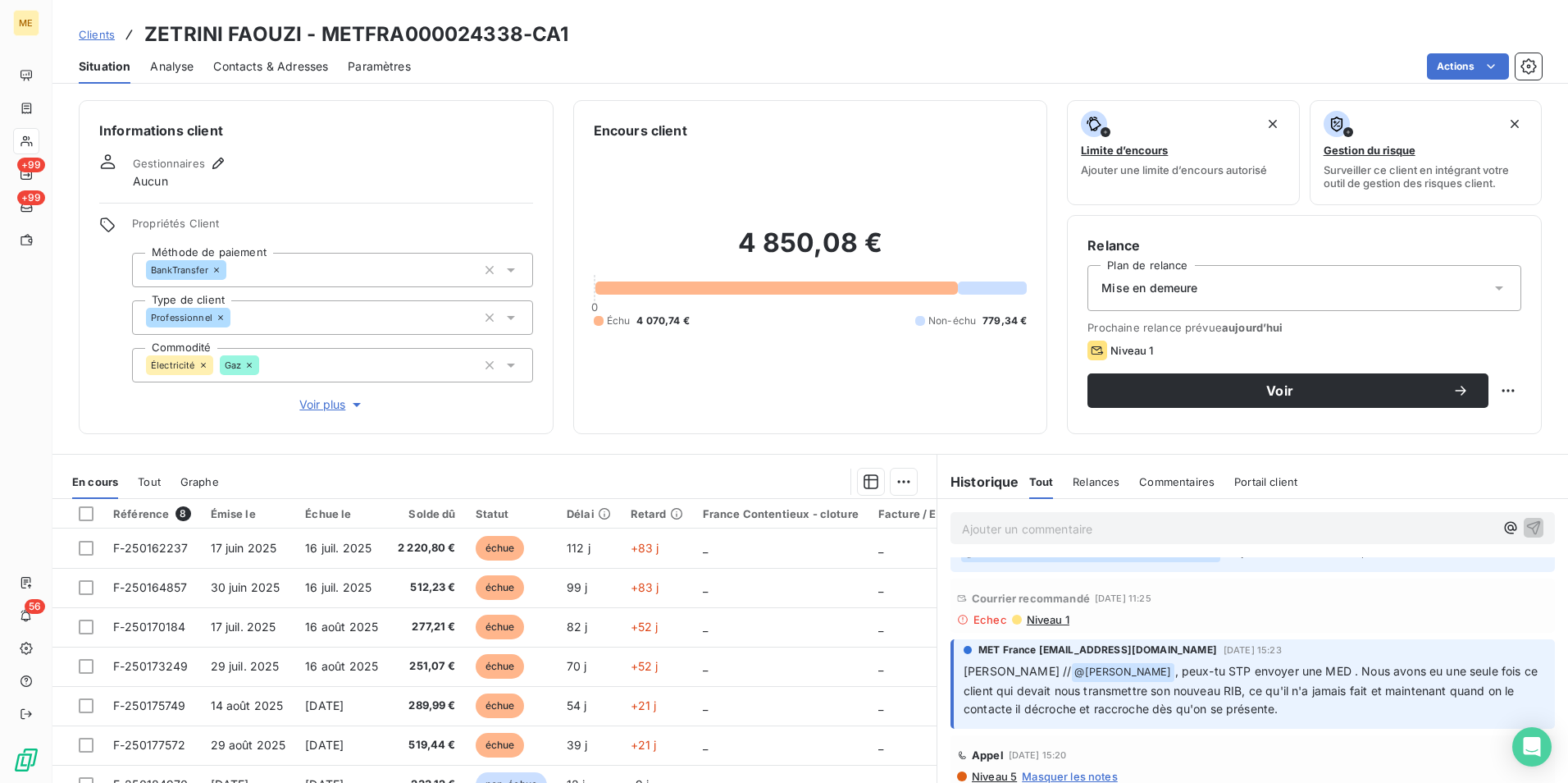
click at [1050, 618] on span "Niveau 1" at bounding box center [1047, 620] width 45 height 14
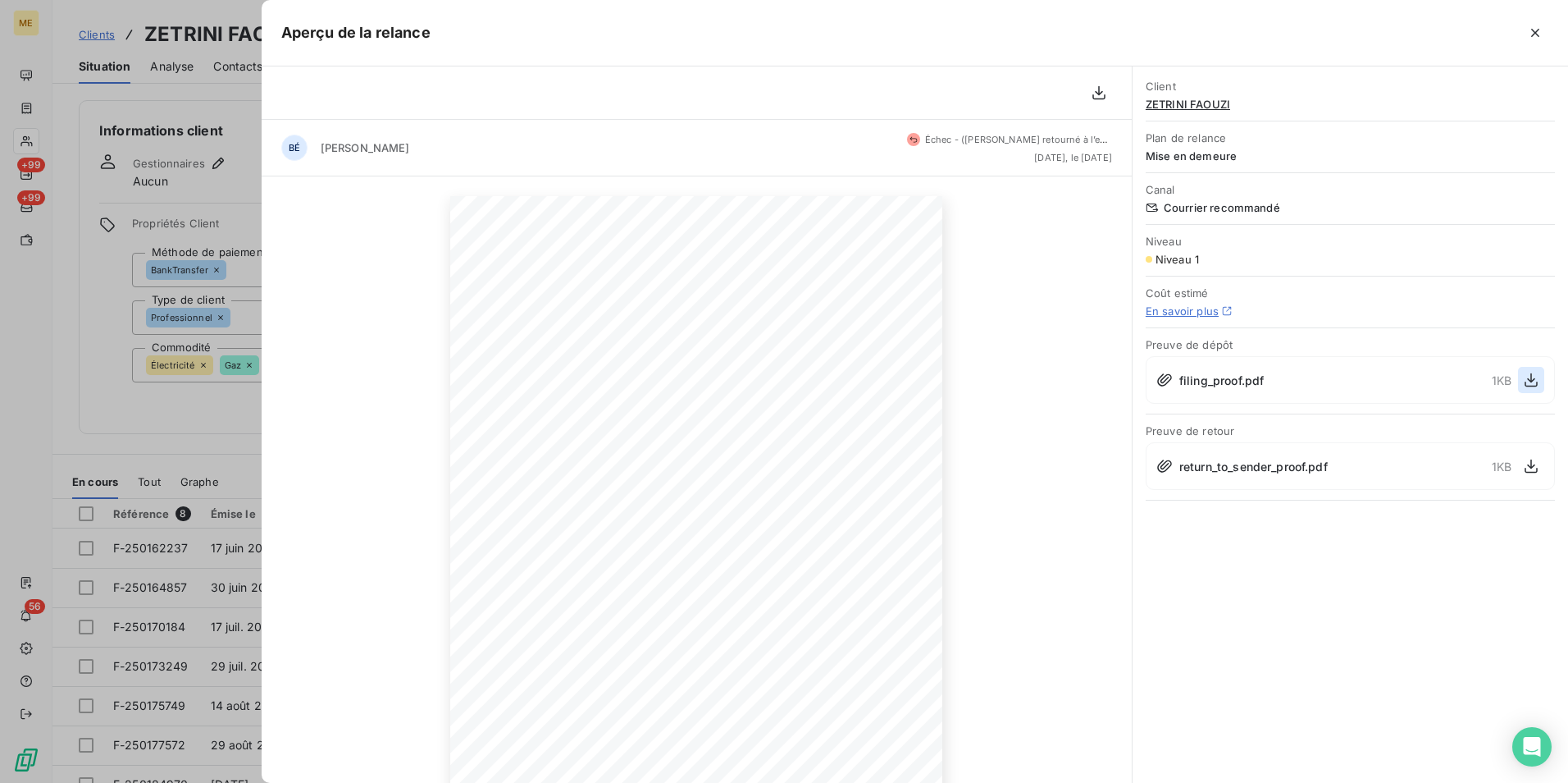
click at [1526, 382] on icon "button" at bounding box center [1530, 380] width 16 height 16
click at [1544, 29] on button "button" at bounding box center [1535, 32] width 26 height 26
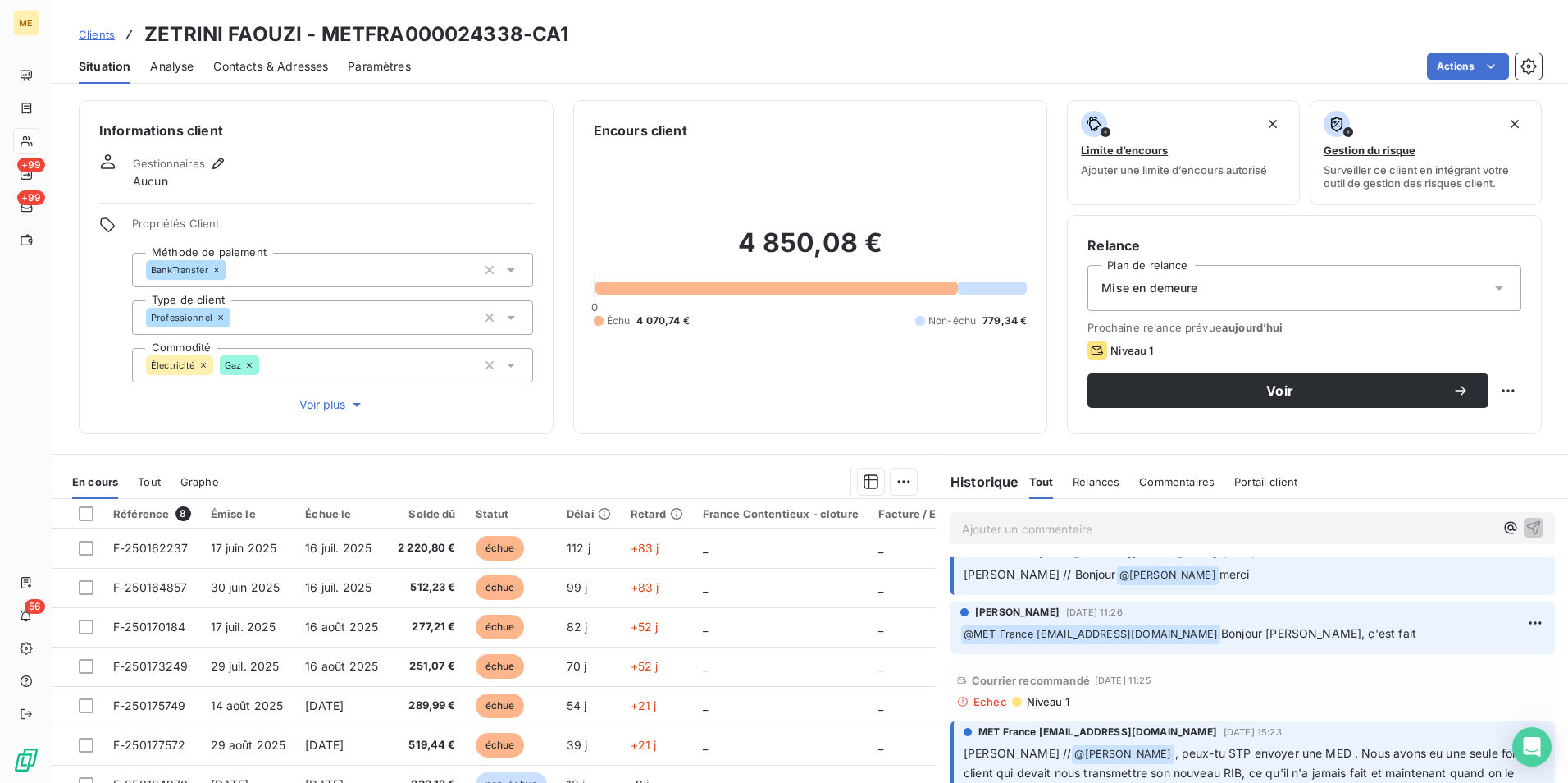
scroll to position [0, 0]
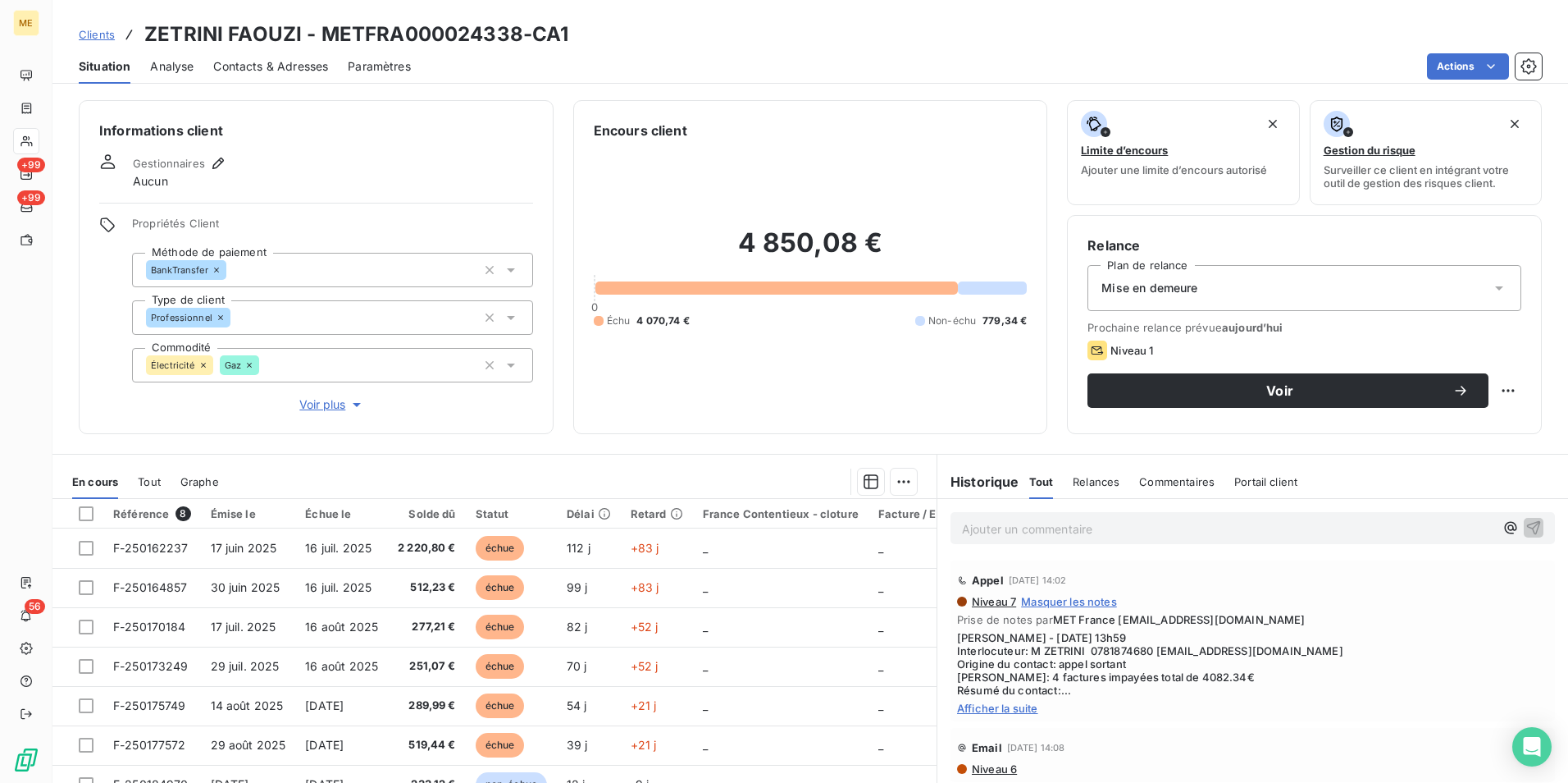
click at [1108, 530] on p "Ajouter un commentaire ﻿" at bounding box center [1228, 528] width 533 height 20
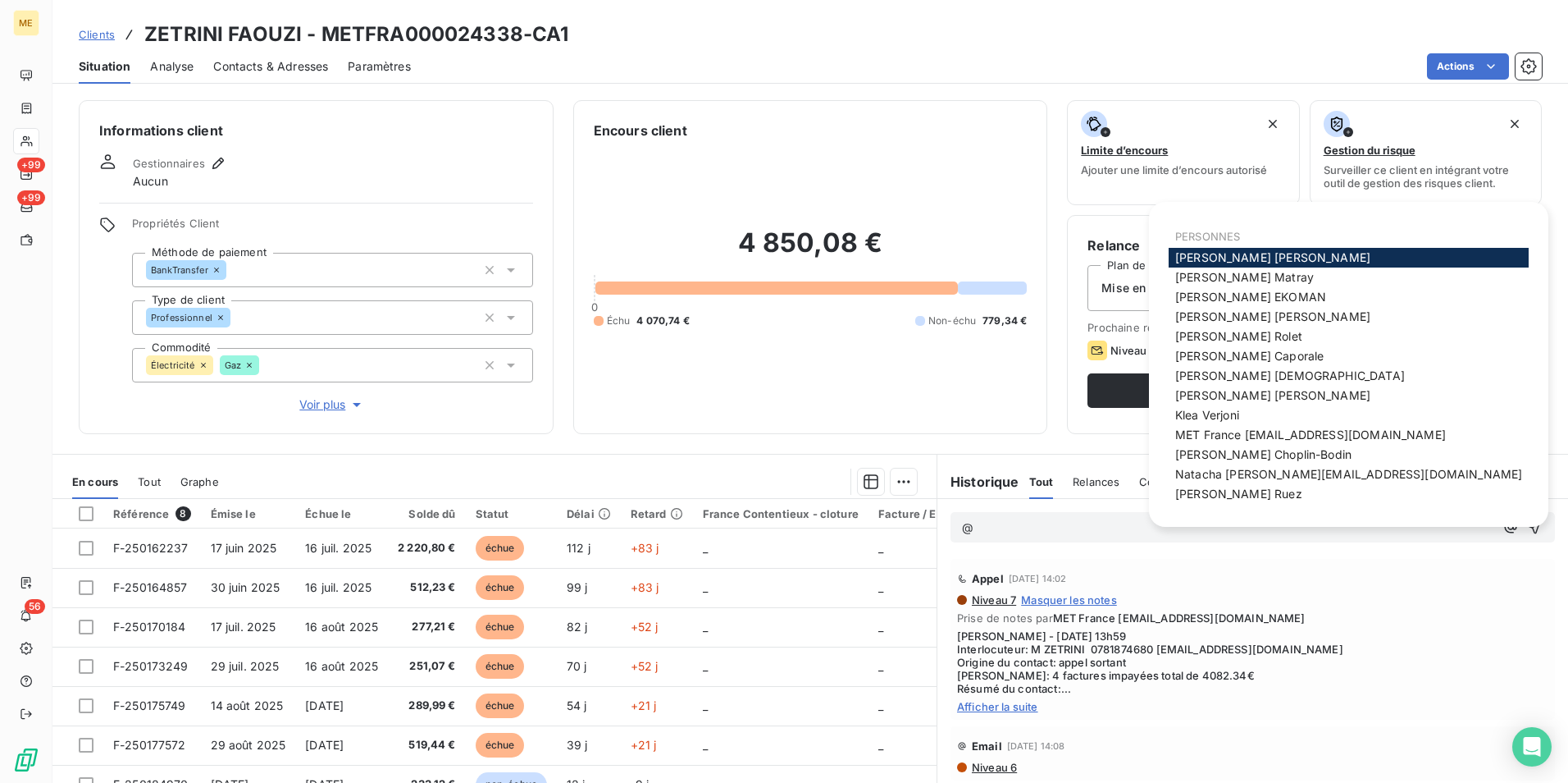
click at [1106, 527] on p "@" at bounding box center [1228, 527] width 533 height 18
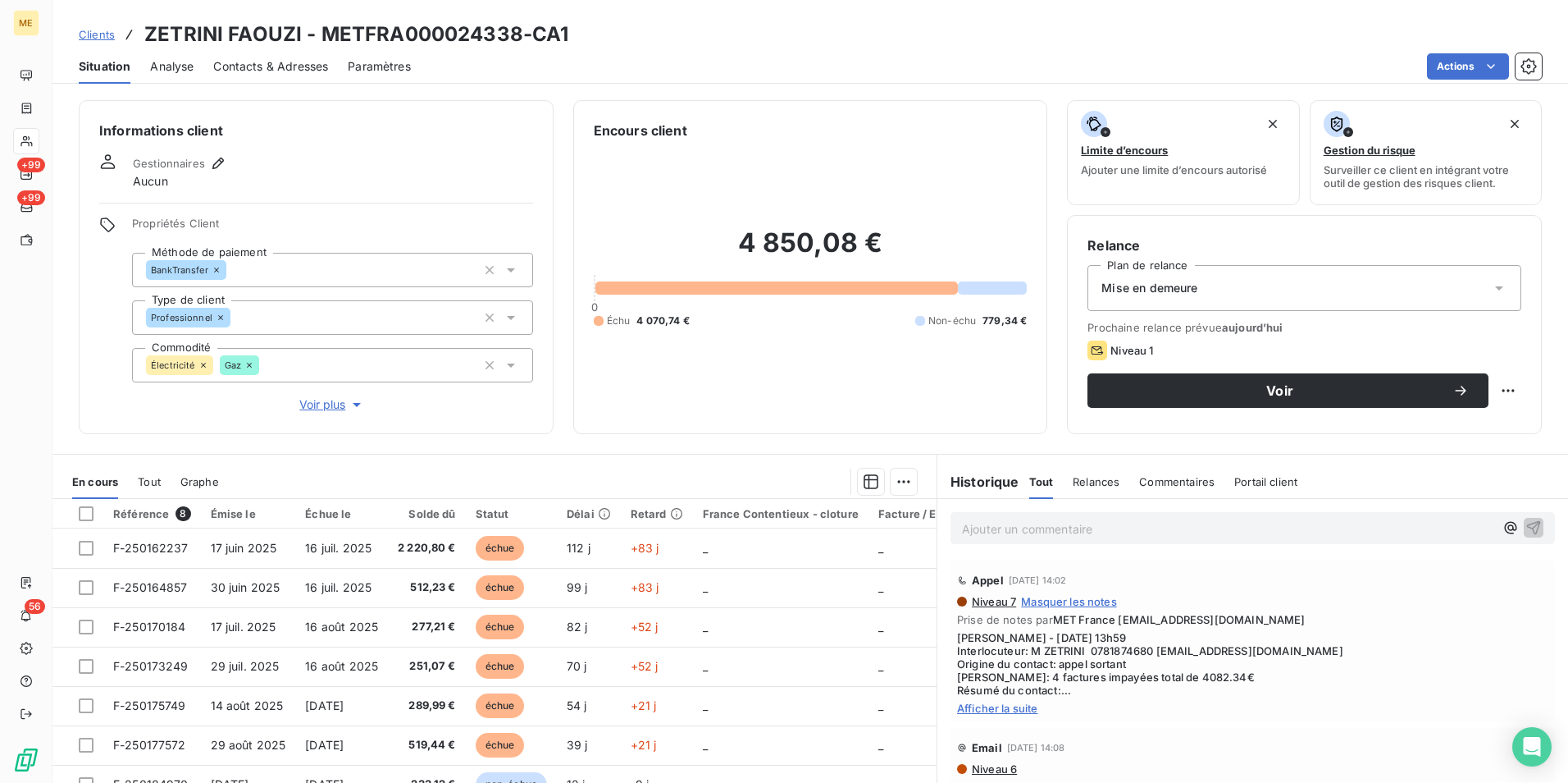
click at [90, 29] on span "Clients" at bounding box center [96, 35] width 36 height 14
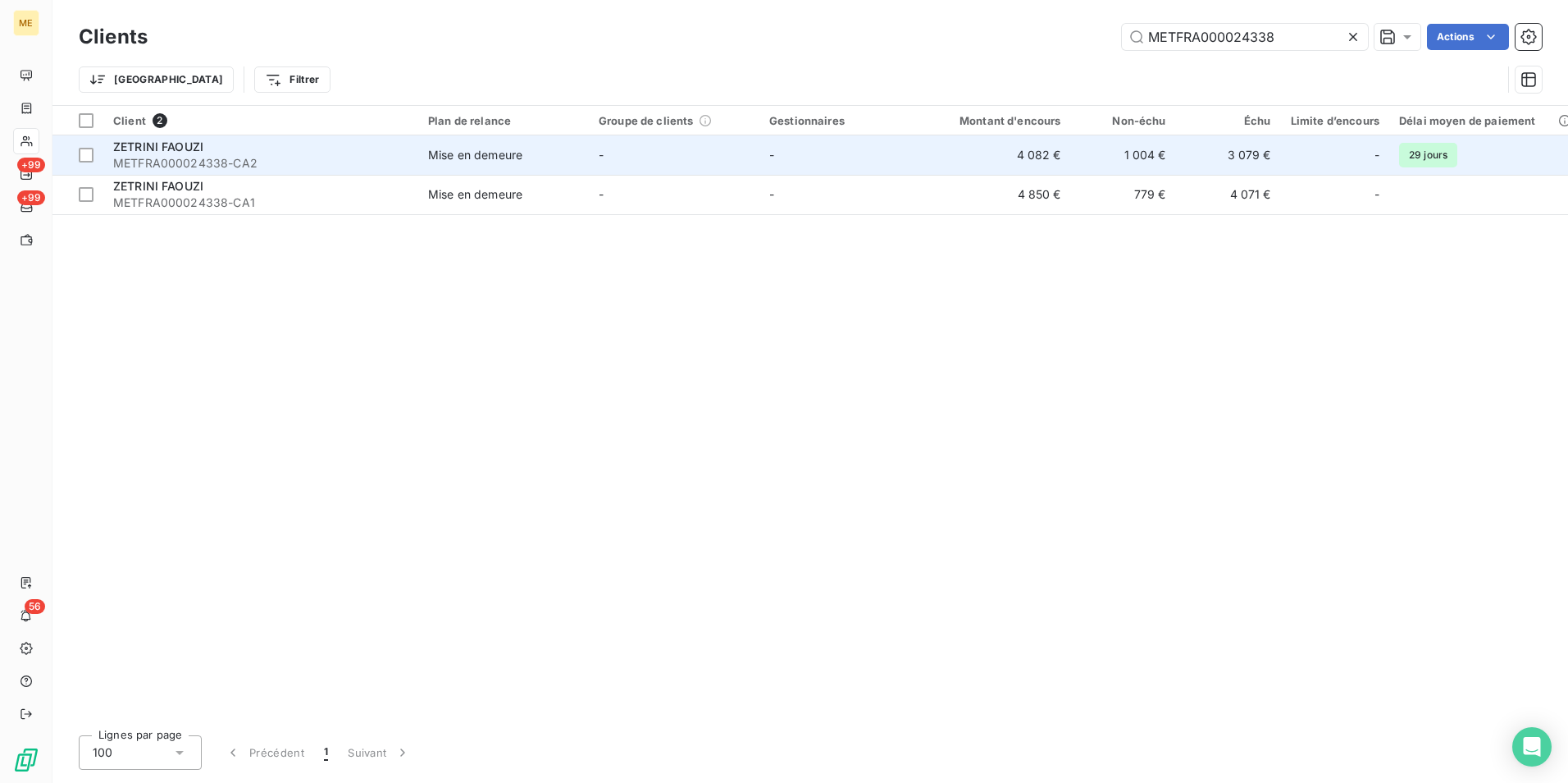
click at [345, 161] on span "METFRA000024338-CA2" at bounding box center [261, 163] width 295 height 16
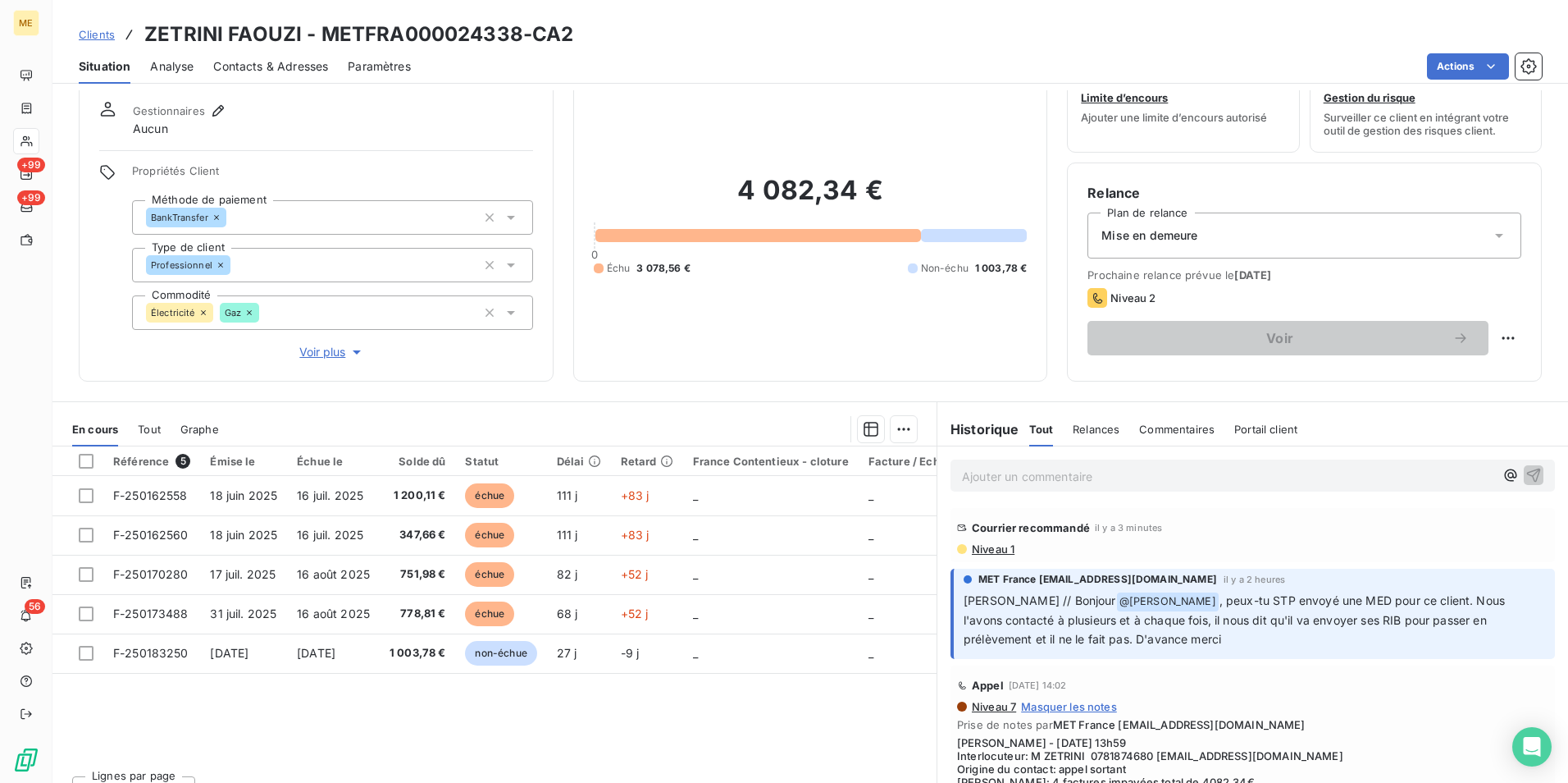
scroll to position [81, 0]
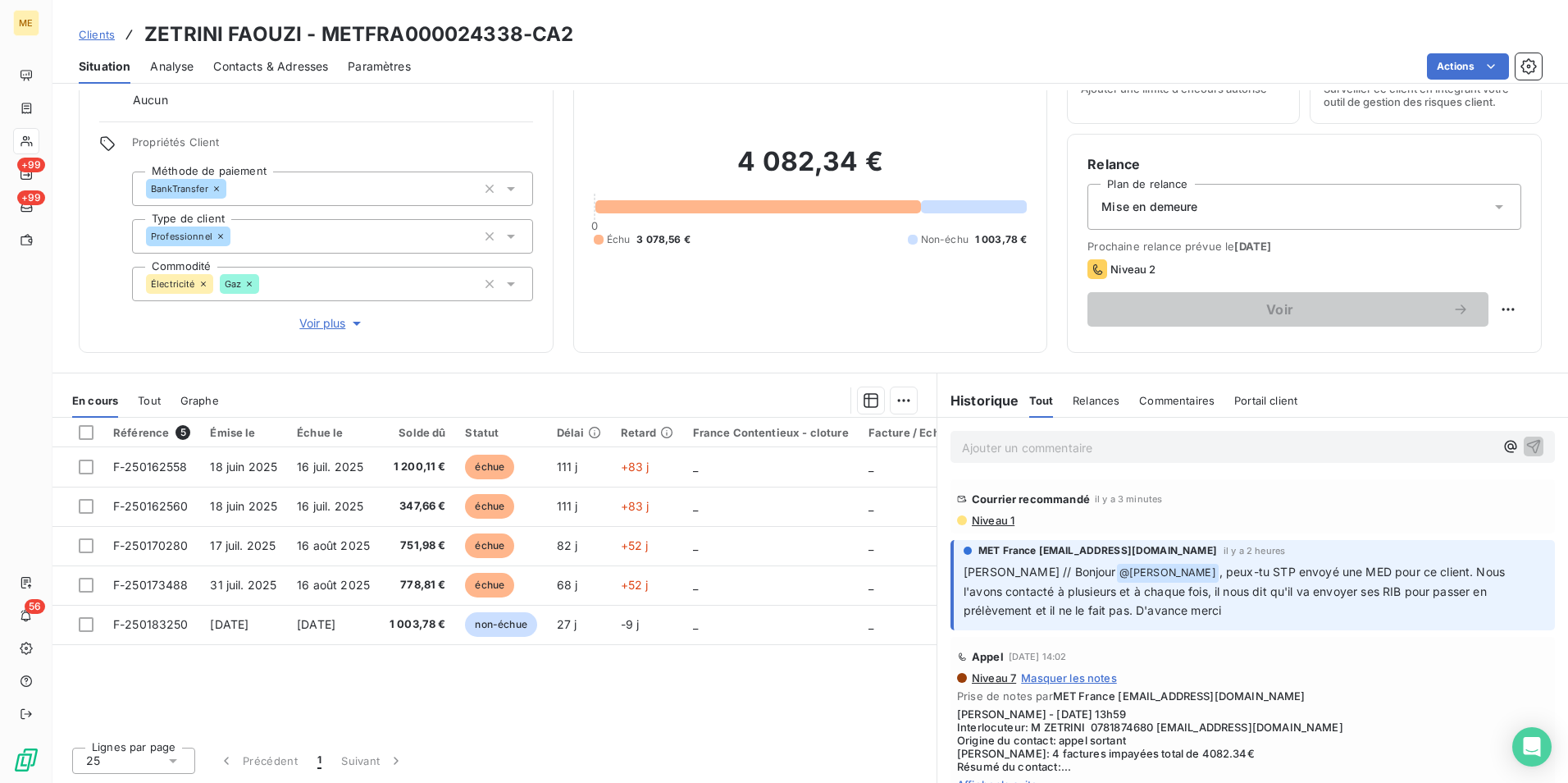
click at [983, 519] on span "Niveau 1" at bounding box center [993, 520] width 45 height 14
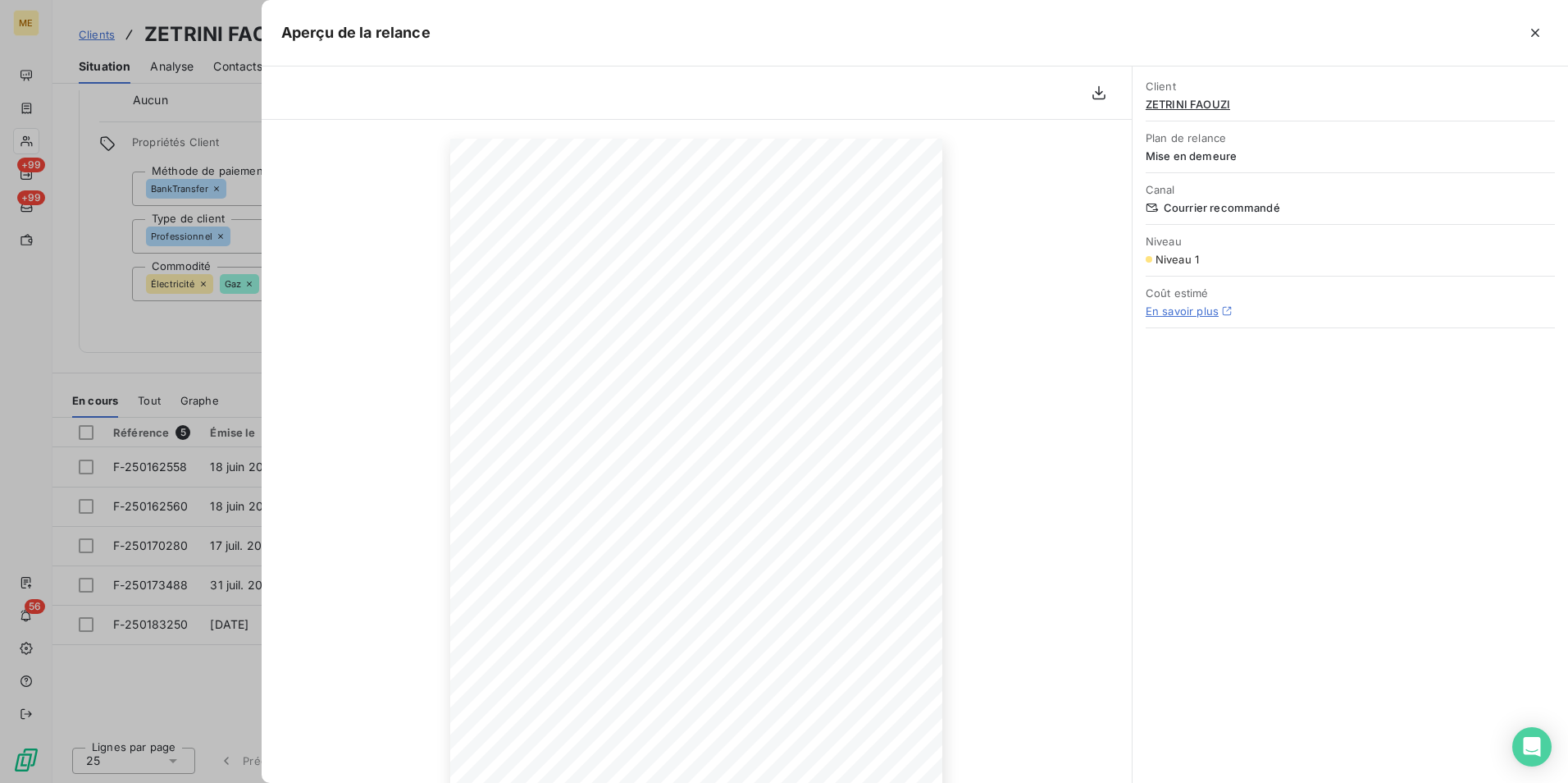
scroll to position [130, 0]
click at [1533, 38] on icon "button" at bounding box center [1535, 32] width 16 height 16
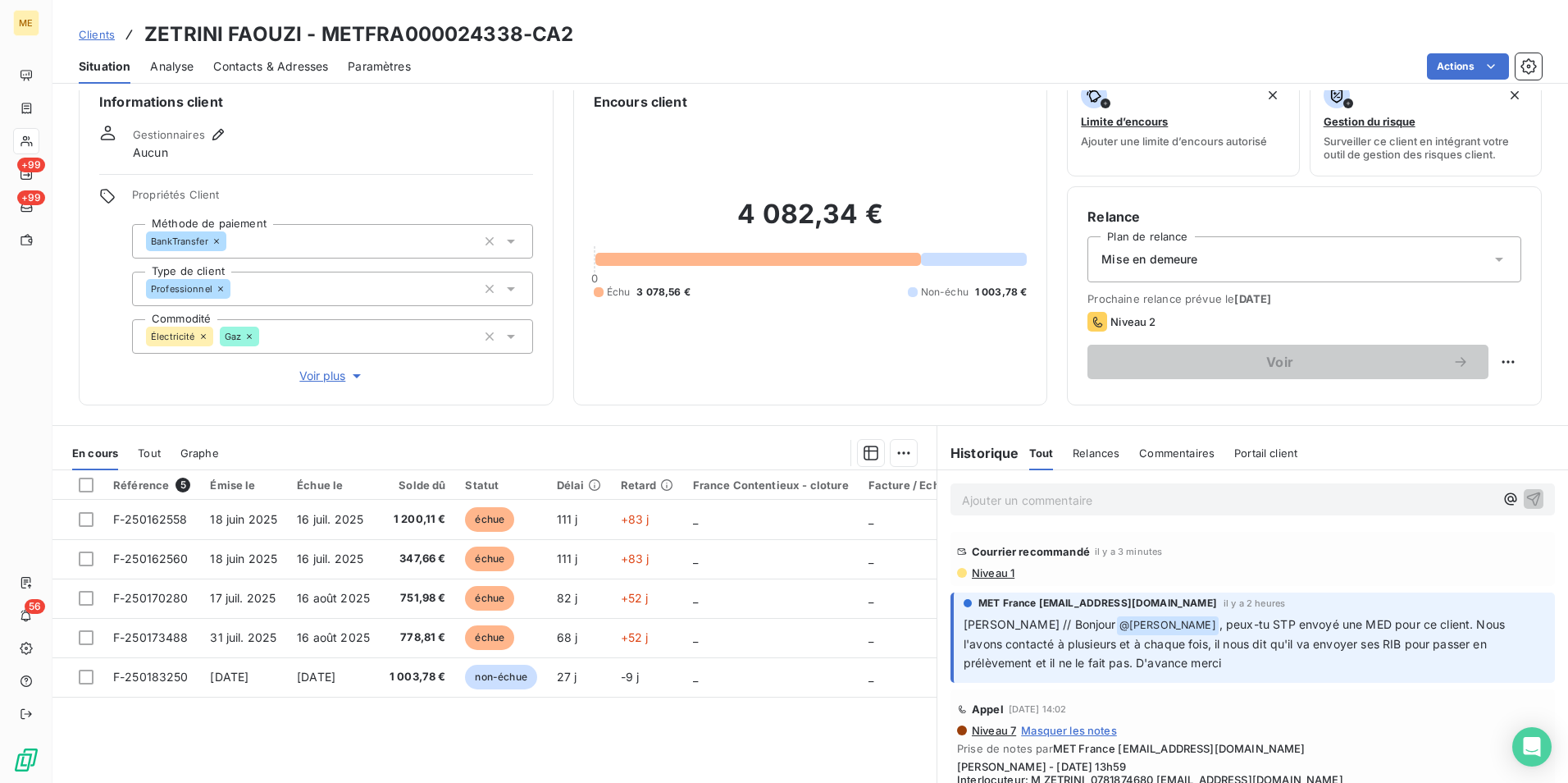
scroll to position [0, 0]
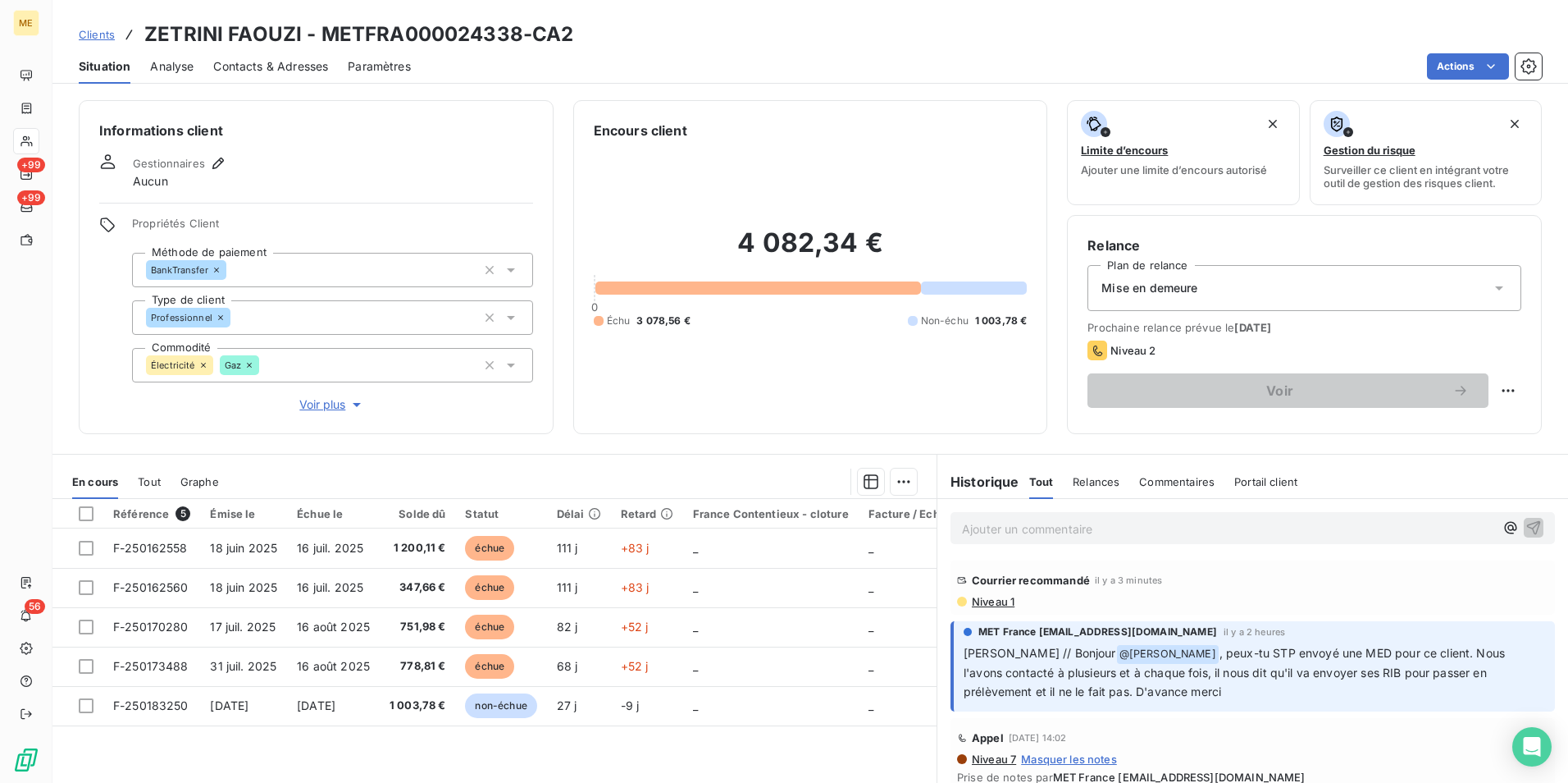
click at [994, 533] on p "Ajouter un commentaire ﻿" at bounding box center [1228, 528] width 533 height 20
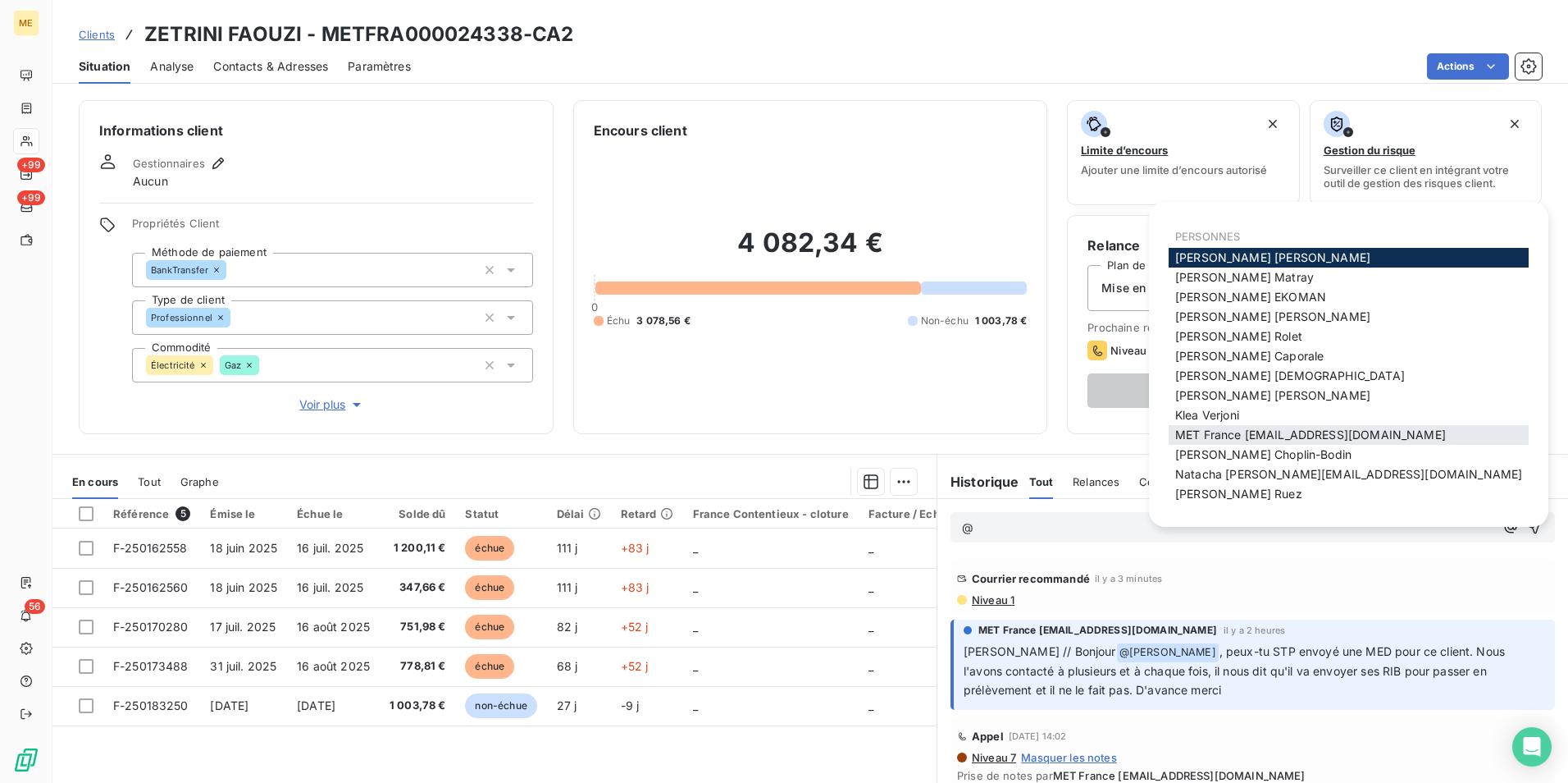
click at [1265, 425] on div "MET France [EMAIL_ADDRESS][DOMAIN_NAME]" at bounding box center [1349, 435] width 360 height 19
click at [1355, 436] on span "MET France [EMAIL_ADDRESS][DOMAIN_NAME]" at bounding box center [1309, 434] width 270 height 14
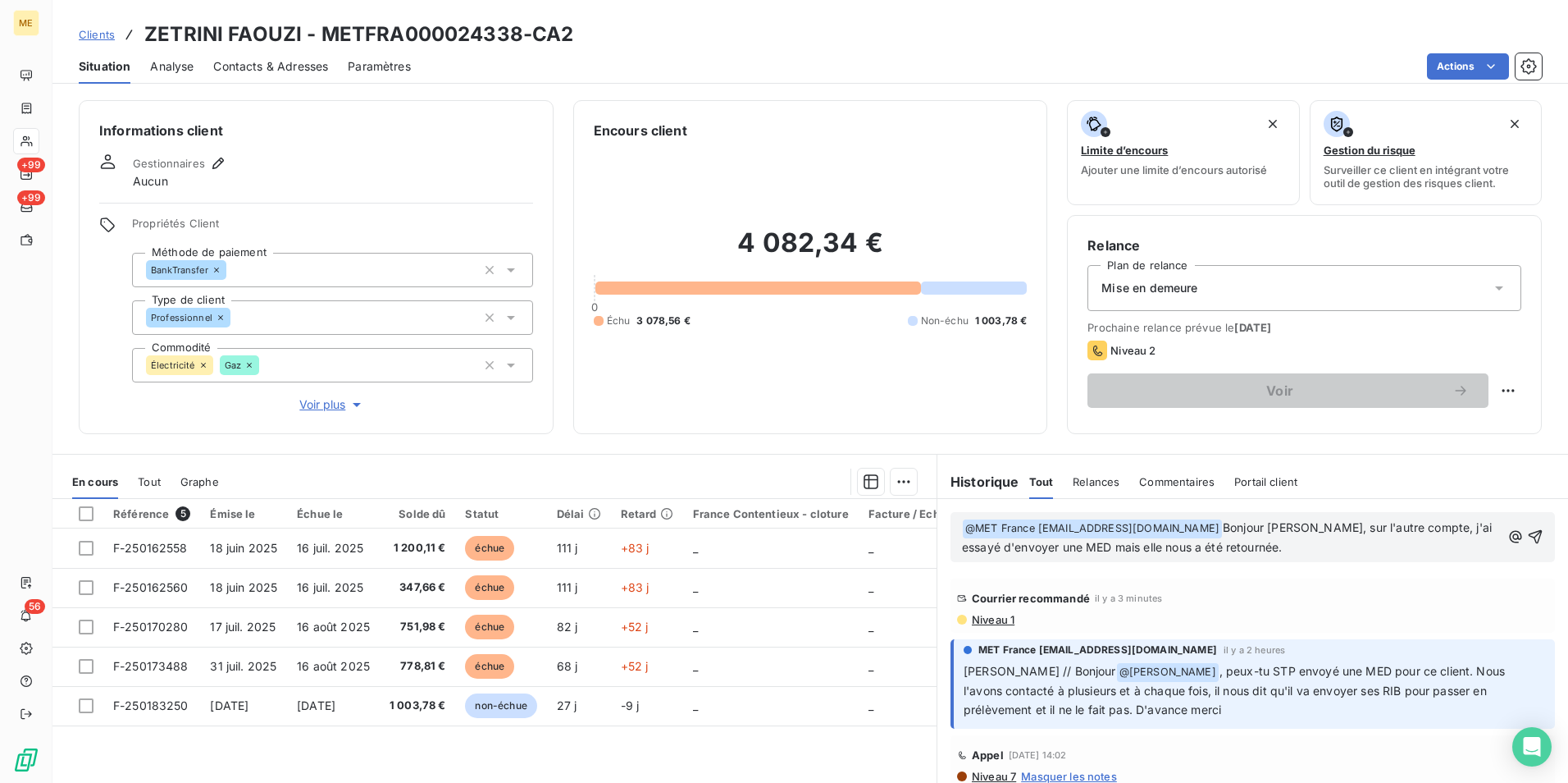
click at [305, 69] on span "Contacts & Adresses" at bounding box center [270, 66] width 115 height 16
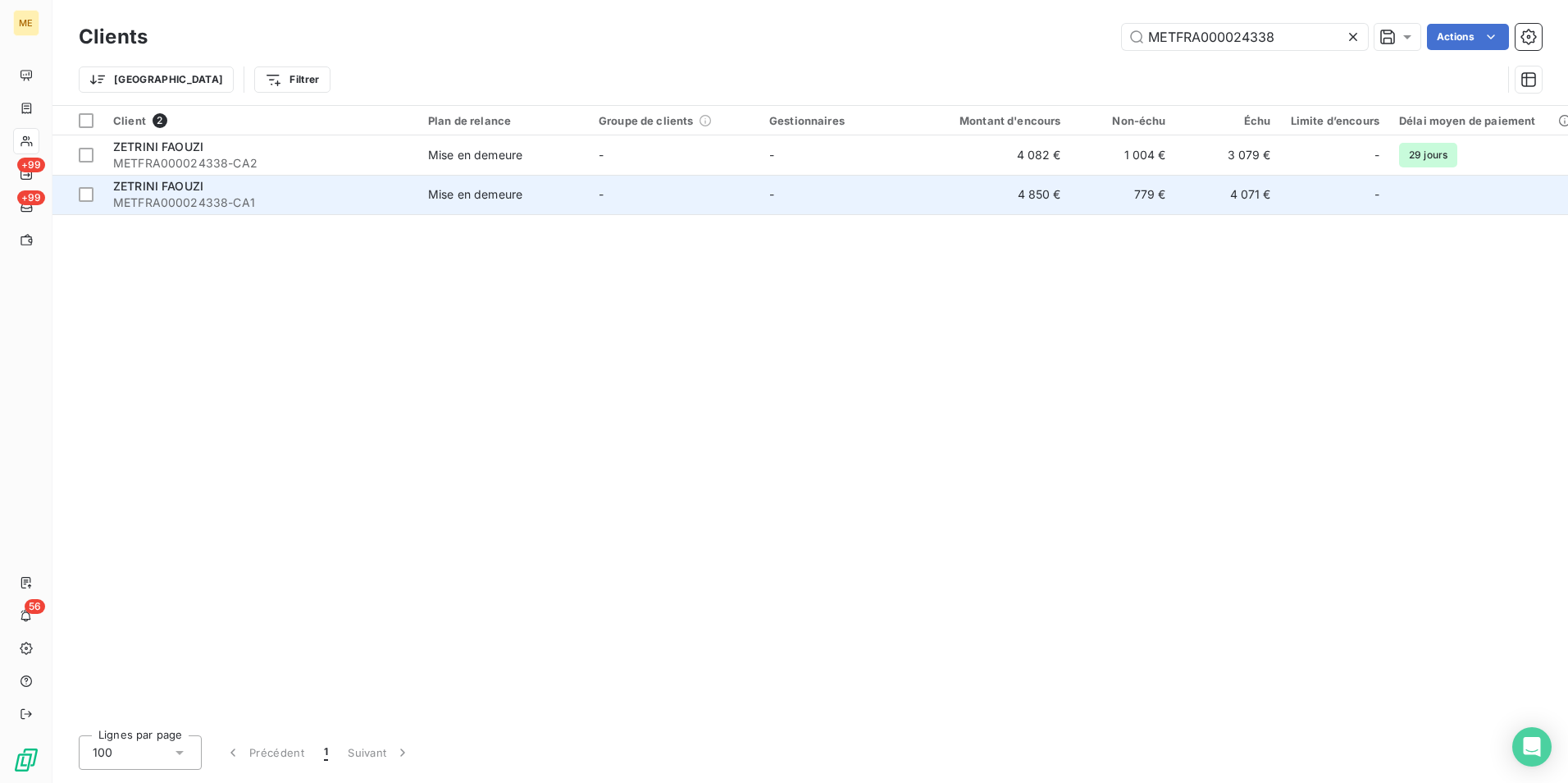
click at [346, 202] on span "METFRA000024338-CA1" at bounding box center [261, 203] width 295 height 16
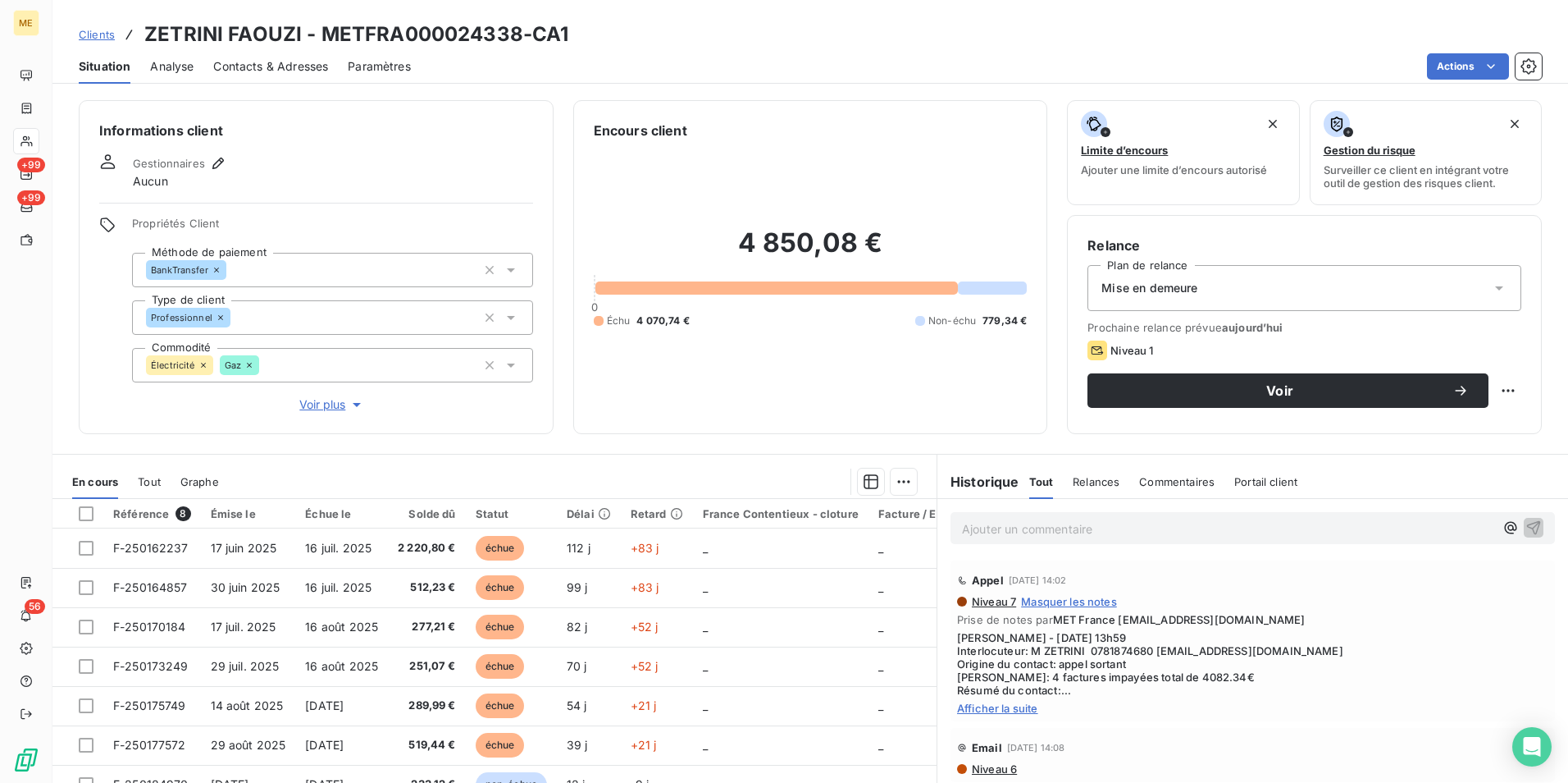
click at [251, 67] on span "Contacts & Adresses" at bounding box center [270, 66] width 115 height 16
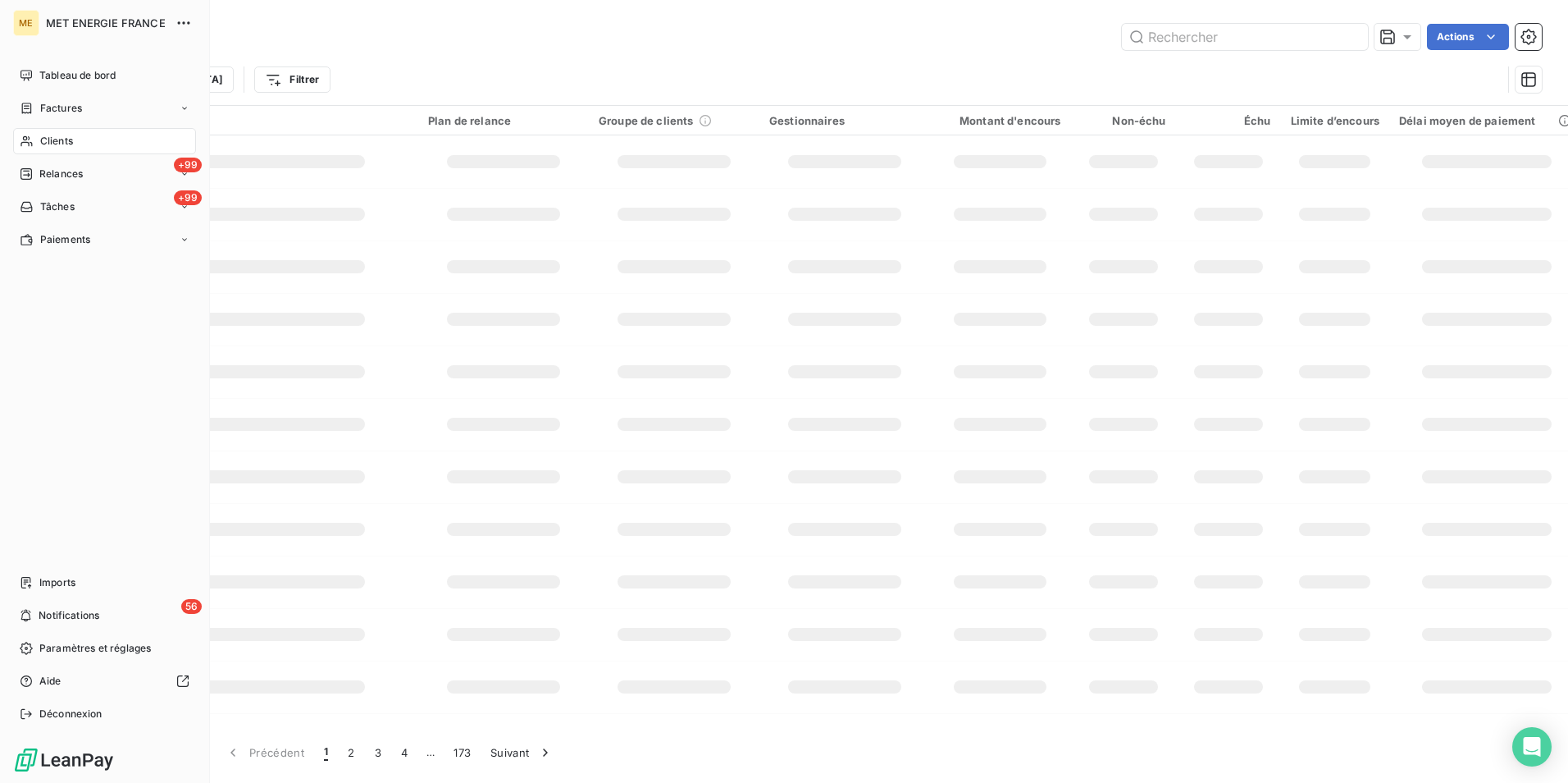
click at [61, 140] on span "Clients" at bounding box center [56, 141] width 33 height 15
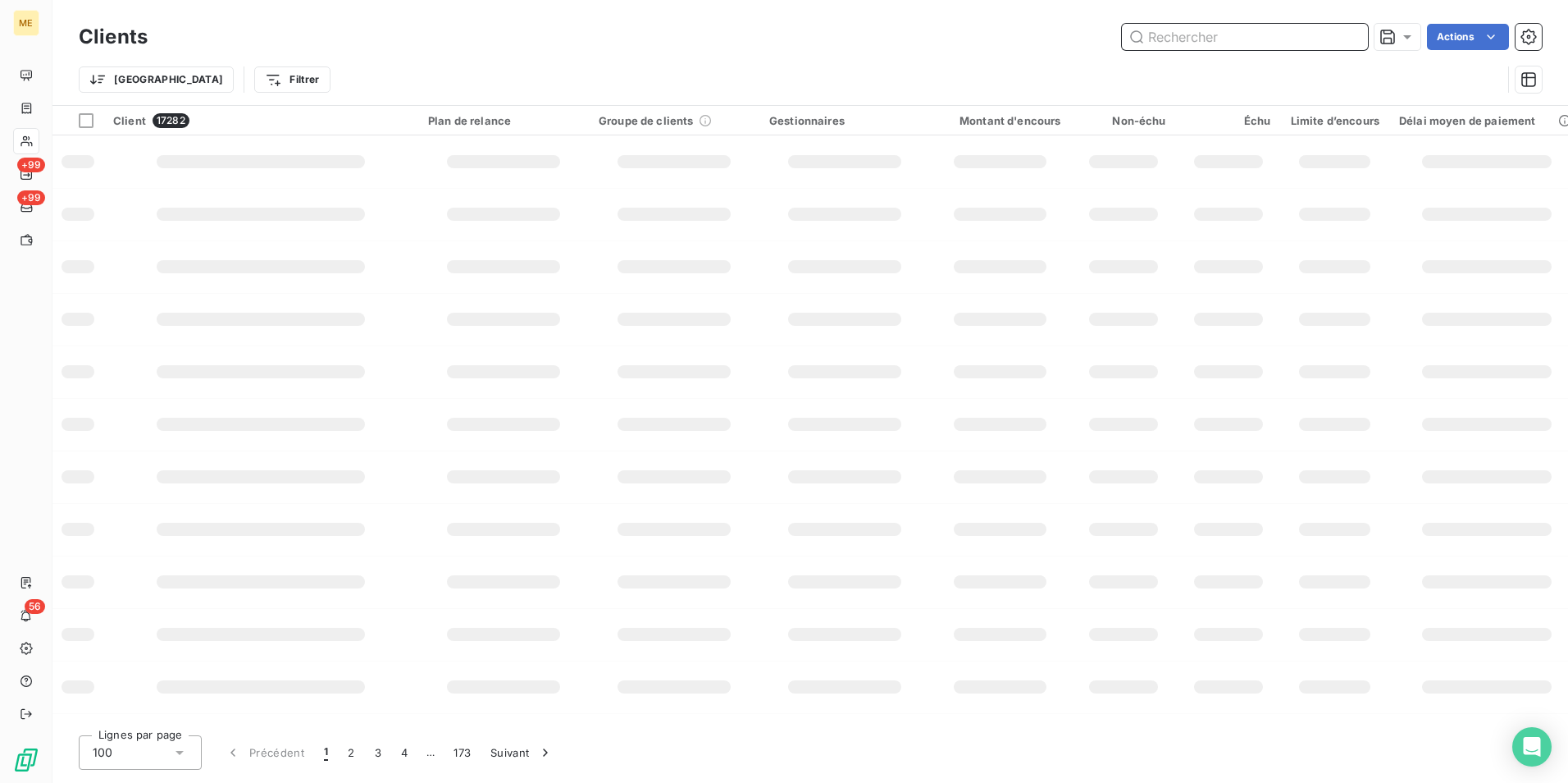
click at [1246, 35] on input "text" at bounding box center [1245, 37] width 246 height 26
paste input "948210380"
click at [1246, 35] on input "948210380" at bounding box center [1245, 37] width 246 height 26
paste input "948210380"
type input "948210380948210380"
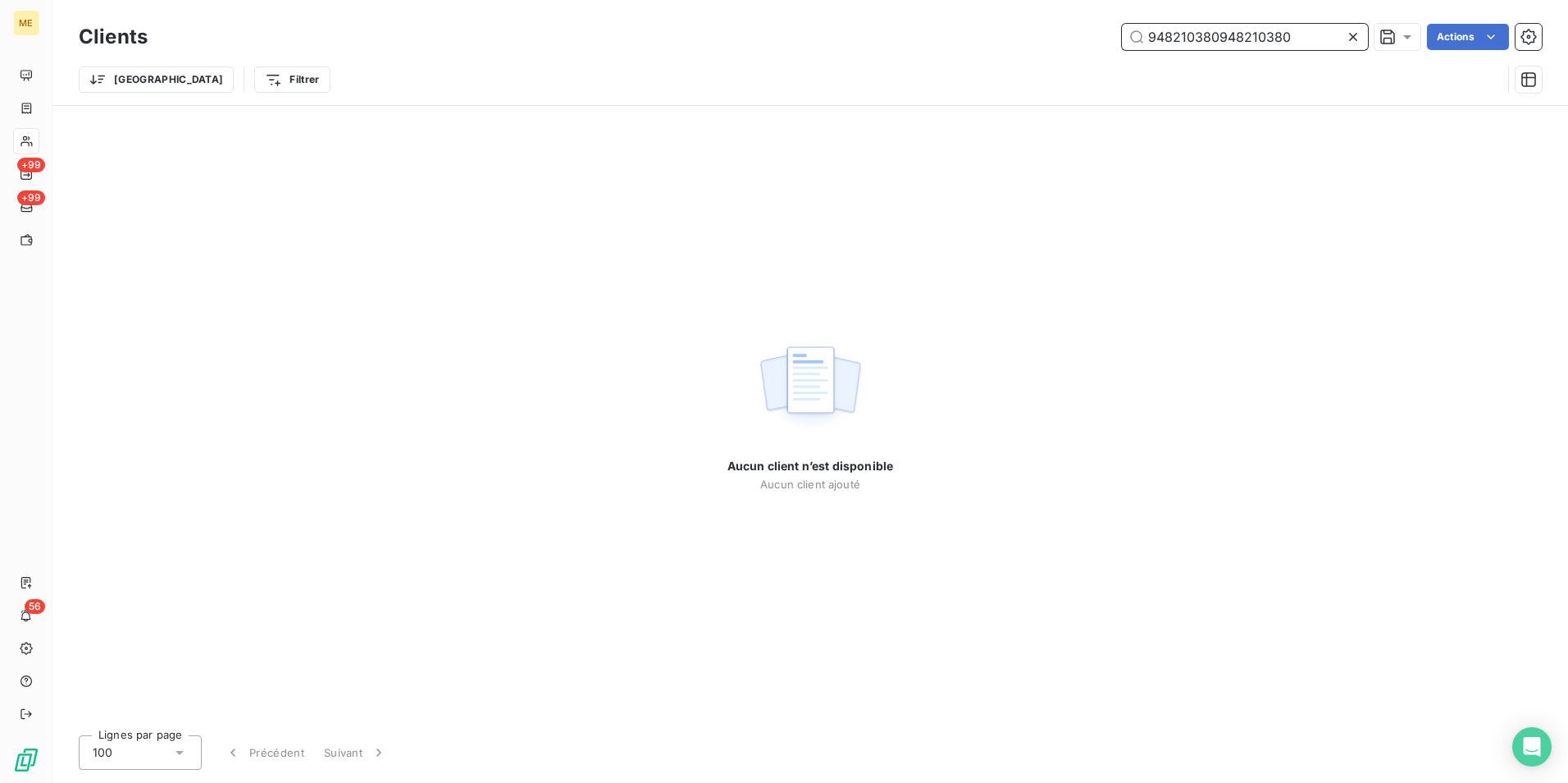
click at [1234, 45] on input "948210380948210380" at bounding box center [1245, 37] width 246 height 26
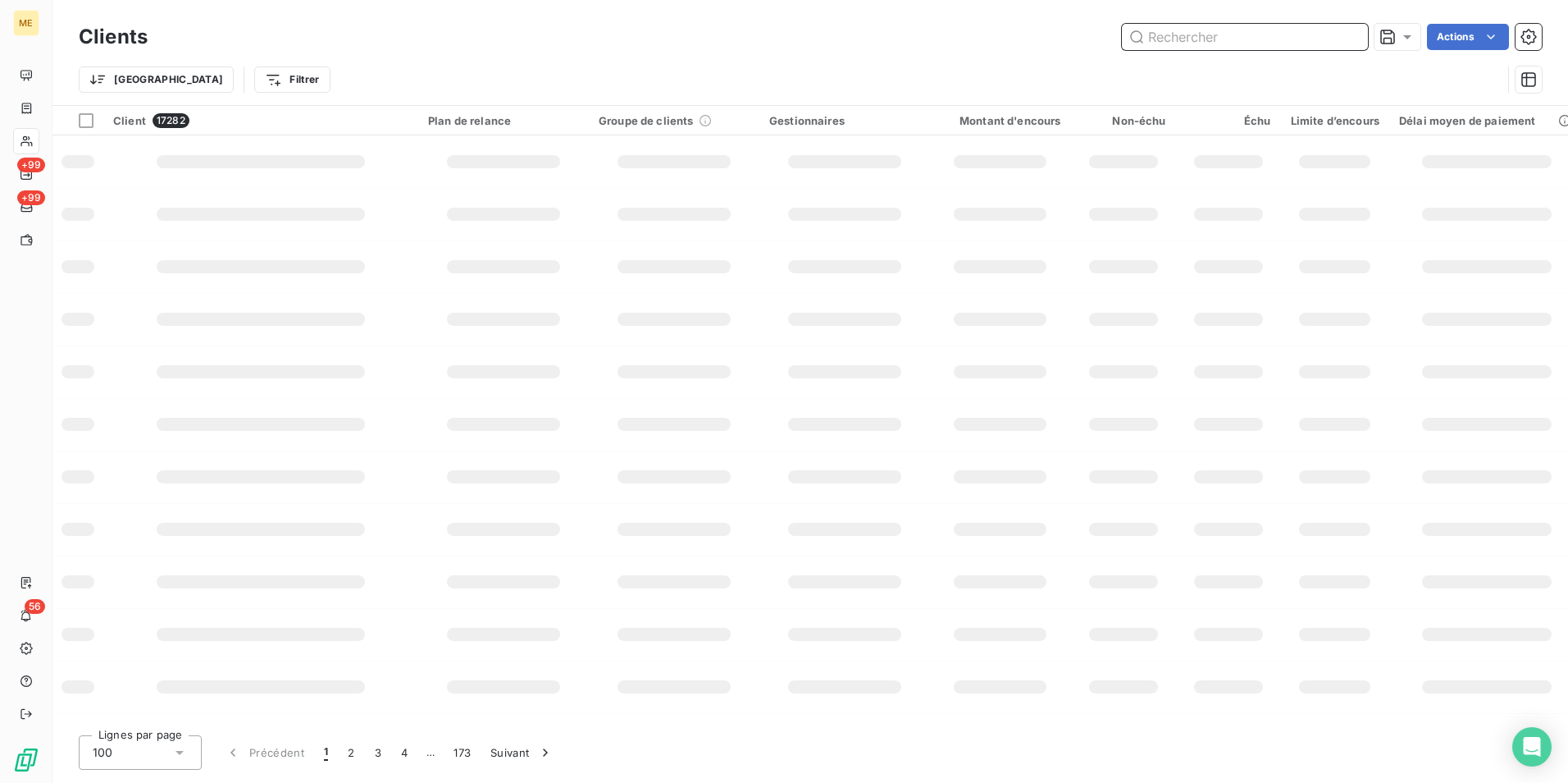
click at [1219, 38] on input "text" at bounding box center [1245, 37] width 246 height 26
paste input "ZETRINI"
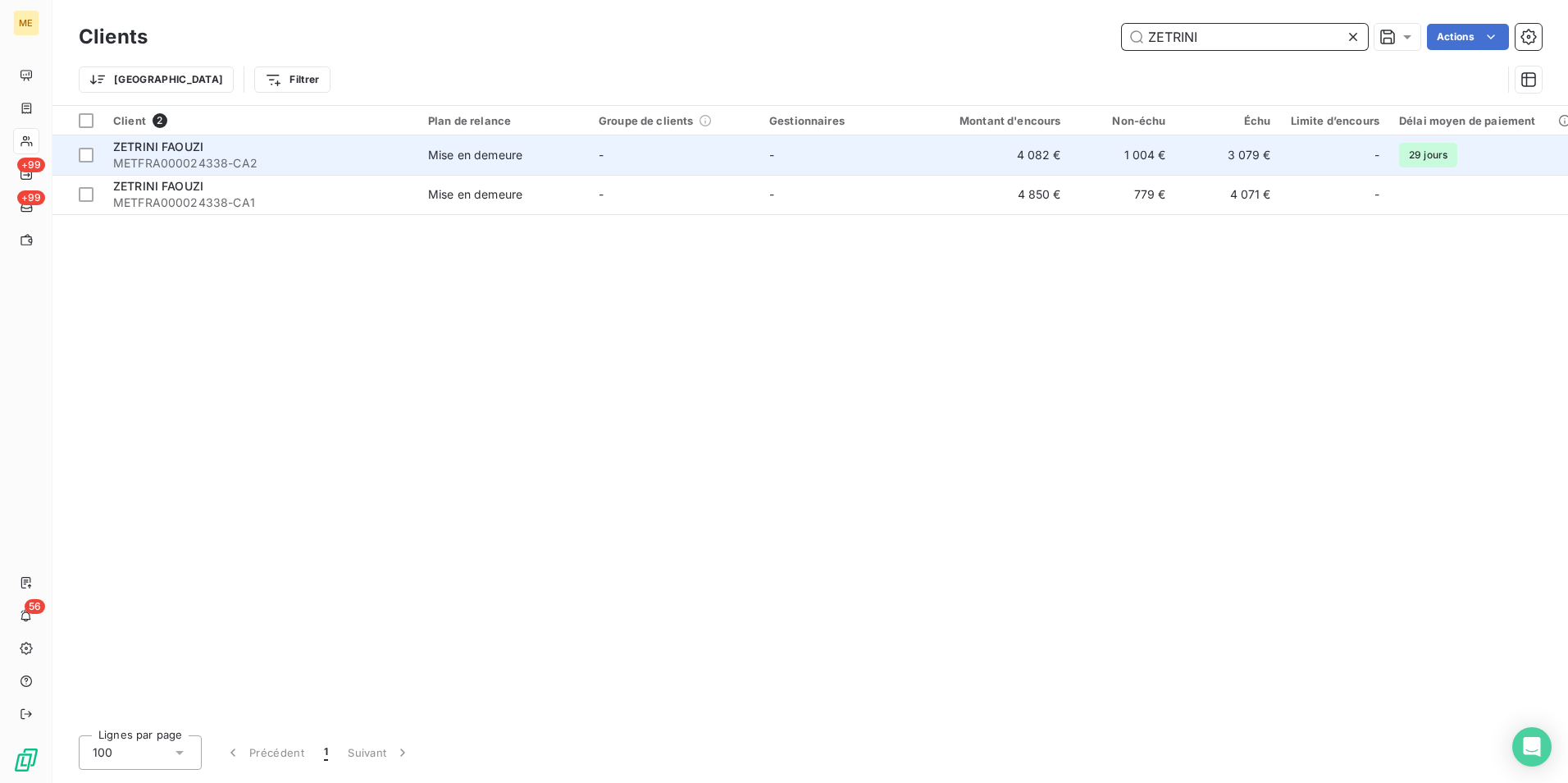
type input "ZETRINI"
click at [407, 158] on span "METFRA000024338-CA2" at bounding box center [261, 163] width 295 height 16
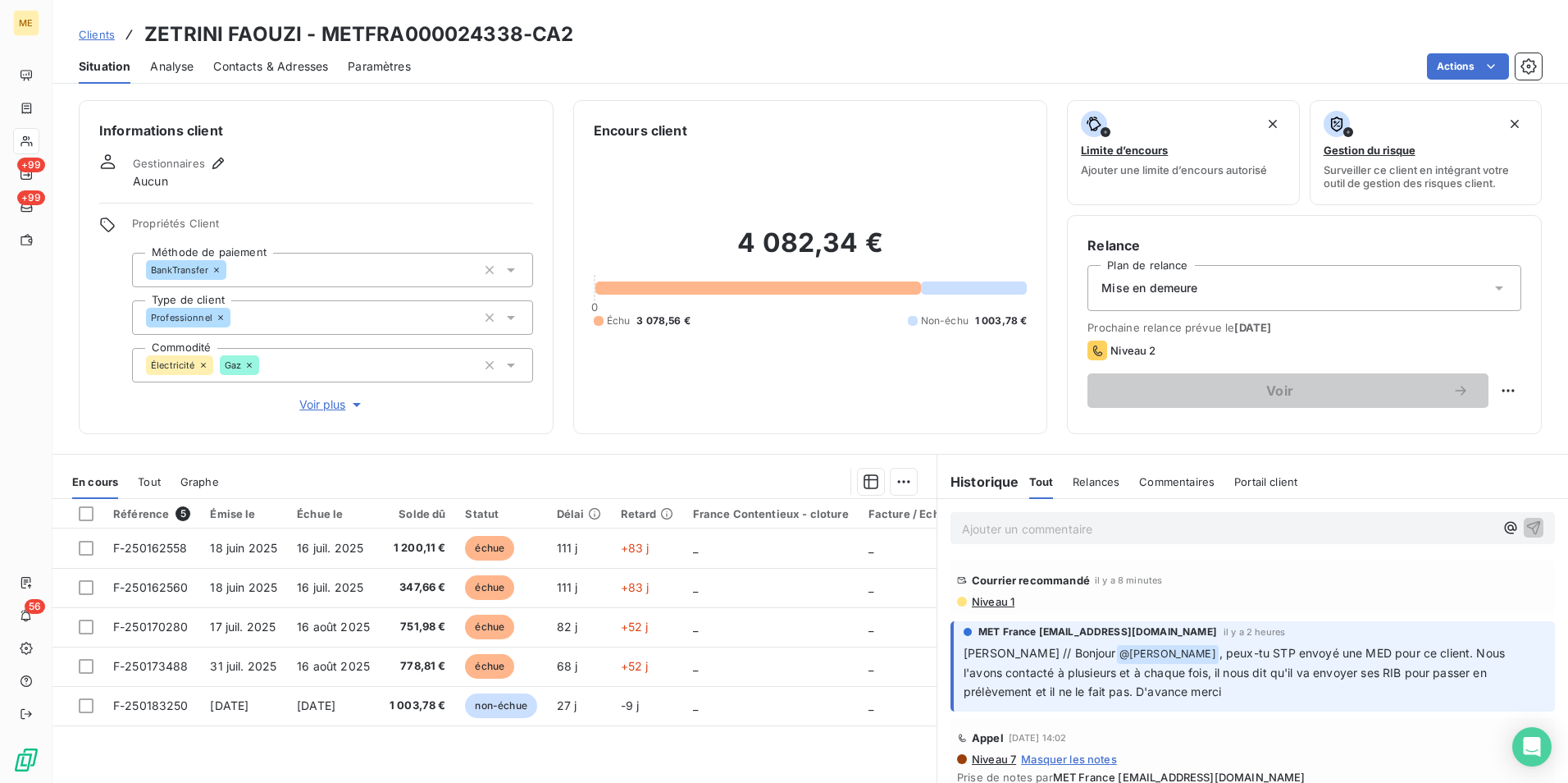
click at [1013, 527] on p "Ajouter un commentaire ﻿" at bounding box center [1228, 528] width 533 height 20
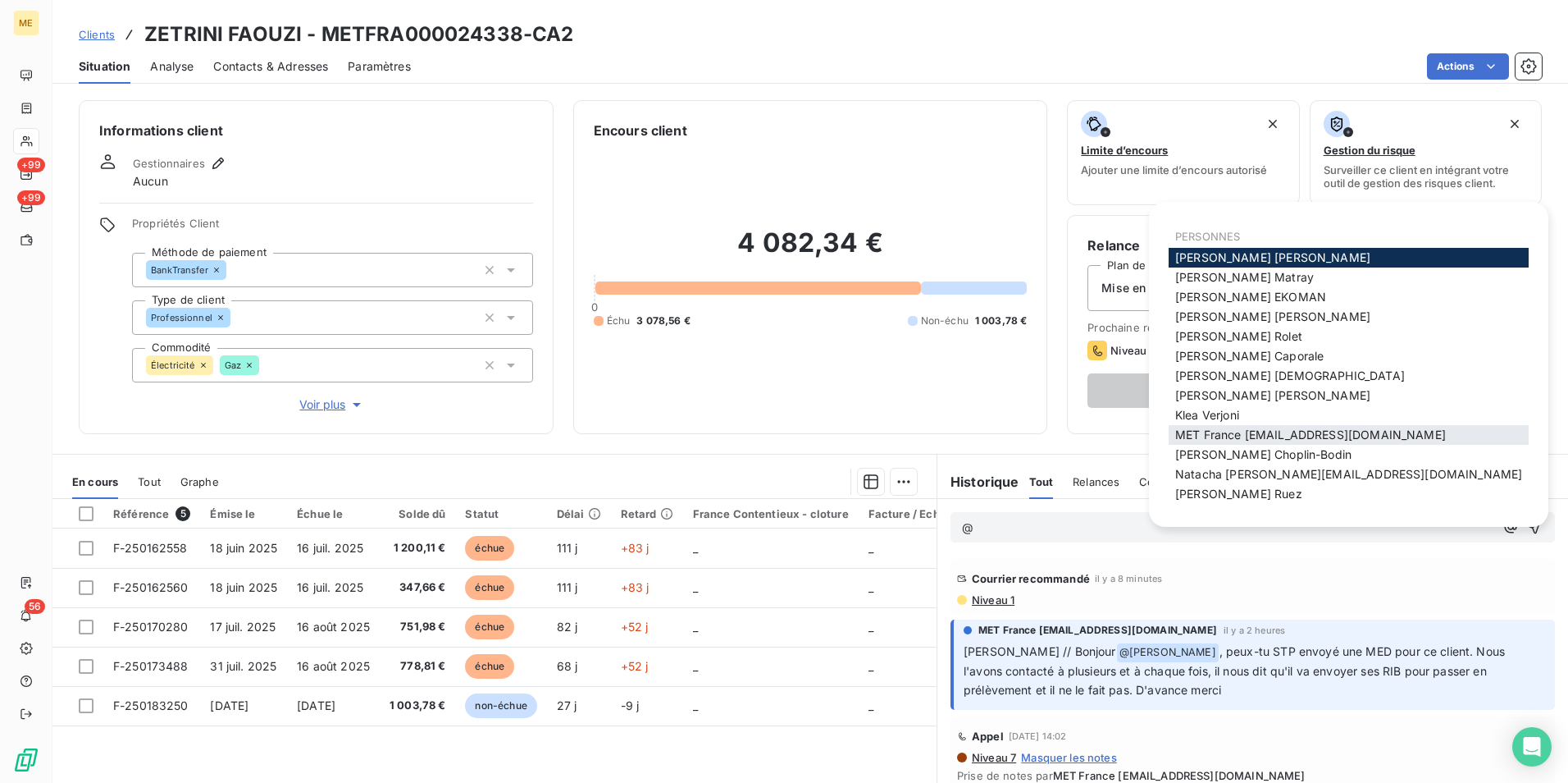
click at [1222, 434] on span "MET France [EMAIL_ADDRESS][DOMAIN_NAME]" at bounding box center [1309, 434] width 270 height 14
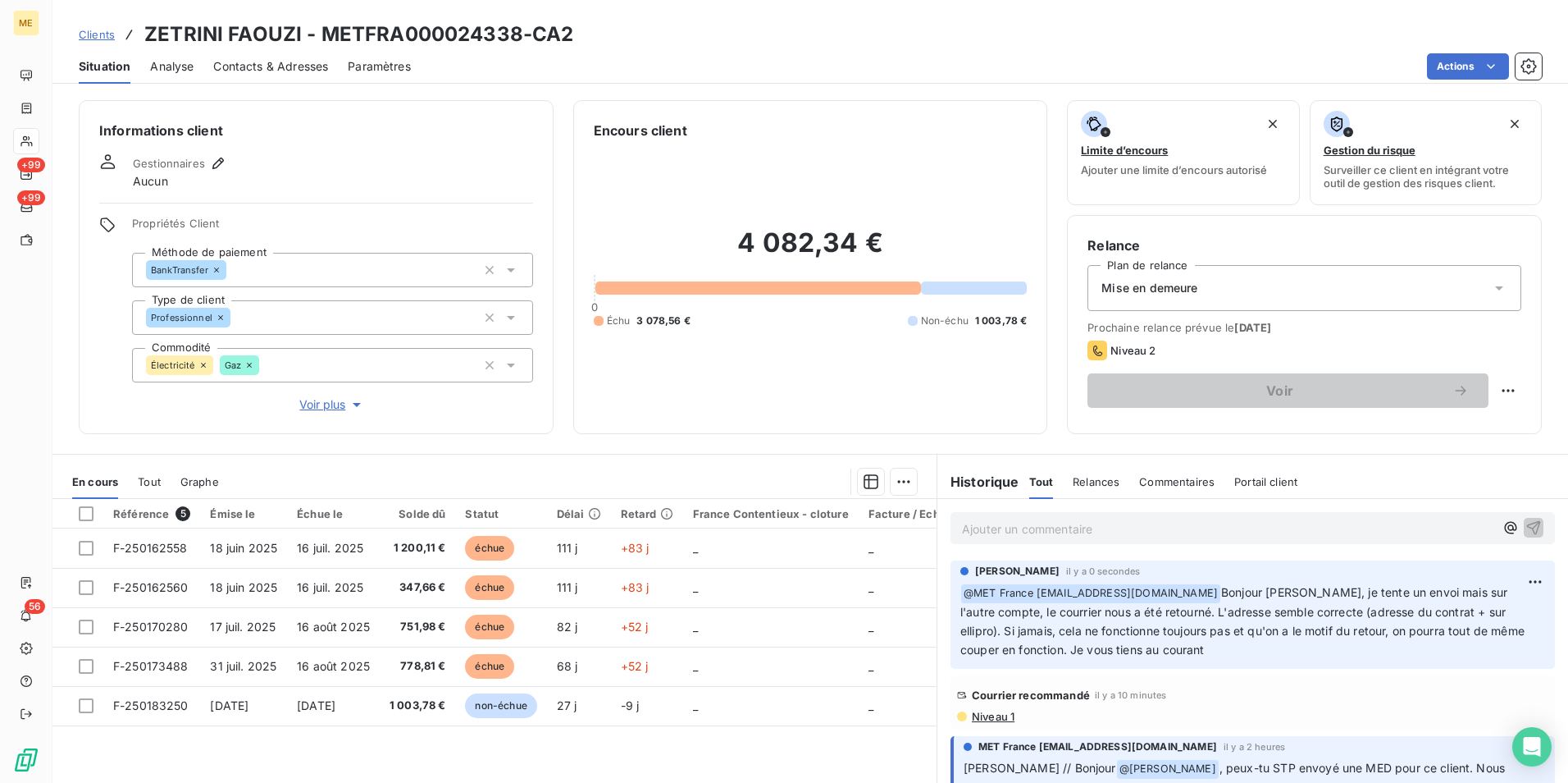
click at [1206, 649] on p "﻿ @ MET France met-france@recouvrement.met.com Bonjour Sylvain, je tente un env…" at bounding box center [1253, 621] width 585 height 77
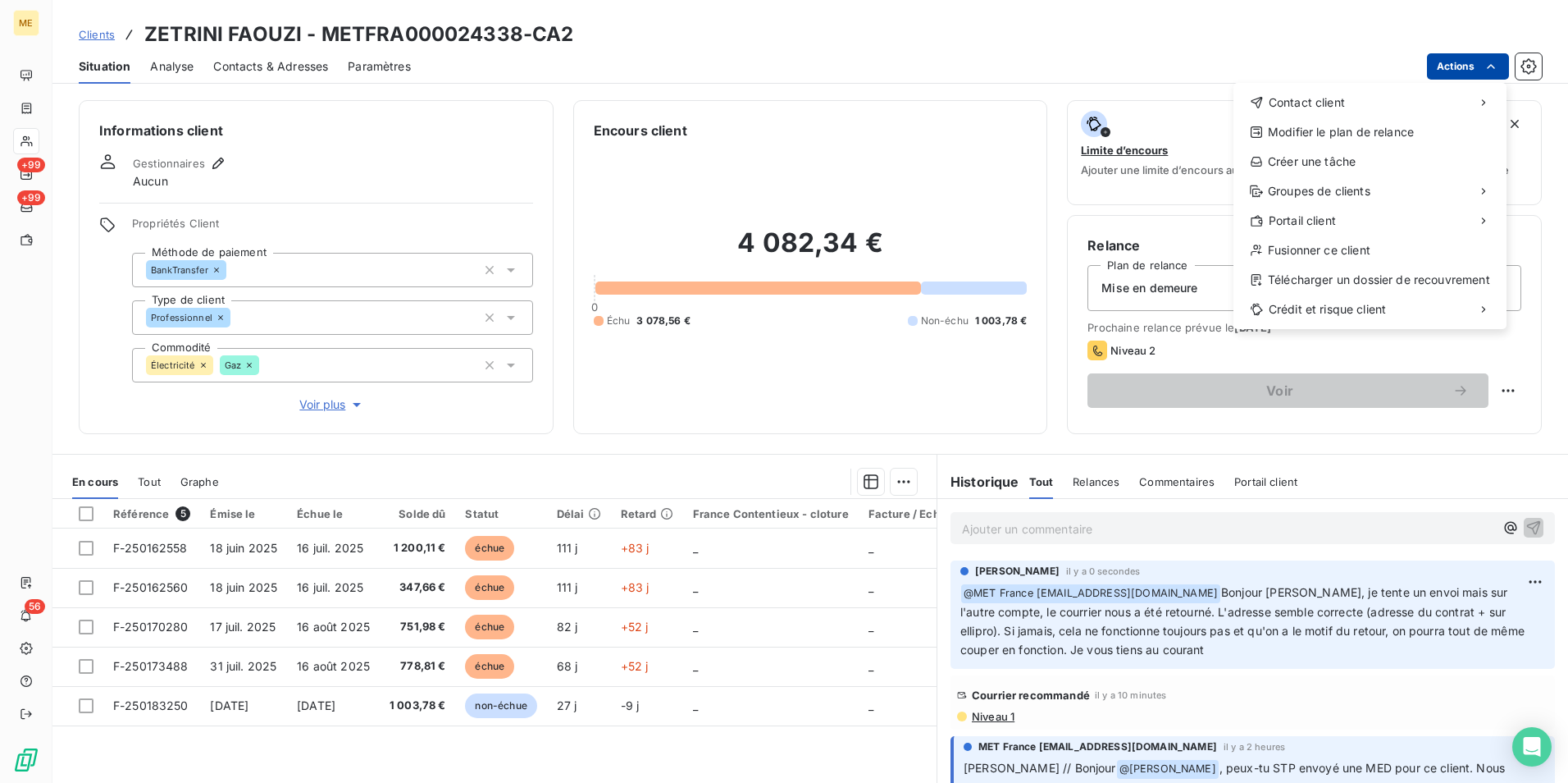
click at [1481, 69] on html "ME +99 +99 56 Clients ZETRINI FAOUZI - METFRA000024338-CA2 Situation Analyse Co…" at bounding box center [784, 392] width 1568 height 783
click at [1389, 161] on div "Créer une tâche" at bounding box center [1369, 161] width 260 height 26
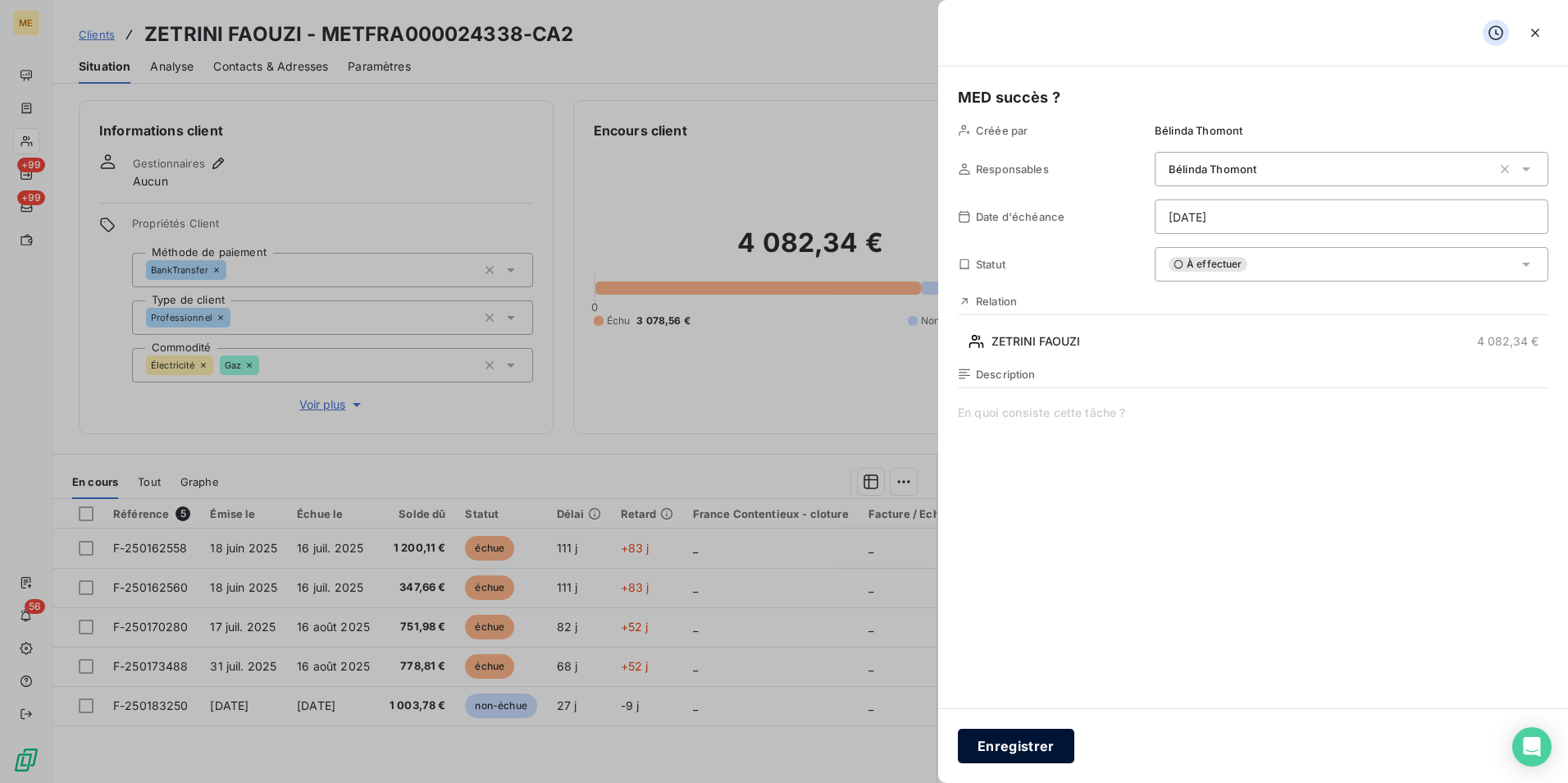
click at [1055, 751] on button "Enregistrer" at bounding box center [1016, 746] width 116 height 35
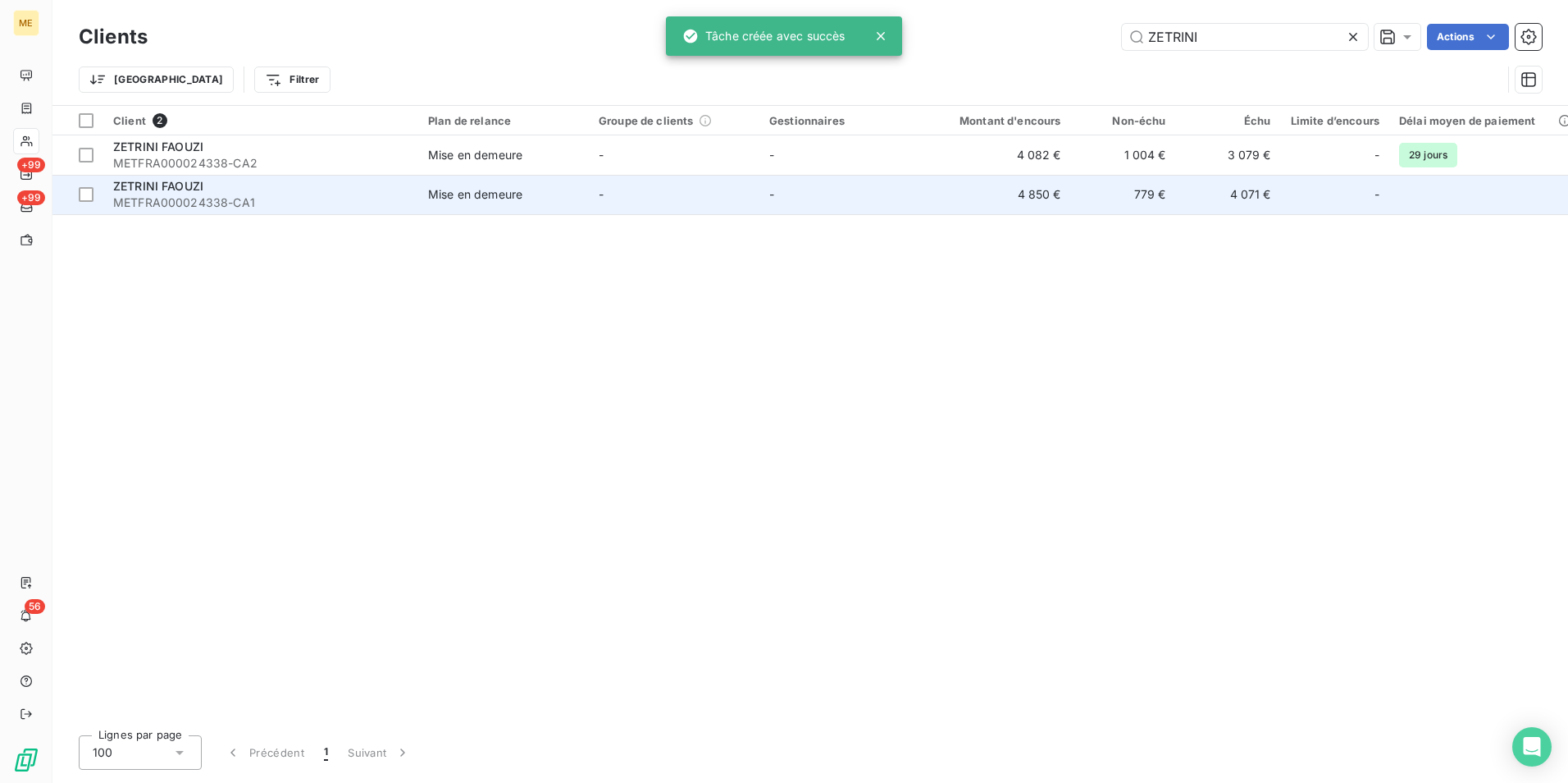
click at [321, 205] on span "METFRA000024338-CA1" at bounding box center [261, 203] width 295 height 16
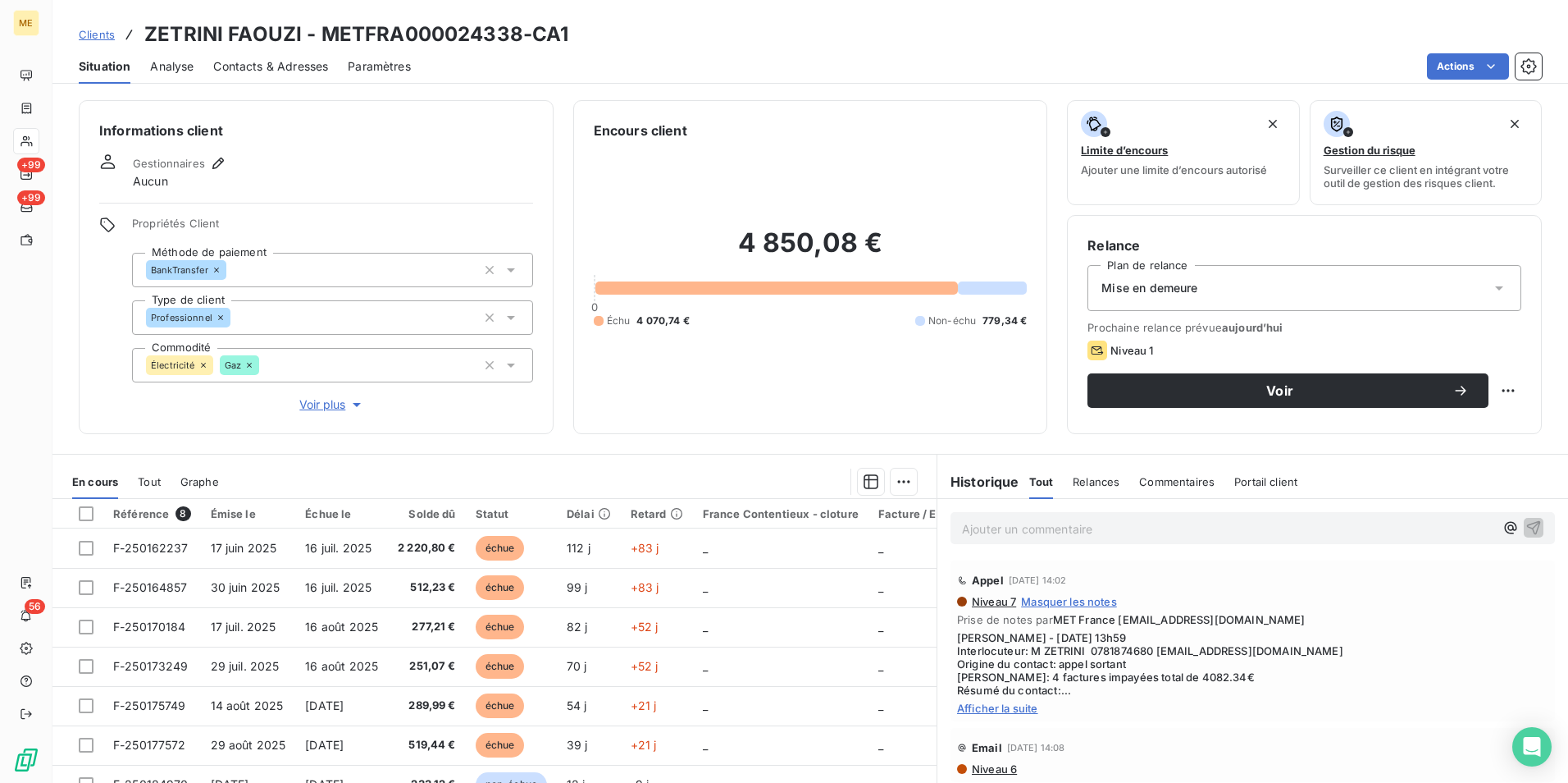
click at [1009, 710] on span "Afficher la suite" at bounding box center [1252, 708] width 592 height 14
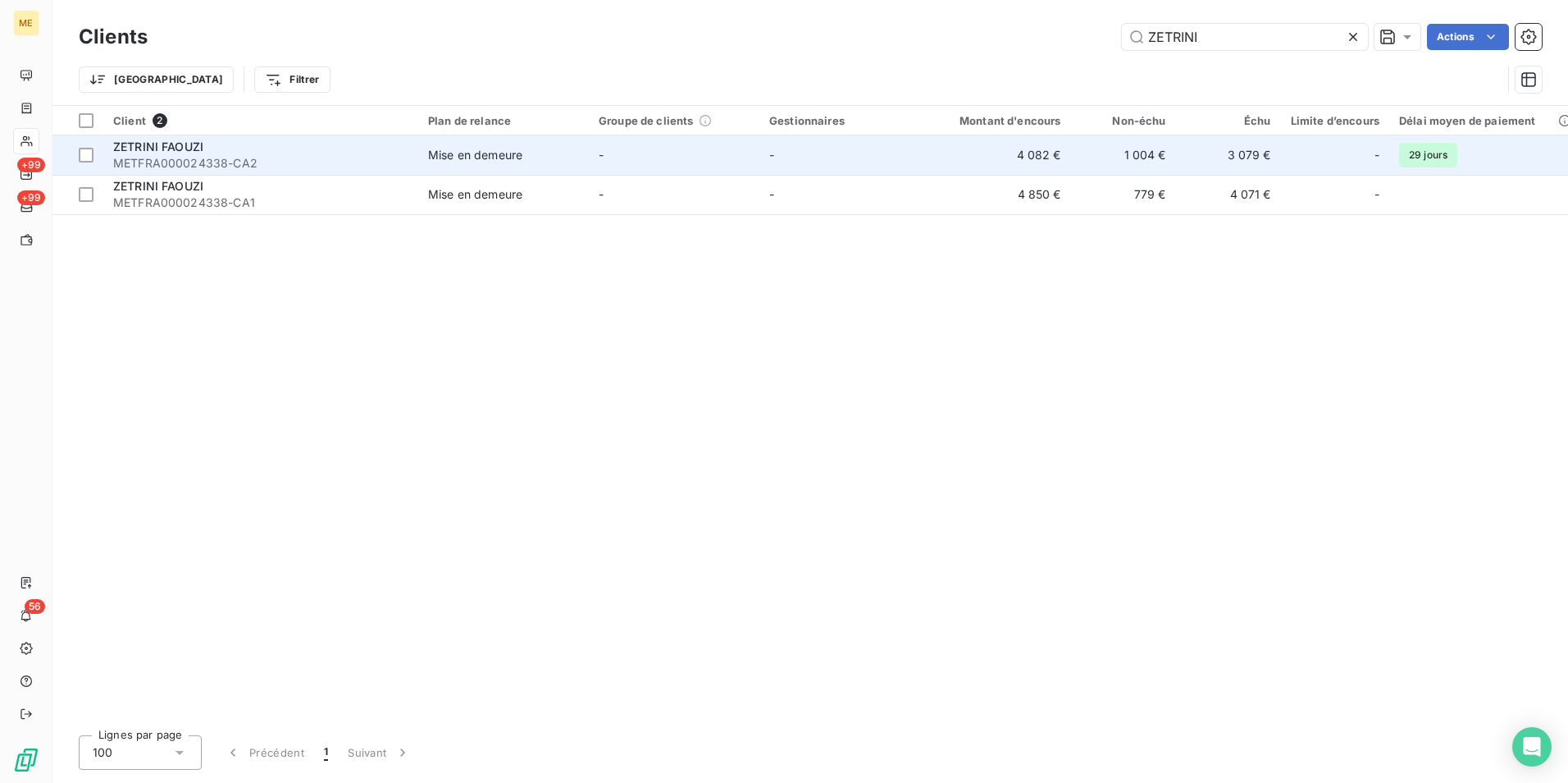
click at [465, 152] on div "Mise en demeure" at bounding box center [475, 155] width 94 height 16
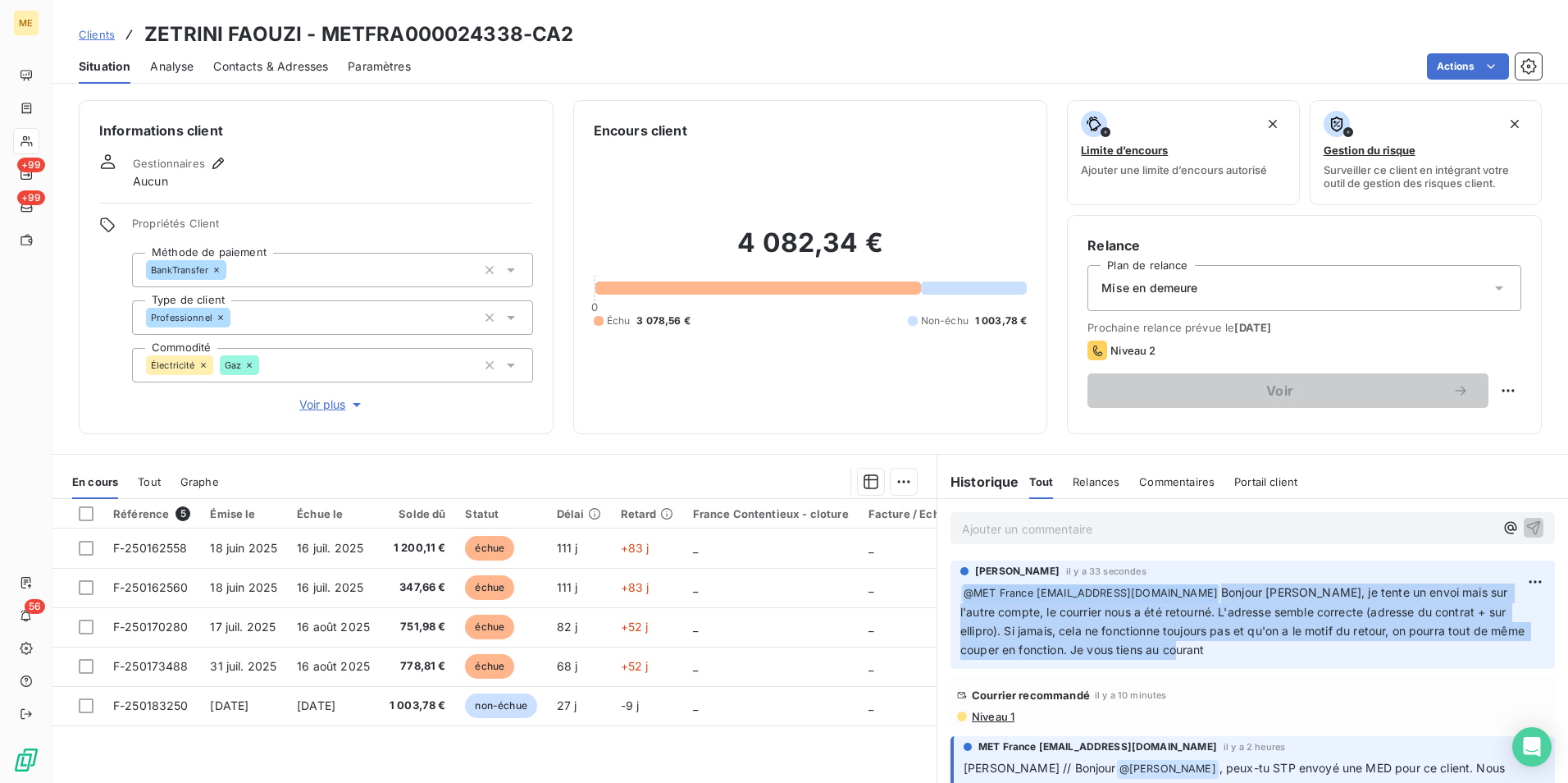
drag, startPoint x: 1226, startPoint y: 650, endPoint x: 950, endPoint y: 586, distance: 283.3
click at [950, 586] on div "Bélinda Thomont il y a 33 secondes ﻿ @ MET France met-france@recouvrement.met.c…" at bounding box center [1252, 614] width 604 height 110
copy p "﻿ @ MET France met-france@recouvrement.met.com Bonjour Sylvain, je tente un env…"
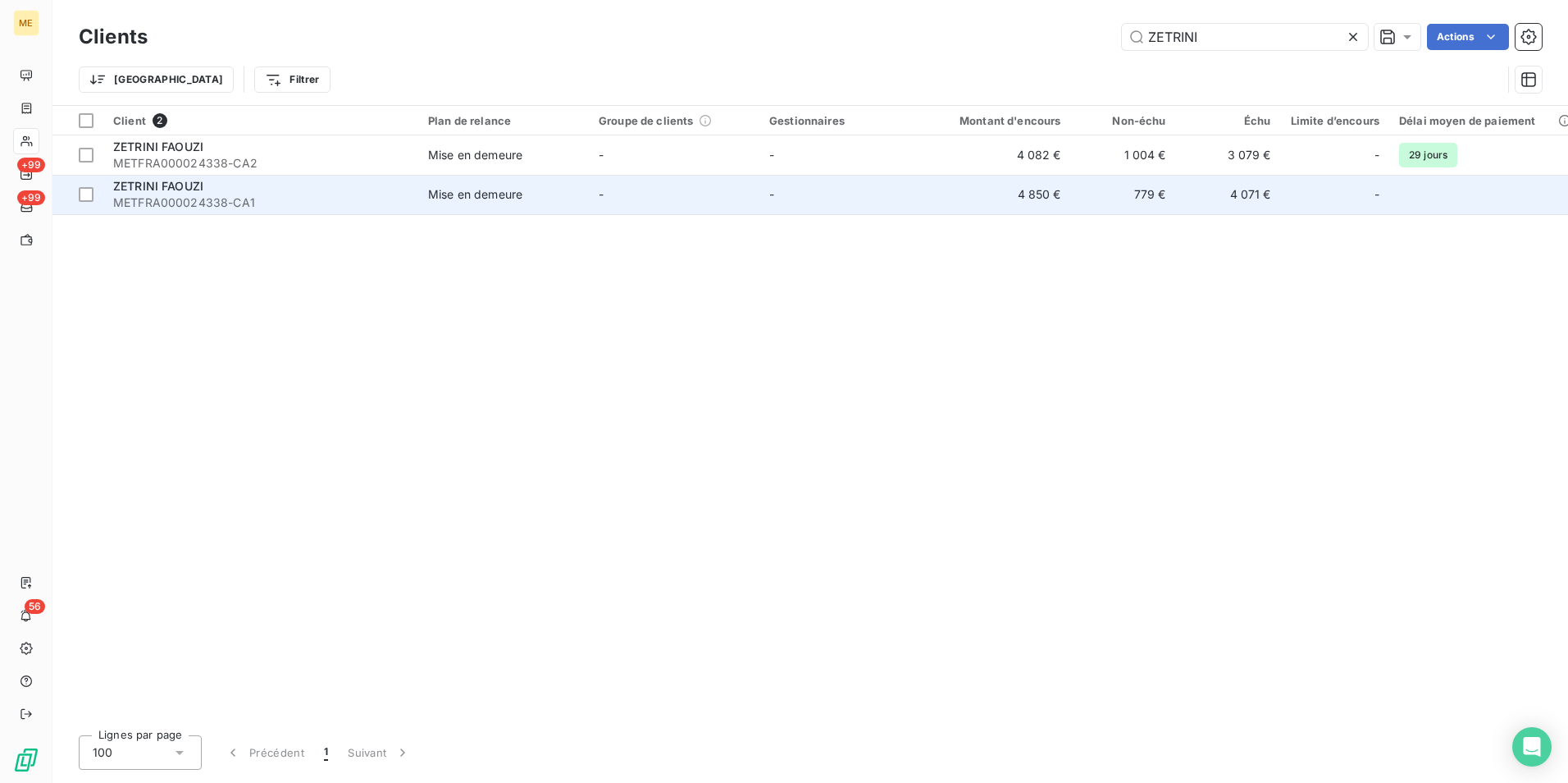
click at [233, 200] on span "METFRA000024338-CA1" at bounding box center [261, 203] width 295 height 16
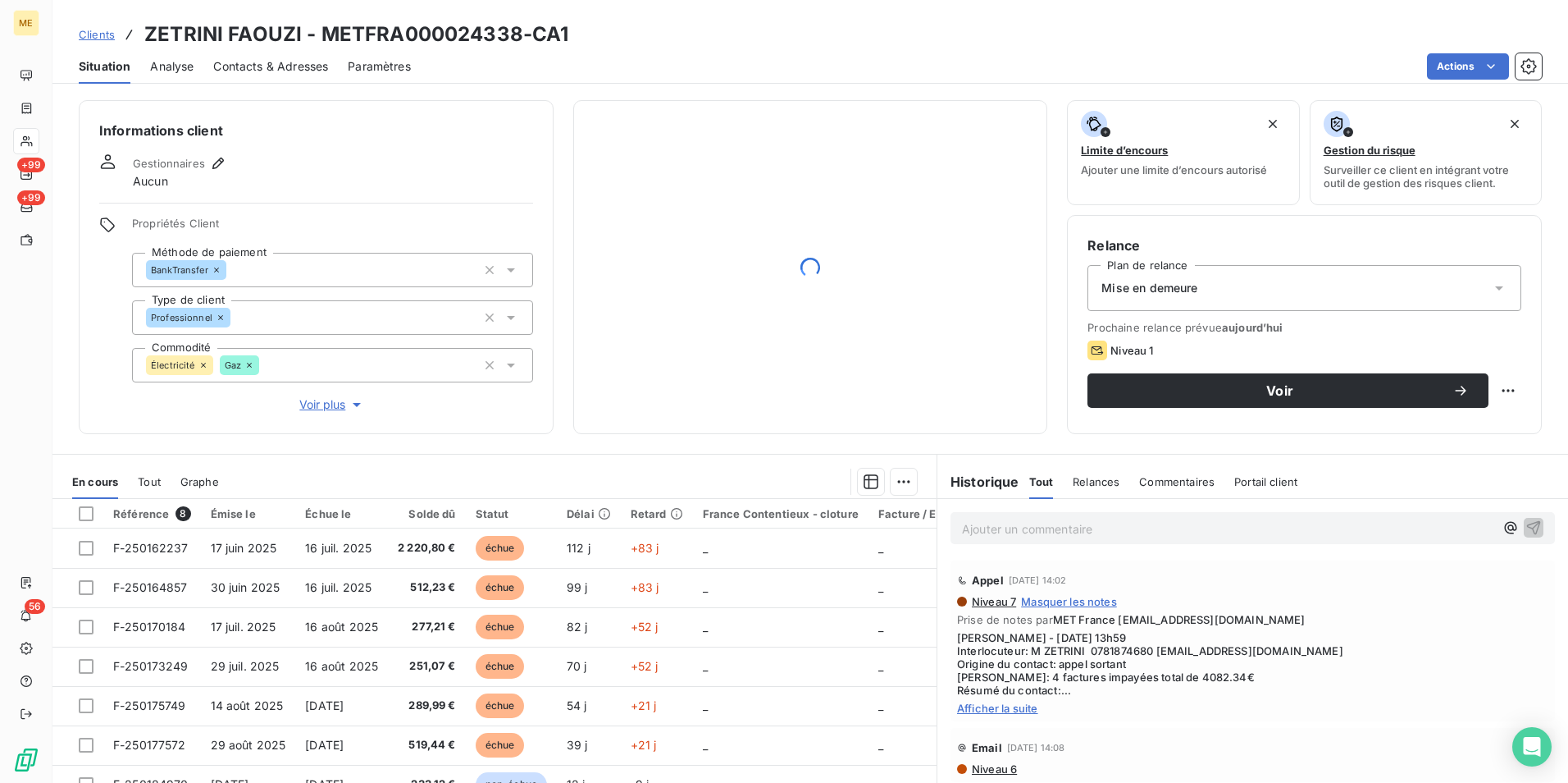
click at [1018, 534] on p "Ajouter un commentaire ﻿" at bounding box center [1228, 528] width 533 height 20
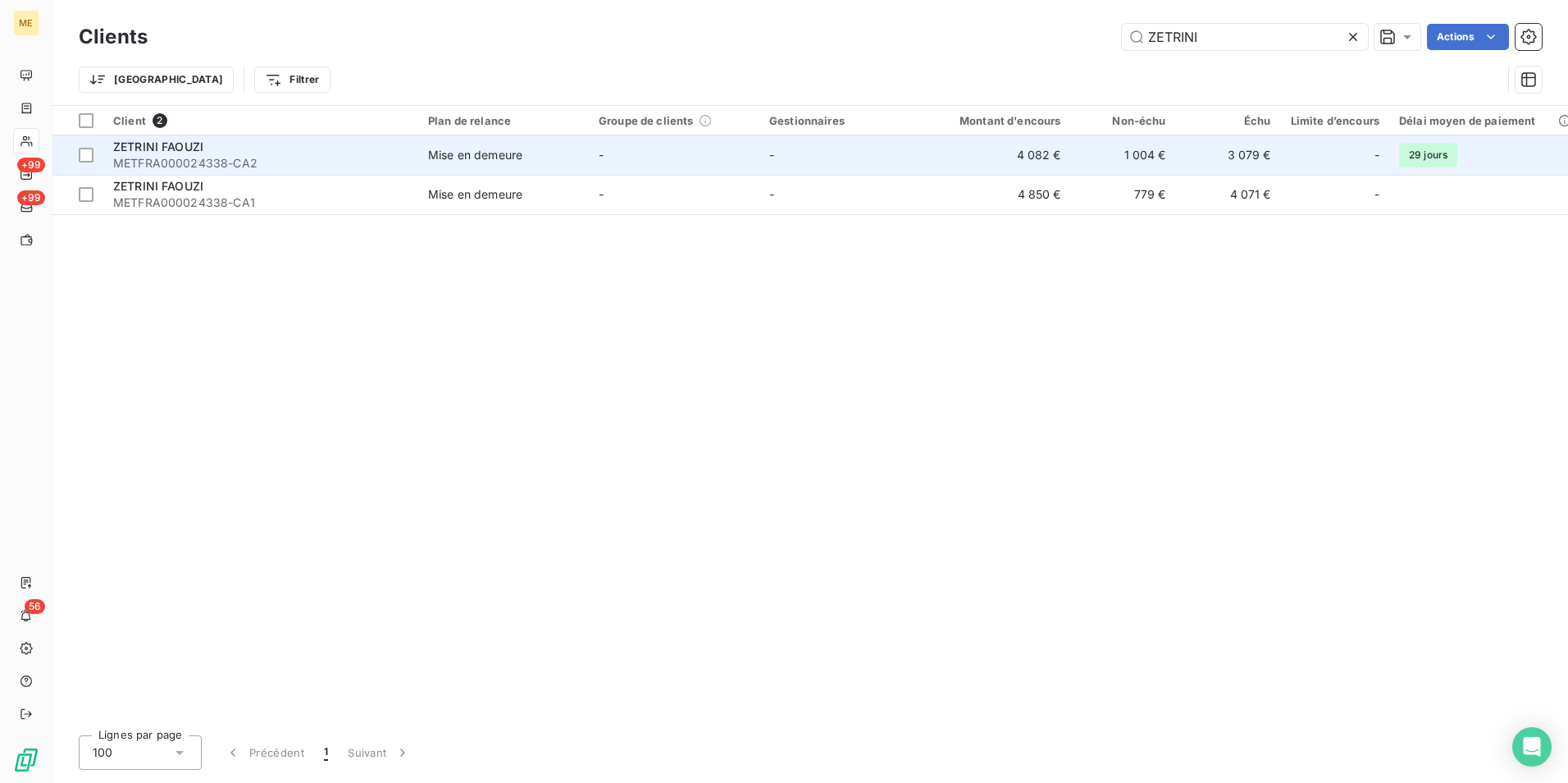
click at [198, 153] on div "ZETRINI FAOUZI" at bounding box center [261, 146] width 295 height 16
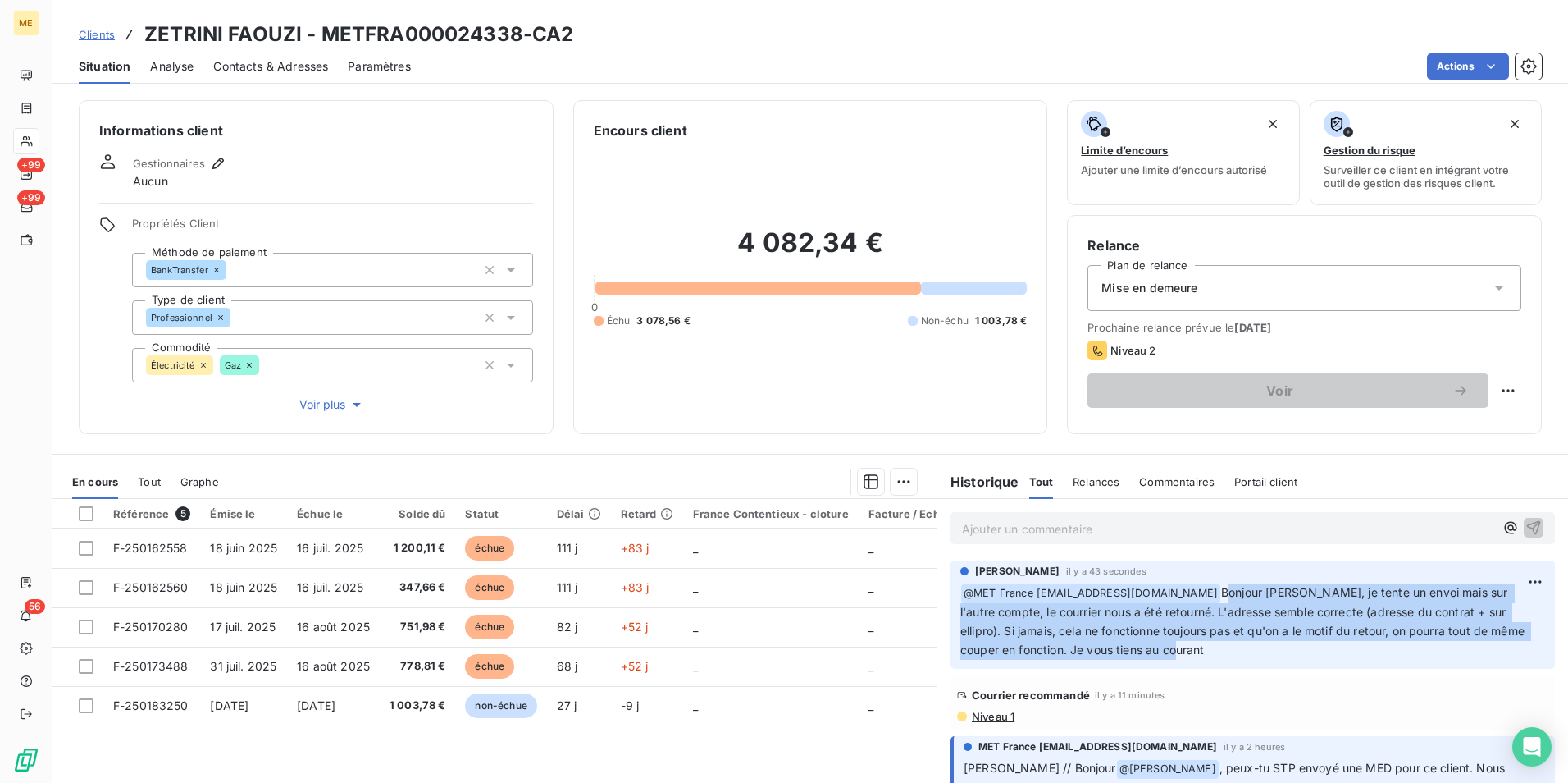
drag, startPoint x: 1229, startPoint y: 650, endPoint x: 1218, endPoint y: 592, distance: 59.0
click at [1218, 592] on p "﻿ @ MET France met-france@recouvrement.met.com Bonjour Sylvain, je tente un env…" at bounding box center [1253, 621] width 585 height 77
copy span "Bonjour Sylvain, je tente un envoi mais sur l'autre compte, le courrier nous a …"
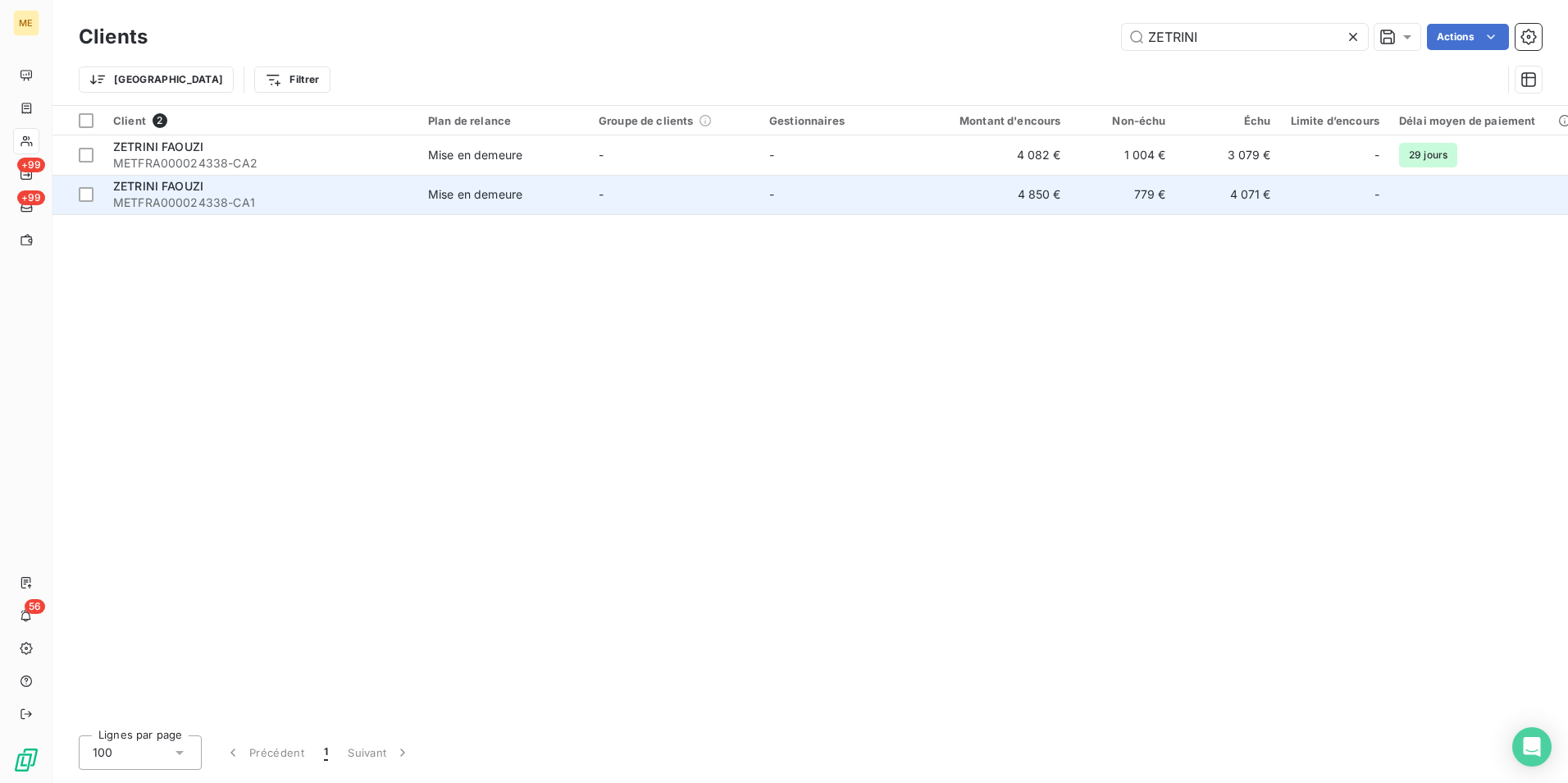
click at [189, 189] on span "ZETRINI FAOUZI" at bounding box center [158, 186] width 90 height 14
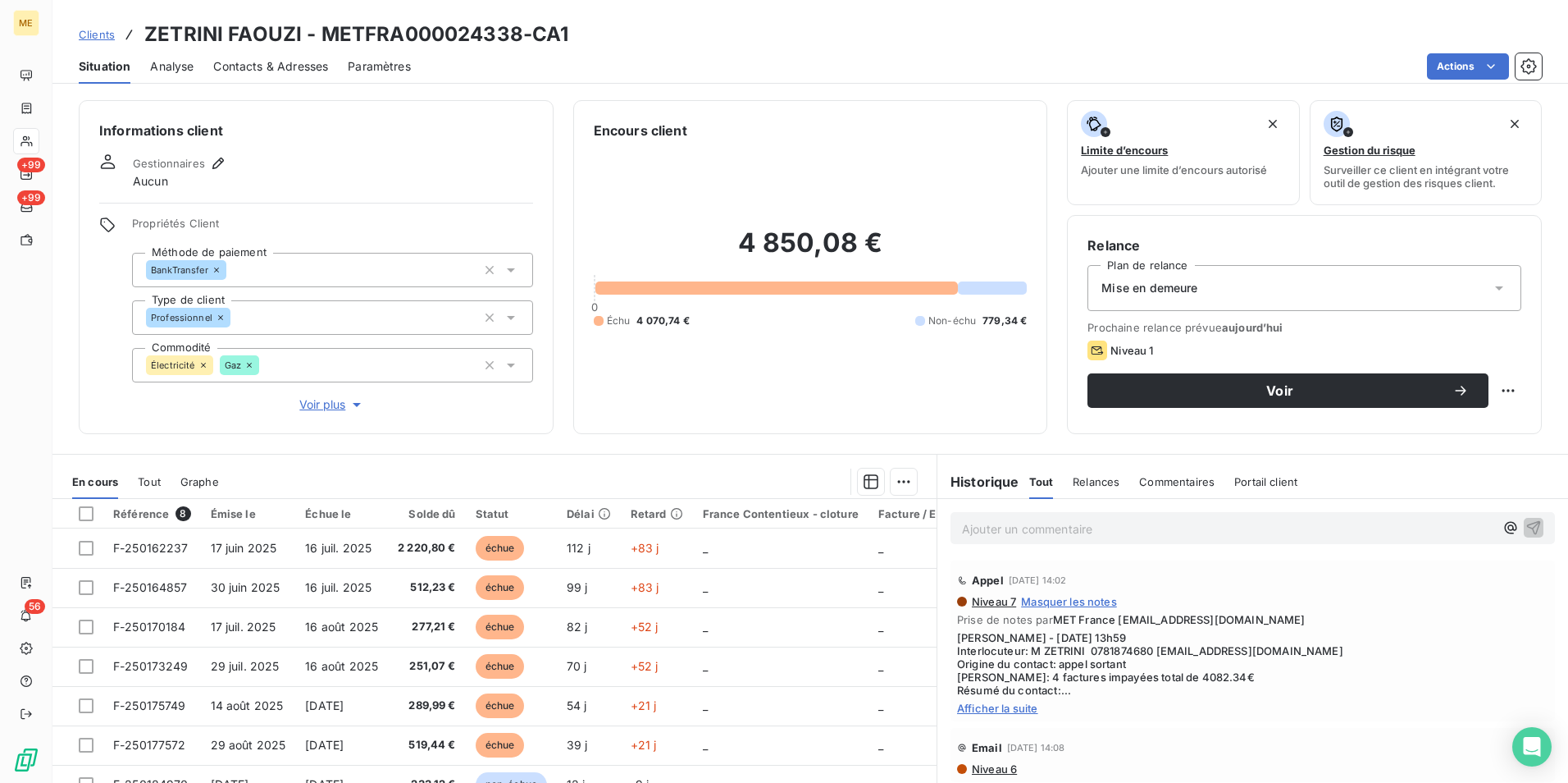
click at [1102, 528] on p "Ajouter un commentaire ﻿" at bounding box center [1228, 528] width 533 height 20
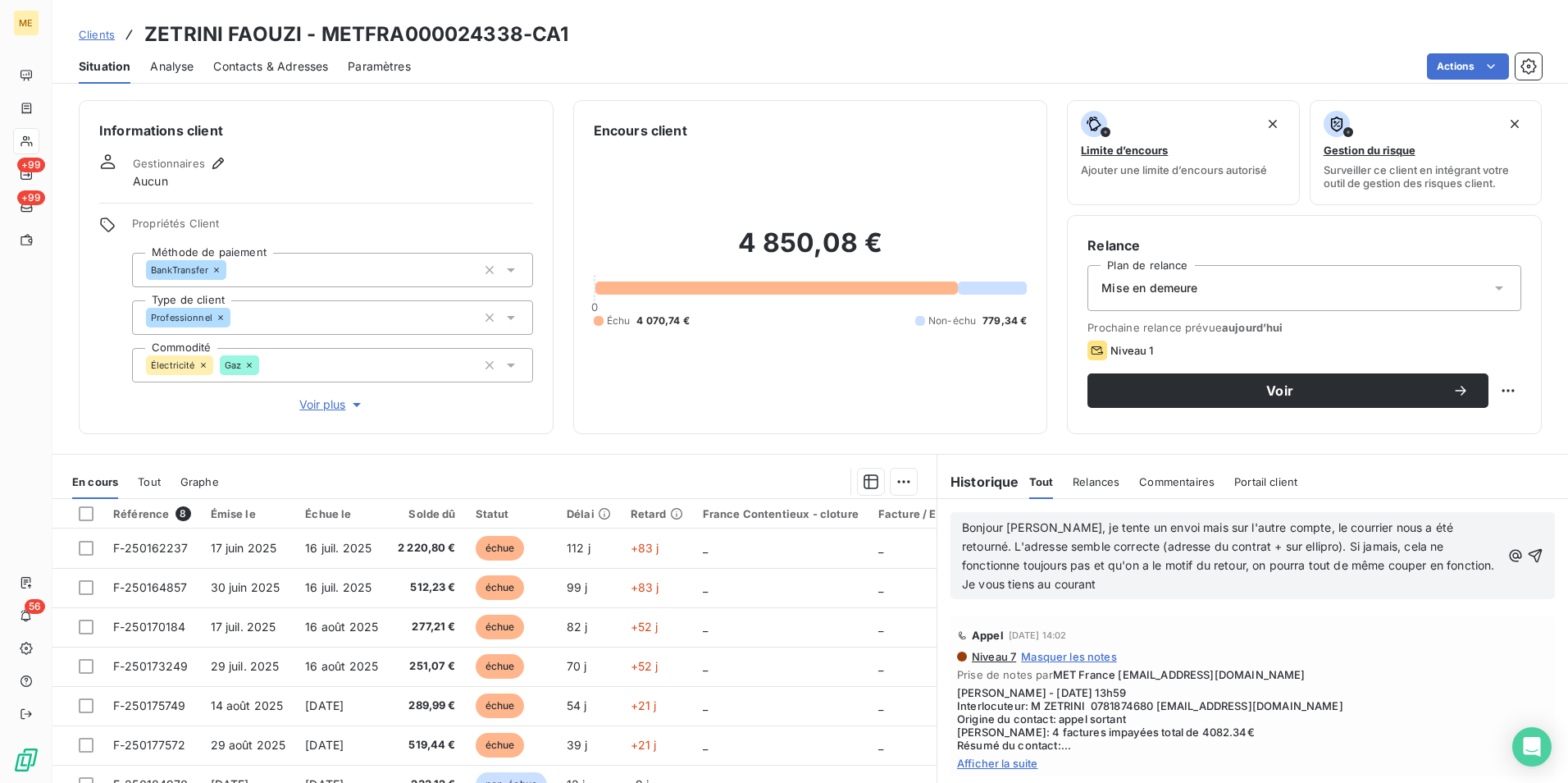
click at [962, 522] on span "Bonjour Sylvain, je tente un envoi mais sur l'autre compte, le courrier nous a …" at bounding box center [1230, 555] width 537 height 71
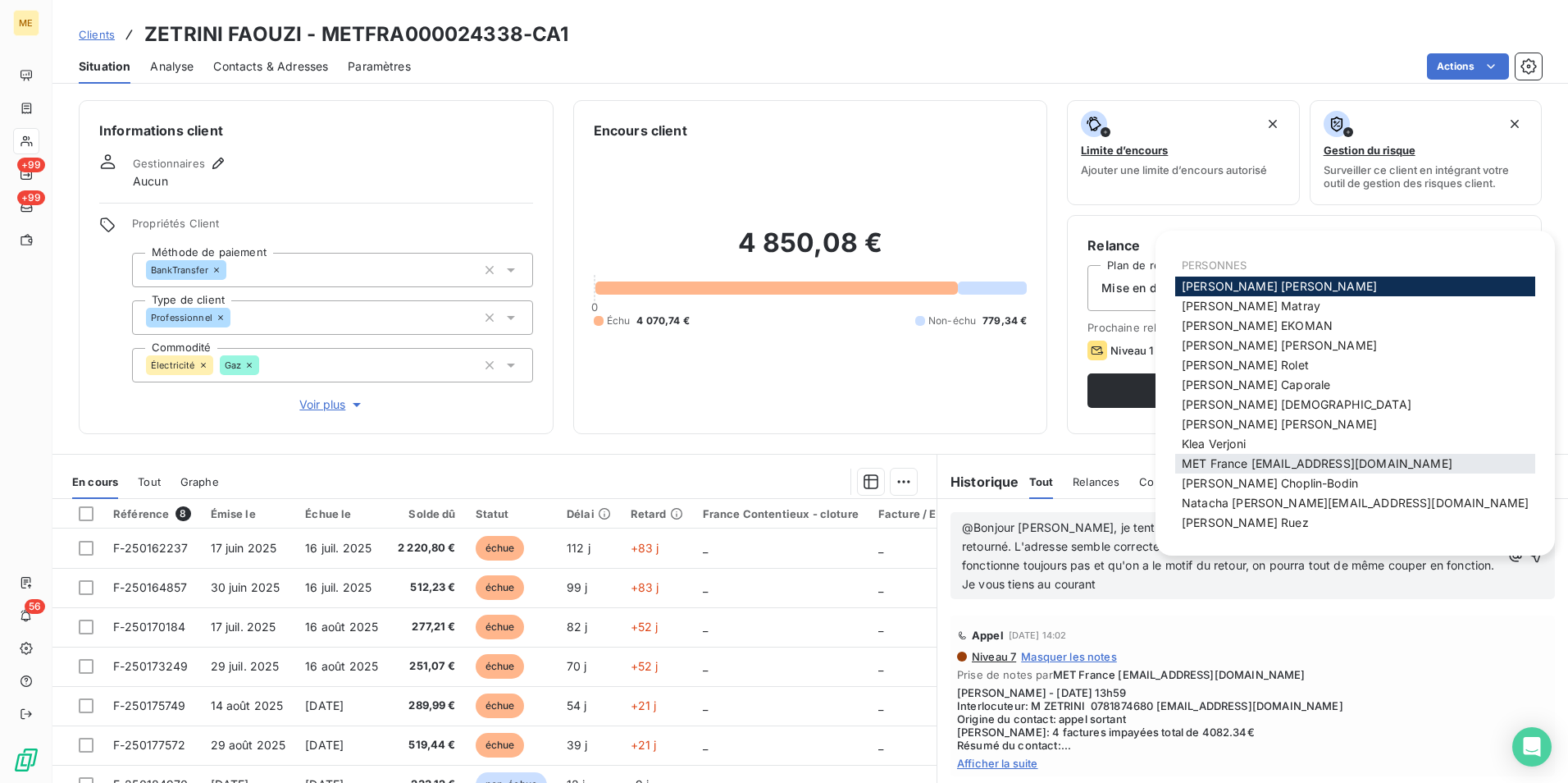
click at [1255, 467] on span "MET France [EMAIL_ADDRESS][DOMAIN_NAME]" at bounding box center [1316, 463] width 270 height 14
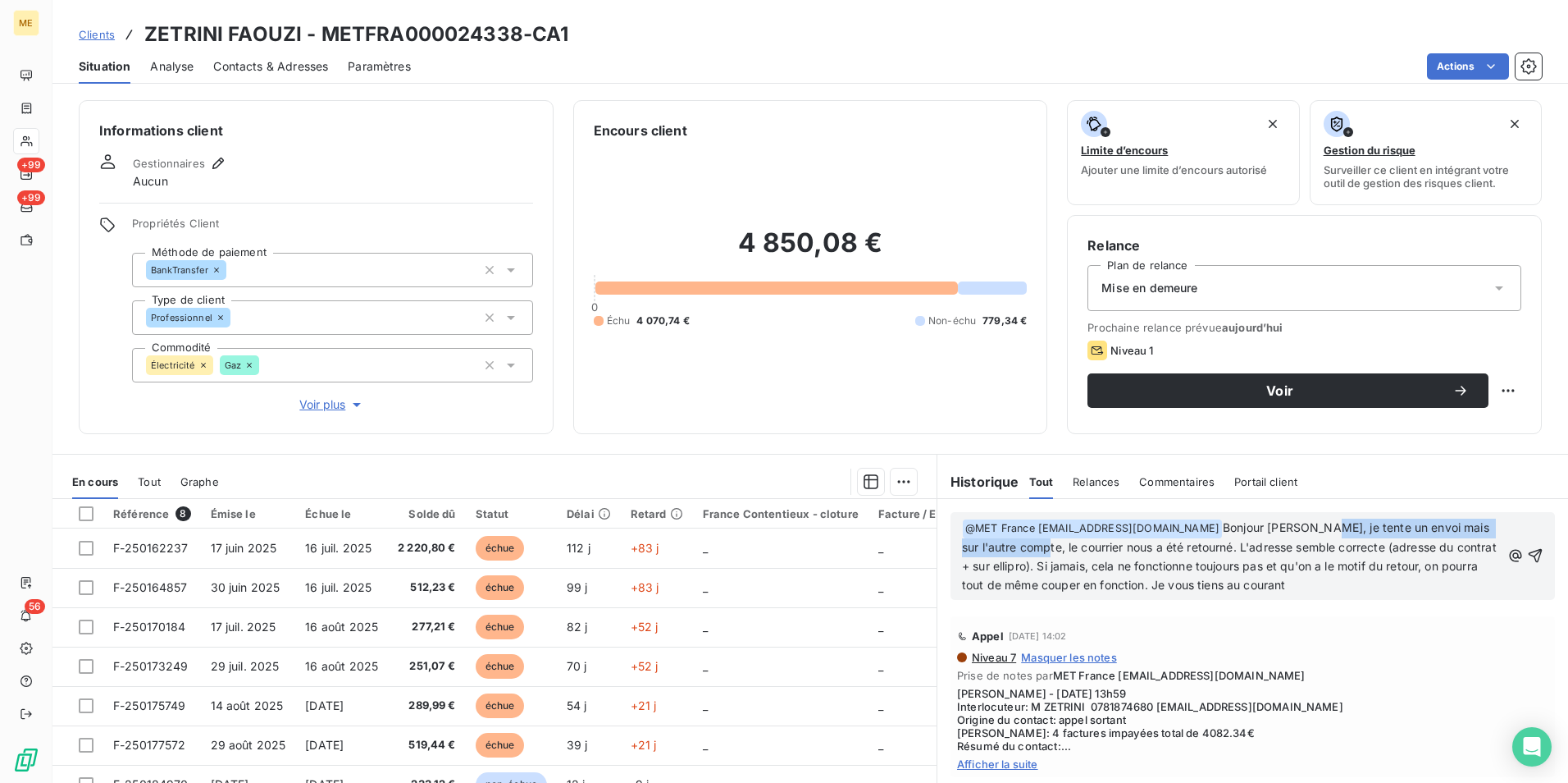
drag, startPoint x: 1312, startPoint y: 524, endPoint x: 1044, endPoint y: 546, distance: 268.9
click at [1044, 546] on span "Bonjour Sylvain, je tente un envoi mais sur l'autre compte, le courrier nous a …" at bounding box center [1230, 556] width 538 height 72
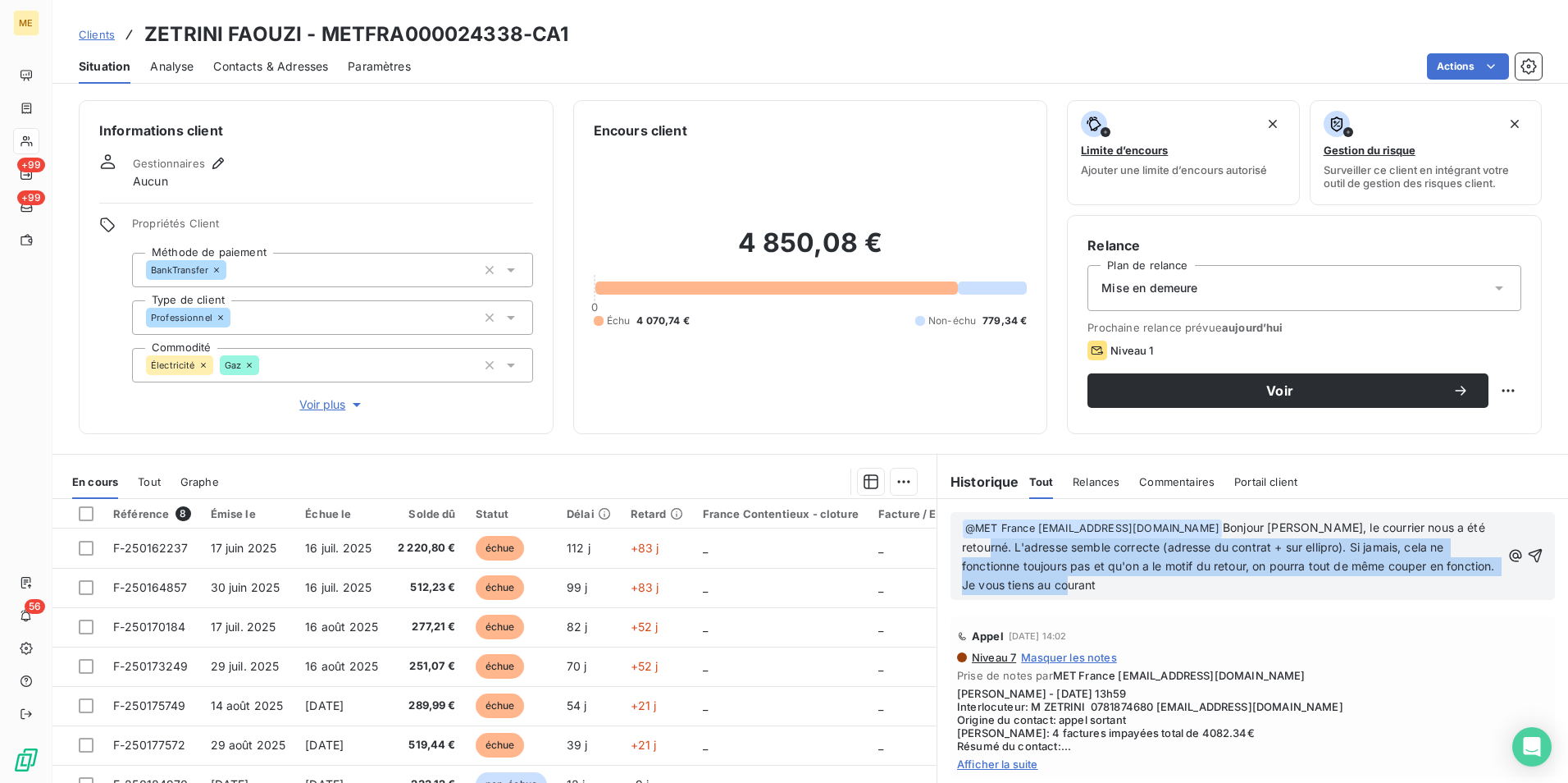
drag, startPoint x: 1007, startPoint y: 545, endPoint x: 1142, endPoint y: 578, distance: 139.0
click at [1142, 578] on span "Bonjour Sylvain, le courrier nous a été retourné. L'adresse semble correcte (ad…" at bounding box center [1230, 556] width 537 height 72
click at [1164, 580] on p "﻿ @ MET France met-france@recouvrement.met.com ﻿ Bonjour Sylvain, le courrier n…" at bounding box center [1231, 556] width 538 height 77
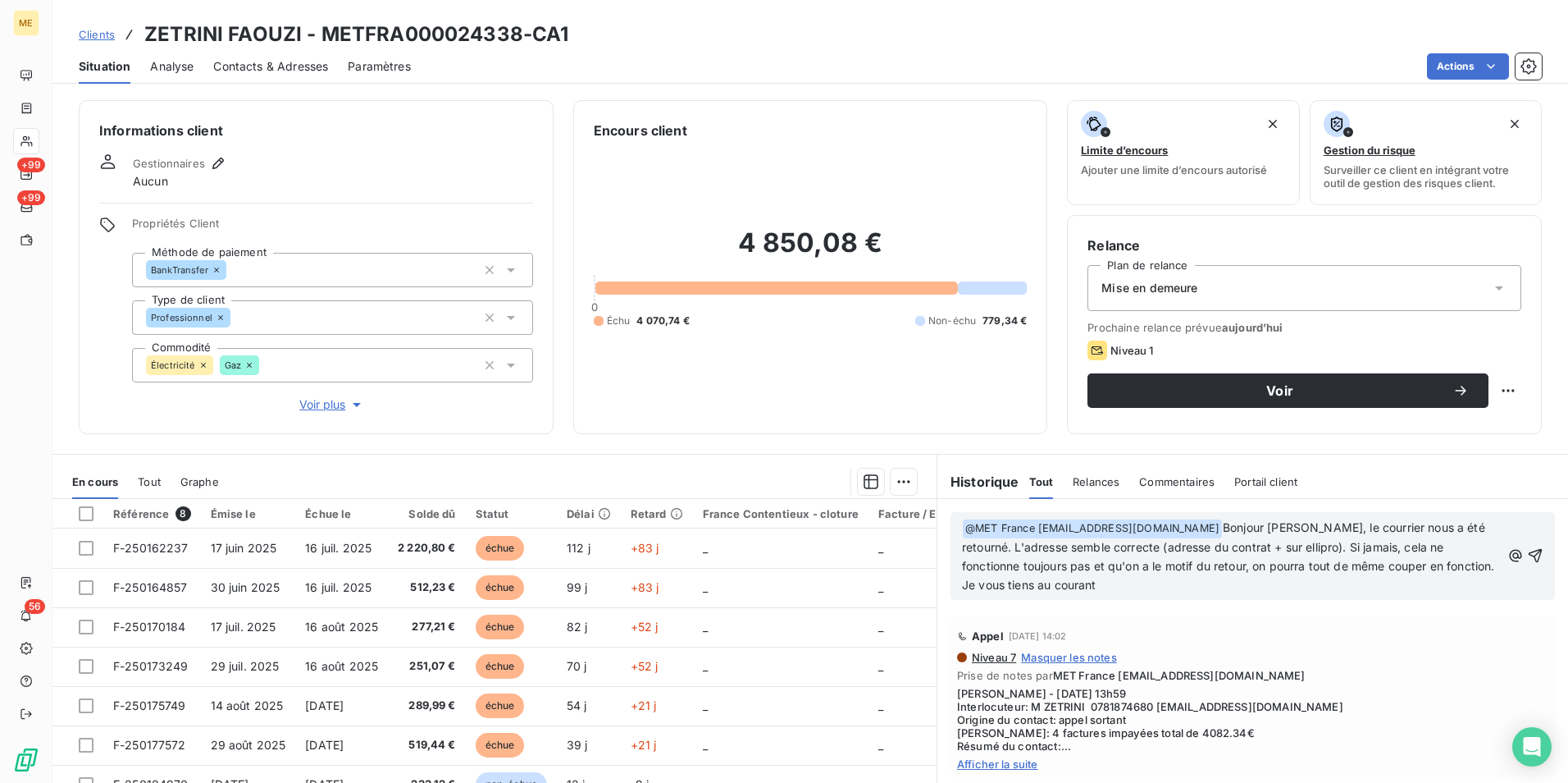
click at [1090, 559] on span "Bonjour Sylvain, le courrier nous a été retourné. L'adresse semble correcte (ad…" at bounding box center [1230, 556] width 537 height 72
click at [1527, 558] on icon "button" at bounding box center [1535, 555] width 16 height 16
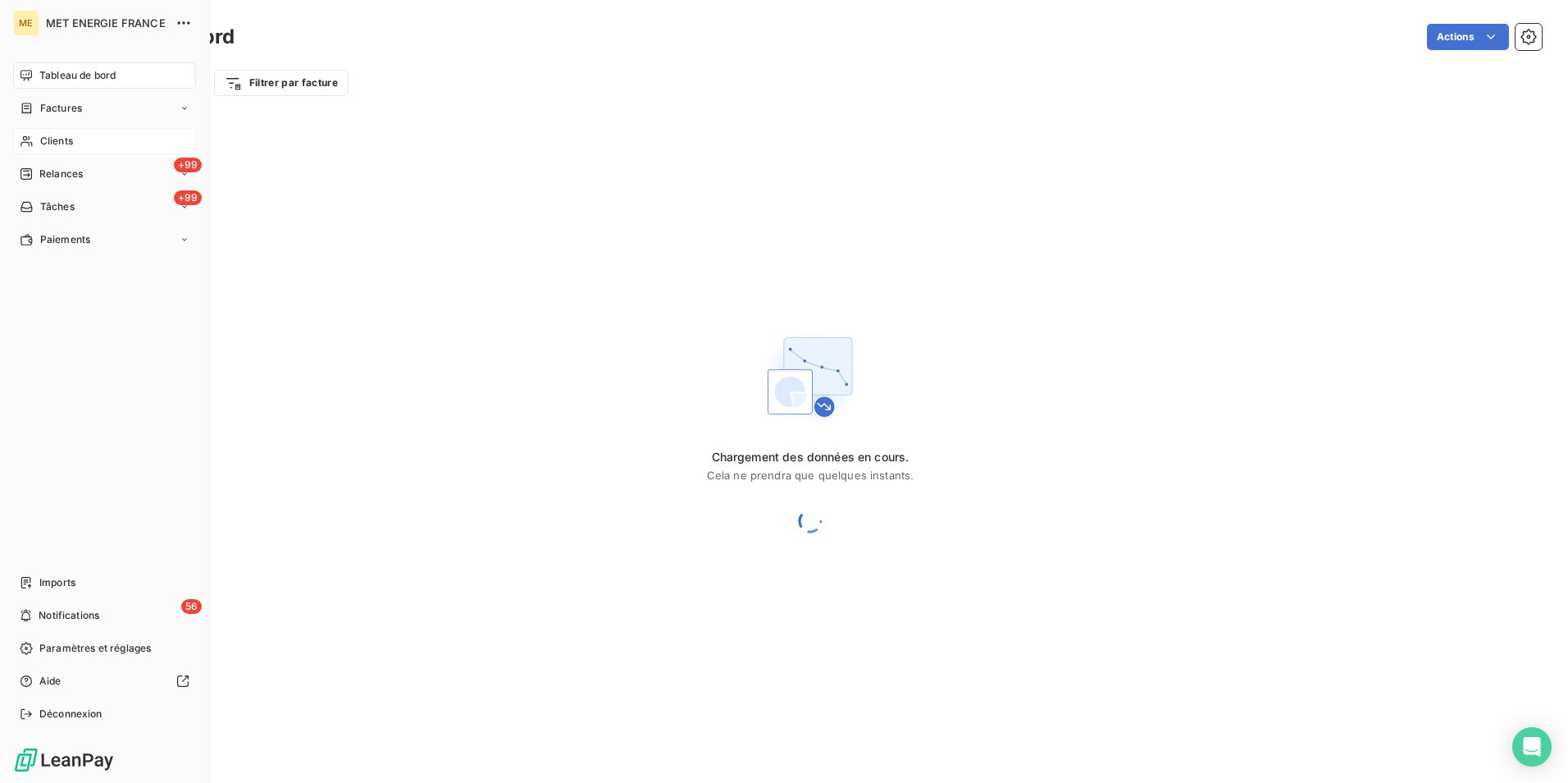
click at [58, 142] on span "Clients" at bounding box center [56, 141] width 33 height 15
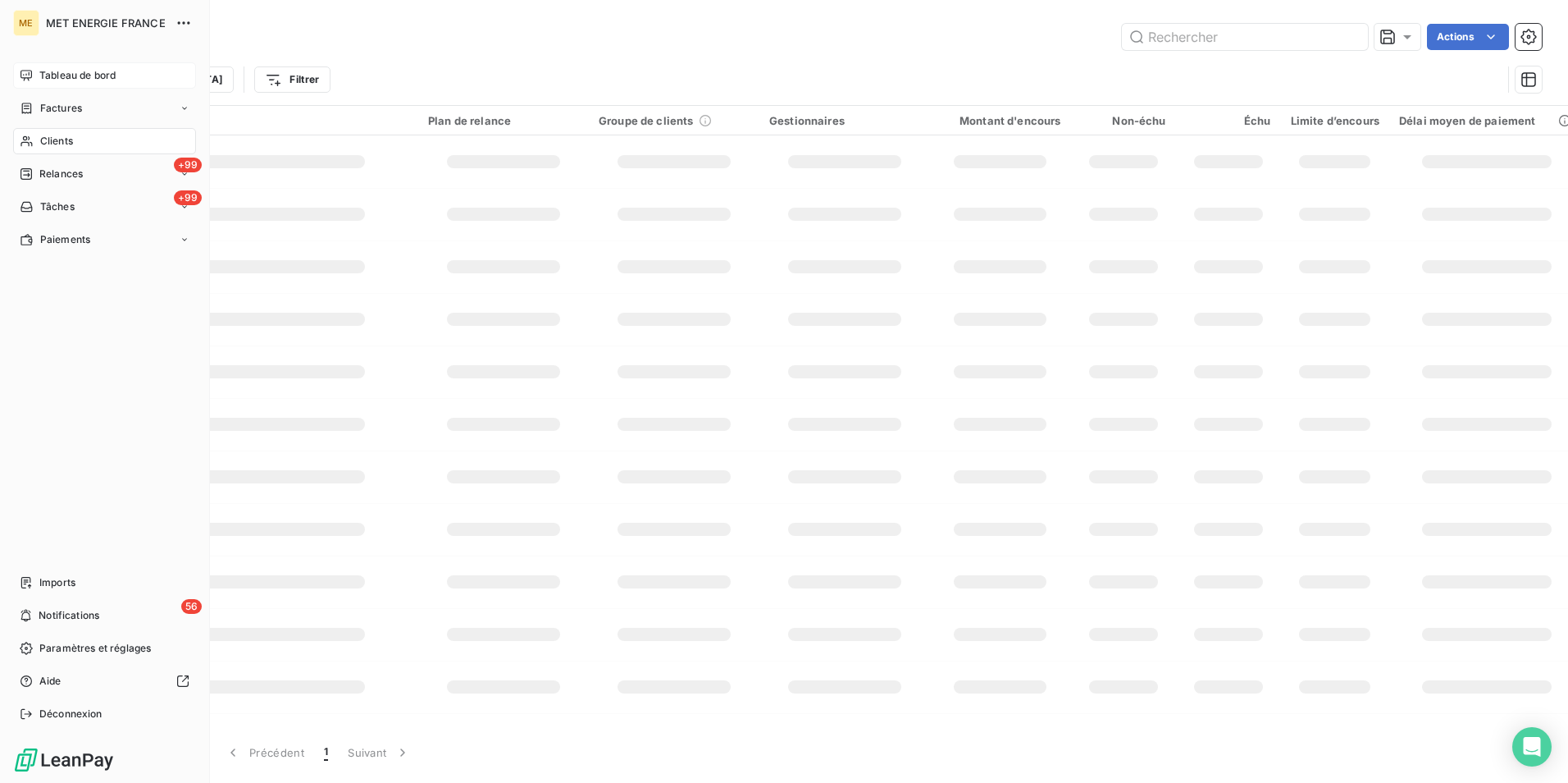
click at [94, 88] on div "Tableau de bord" at bounding box center [105, 75] width 183 height 26
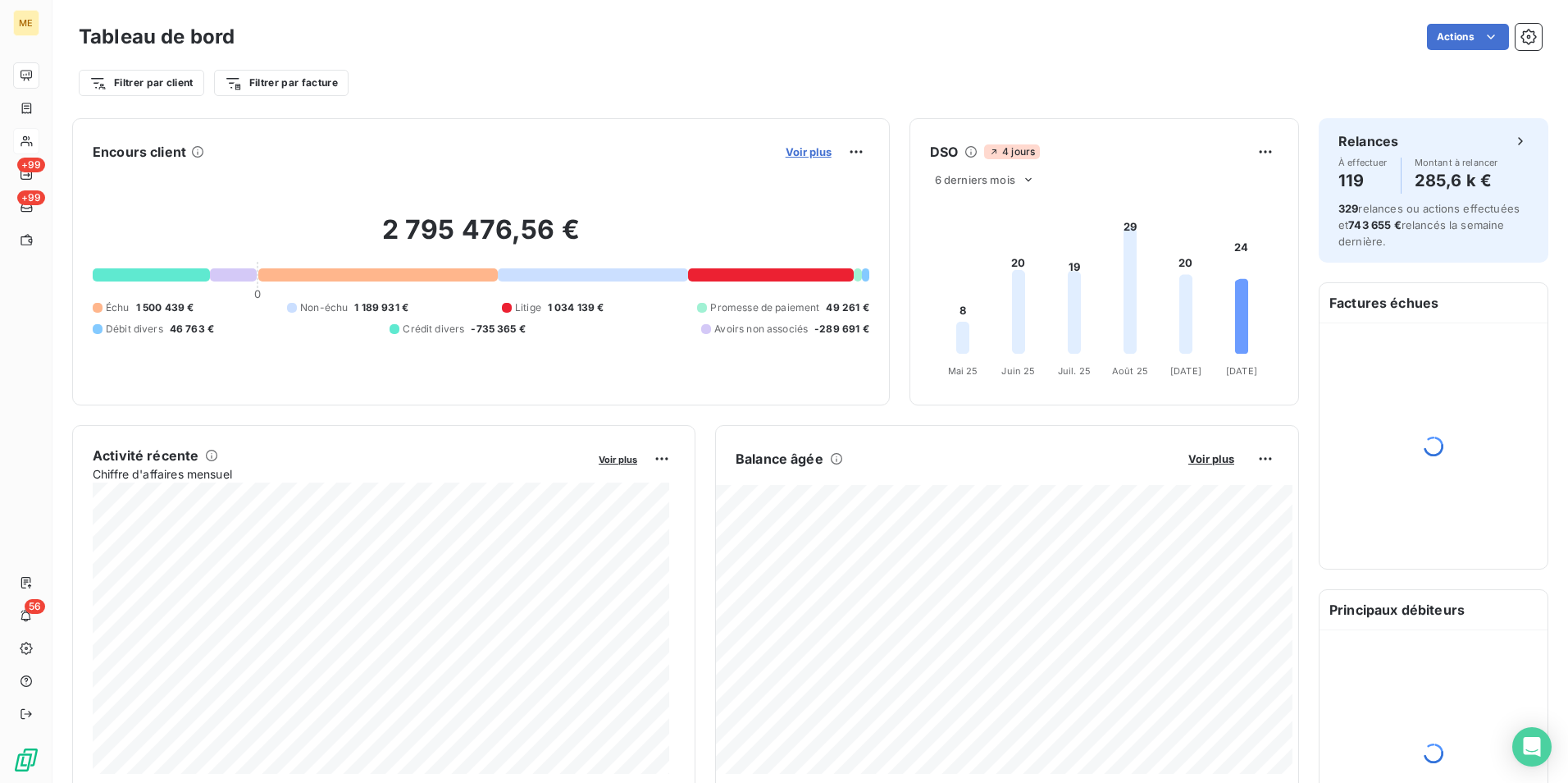
click at [785, 151] on span "Voir plus" at bounding box center [808, 152] width 46 height 14
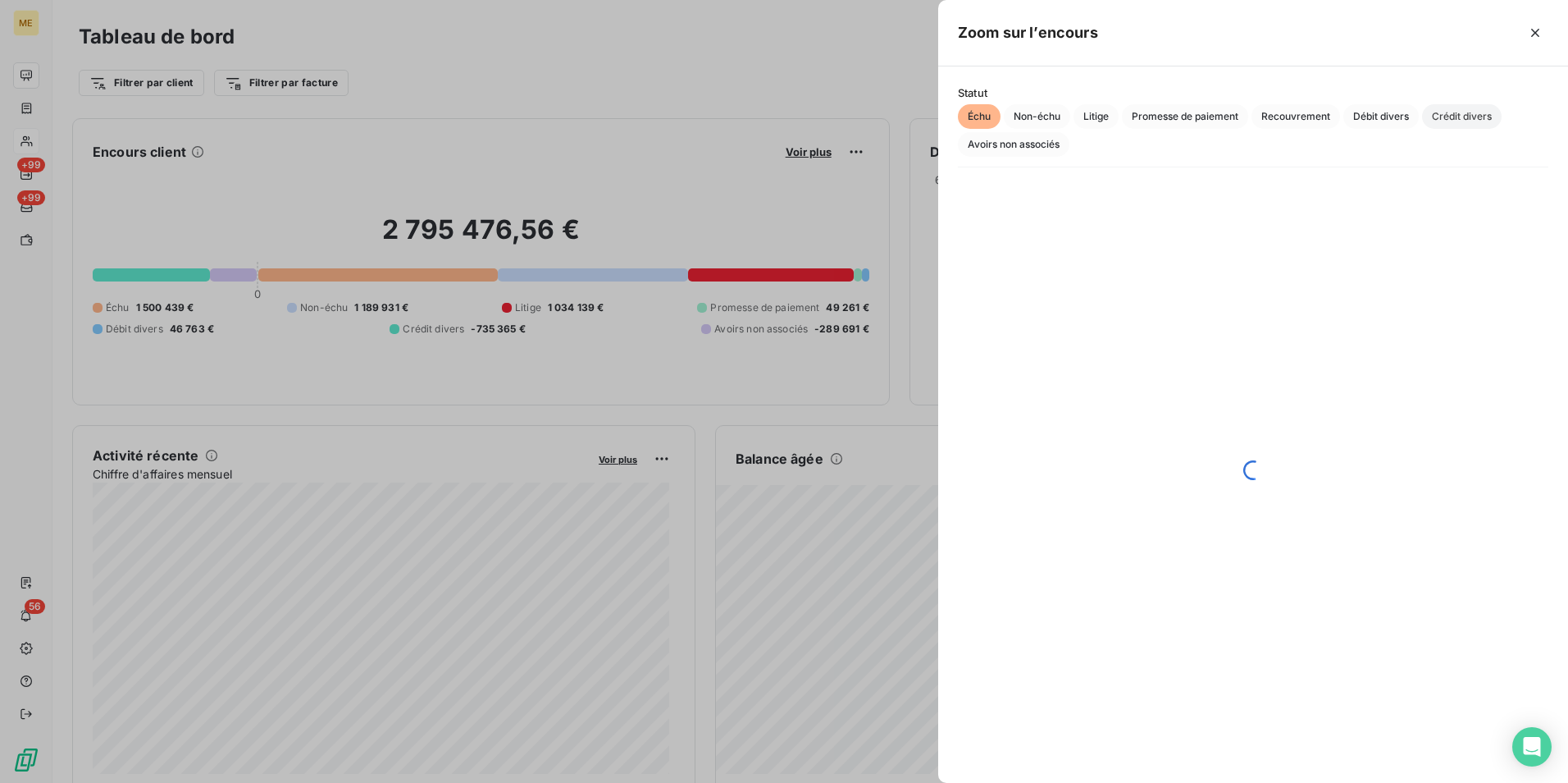
click at [1459, 110] on span "Crédit divers" at bounding box center [1461, 116] width 79 height 24
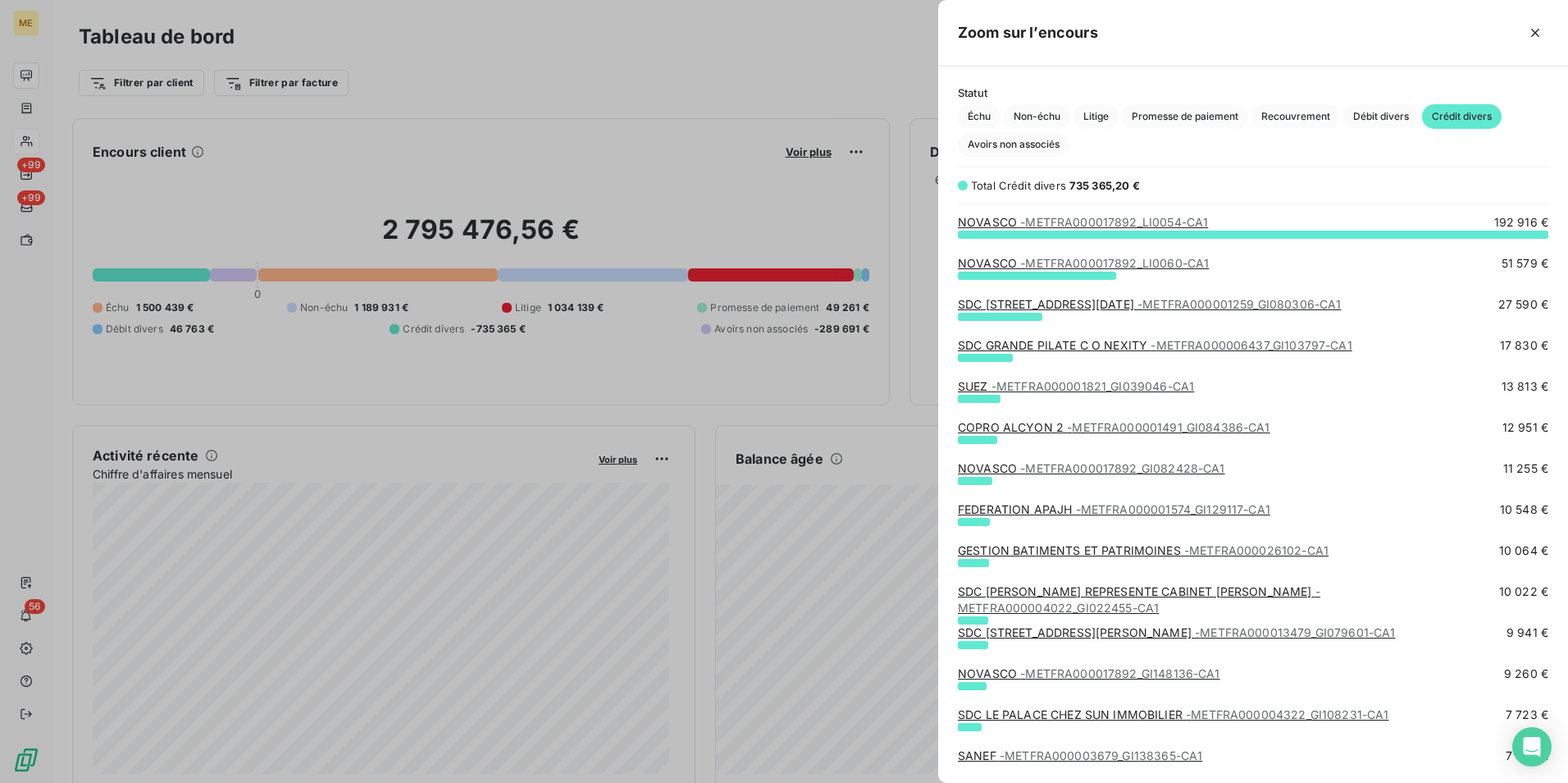
click at [982, 383] on link "SUEZ - METFRA000001821_GI039046-CA1" at bounding box center [1076, 386] width 236 height 14
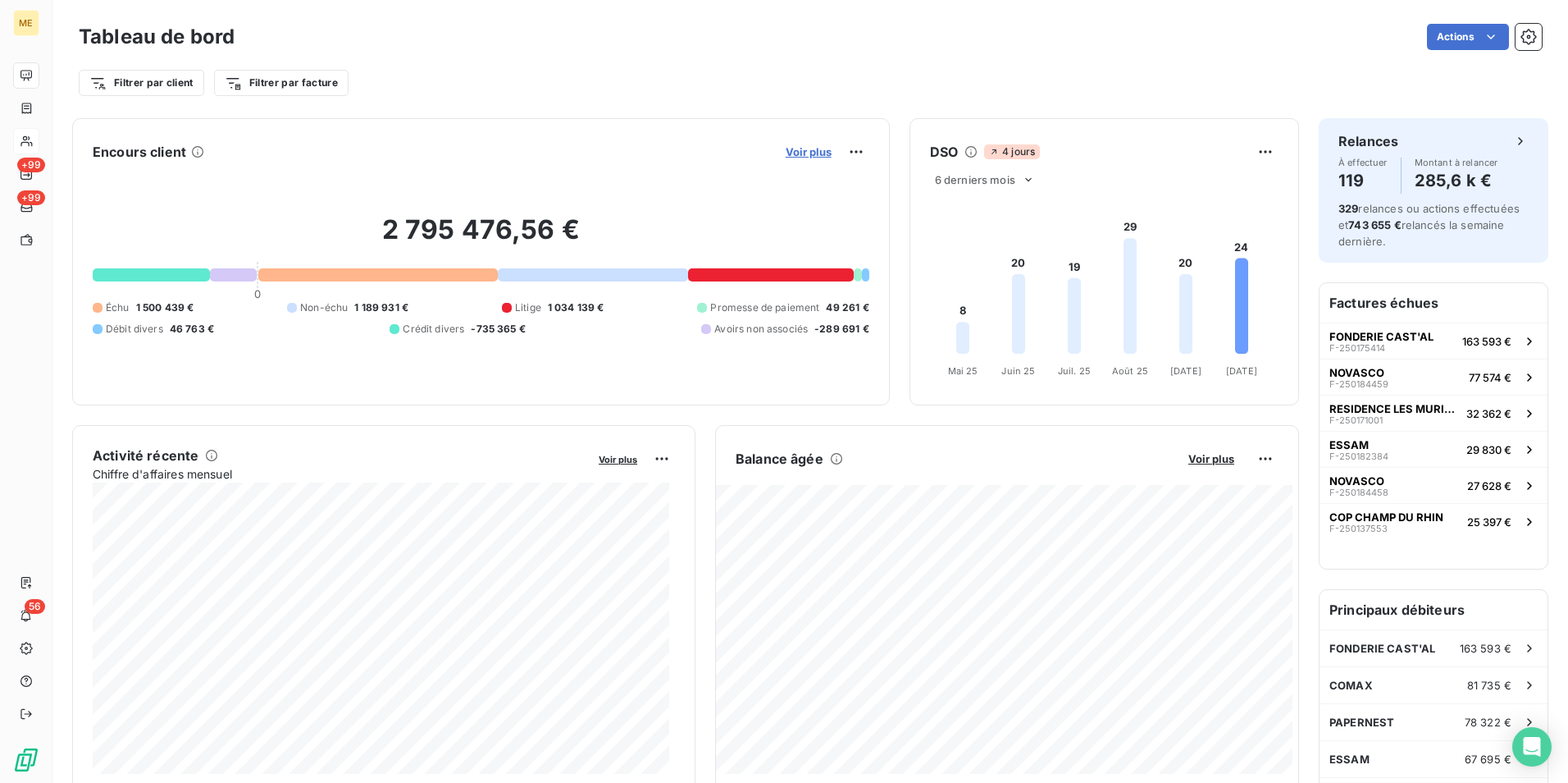
click at [800, 147] on span "Voir plus" at bounding box center [808, 152] width 46 height 14
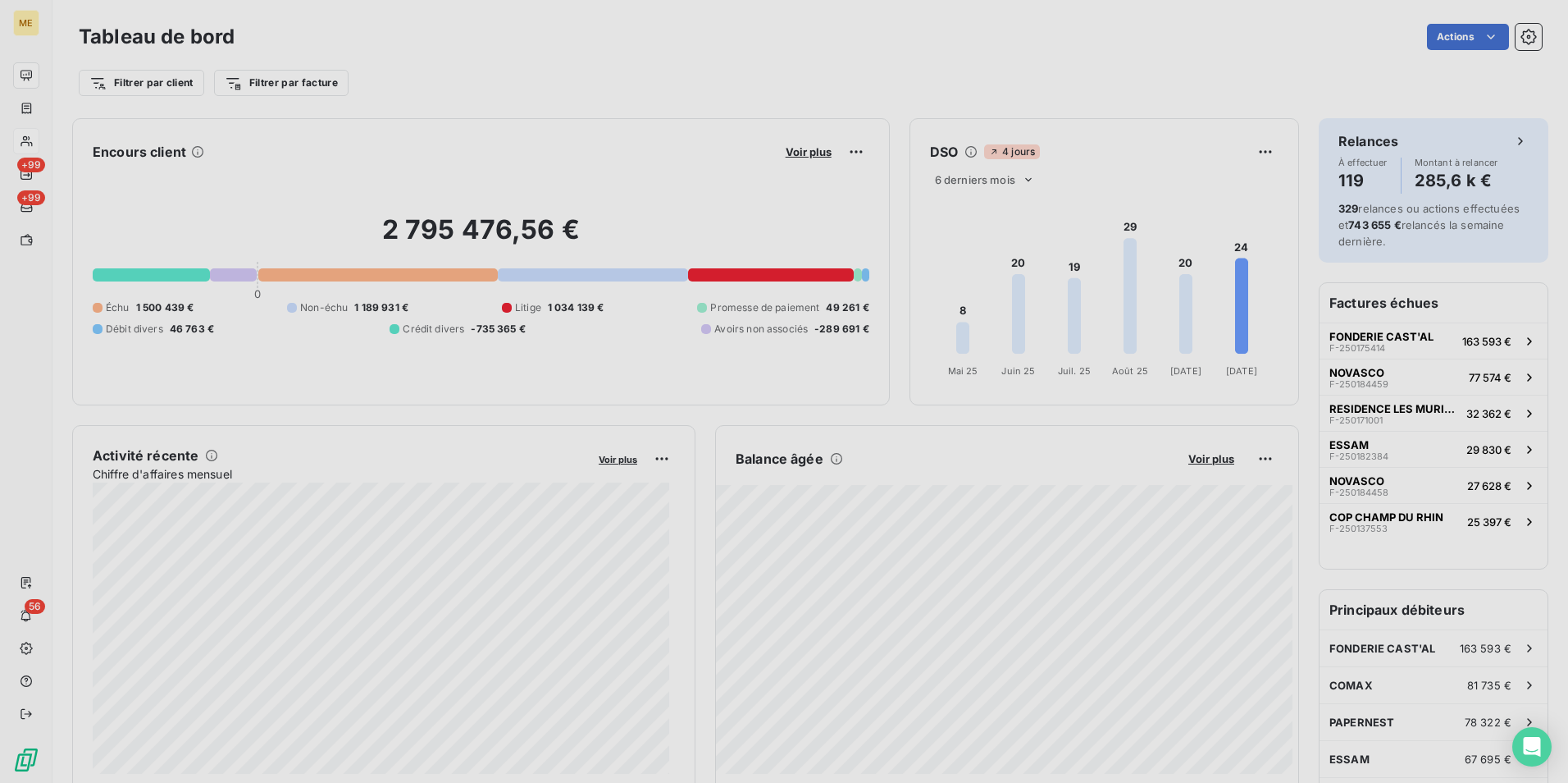
scroll to position [770, 618]
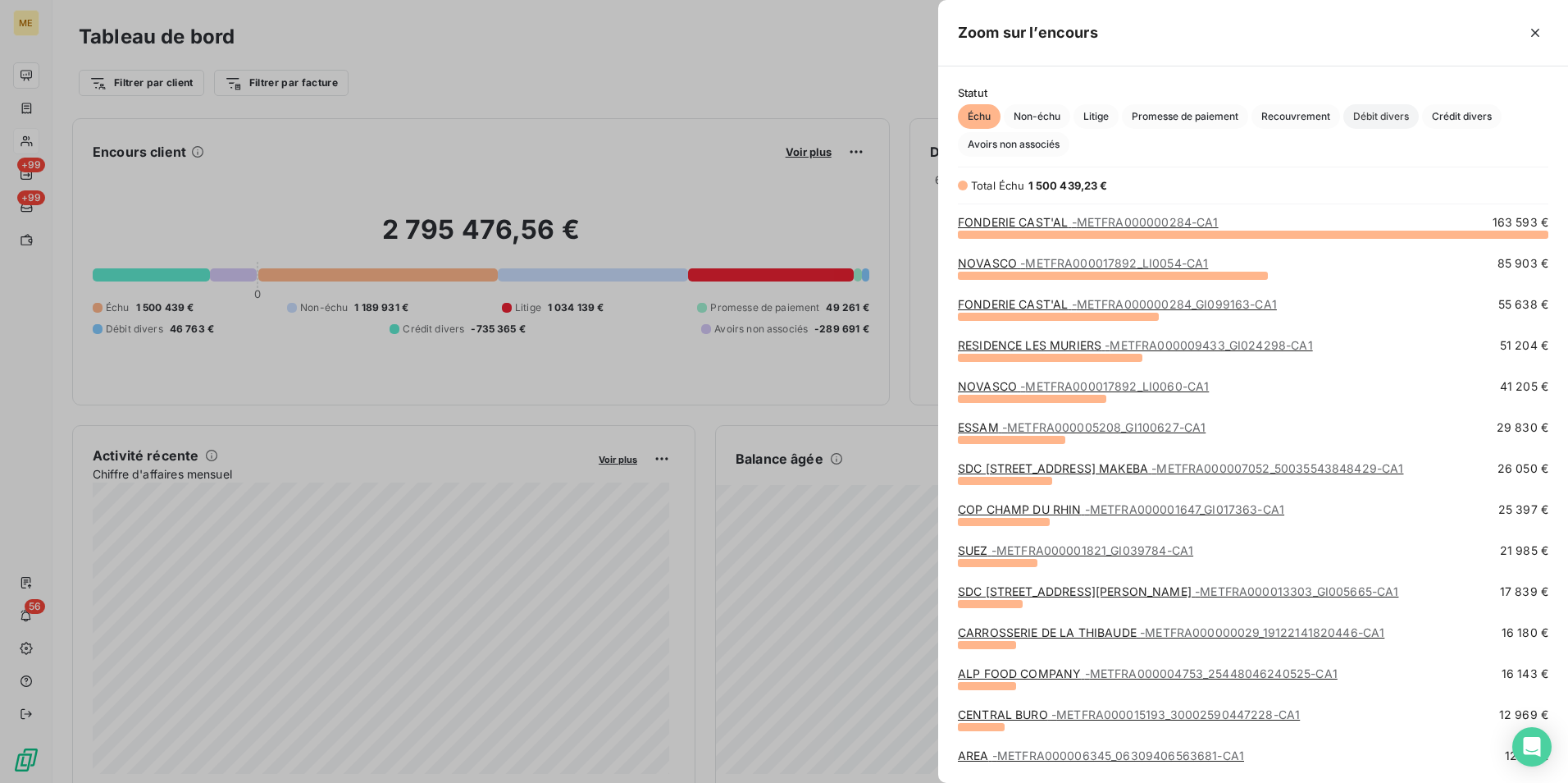
click at [1371, 118] on span "Débit divers" at bounding box center [1381, 116] width 76 height 24
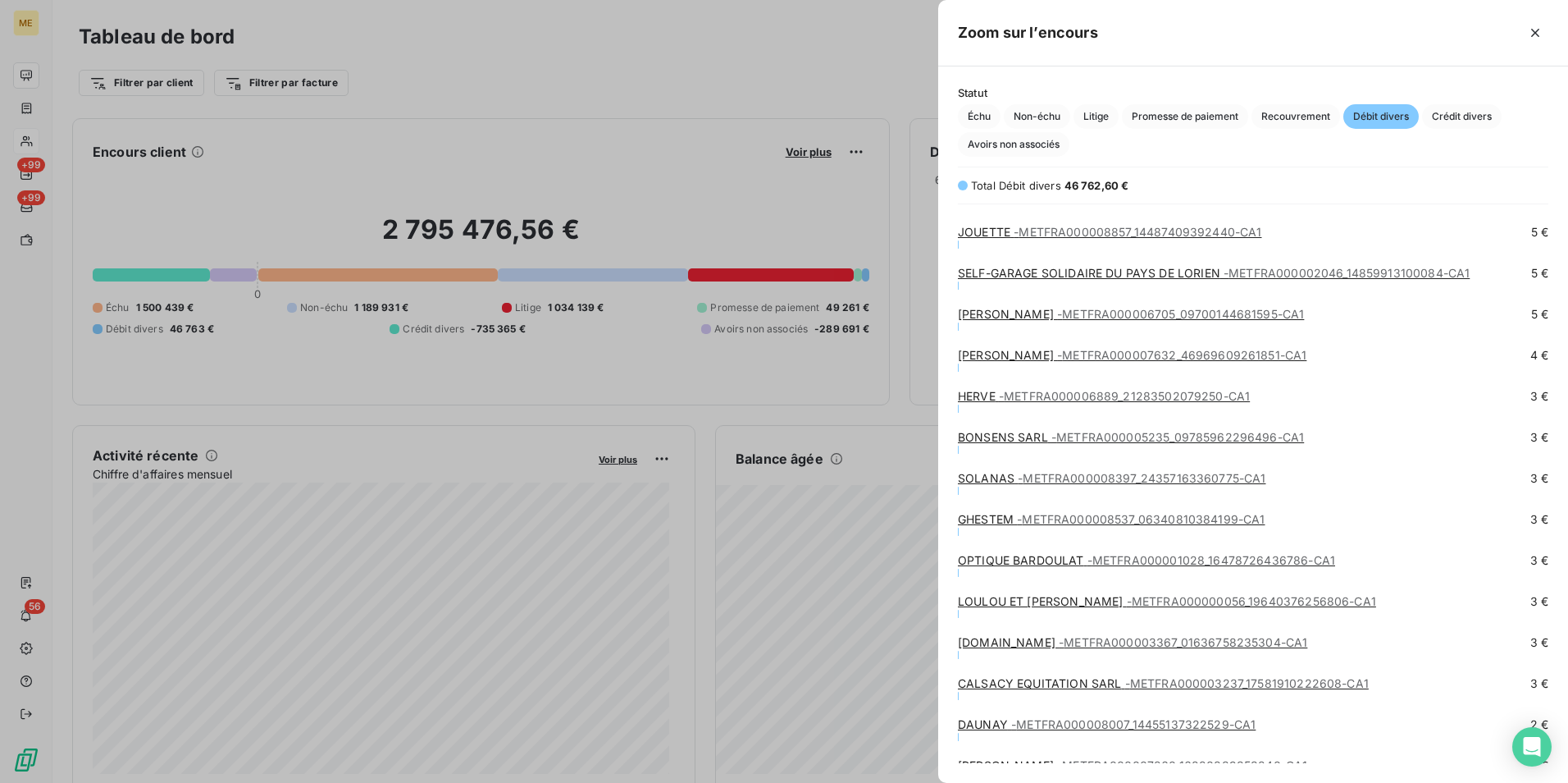
scroll to position [4640, 0]
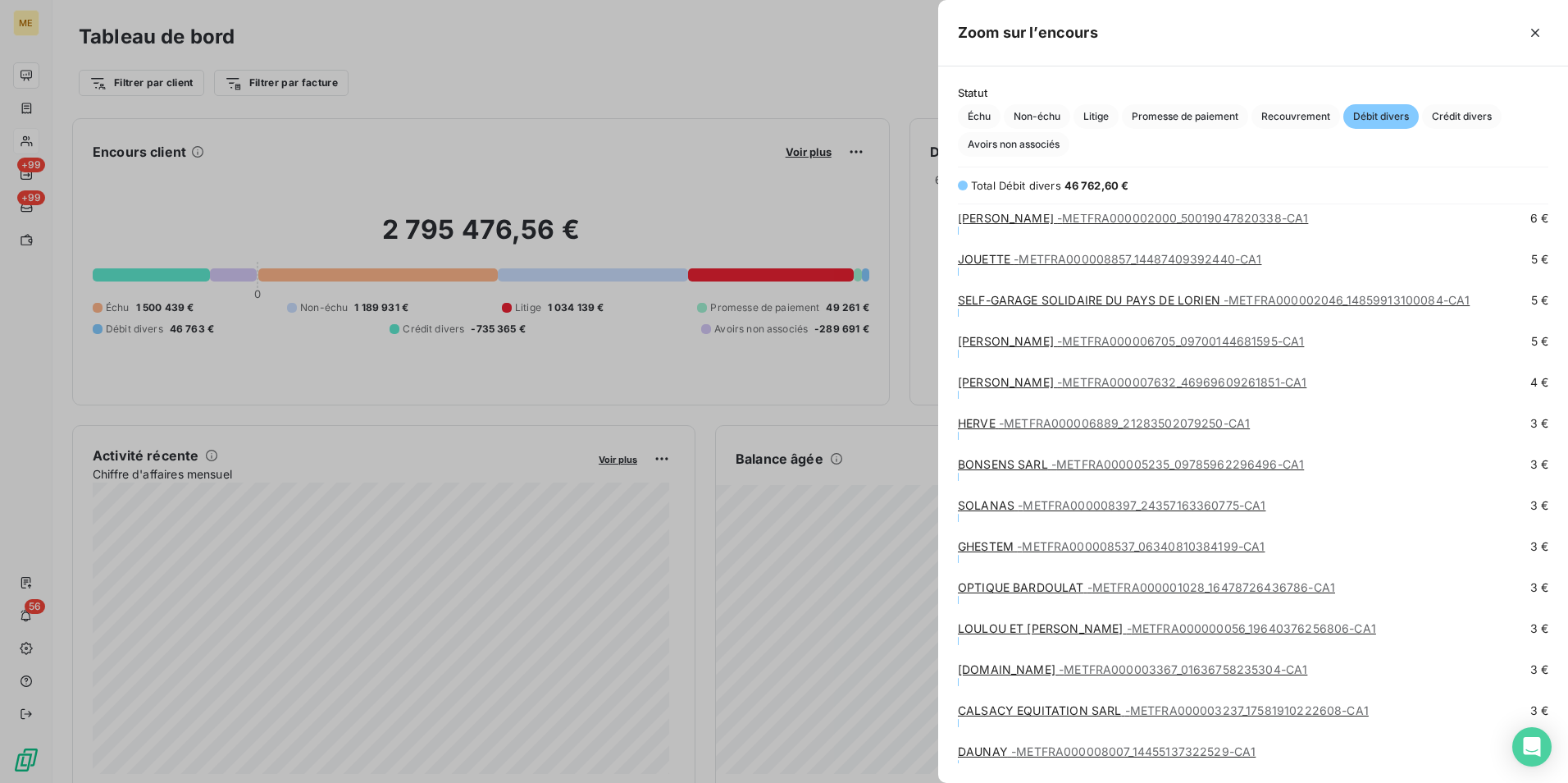
click at [1228, 550] on span "- METFRA000008537_06340810384199-CA1" at bounding box center [1141, 546] width 248 height 14
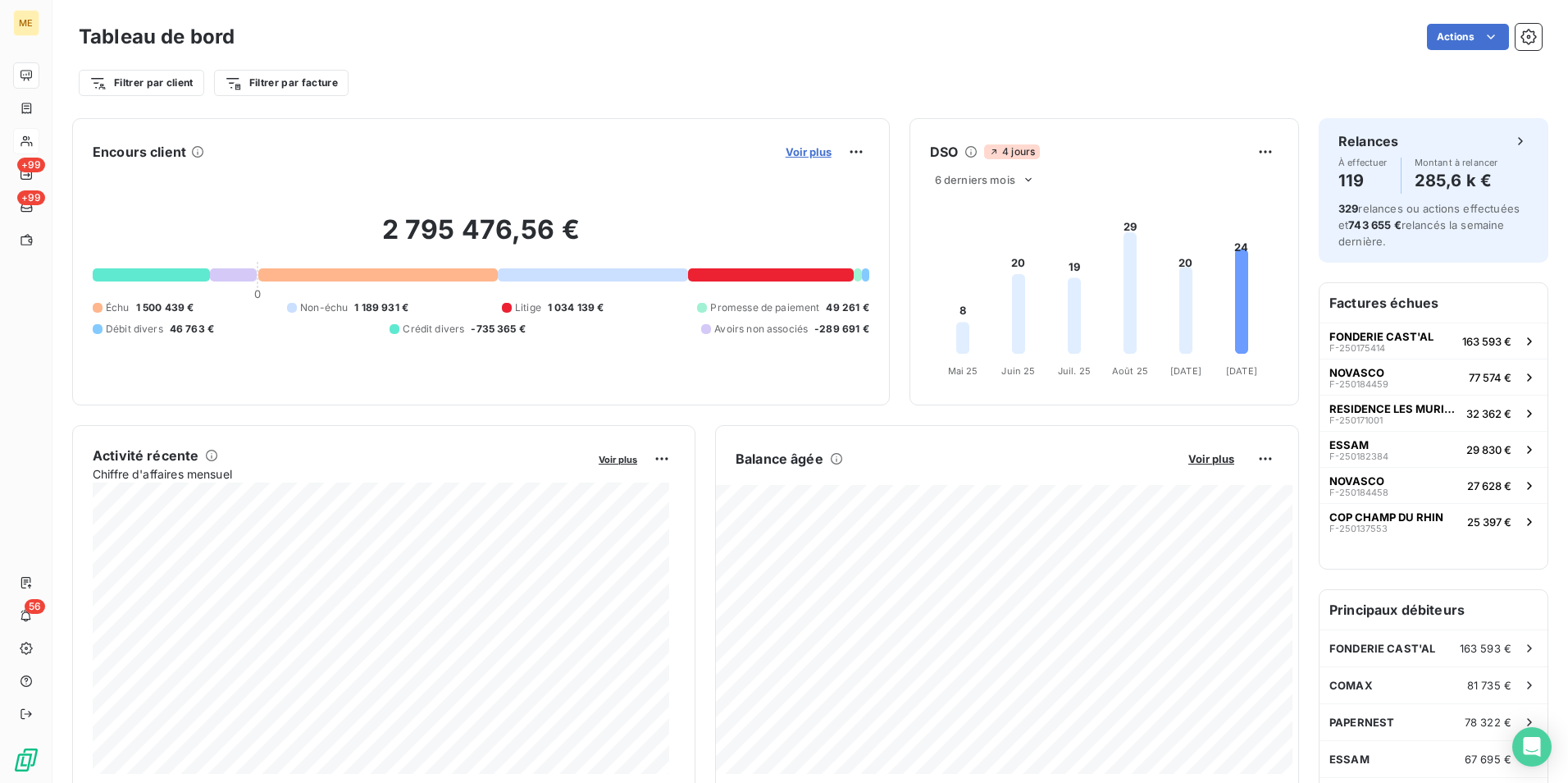
click at [785, 148] on span "Voir plus" at bounding box center [808, 152] width 46 height 14
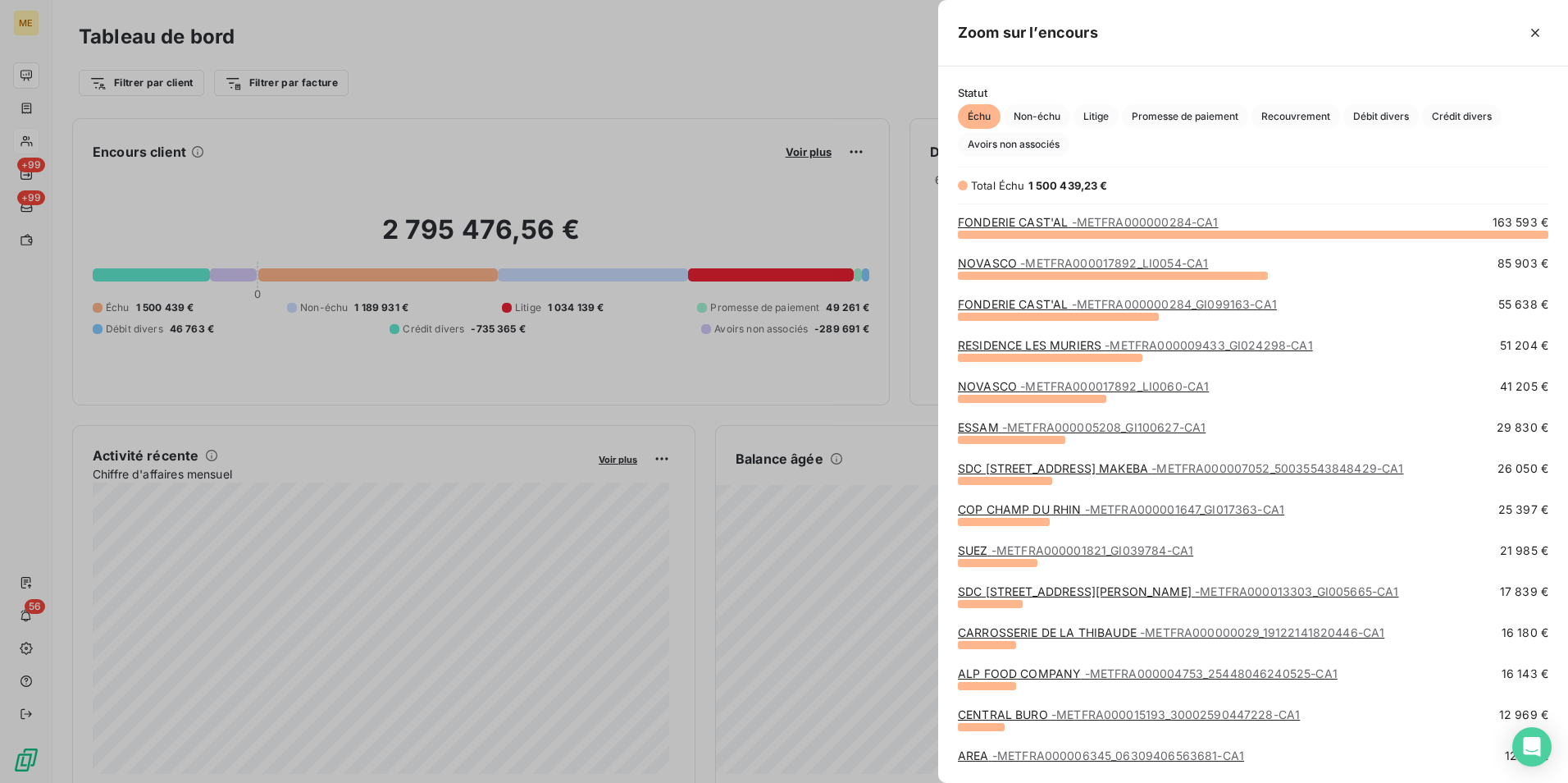
scroll to position [656, 0]
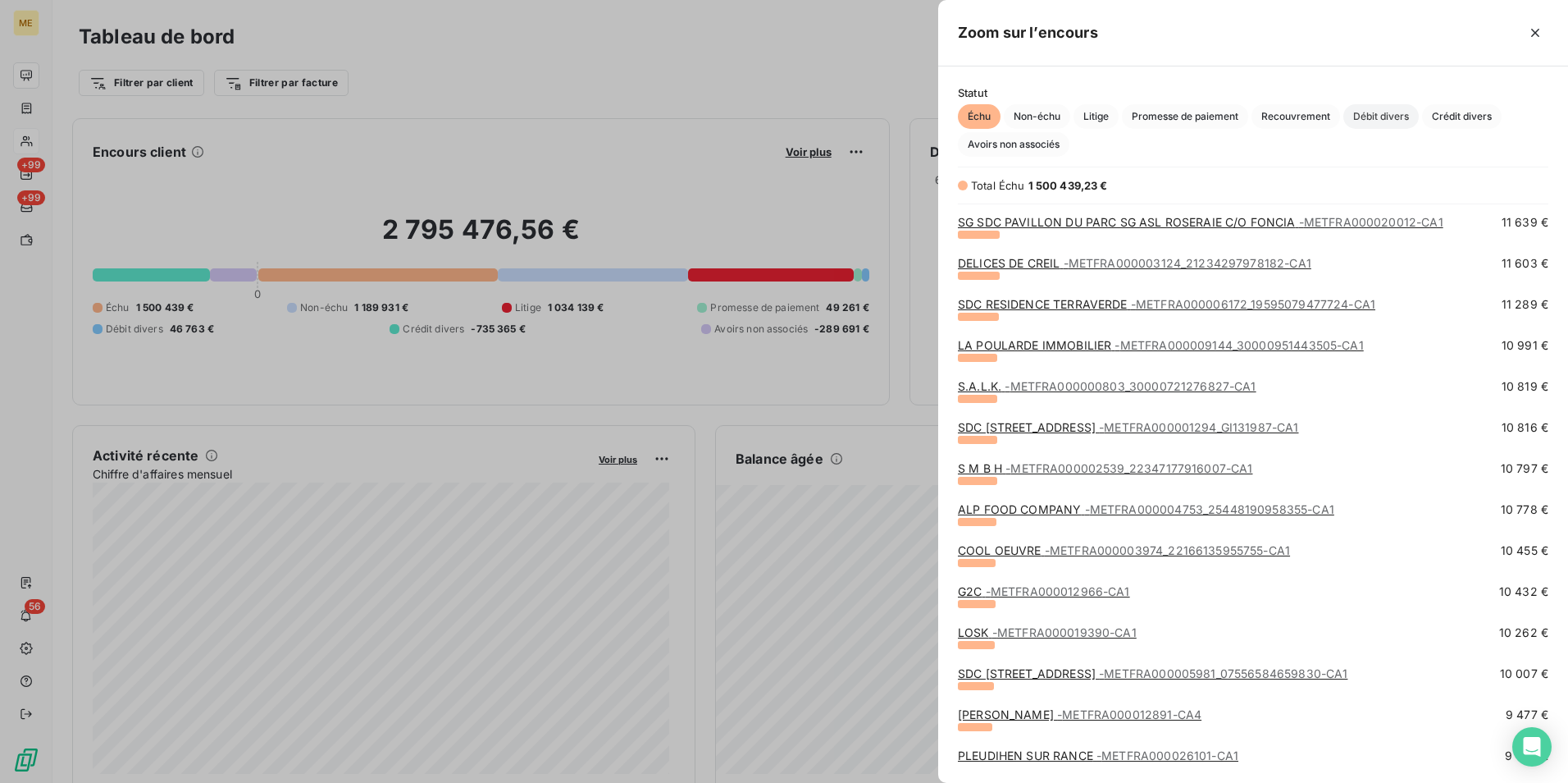
click at [1365, 113] on span "Débit divers" at bounding box center [1381, 116] width 76 height 24
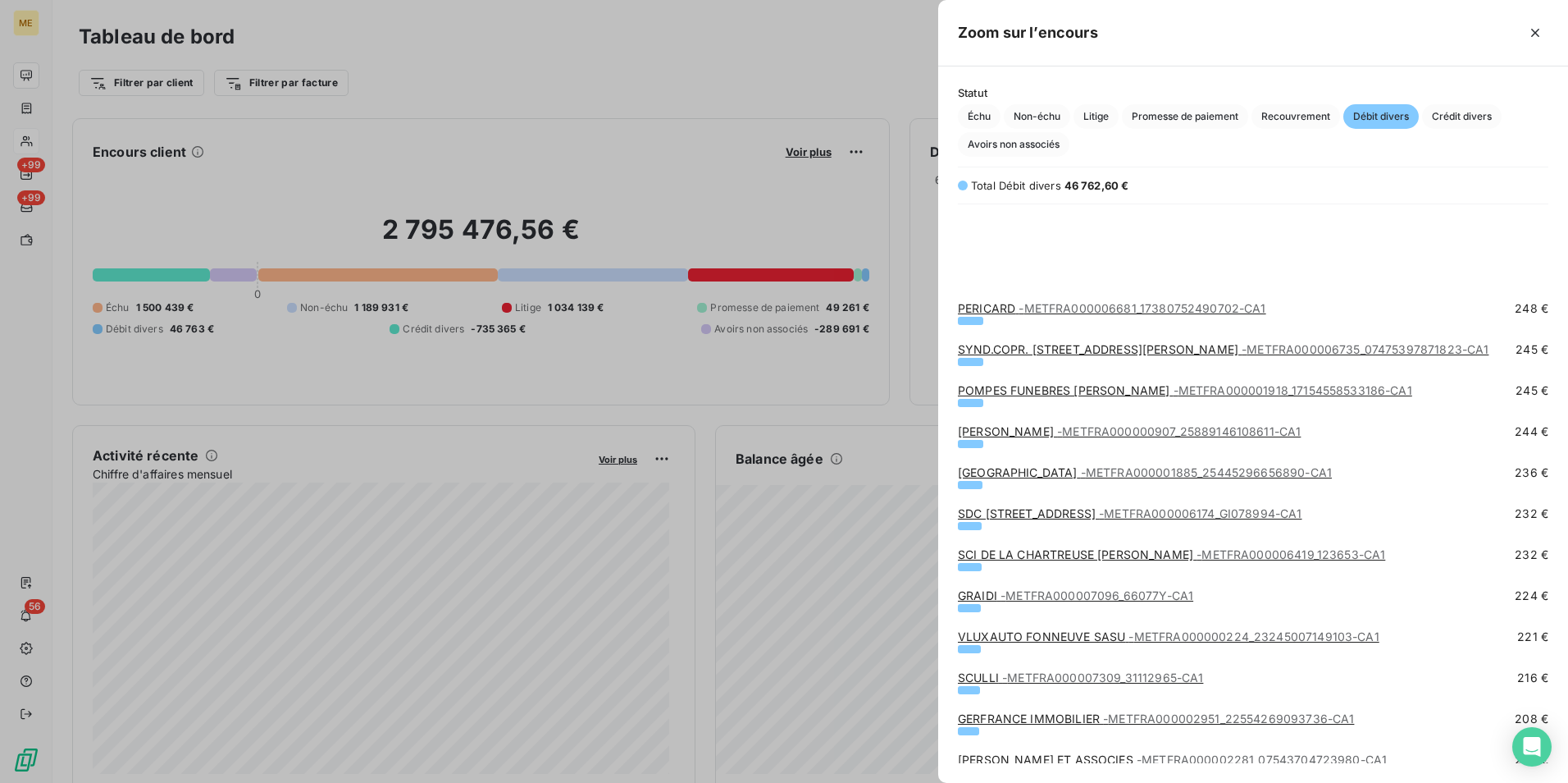
scroll to position [1723, 0]
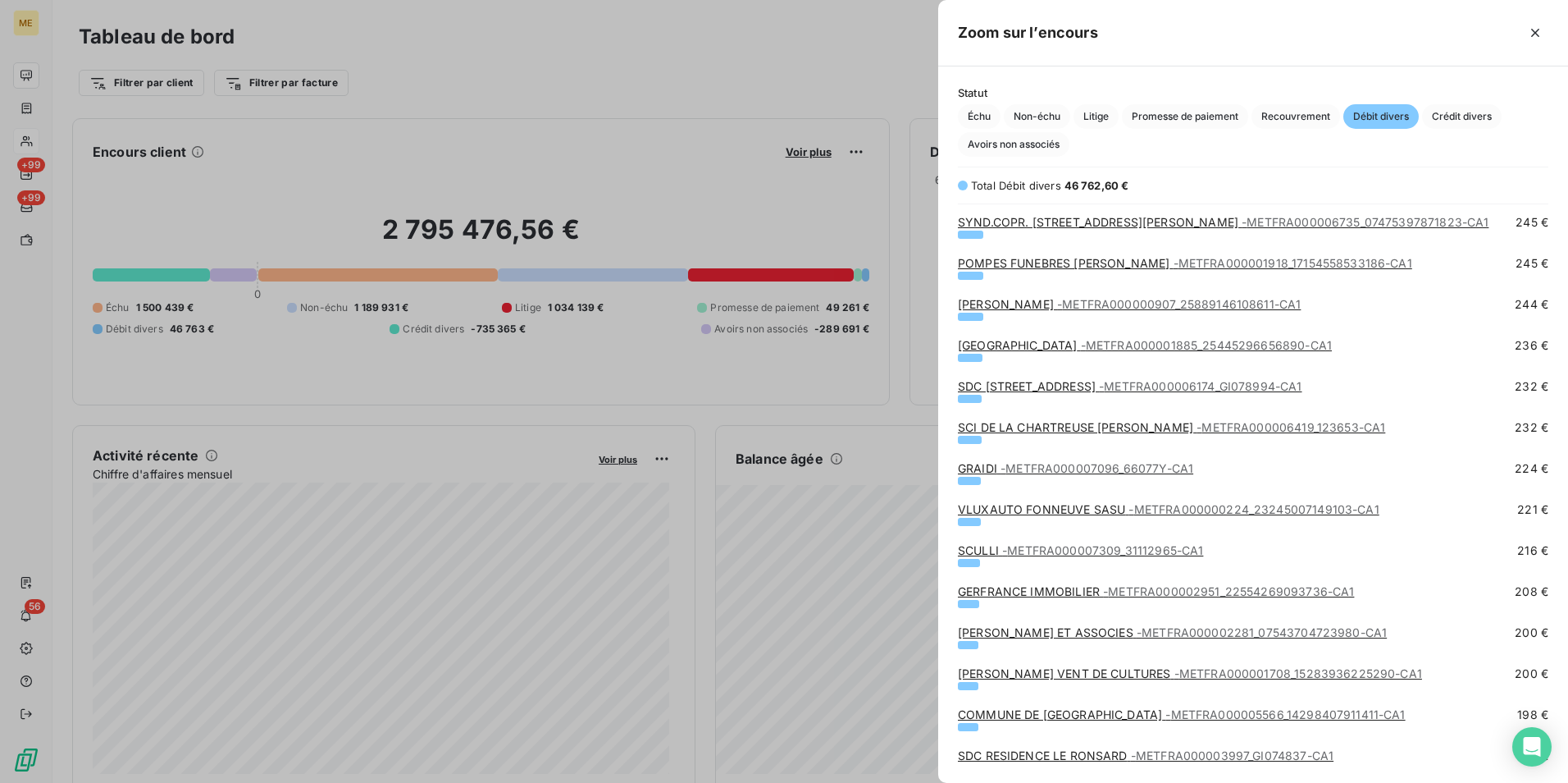
click at [1066, 555] on span "- METFRA000007309_31112965-CA1" at bounding box center [1102, 550] width 200 height 14
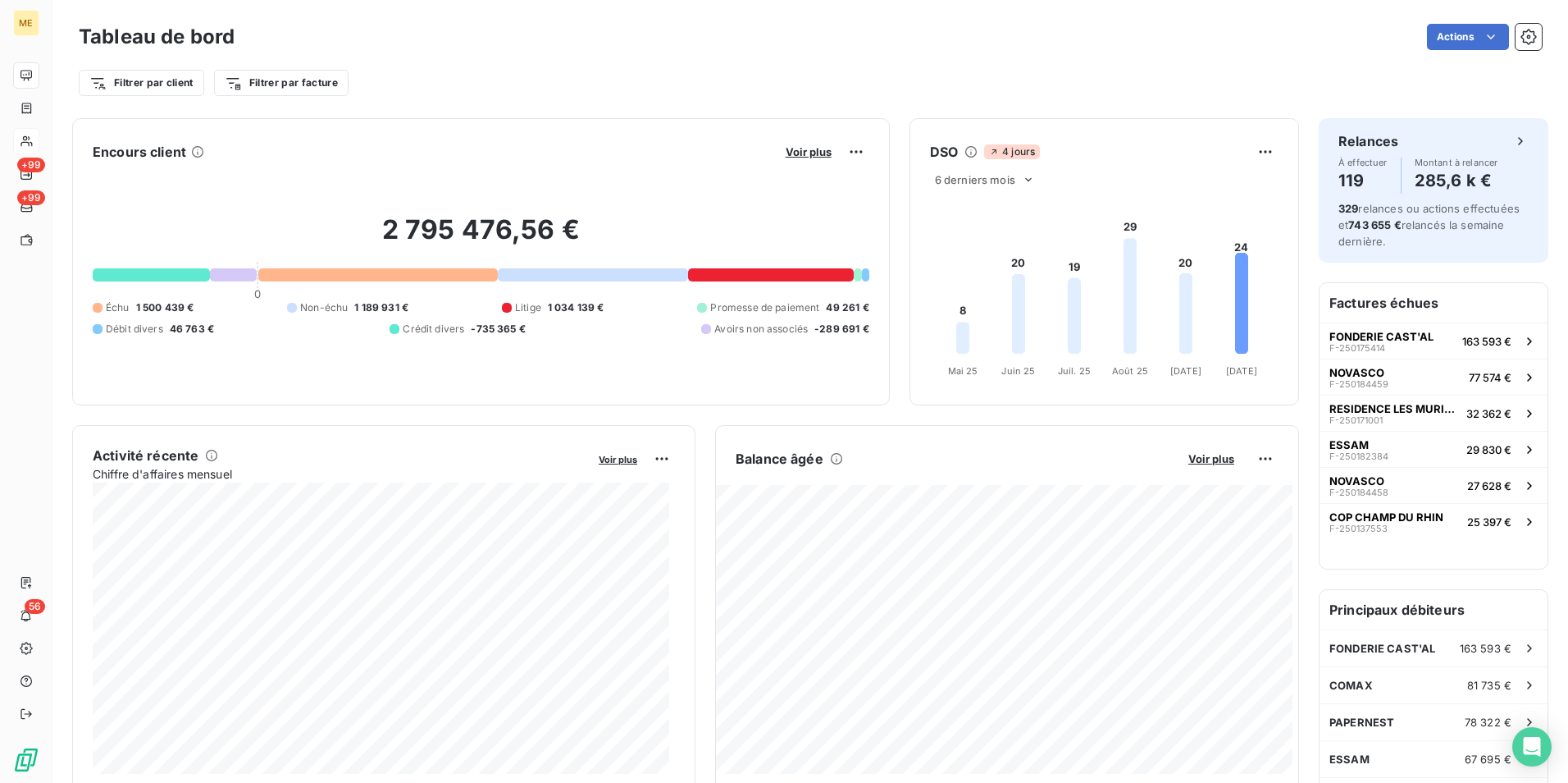
click at [1196, 468] on div "Balance âgée Voir plus" at bounding box center [1006, 458] width 582 height 26
click at [1199, 460] on span "Voir plus" at bounding box center [1211, 459] width 46 height 14
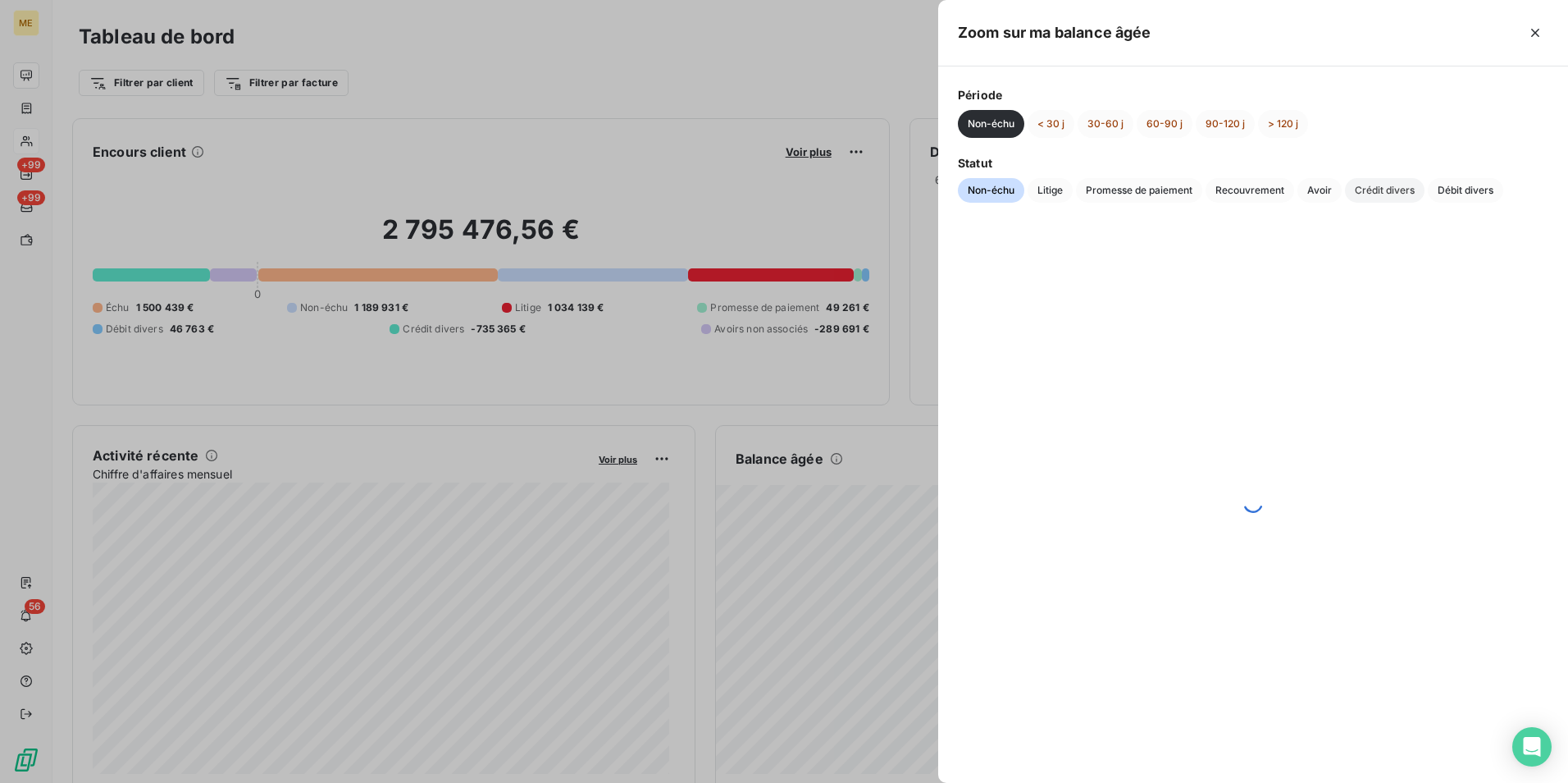
click at [1410, 197] on span "Crédit divers" at bounding box center [1385, 190] width 79 height 24
click at [1449, 192] on span "Débit divers" at bounding box center [1465, 190] width 76 height 24
click at [818, 59] on div at bounding box center [784, 392] width 1568 height 783
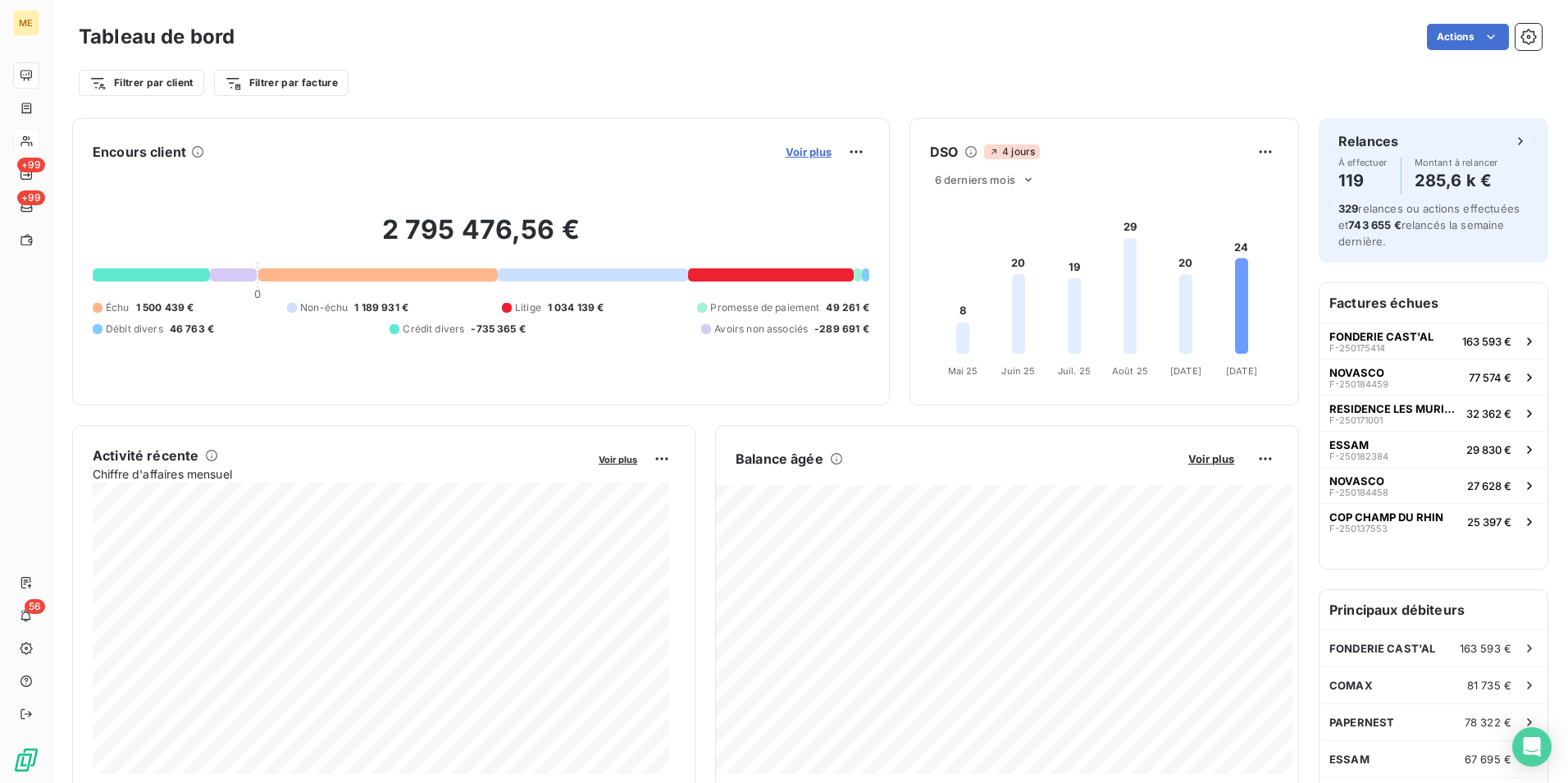
click at [813, 151] on span "Voir plus" at bounding box center [808, 152] width 46 height 14
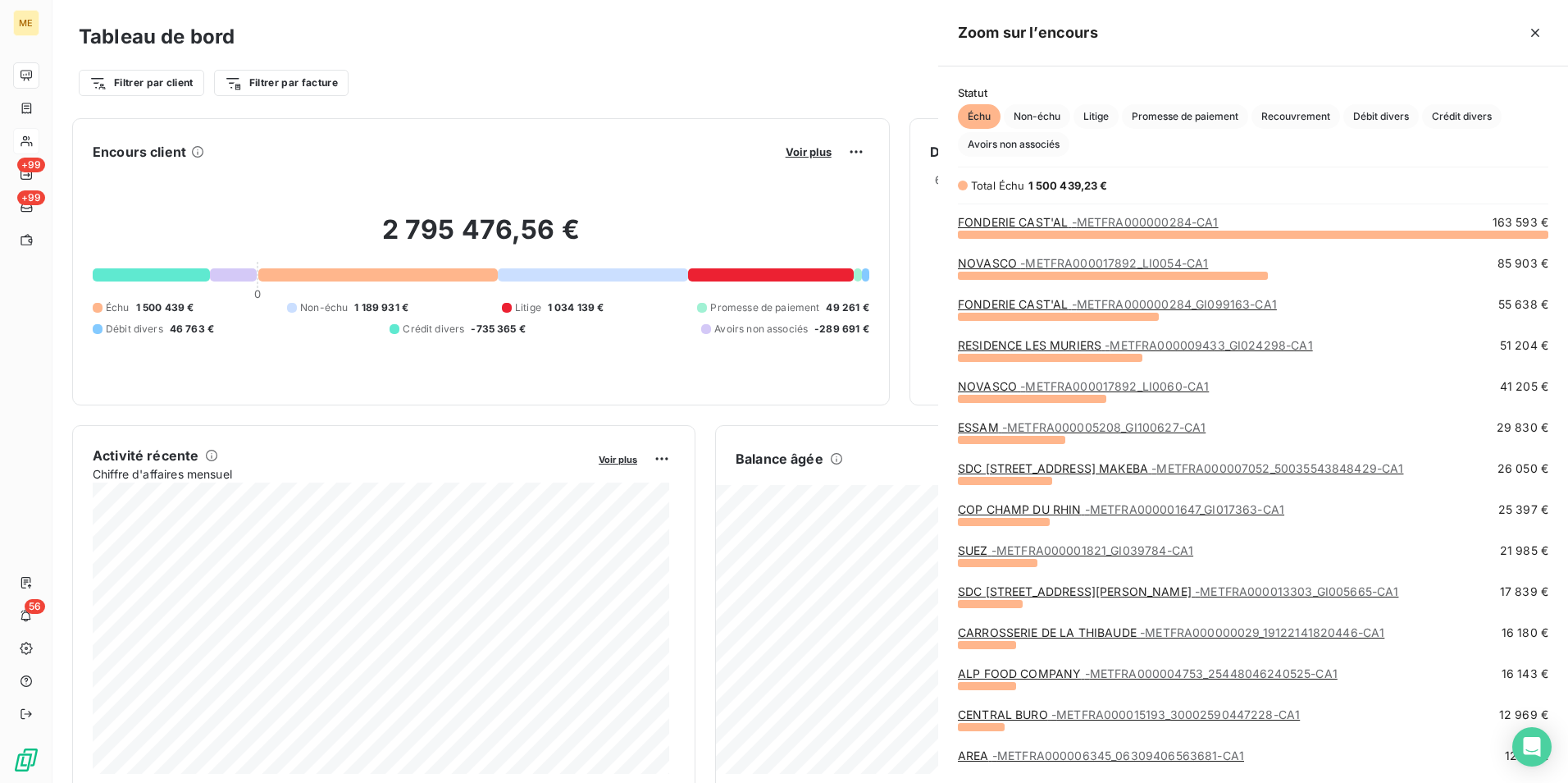
scroll to position [770, 618]
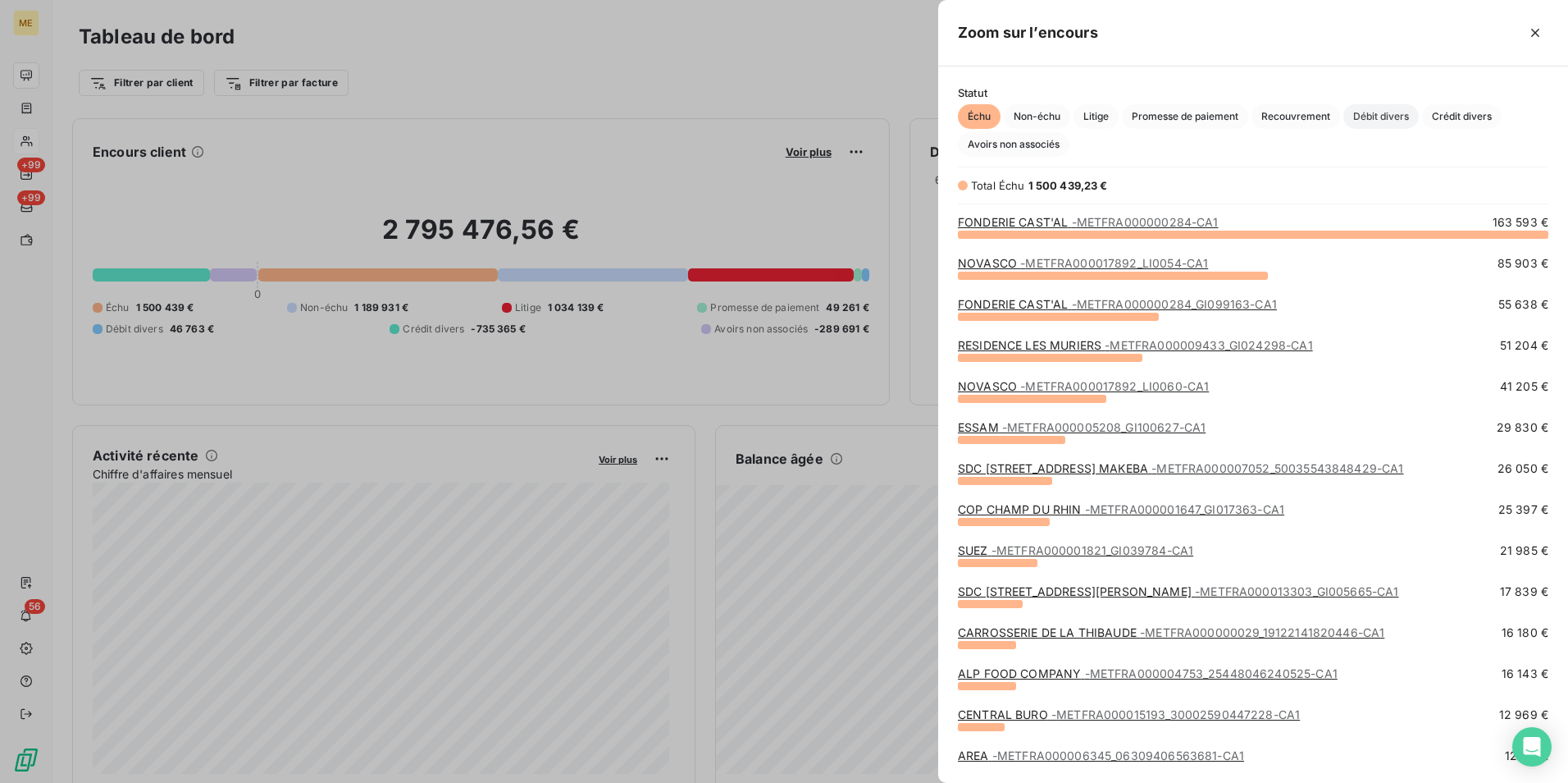
click at [1367, 122] on span "Débit divers" at bounding box center [1381, 116] width 76 height 24
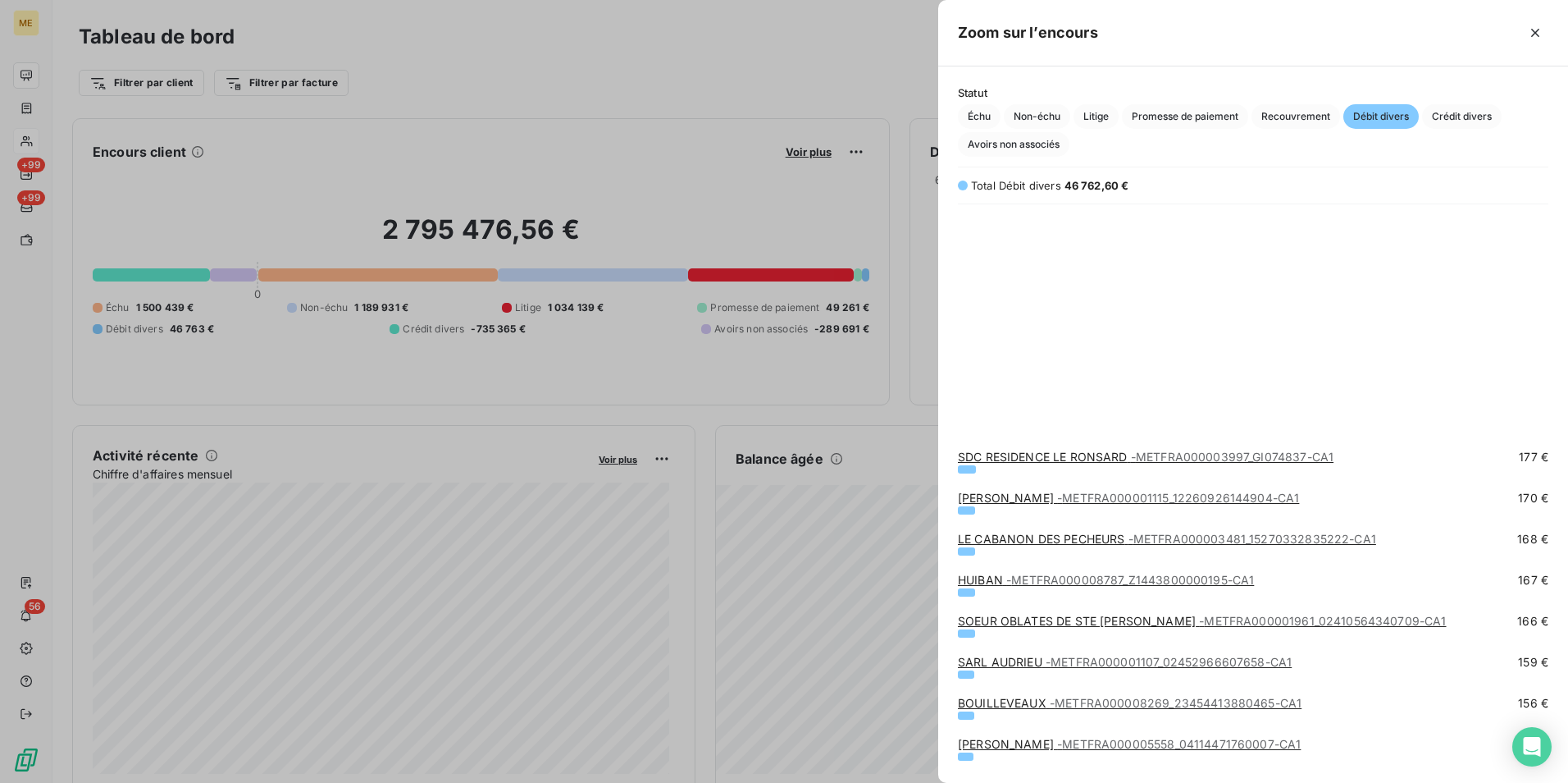
scroll to position [2298, 0]
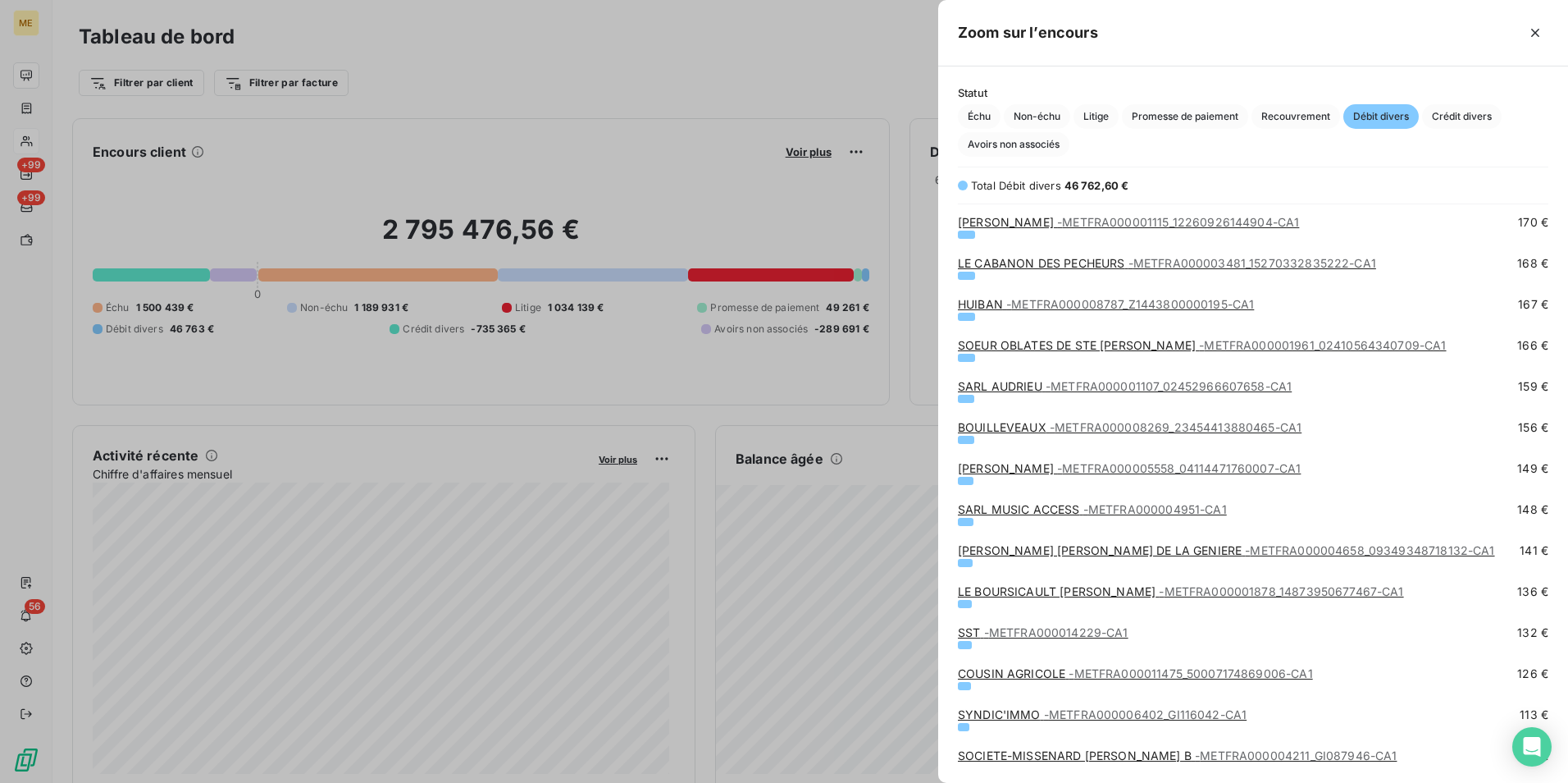
click at [1049, 351] on link "SOEUR OBLATES DE STE [PERSON_NAME] - METFRA000001961_02410564340709-CA1" at bounding box center [1202, 345] width 489 height 14
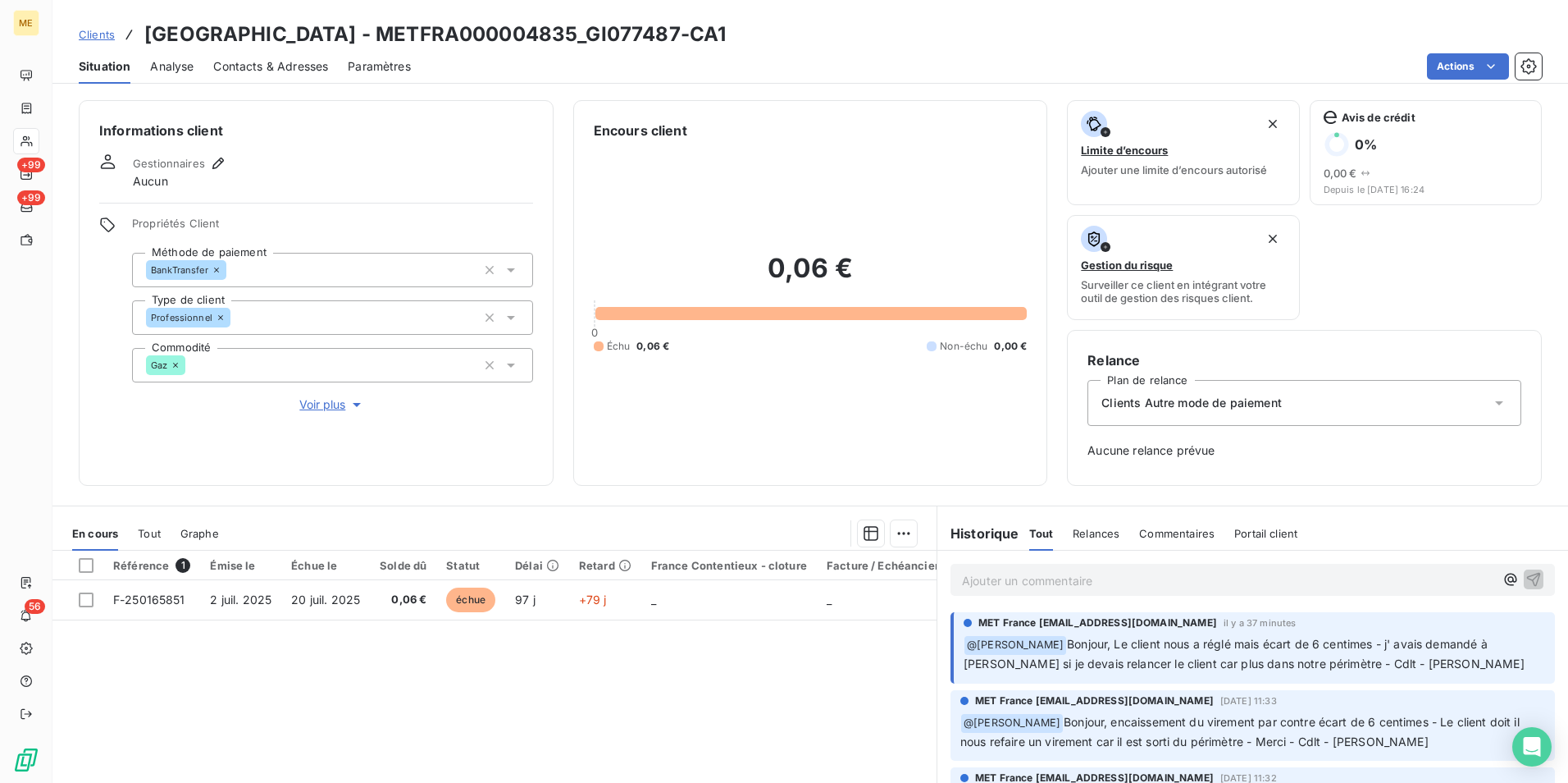
click at [570, 43] on h3 "[GEOGRAPHIC_DATA] - METFRA000004835_GI077487-CA1" at bounding box center [435, 34] width 581 height 29
copy h3 "METFRA000004835_GI077487"
click at [1060, 568] on div "Ajouter un commentaire ﻿" at bounding box center [1252, 579] width 604 height 32
click at [1065, 576] on p "Ajouter un commentaire ﻿" at bounding box center [1228, 579] width 533 height 20
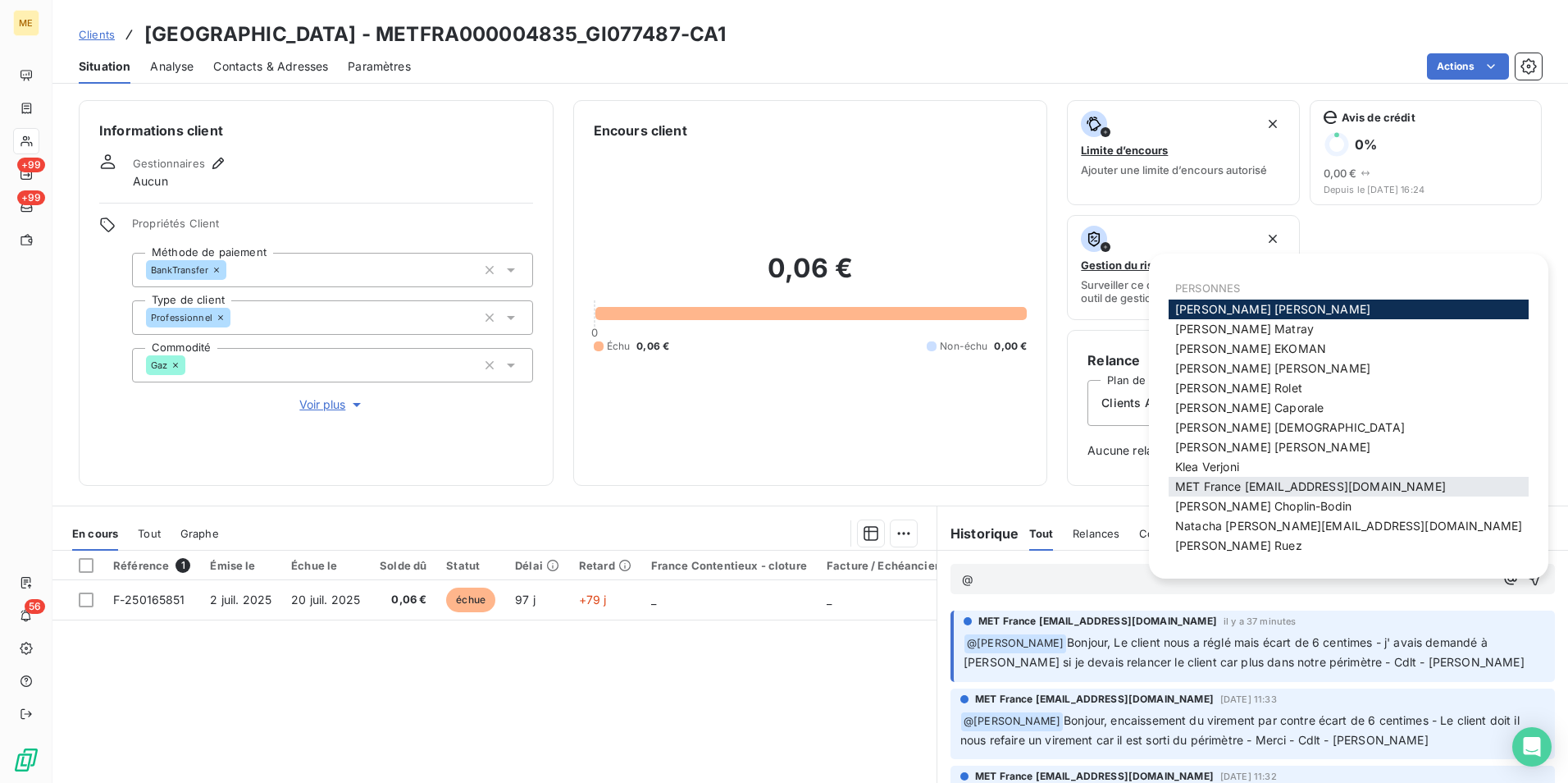
click at [1356, 490] on span "MET France [EMAIL_ADDRESS][DOMAIN_NAME]" at bounding box center [1309, 486] width 270 height 14
